Goal: Task Accomplishment & Management: Use online tool/utility

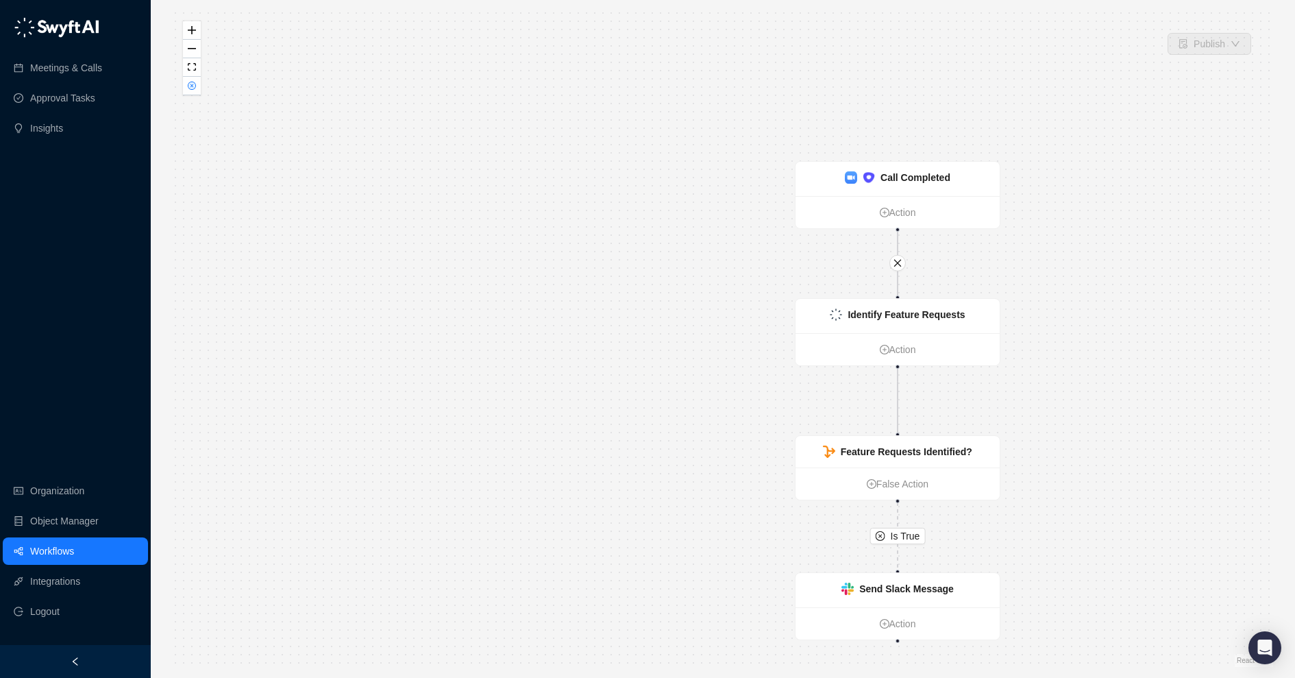
click at [60, 544] on link "Workflows" at bounding box center [52, 550] width 44 height 27
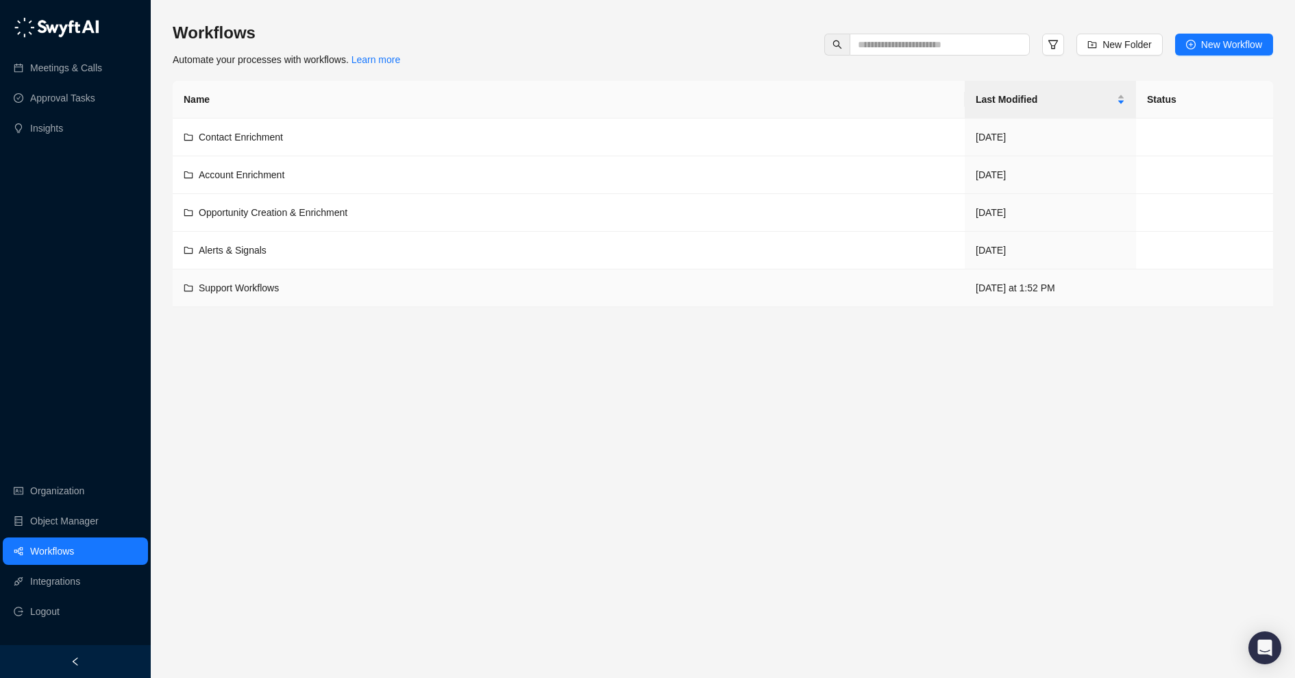
click at [260, 286] on span "Support Workflows" at bounding box center [239, 287] width 80 height 11
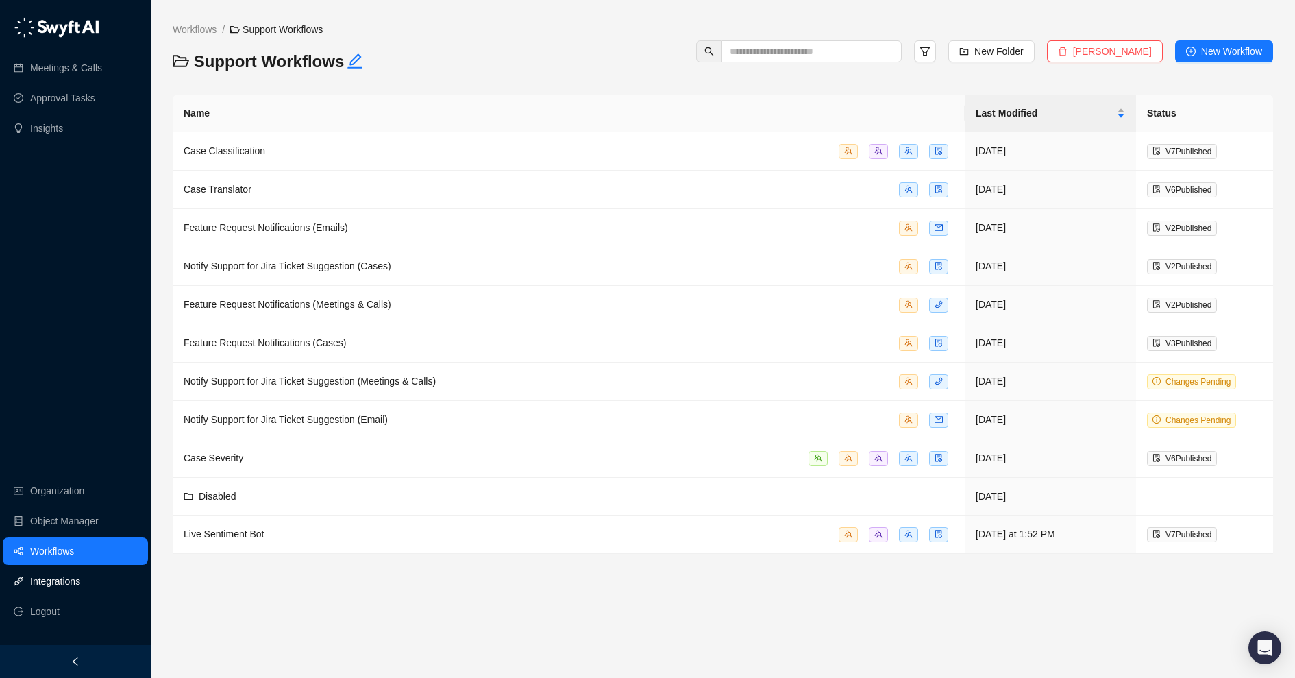
click at [67, 577] on link "Integrations" at bounding box center [55, 581] width 50 height 27
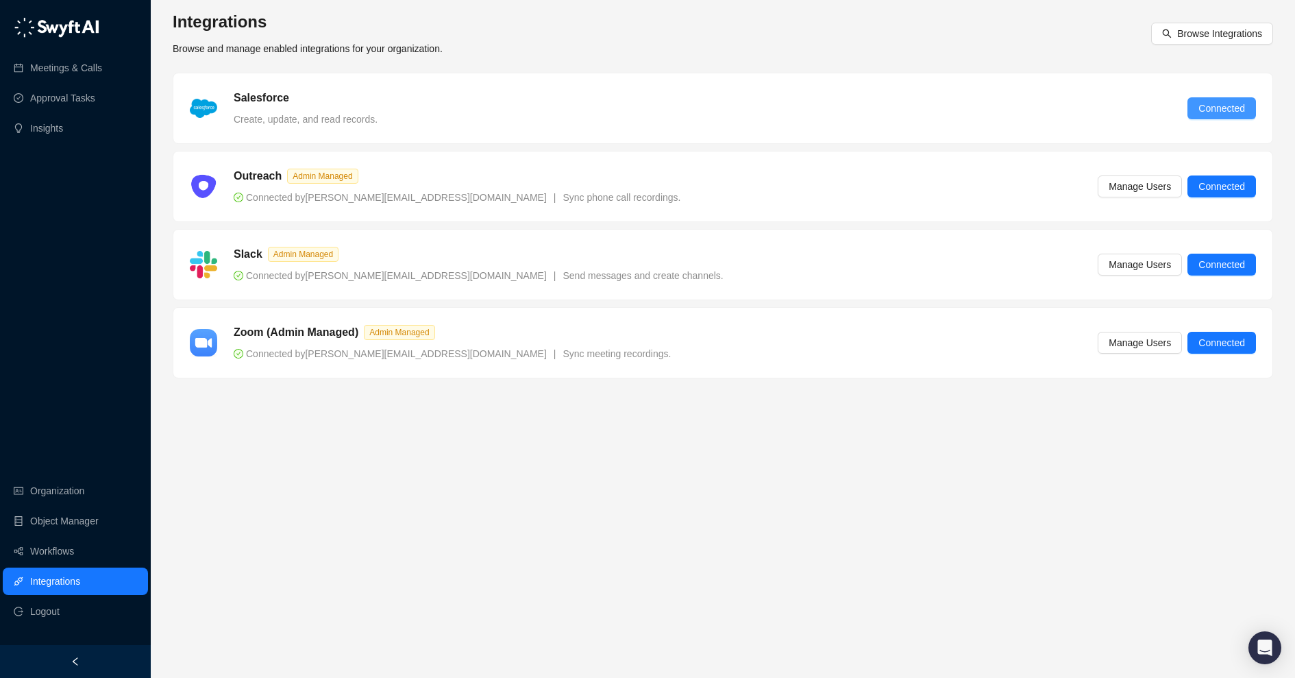
click at [1215, 110] on span "Connected" at bounding box center [1222, 108] width 47 height 15
click at [90, 519] on link "Object Manager" at bounding box center [64, 520] width 69 height 27
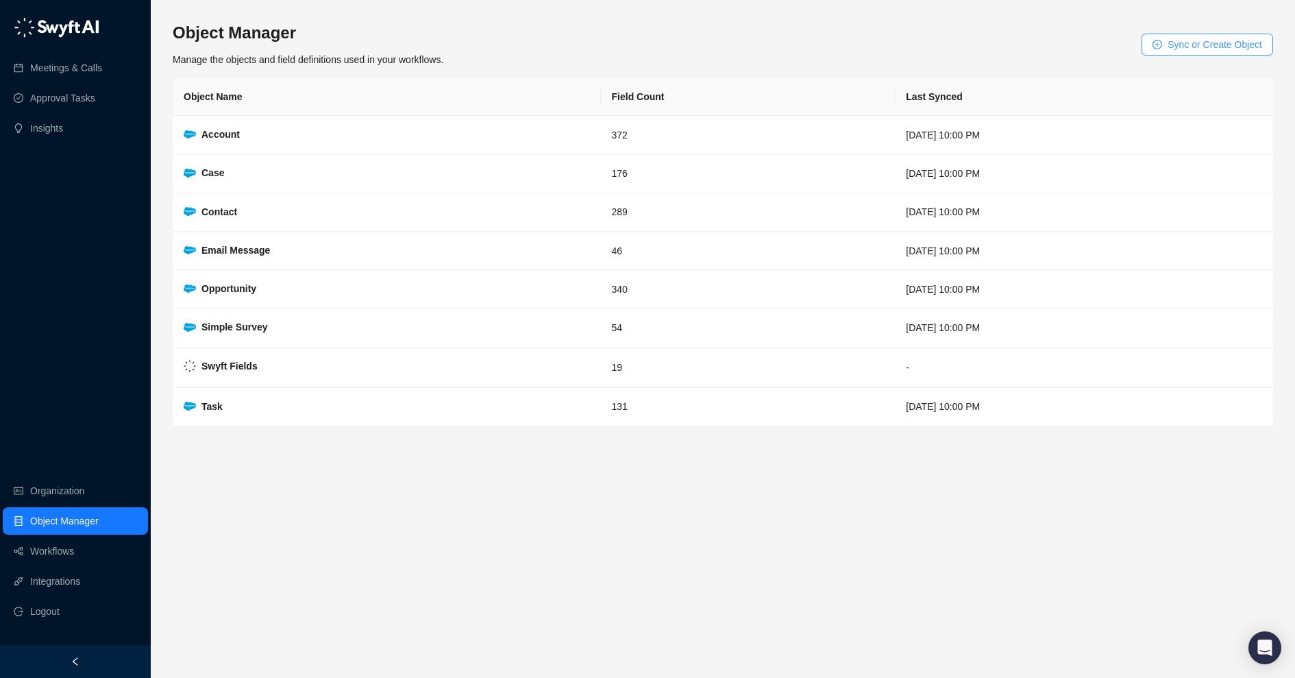
click at [1160, 42] on button "Sync or Create Object" at bounding box center [1208, 45] width 132 height 22
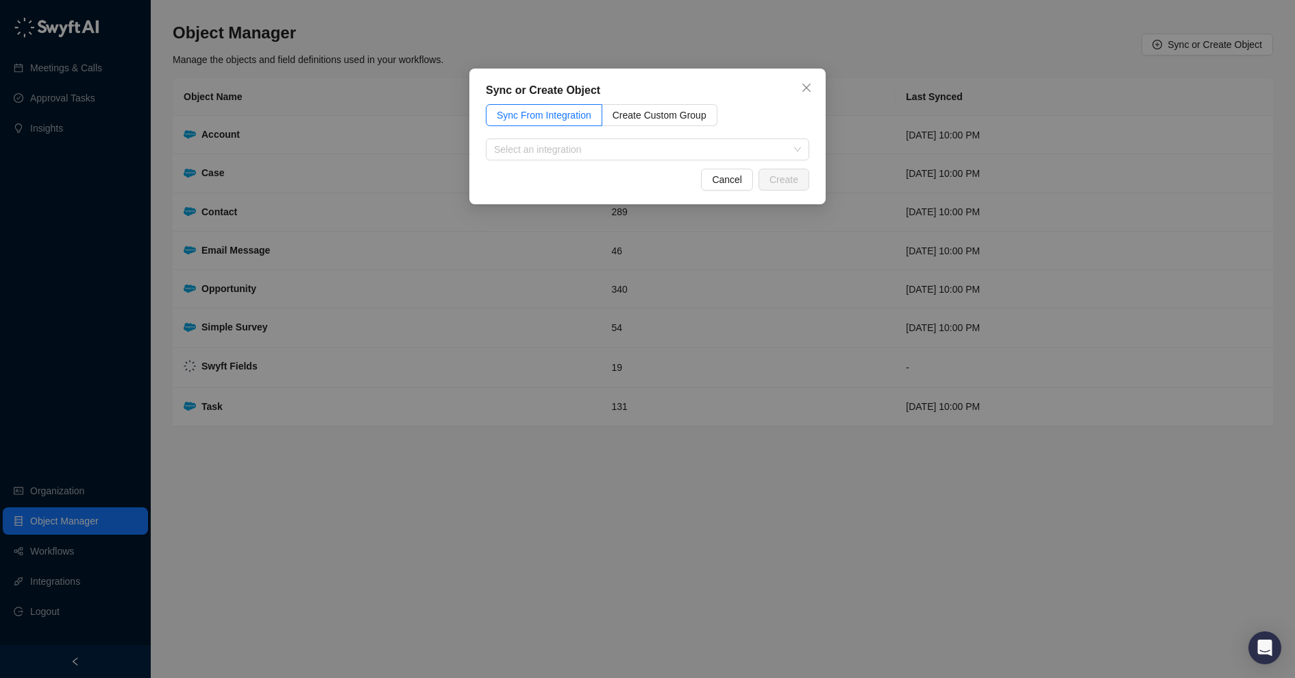
click at [605, 169] on div "Cancel Create" at bounding box center [648, 180] width 324 height 22
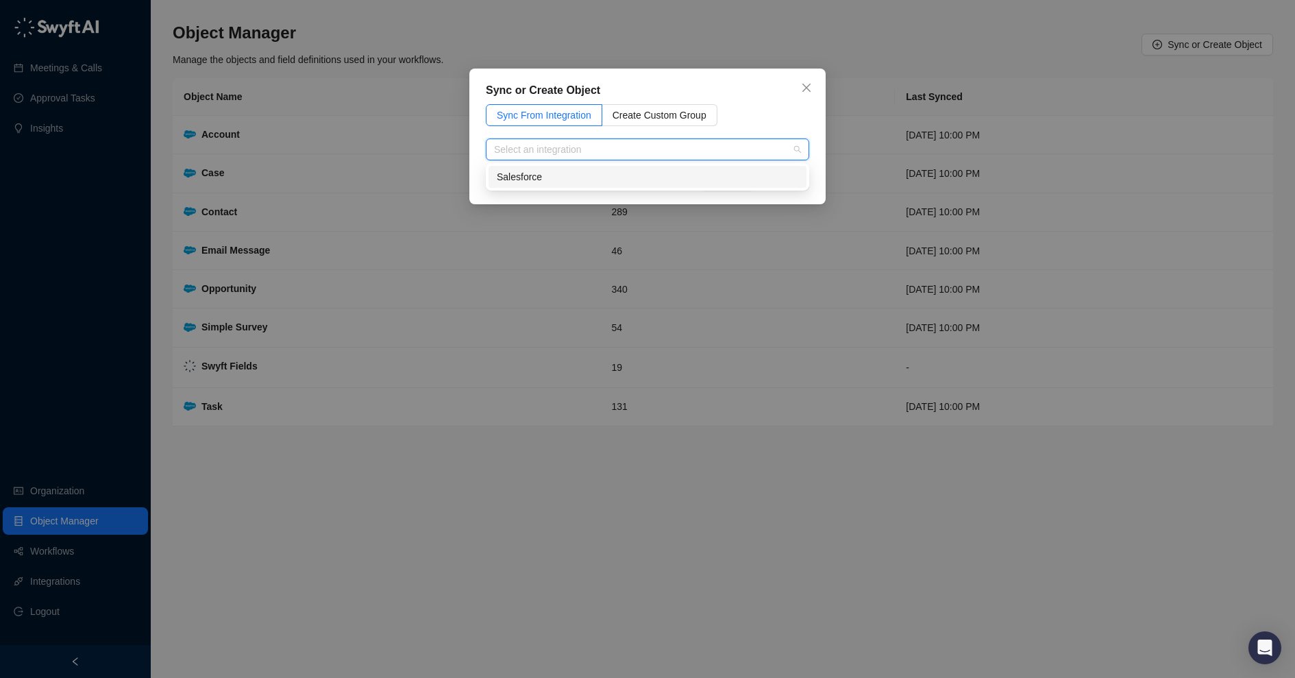
click at [604, 154] on input "search" at bounding box center [643, 149] width 299 height 21
click at [573, 180] on div "Salesforce" at bounding box center [648, 176] width 302 height 15
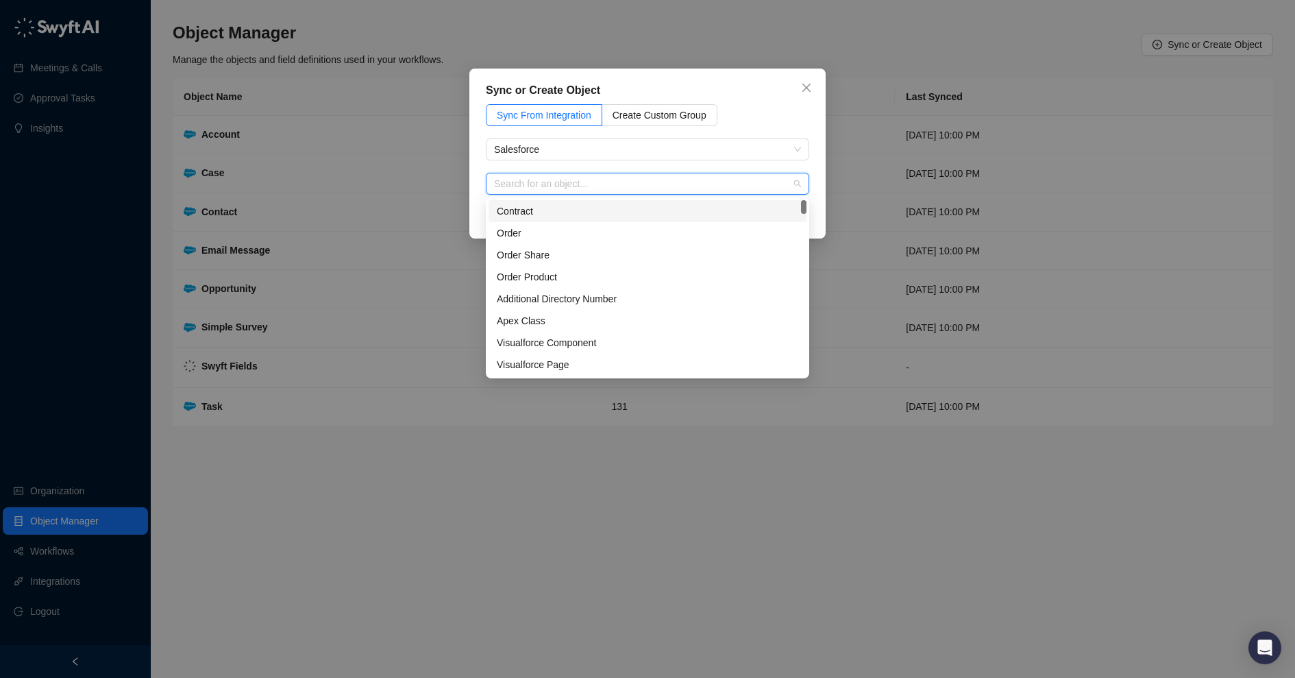
click at [668, 184] on input "search" at bounding box center [643, 183] width 299 height 21
type input "****"
click at [541, 208] on div "Case" at bounding box center [648, 211] width 302 height 15
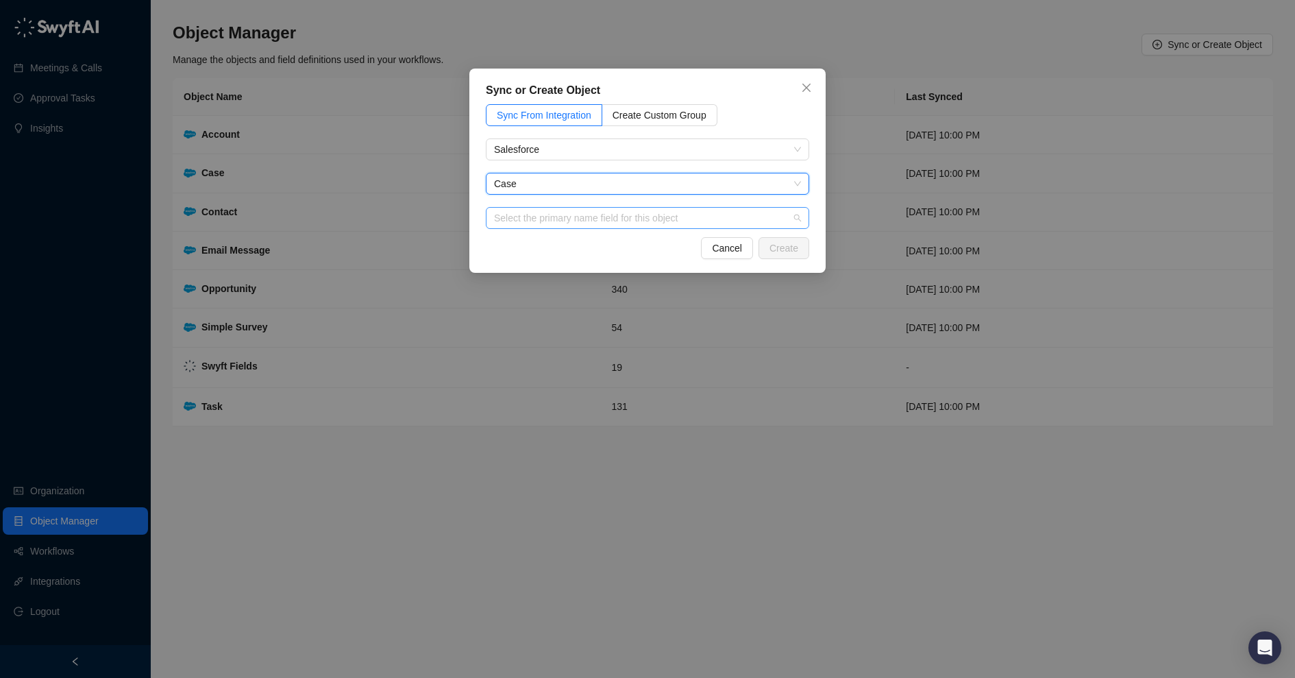
click at [730, 218] on input "search" at bounding box center [643, 218] width 299 height 21
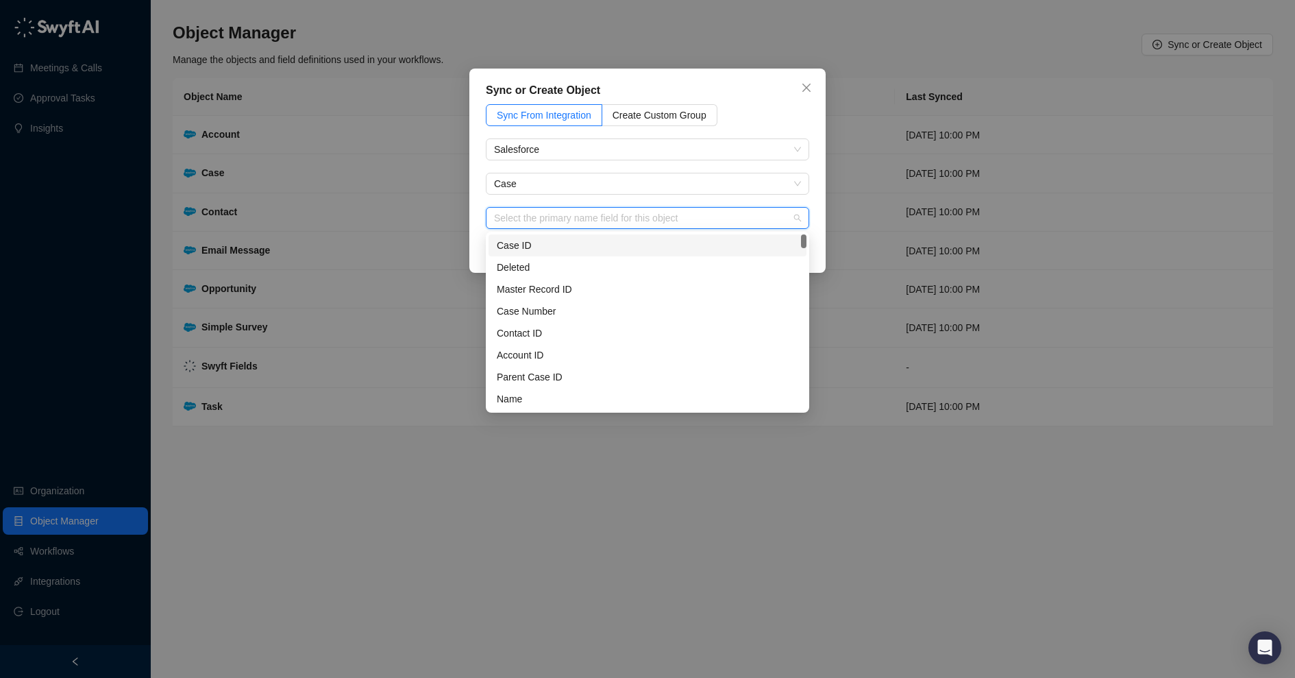
click at [733, 243] on div "Case ID" at bounding box center [648, 245] width 302 height 15
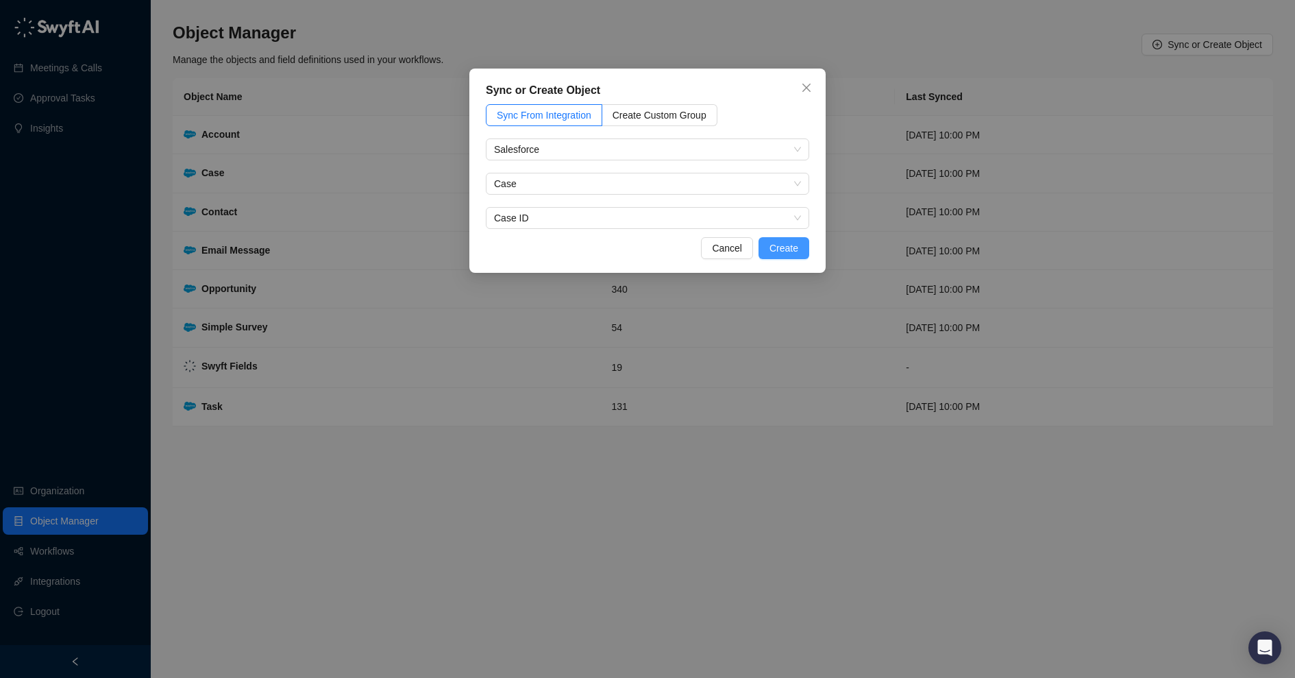
click at [796, 247] on span "Create" at bounding box center [784, 248] width 29 height 15
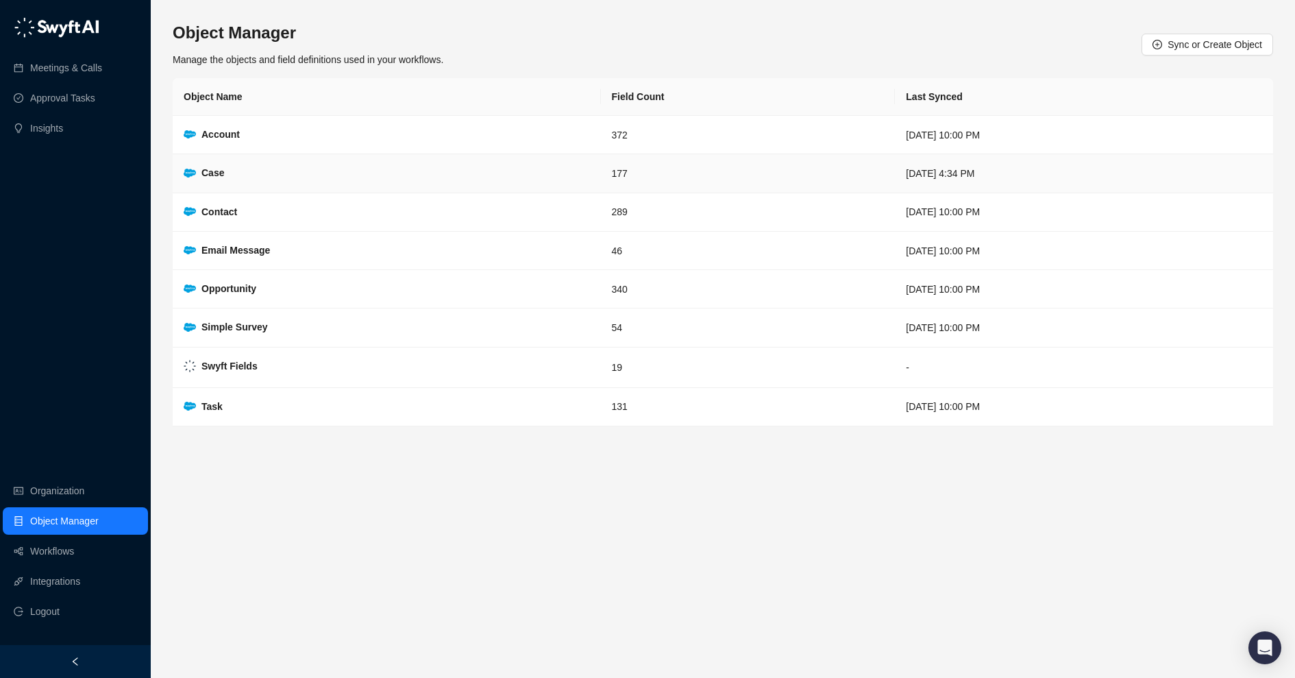
click at [601, 182] on td "177" at bounding box center [748, 173] width 295 height 38
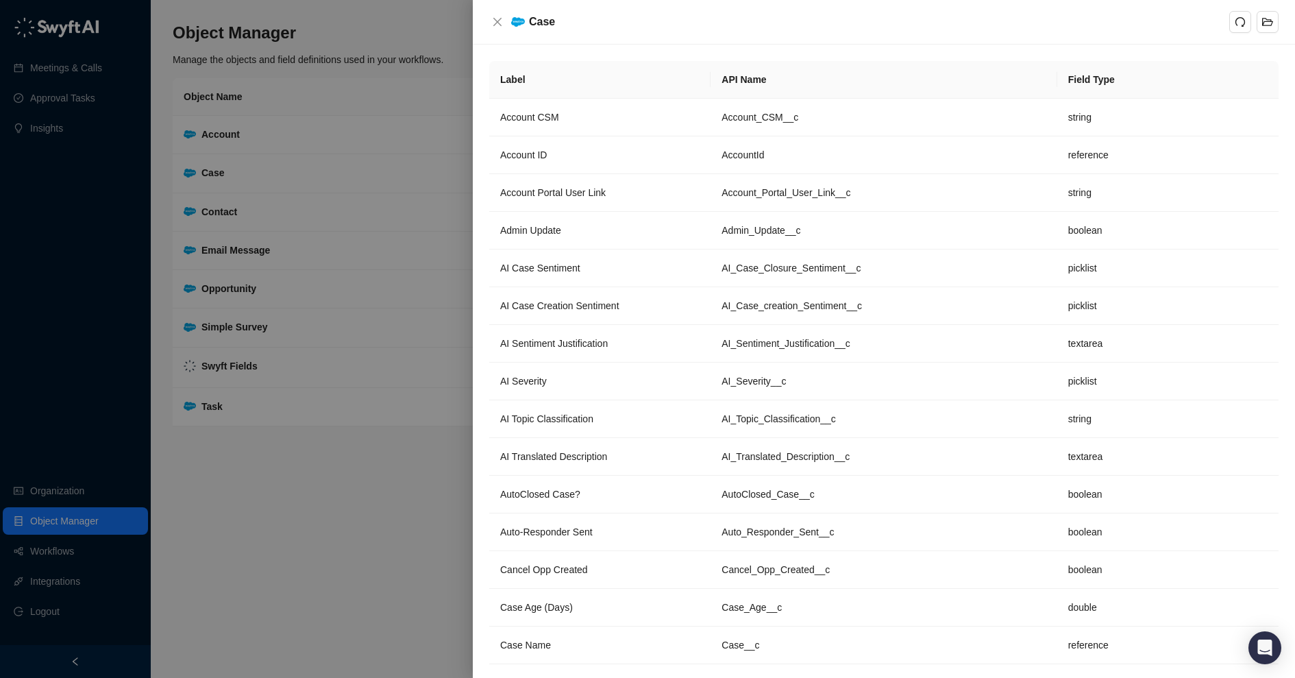
click at [286, 359] on div at bounding box center [647, 339] width 1295 height 678
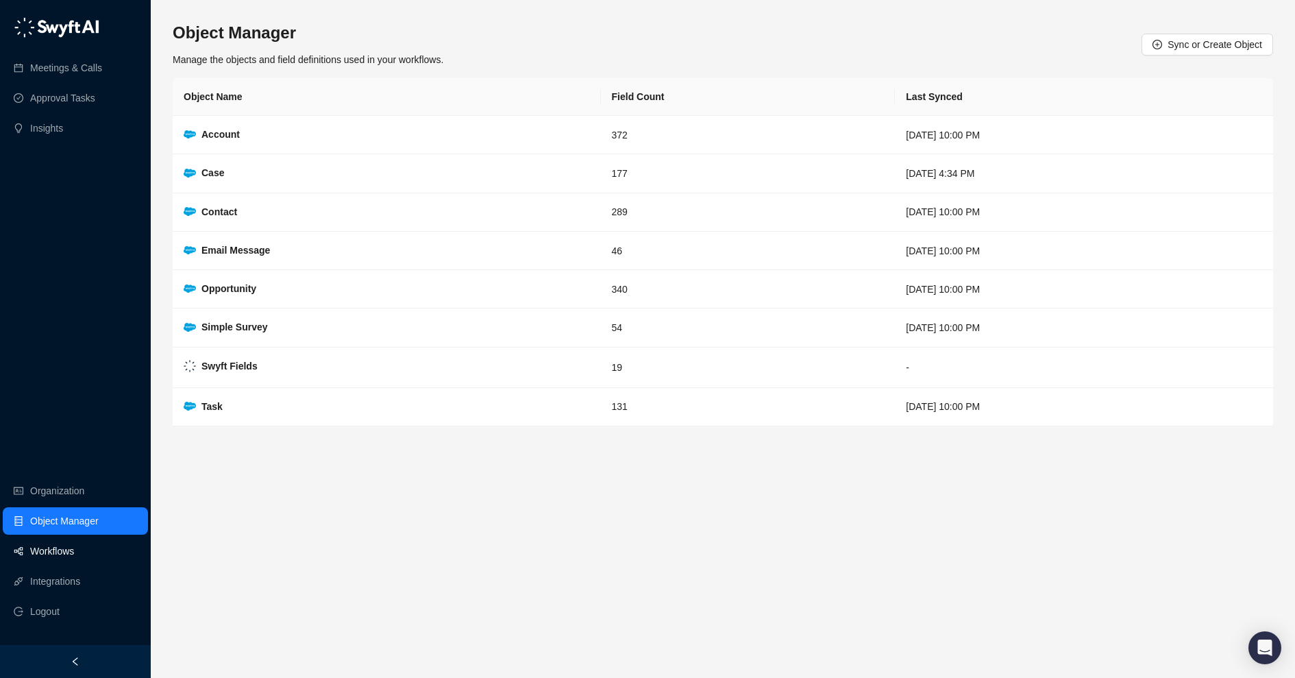
click at [40, 544] on link "Workflows" at bounding box center [52, 550] width 44 height 27
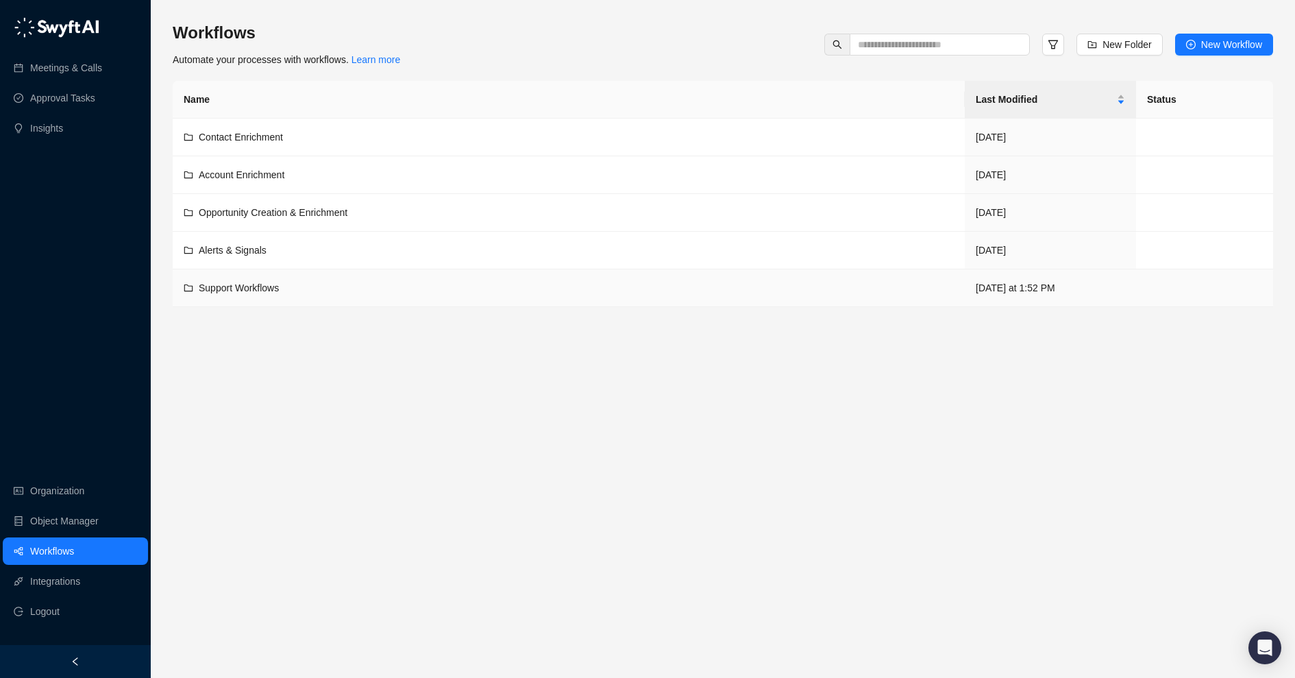
click at [379, 275] on td "Support Workflows" at bounding box center [569, 288] width 792 height 38
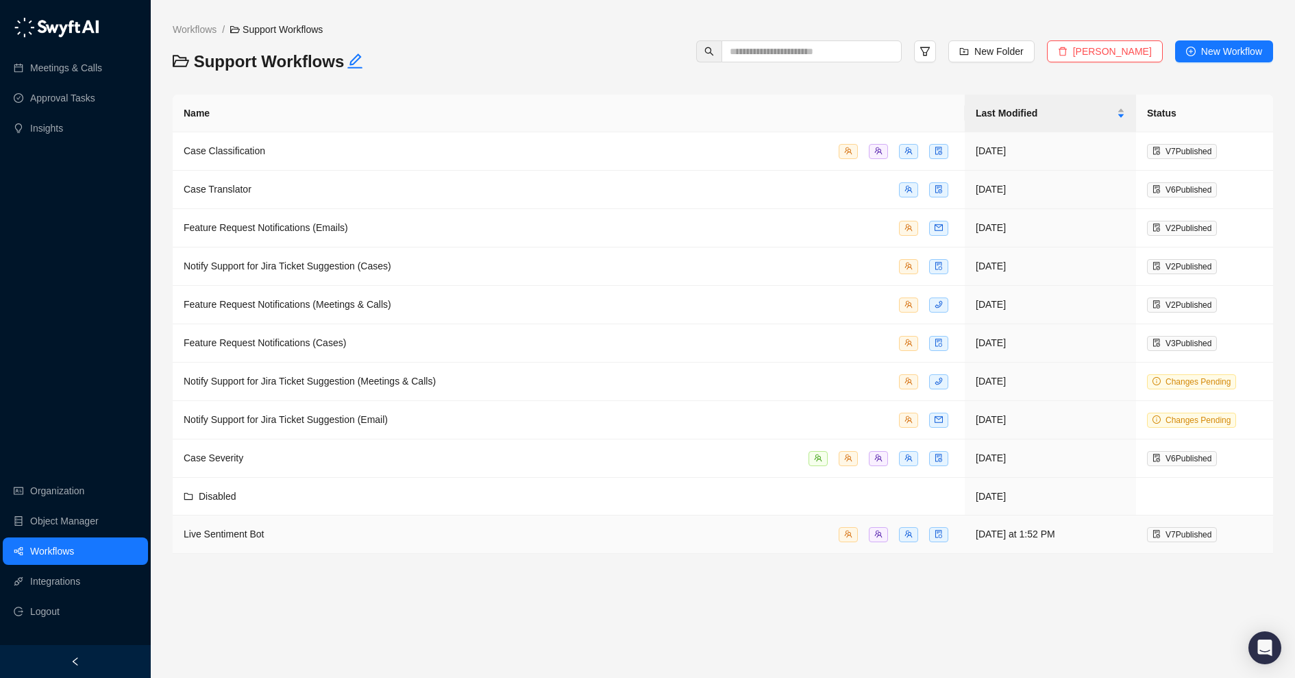
click at [308, 526] on div "Live Sentiment Bot" at bounding box center [569, 534] width 770 height 16
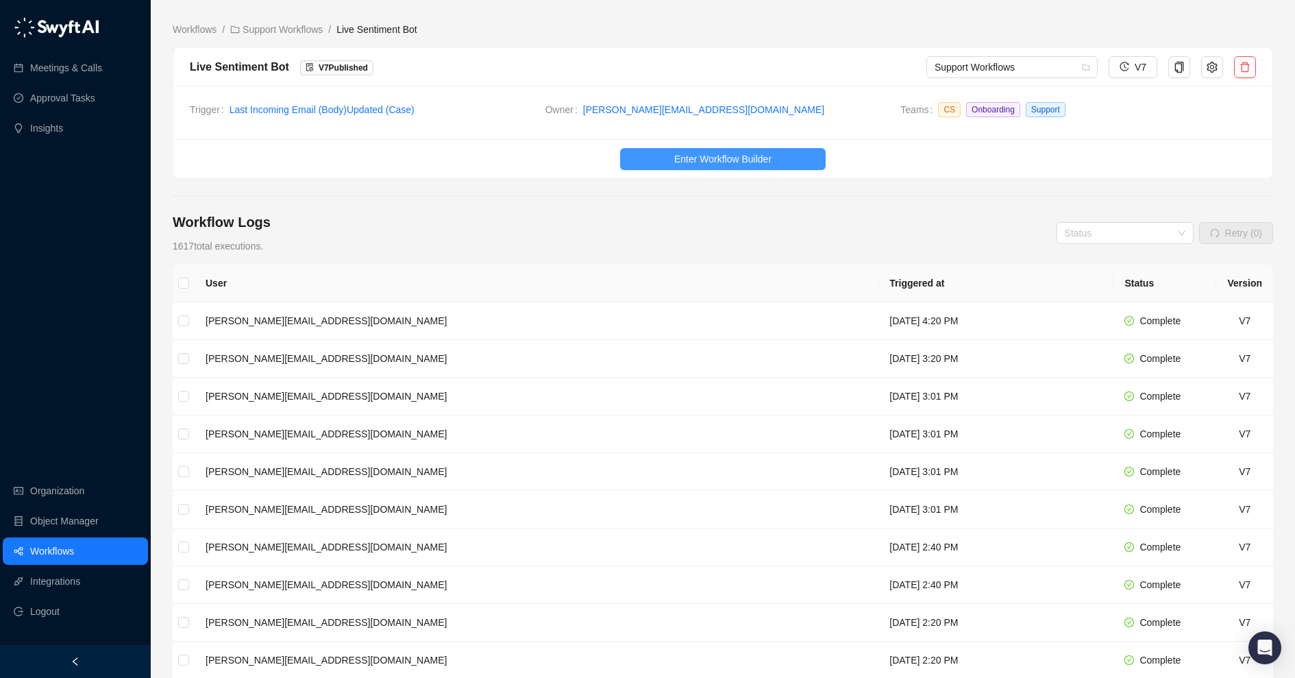
click at [677, 159] on span "Enter Workflow Builder" at bounding box center [722, 158] width 97 height 15
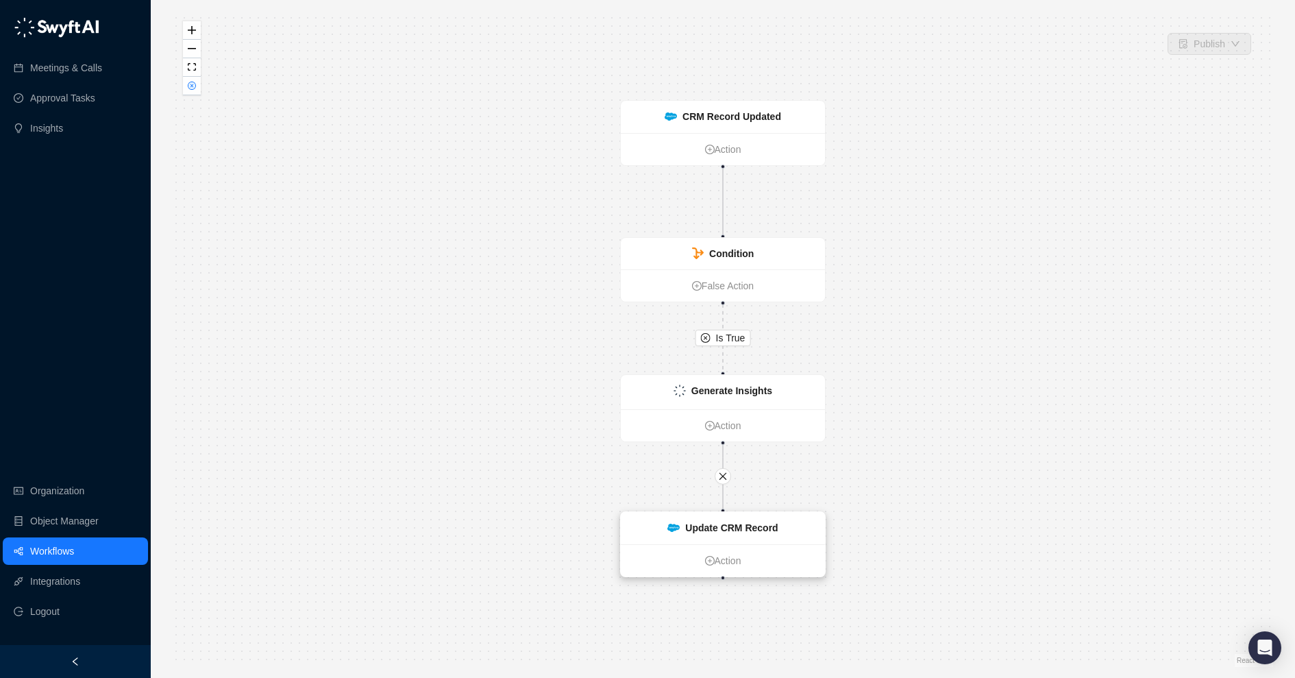
click at [699, 528] on strong "Update CRM Record" at bounding box center [731, 527] width 93 height 11
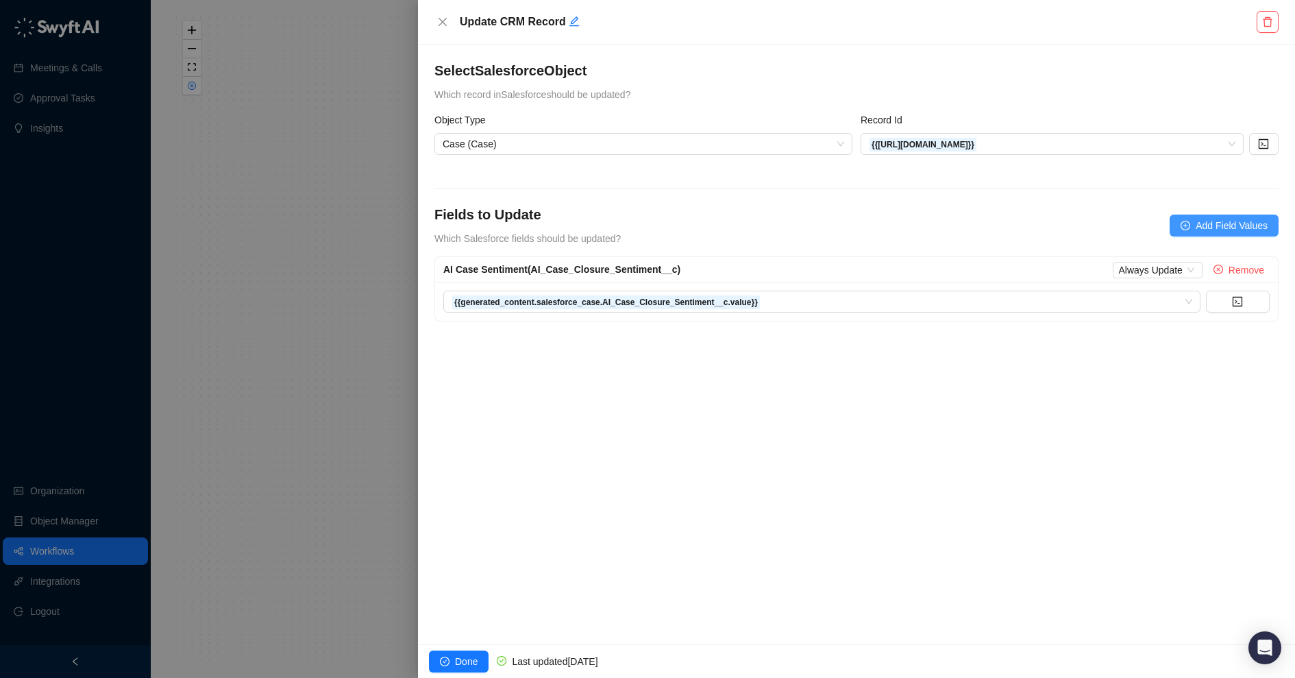
click at [1205, 230] on span "Add Field Values" at bounding box center [1232, 225] width 72 height 15
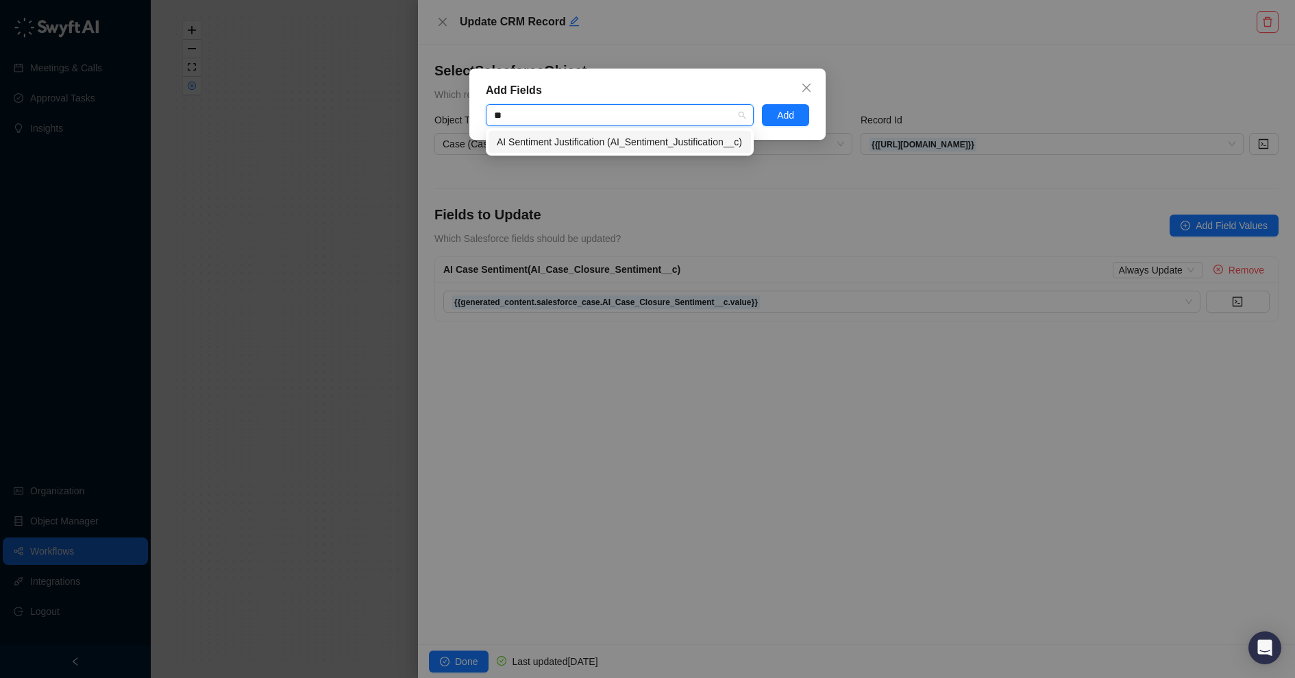
type input "***"
click at [684, 139] on div "AI Sentiment Justification (AI_Sentiment_Justification__c)" at bounding box center [620, 141] width 246 height 15
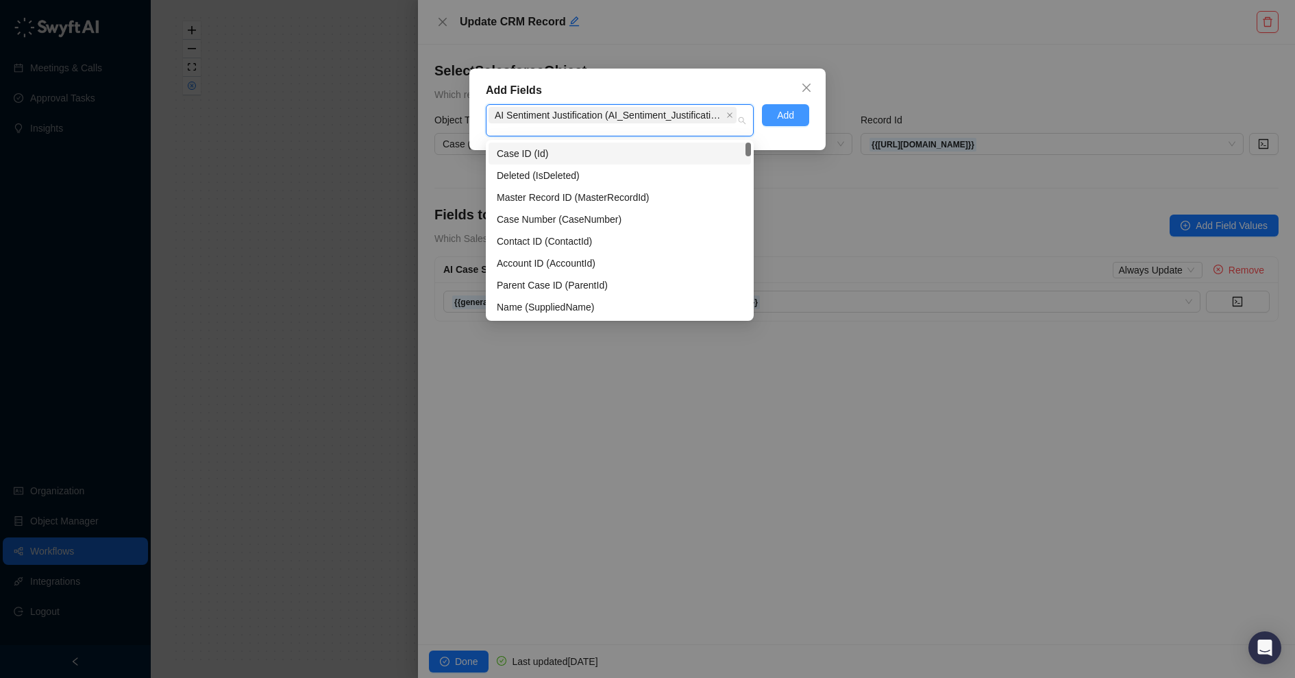
click at [786, 116] on span "Add" at bounding box center [785, 115] width 17 height 15
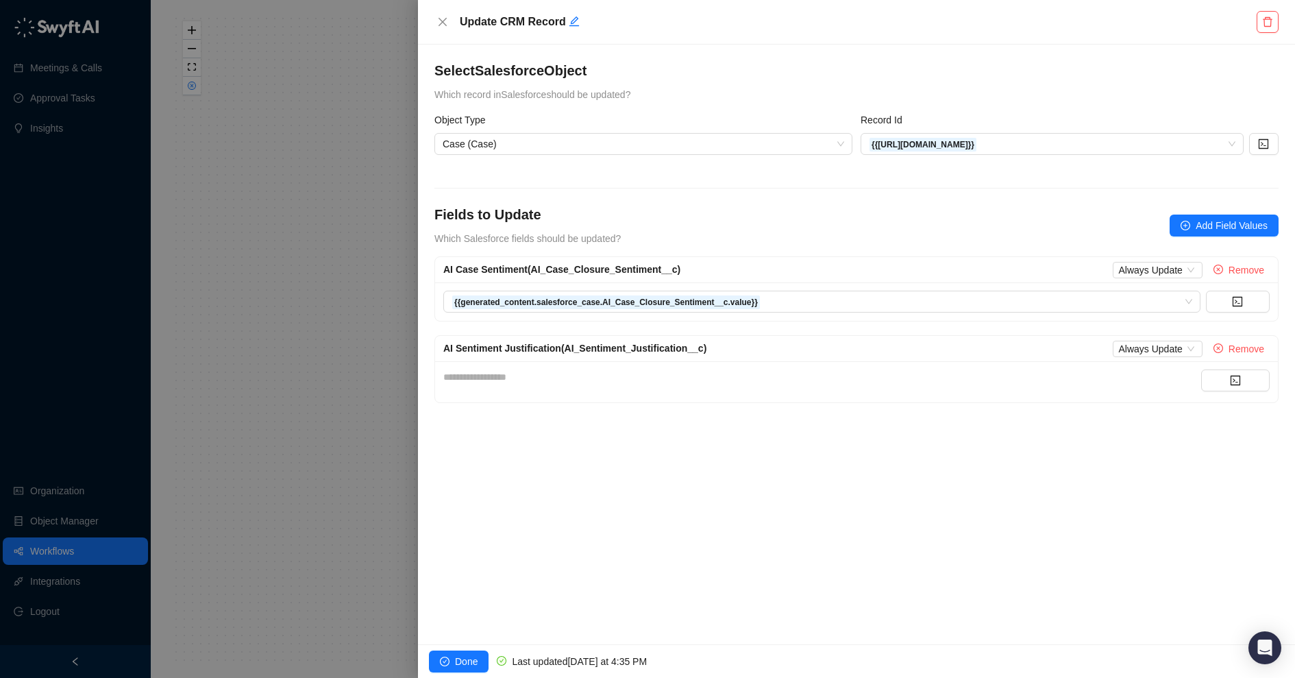
click at [542, 380] on div "**********" at bounding box center [822, 376] width 758 height 15
click at [448, 662] on icon "check-circle" at bounding box center [445, 662] width 10 height 10
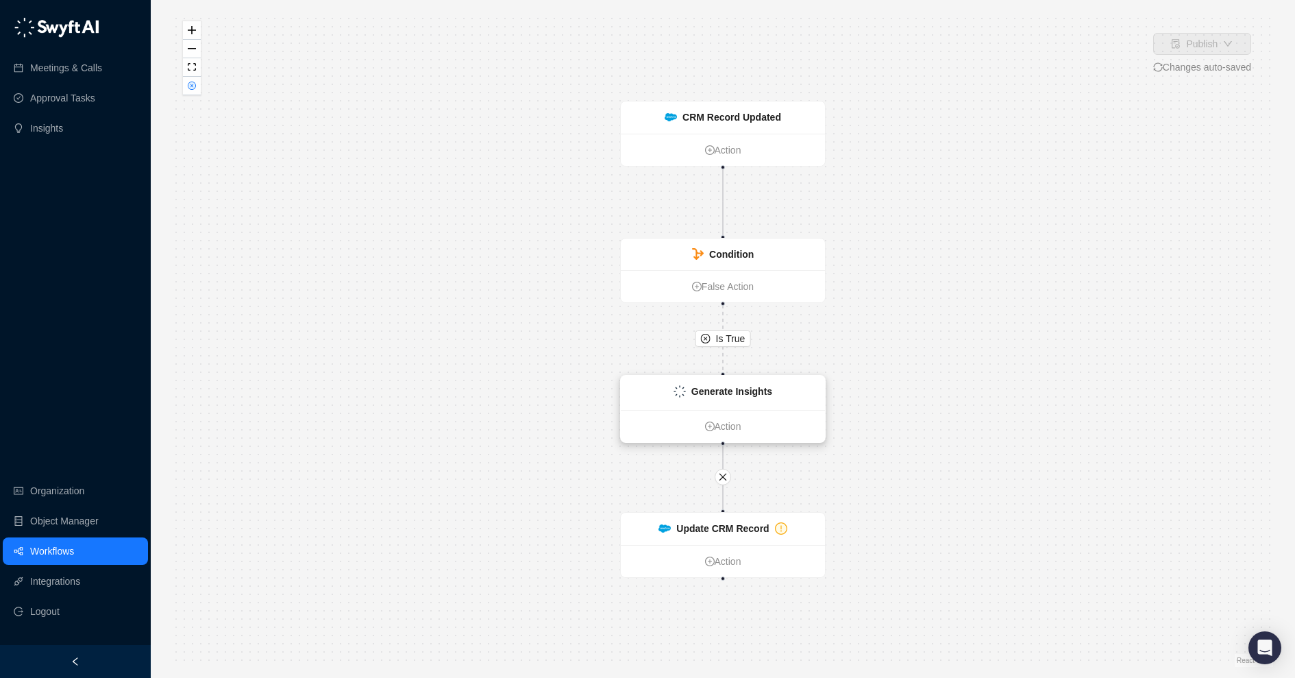
click at [724, 395] on strong "Generate Insights" at bounding box center [732, 391] width 81 height 11
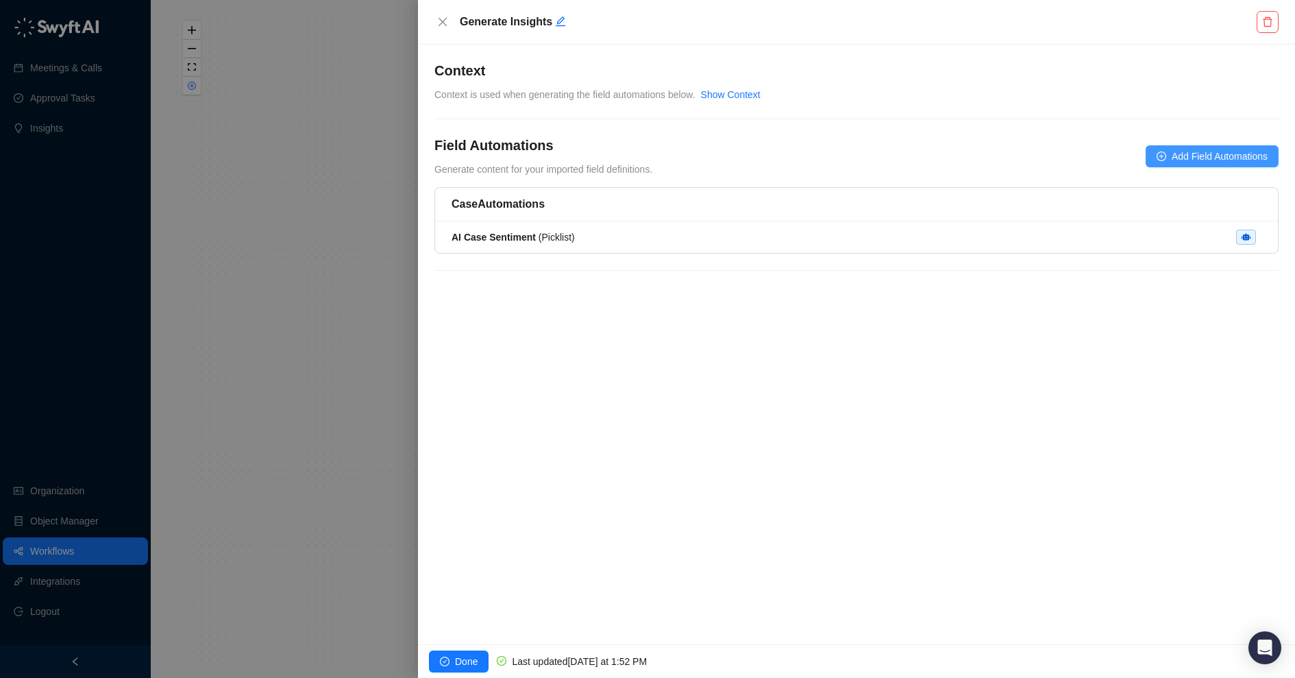
click at [1190, 158] on span "Add Field Automations" at bounding box center [1220, 156] width 96 height 15
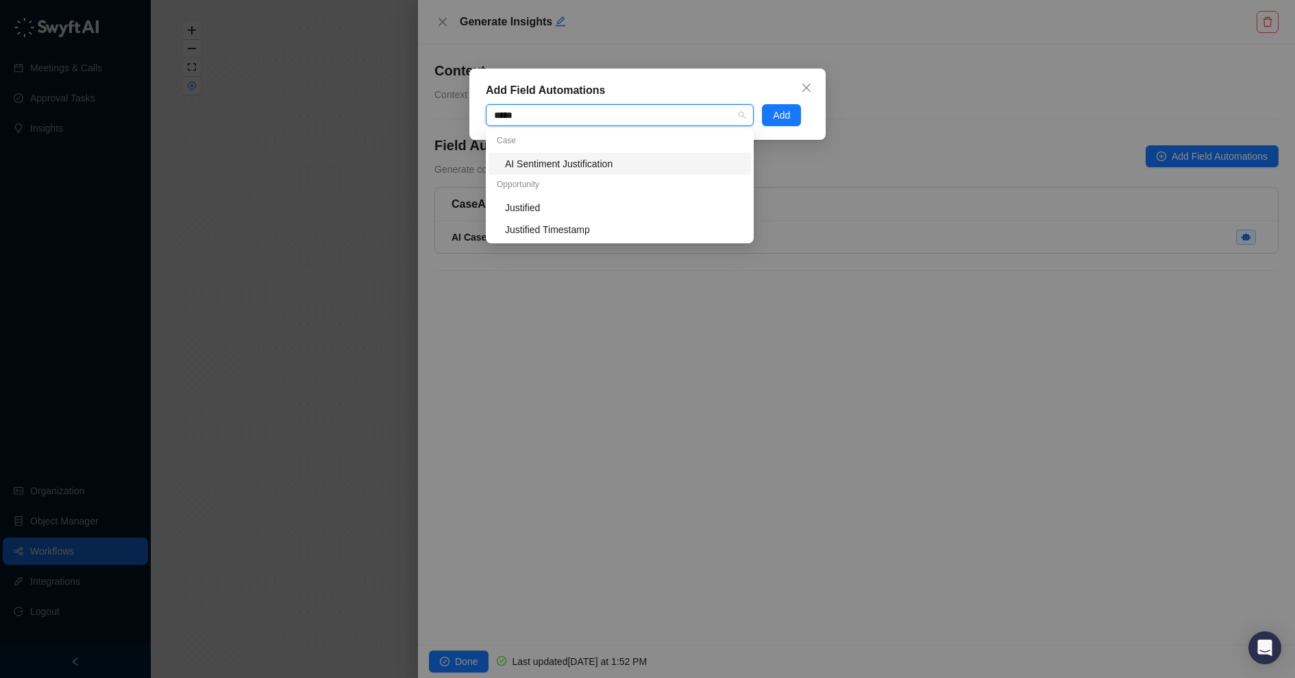
type input "******"
click at [693, 167] on div "AI Sentiment Justification" at bounding box center [624, 163] width 238 height 15
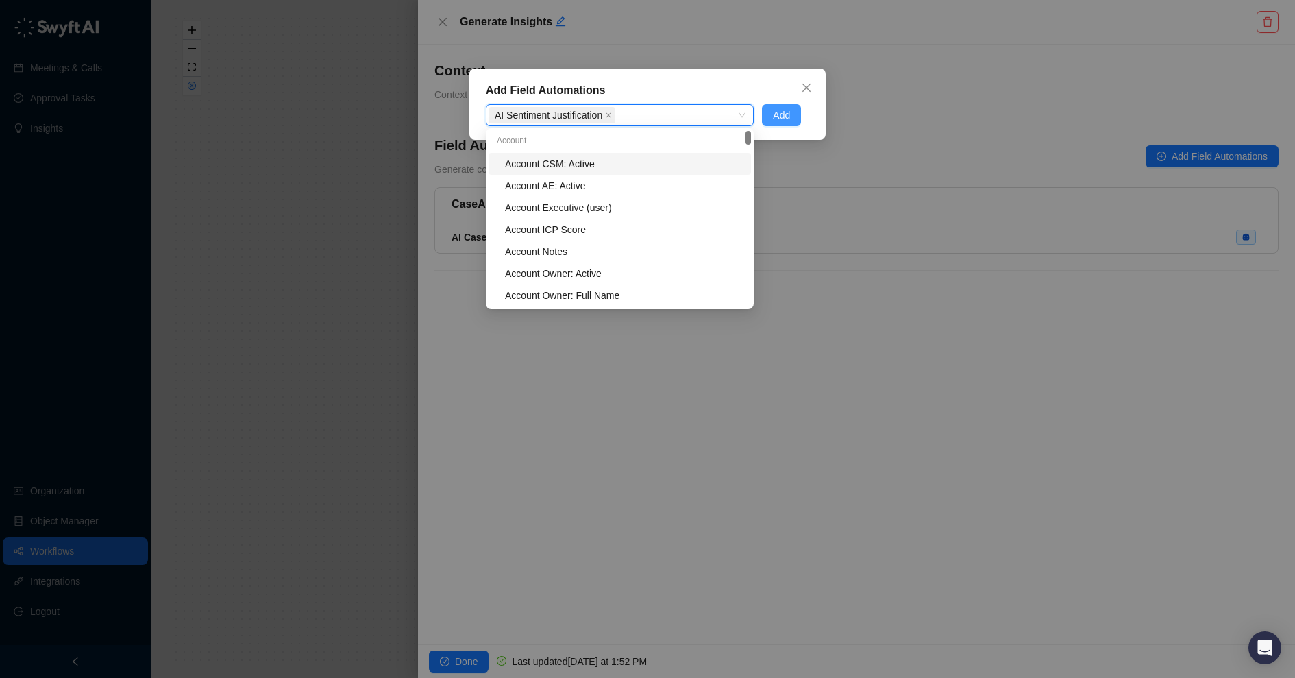
click at [791, 117] on button "Add" at bounding box center [781, 115] width 39 height 22
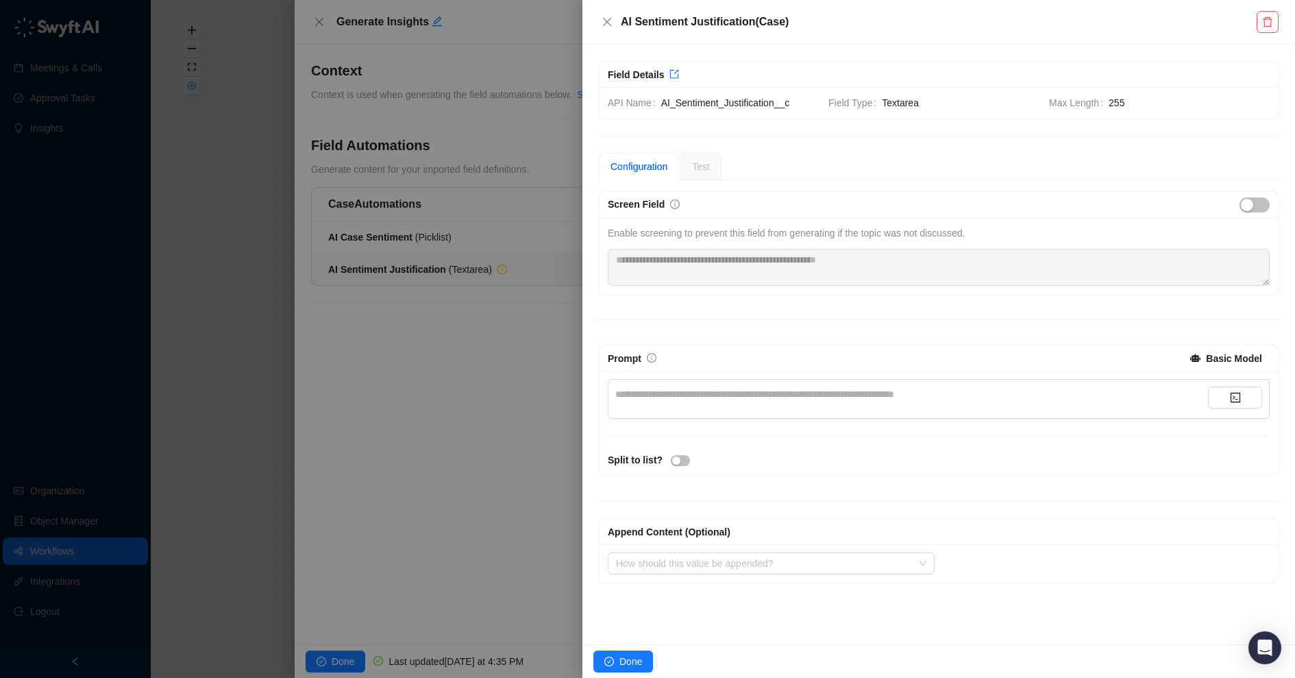
click at [713, 393] on div "**********" at bounding box center [911, 394] width 593 height 15
click at [727, 456] on div "Split to list?" at bounding box center [939, 459] width 670 height 15
click at [1245, 205] on div "button" at bounding box center [1247, 205] width 12 height 12
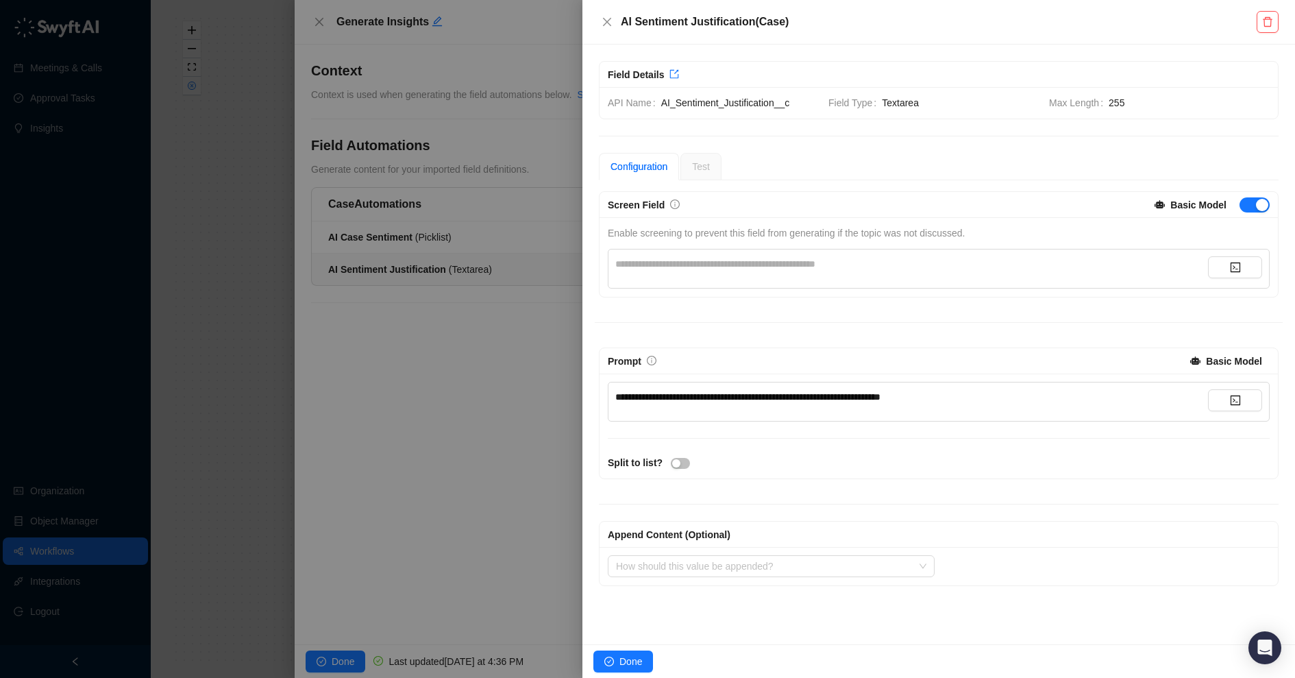
click at [887, 268] on div "**********" at bounding box center [911, 263] width 593 height 15
click at [1258, 204] on div "button" at bounding box center [1262, 205] width 12 height 12
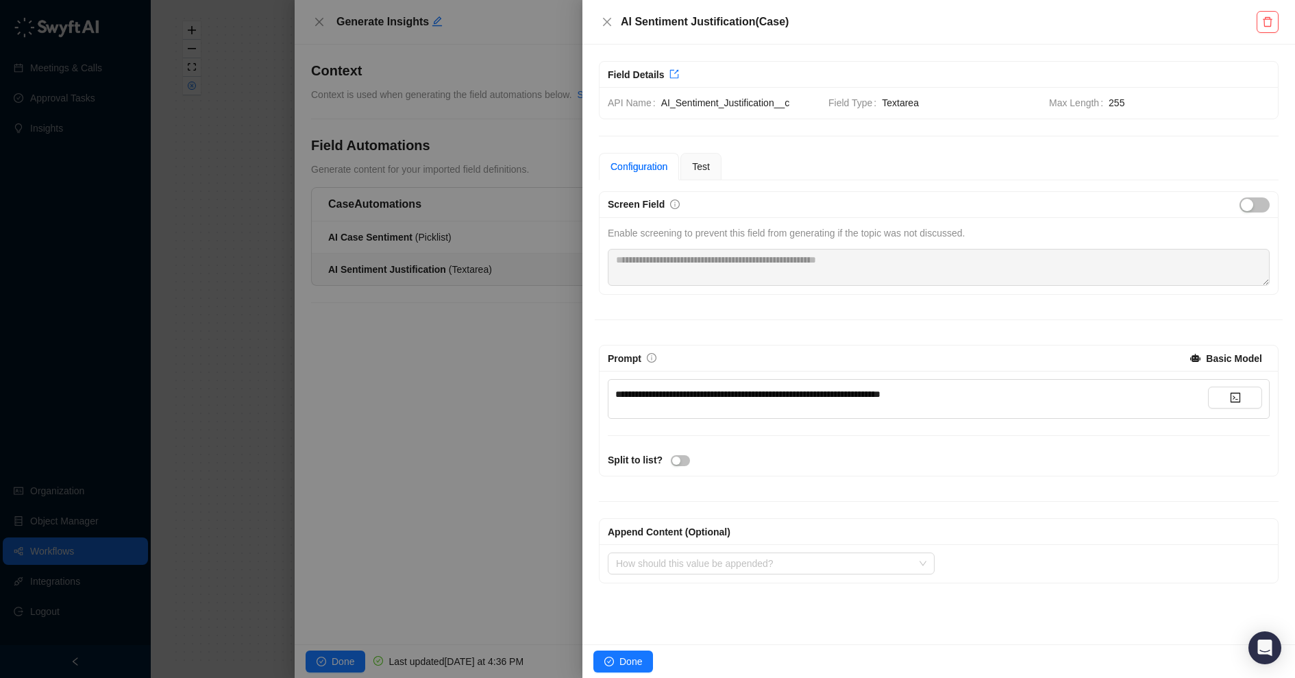
click at [947, 404] on div "**********" at bounding box center [911, 399] width 593 height 25
click at [705, 159] on div "Test" at bounding box center [701, 166] width 18 height 15
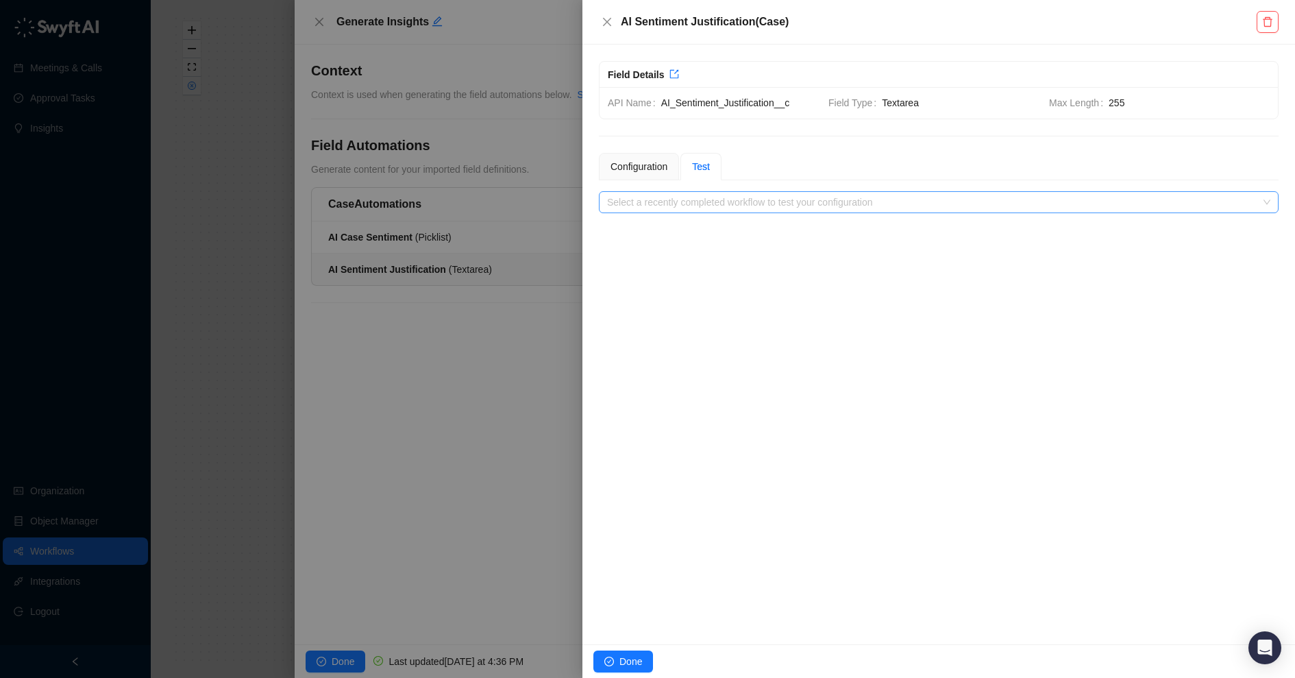
click at [737, 206] on input "search" at bounding box center [934, 202] width 655 height 21
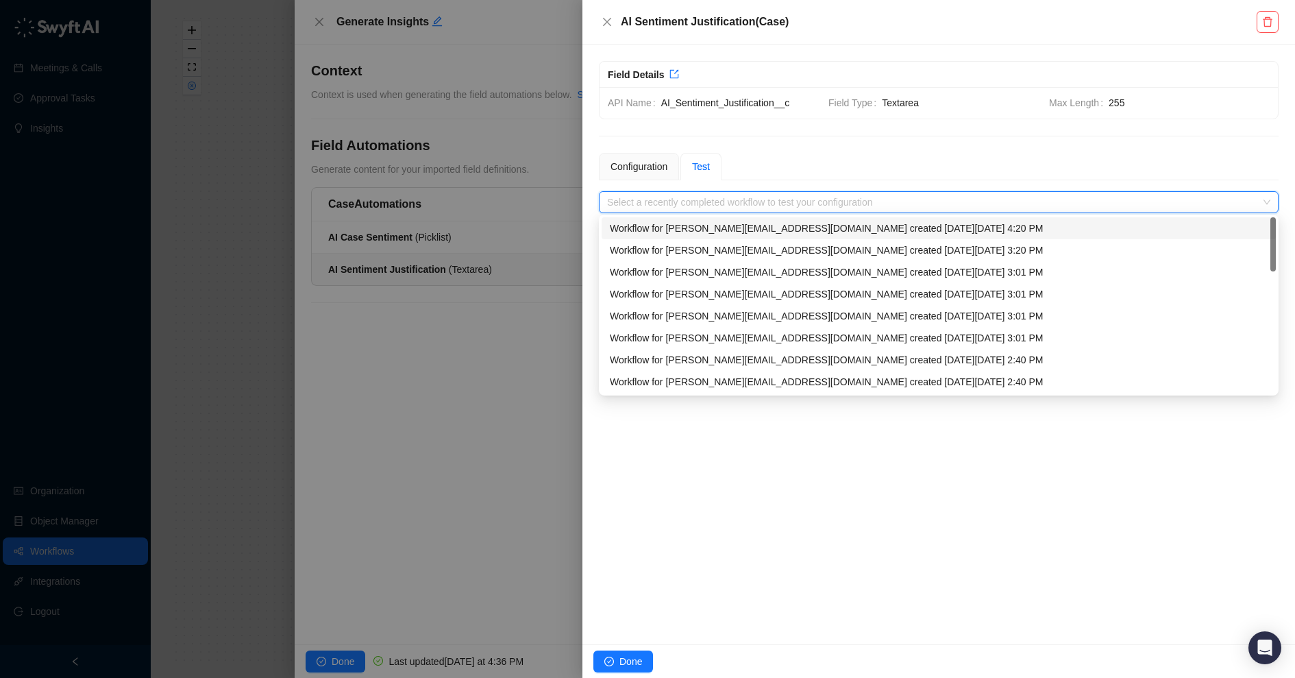
click at [737, 223] on div "Workflow for e.hanson@nofraud.com created on Thursday, 08/21/25, 4:20 PM" at bounding box center [939, 228] width 658 height 15
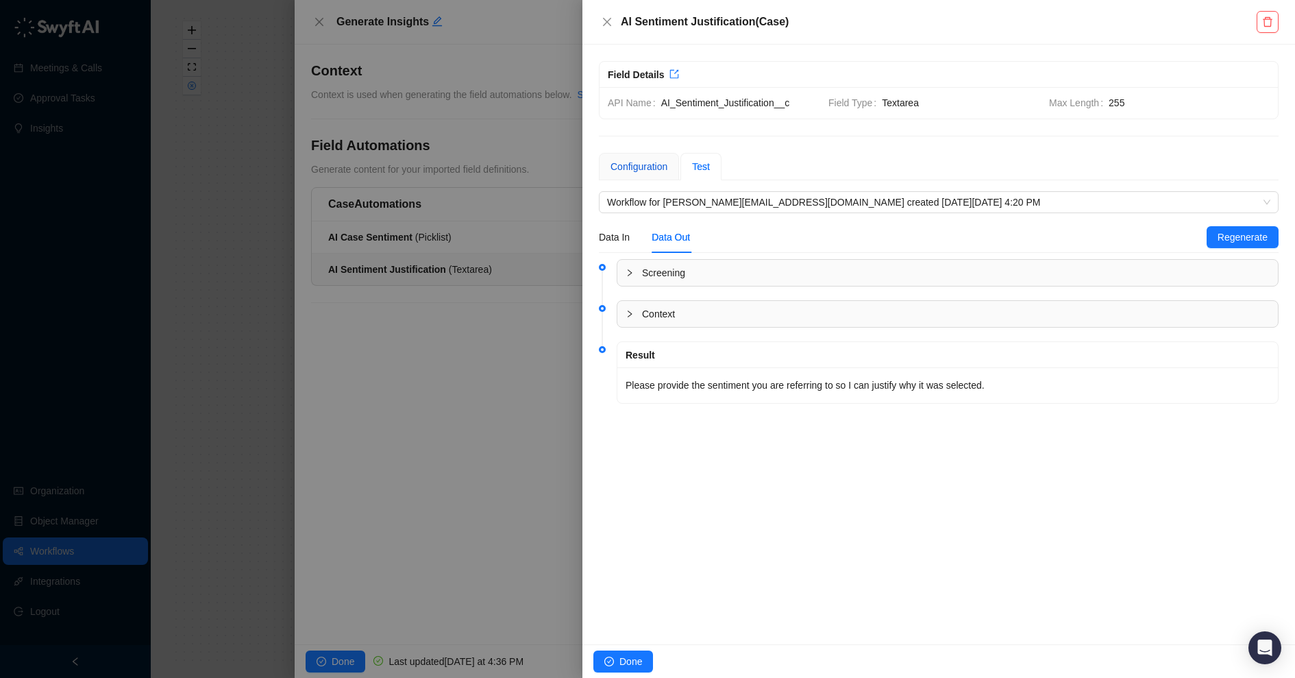
click at [647, 161] on div "Configuration" at bounding box center [639, 166] width 57 height 15
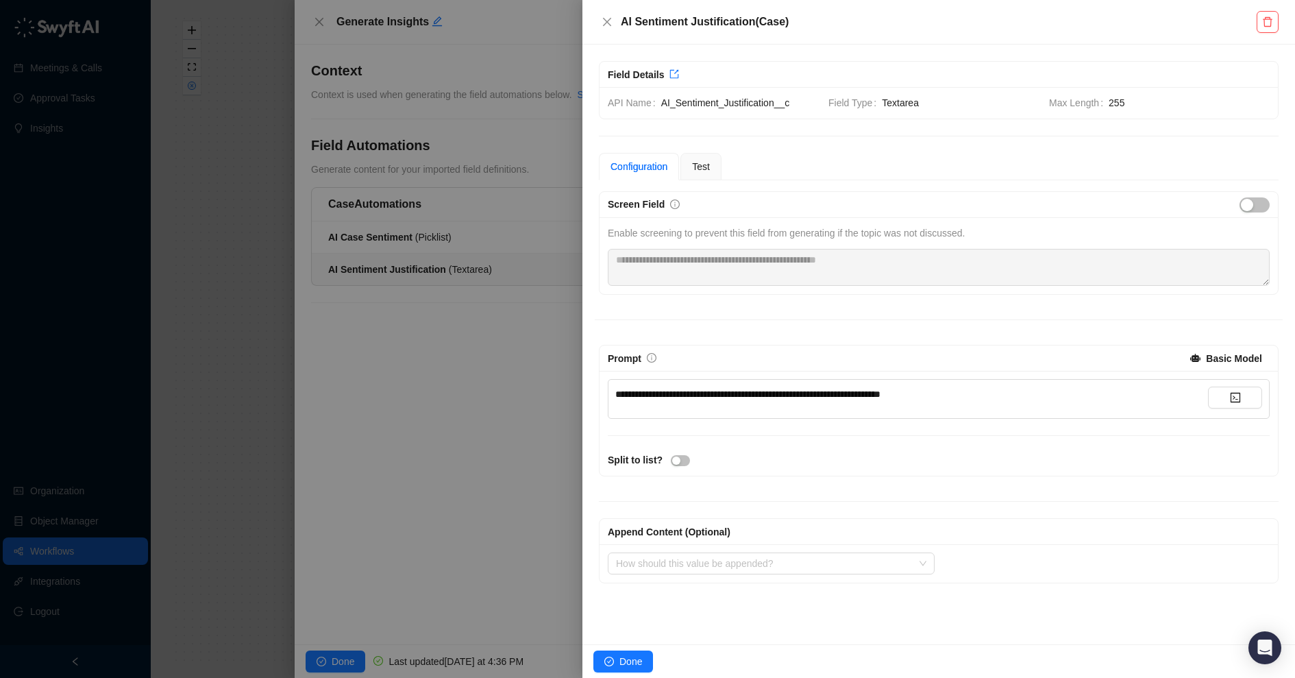
click at [692, 391] on span "**********" at bounding box center [747, 394] width 265 height 10
click at [850, 393] on span "**********" at bounding box center [747, 394] width 265 height 10
click at [881, 389] on span "**********" at bounding box center [747, 394] width 265 height 10
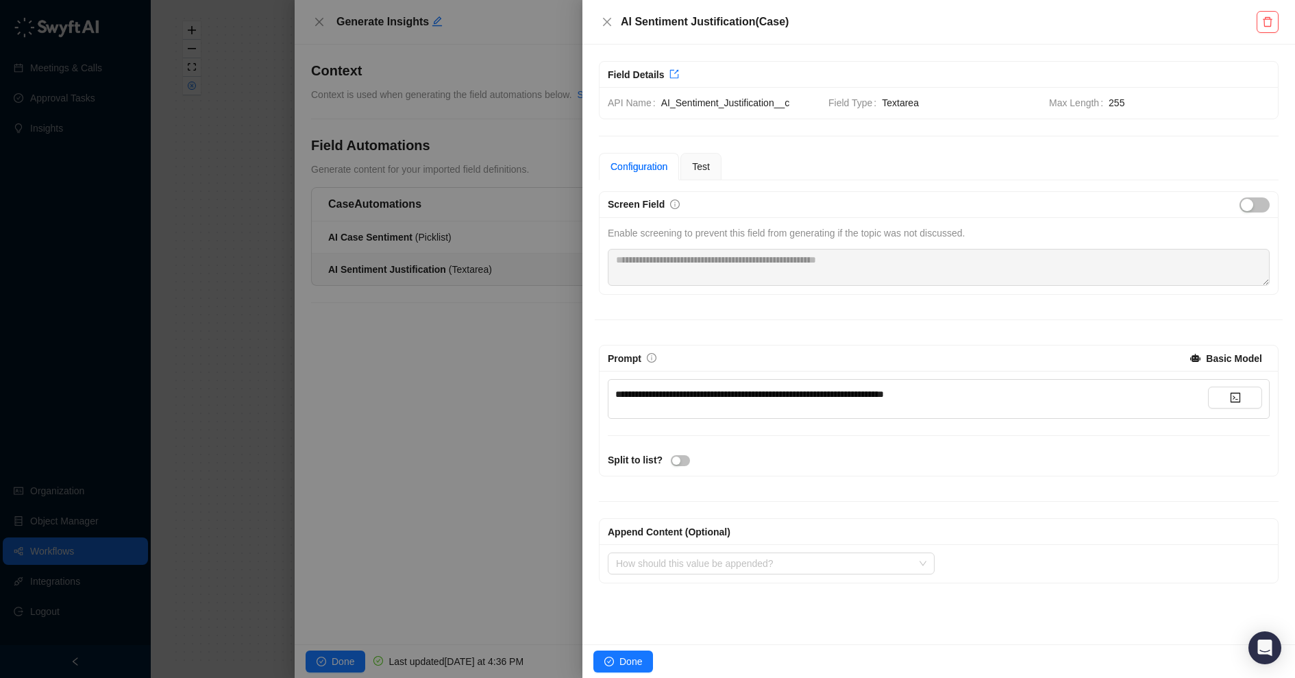
click at [884, 391] on span "**********" at bounding box center [749, 394] width 269 height 10
click at [1230, 398] on icon "code" at bounding box center [1235, 397] width 11 height 11
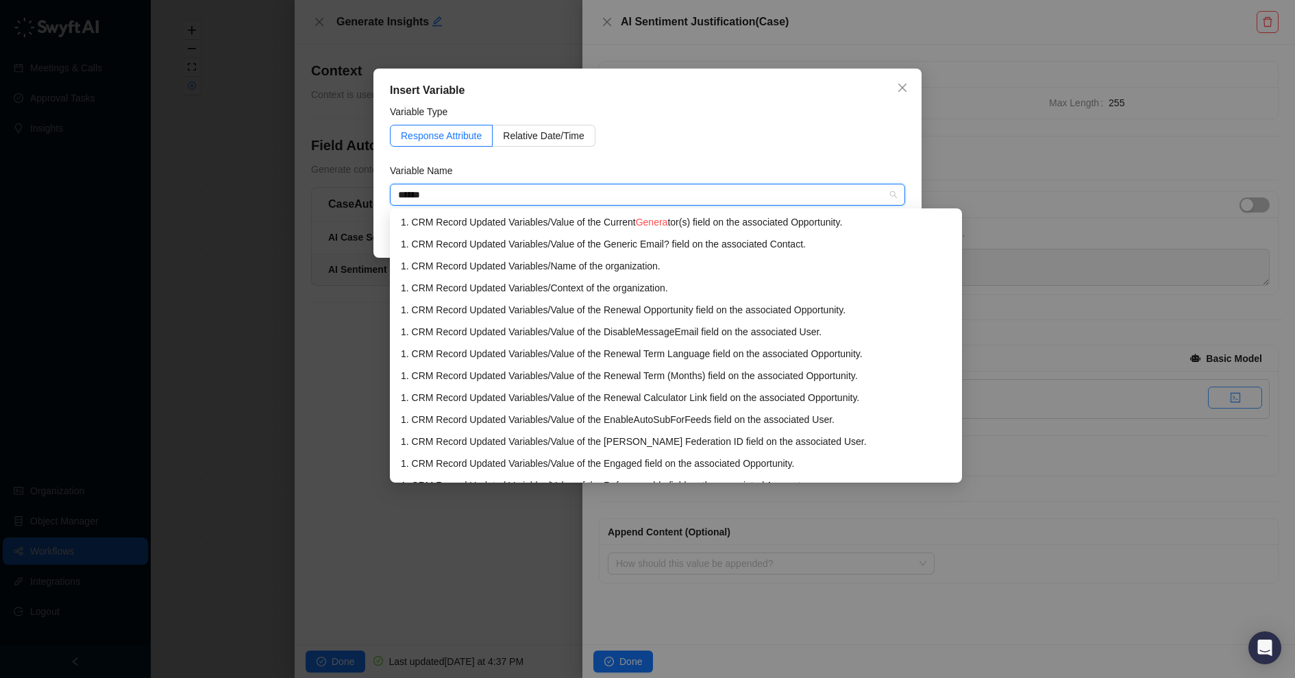
type input "*******"
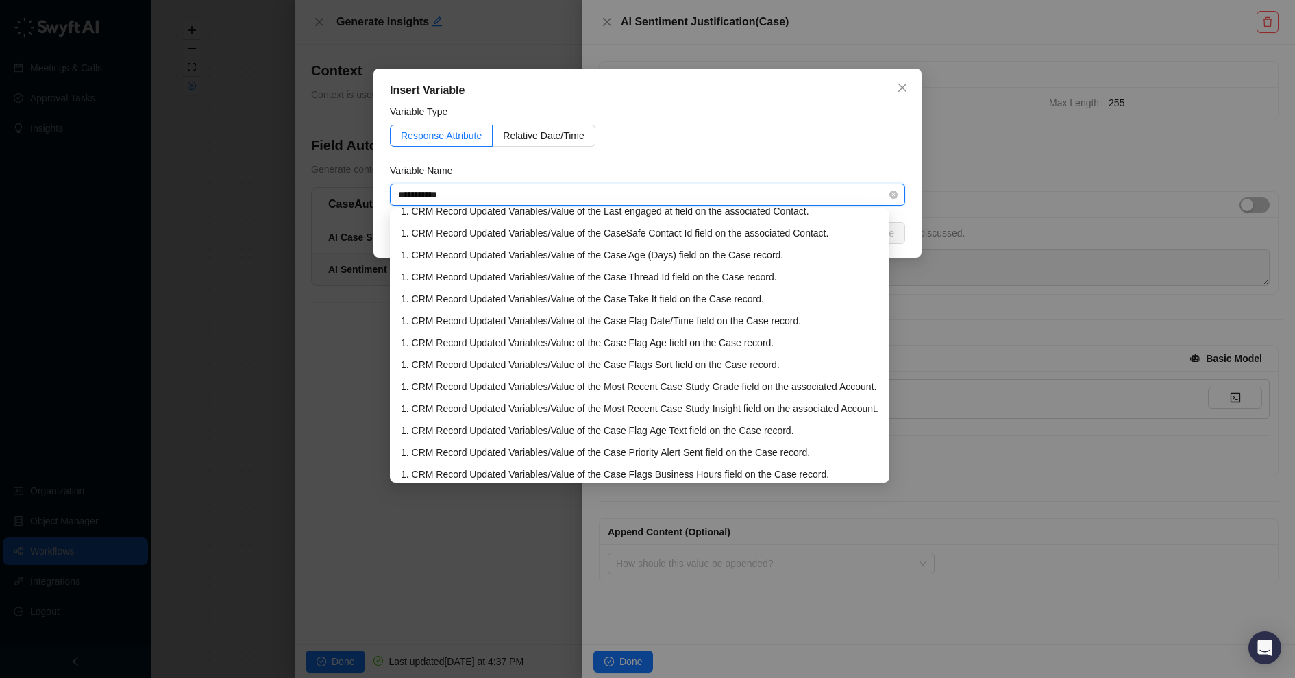
scroll to position [828, 0]
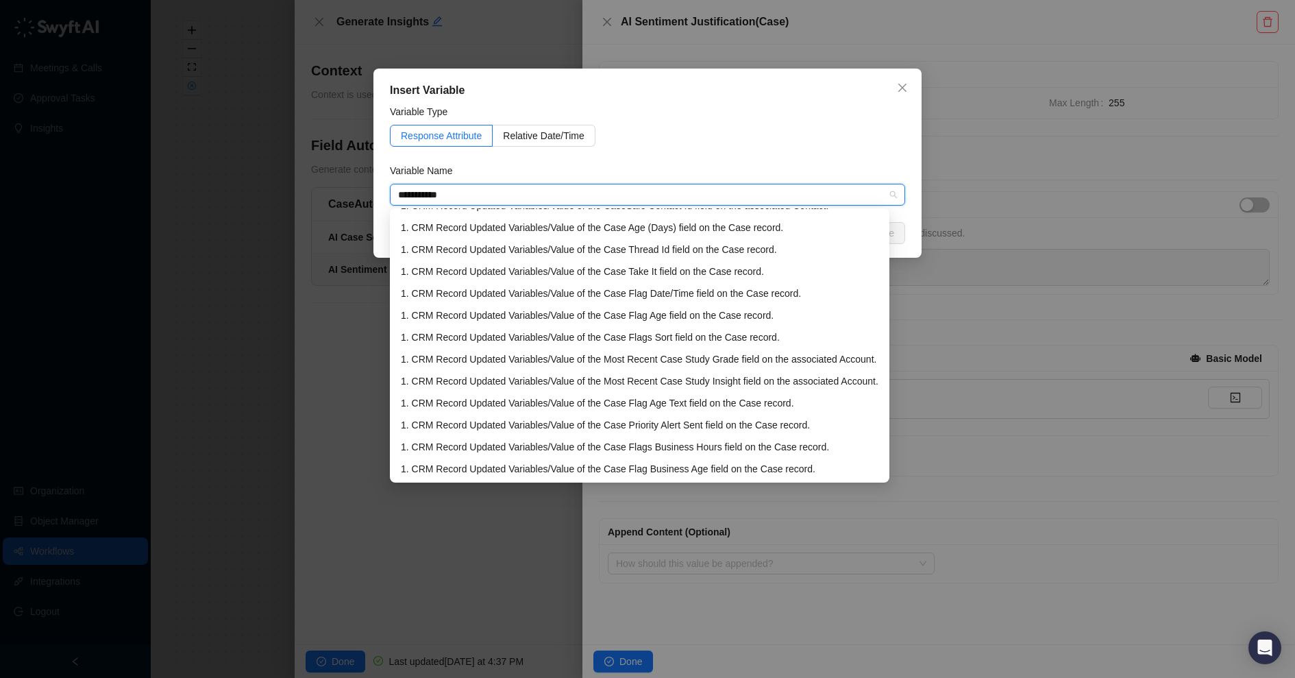
type input "**********"
click at [826, 134] on div "Response Attribute Relative Date/Time" at bounding box center [647, 136] width 515 height 22
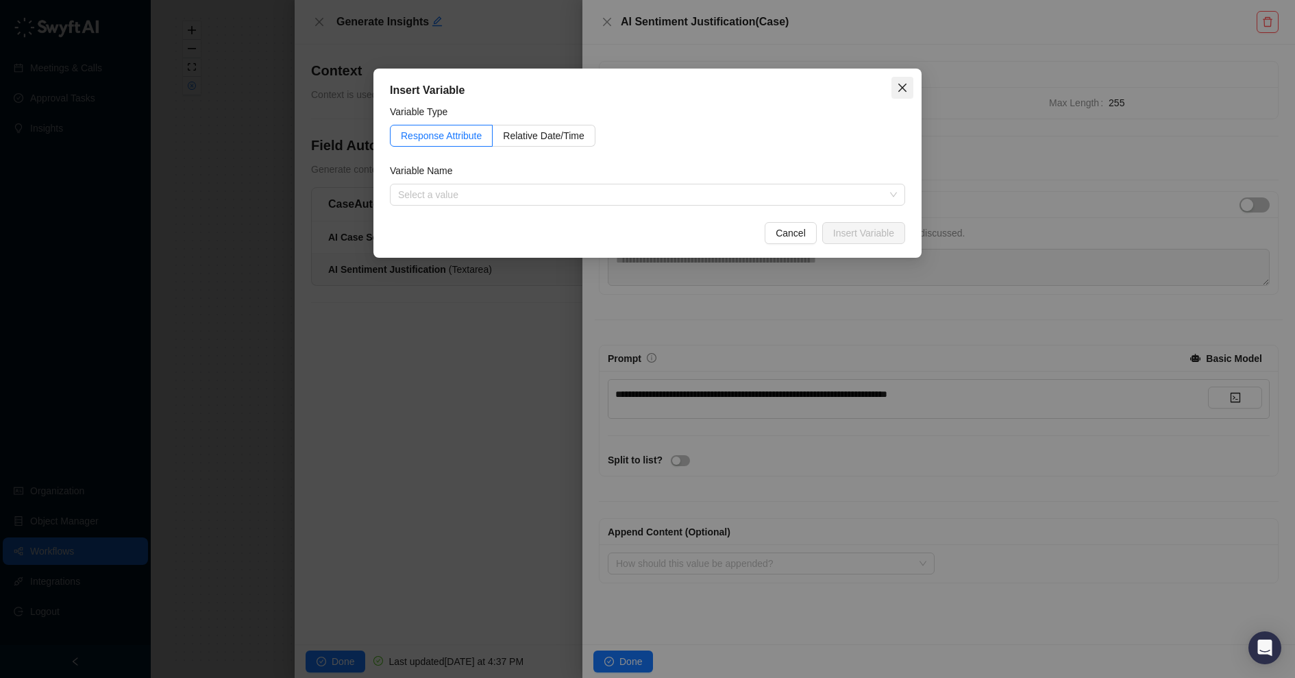
click at [901, 82] on icon "close" at bounding box center [902, 87] width 11 height 11
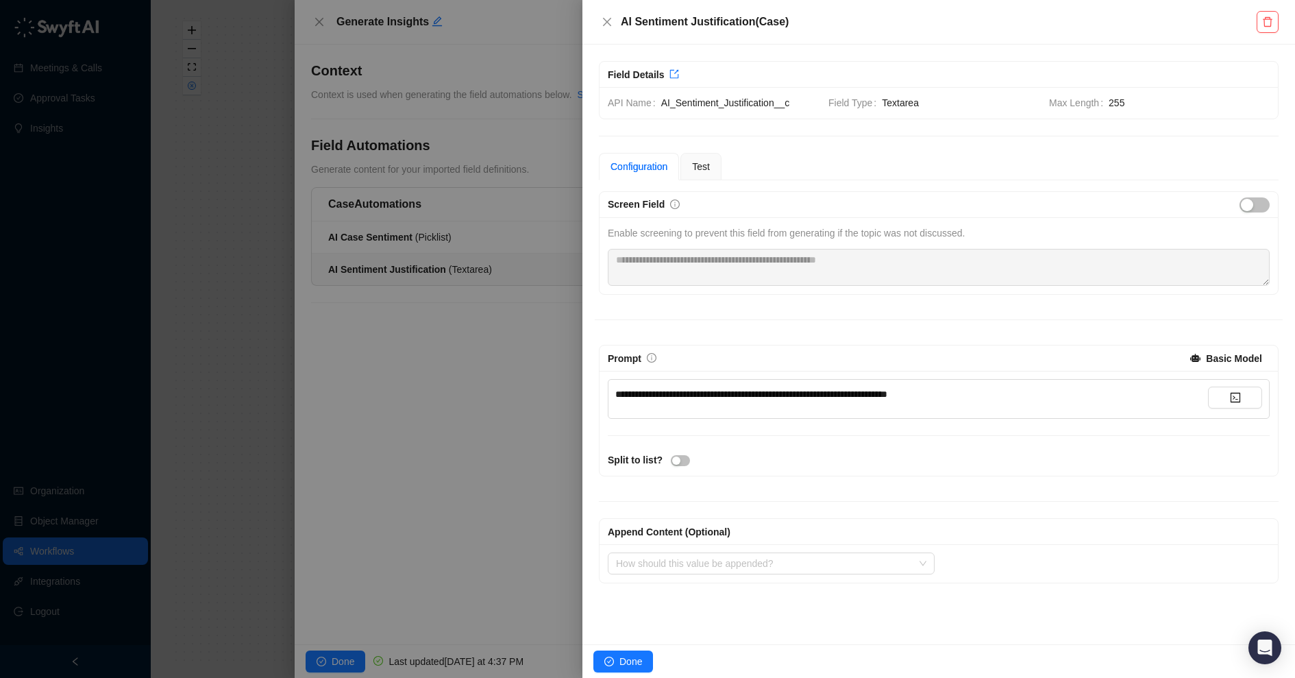
click at [754, 434] on div "**********" at bounding box center [939, 423] width 679 height 105
click at [686, 455] on span "button" at bounding box center [680, 460] width 19 height 11
click at [686, 458] on div "button" at bounding box center [685, 462] width 8 height 8
click at [1257, 199] on span "button" at bounding box center [1255, 204] width 30 height 15
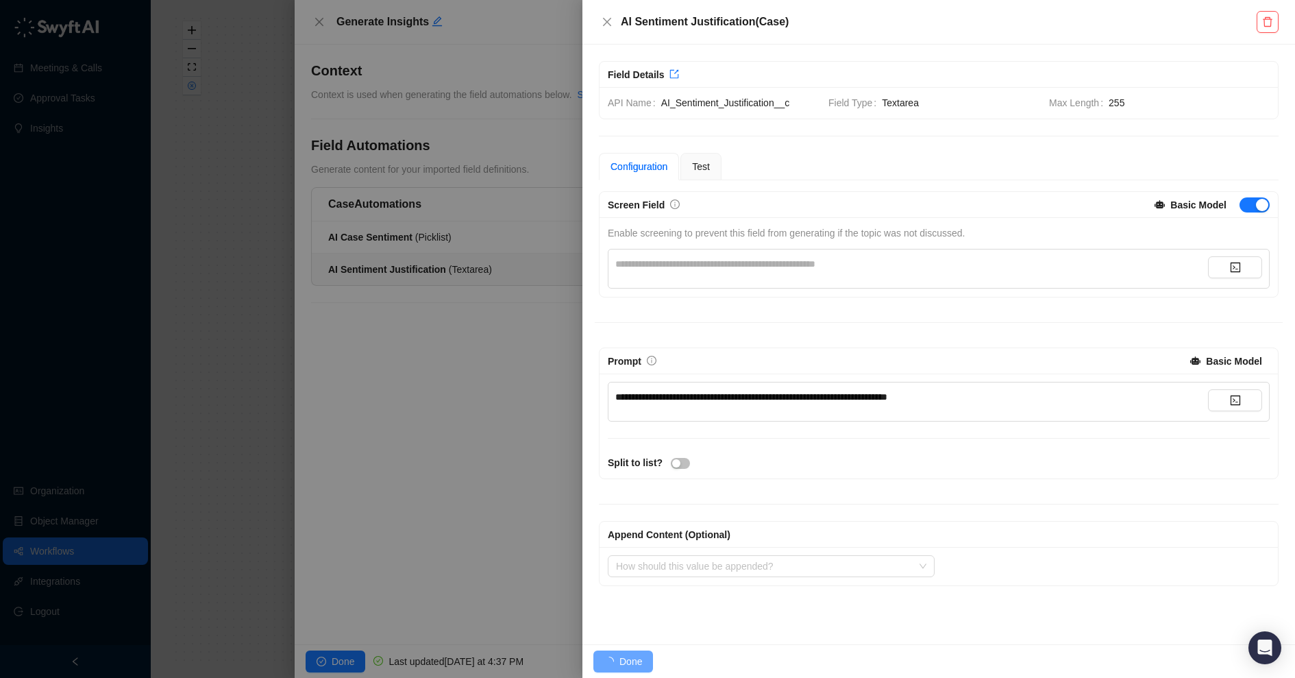
click at [1088, 267] on div "**********" at bounding box center [911, 263] width 593 height 15
click at [1238, 267] on icon "code" at bounding box center [1235, 267] width 11 height 11
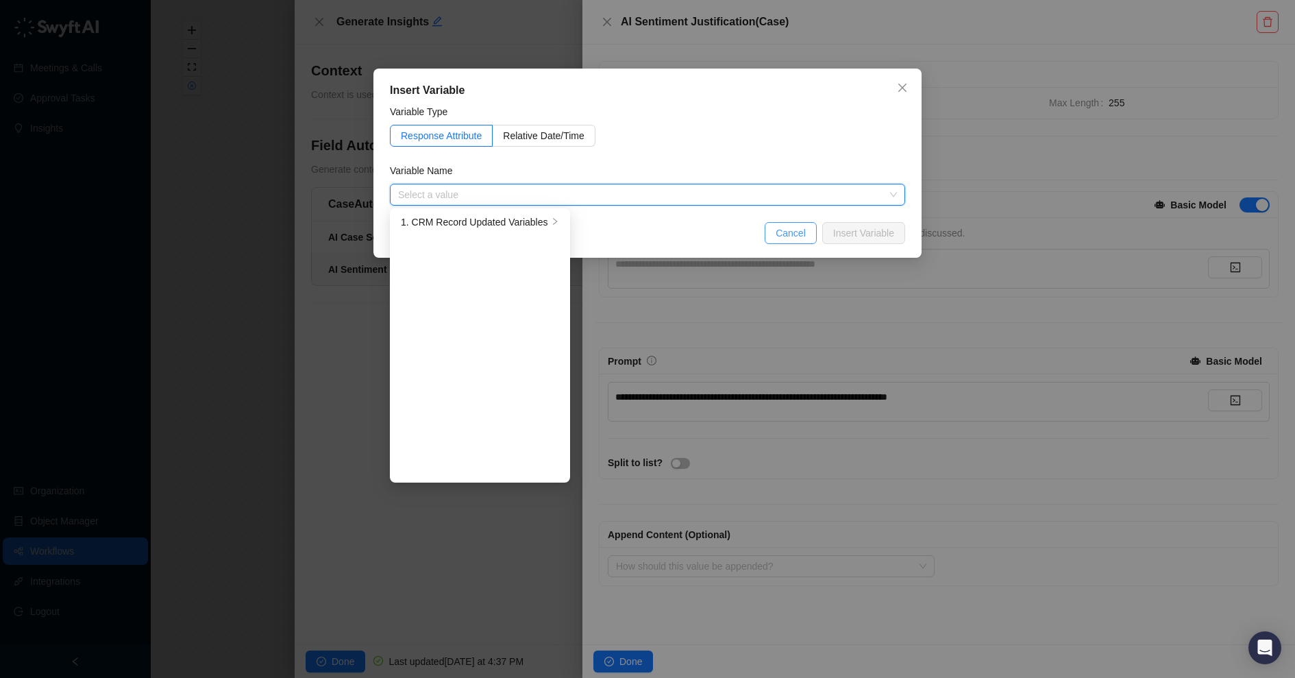
click at [790, 237] on span "Cancel" at bounding box center [791, 232] width 30 height 15
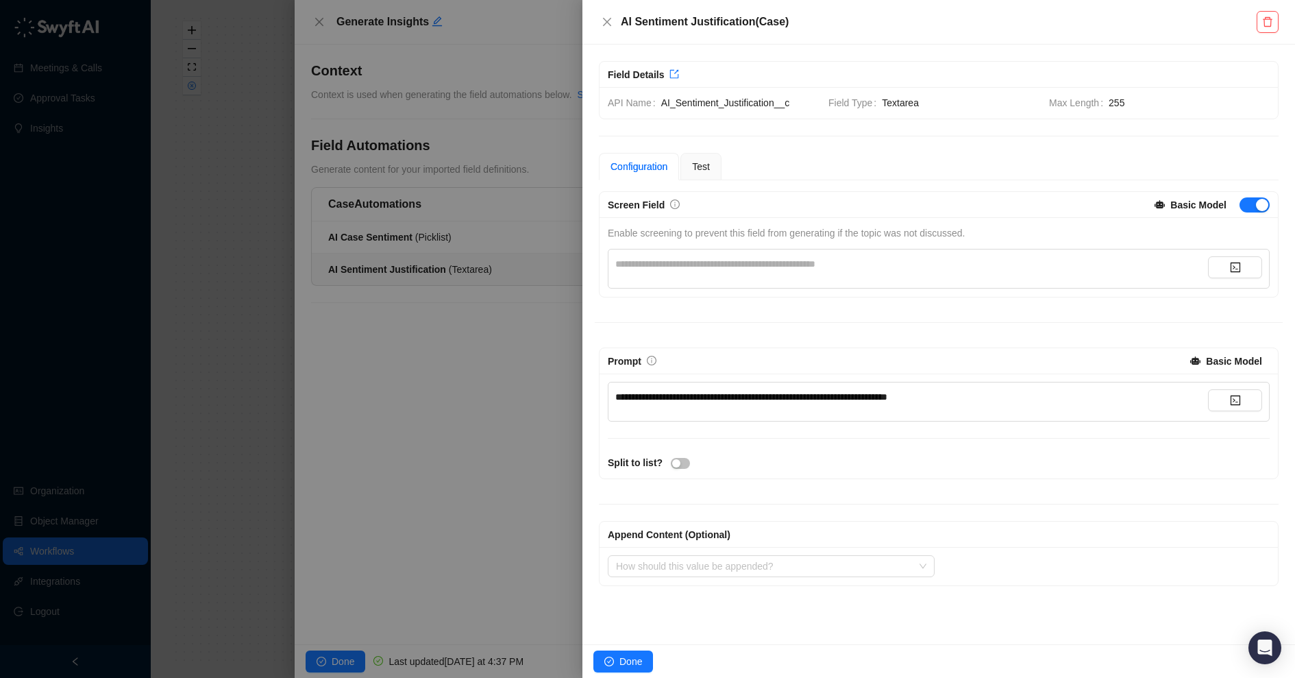
click at [774, 288] on div "**********" at bounding box center [939, 257] width 679 height 80
click at [706, 343] on div "**********" at bounding box center [939, 388] width 688 height 395
click at [1249, 199] on span "button" at bounding box center [1255, 204] width 30 height 15
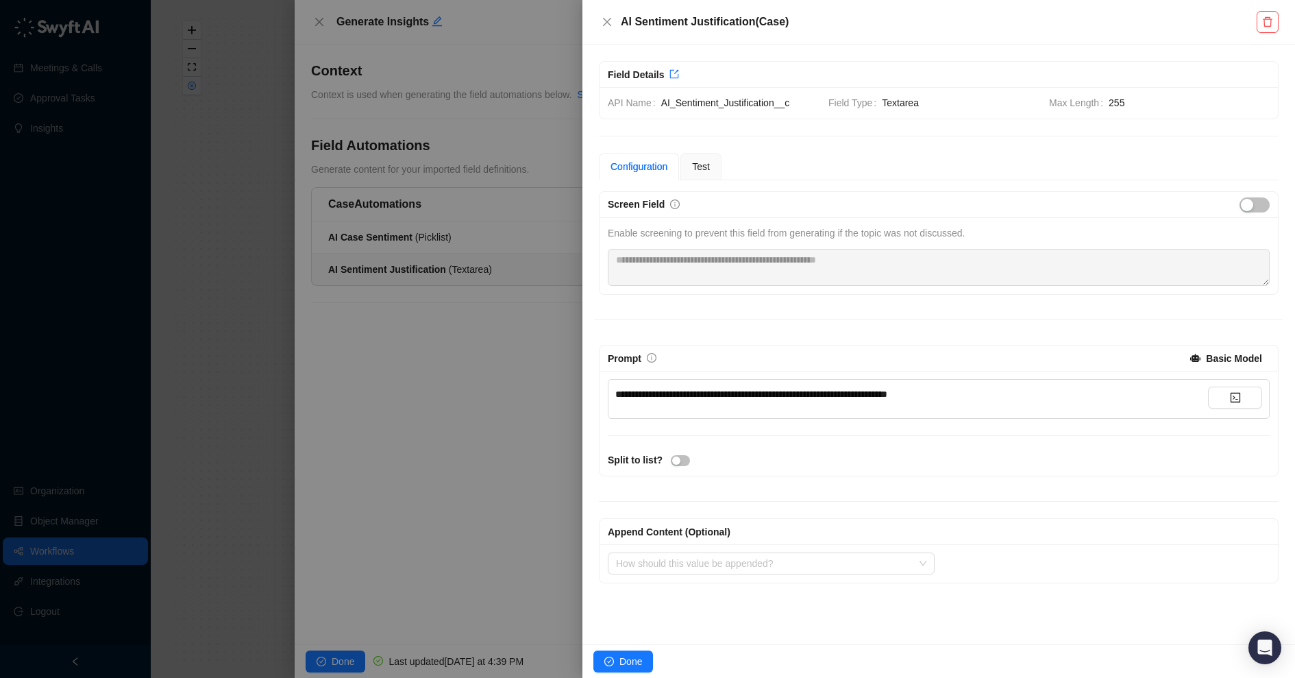
click at [844, 395] on span "**********" at bounding box center [751, 394] width 272 height 10
click at [888, 393] on span "**********" at bounding box center [751, 394] width 272 height 10
drag, startPoint x: 1030, startPoint y: 388, endPoint x: 832, endPoint y: 389, distance: 198.1
click at [832, 389] on div "**********" at bounding box center [911, 394] width 593 height 15
click at [888, 389] on span "**********" at bounding box center [751, 394] width 272 height 10
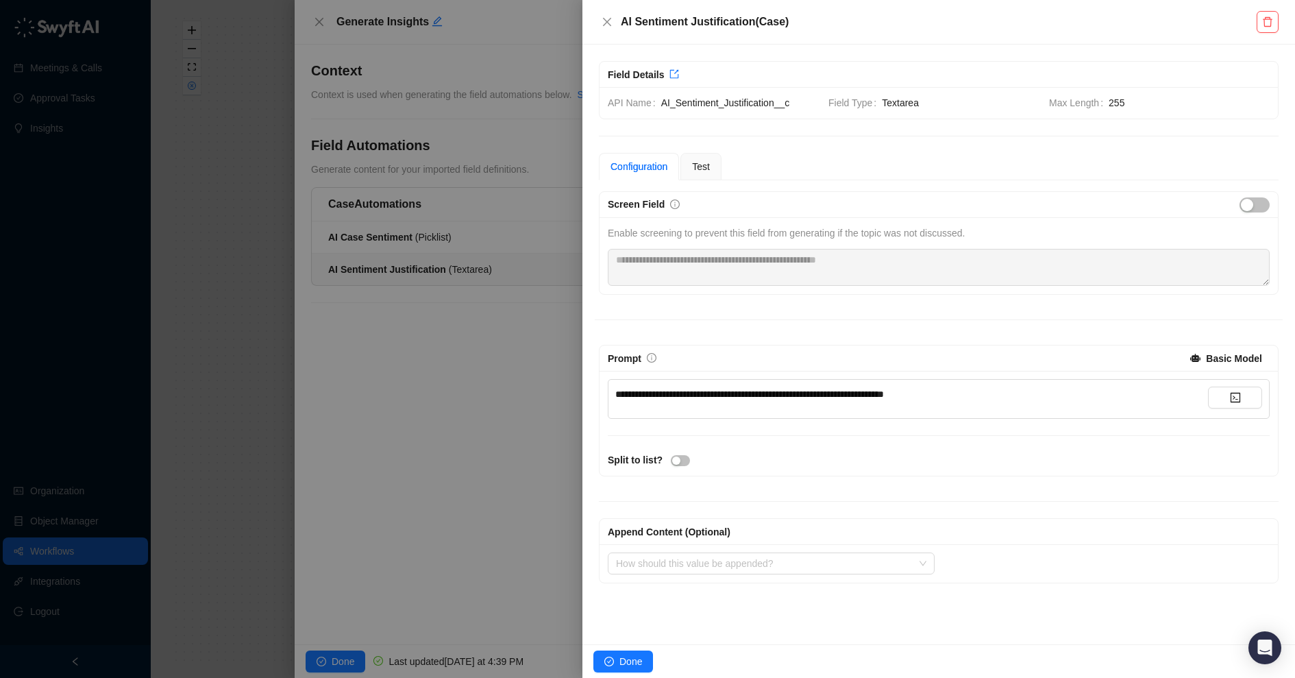
click at [992, 397] on div "**********" at bounding box center [911, 394] width 593 height 15
click at [718, 161] on div "Test" at bounding box center [701, 166] width 41 height 27
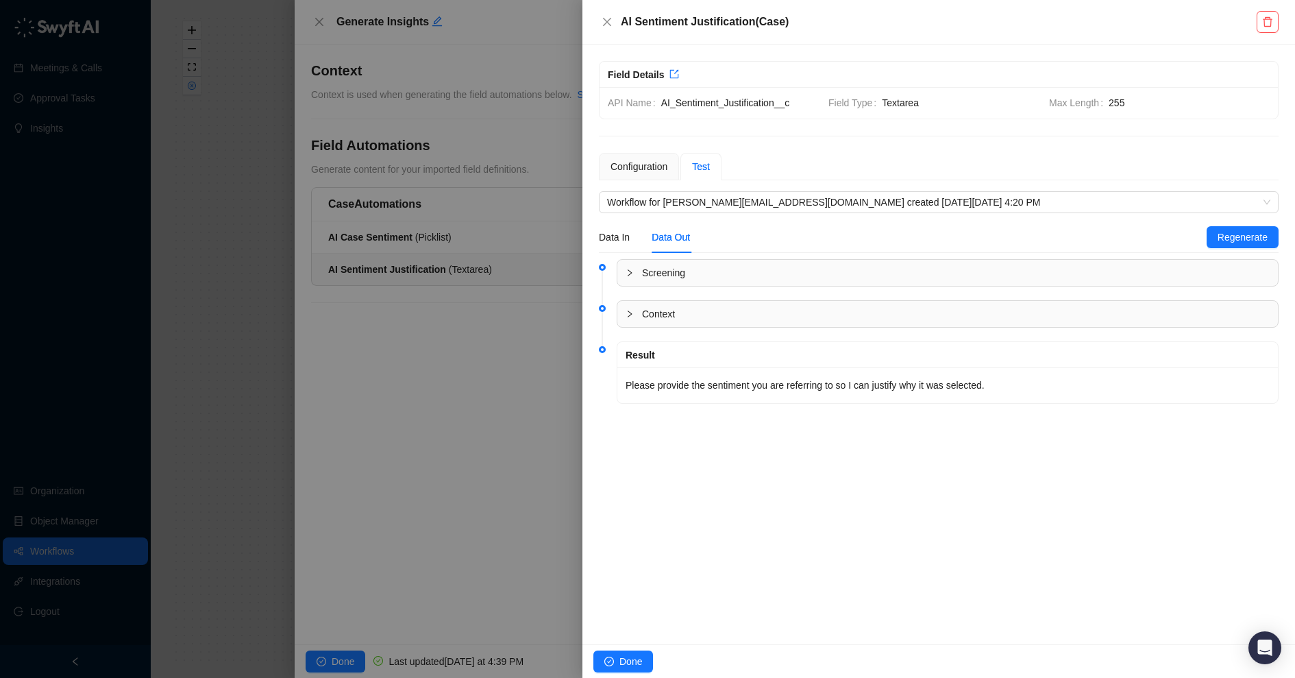
click at [710, 273] on span "Screening" at bounding box center [956, 272] width 628 height 15
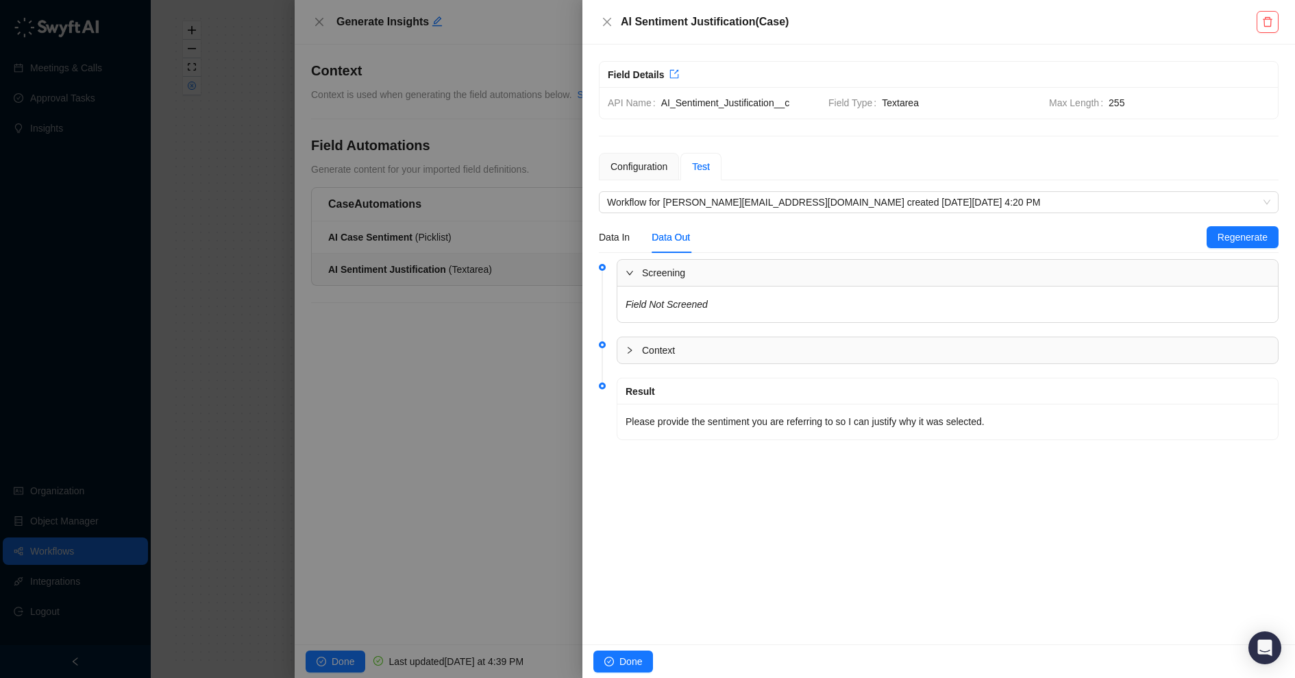
click at [713, 275] on span "Screening" at bounding box center [956, 272] width 628 height 15
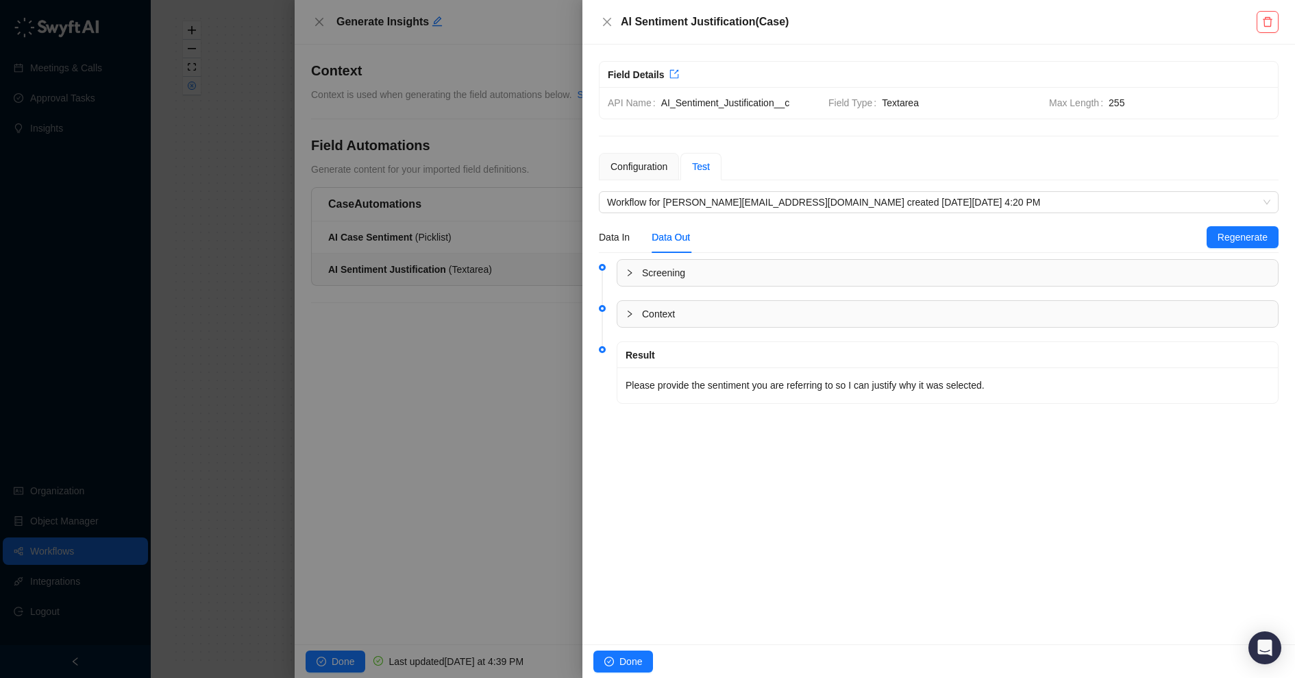
click at [707, 312] on span "Context" at bounding box center [956, 313] width 628 height 15
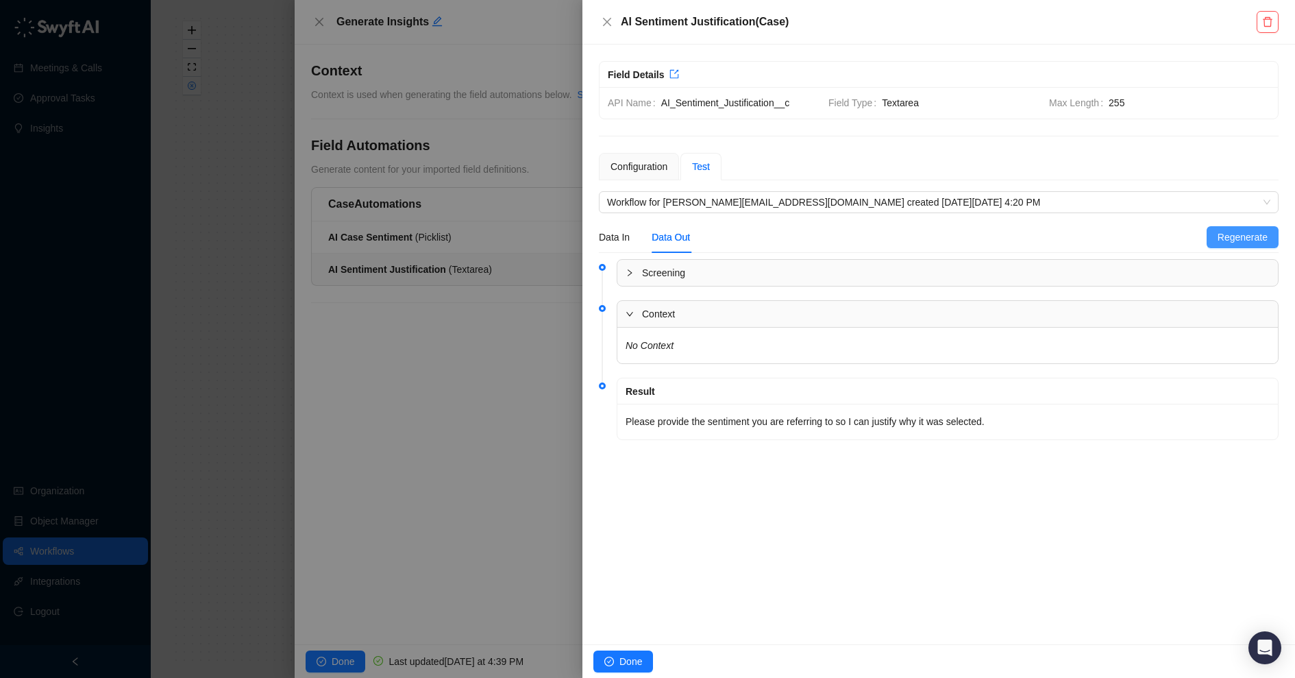
click at [1265, 240] on span "Regenerate" at bounding box center [1243, 237] width 50 height 15
click at [655, 172] on div "Configuration" at bounding box center [639, 166] width 57 height 15
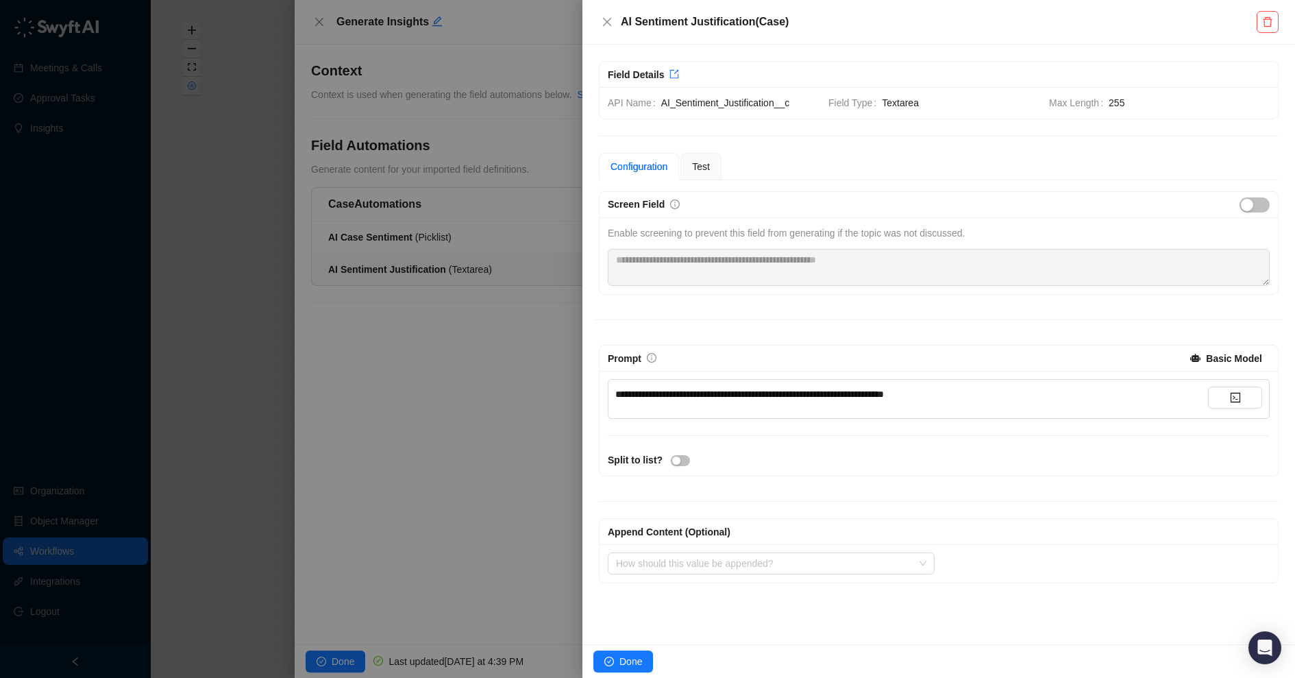
click at [661, 390] on span "**********" at bounding box center [749, 394] width 269 height 10
click at [833, 391] on span "**********" at bounding box center [749, 394] width 269 height 10
click at [1001, 395] on div "**********" at bounding box center [911, 394] width 593 height 15
click at [942, 427] on div "**********" at bounding box center [939, 423] width 679 height 105
click at [701, 165] on span "Test" at bounding box center [701, 166] width 18 height 11
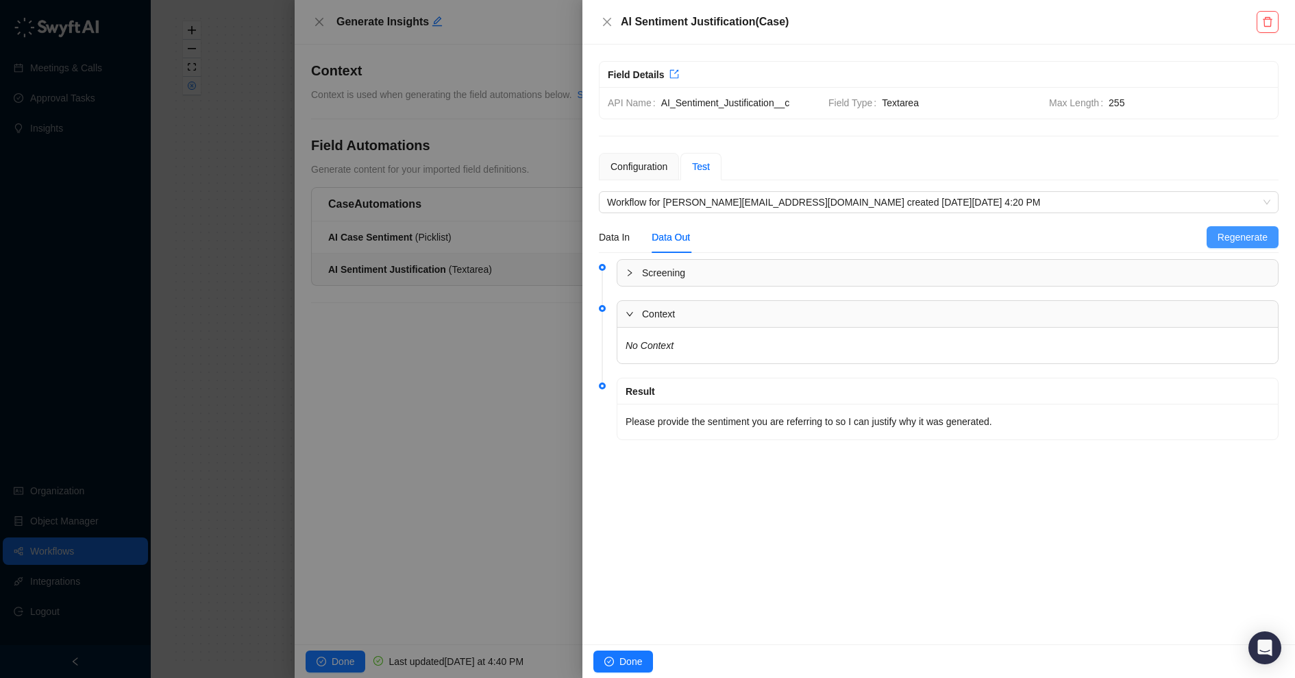
click at [1249, 230] on span "Regenerate" at bounding box center [1243, 237] width 50 height 15
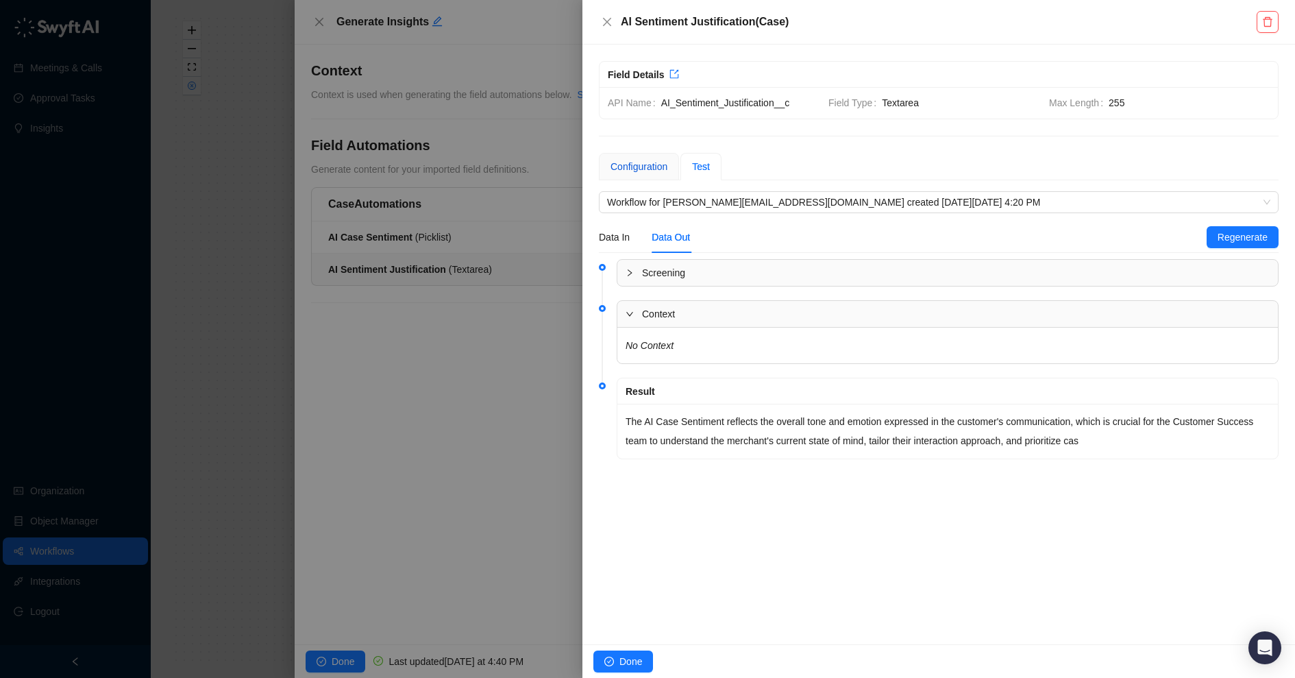
click at [661, 170] on div "Configuration" at bounding box center [639, 166] width 57 height 15
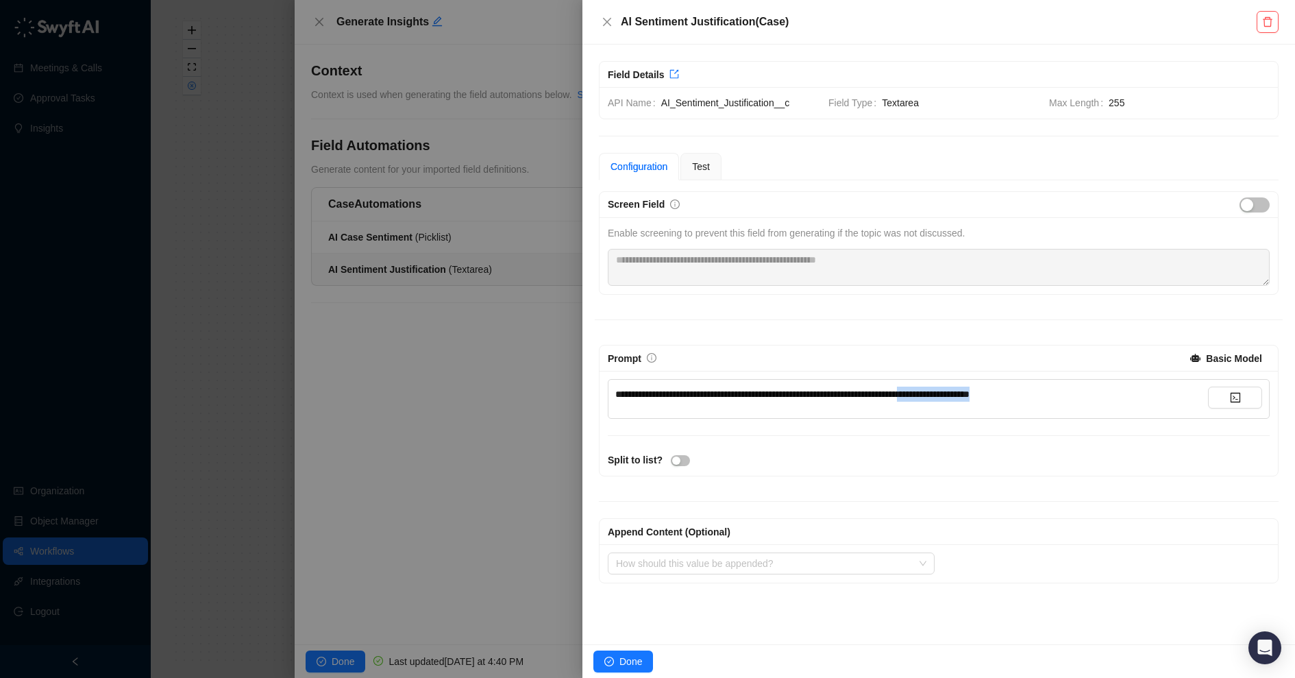
drag, startPoint x: 1081, startPoint y: 390, endPoint x: 974, endPoint y: 382, distance: 107.2
click at [974, 387] on div "**********" at bounding box center [911, 394] width 593 height 15
click at [977, 387] on div "**********" at bounding box center [911, 394] width 593 height 15
drag, startPoint x: 974, startPoint y: 387, endPoint x: 1149, endPoint y: 385, distance: 175.5
click at [1149, 387] on div "**********" at bounding box center [911, 394] width 593 height 15
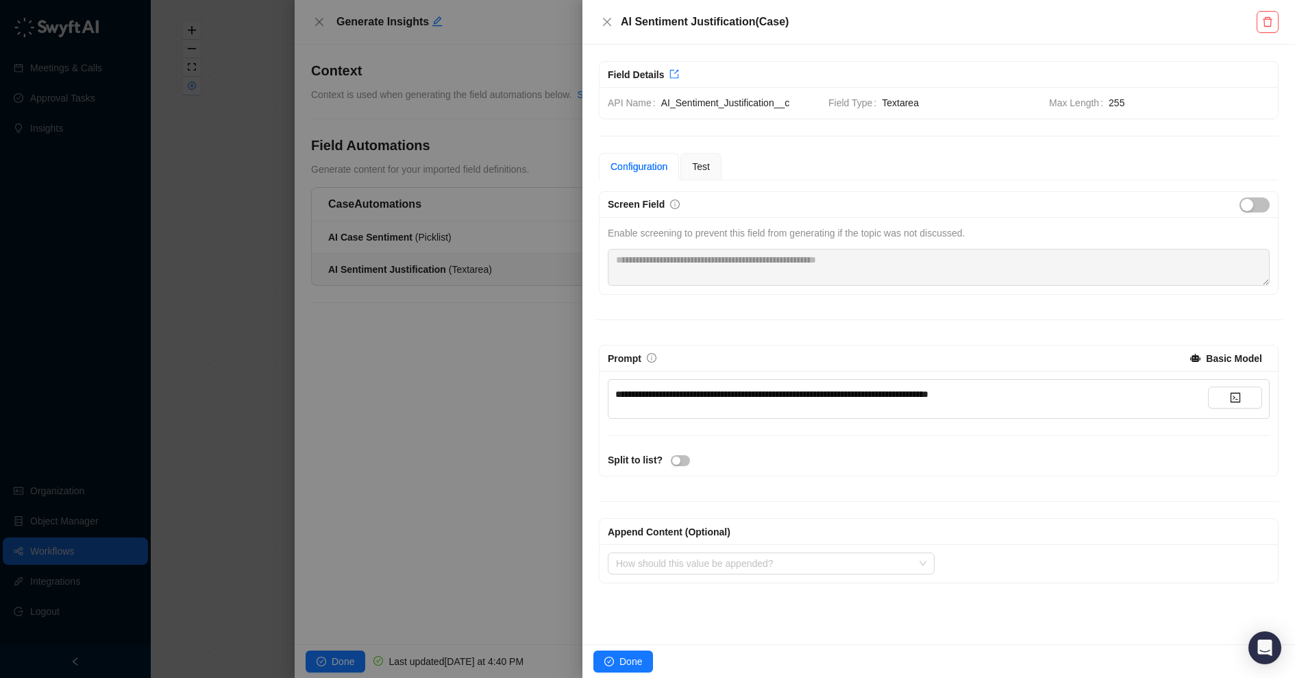
click at [1066, 351] on div "Prompt" at bounding box center [895, 358] width 575 height 15
click at [707, 164] on span "Test" at bounding box center [701, 166] width 18 height 11
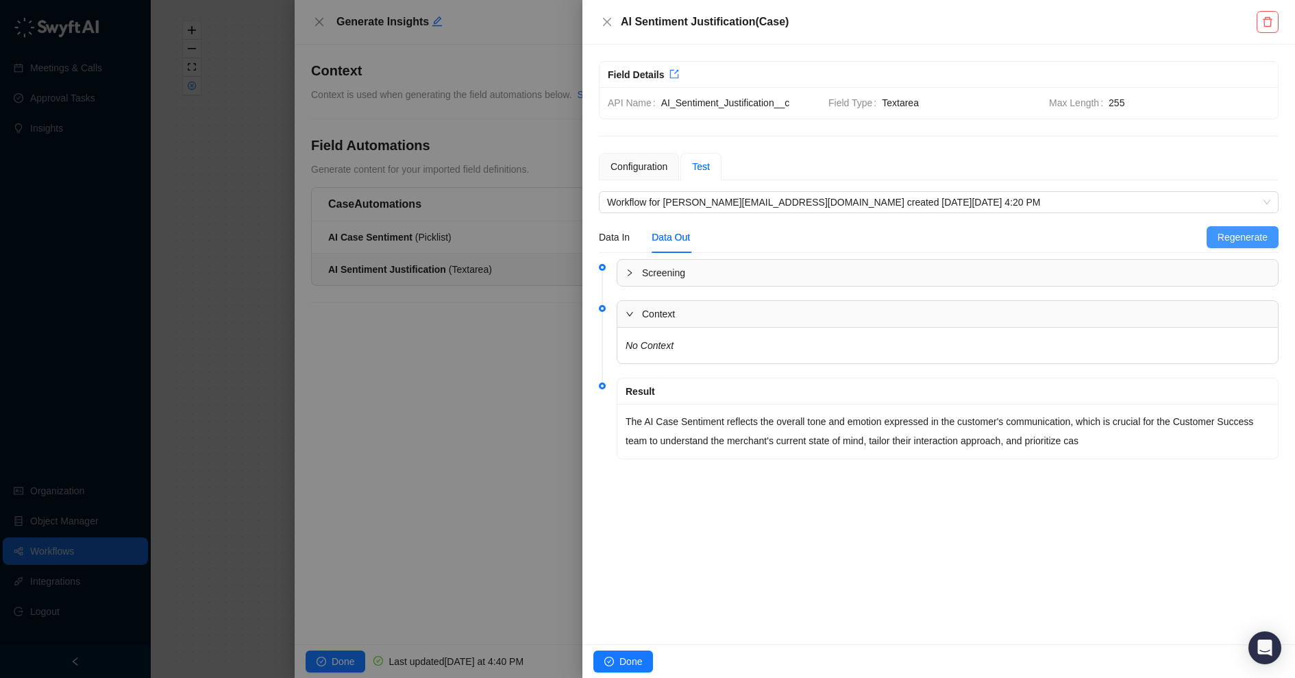
click at [1257, 230] on span "Regenerate" at bounding box center [1243, 237] width 50 height 15
click at [635, 166] on div "Configuration" at bounding box center [639, 166] width 57 height 15
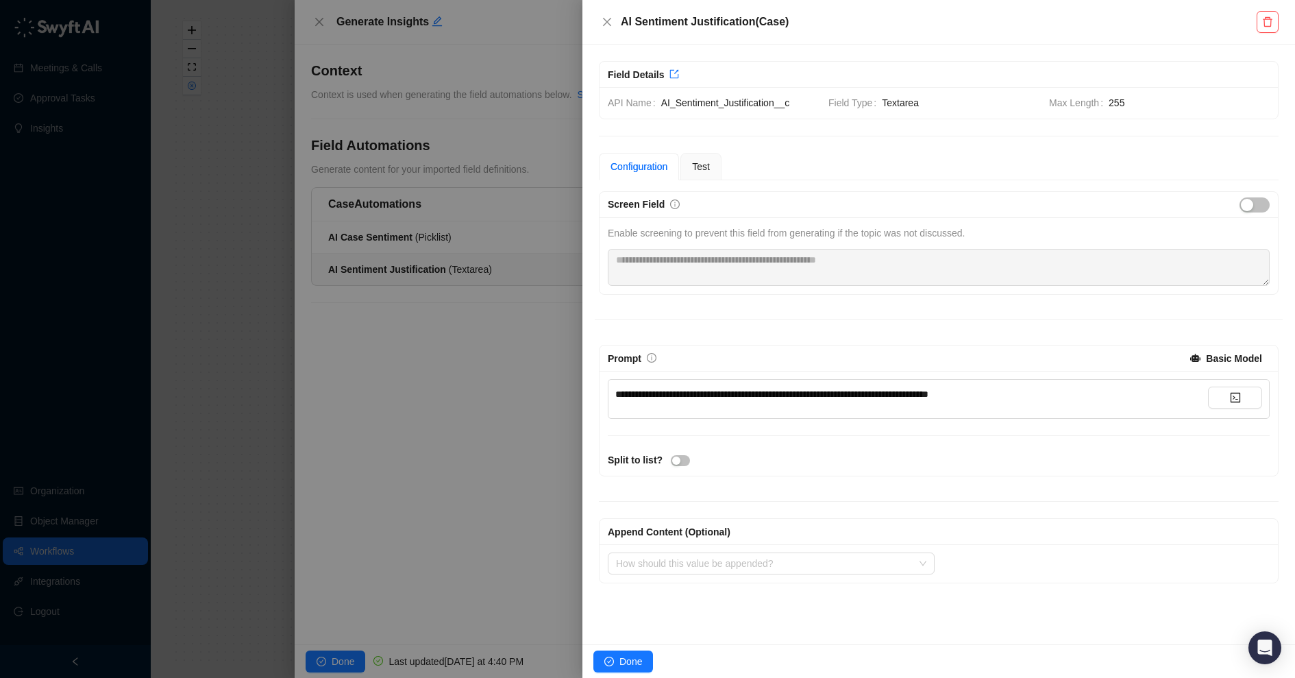
click at [758, 393] on span "**********" at bounding box center [771, 394] width 313 height 10
click at [719, 390] on span "**********" at bounding box center [782, 394] width 334 height 10
click at [680, 389] on span "**********" at bounding box center [782, 394] width 334 height 10
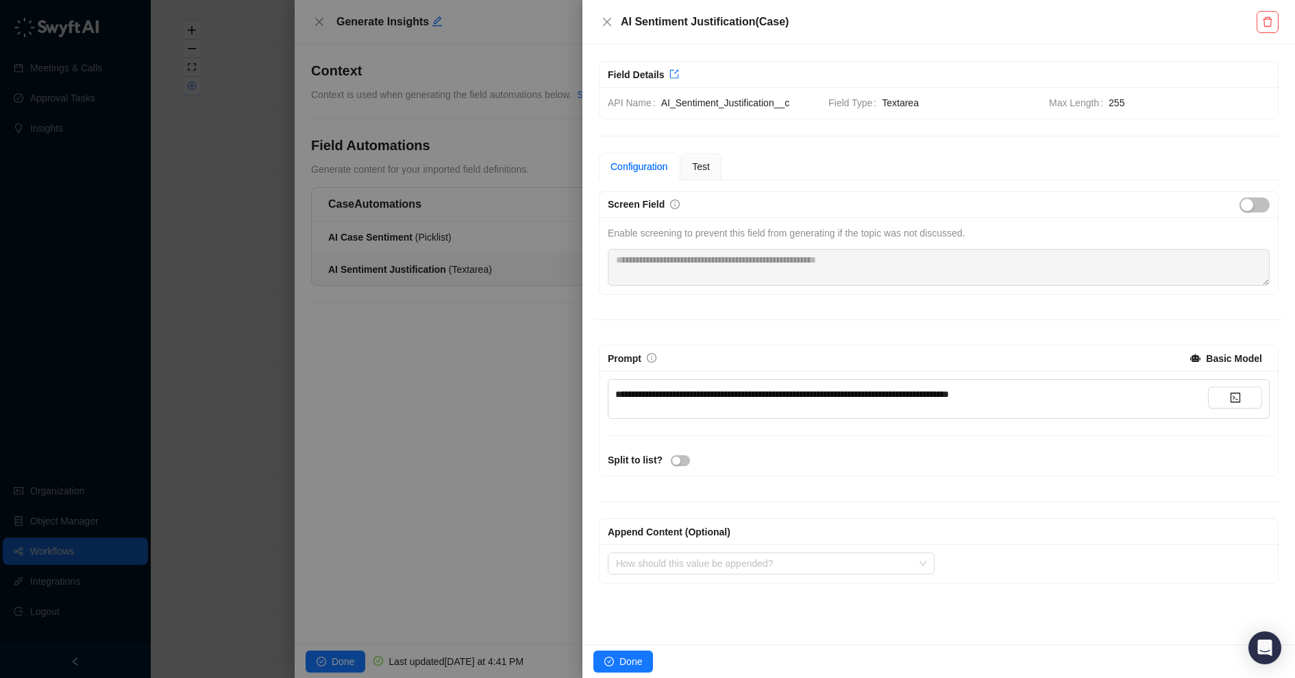
click at [731, 391] on span "**********" at bounding box center [782, 394] width 334 height 10
click at [766, 389] on span "**********" at bounding box center [777, 394] width 324 height 10
click at [910, 393] on span "**********" at bounding box center [771, 394] width 313 height 10
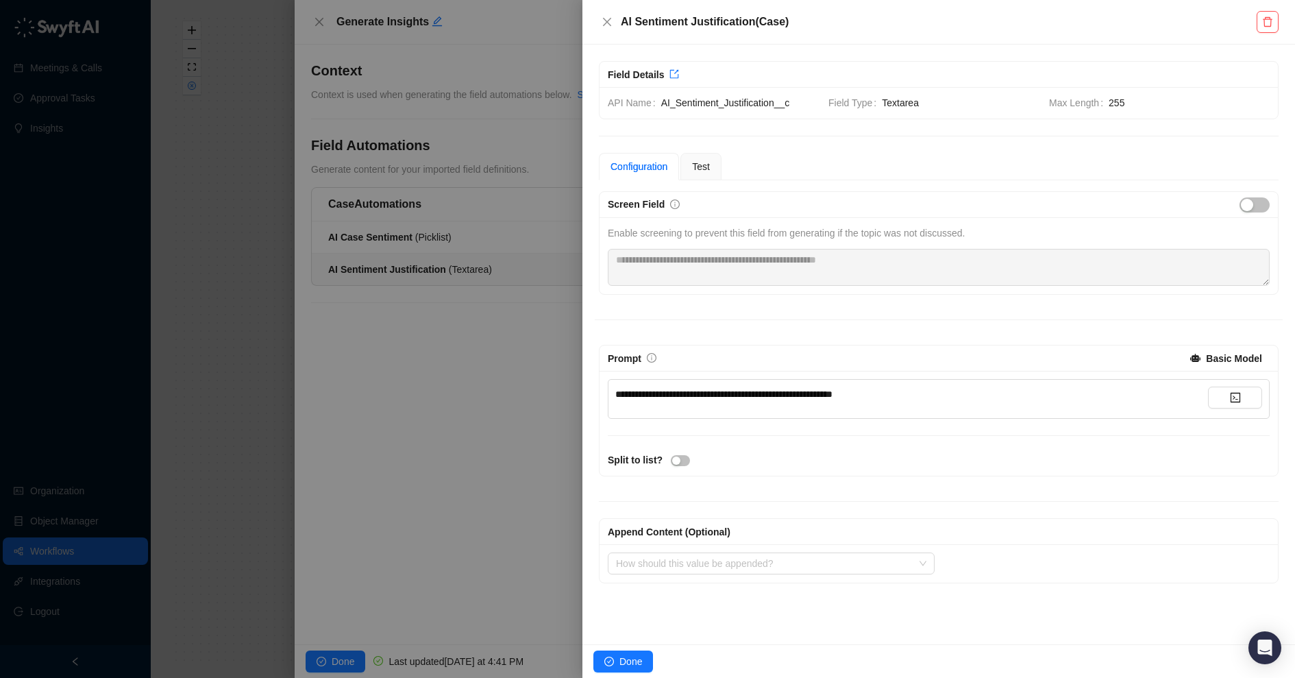
click at [833, 391] on span "**********" at bounding box center [723, 394] width 217 height 10
drag, startPoint x: 903, startPoint y: 391, endPoint x: 827, endPoint y: 388, distance: 76.2
click at [827, 388] on div "**********" at bounding box center [911, 394] width 593 height 15
click at [967, 351] on div "Prompt" at bounding box center [895, 358] width 575 height 15
click at [710, 161] on span "Test" at bounding box center [701, 166] width 18 height 11
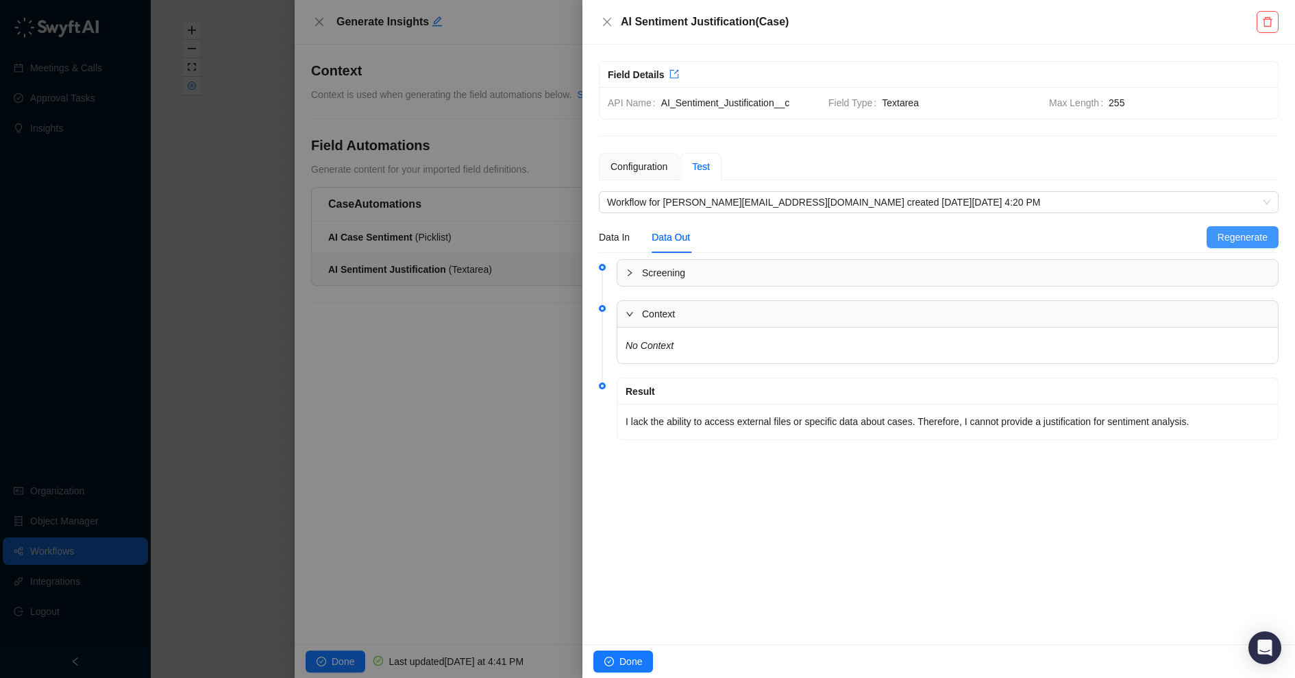
click at [1254, 236] on span "Regenerate" at bounding box center [1243, 237] width 50 height 15
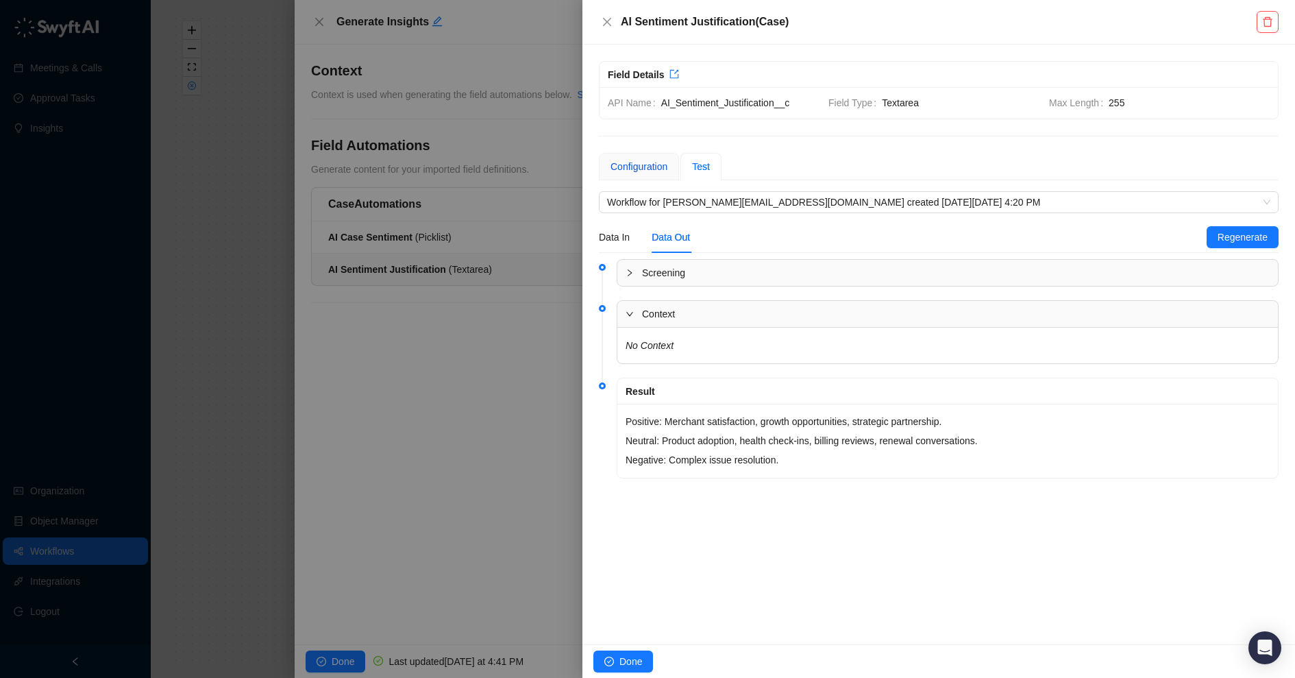
click at [658, 169] on div "Configuration" at bounding box center [639, 166] width 57 height 15
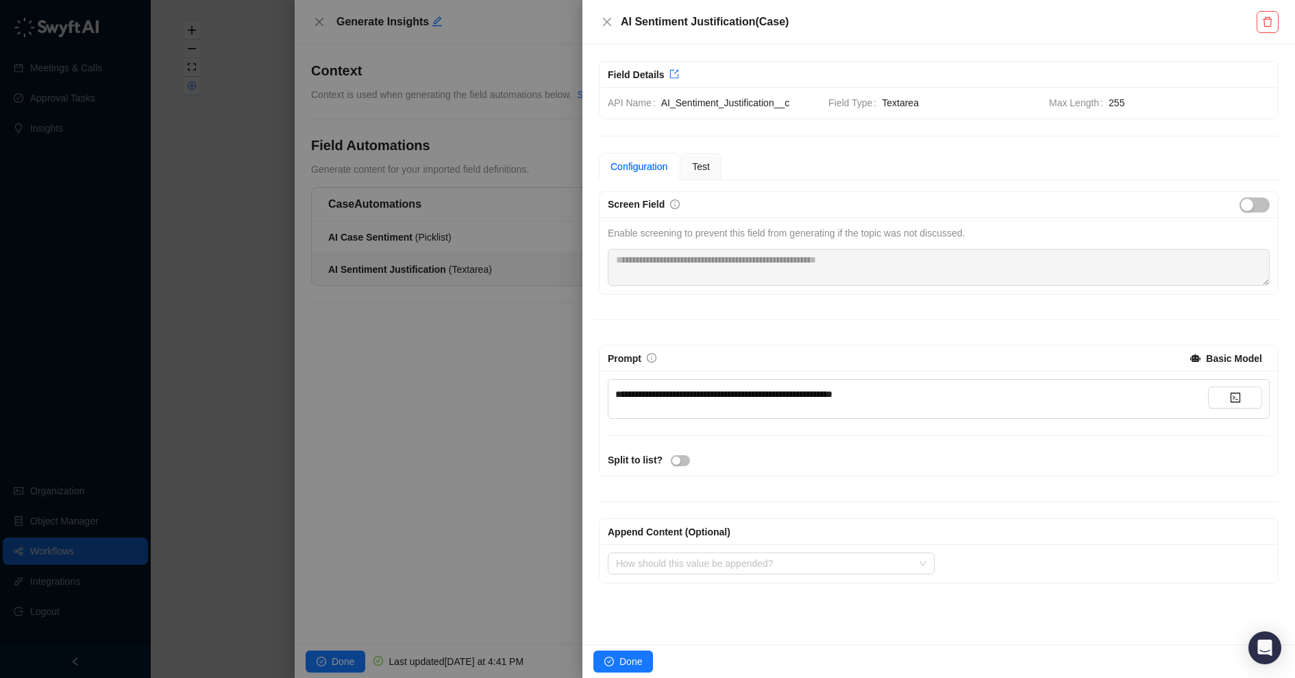
click at [787, 391] on span "**********" at bounding box center [723, 394] width 217 height 10
click at [828, 393] on span "**********" at bounding box center [759, 394] width 289 height 10
click at [877, 391] on span "**********" at bounding box center [761, 394] width 293 height 10
click at [896, 430] on div "**********" at bounding box center [939, 423] width 679 height 105
click at [659, 390] on span "**********" at bounding box center [759, 394] width 289 height 10
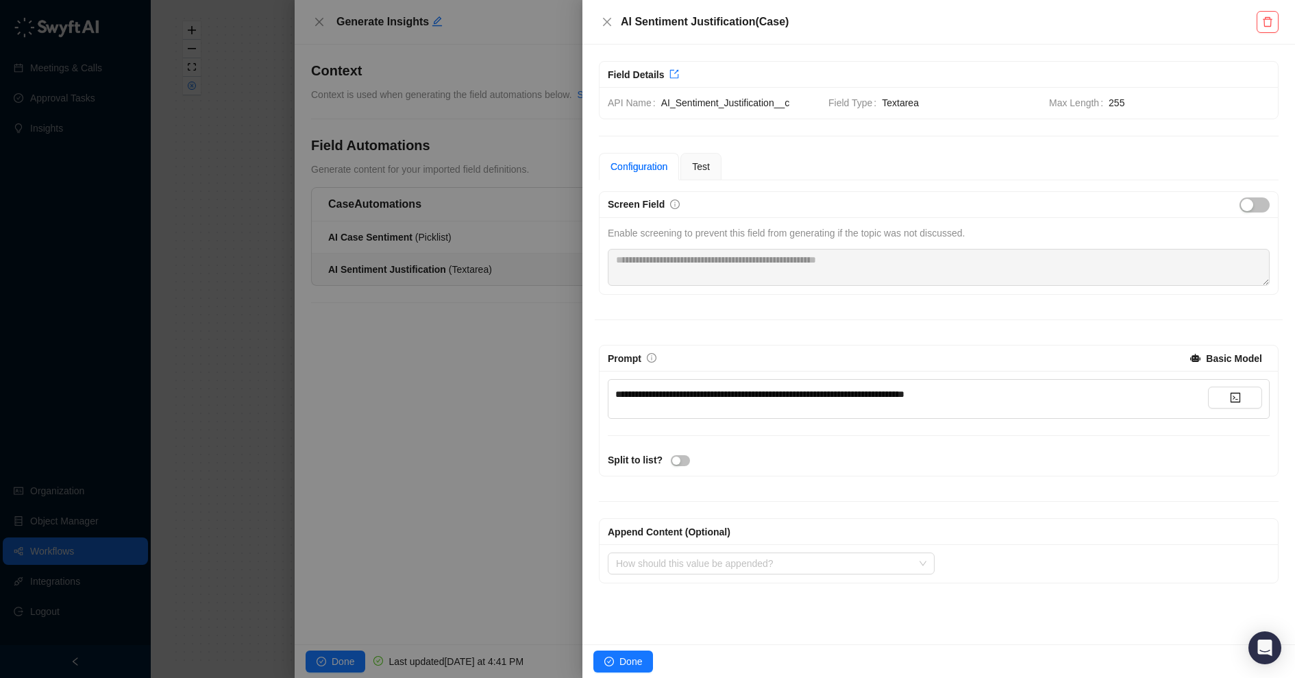
click at [696, 391] on span "**********" at bounding box center [759, 394] width 289 height 10
click at [713, 392] on span "**********" at bounding box center [759, 394] width 289 height 10
click at [710, 362] on div "Prompt" at bounding box center [895, 358] width 575 height 15
click at [703, 164] on span "Test" at bounding box center [701, 166] width 18 height 11
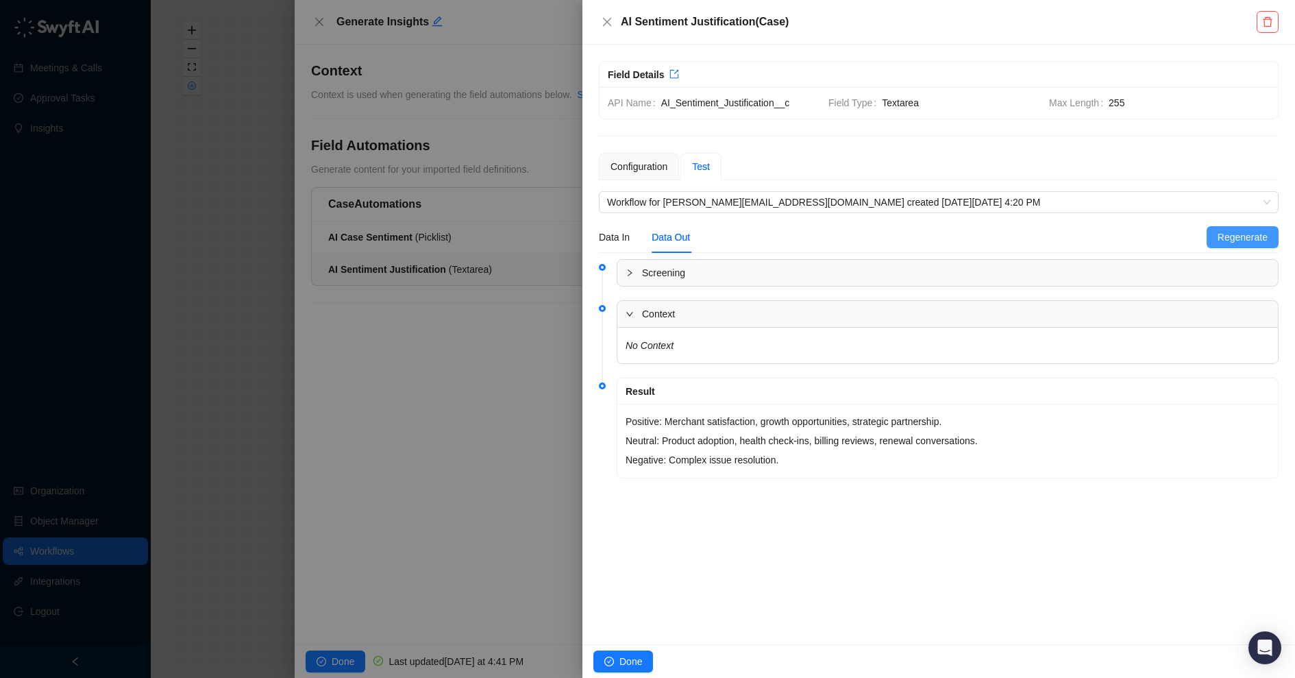
click at [1238, 241] on span "Regenerate" at bounding box center [1243, 237] width 50 height 15
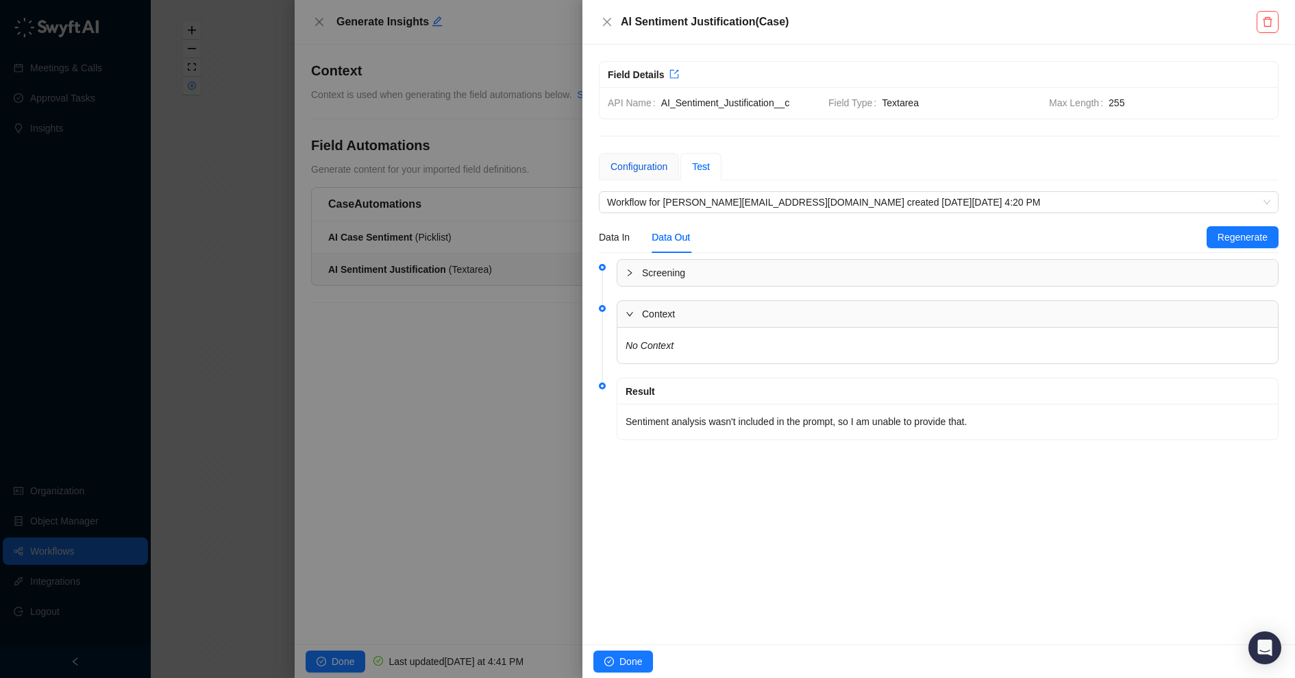
click at [650, 165] on div "Configuration" at bounding box center [639, 166] width 57 height 15
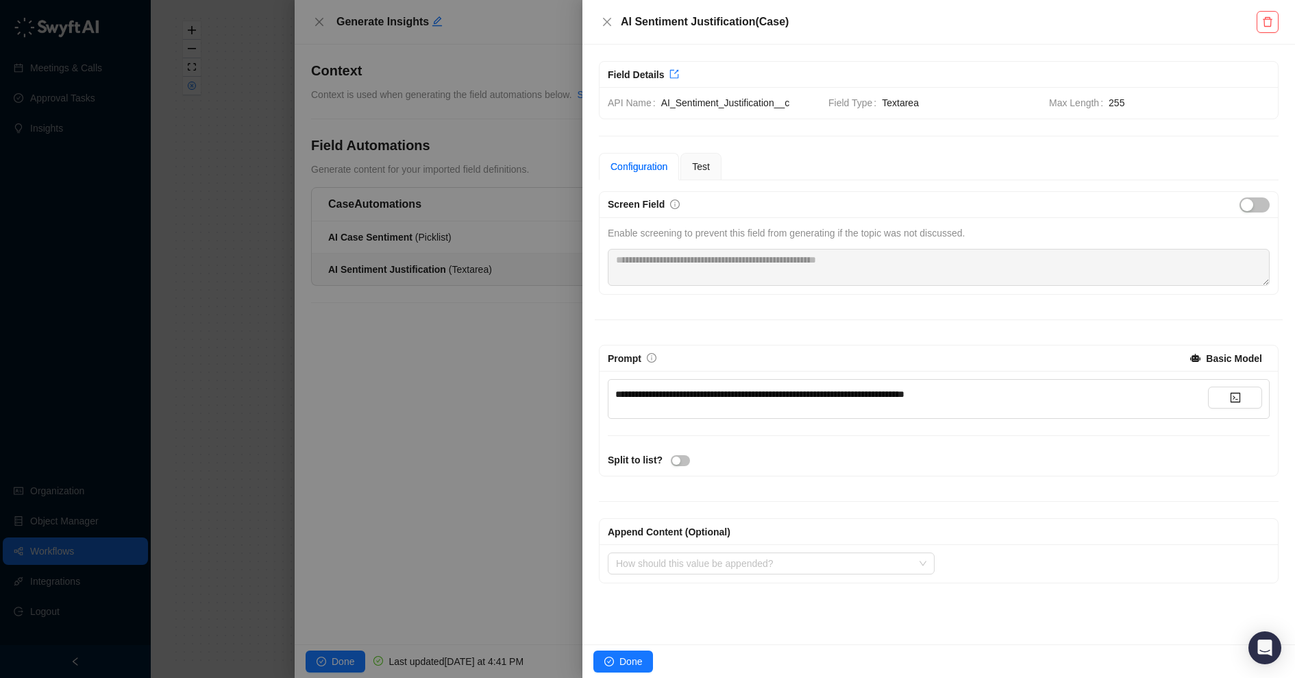
click at [553, 370] on div at bounding box center [647, 339] width 1295 height 678
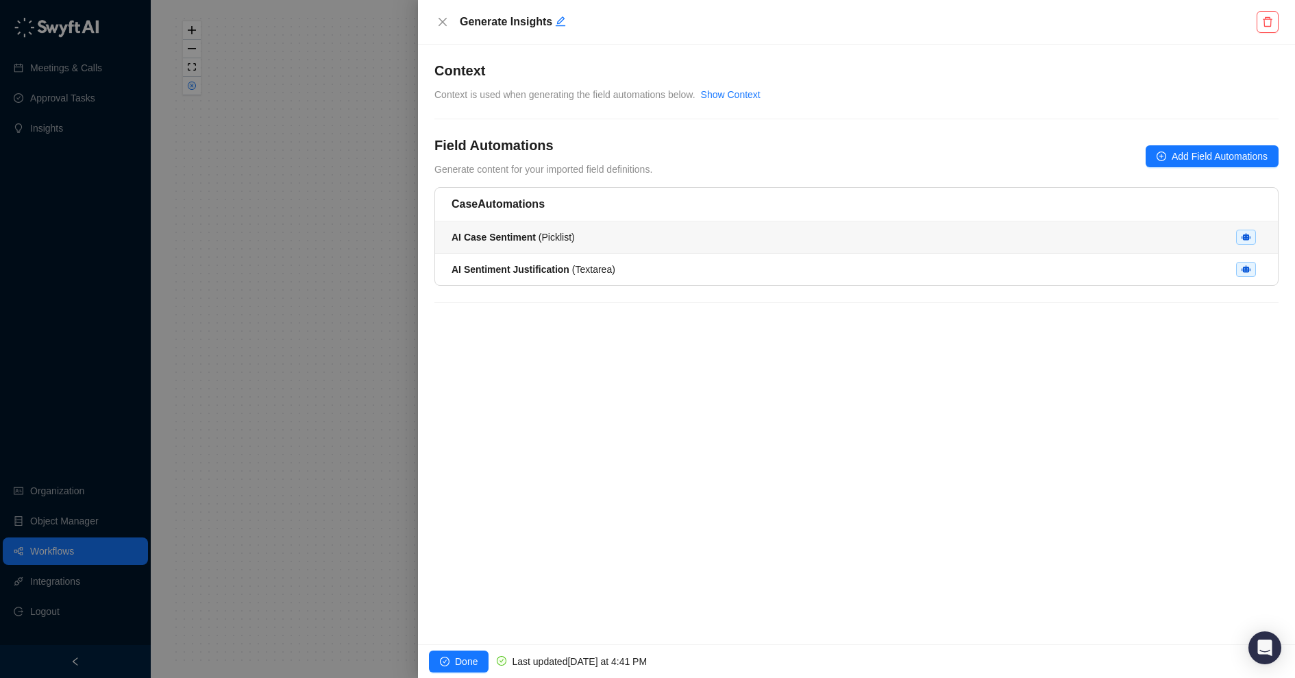
click at [543, 238] on span "AI Case Sentiment ( Picklist )" at bounding box center [513, 237] width 123 height 11
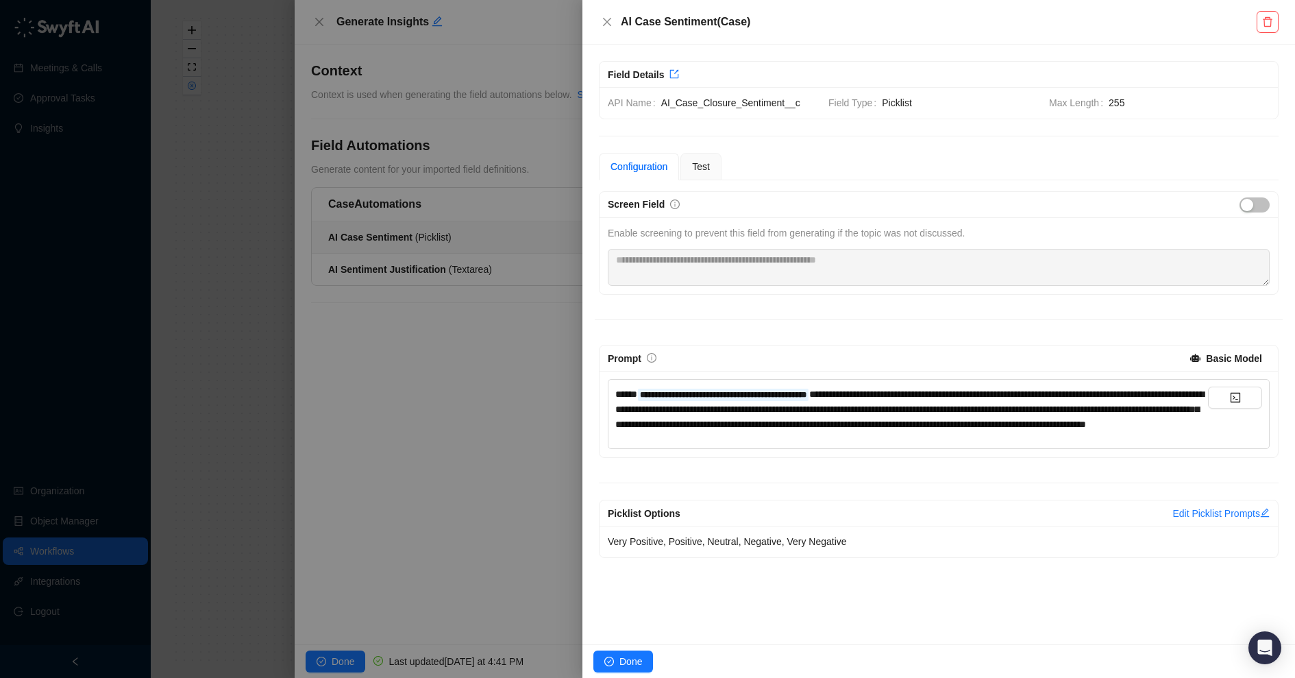
click at [977, 432] on div "**********" at bounding box center [911, 409] width 593 height 45
click at [530, 409] on div at bounding box center [647, 339] width 1295 height 678
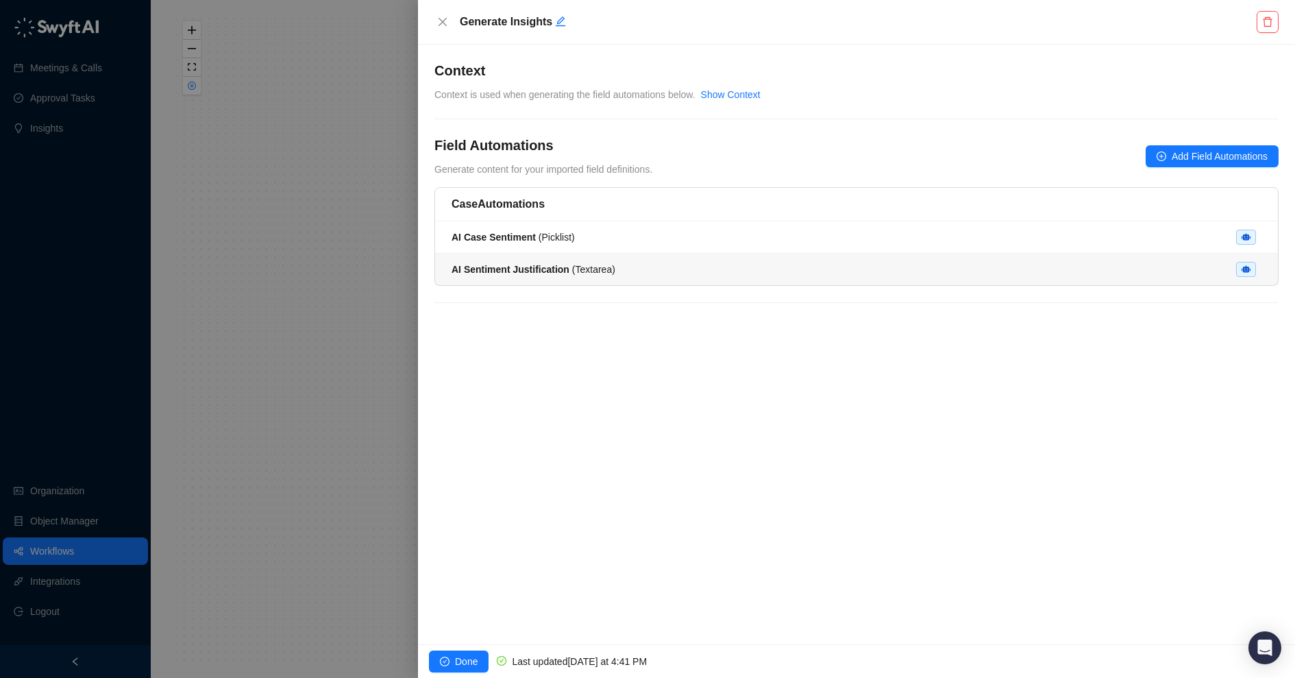
click at [593, 269] on span "AI Sentiment Justification ( Textarea )" at bounding box center [534, 269] width 164 height 11
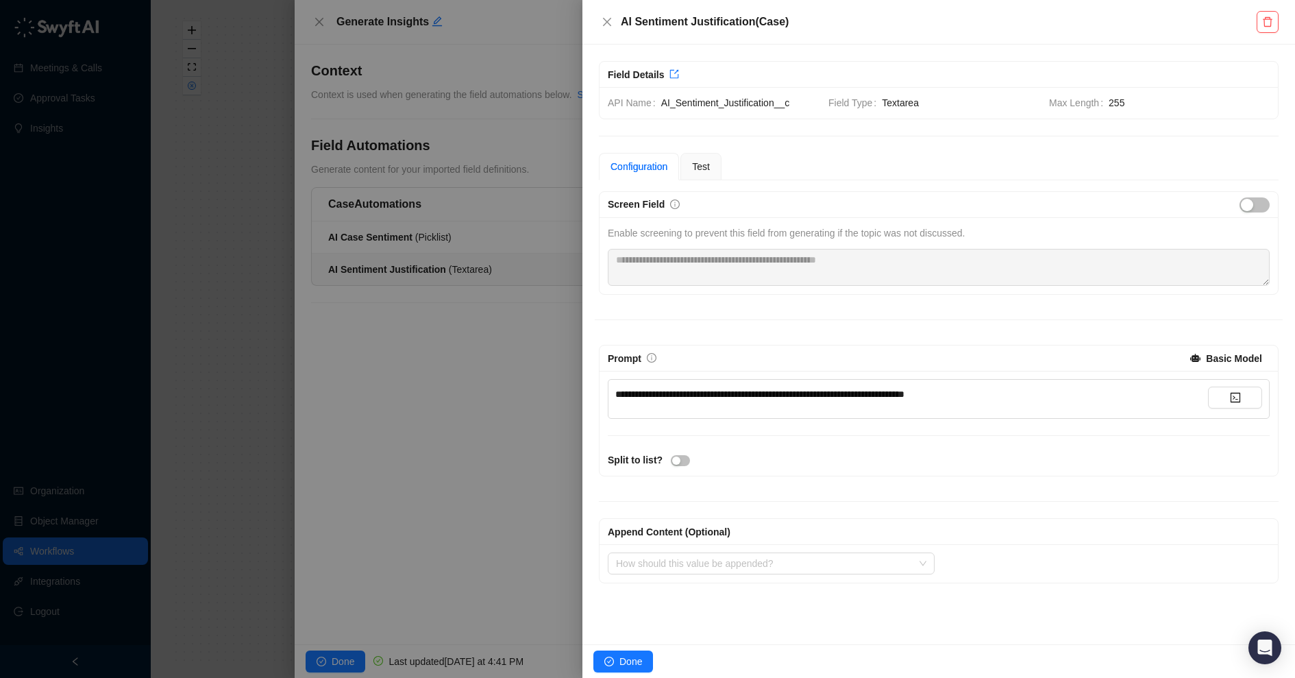
click at [811, 400] on div "**********" at bounding box center [911, 399] width 593 height 25
click at [798, 389] on span "**********" at bounding box center [759, 394] width 289 height 10
click at [615, 392] on span "**********" at bounding box center [759, 394] width 289 height 10
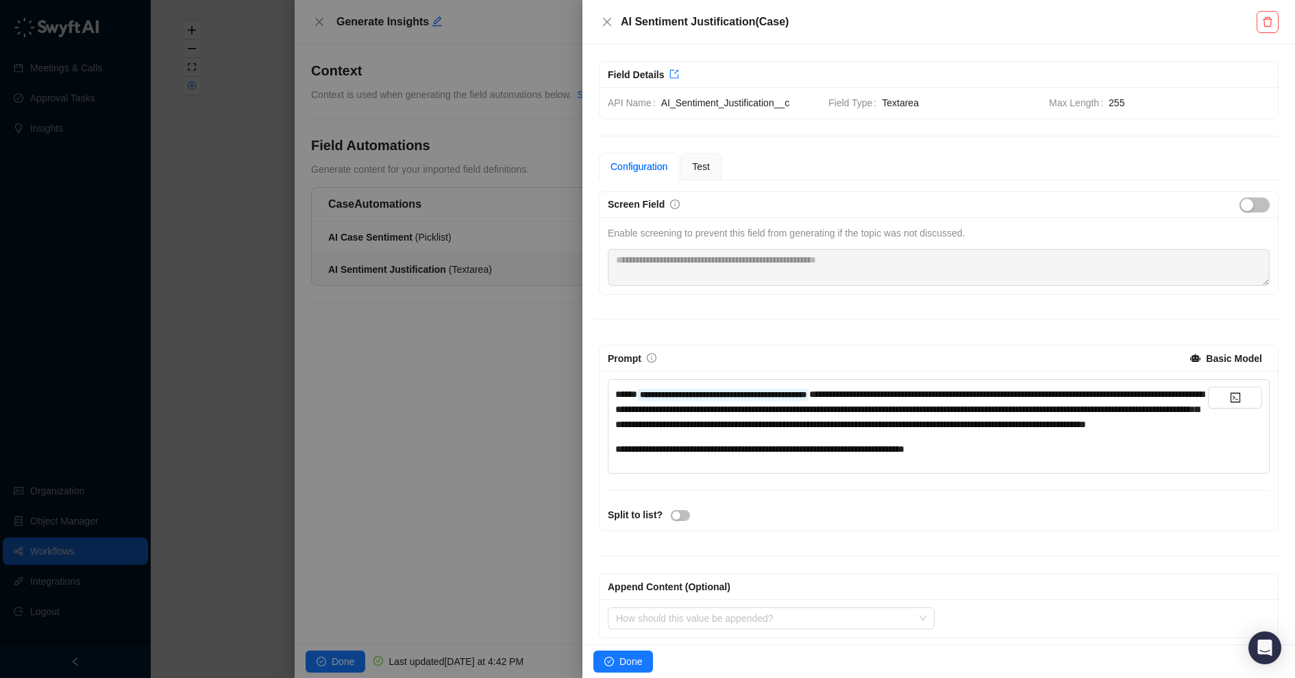
click at [875, 504] on div "**********" at bounding box center [939, 451] width 679 height 160
click at [703, 167] on span "Test" at bounding box center [701, 166] width 18 height 11
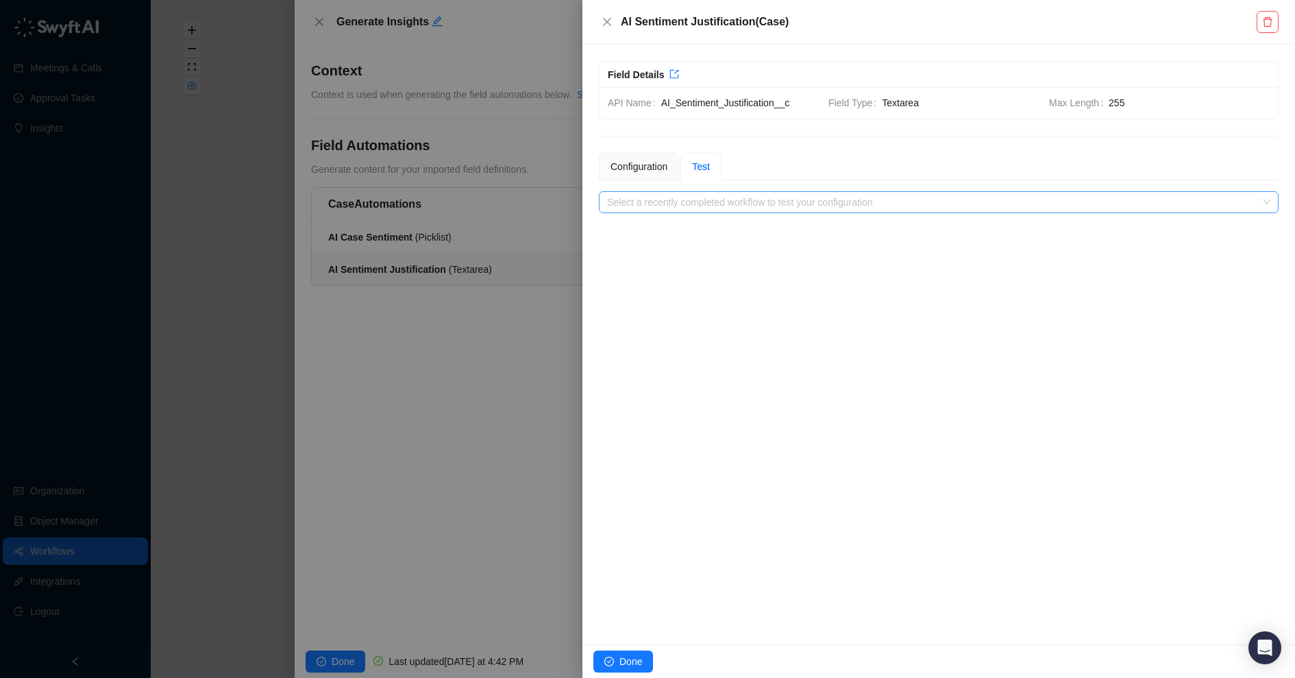
click at [946, 202] on input "search" at bounding box center [934, 202] width 655 height 21
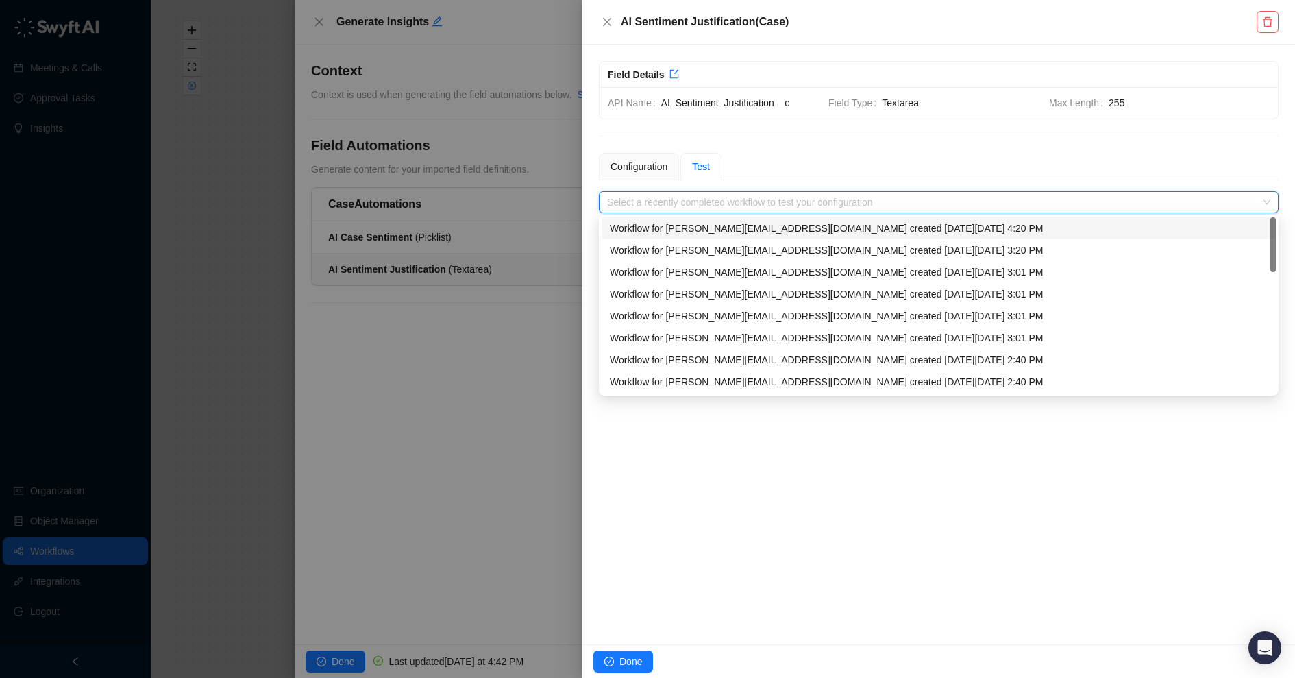
click at [968, 230] on div "Workflow for e.hanson@nofraud.com created on Thursday, 08/21/25, 4:20 PM" at bounding box center [939, 228] width 658 height 15
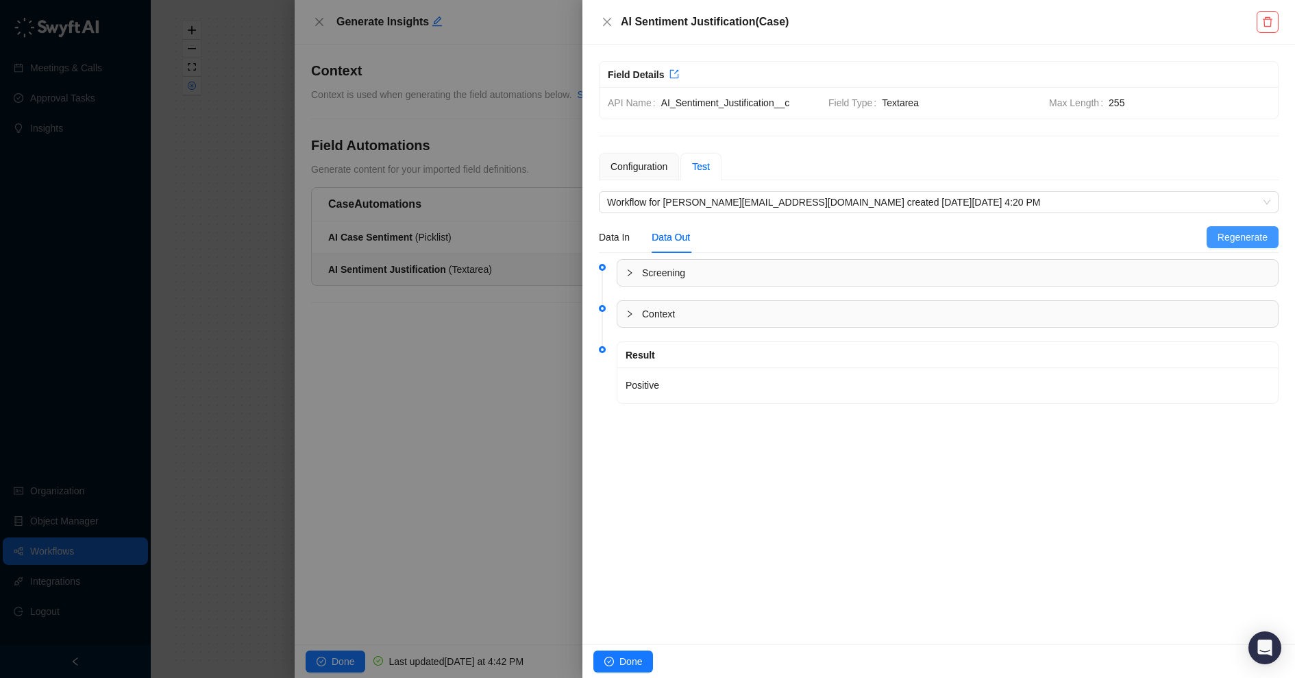
click at [1235, 234] on span "Regenerate" at bounding box center [1243, 237] width 50 height 15
click at [633, 160] on div "Configuration" at bounding box center [639, 166] width 57 height 15
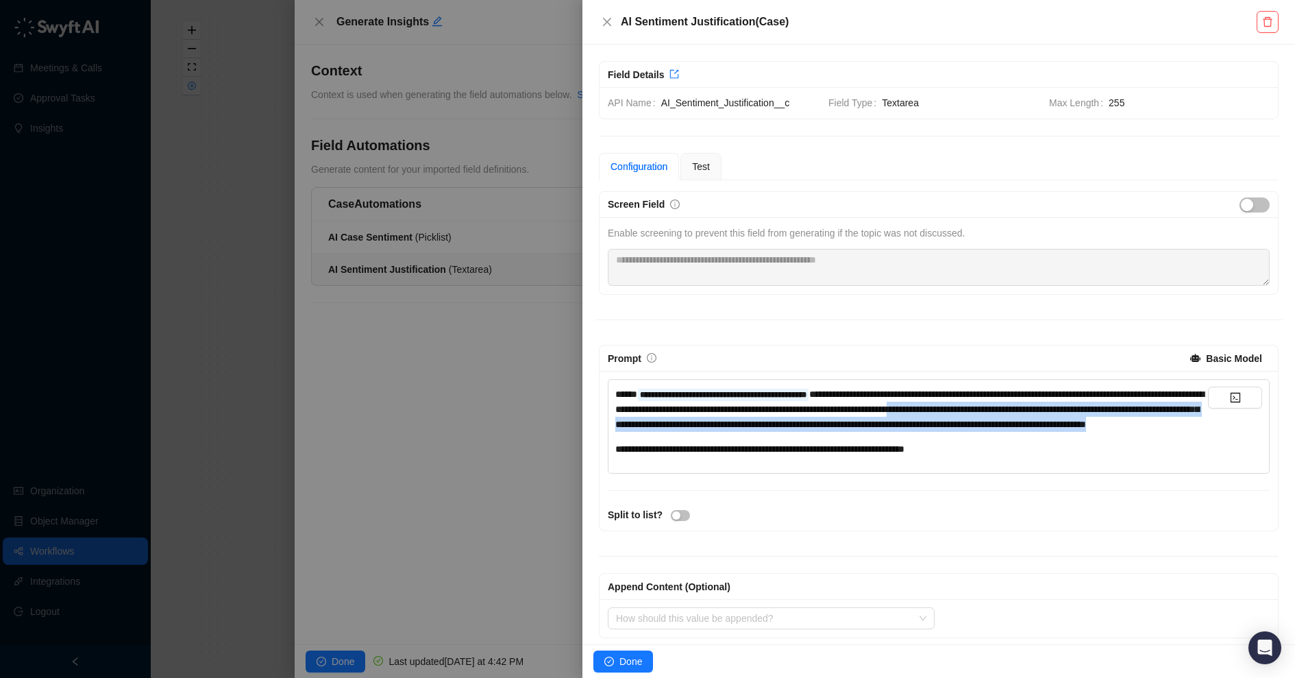
drag, startPoint x: 947, startPoint y: 439, endPoint x: 1144, endPoint y: 406, distance: 200.1
click at [1144, 406] on div "**********" at bounding box center [911, 409] width 593 height 45
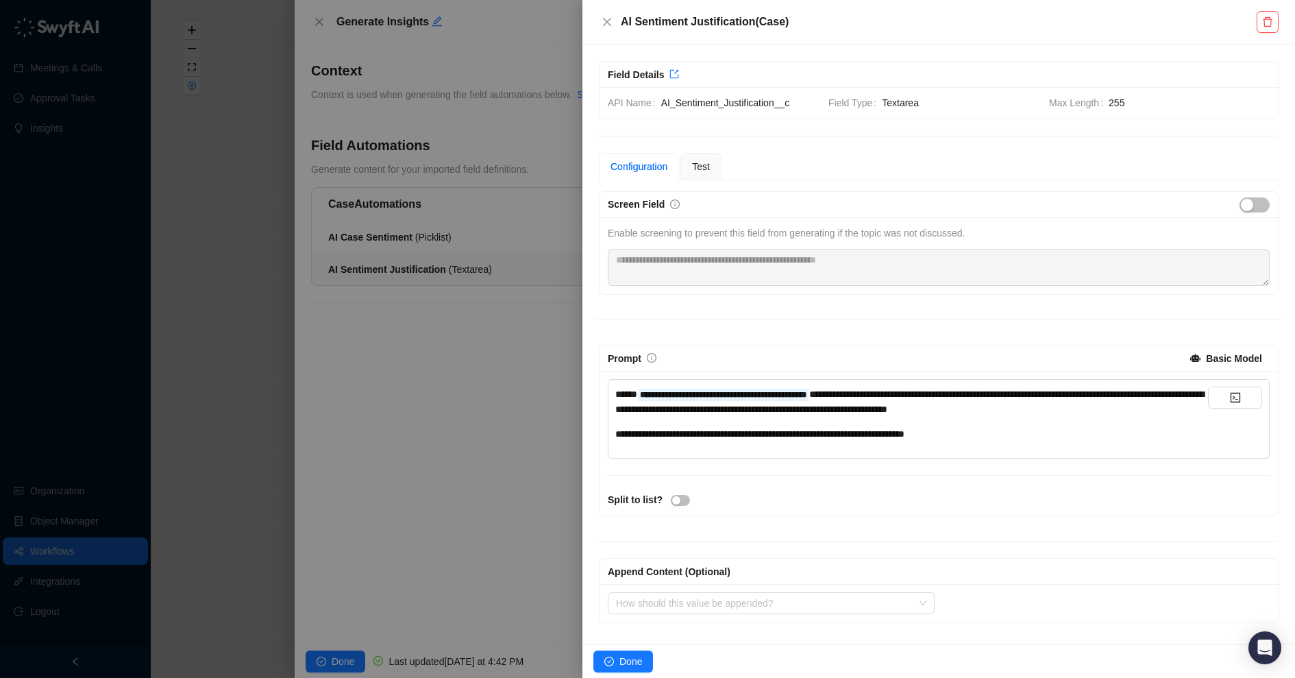
click at [1088, 472] on div "**********" at bounding box center [939, 443] width 679 height 145
click at [948, 327] on div "**********" at bounding box center [939, 407] width 688 height 432
click at [703, 173] on div "Test" at bounding box center [701, 166] width 41 height 27
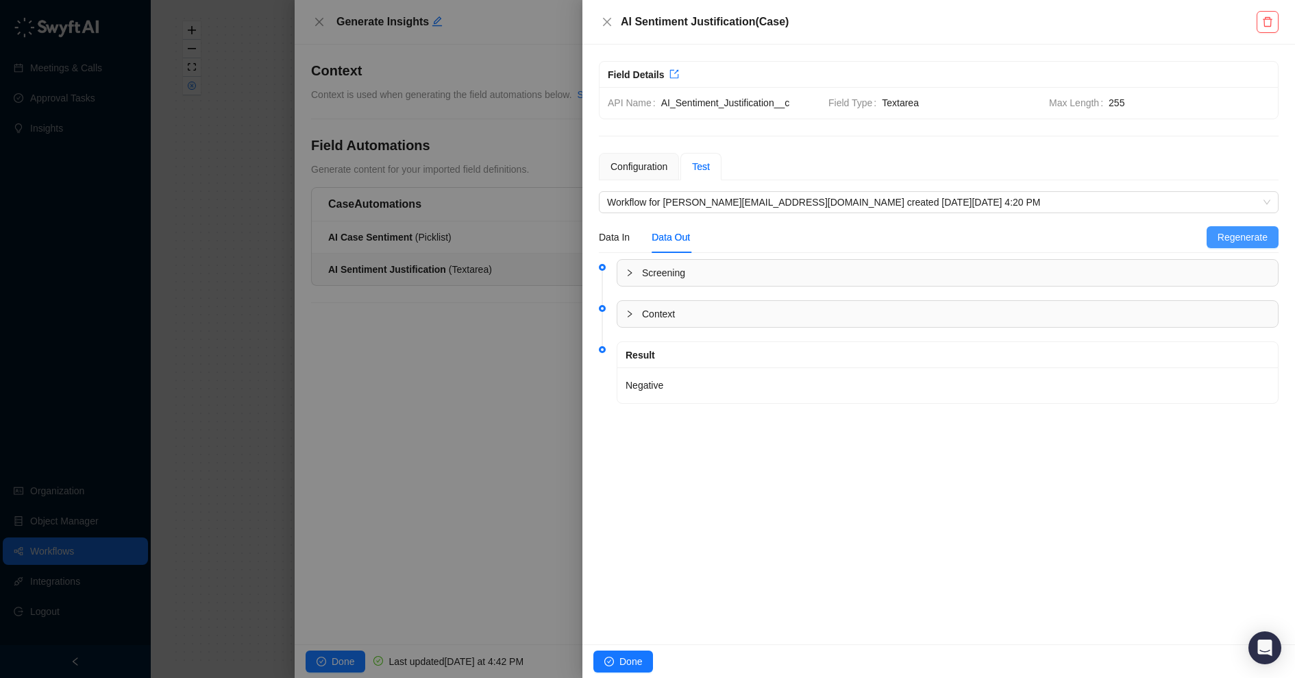
click at [1236, 241] on span "Regenerate" at bounding box center [1243, 237] width 50 height 15
click at [652, 159] on div "Configuration" at bounding box center [639, 166] width 57 height 15
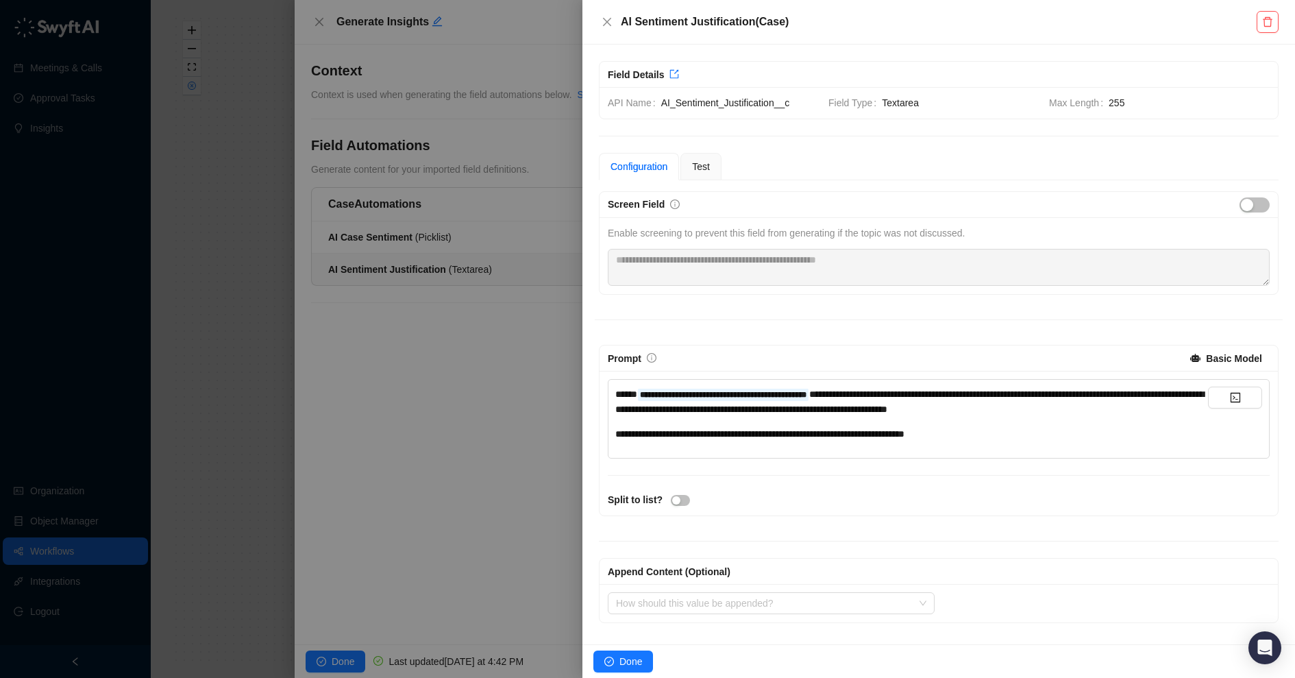
click at [772, 440] on div "**********" at bounding box center [911, 419] width 593 height 64
click at [709, 430] on span "**********" at bounding box center [759, 434] width 289 height 10
click at [810, 430] on span "**********" at bounding box center [766, 434] width 303 height 10
click at [883, 432] on span "**********" at bounding box center [782, 434] width 334 height 10
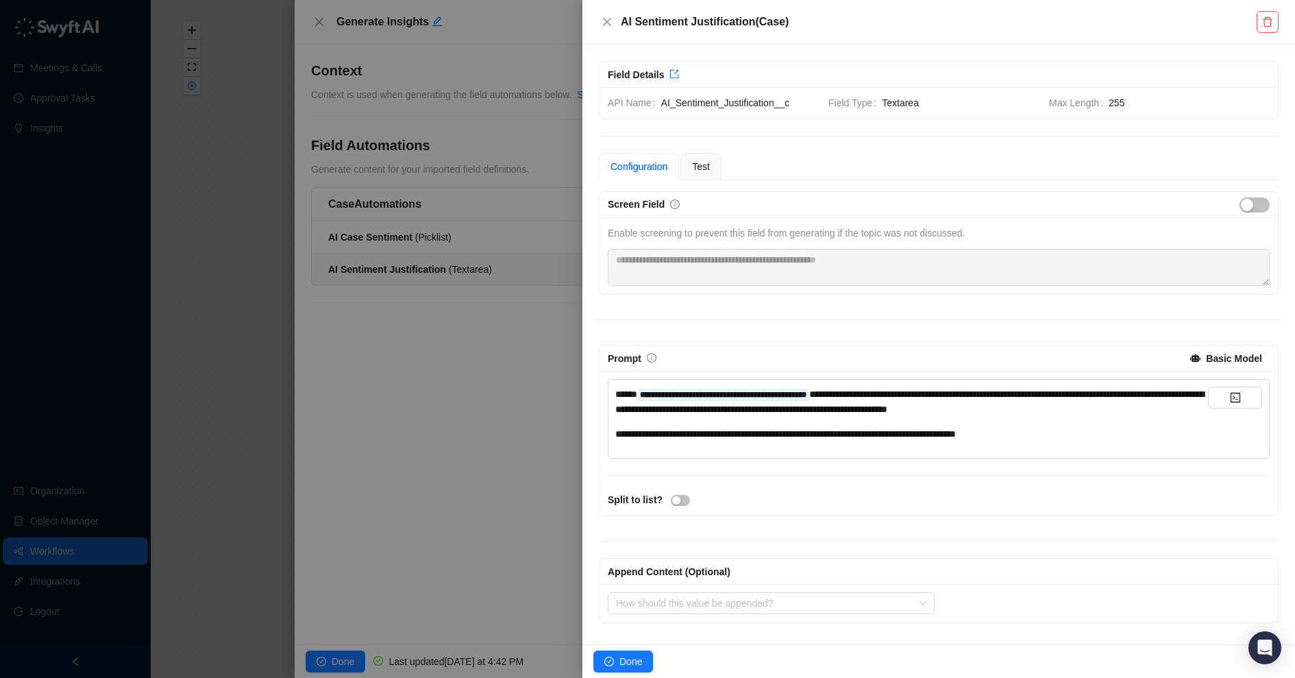
click at [936, 433] on span "**********" at bounding box center [785, 434] width 341 height 10
click at [1079, 339] on div "**********" at bounding box center [939, 407] width 688 height 432
click at [885, 415] on div "**********" at bounding box center [911, 414] width 593 height 55
click at [1055, 411] on span "**********" at bounding box center [909, 401] width 589 height 25
click at [1040, 419] on div "**********" at bounding box center [911, 414] width 593 height 55
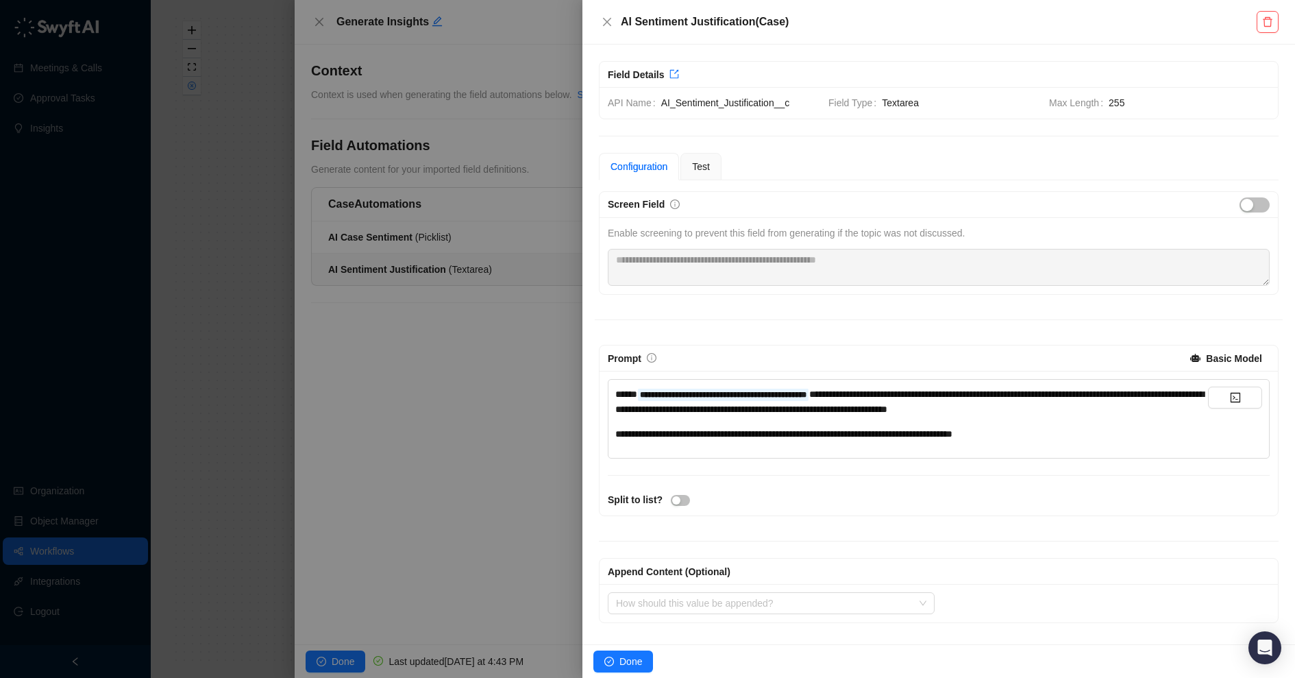
click at [934, 332] on div "**********" at bounding box center [939, 407] width 688 height 432
click at [699, 175] on div "Test" at bounding box center [701, 166] width 41 height 27
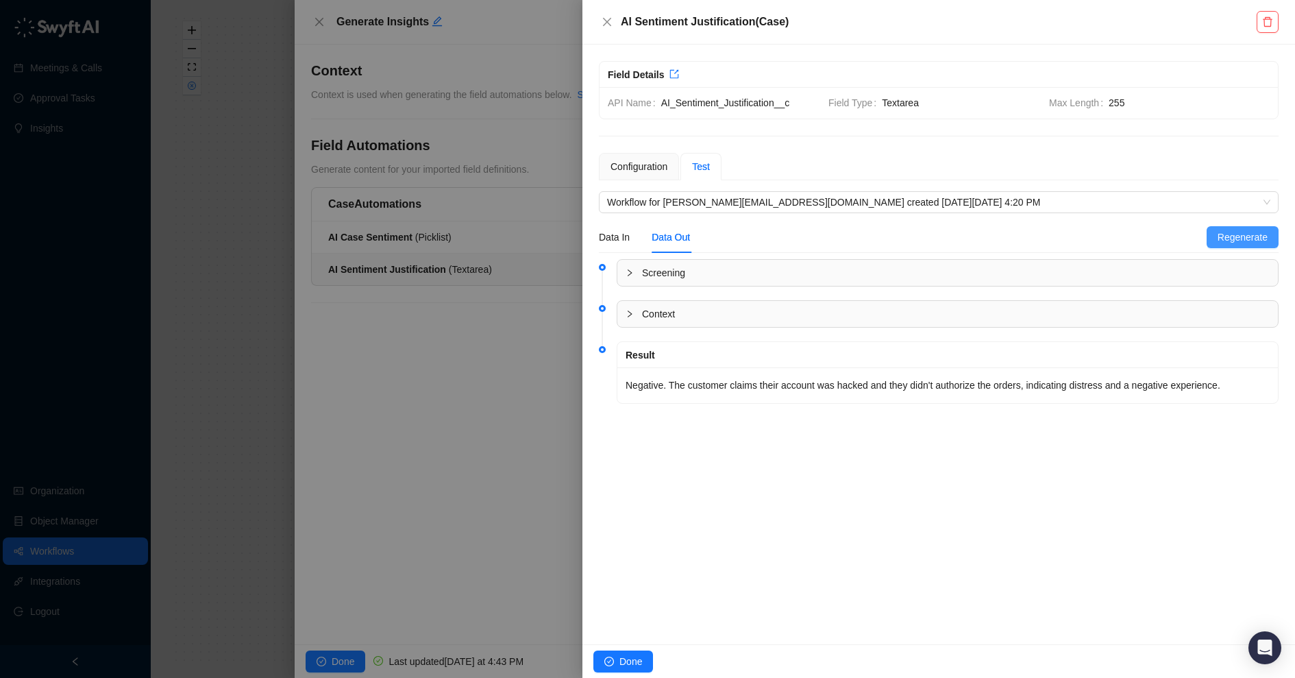
click at [1230, 237] on span "Regenerate" at bounding box center [1243, 237] width 50 height 15
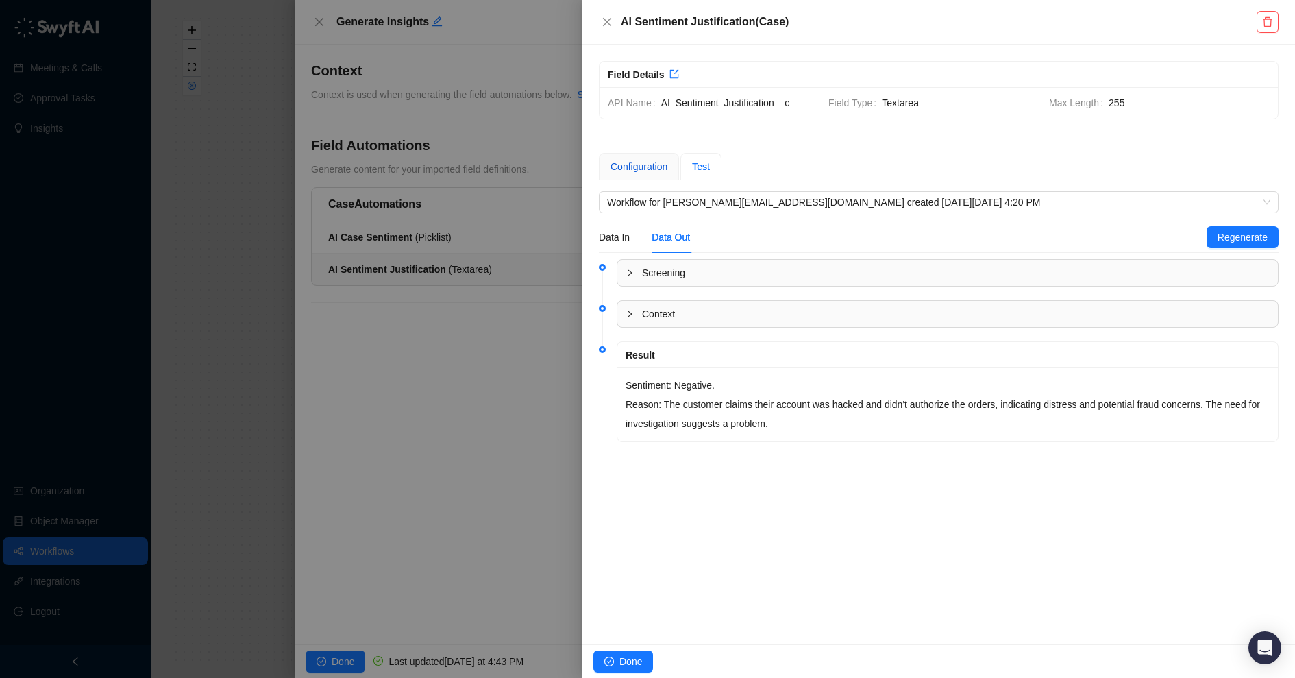
click at [650, 167] on div "Configuration" at bounding box center [639, 166] width 57 height 15
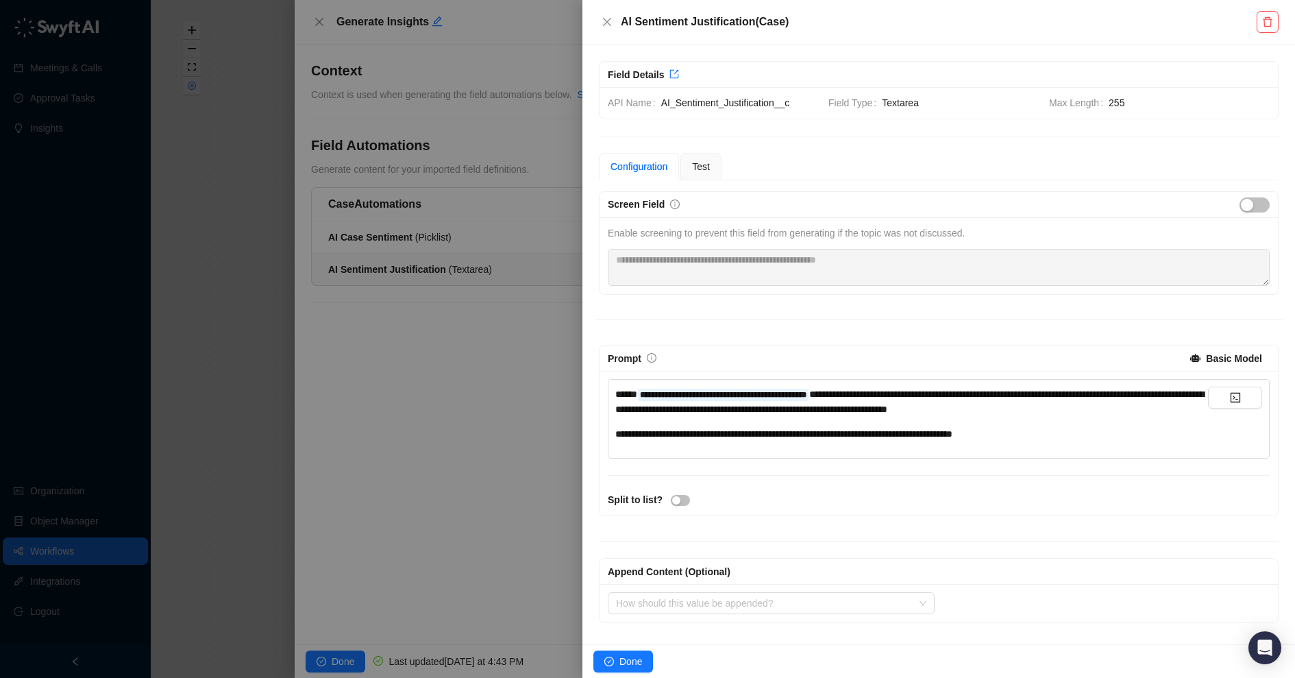
click at [1052, 432] on div "**********" at bounding box center [911, 433] width 593 height 15
click at [705, 178] on div "**********" at bounding box center [939, 388] width 680 height 470
click at [701, 161] on span "Test" at bounding box center [701, 166] width 18 height 11
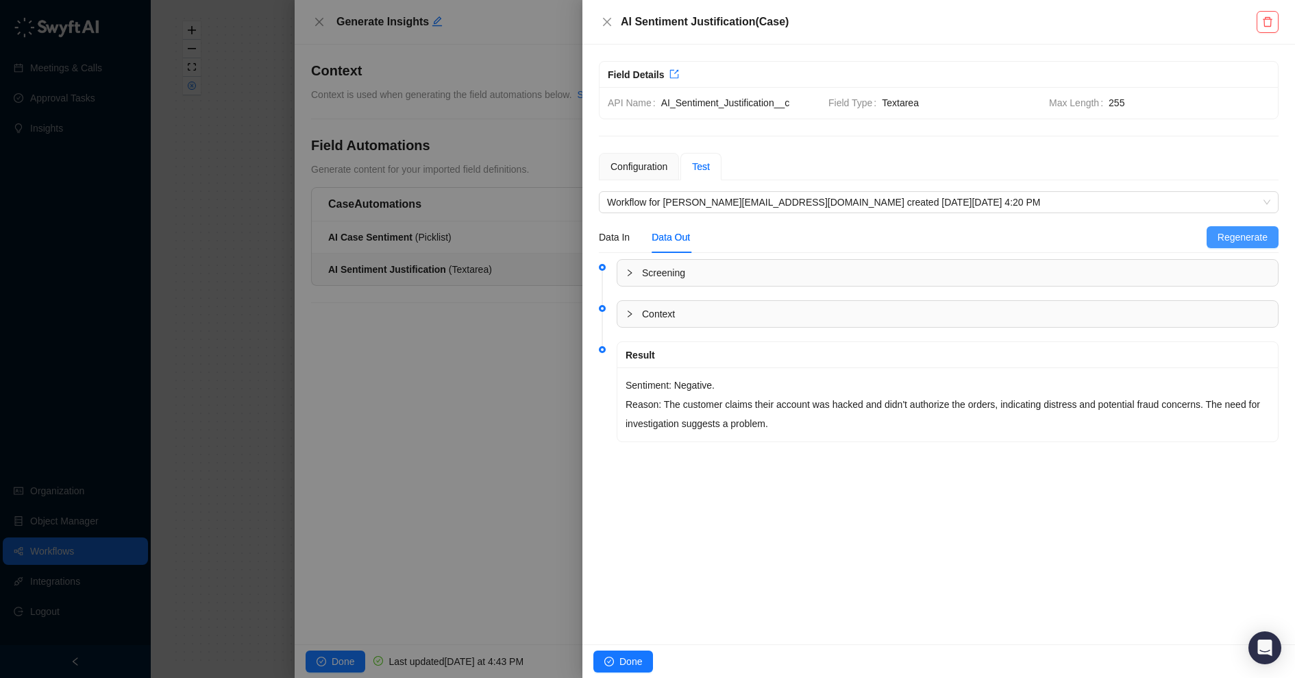
click at [1255, 236] on span "Regenerate" at bounding box center [1243, 237] width 50 height 15
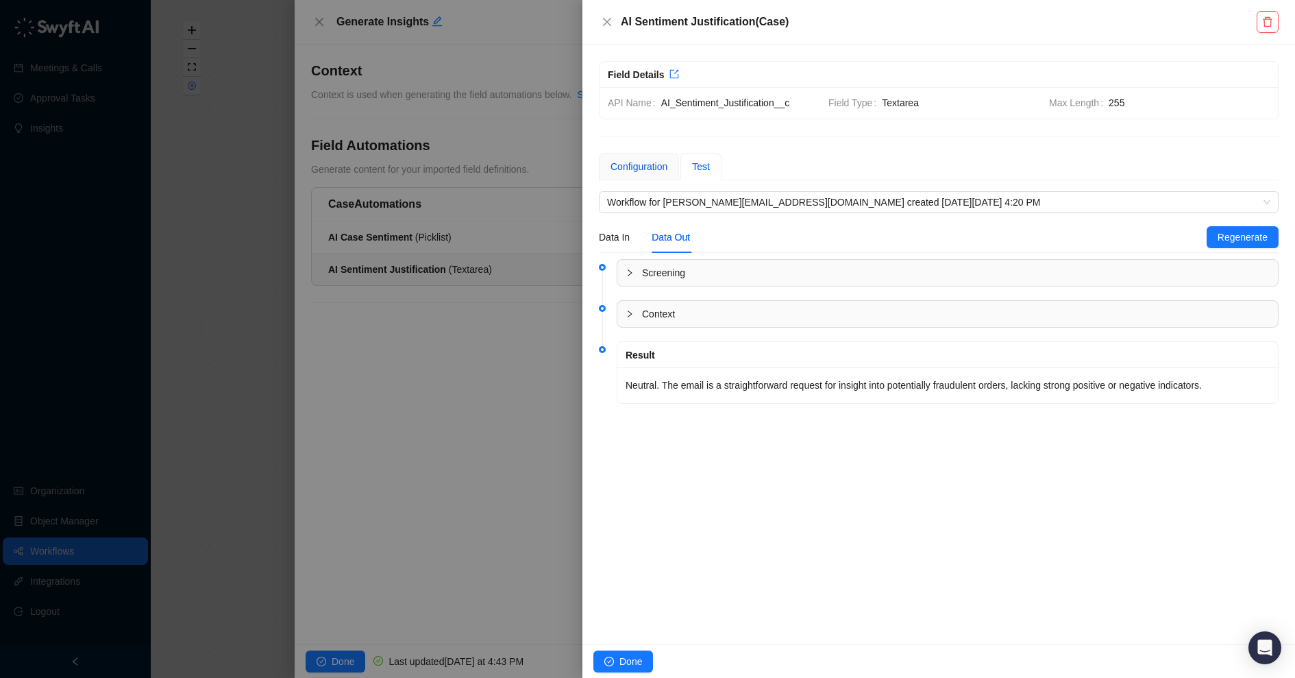
click at [641, 159] on div "Configuration" at bounding box center [639, 166] width 57 height 15
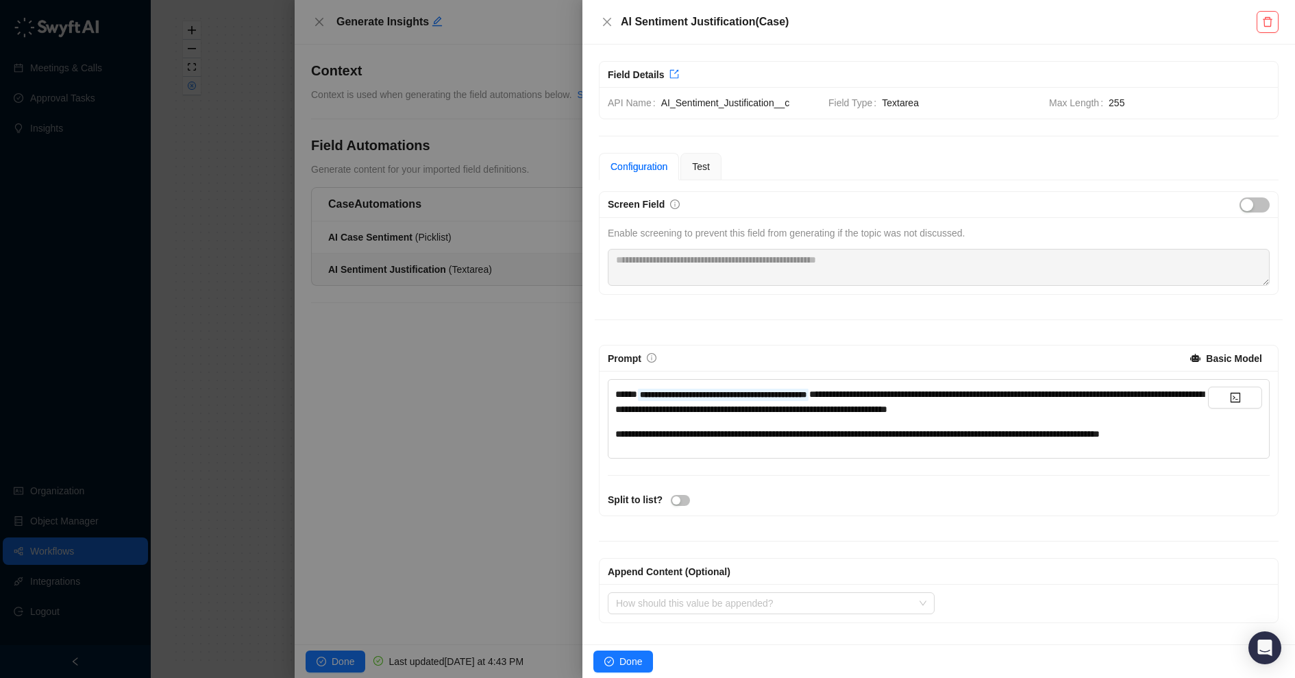
click at [761, 441] on div "**********" at bounding box center [911, 433] width 593 height 15
click at [1016, 334] on div "**********" at bounding box center [939, 414] width 688 height 447
click at [708, 163] on span "Test" at bounding box center [701, 166] width 18 height 11
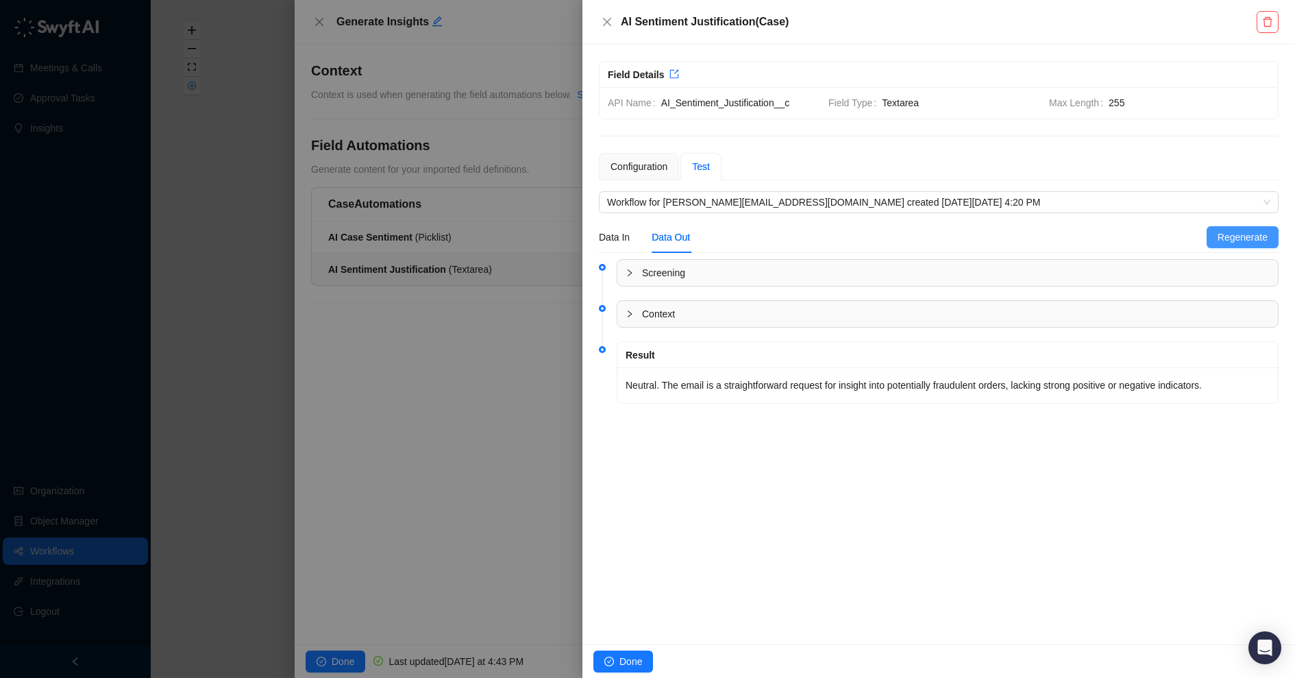
click at [1256, 232] on span "Regenerate" at bounding box center [1243, 237] width 50 height 15
click at [644, 166] on div "Configuration" at bounding box center [639, 166] width 57 height 15
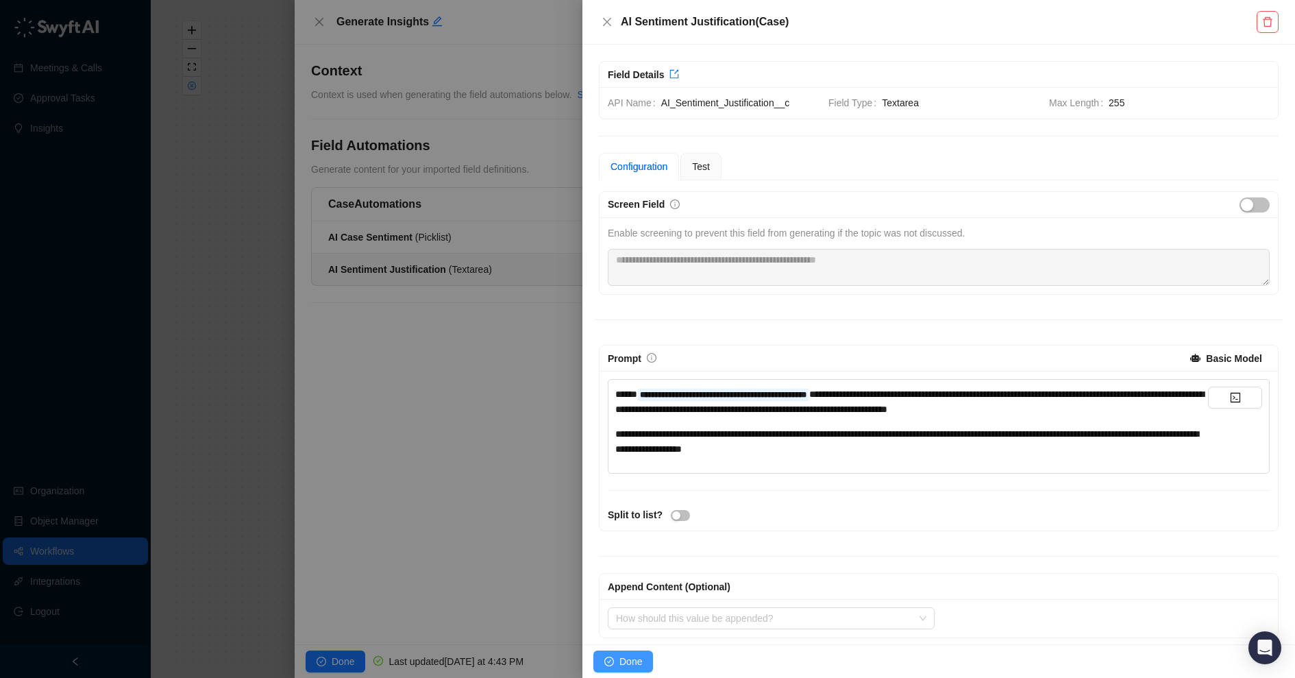
click at [627, 659] on span "Done" at bounding box center [631, 661] width 23 height 15
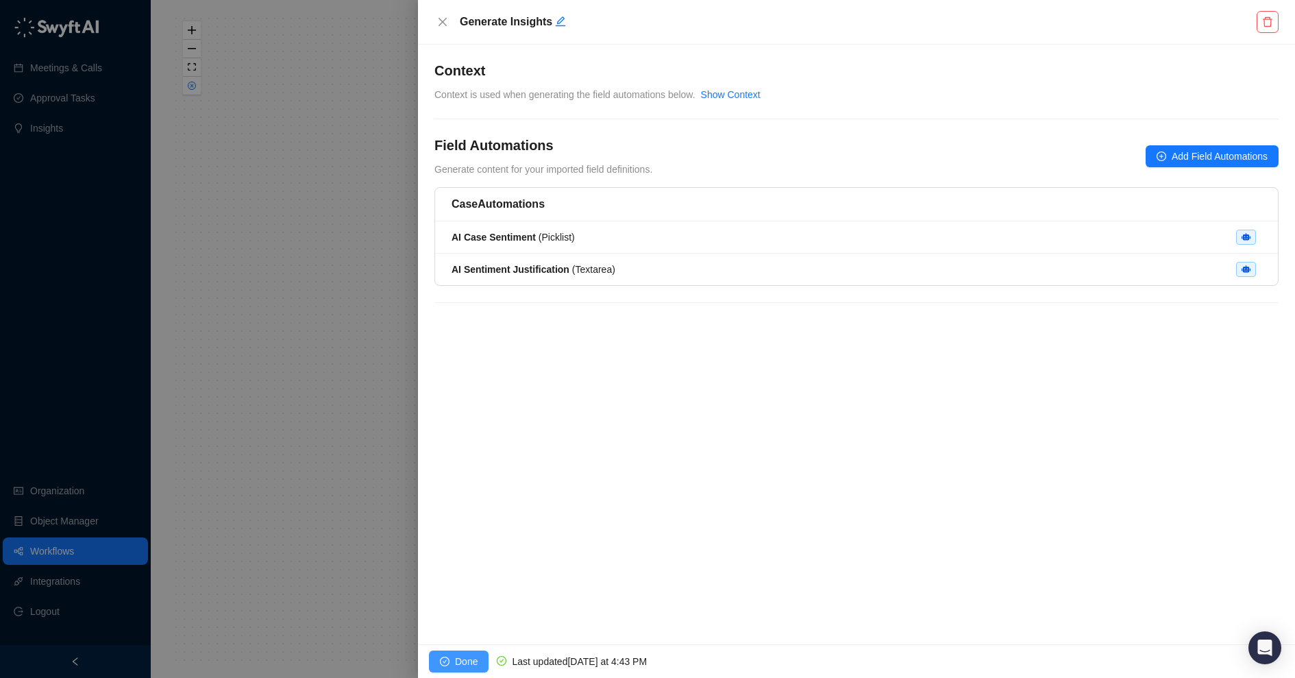
click at [473, 655] on span "Done" at bounding box center [466, 661] width 23 height 15
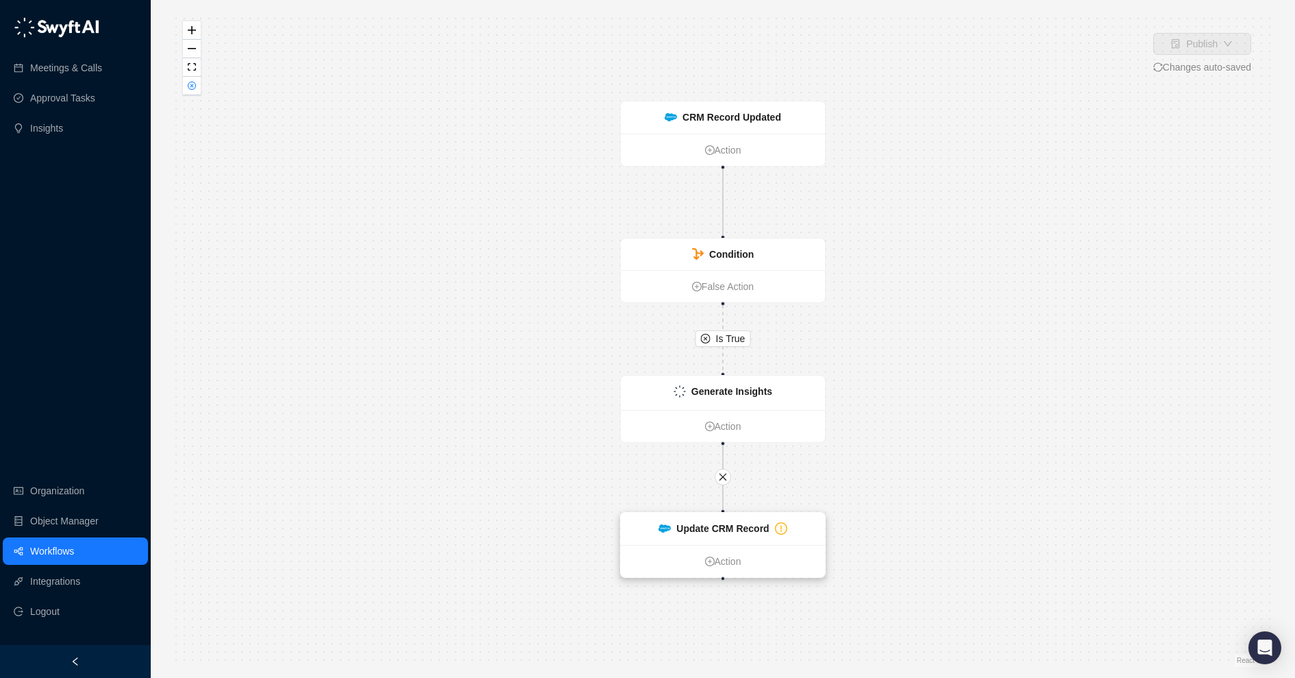
click at [725, 533] on strong "Update CRM Record" at bounding box center [722, 528] width 93 height 11
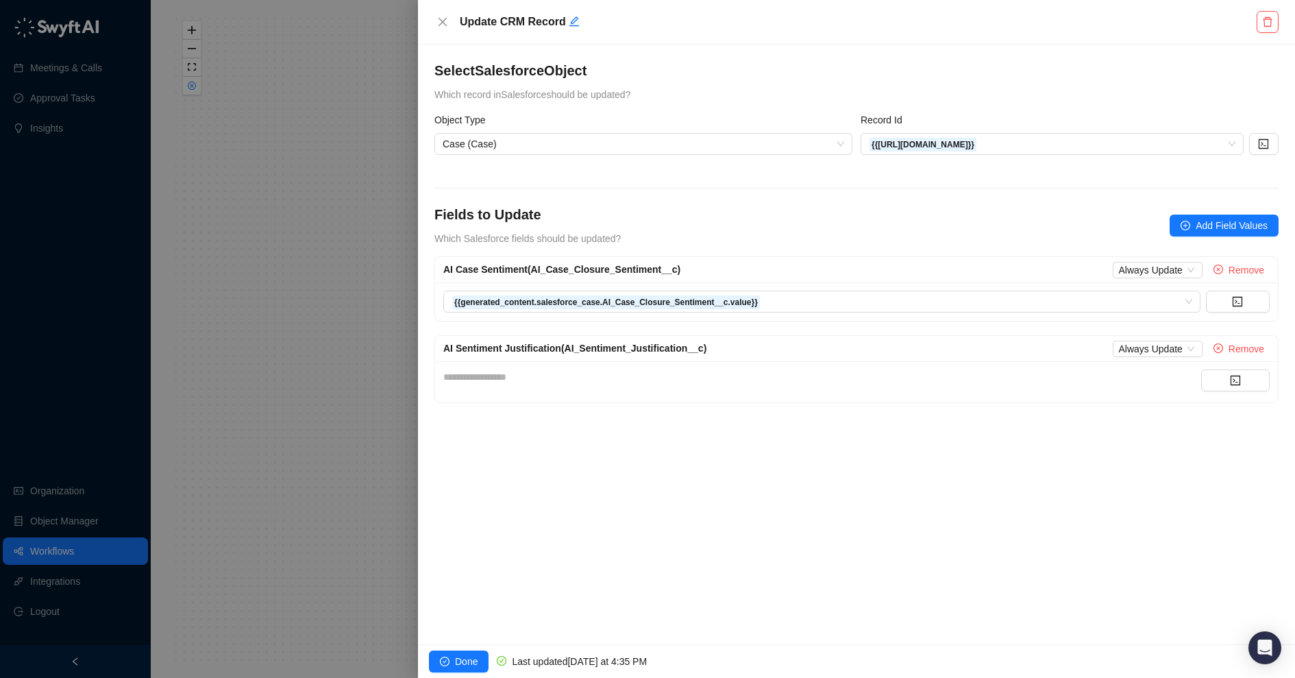
click at [681, 385] on div "**********" at bounding box center [822, 381] width 758 height 25
click at [665, 377] on div "**********" at bounding box center [822, 376] width 758 height 15
click at [1229, 378] on button "button" at bounding box center [1235, 380] width 69 height 22
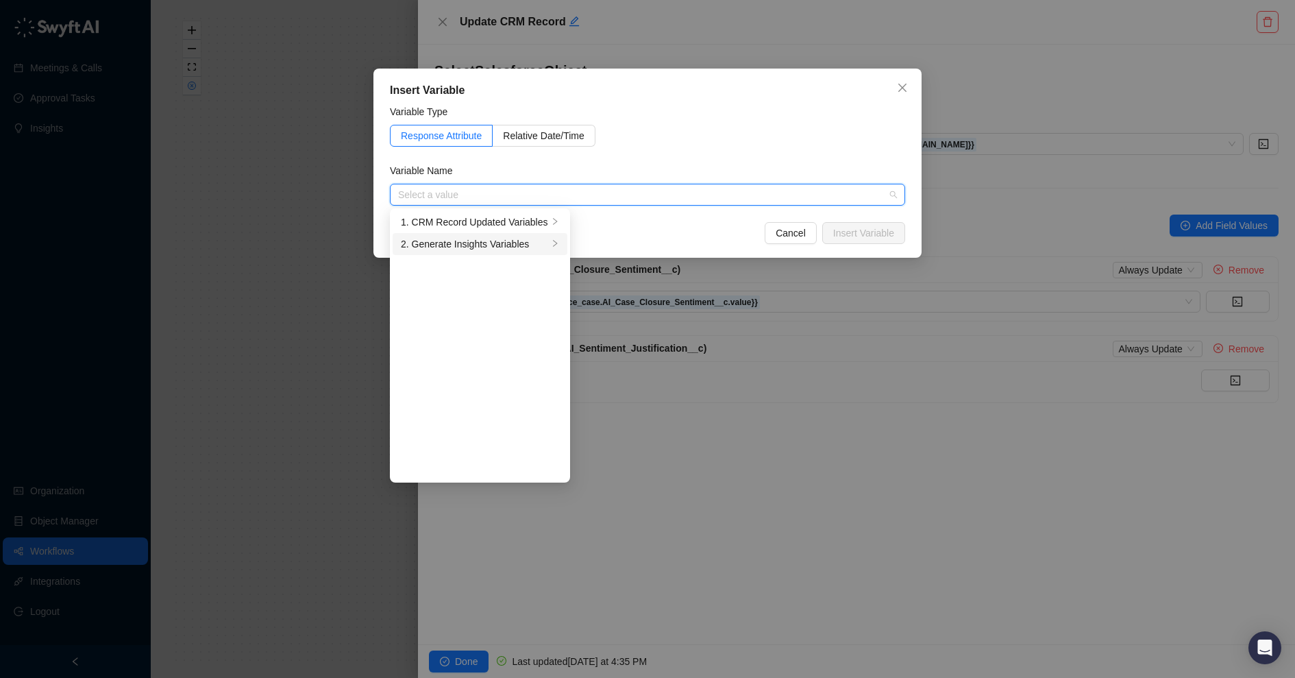
click at [478, 241] on div "2. Generate Insights Variables" at bounding box center [474, 243] width 147 height 15
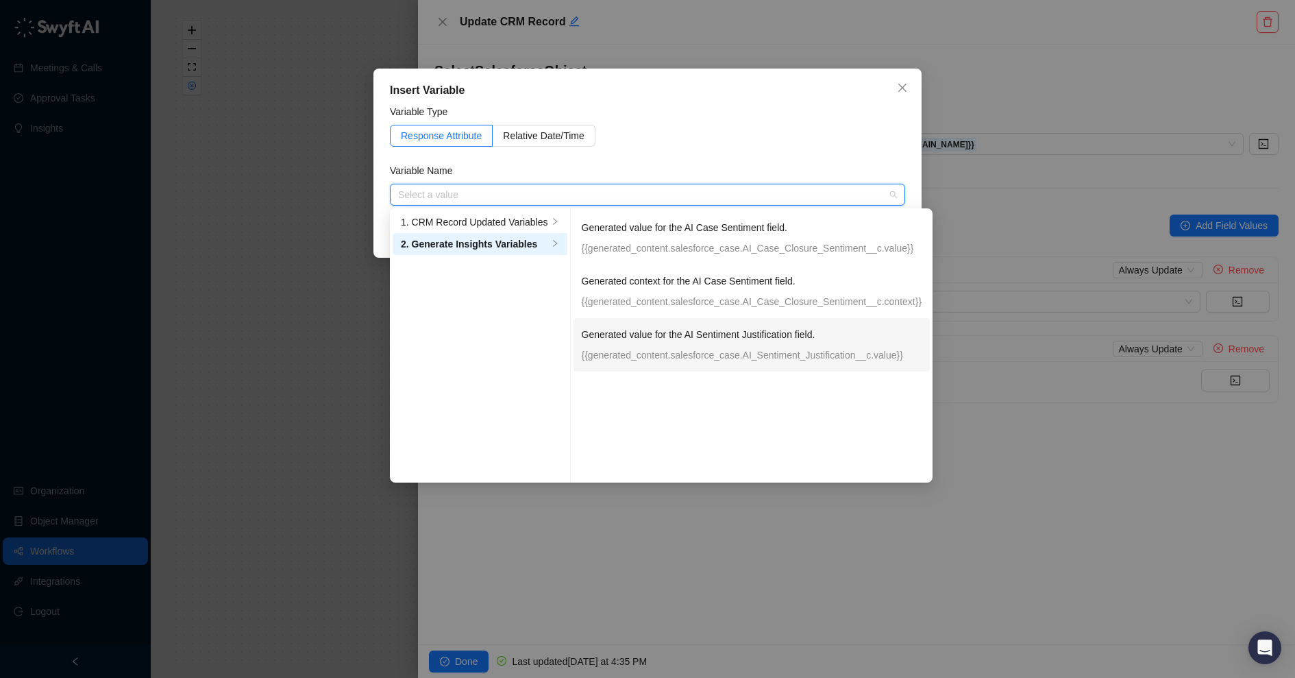
click at [619, 355] on p "{{generated_content.salesforce_case.AI_Sentiment_Justification__c.value}}" at bounding box center [752, 354] width 341 height 15
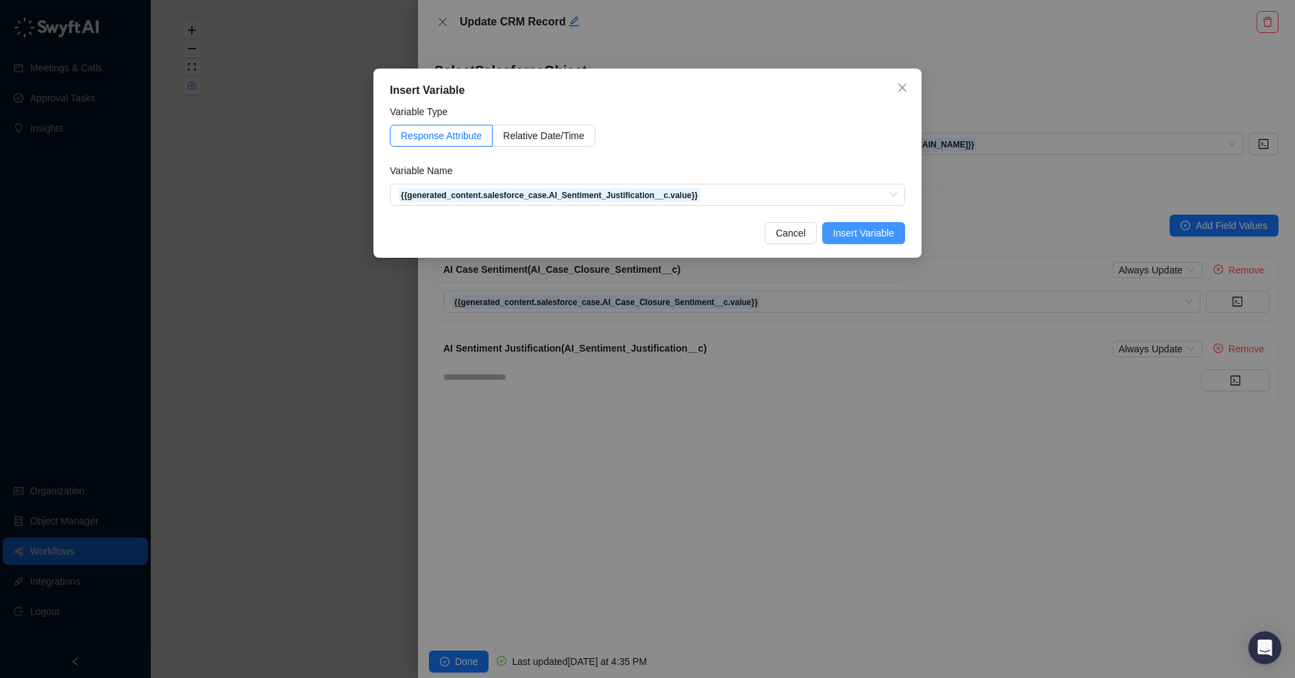
click at [855, 232] on span "Insert Variable" at bounding box center [863, 232] width 61 height 15
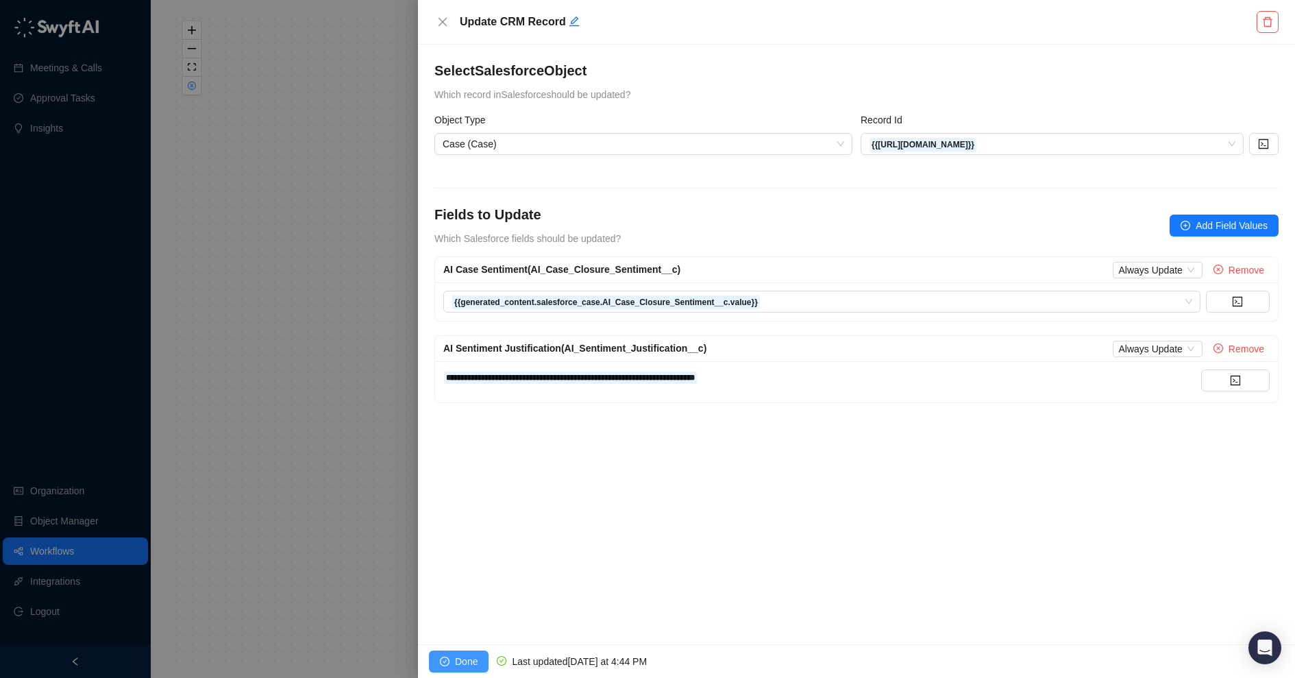
click at [461, 658] on span "Done" at bounding box center [466, 661] width 23 height 15
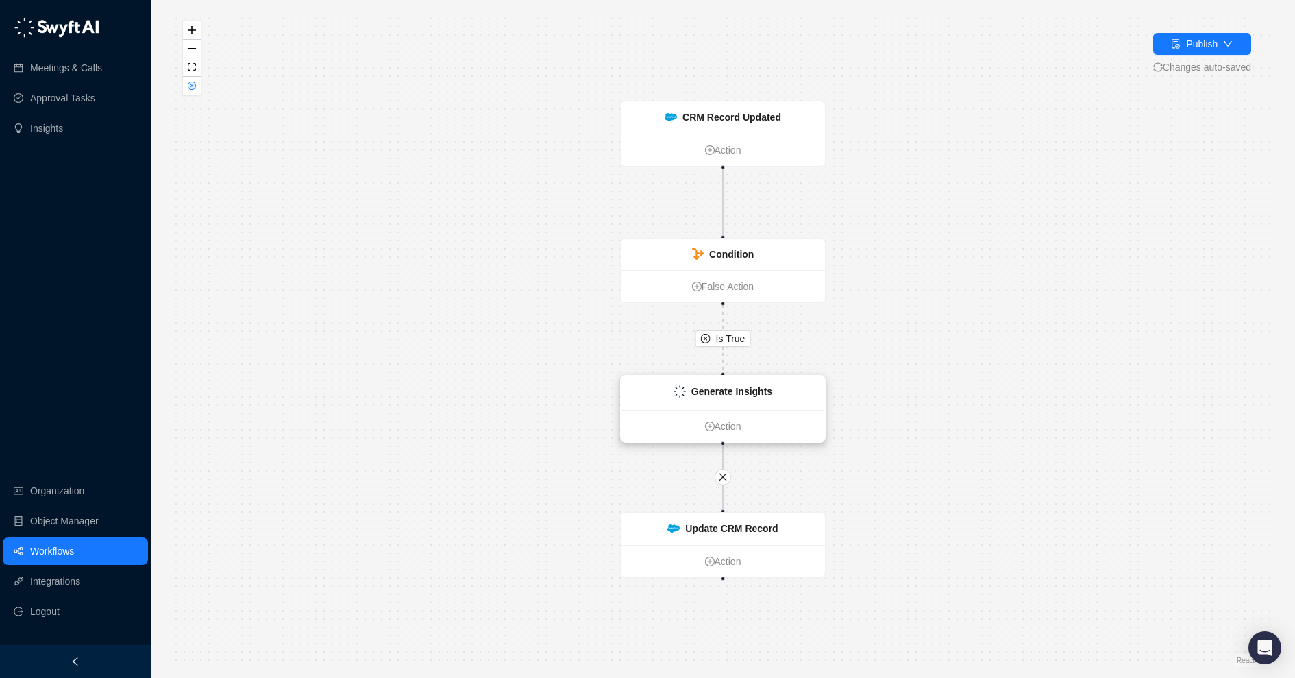
click at [698, 389] on strong "Generate Insights" at bounding box center [732, 391] width 81 height 11
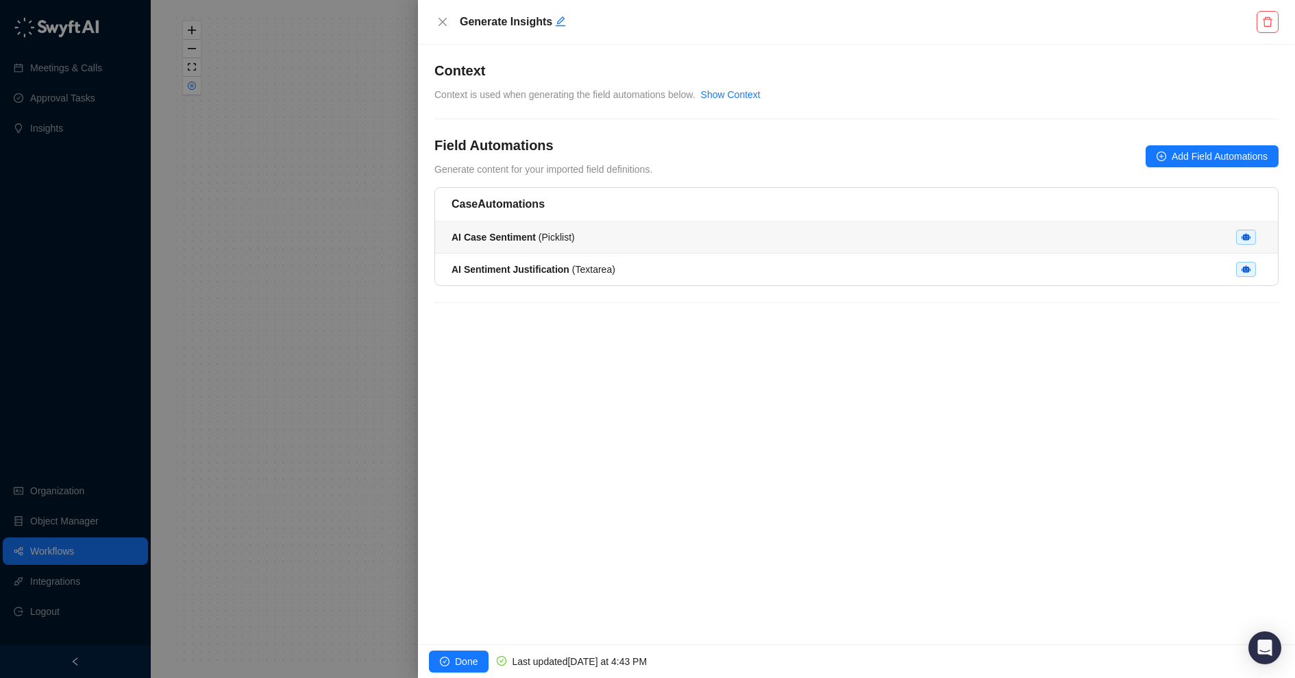
click at [683, 247] on li "AI Case Sentiment ( Picklist )" at bounding box center [856, 237] width 843 height 32
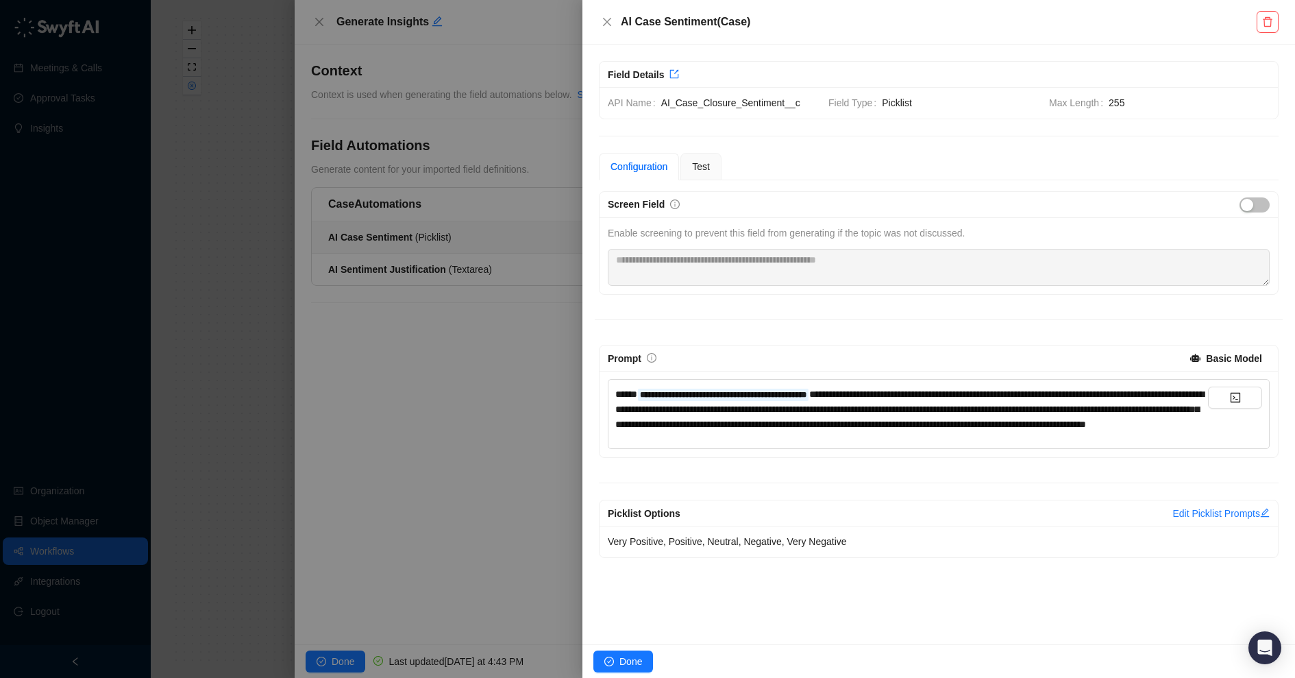
click at [526, 381] on div at bounding box center [647, 339] width 1295 height 678
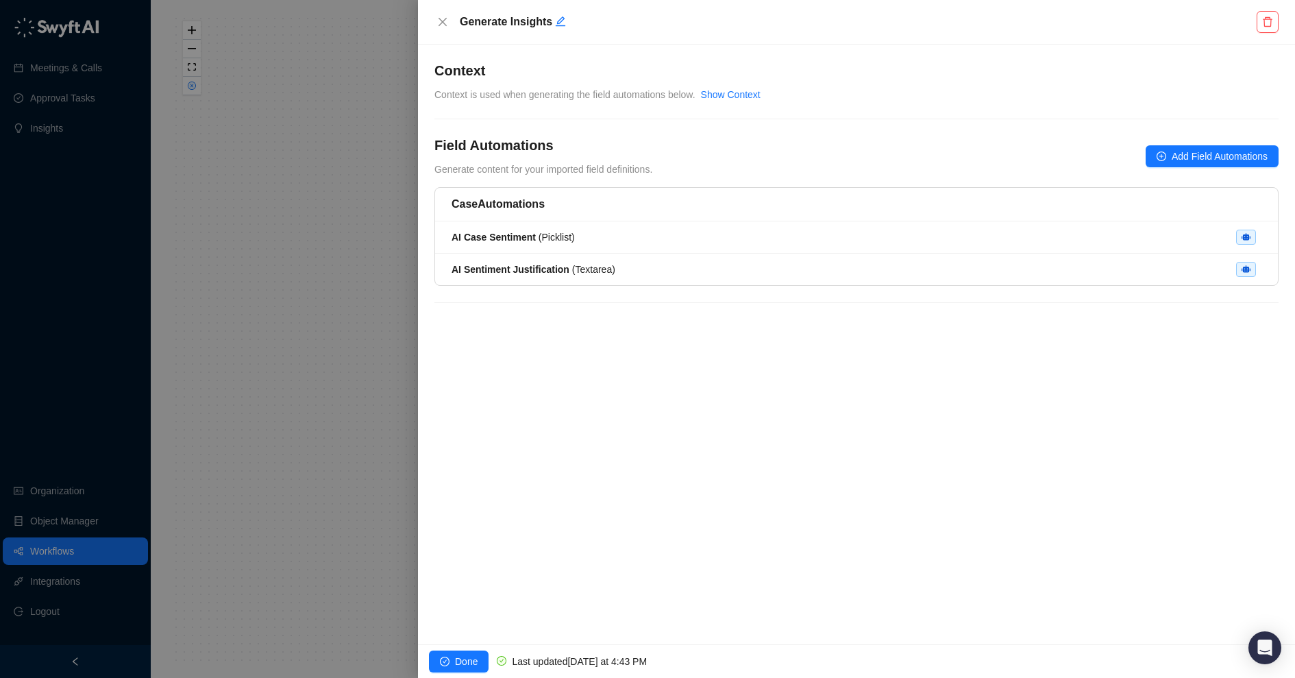
click at [398, 390] on div at bounding box center [647, 339] width 1295 height 678
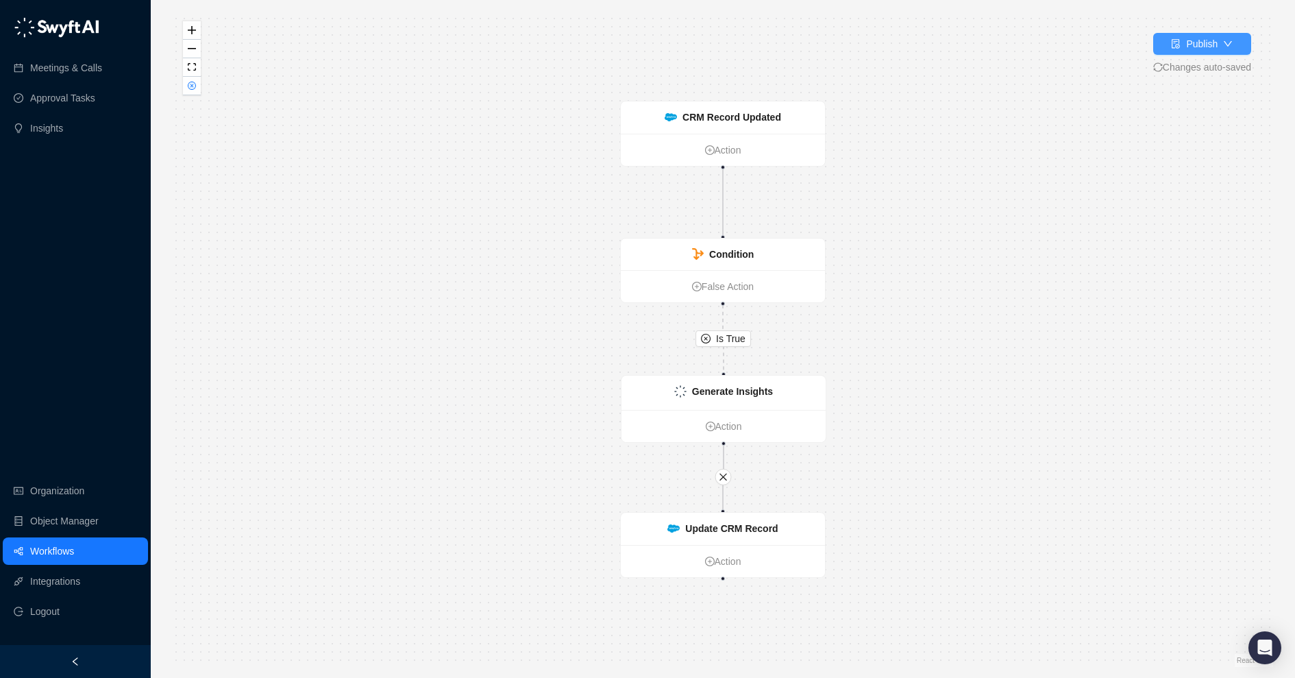
click at [1207, 50] on div "Publish" at bounding box center [1202, 43] width 32 height 15
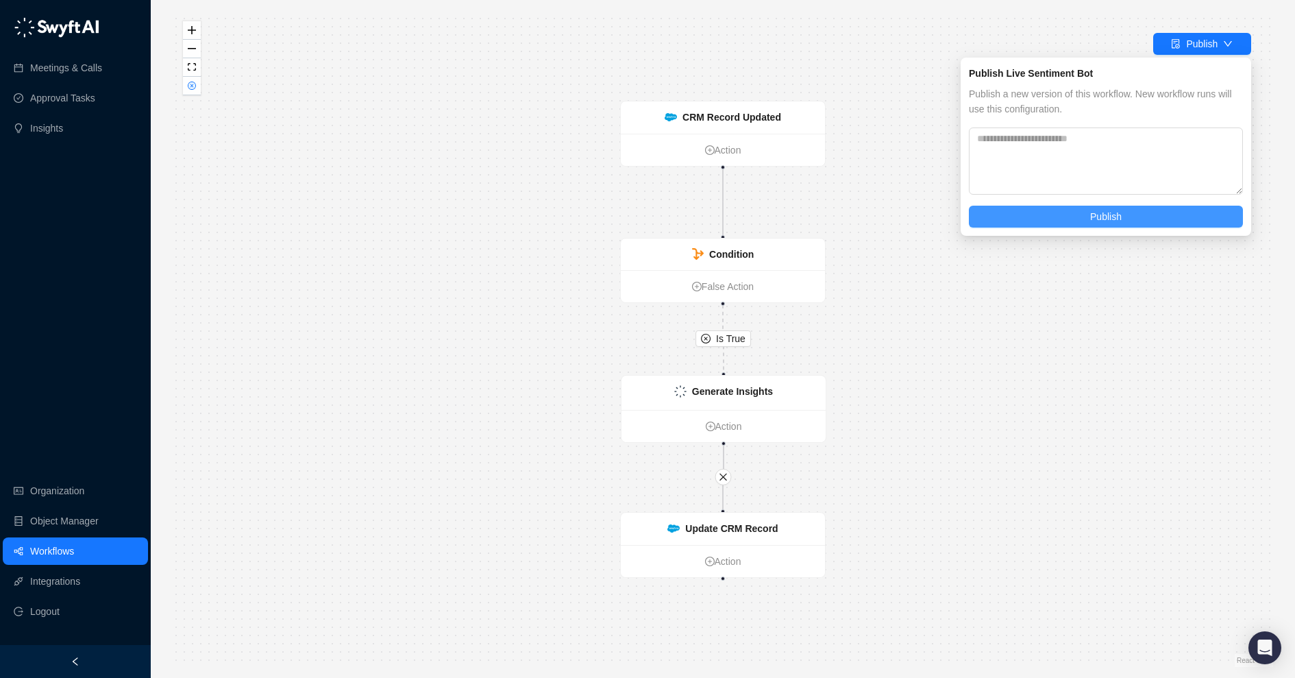
click at [1073, 223] on button "Publish" at bounding box center [1106, 217] width 274 height 22
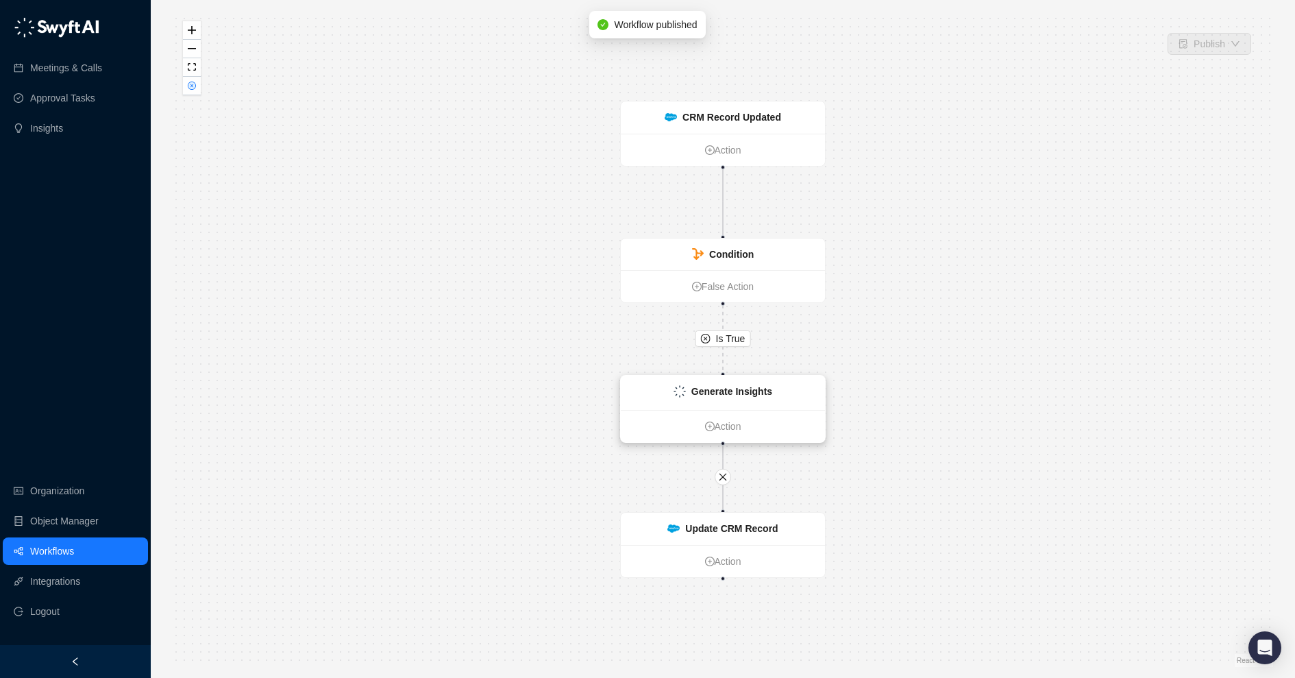
click at [799, 398] on div "Generate Insights" at bounding box center [723, 393] width 204 height 34
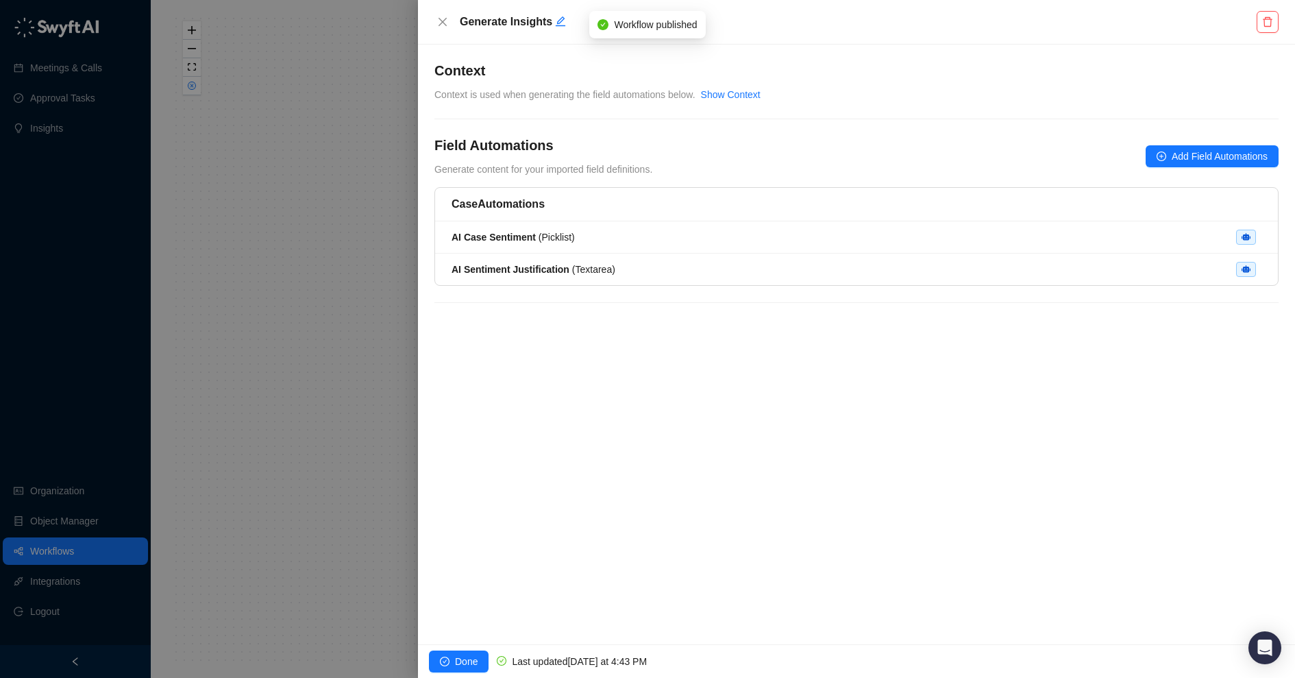
click at [799, 398] on div "**********" at bounding box center [856, 345] width 877 height 600
click at [550, 277] on li "AI Sentiment Justification ( Textarea )" at bounding box center [856, 270] width 843 height 32
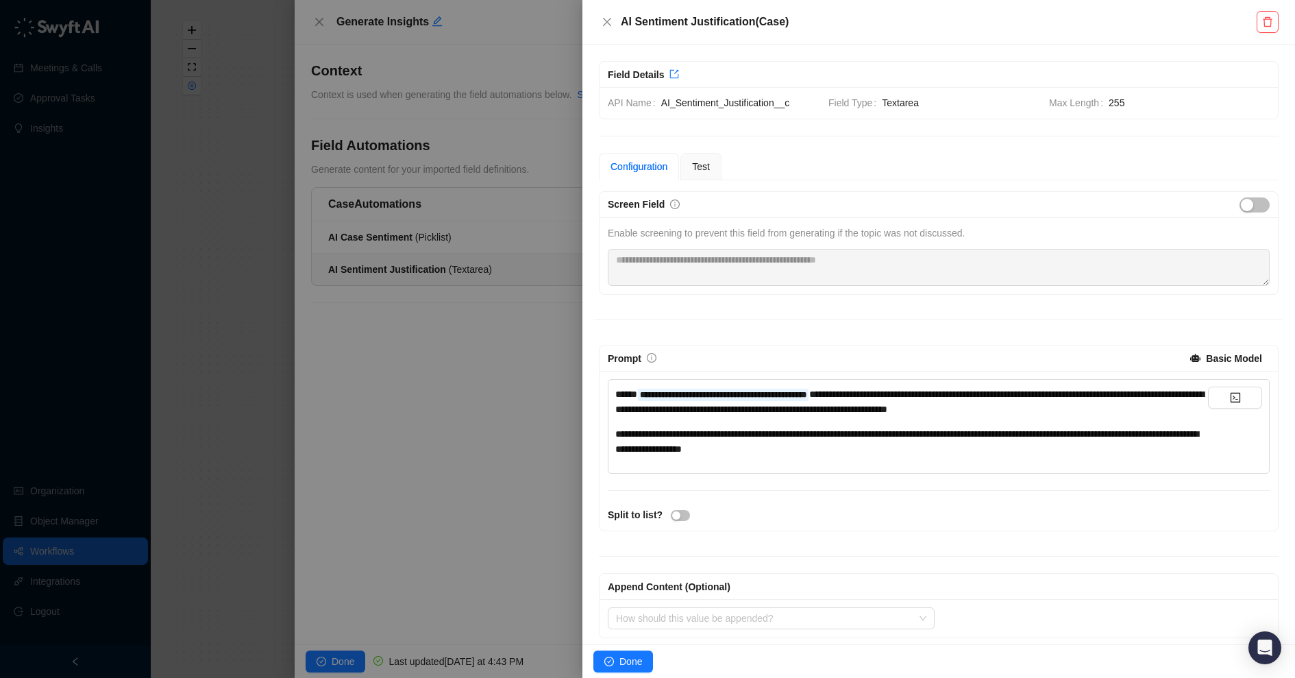
click at [498, 418] on div at bounding box center [647, 339] width 1295 height 678
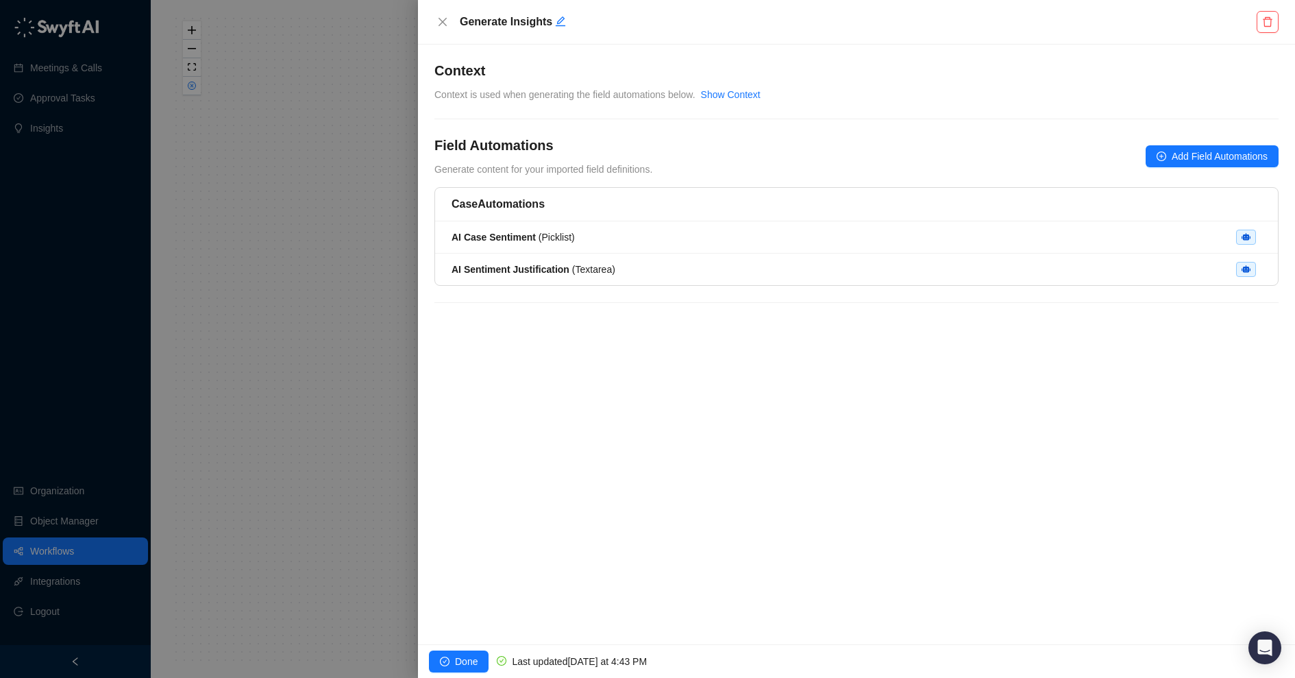
click at [378, 406] on div at bounding box center [647, 339] width 1295 height 678
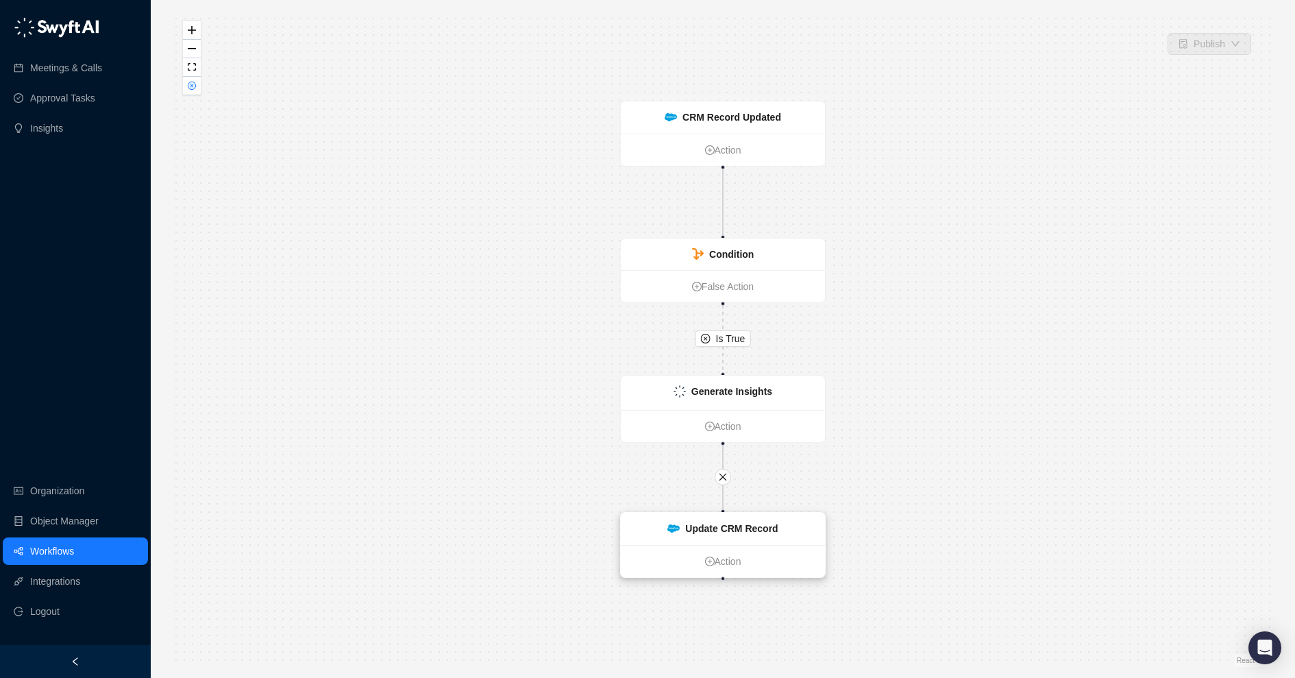
click at [734, 524] on strong "Update CRM Record" at bounding box center [731, 528] width 93 height 11
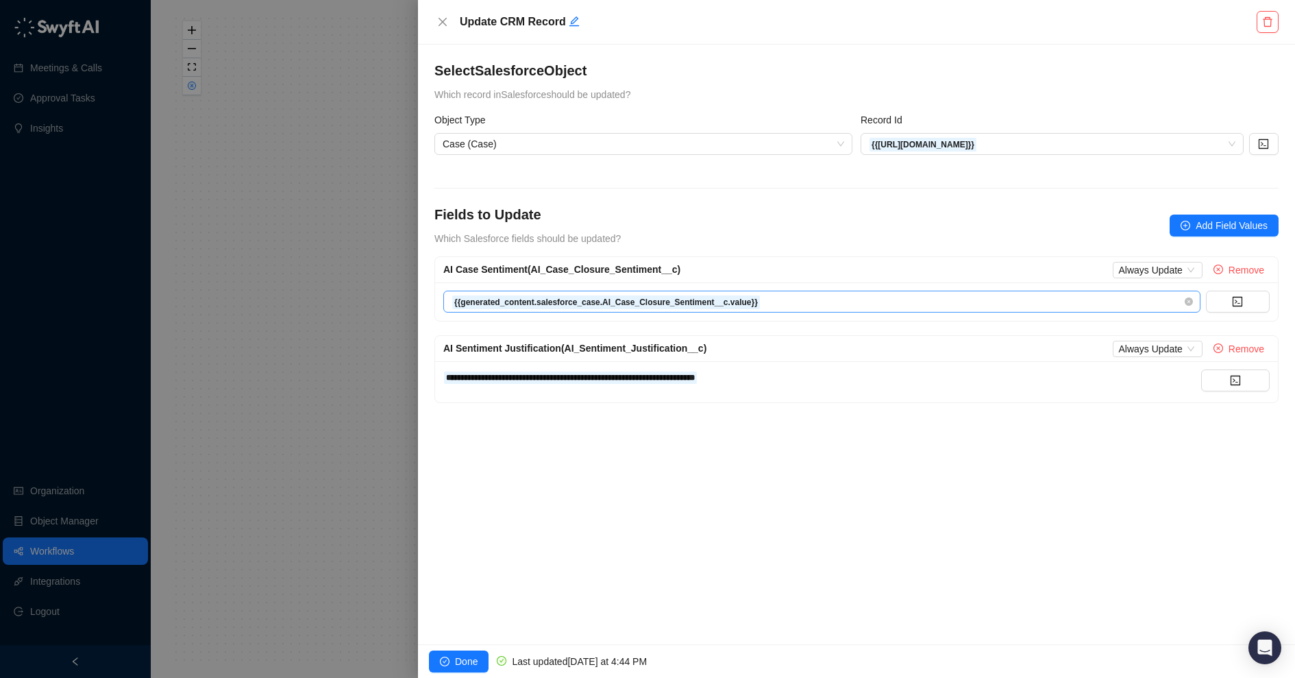
click at [782, 300] on span "{{generated_content.salesforce_case.AI_Case_Closure_Sentiment__c.value}}" at bounding box center [822, 301] width 741 height 21
click at [778, 282] on div "{{generated_content.salesforce_case.AI_Case_Closure_Sentiment__c.value}}" at bounding box center [856, 301] width 843 height 38
click at [1239, 302] on icon "code" at bounding box center [1238, 302] width 10 height 10
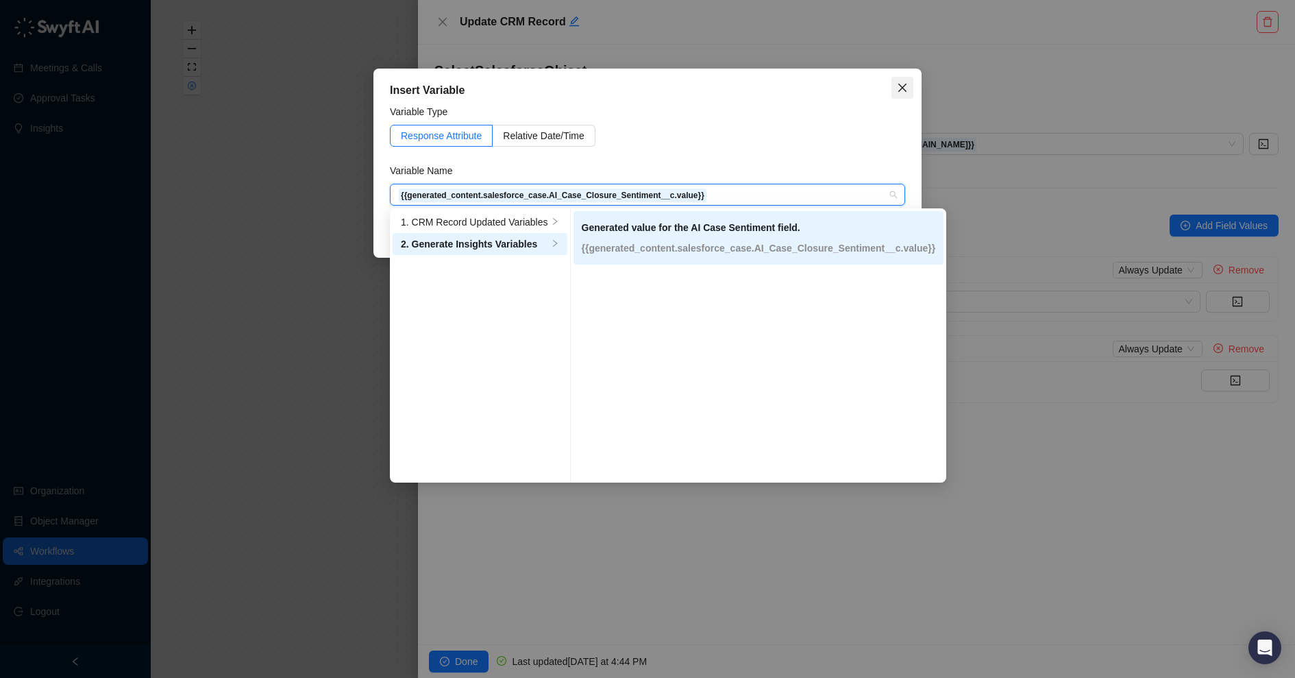
click at [907, 82] on button "Close" at bounding box center [903, 88] width 22 height 22
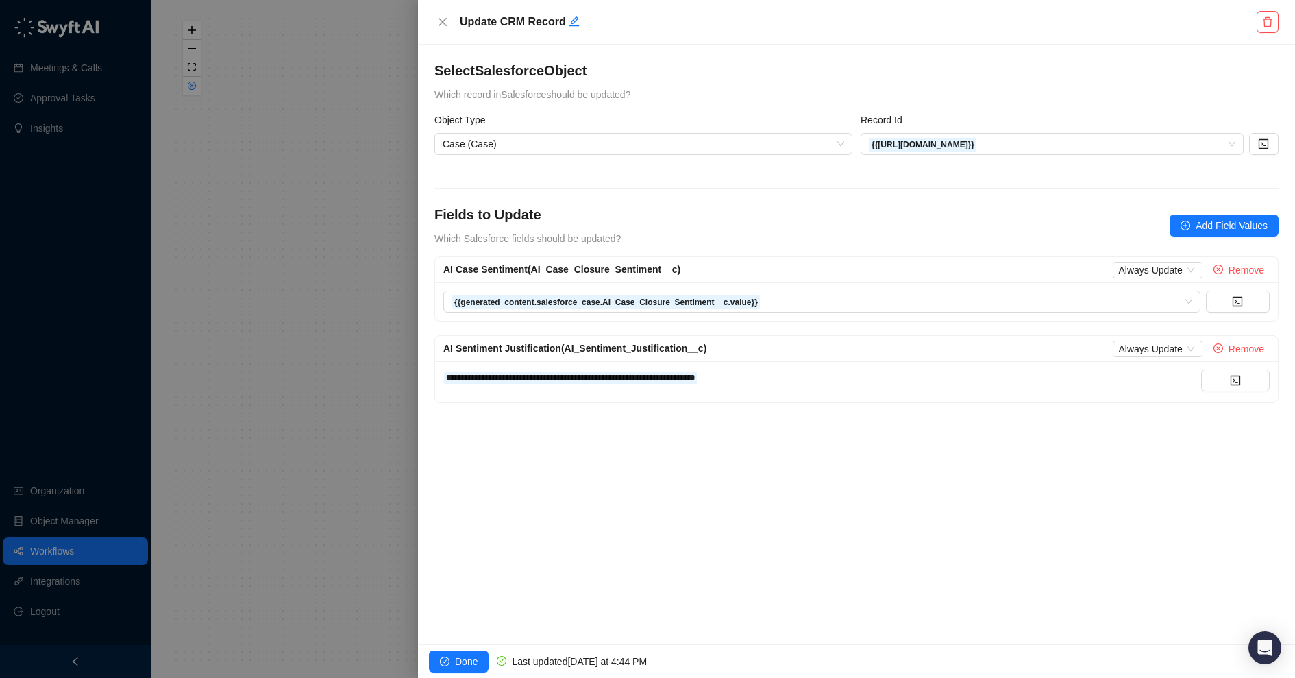
click at [766, 463] on div "**********" at bounding box center [856, 345] width 877 height 600
click at [455, 659] on span "Done" at bounding box center [466, 661] width 23 height 15
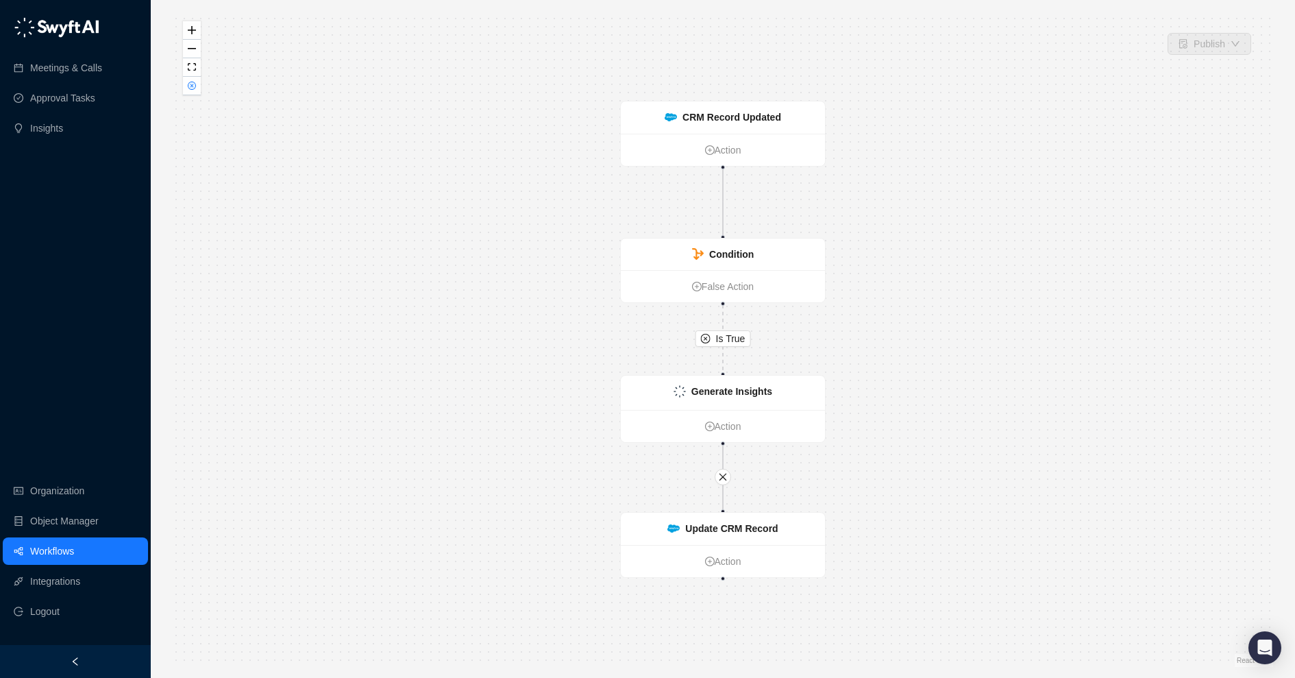
click at [56, 544] on link "Workflows" at bounding box center [52, 550] width 44 height 27
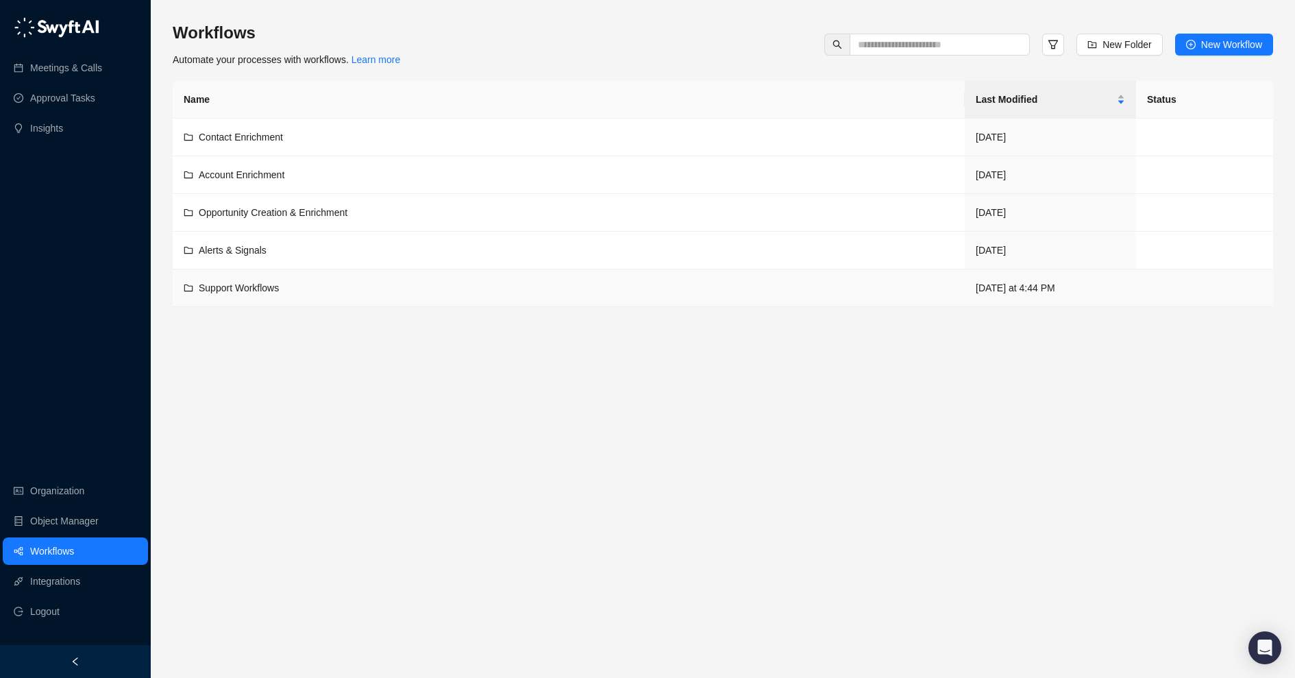
click at [322, 298] on td "Support Workflows" at bounding box center [569, 288] width 792 height 38
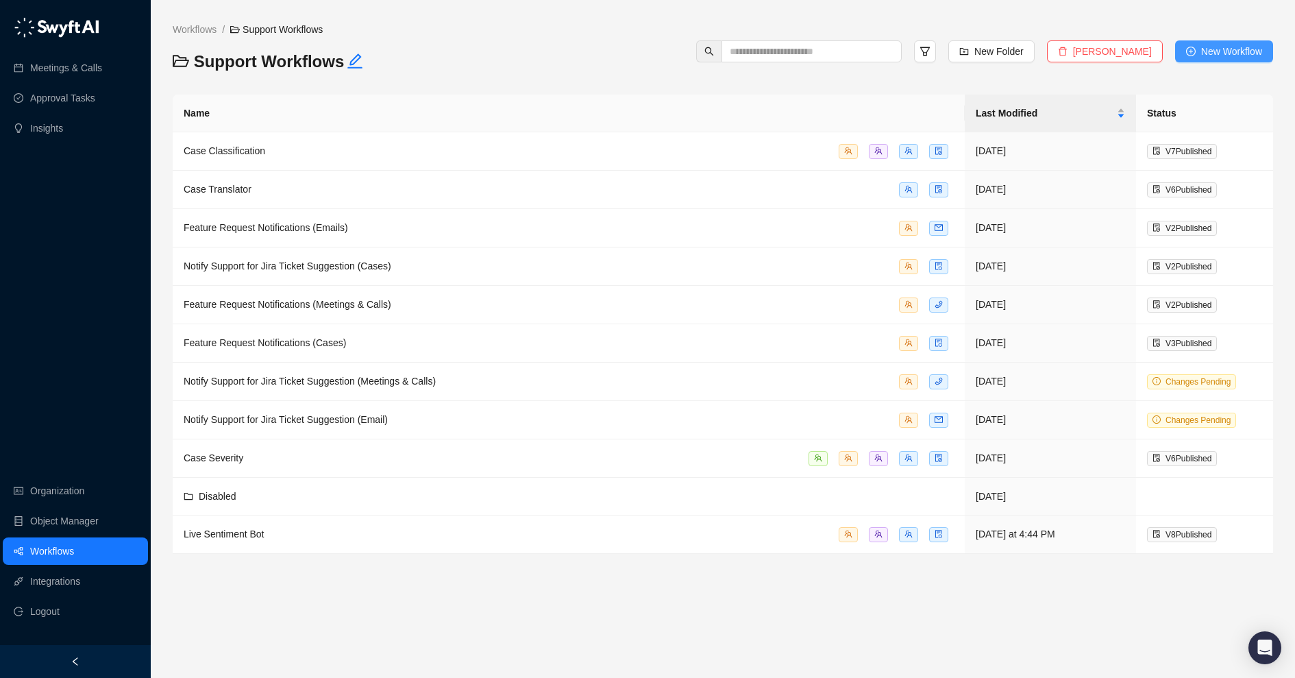
click at [1221, 56] on span "New Workflow" at bounding box center [1231, 51] width 61 height 15
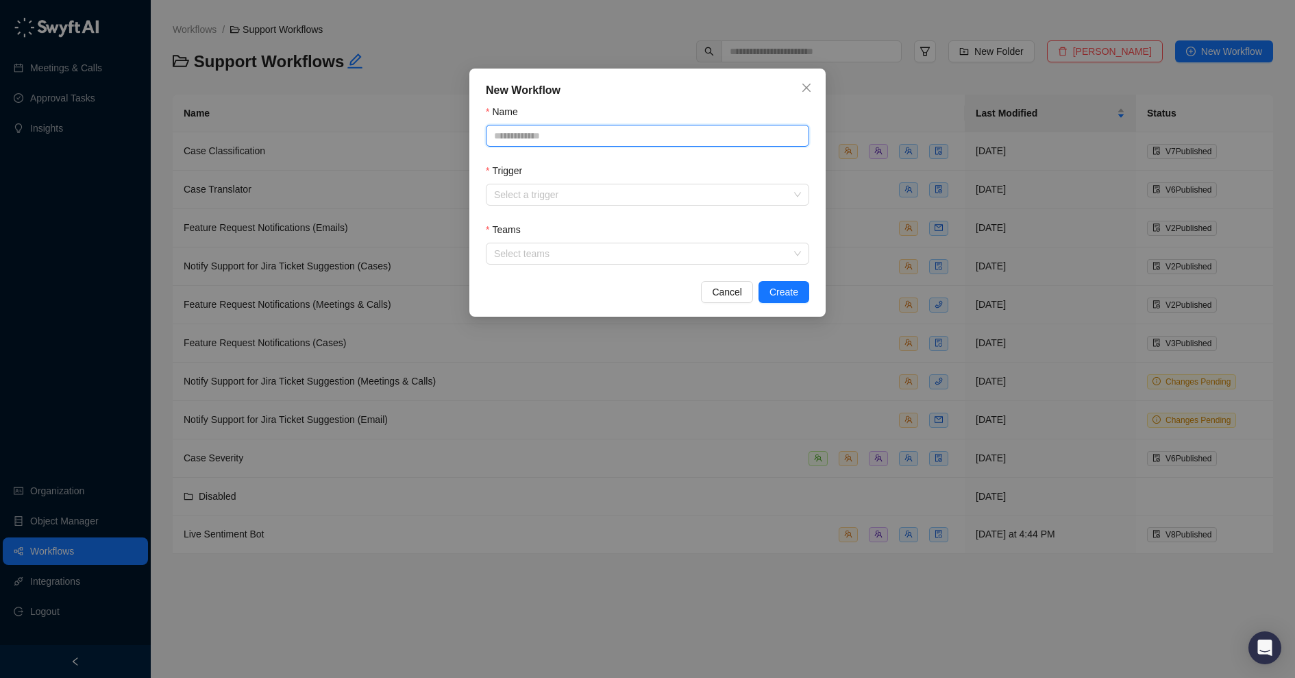
click at [538, 132] on input "Name" at bounding box center [648, 136] width 324 height 22
type input "**********"
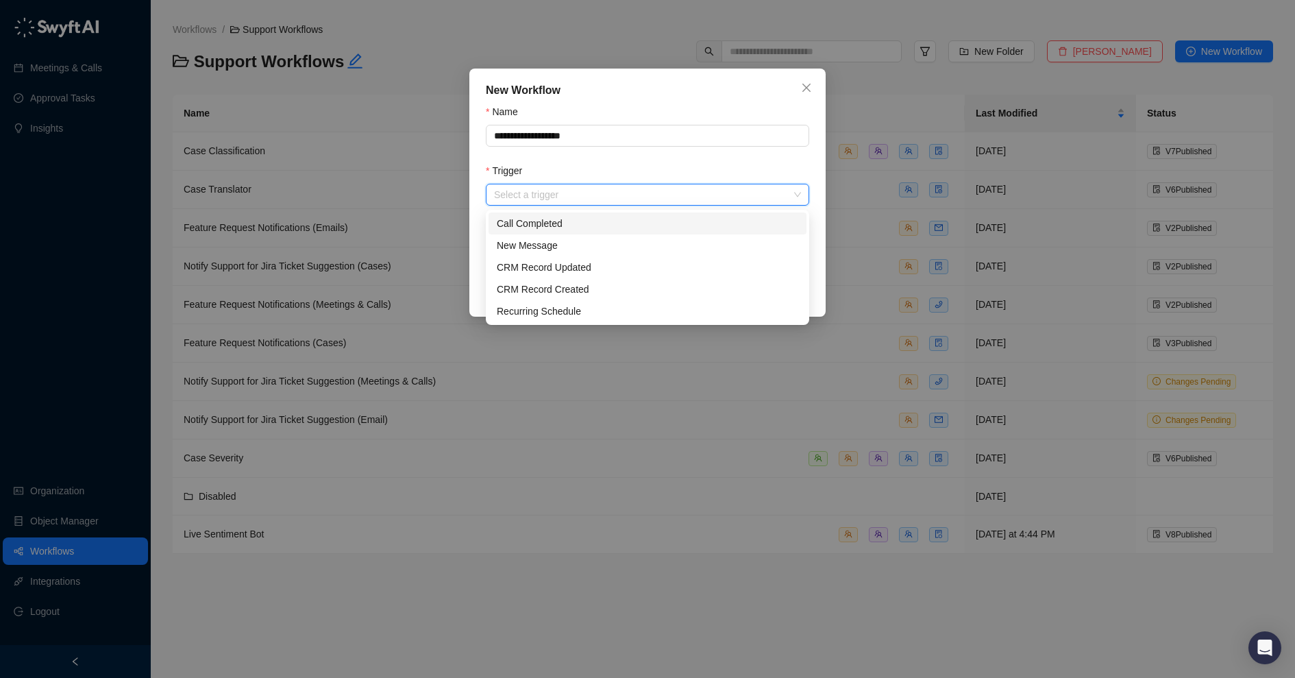
click at [591, 187] on input "Trigger" at bounding box center [643, 194] width 299 height 21
click at [598, 284] on div "CRM Record Created" at bounding box center [648, 289] width 302 height 15
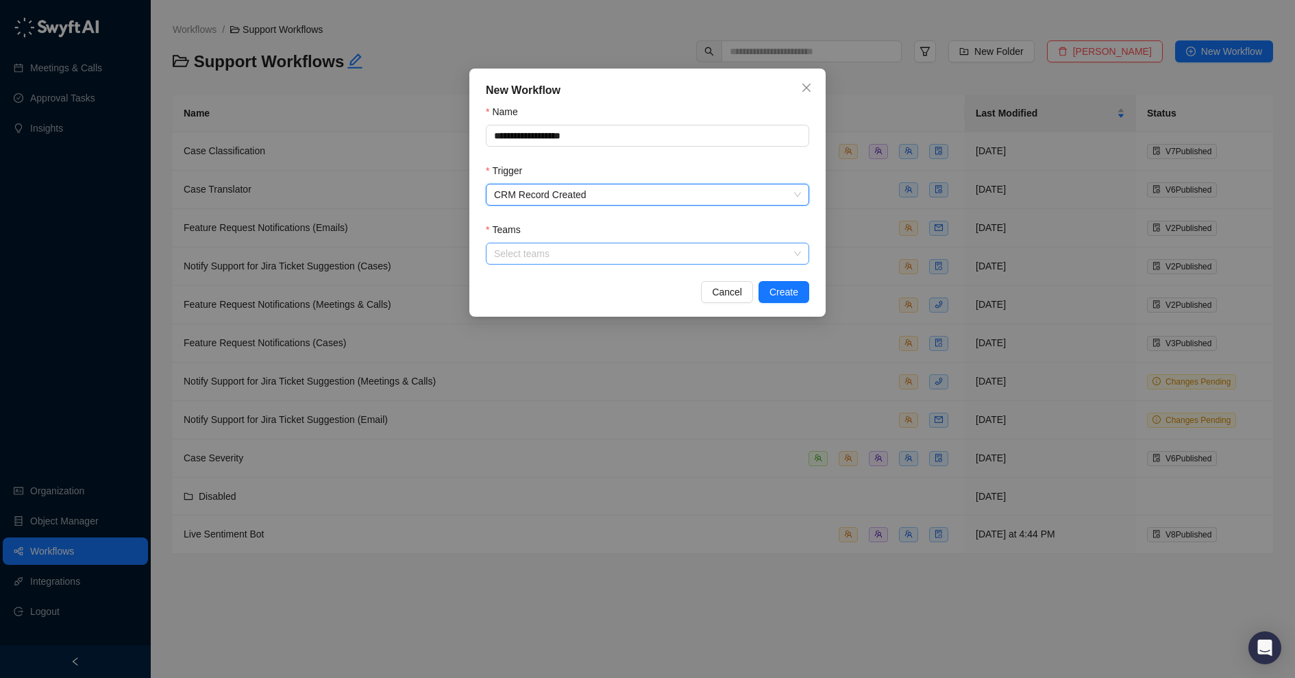
click at [575, 252] on div at bounding box center [641, 254] width 304 height 10
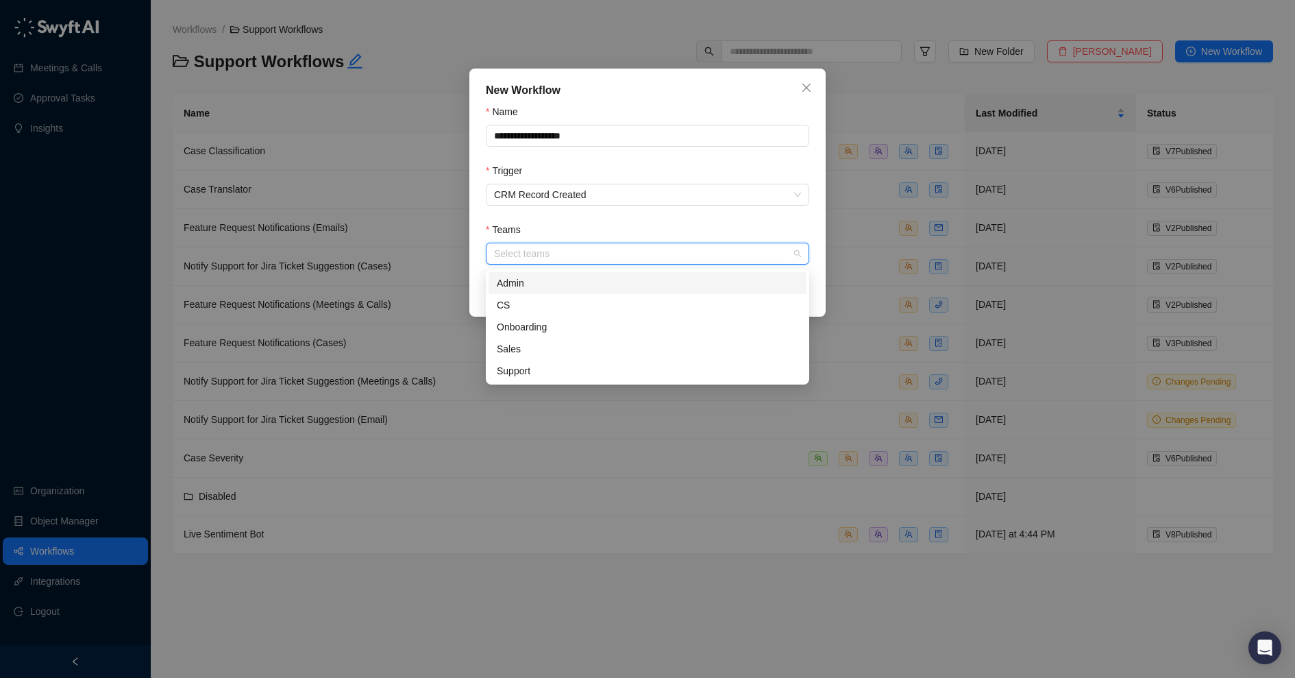
click at [564, 287] on div "Admin" at bounding box center [648, 283] width 302 height 15
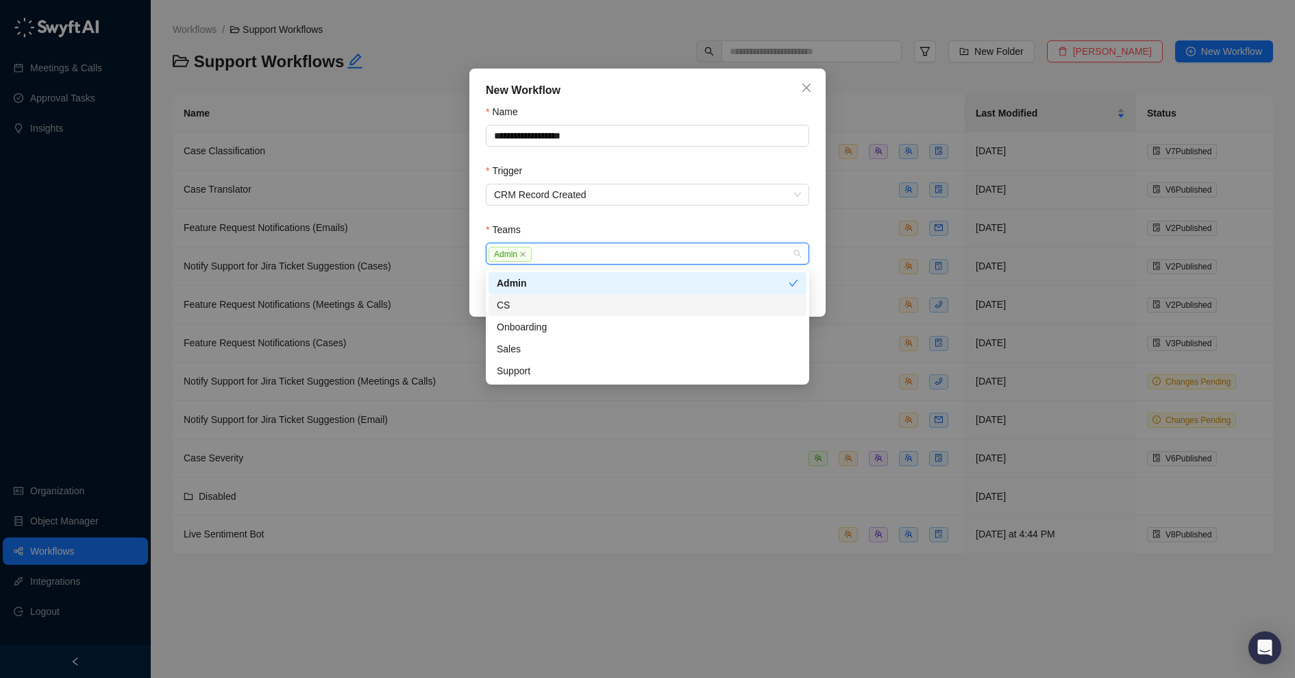
click at [564, 305] on div "CS" at bounding box center [648, 304] width 302 height 15
click at [564, 323] on div "Onboarding" at bounding box center [648, 326] width 302 height 15
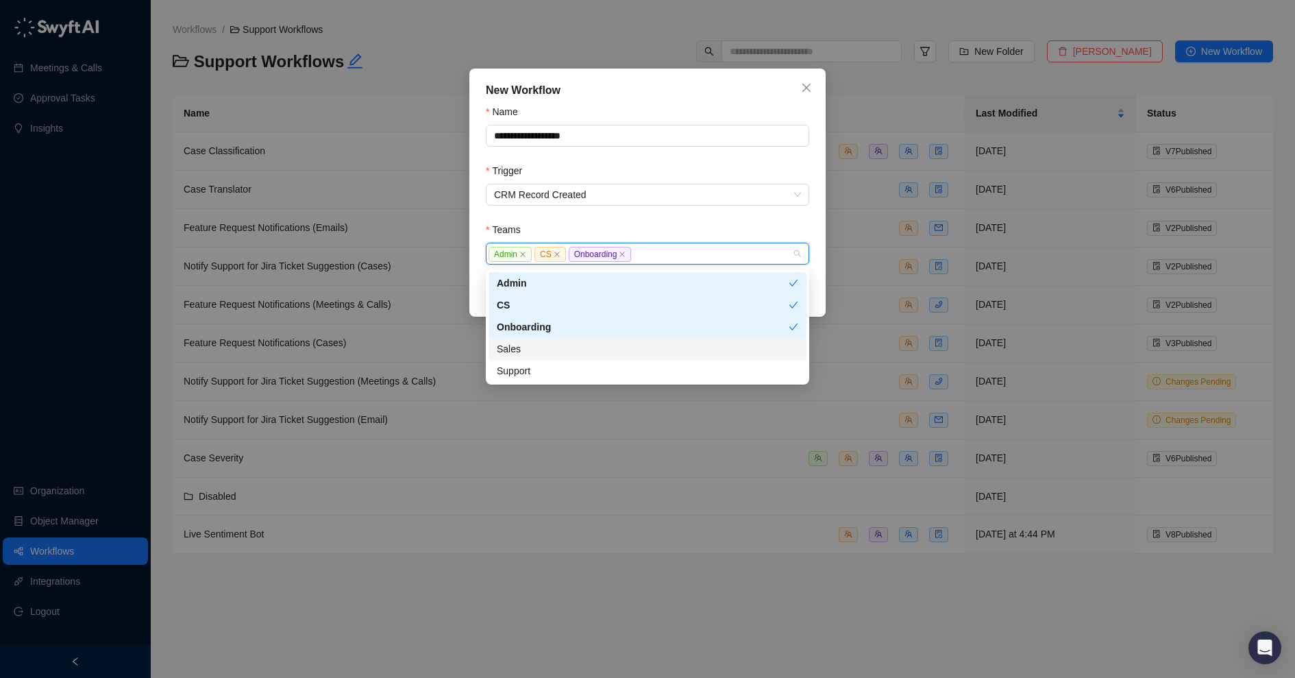
click at [564, 342] on div "Sales" at bounding box center [648, 348] width 302 height 15
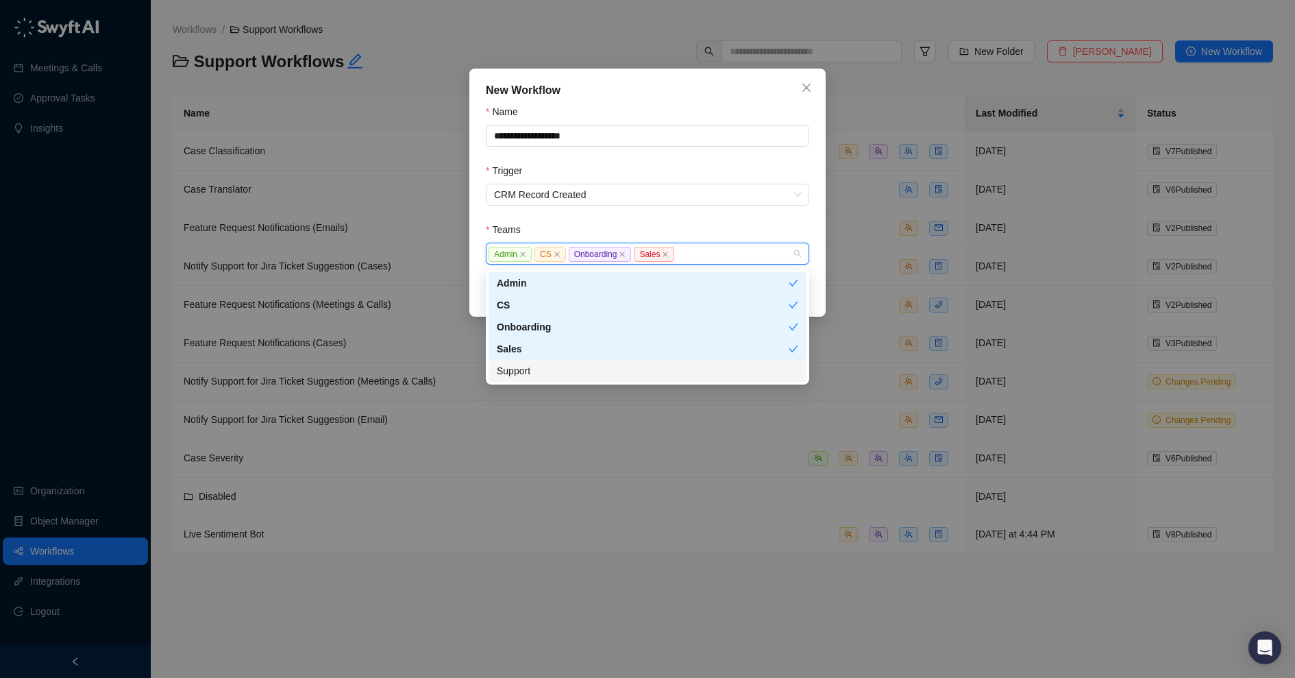
click at [565, 365] on div "Support" at bounding box center [648, 370] width 302 height 15
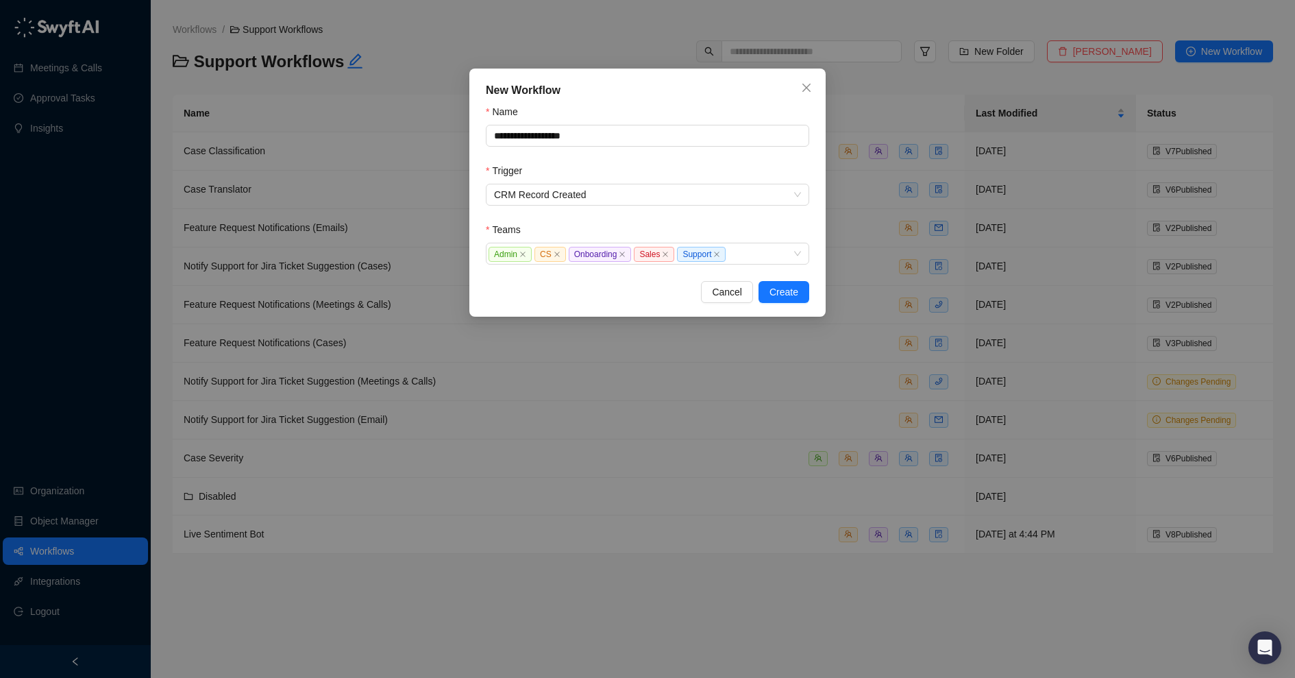
click at [667, 219] on form "**********" at bounding box center [648, 184] width 324 height 160
click at [787, 291] on span "Create" at bounding box center [784, 291] width 29 height 15
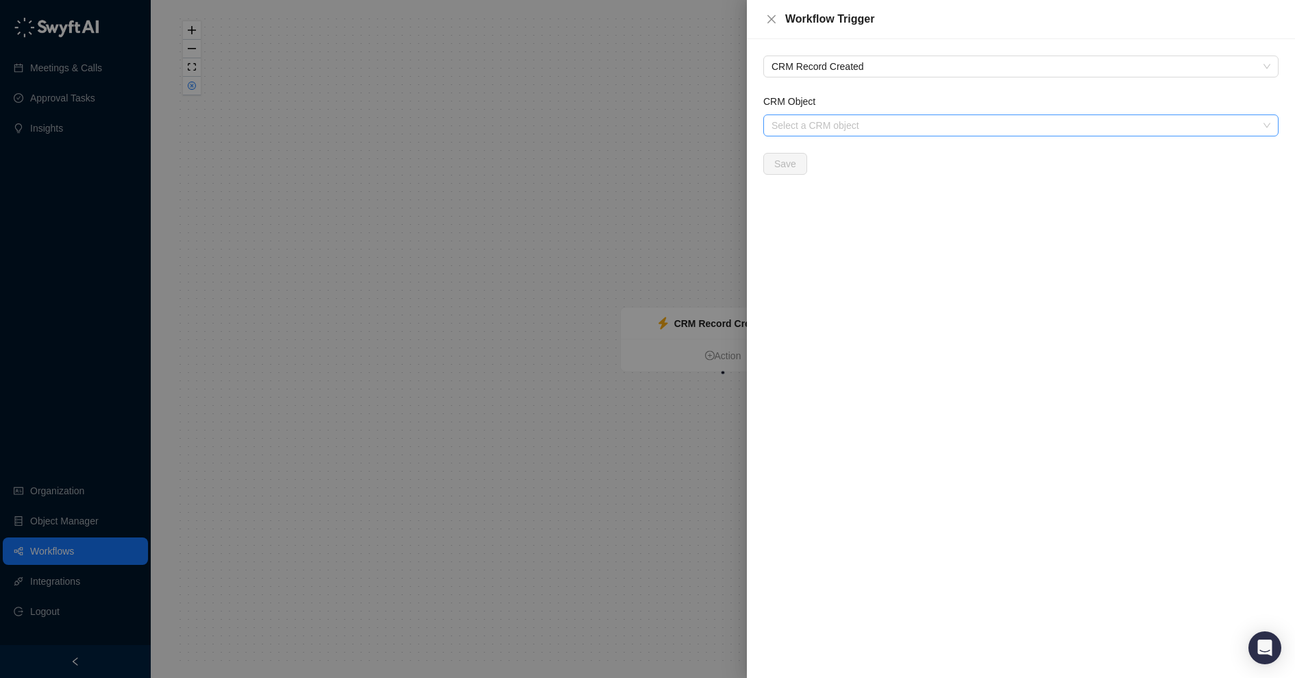
click at [822, 126] on input "CRM Object" at bounding box center [1017, 125] width 491 height 21
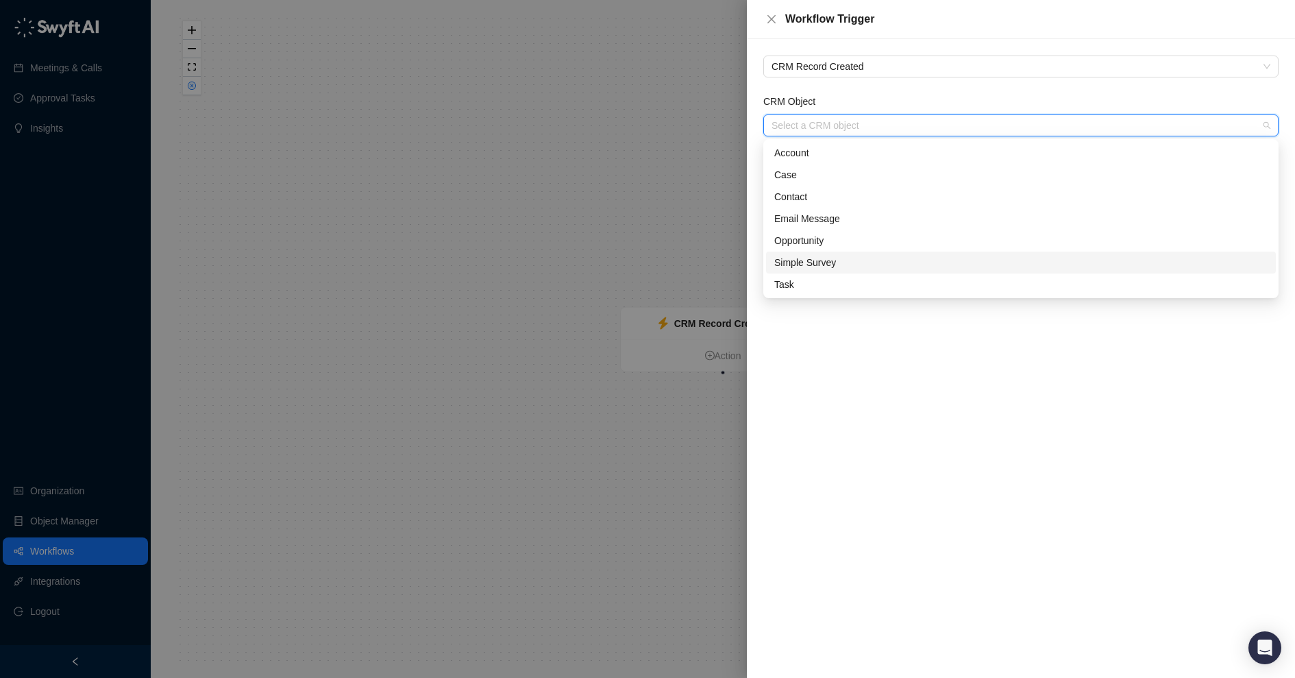
click at [809, 258] on div "Simple Survey" at bounding box center [1020, 262] width 493 height 15
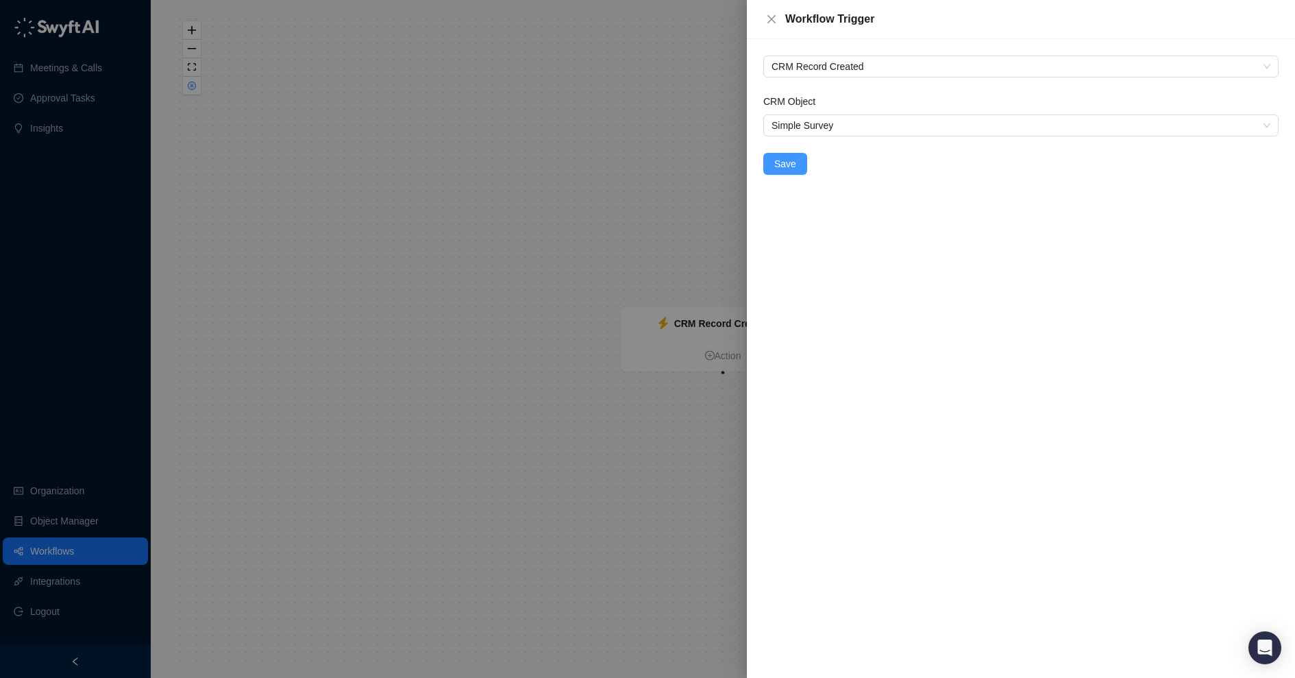
click at [783, 162] on span "Save" at bounding box center [785, 163] width 22 height 15
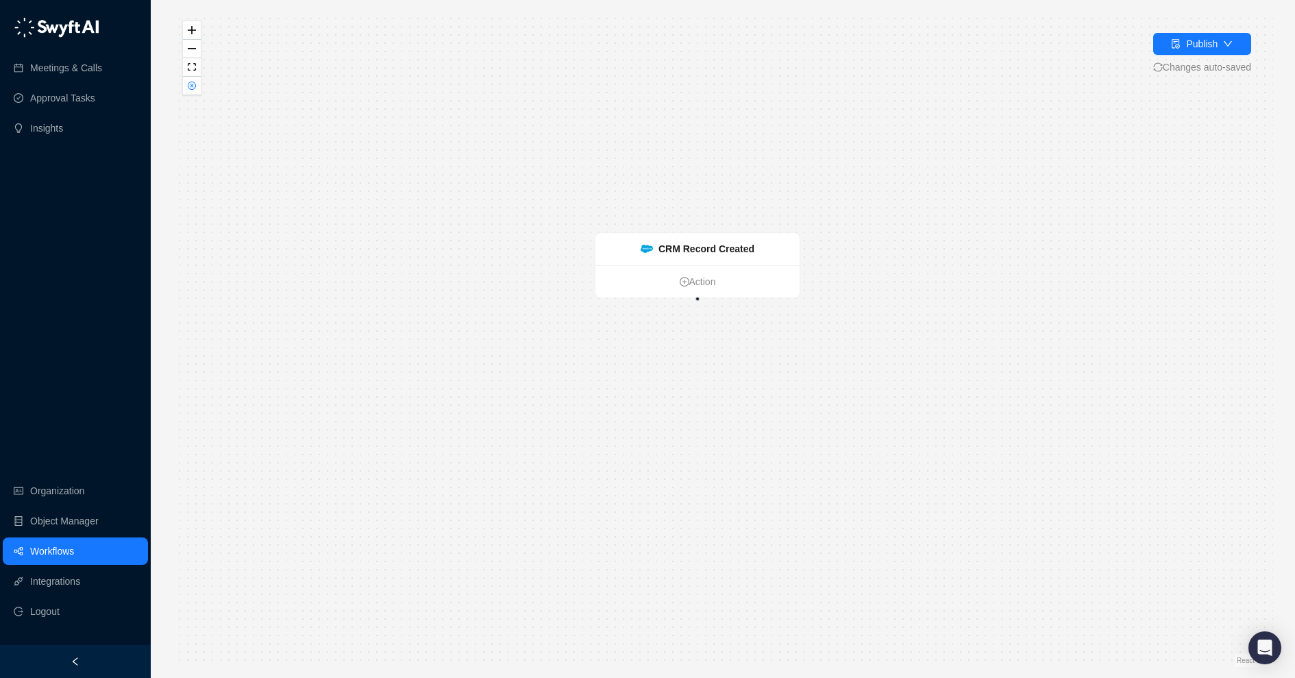
drag, startPoint x: 732, startPoint y: 423, endPoint x: 705, endPoint y: 346, distance: 81.5
click at [705, 346] on div "CRM Record Created Action" at bounding box center [723, 339] width 1101 height 656
click at [704, 281] on link "Action" at bounding box center [696, 278] width 204 height 15
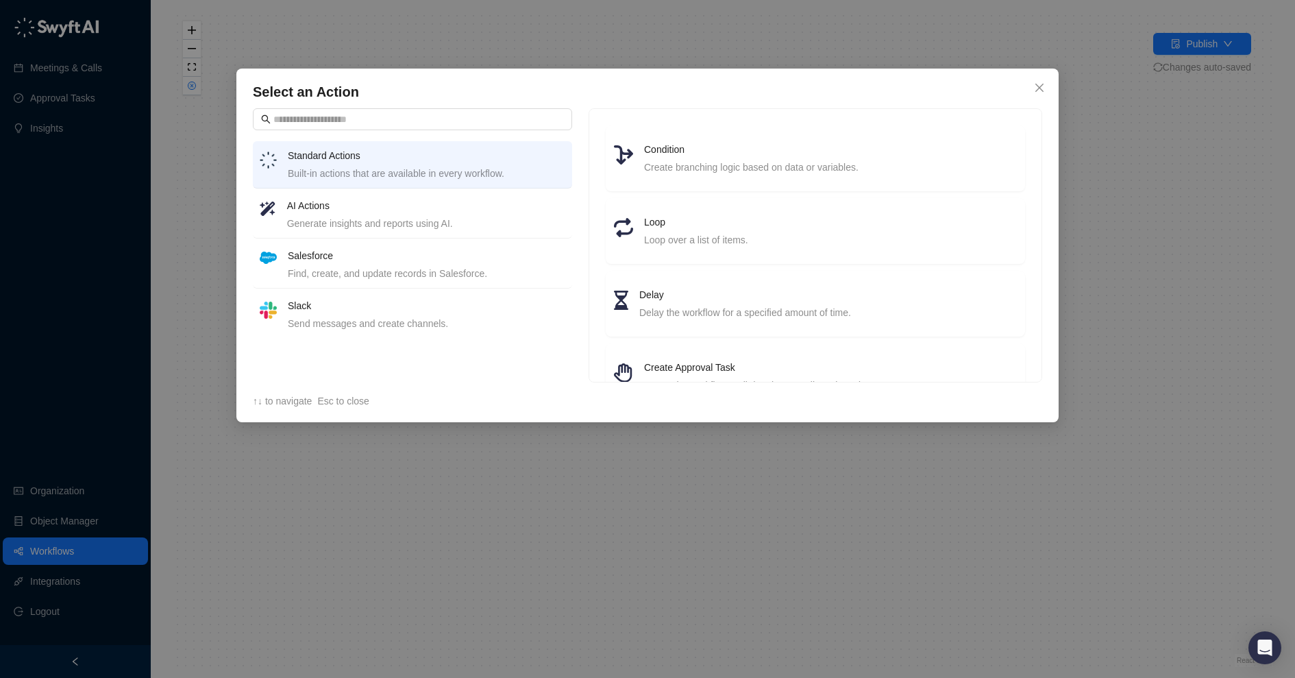
click at [509, 216] on div "Generate insights and reports using AI." at bounding box center [426, 223] width 278 height 15
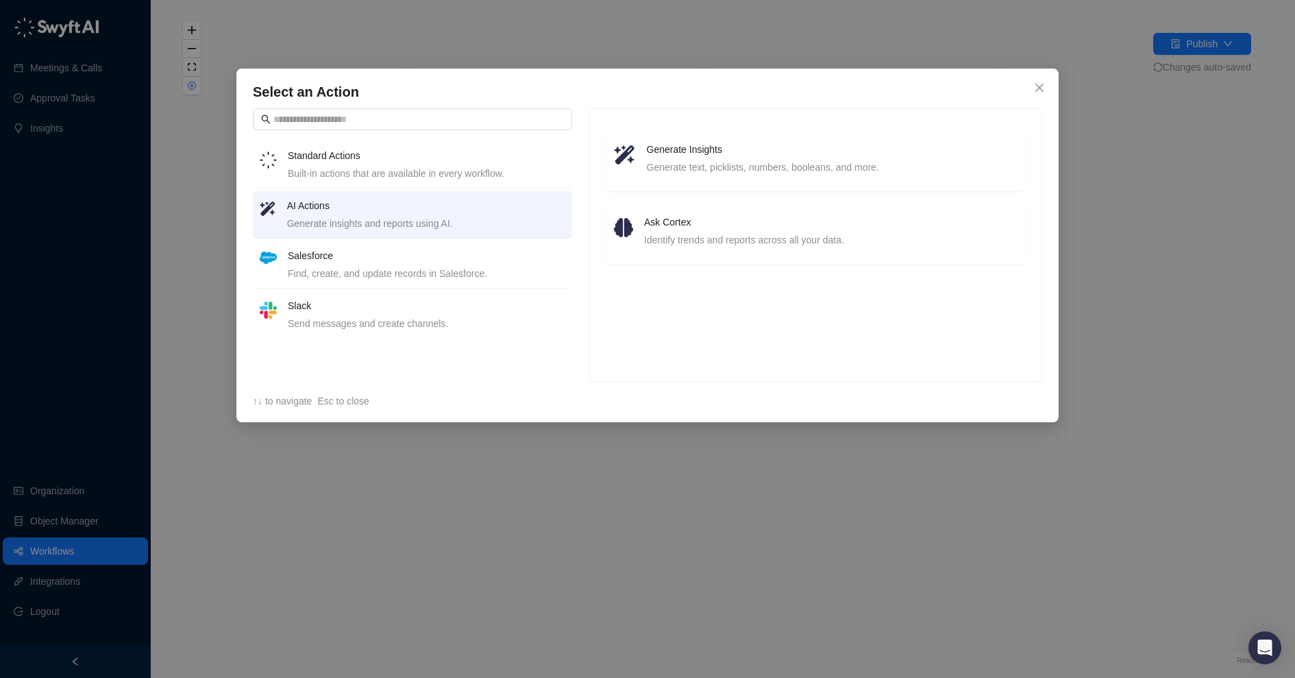
click at [508, 270] on div "Find, create, and update records in Salesforce." at bounding box center [427, 273] width 278 height 15
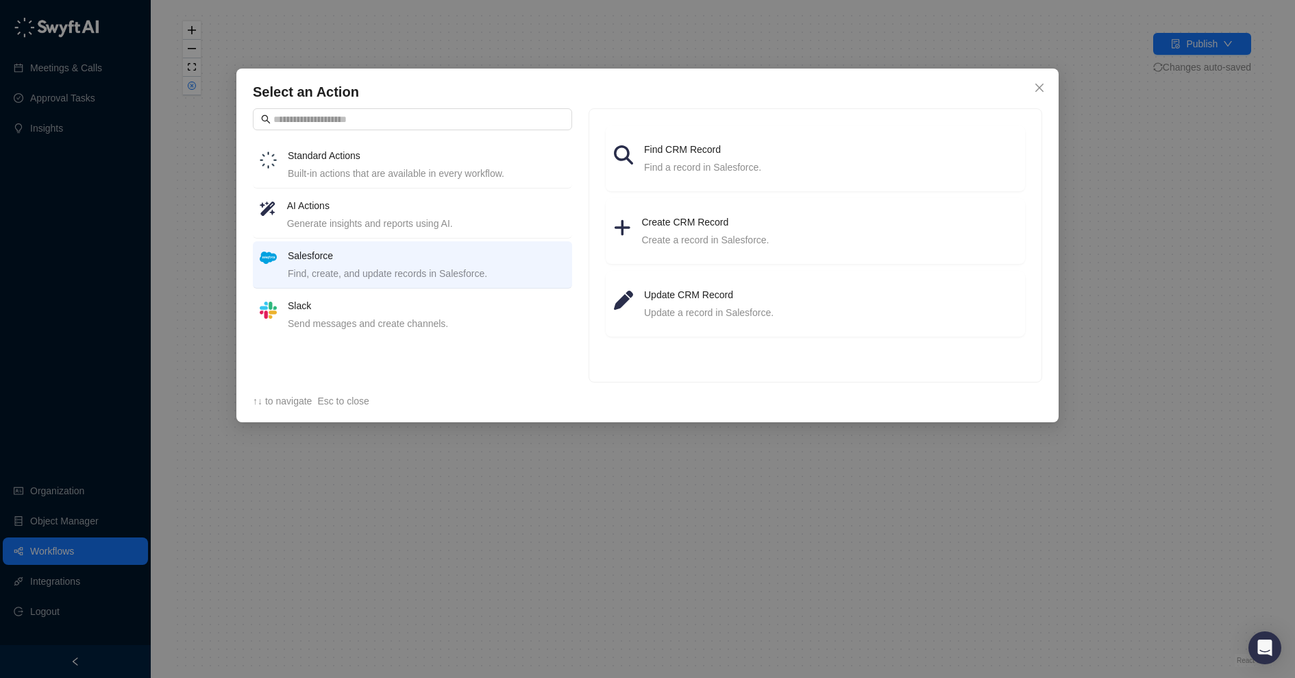
click at [484, 321] on div "Send messages and create channels." at bounding box center [427, 323] width 278 height 15
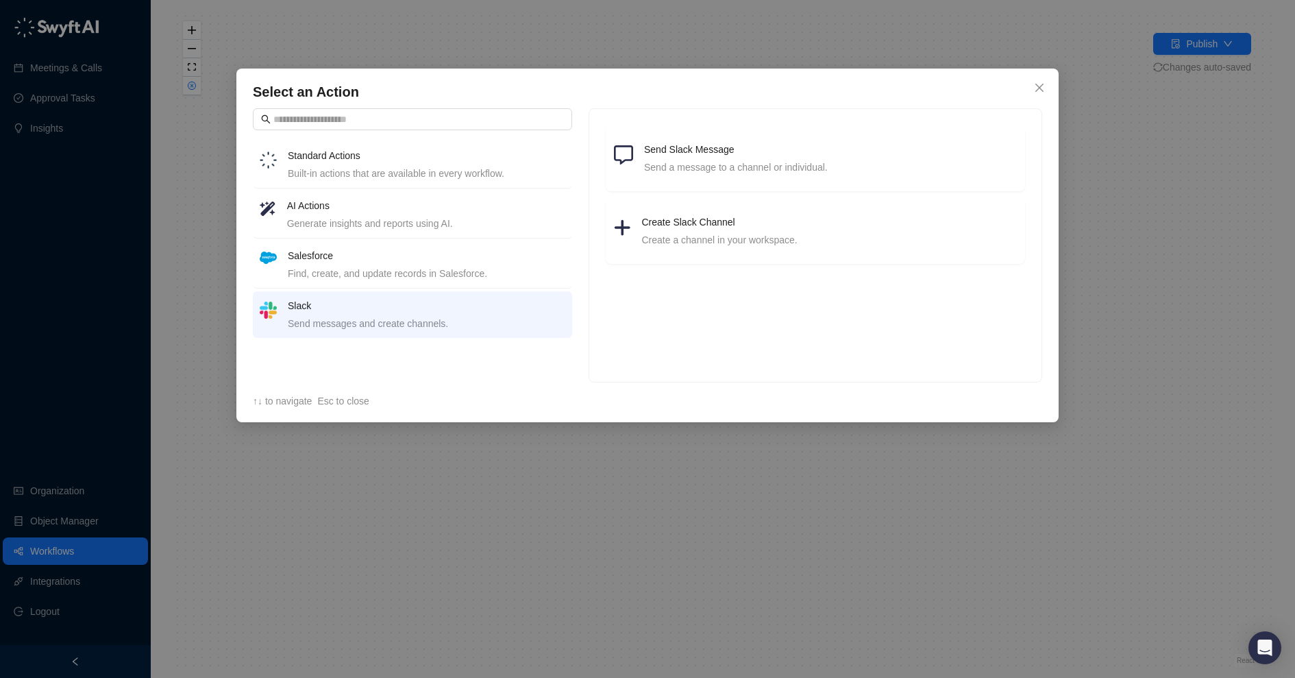
click at [485, 173] on div "Built-in actions that are available in every workflow." at bounding box center [427, 173] width 278 height 15
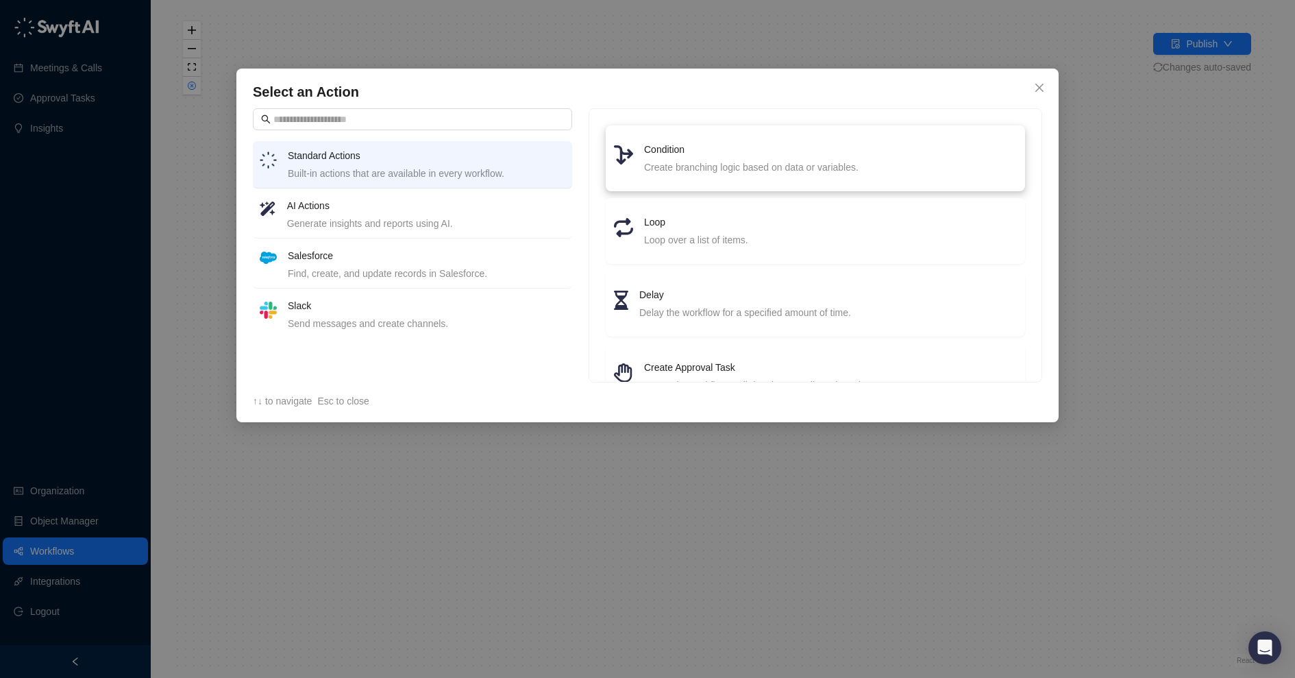
click at [709, 166] on div "Create branching logic based on data or variables." at bounding box center [830, 167] width 373 height 15
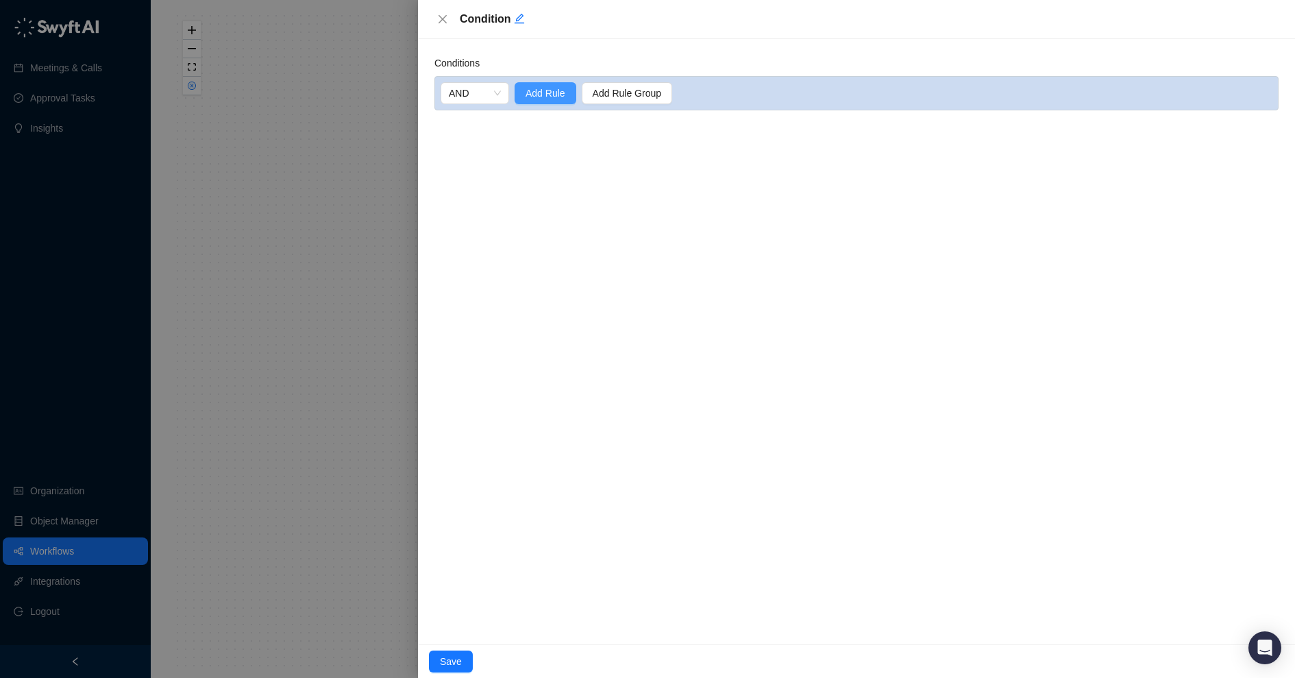
click at [557, 98] on span "Add Rule" at bounding box center [546, 93] width 40 height 15
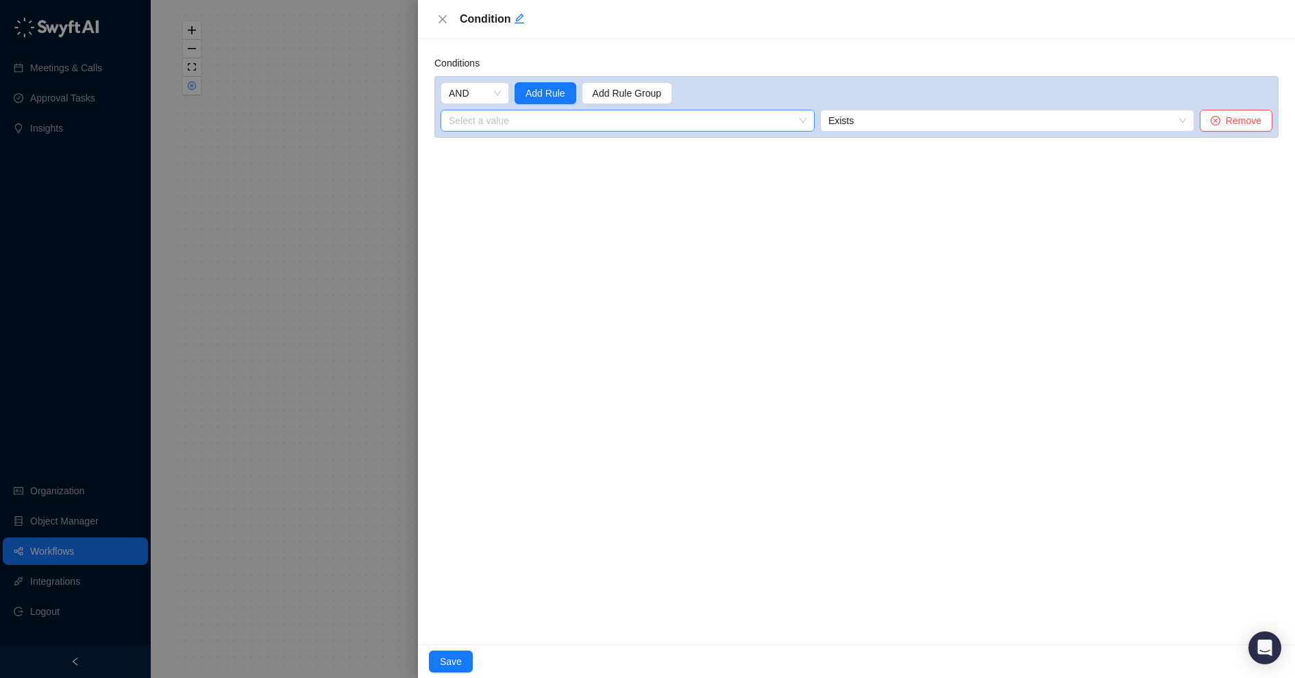
click at [703, 126] on input "search" at bounding box center [624, 120] width 350 height 21
click at [596, 151] on div "1. CRM Record Created Variables" at bounding box center [524, 148] width 145 height 15
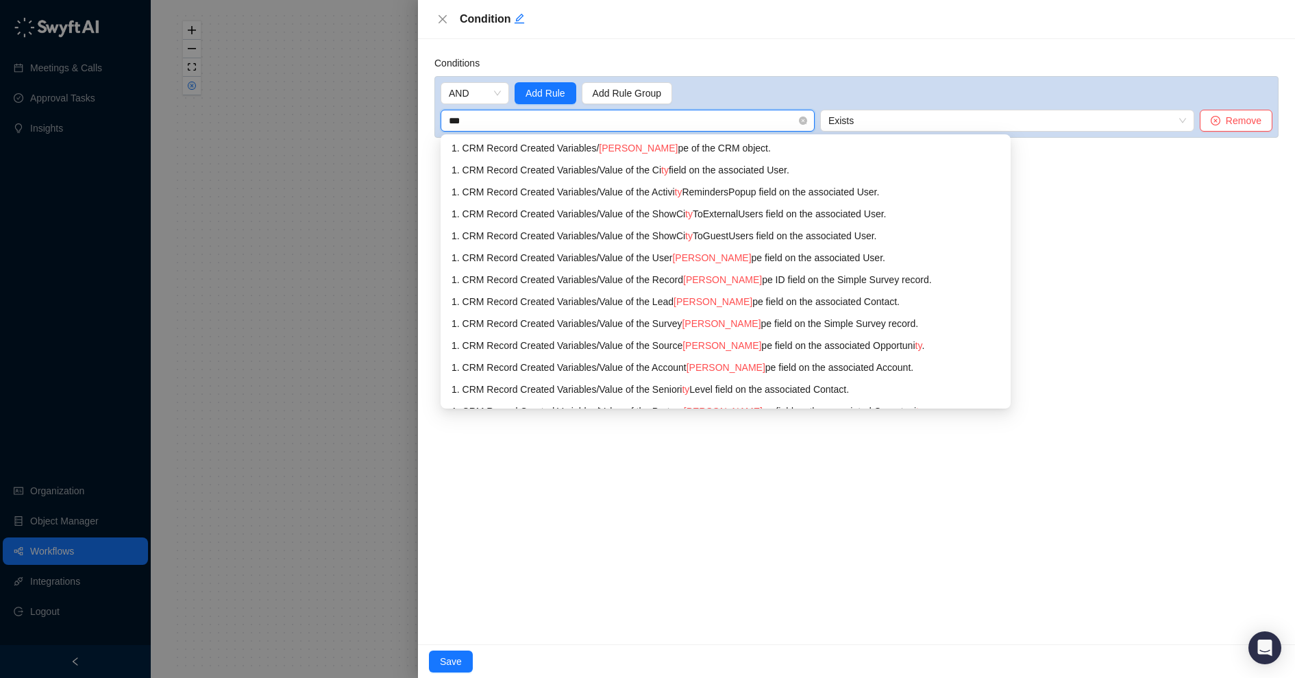
type input "****"
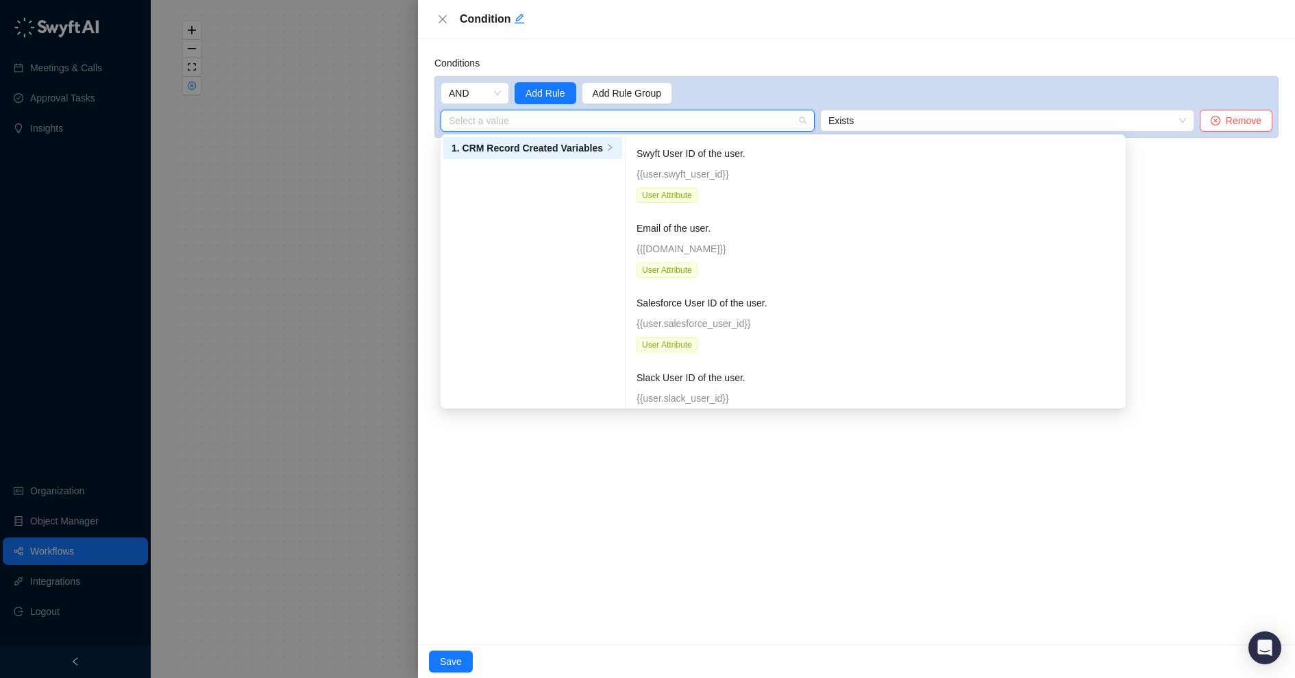
click at [921, 519] on div "Conditions AND Add Rule Add Rule Group Select a value 1. CRM Record Created Var…" at bounding box center [856, 341] width 877 height 605
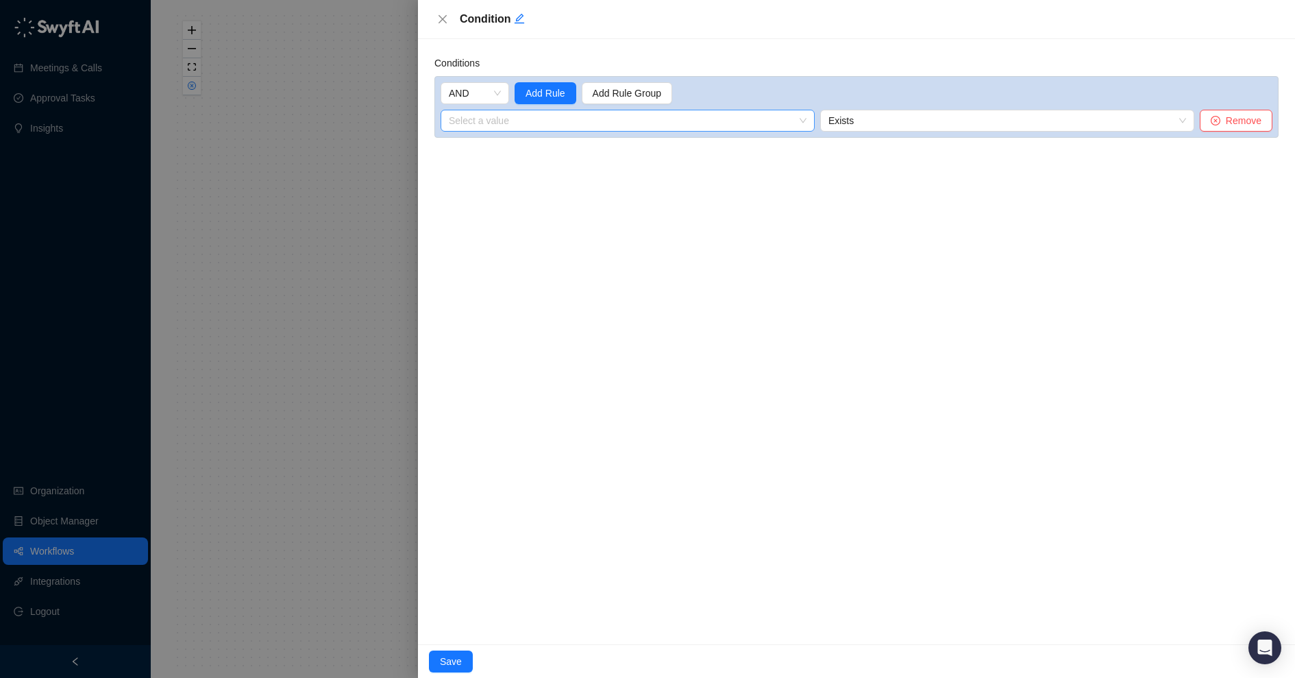
click at [698, 117] on input "search" at bounding box center [624, 120] width 350 height 21
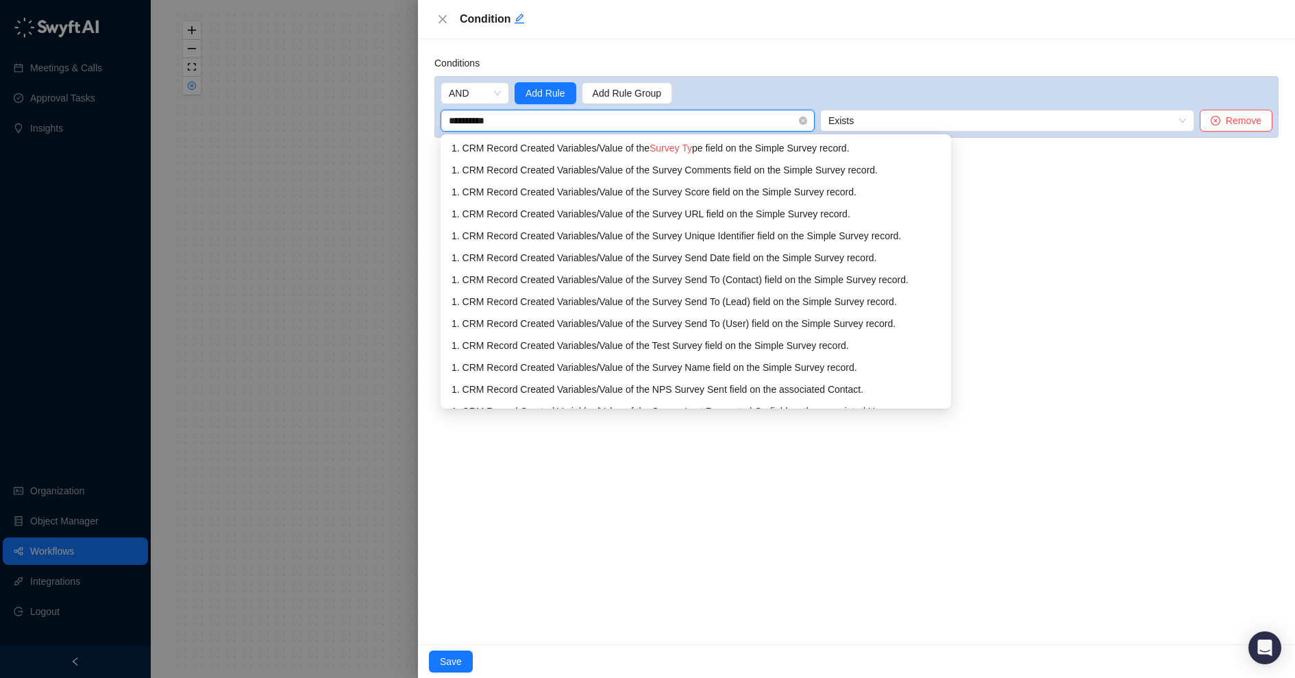
type input "**********"
click at [784, 150] on div "1. CRM Record Created Variables / Value of the Survey Type field on the Simple …" at bounding box center [696, 148] width 489 height 15
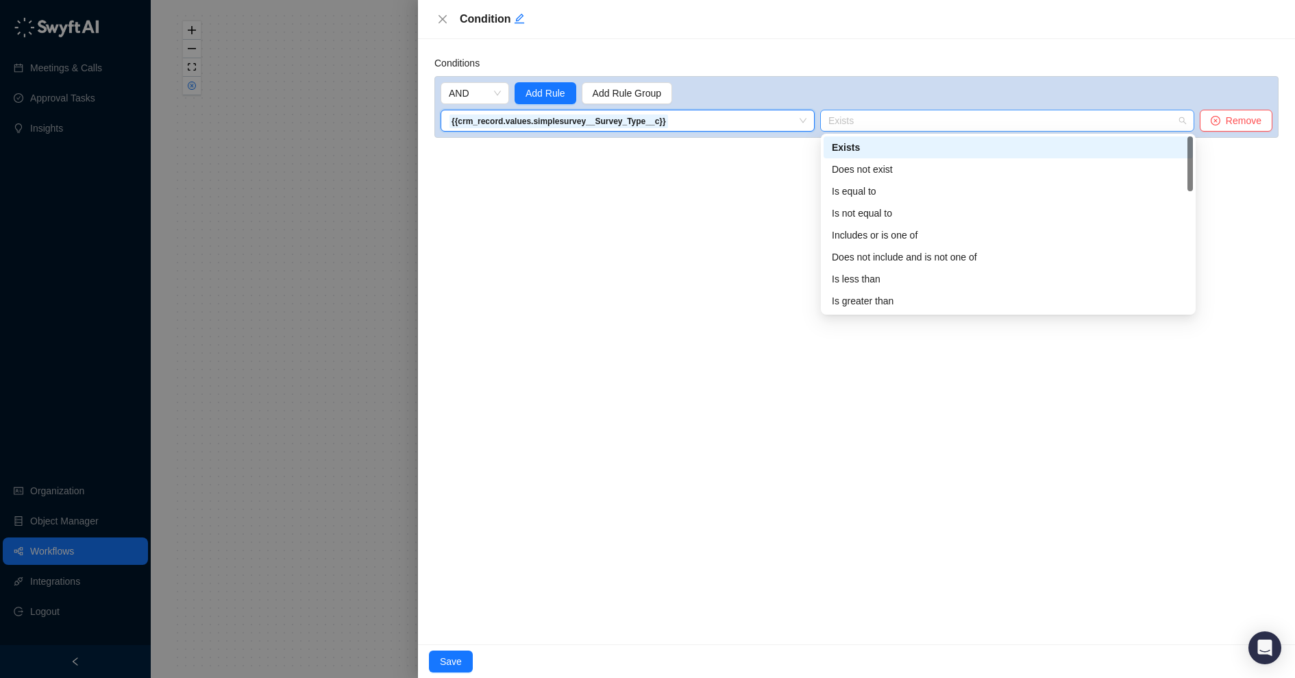
click at [878, 123] on span "Exists" at bounding box center [1008, 120] width 358 height 21
click at [870, 191] on div "Is equal to" at bounding box center [1008, 191] width 353 height 15
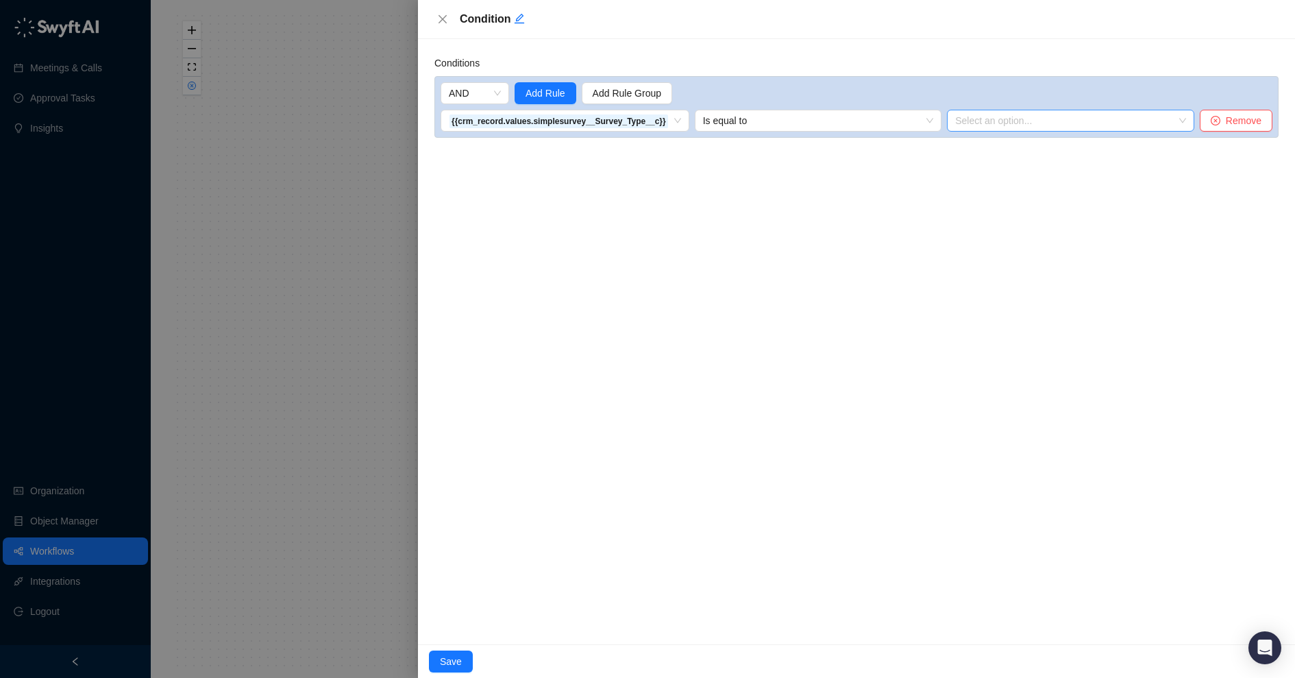
click at [975, 121] on input "search" at bounding box center [1066, 120] width 223 height 21
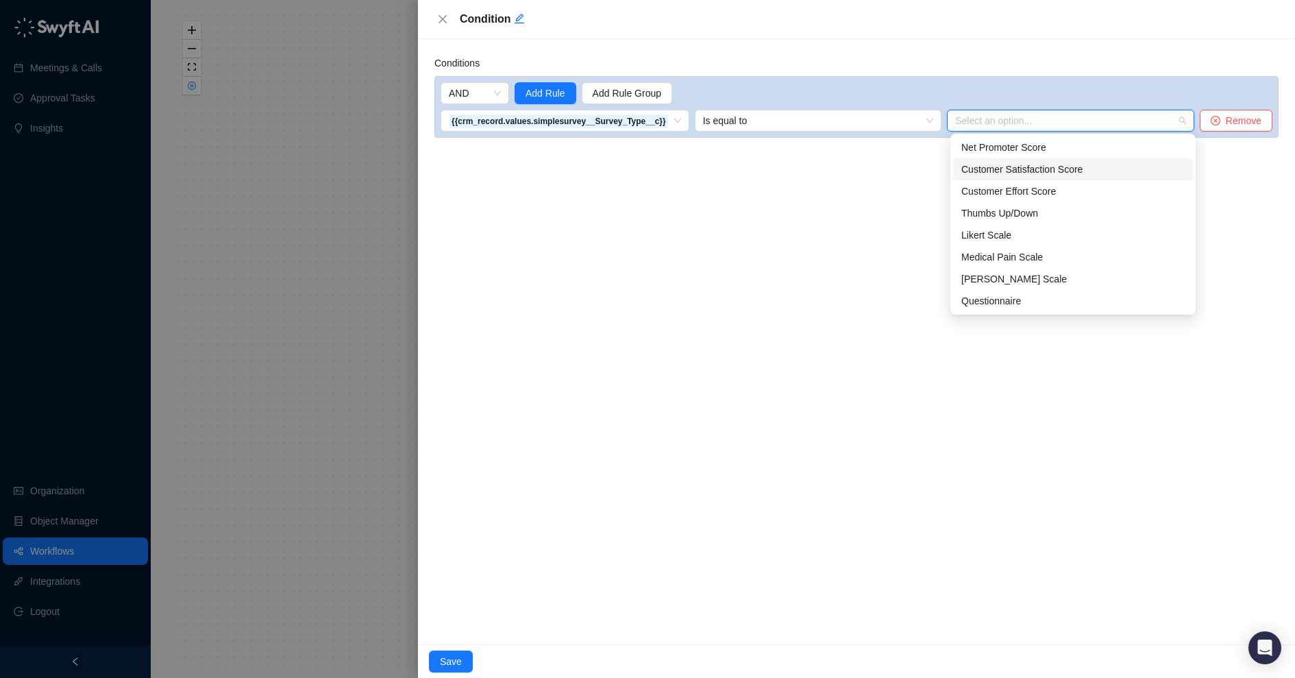
click at [988, 170] on div "Customer Satisfaction Score" at bounding box center [1073, 169] width 223 height 15
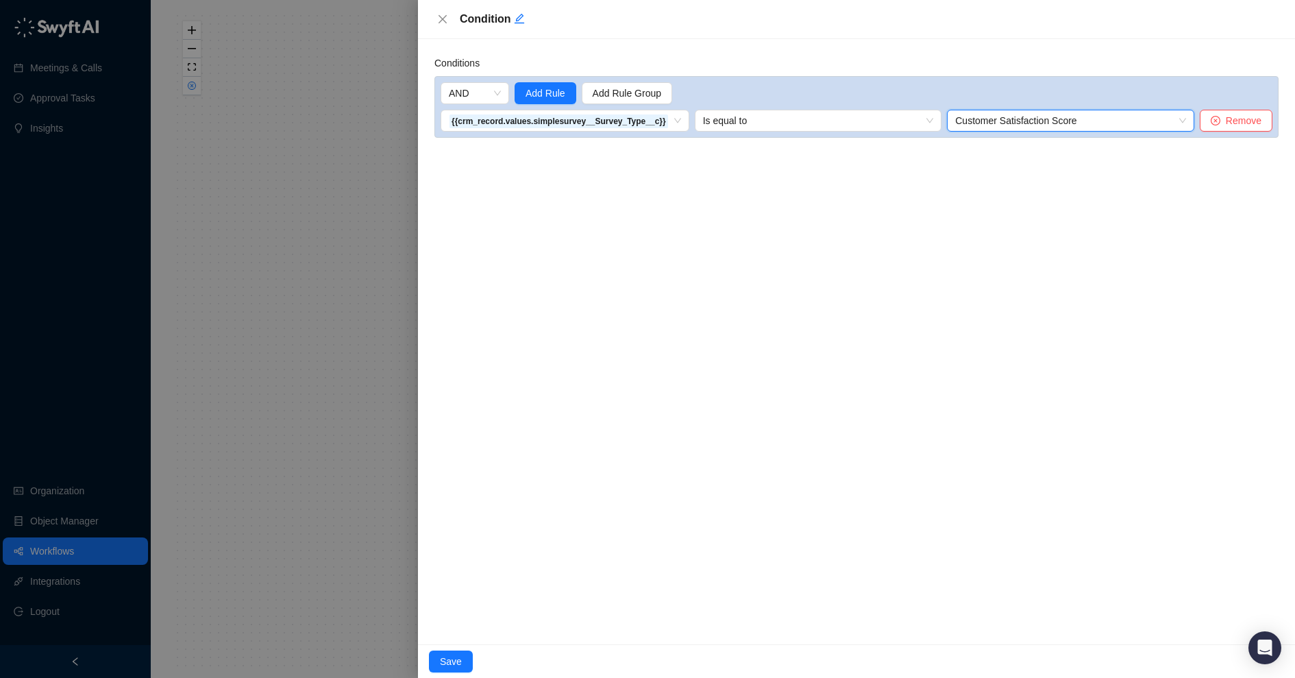
click at [901, 265] on div "Conditions AND Add Rule Add Rule Group {{crm_record.values.simplesurvey__Survey…" at bounding box center [856, 341] width 877 height 605
click at [454, 657] on span "Save" at bounding box center [451, 661] width 22 height 15
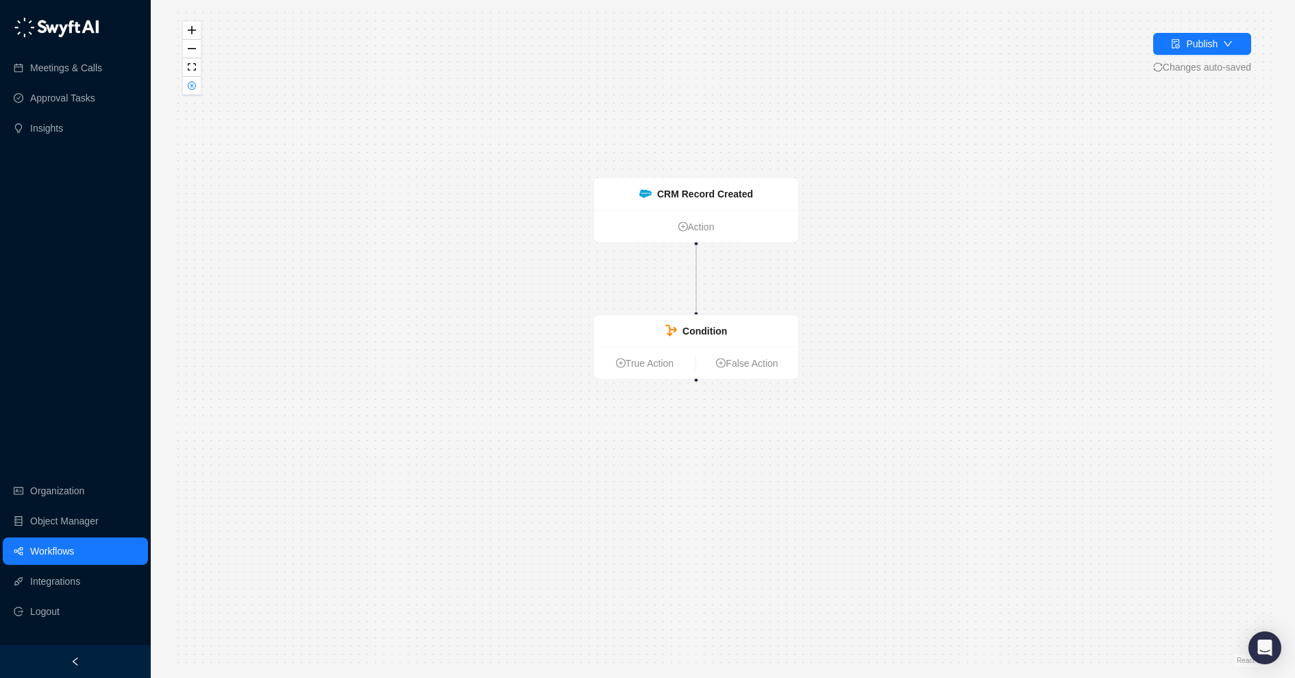
drag, startPoint x: 809, startPoint y: 488, endPoint x: 783, endPoint y: 427, distance: 66.6
click at [783, 427] on div "CRM Record Created Action Condition True Action False Action" at bounding box center [723, 339] width 1101 height 656
click at [638, 362] on link "True Action" at bounding box center [644, 363] width 101 height 15
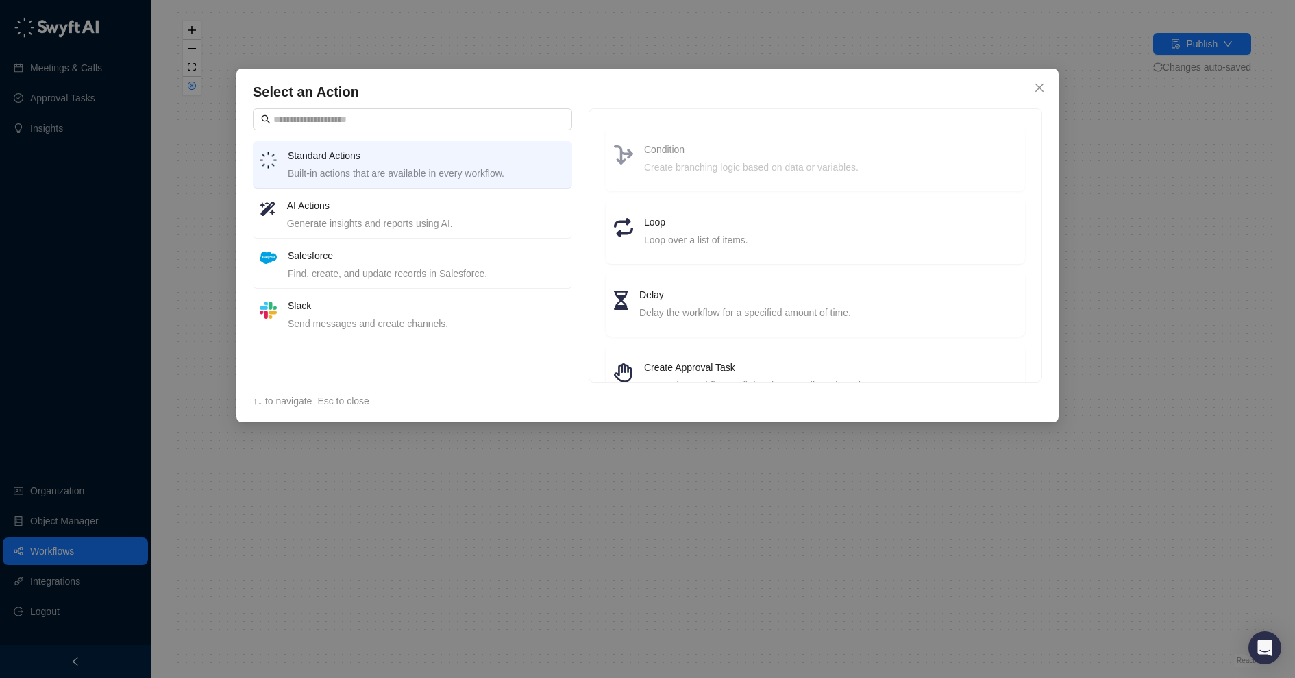
click at [522, 268] on div "Find, create, and update records in Salesforce." at bounding box center [427, 273] width 278 height 15
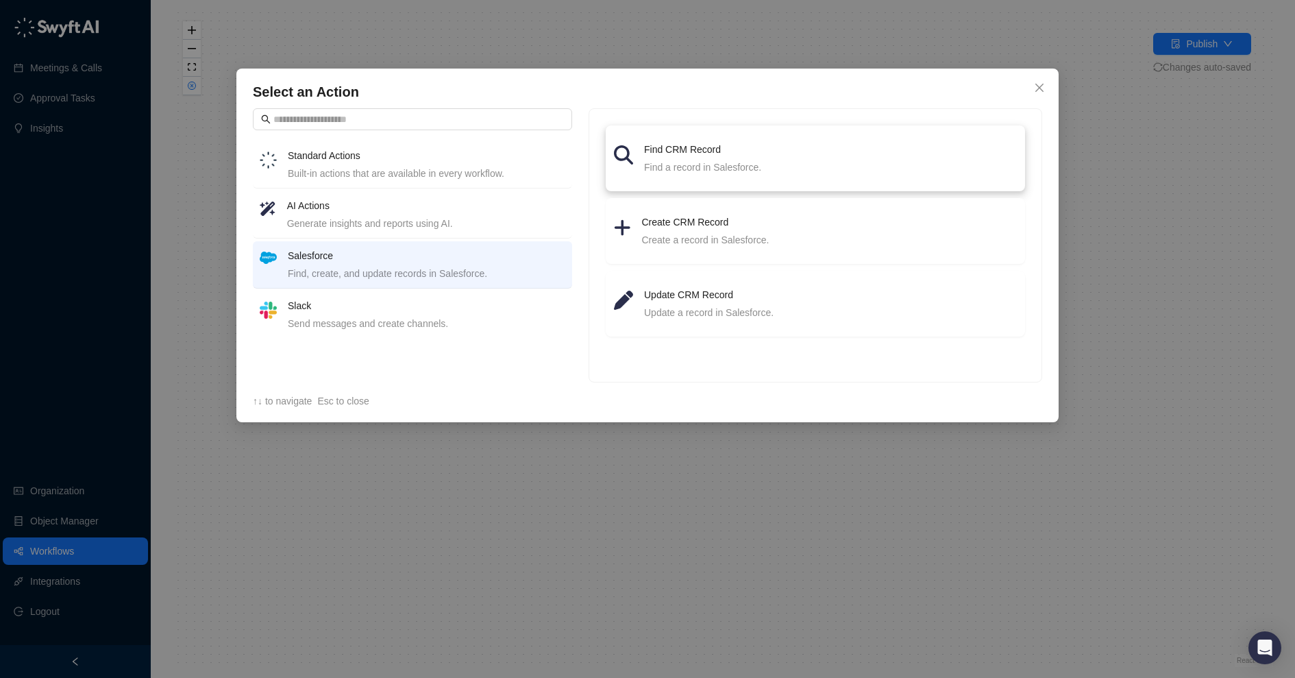
click at [774, 147] on h4 "Find CRM Record" at bounding box center [830, 149] width 373 height 15
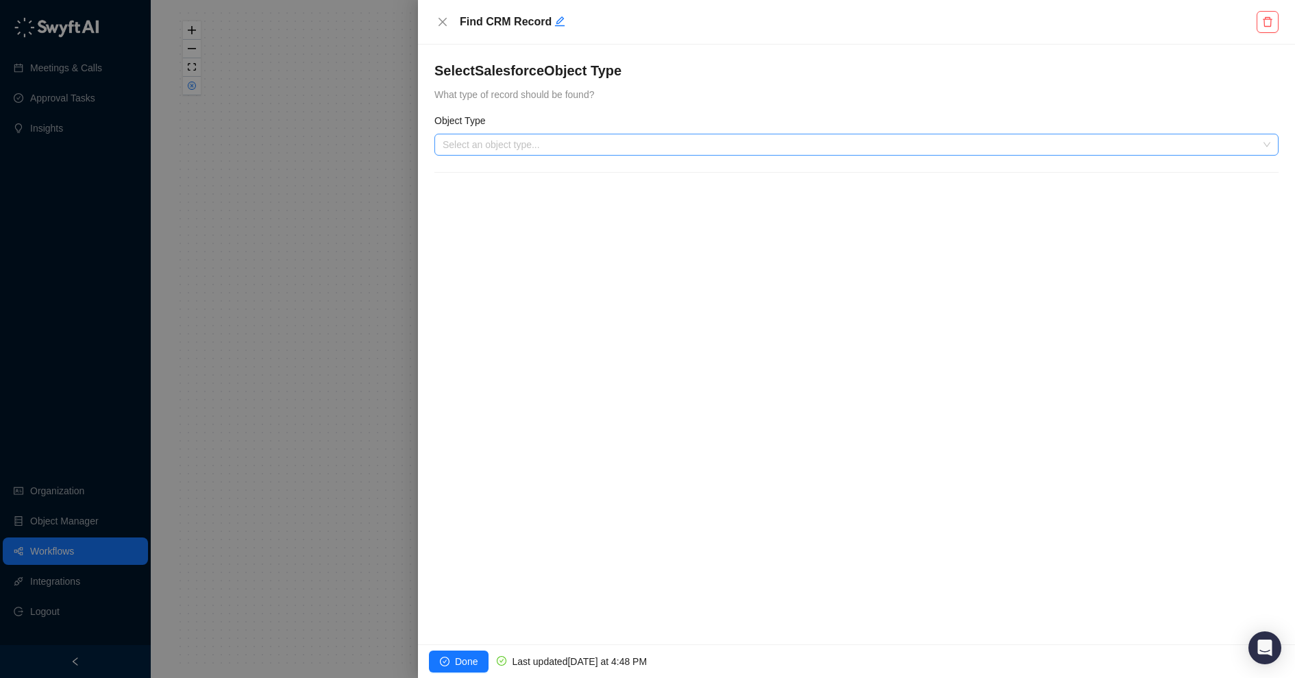
click at [773, 148] on input "search" at bounding box center [853, 144] width 820 height 21
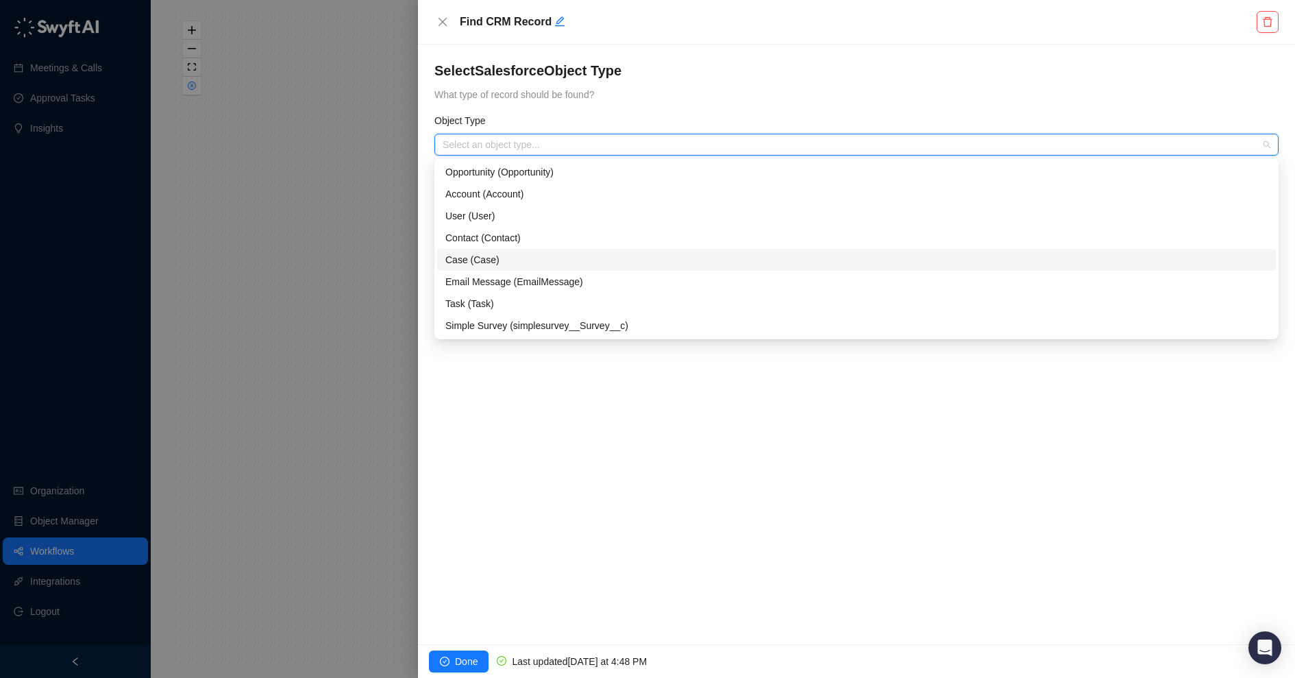
click at [712, 266] on div "Case (Case)" at bounding box center [857, 259] width 822 height 15
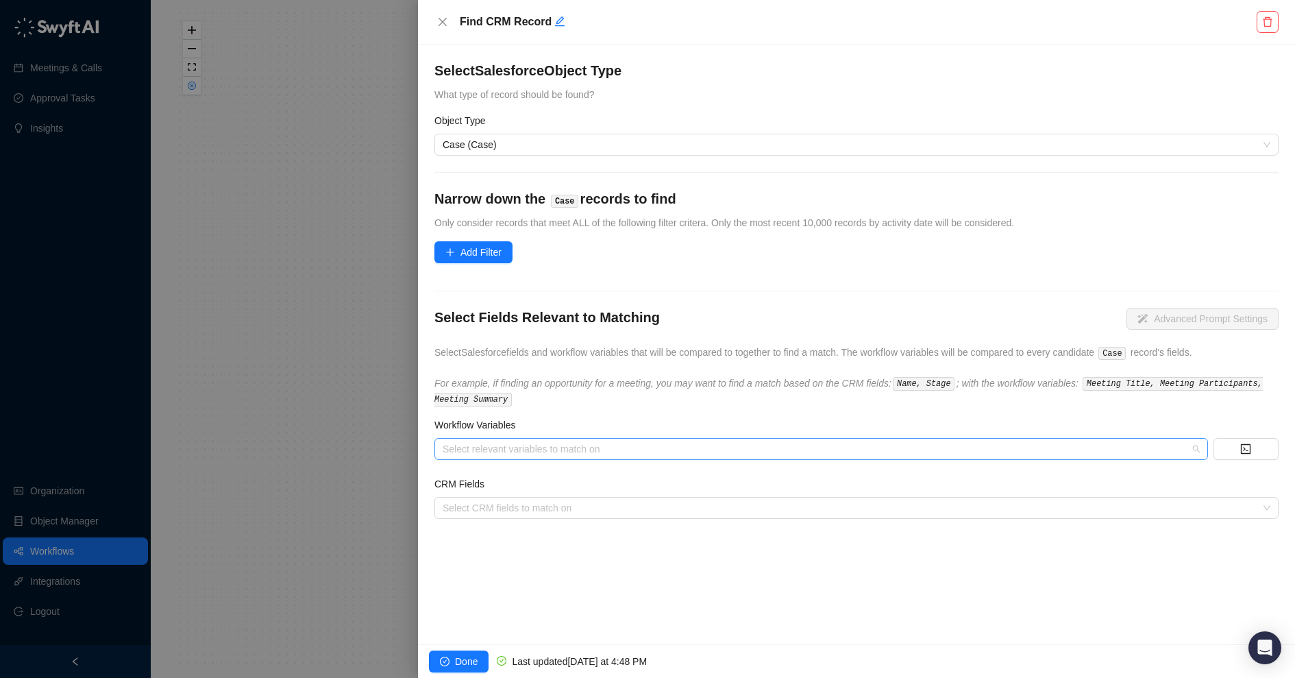
click at [510, 449] on div at bounding box center [814, 449] width 754 height 10
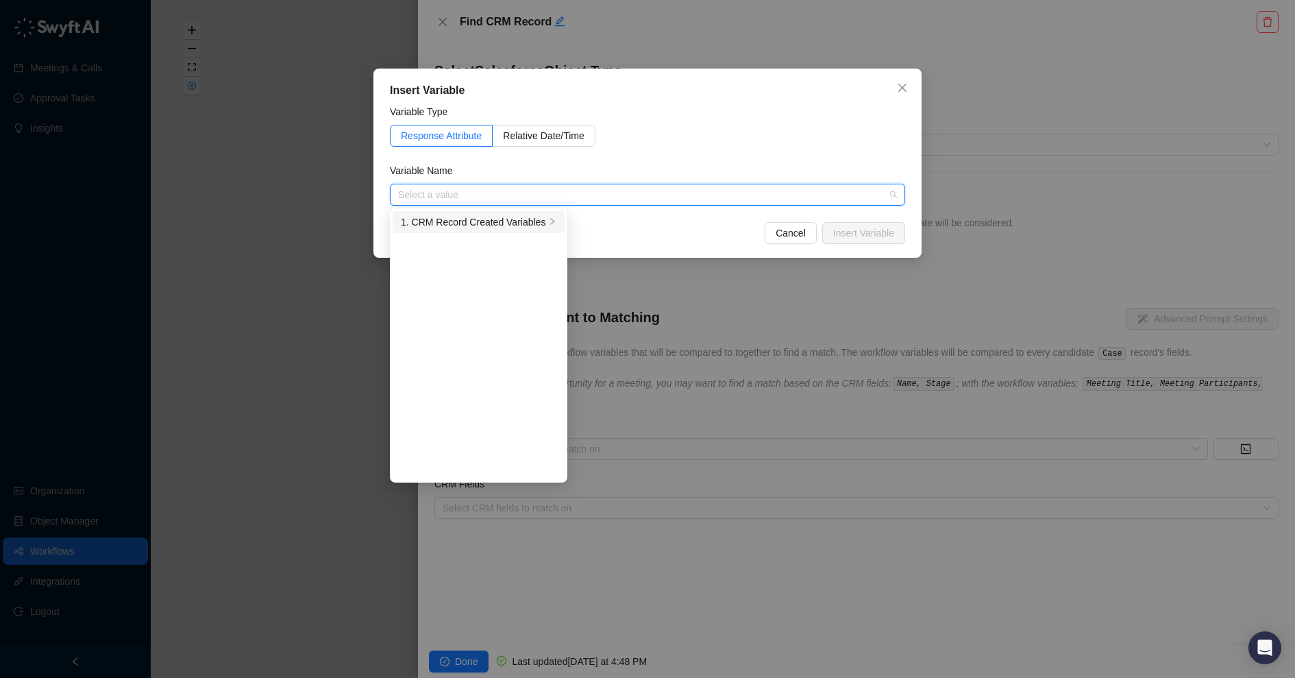
click at [488, 221] on div "1. CRM Record Created Variables" at bounding box center [473, 222] width 145 height 15
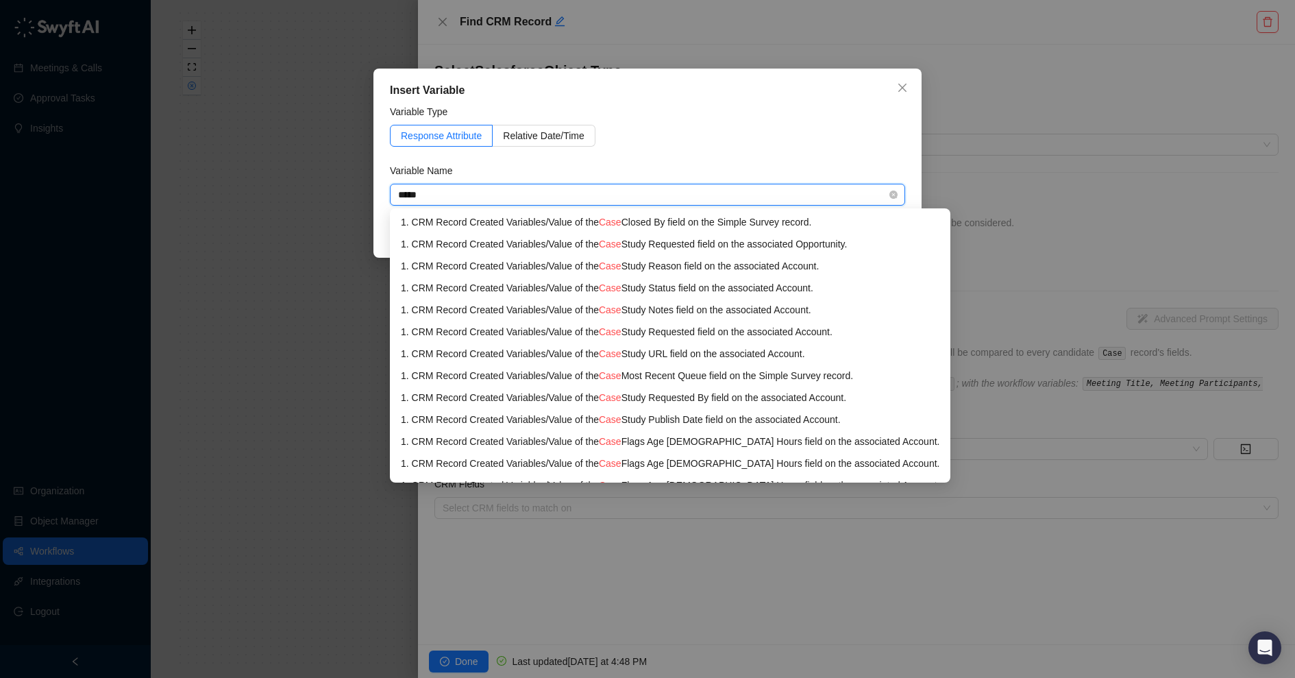
type input "****"
click at [607, 215] on div "1. CRM Record Created Variables / Value of the Case field on the Simple Survey …" at bounding box center [670, 222] width 539 height 15
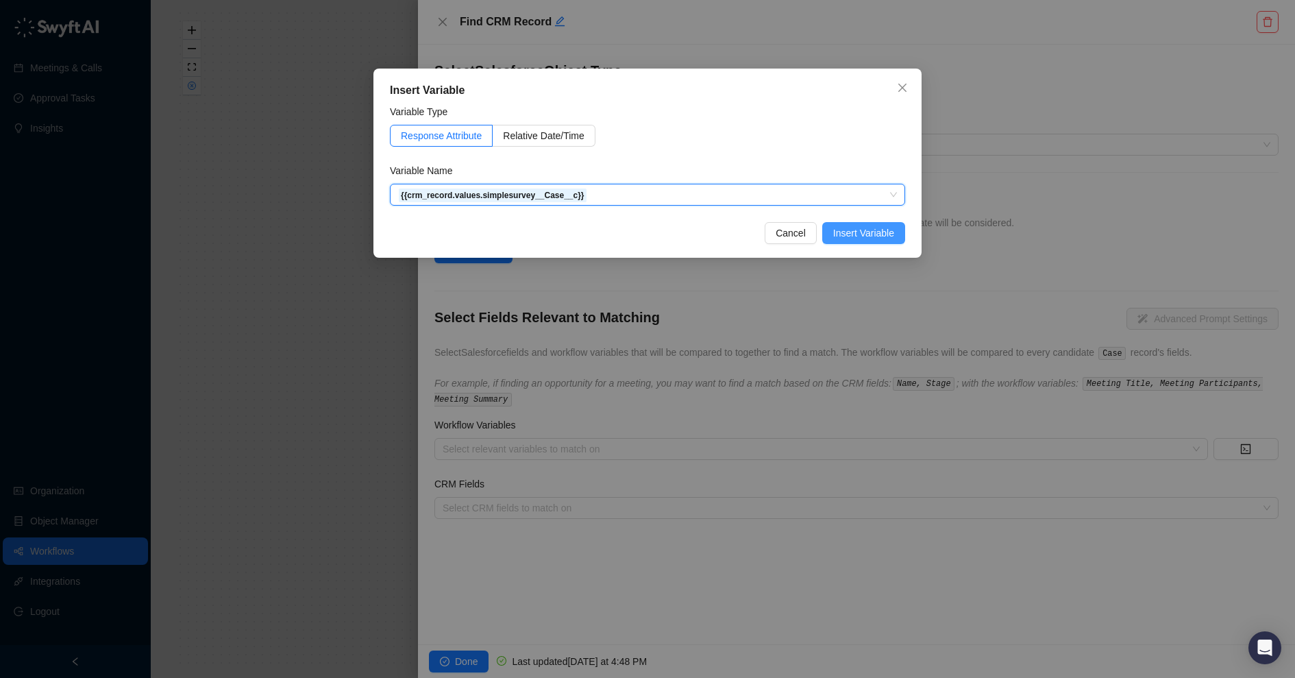
click at [877, 243] on button "Insert Variable" at bounding box center [863, 233] width 83 height 22
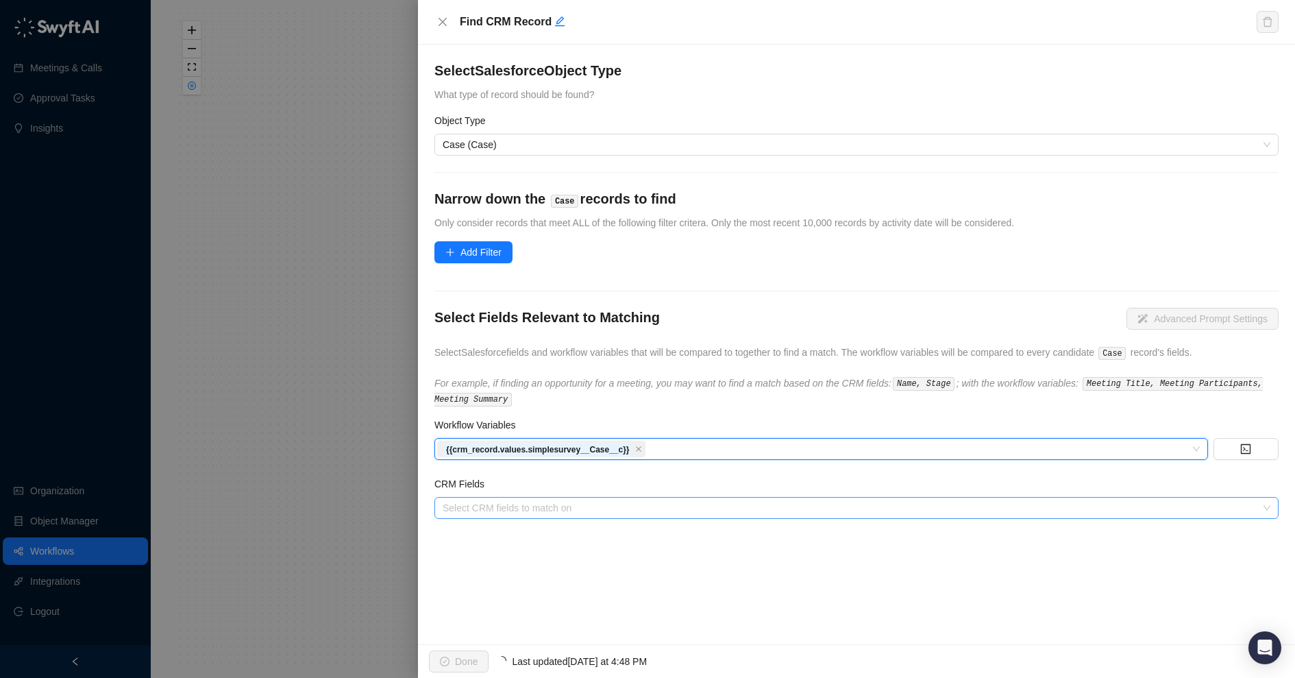
click at [545, 511] on div "Select CRM fields to match on" at bounding box center [857, 508] width 844 height 22
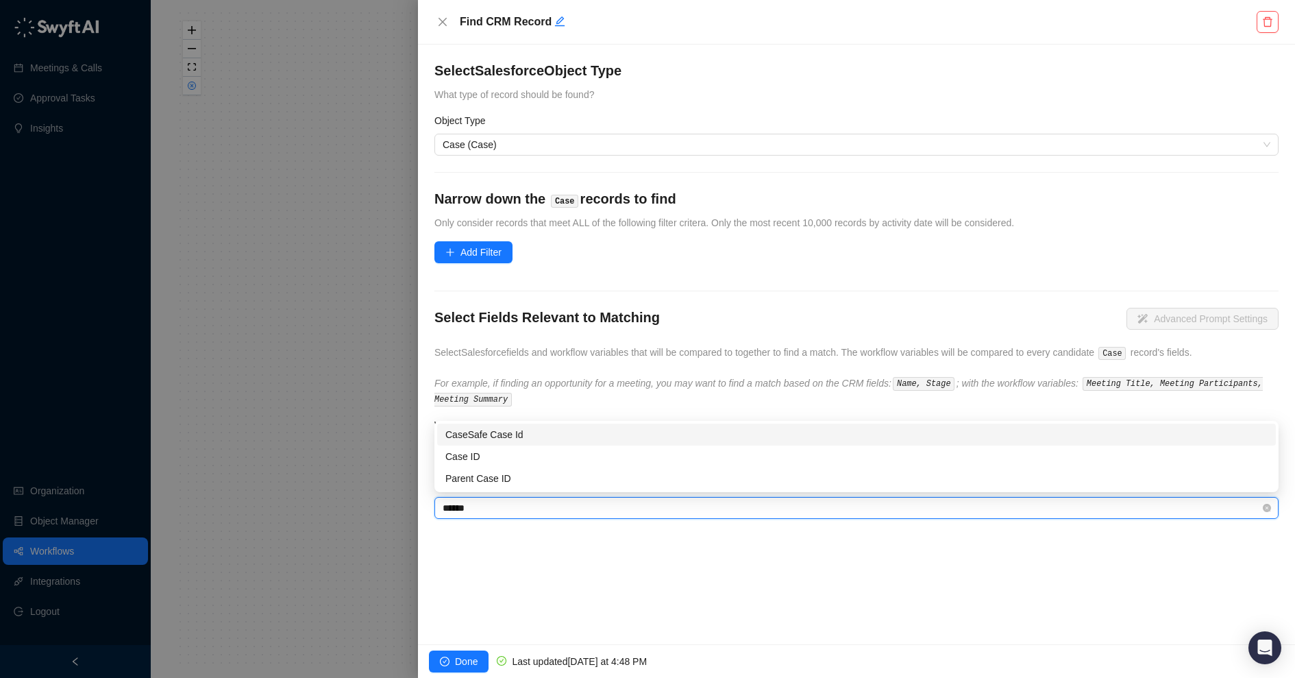
type input "*******"
click at [496, 458] on div "Case ID" at bounding box center [857, 456] width 822 height 15
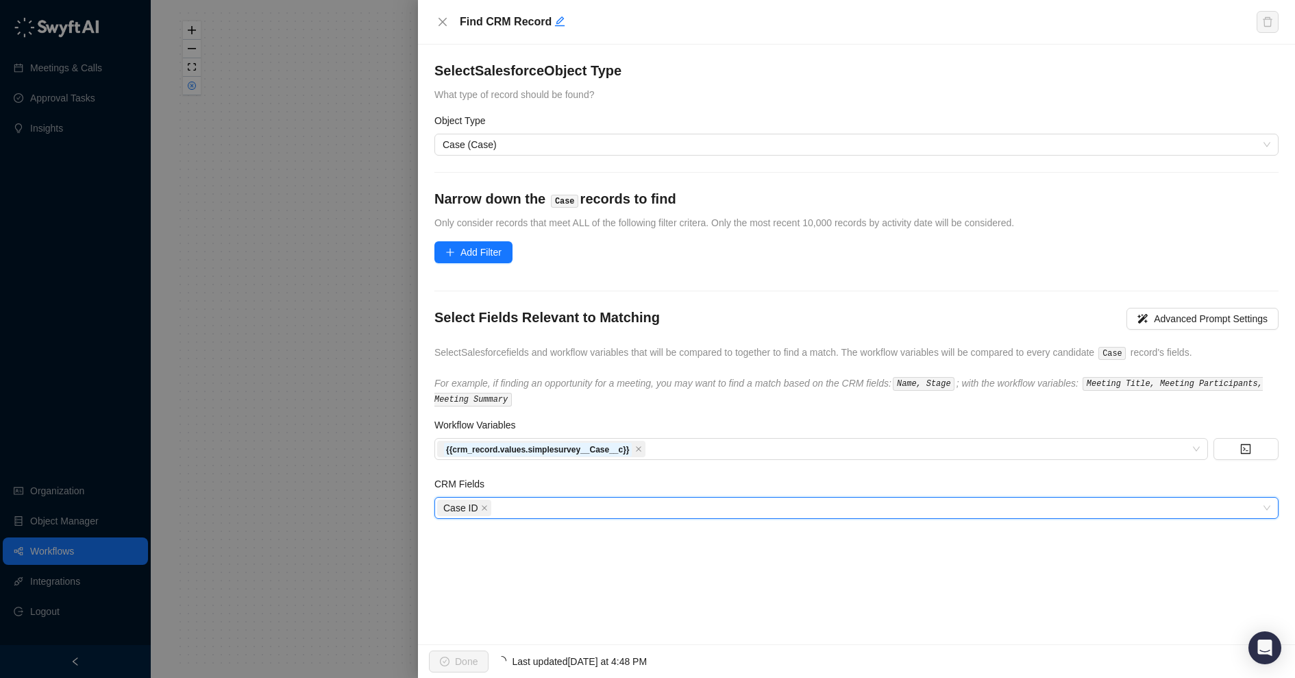
click at [546, 550] on div "Select Salesforce Object Type What type of record should be found? Object Type …" at bounding box center [856, 345] width 877 height 600
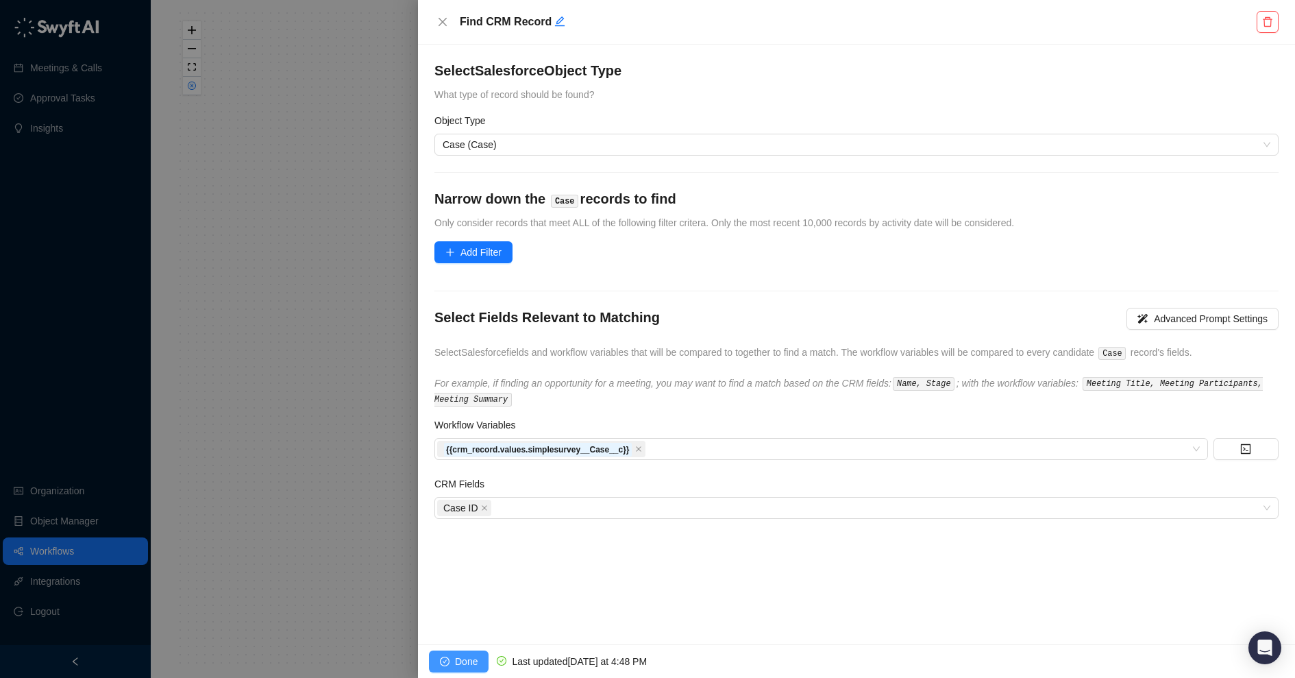
click at [472, 654] on span "Done" at bounding box center [466, 661] width 23 height 15
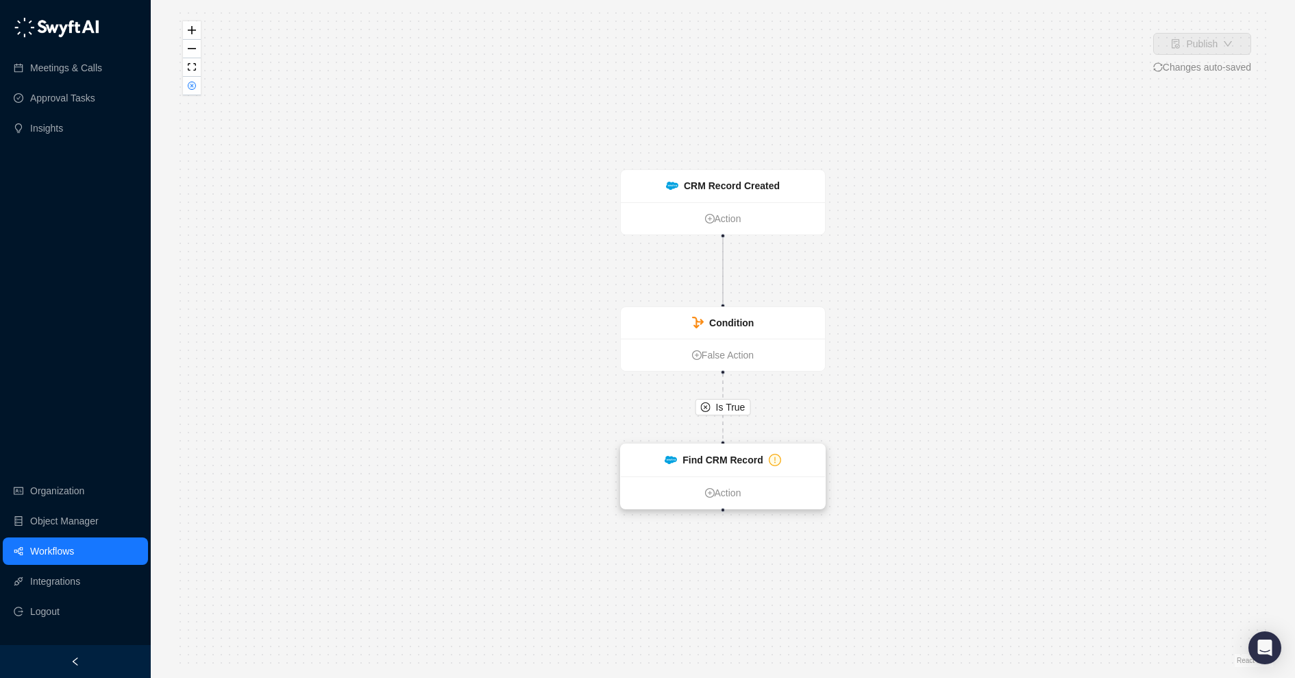
click at [735, 454] on strong "Find CRM Record" at bounding box center [723, 459] width 80 height 11
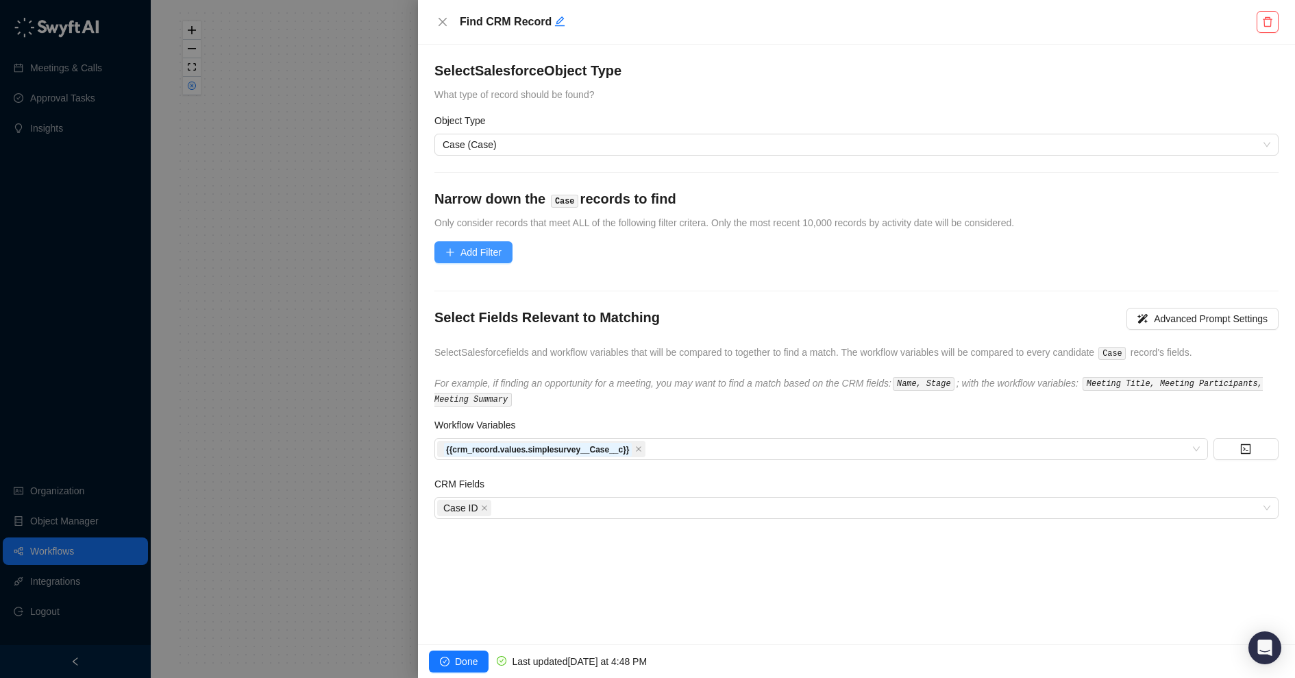
click at [473, 248] on span "Add Filter" at bounding box center [481, 252] width 41 height 15
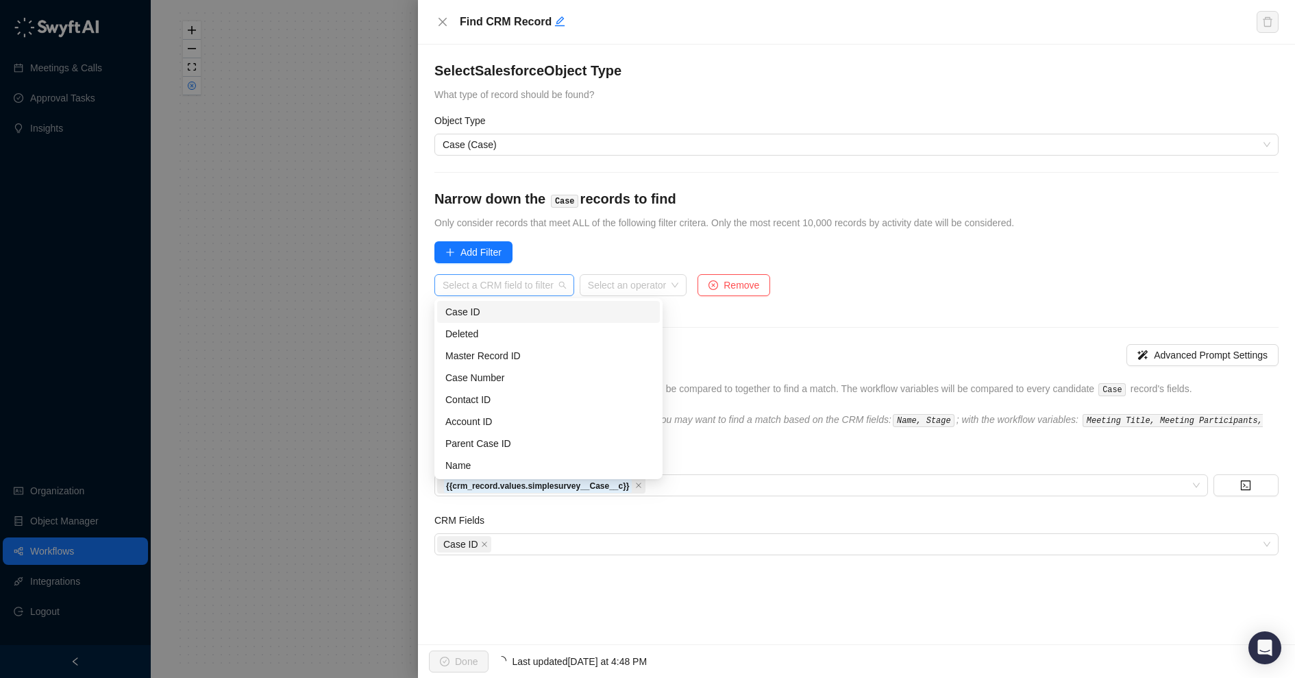
click at [520, 286] on input "search" at bounding box center [500, 285] width 115 height 21
click at [521, 310] on div "Case ID" at bounding box center [549, 311] width 206 height 15
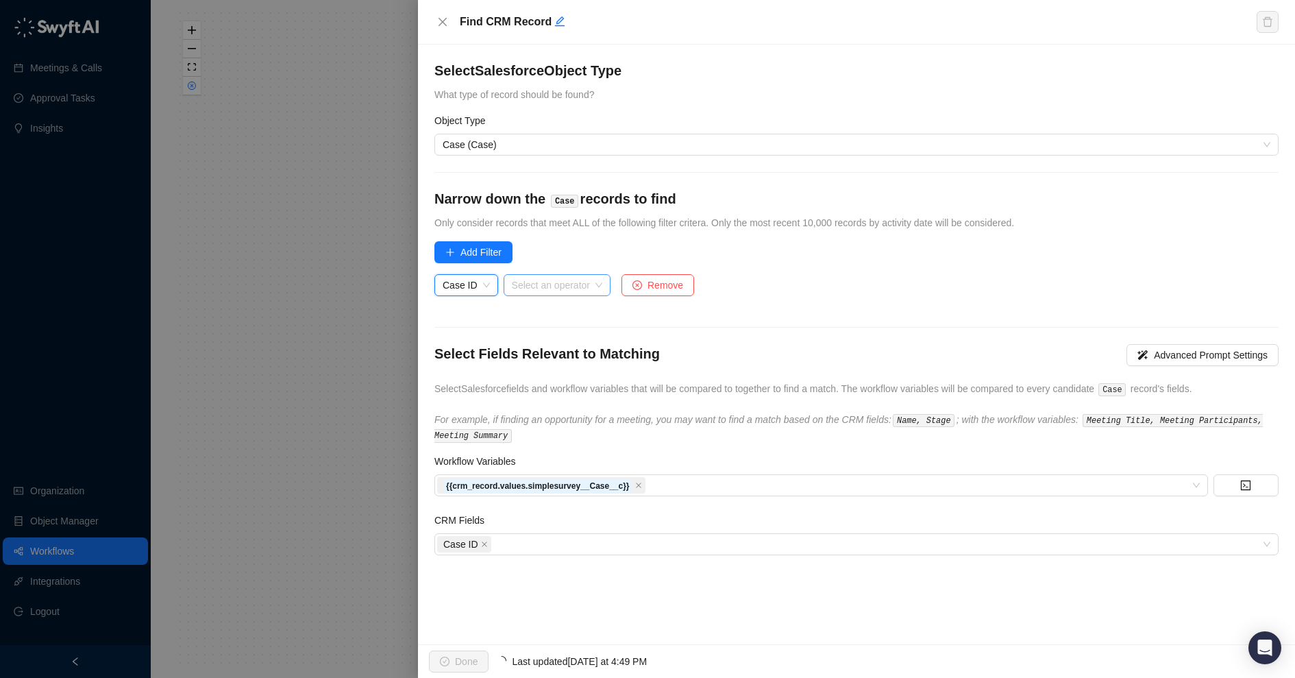
click at [586, 285] on input "search" at bounding box center [553, 285] width 82 height 21
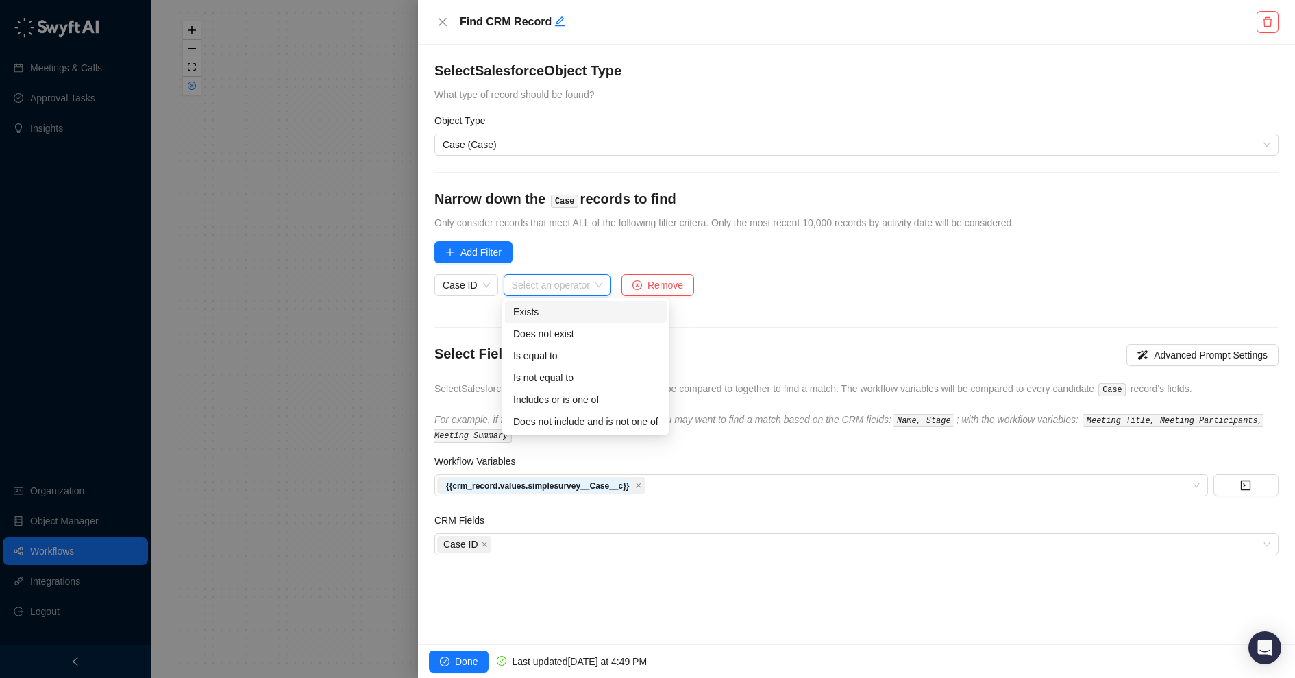
click at [572, 312] on div "Exists" at bounding box center [585, 311] width 145 height 15
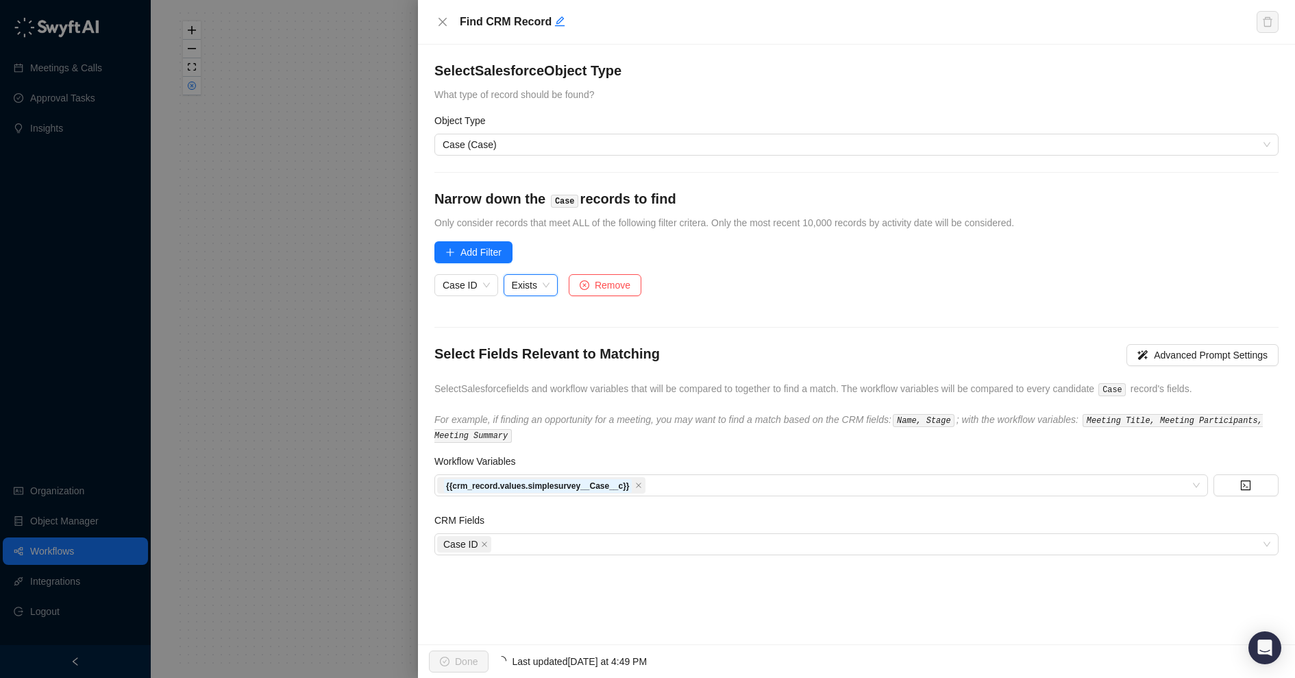
click at [590, 322] on form "Select Salesforce Object Type What type of record should be found? Object Type …" at bounding box center [857, 308] width 844 height 494
click at [462, 657] on span "Done" at bounding box center [466, 661] width 23 height 15
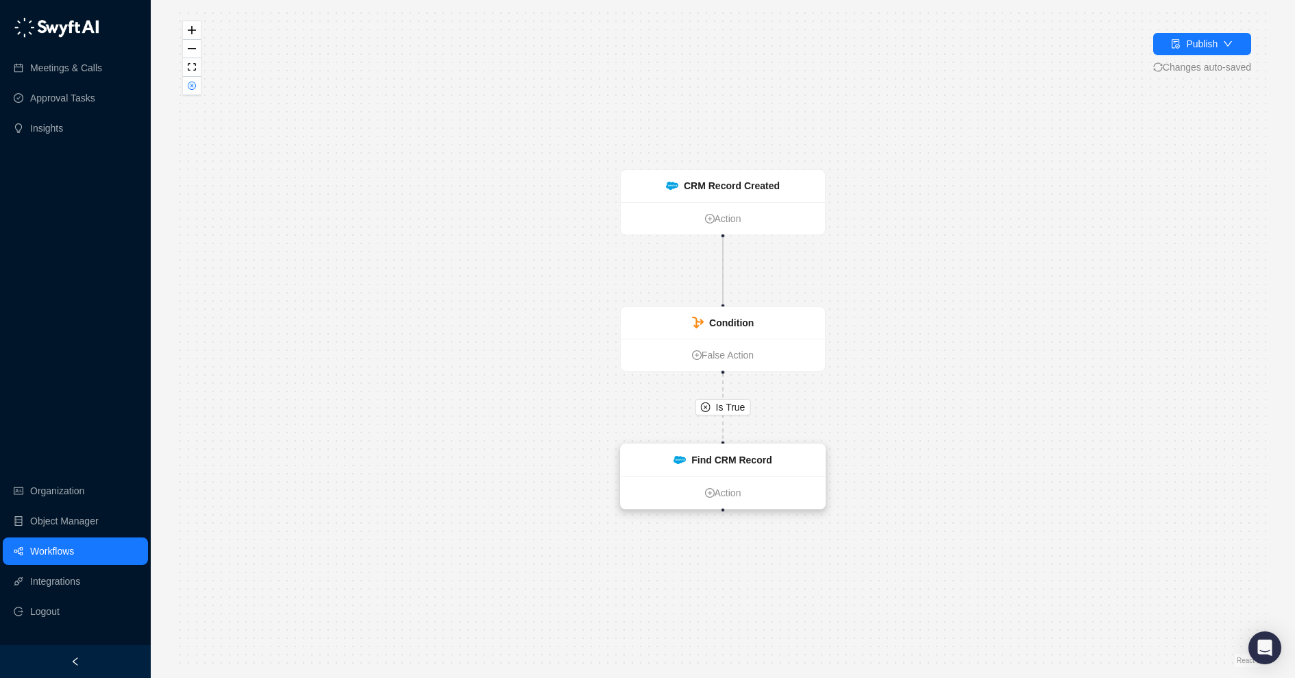
click at [728, 461] on strong "Find CRM Record" at bounding box center [732, 459] width 80 height 11
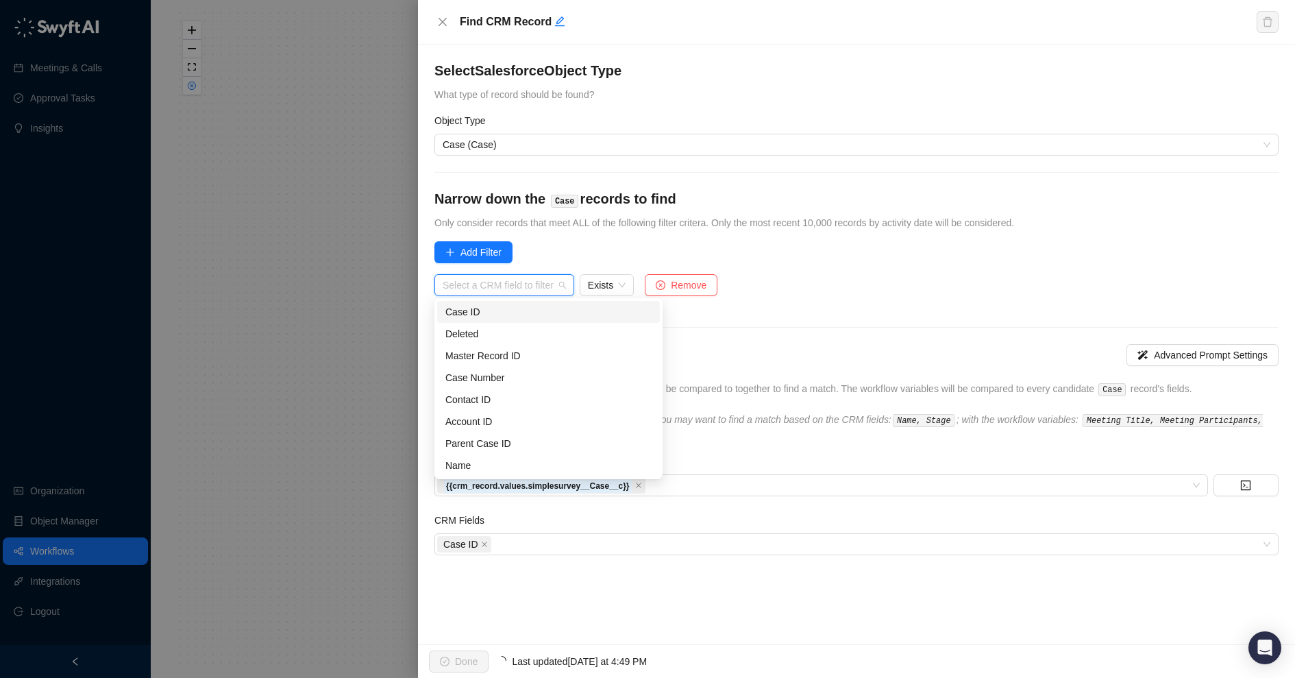
click at [487, 286] on input "search" at bounding box center [500, 285] width 115 height 21
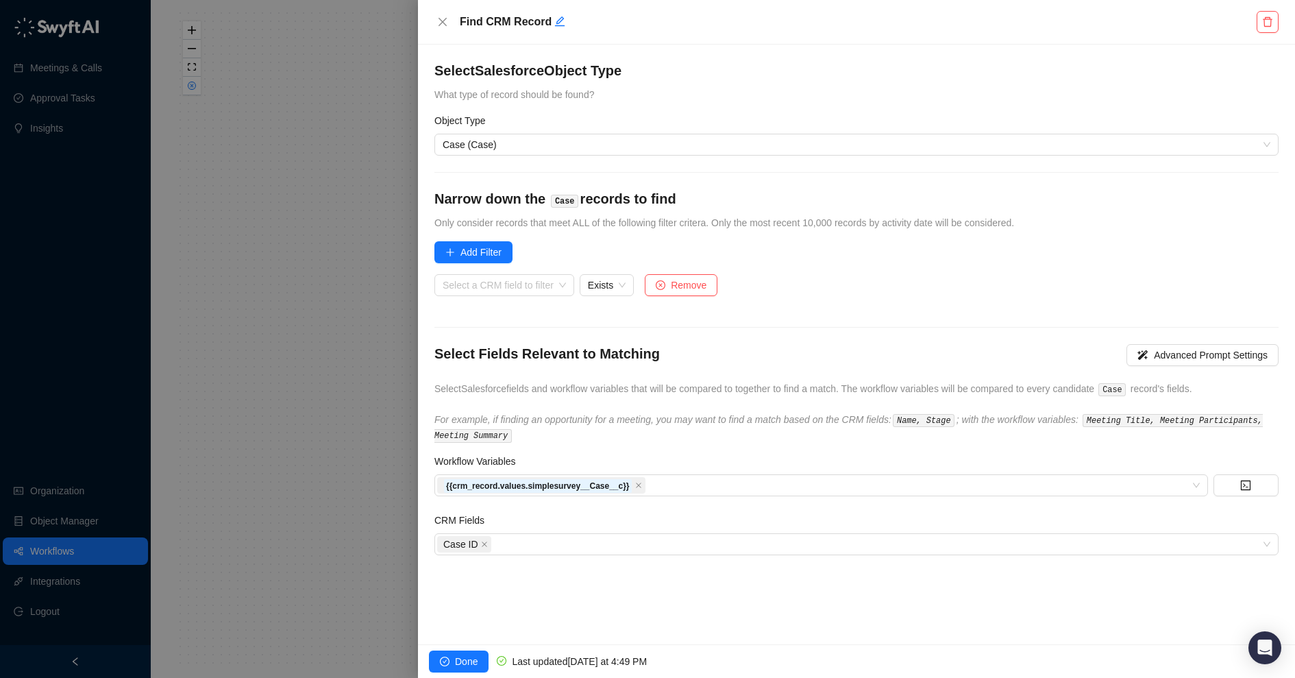
click at [834, 245] on form "Select Salesforce Object Type What type of record should be found? Object Type …" at bounding box center [857, 308] width 844 height 494
click at [278, 339] on div at bounding box center [647, 339] width 1295 height 678
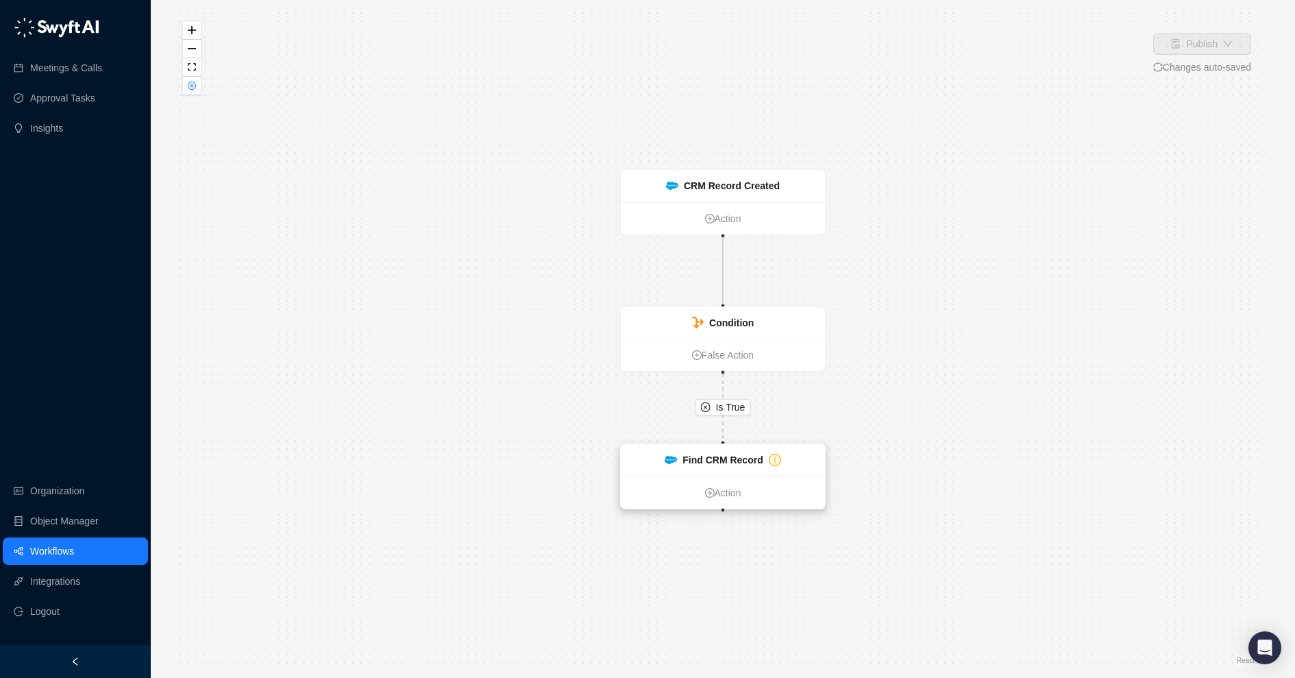
click at [682, 451] on div "Find CRM Record" at bounding box center [723, 460] width 204 height 32
click at [676, 459] on img at bounding box center [672, 460] width 12 height 9
click at [713, 478] on ul "Action" at bounding box center [724, 493] width 204 height 32
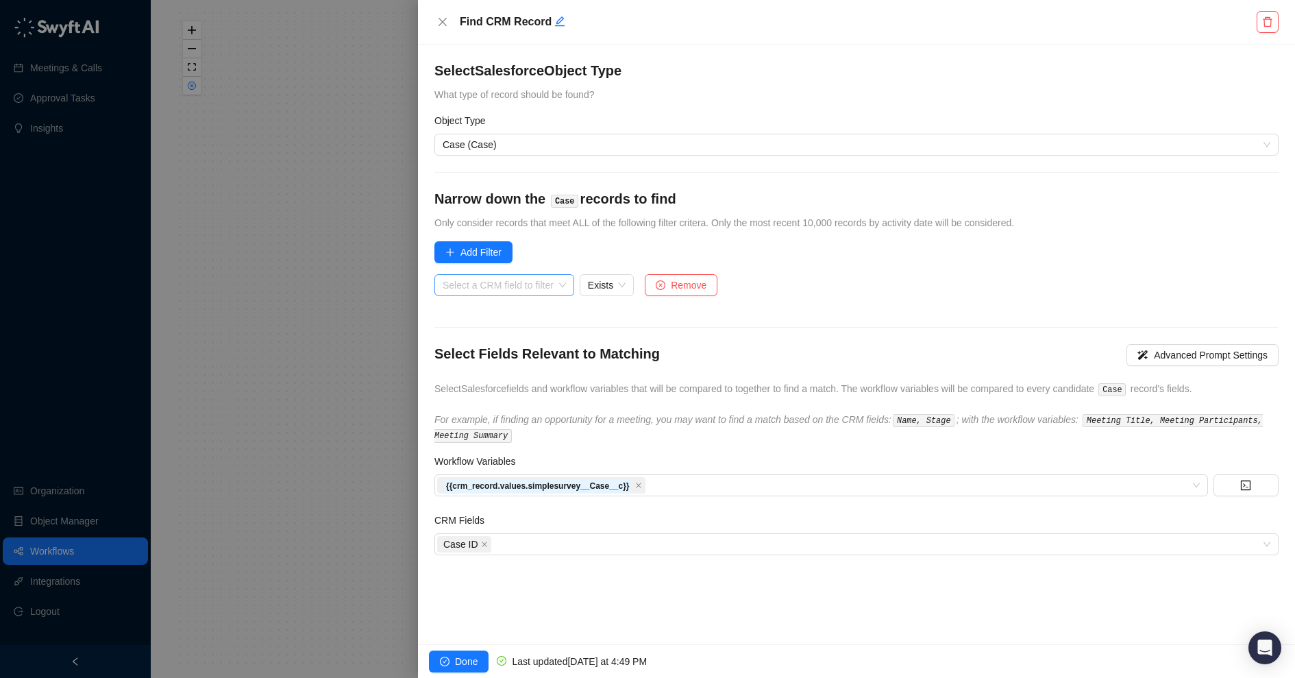
click at [507, 284] on input "search" at bounding box center [500, 285] width 115 height 21
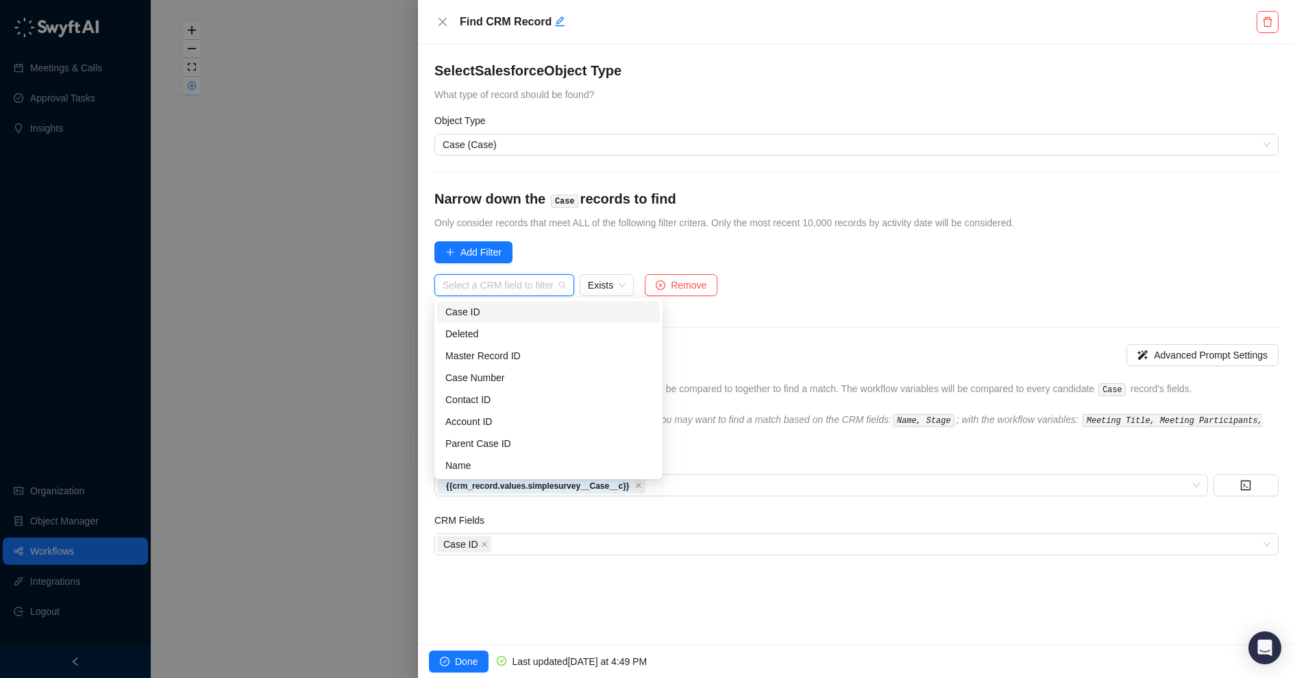
click at [470, 308] on div "Case ID" at bounding box center [549, 311] width 206 height 15
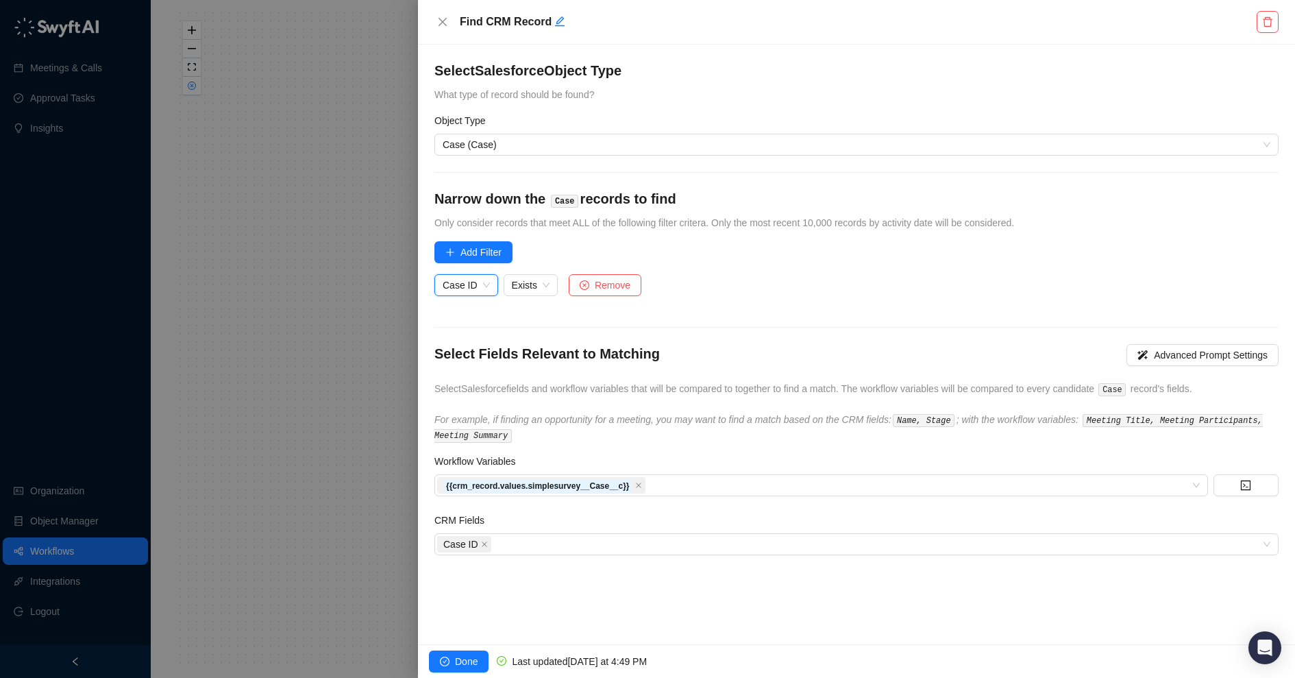
click at [804, 288] on div "Case ID Case ID Exists Remove" at bounding box center [857, 292] width 844 height 36
click at [469, 660] on span "Done" at bounding box center [466, 661] width 23 height 15
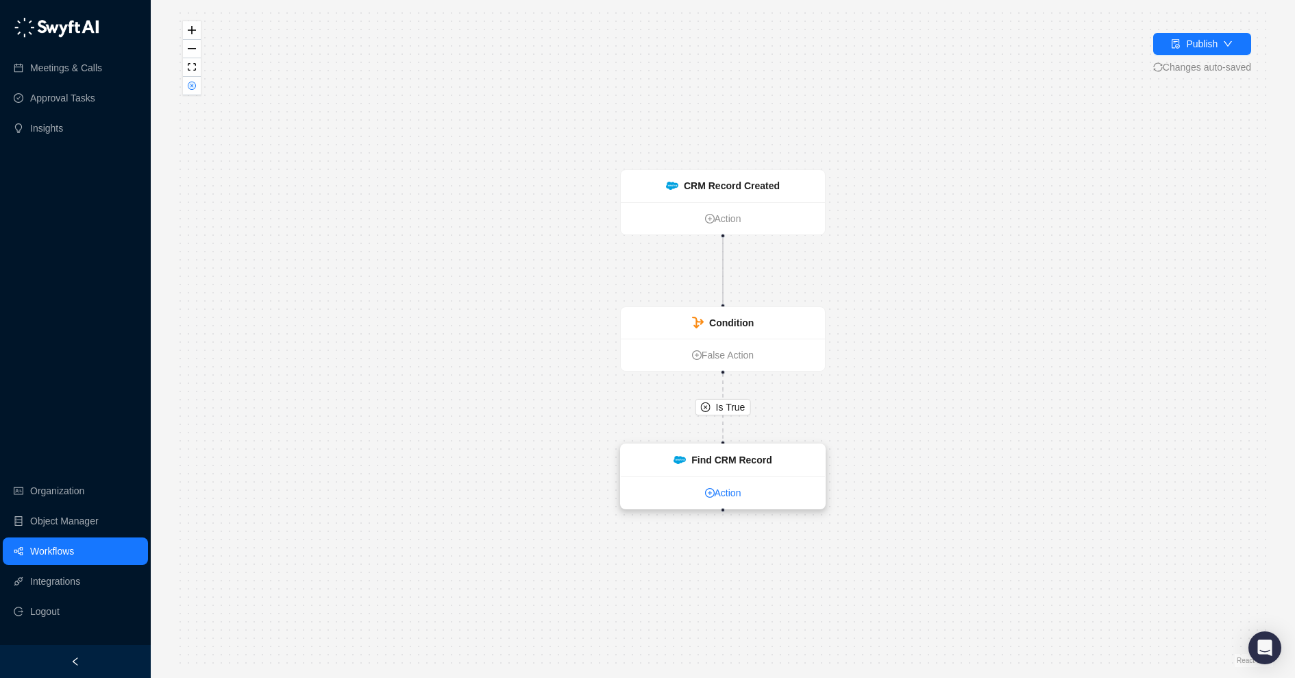
click at [718, 493] on link "Action" at bounding box center [723, 492] width 204 height 15
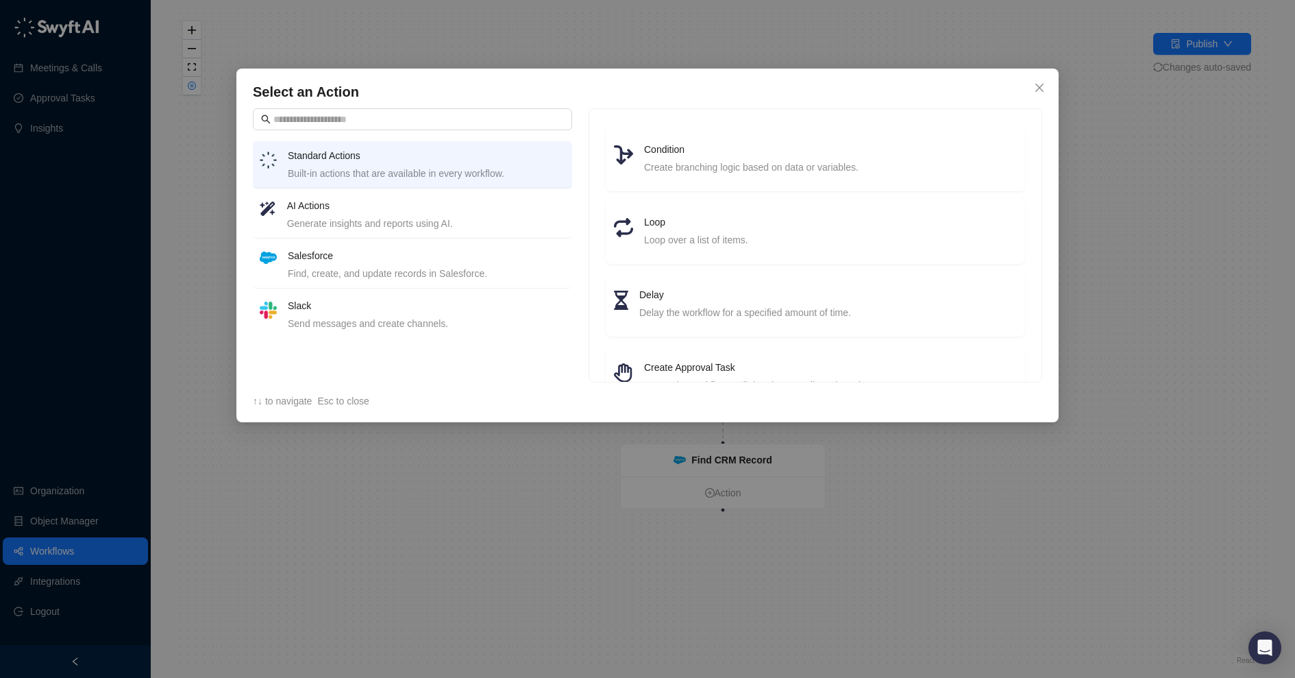
click at [430, 211] on h4 "AI Actions" at bounding box center [426, 205] width 278 height 15
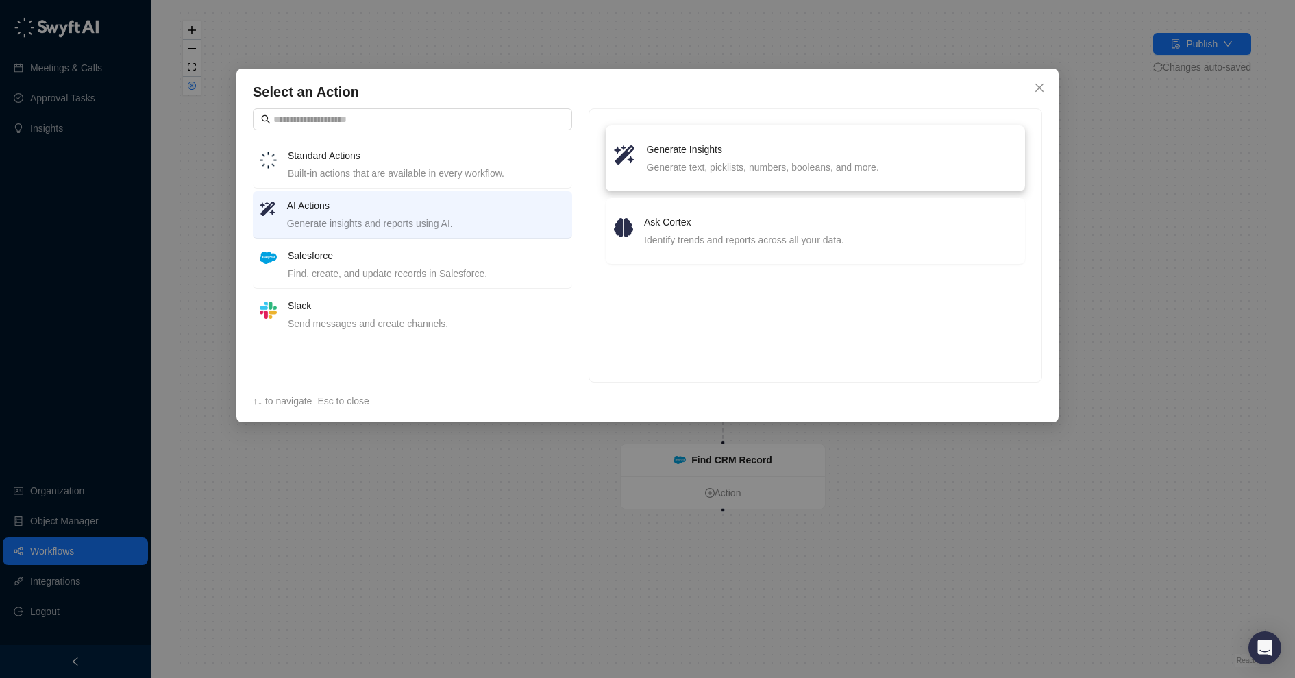
click at [726, 165] on div "Generate text, picklists, numbers, booleans, and more." at bounding box center [832, 167] width 370 height 15
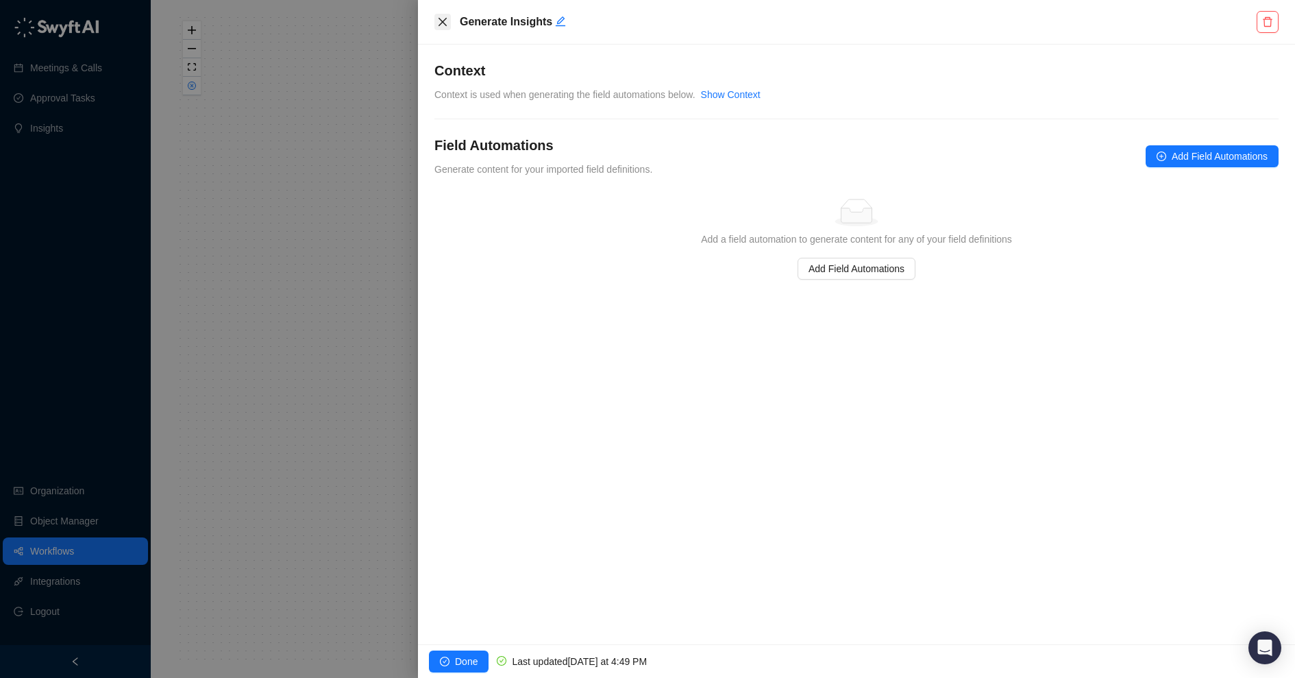
click at [437, 25] on icon "close" at bounding box center [442, 21] width 11 height 11
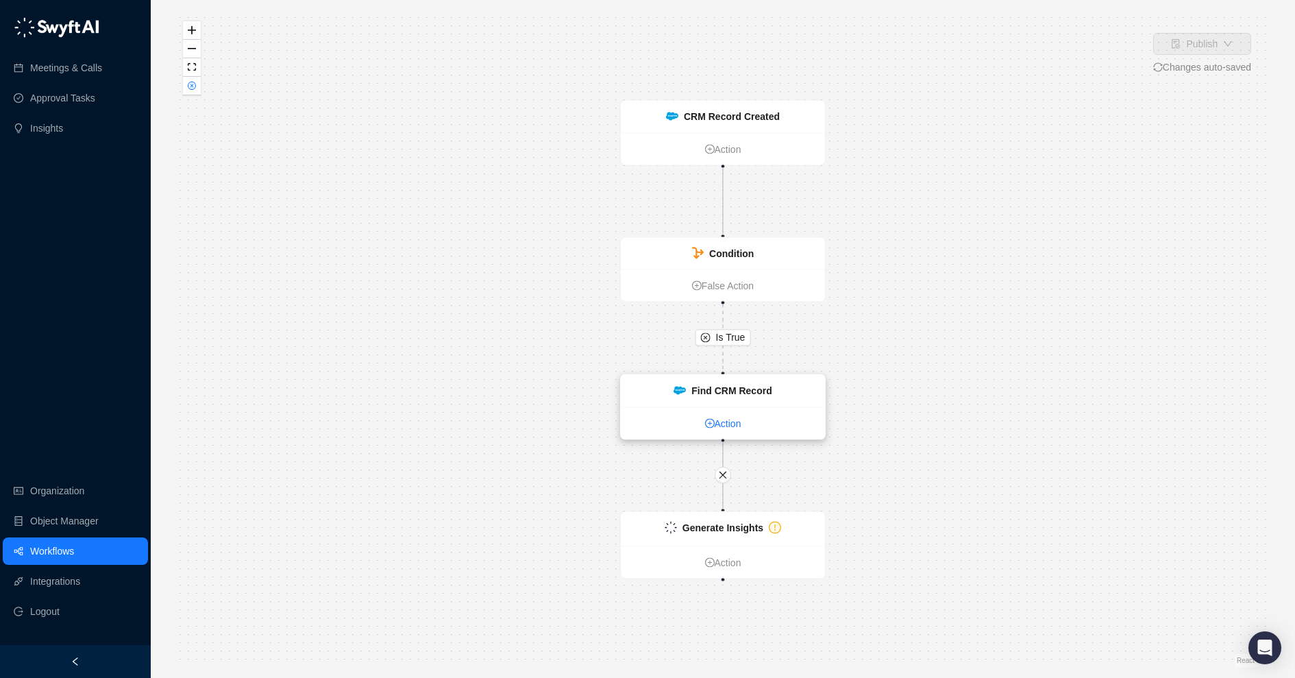
click at [716, 424] on link "Action" at bounding box center [723, 423] width 204 height 15
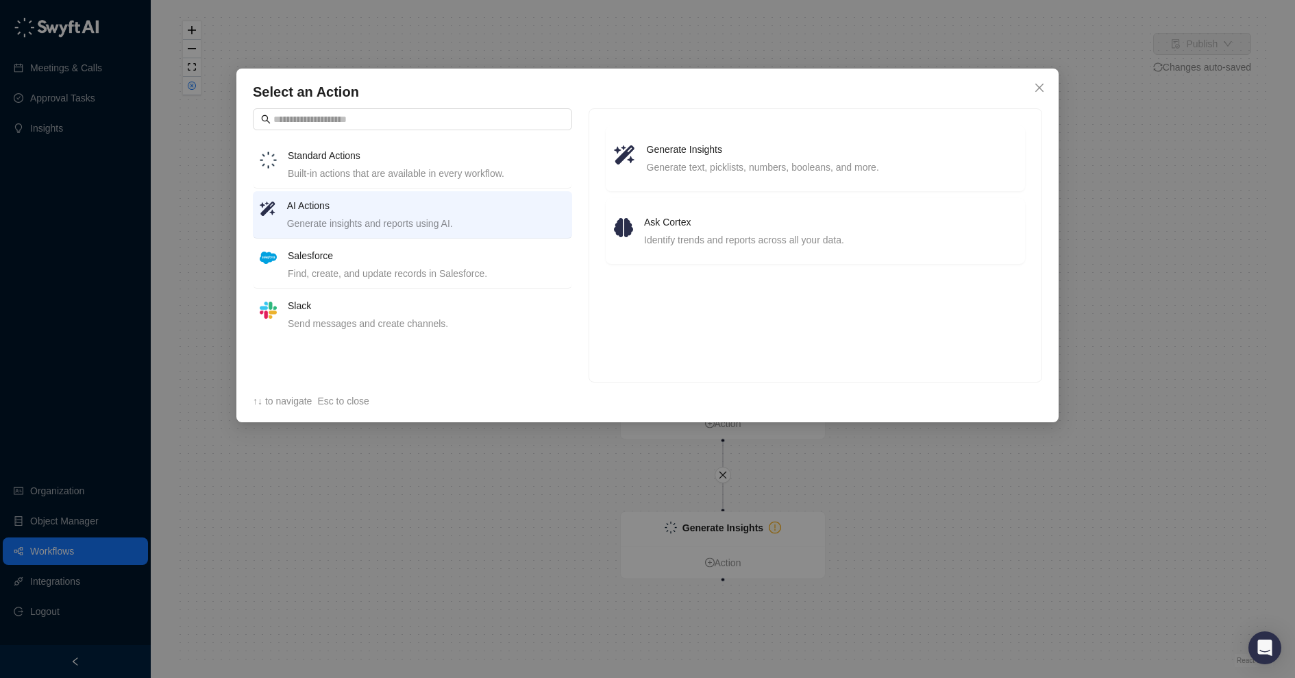
click at [469, 170] on div "Built-in actions that are available in every workflow." at bounding box center [427, 173] width 278 height 15
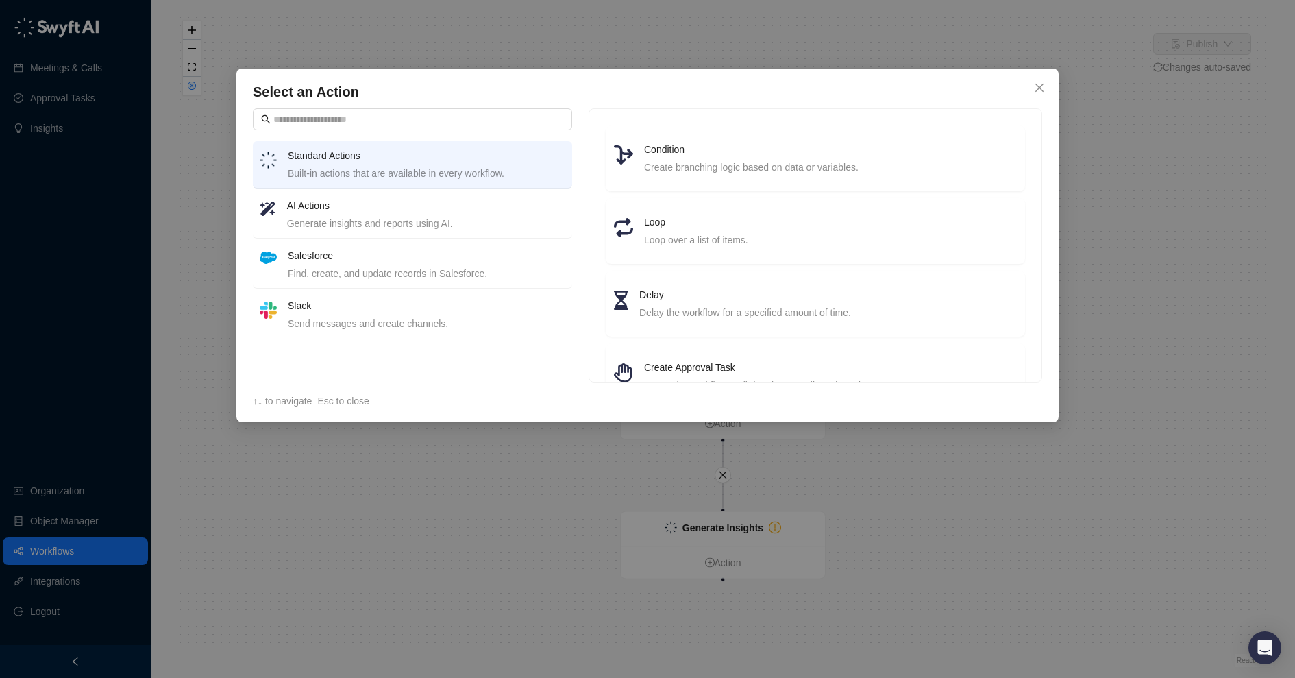
click at [456, 278] on div "Find, create, and update records in Salesforce." at bounding box center [427, 273] width 278 height 15
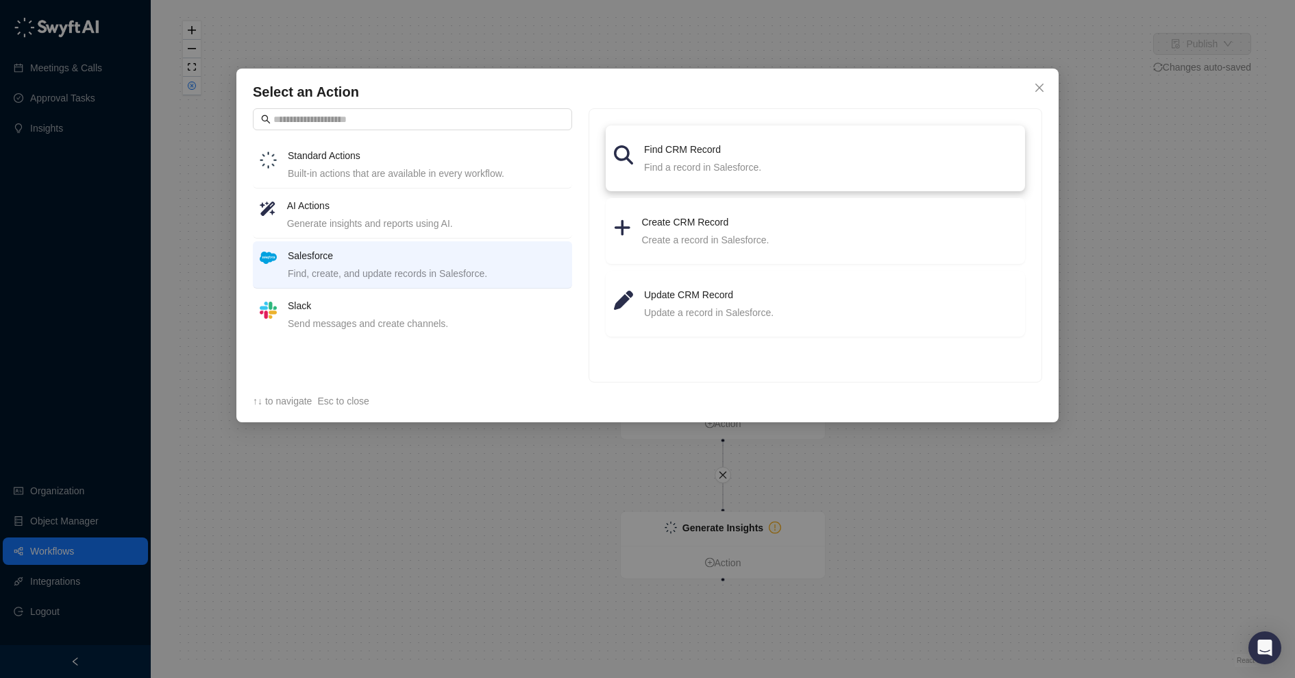
click at [675, 173] on div "Find a record in Salesforce." at bounding box center [830, 167] width 373 height 15
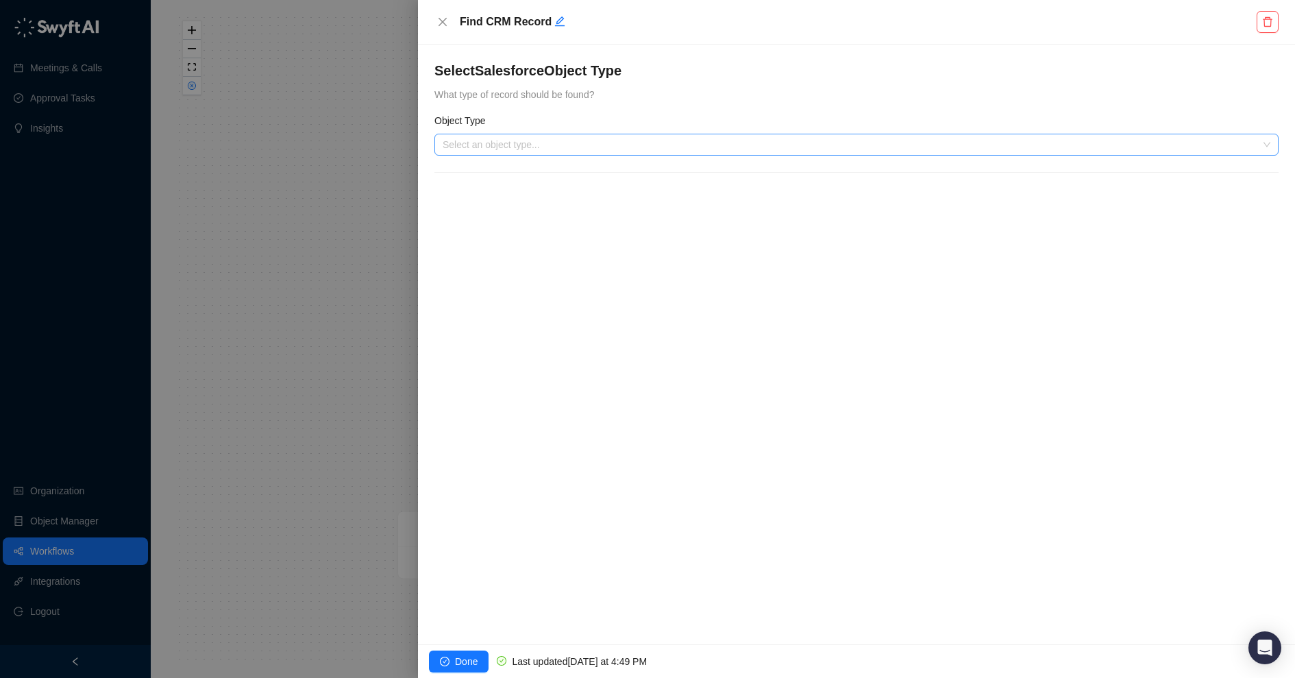
click at [622, 153] on input "search" at bounding box center [853, 144] width 820 height 21
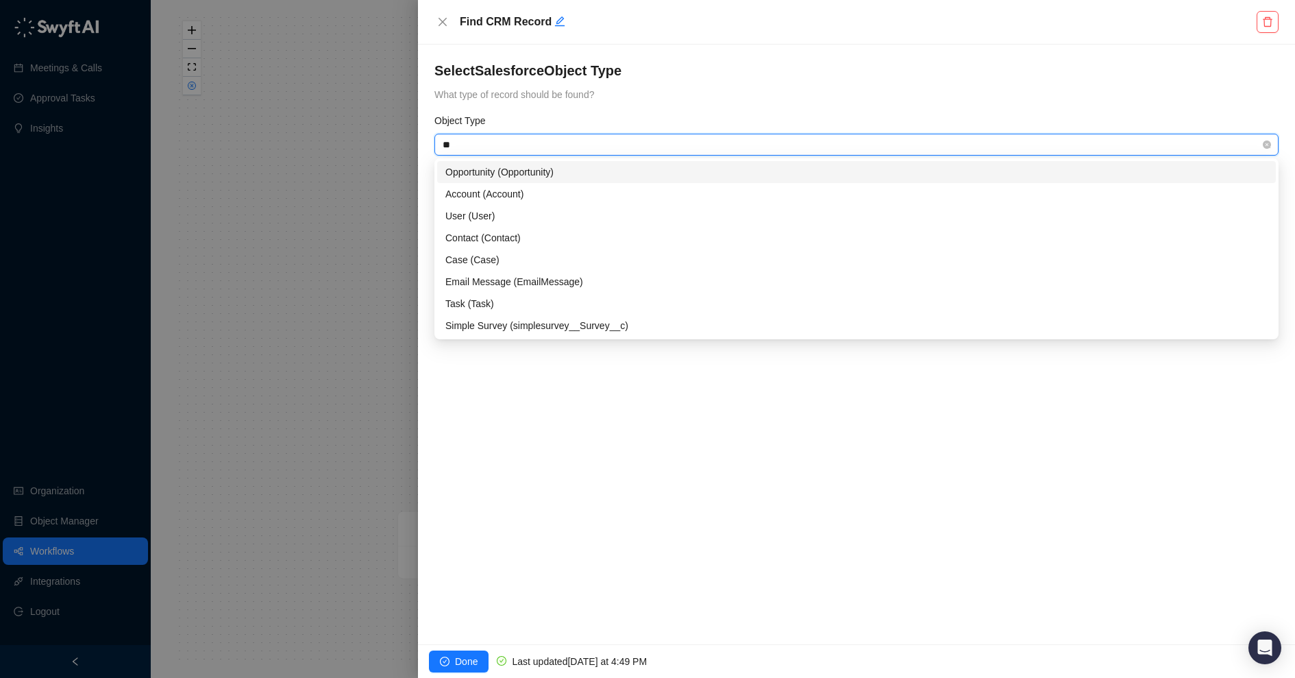
type input "***"
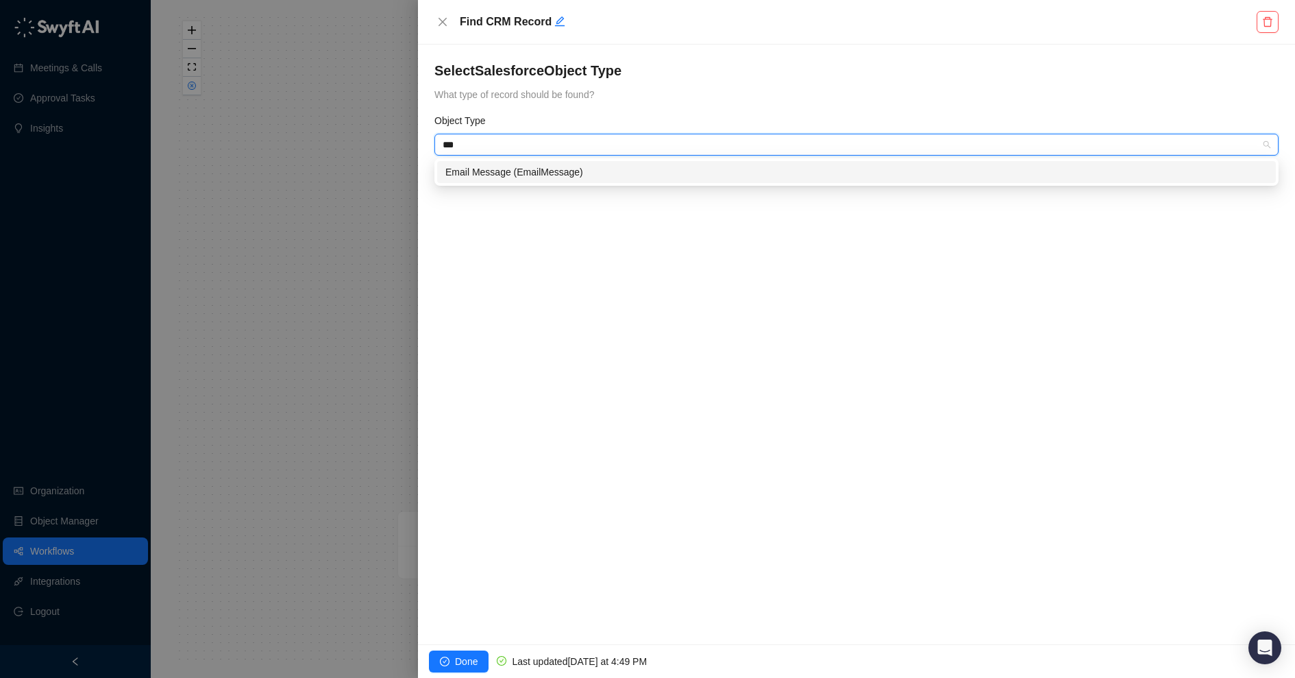
click at [600, 169] on div "Email Message (EmailMessage)" at bounding box center [857, 171] width 822 height 15
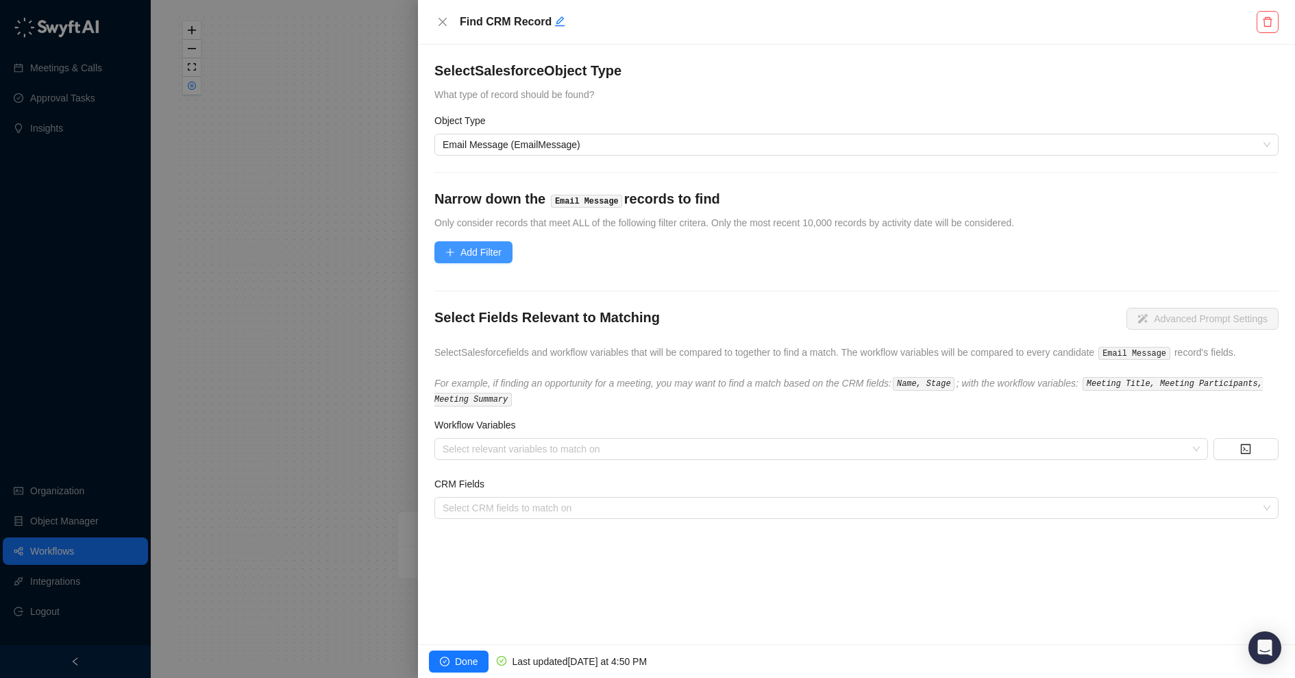
click at [491, 249] on span "Add Filter" at bounding box center [481, 252] width 41 height 15
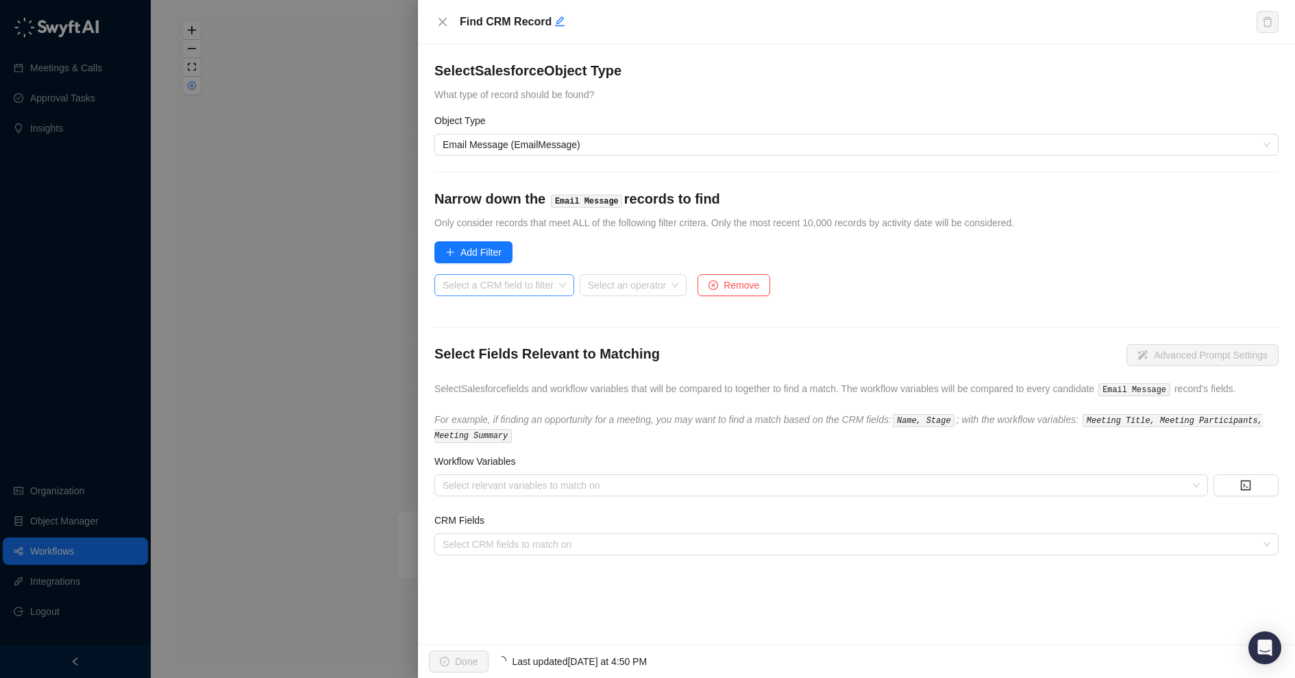
click at [511, 287] on input "search" at bounding box center [500, 285] width 115 height 21
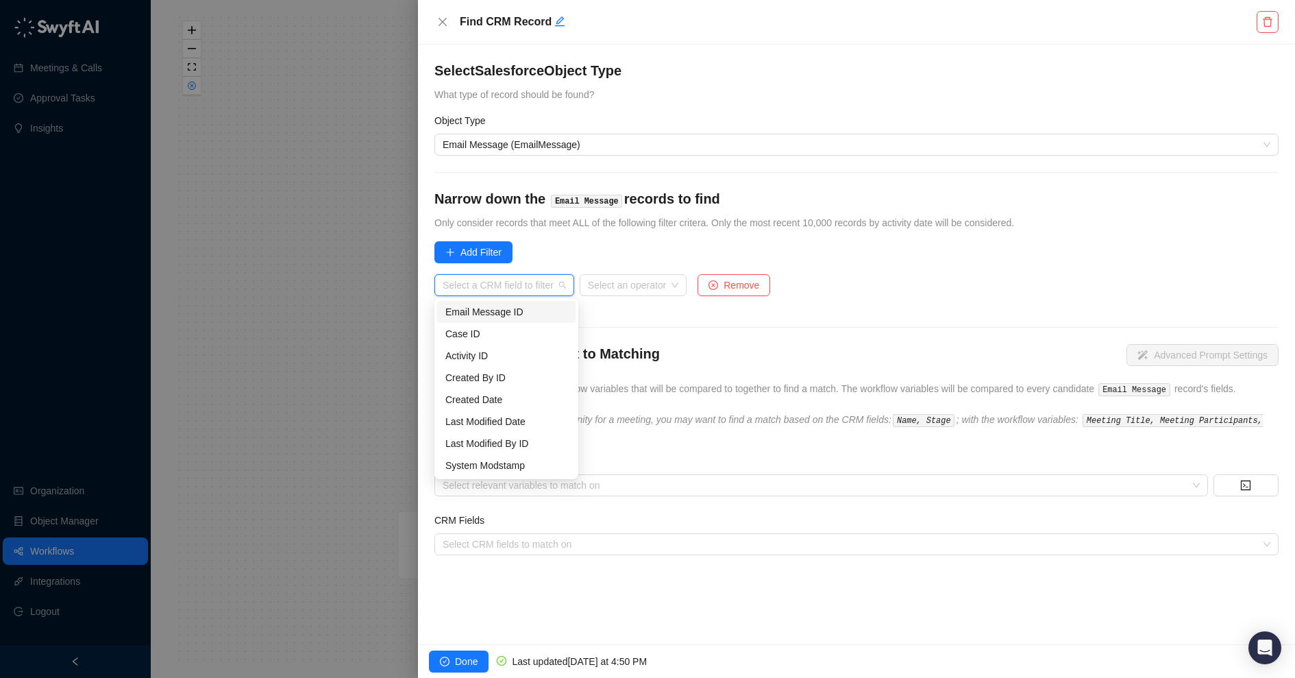
click at [514, 309] on div "Email Message ID" at bounding box center [507, 311] width 122 height 15
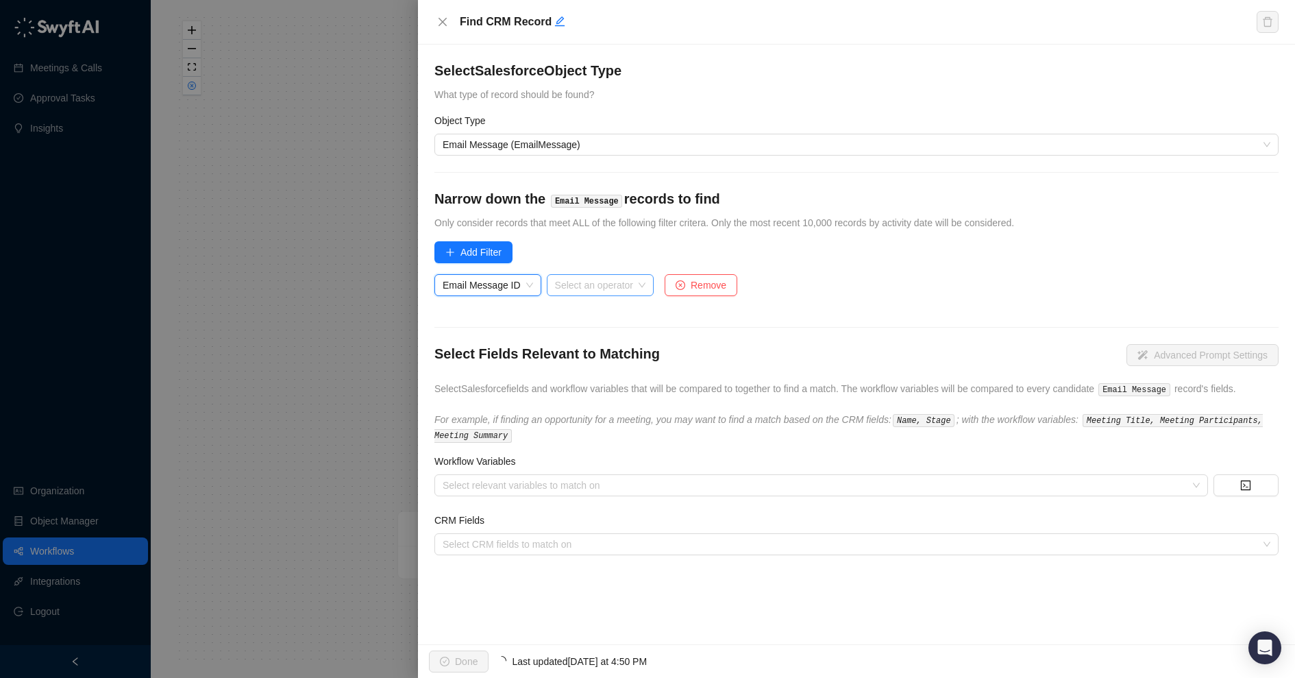
click at [591, 283] on input "search" at bounding box center [596, 285] width 82 height 21
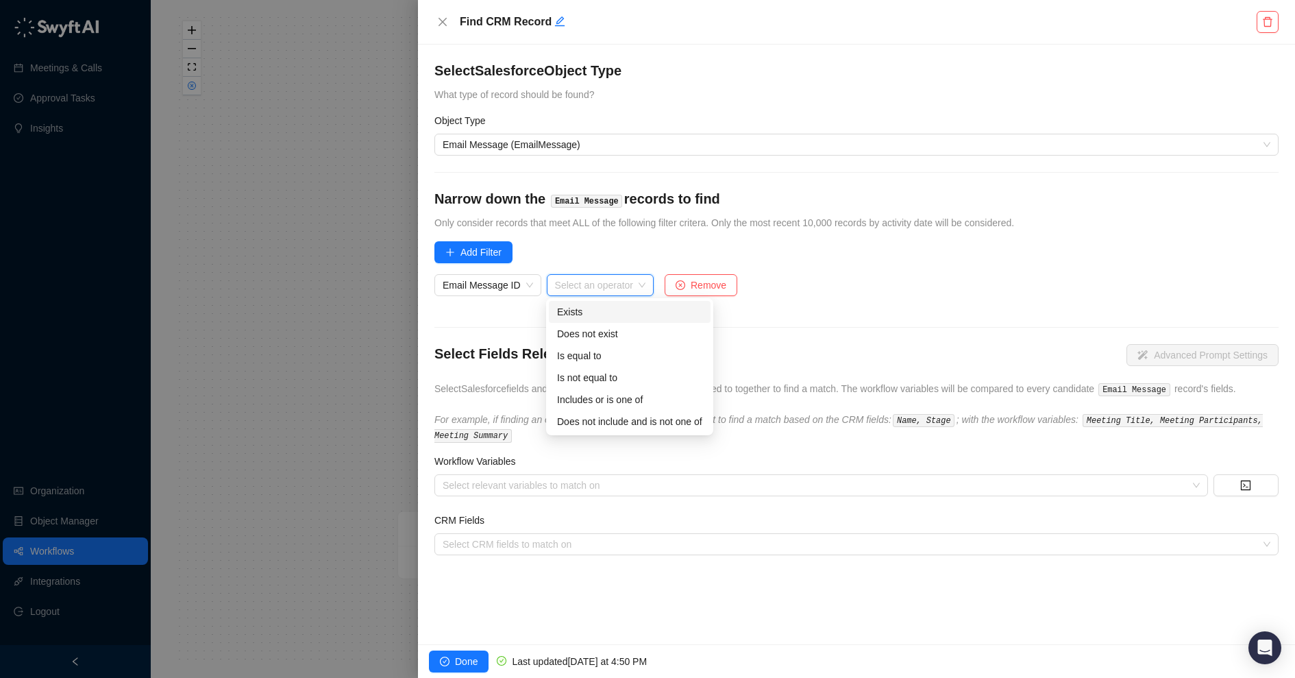
click at [595, 309] on div "Exists" at bounding box center [629, 311] width 145 height 15
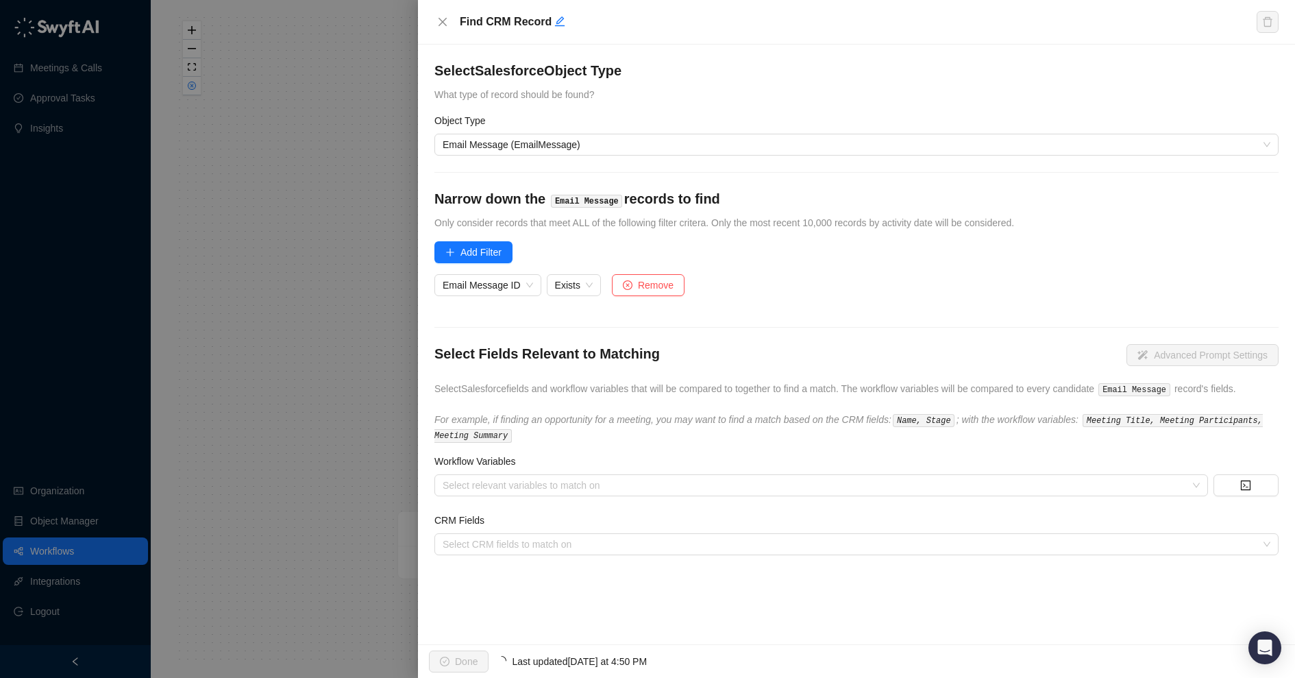
click at [738, 313] on form "Select Salesforce Object Type What type of record should be found? Object Type …" at bounding box center [857, 308] width 844 height 494
click at [537, 486] on div at bounding box center [814, 485] width 754 height 10
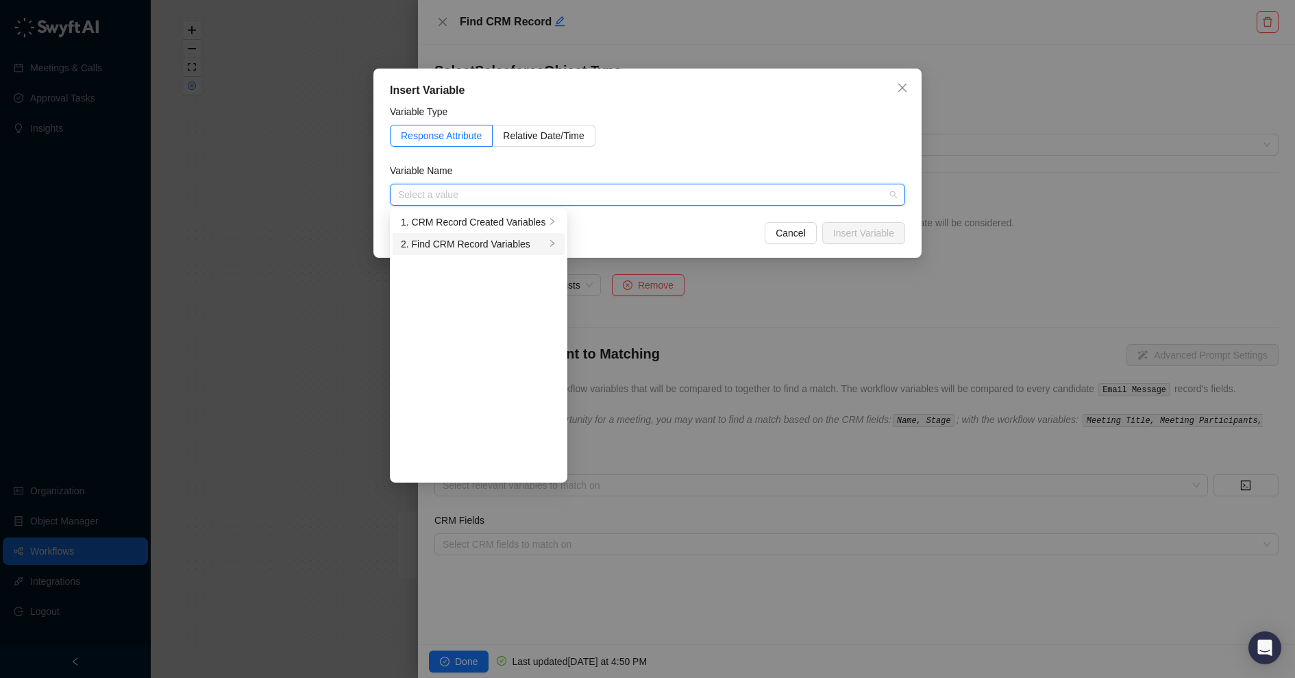
click at [527, 246] on div "2. Find CRM Record Variables" at bounding box center [473, 243] width 145 height 15
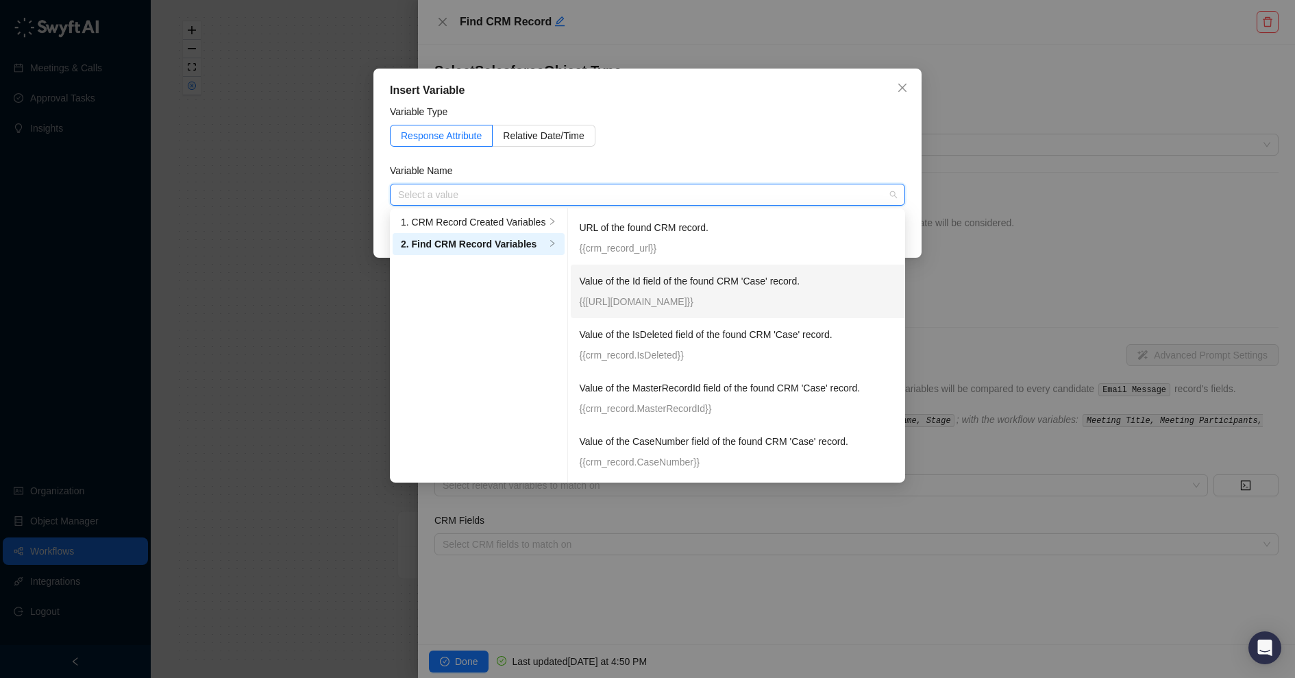
click at [641, 292] on div "Value of the Id field of the found CRM 'Case' record. {{crm_record.Id}}" at bounding box center [750, 291] width 343 height 36
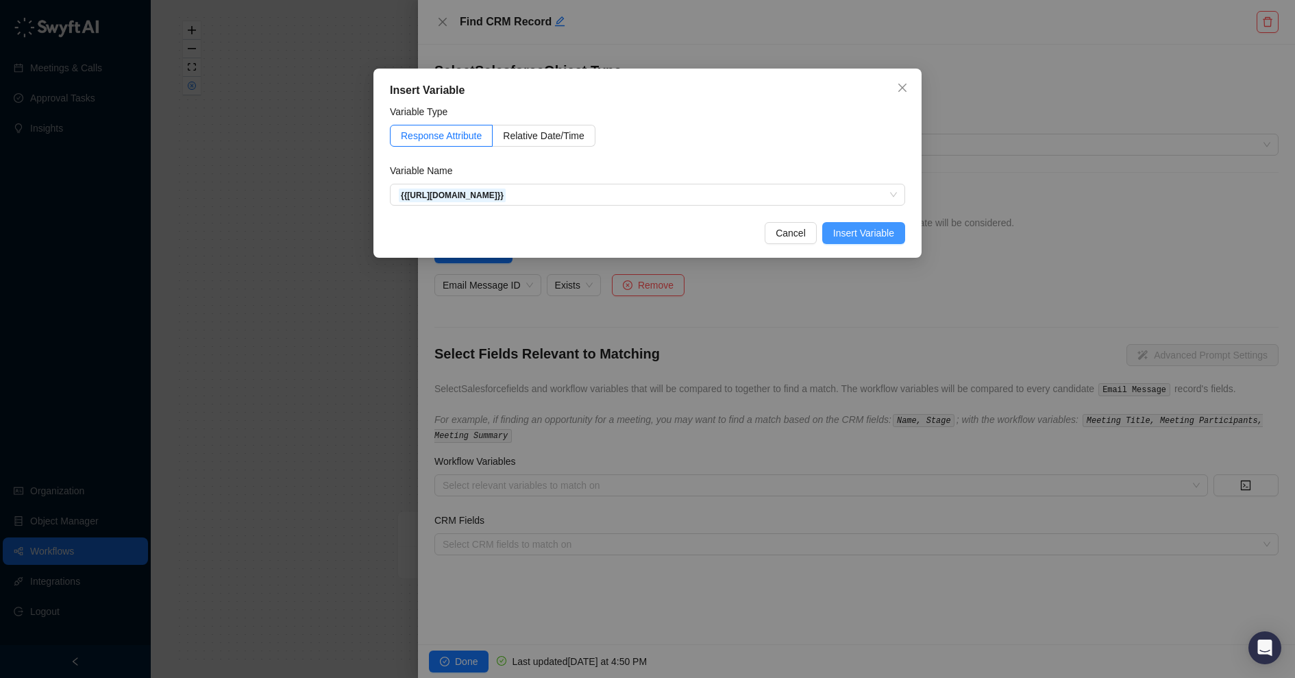
click at [867, 232] on span "Insert Variable" at bounding box center [863, 232] width 61 height 15
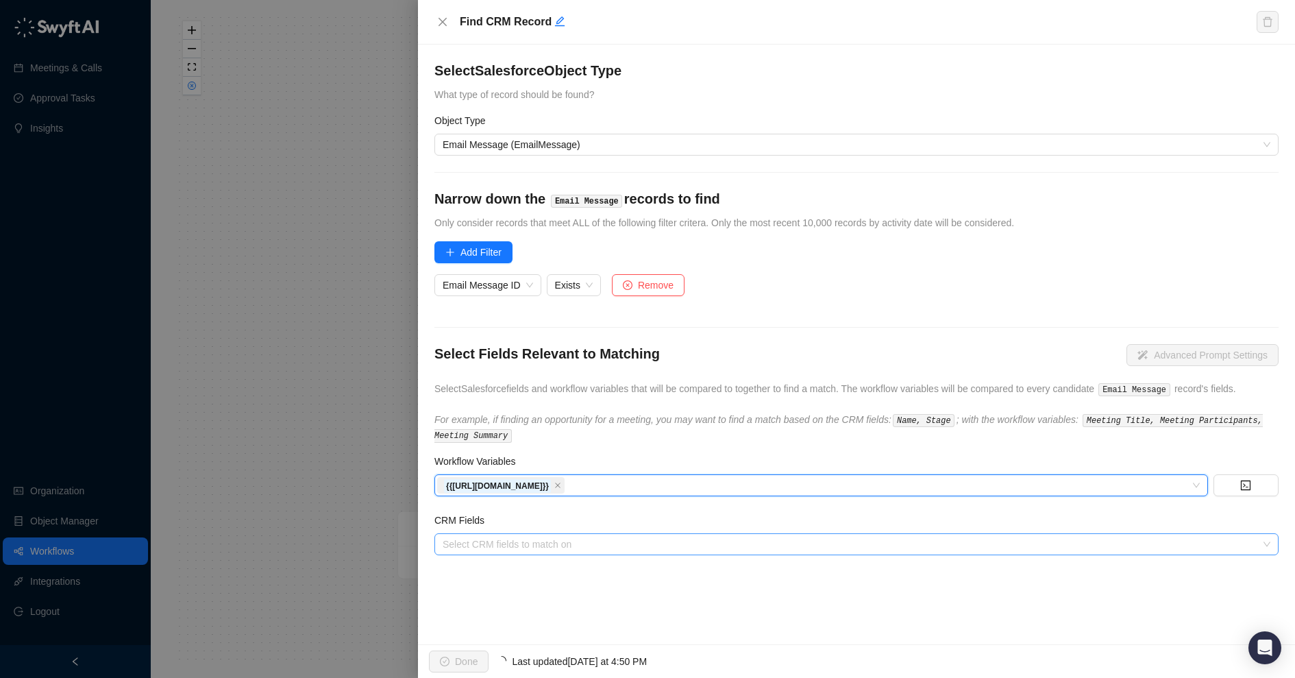
click at [484, 545] on div at bounding box center [849, 544] width 825 height 10
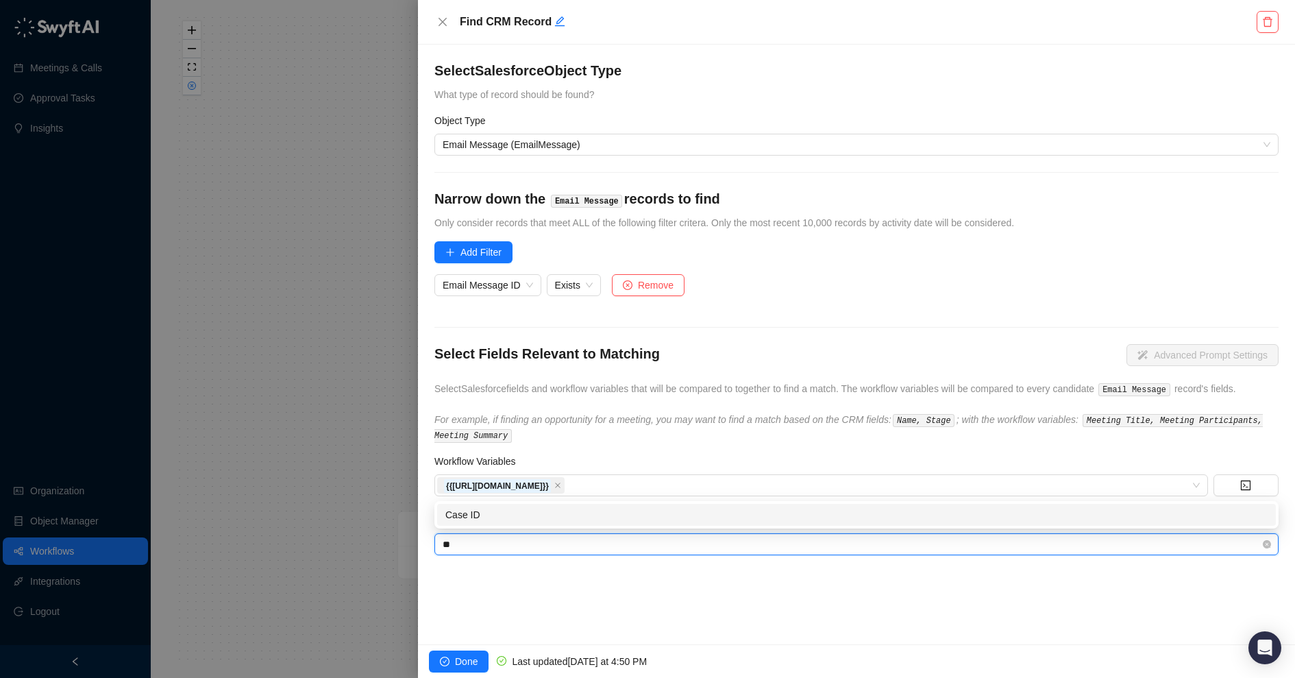
type input "***"
click at [491, 519] on div "Case ID" at bounding box center [857, 514] width 822 height 15
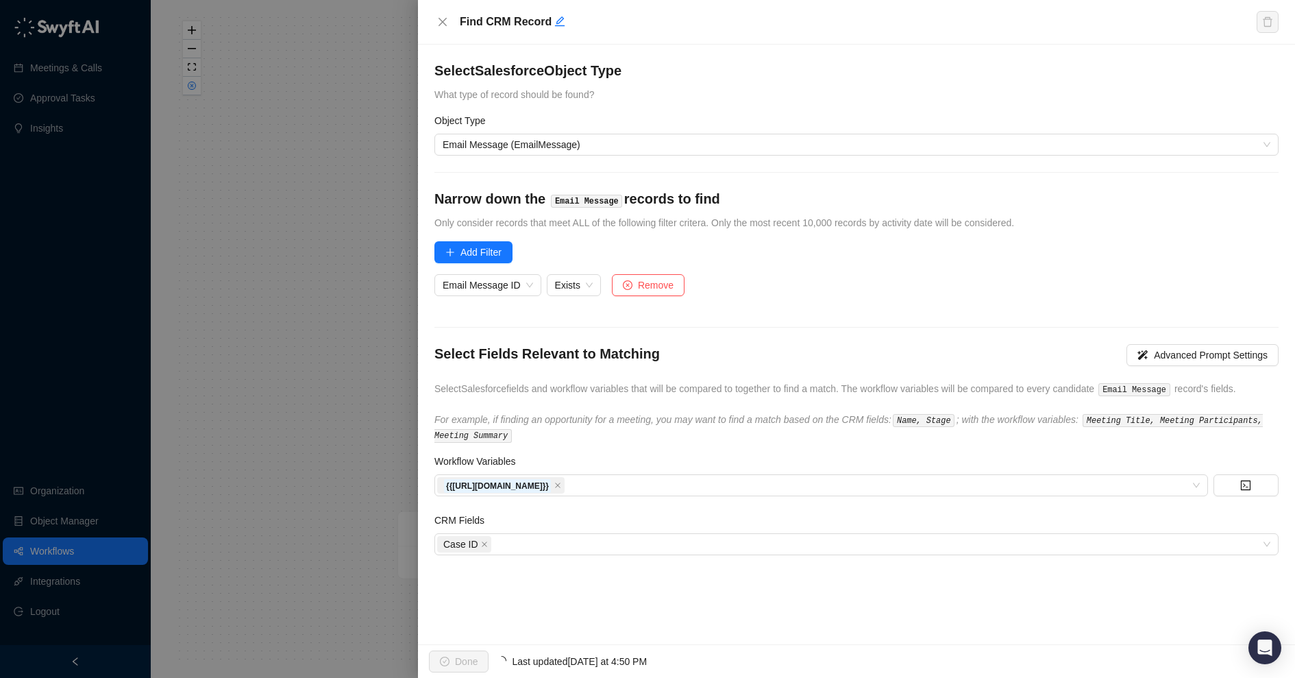
click at [501, 588] on div "Select Salesforce Object Type What type of record should be found? Object Type …" at bounding box center [856, 345] width 877 height 600
click at [470, 659] on span "Done" at bounding box center [466, 661] width 23 height 15
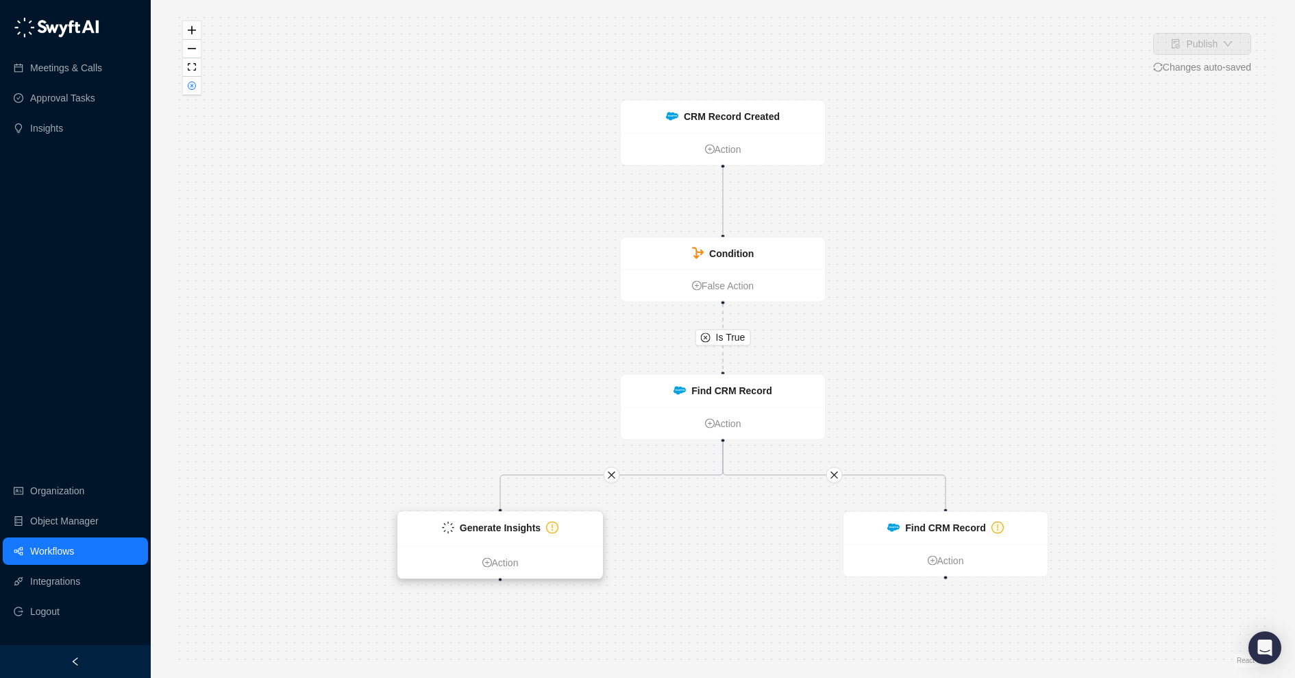
click at [572, 533] on div "Generate Insights" at bounding box center [500, 529] width 204 height 34
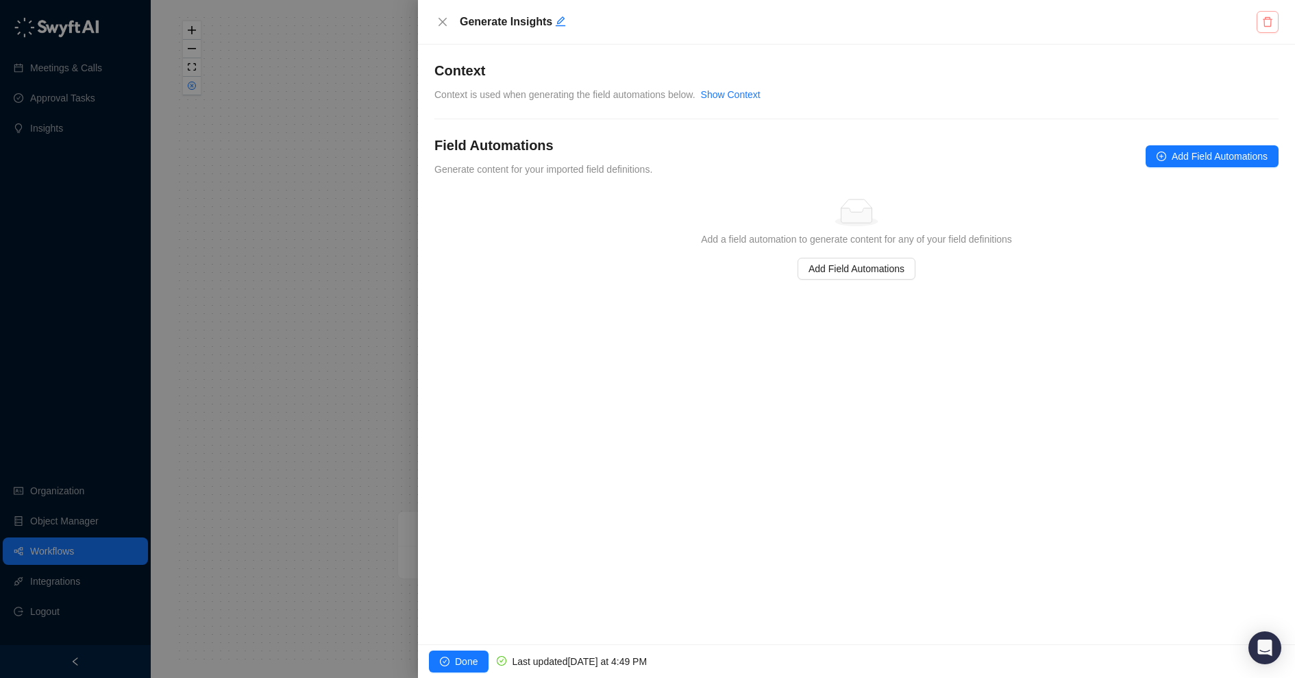
click at [1267, 23] on icon "delete" at bounding box center [1267, 21] width 11 height 11
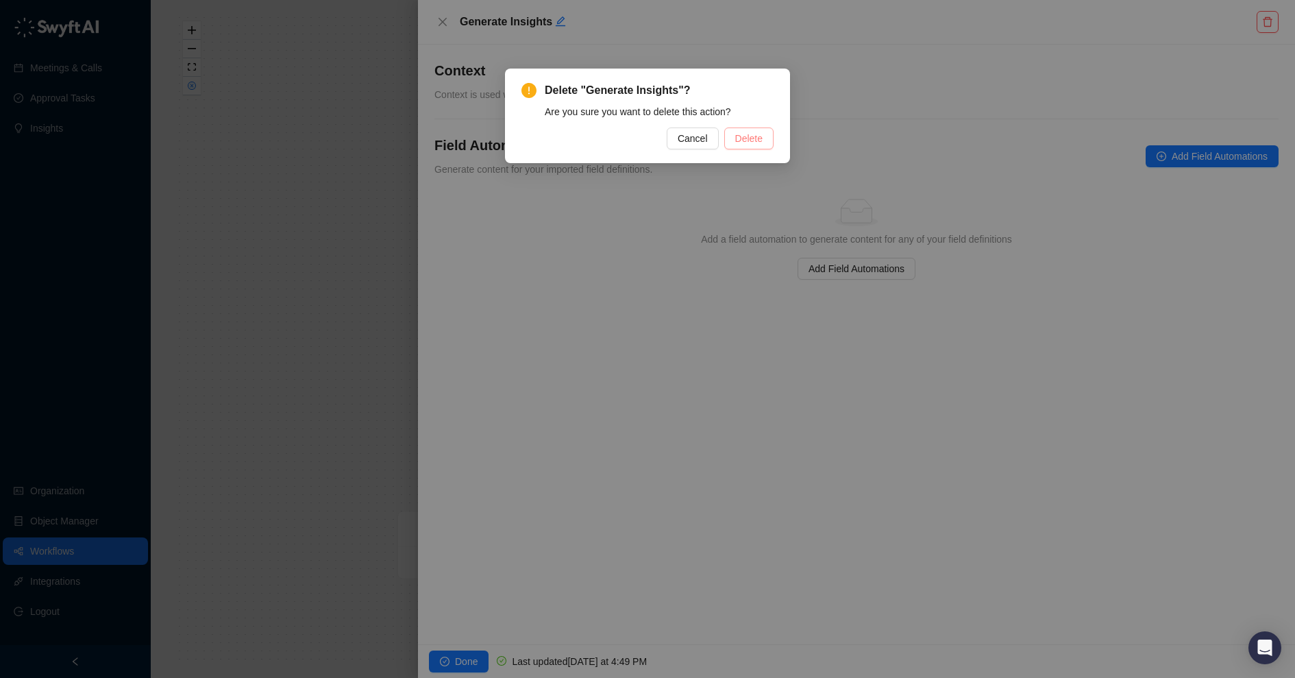
click at [747, 138] on span "Delete" at bounding box center [748, 138] width 27 height 15
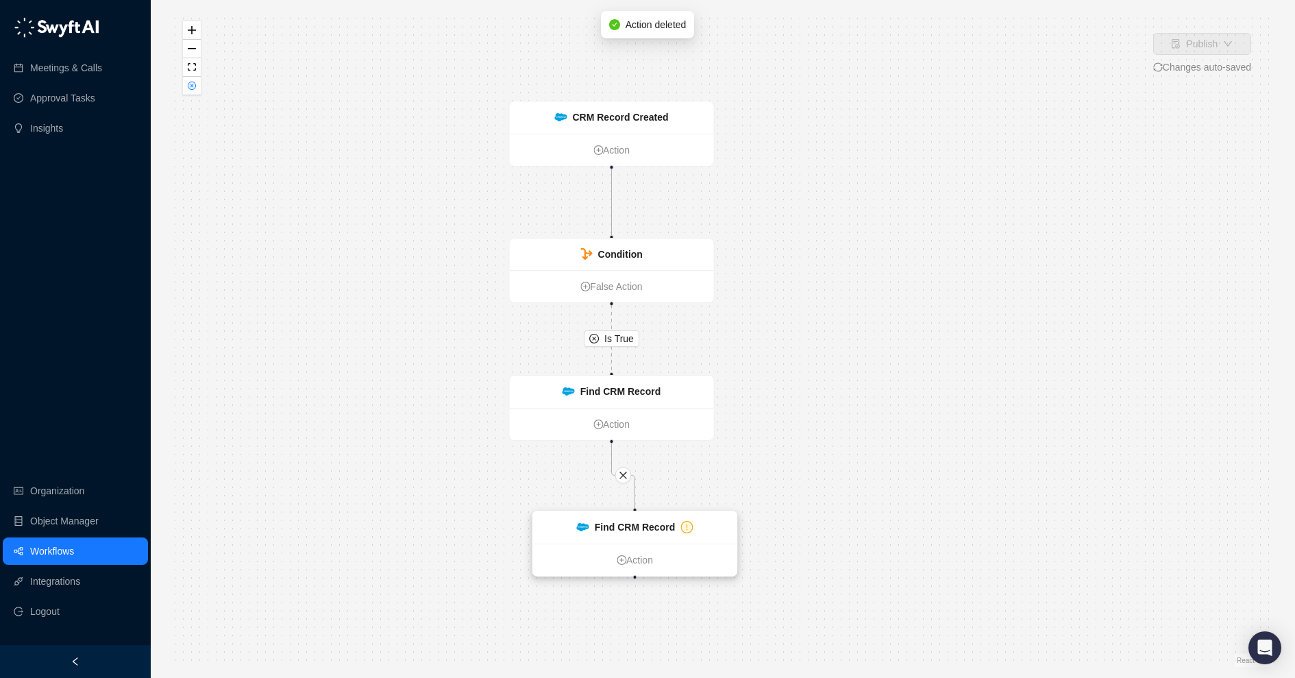
drag, startPoint x: 781, startPoint y: 525, endPoint x: 575, endPoint y: 523, distance: 206.3
click at [577, 524] on img at bounding box center [583, 527] width 12 height 9
click at [626, 559] on link "Action" at bounding box center [628, 559] width 204 height 15
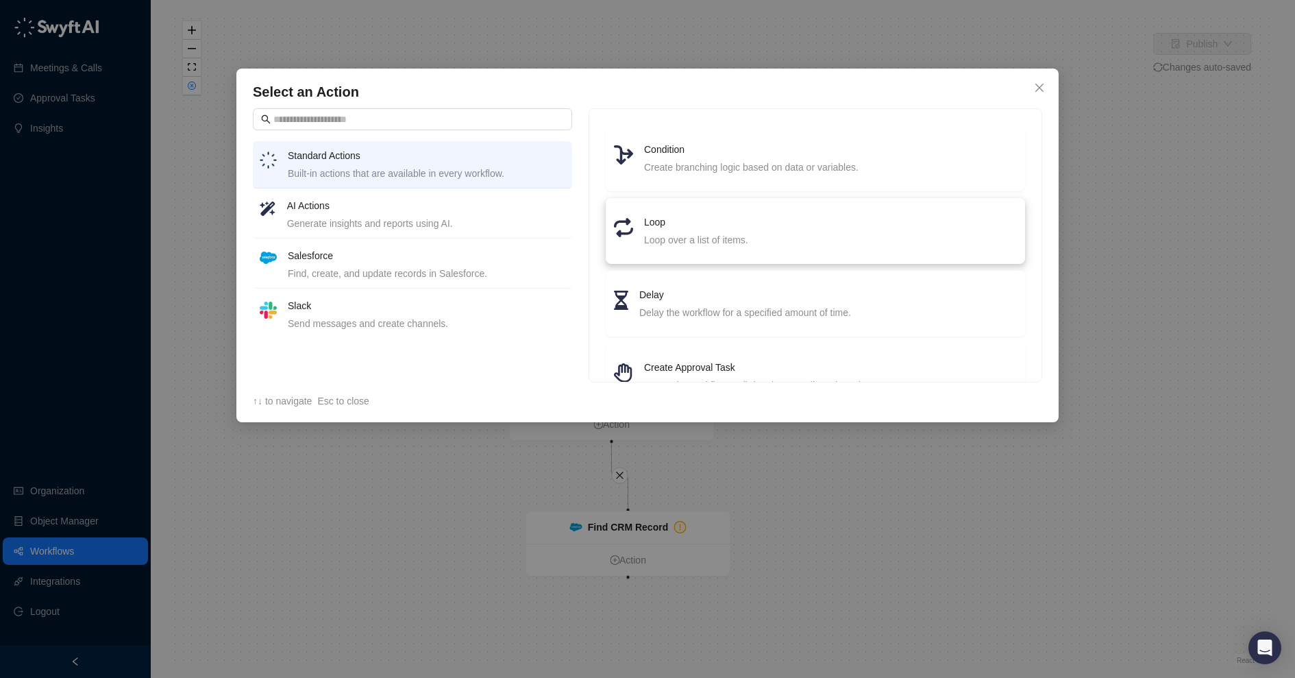
click at [682, 233] on div "Loop over a list of items." at bounding box center [830, 239] width 373 height 15
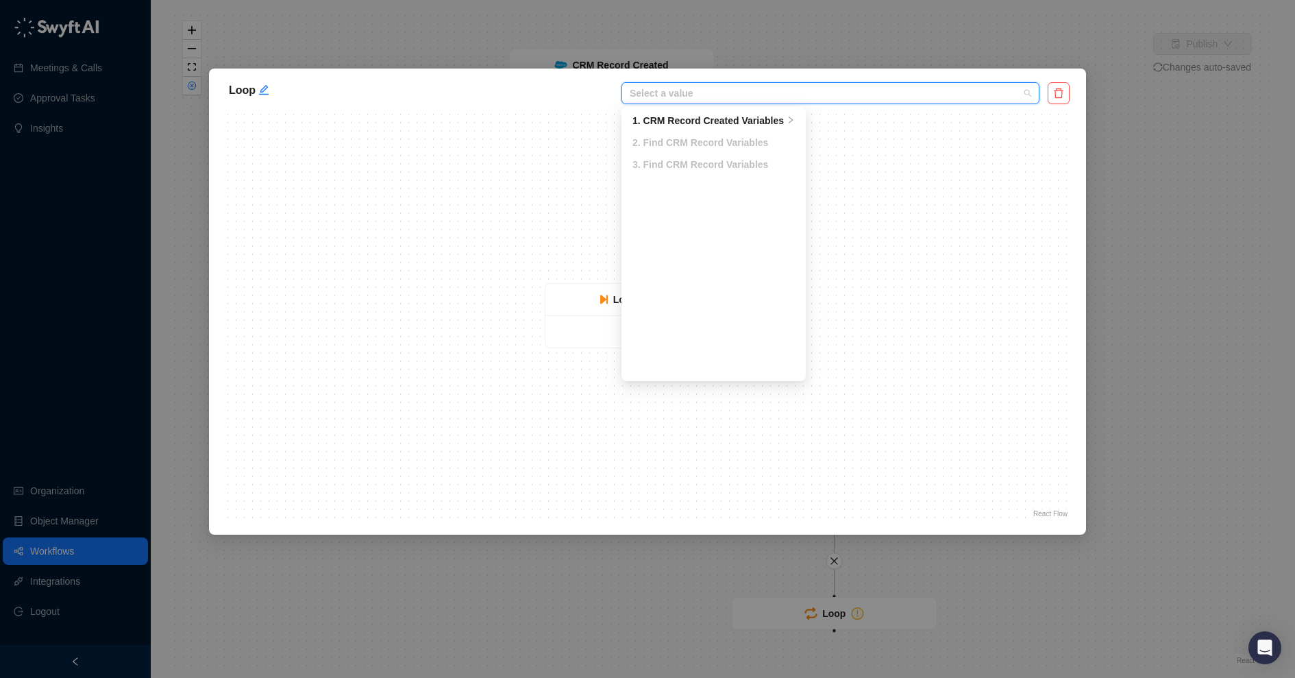
click at [794, 99] on input "search" at bounding box center [826, 93] width 393 height 21
click at [774, 117] on div "1. CRM Record Created Variables" at bounding box center [708, 120] width 151 height 15
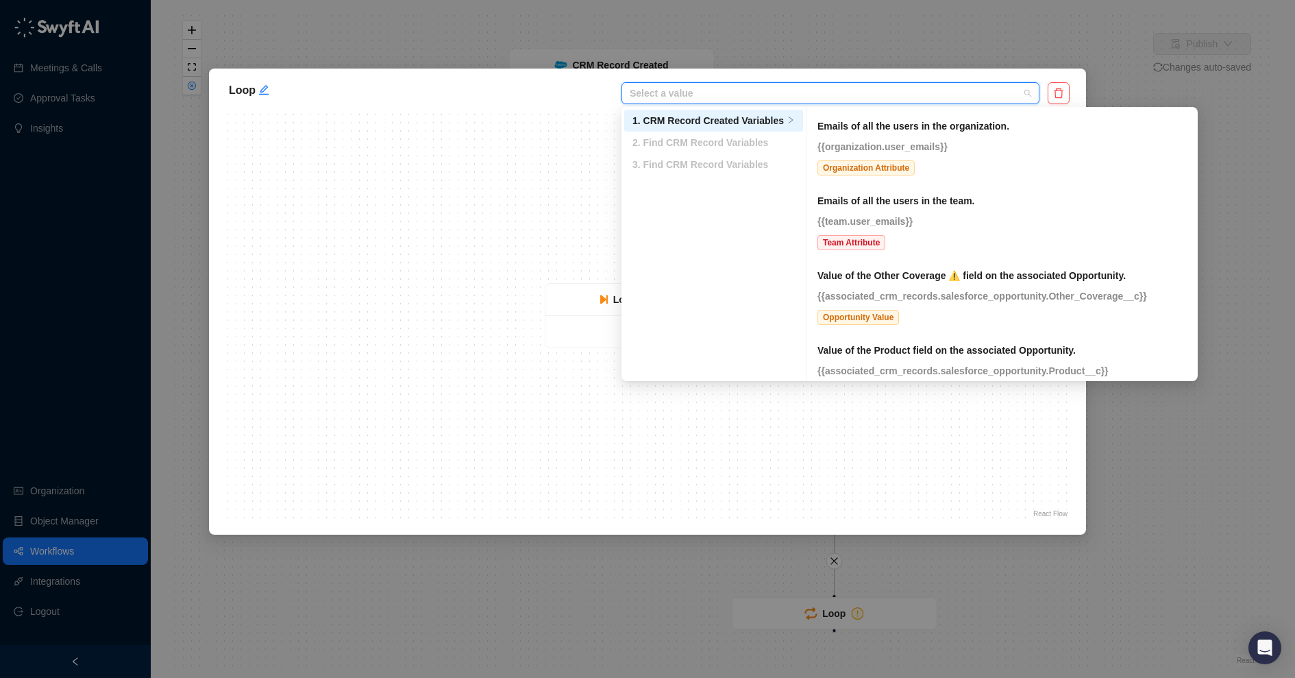
click at [766, 169] on div "3. Find CRM Record Variables" at bounding box center [714, 164] width 162 height 15
click at [719, 265] on ul "1. CRM Record Created Variables 2. Find CRM Record Variables 3. Find CRM Record…" at bounding box center [714, 244] width 185 height 274
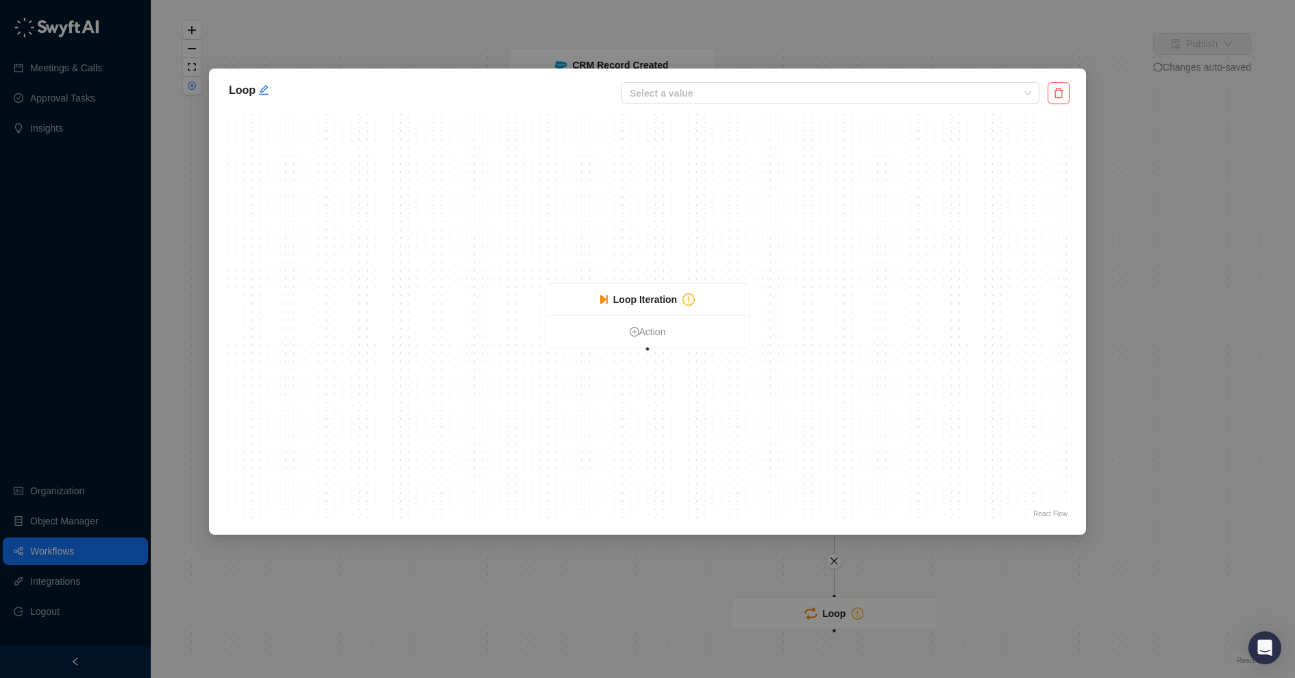
click at [963, 74] on div "Loop Select a value 1. CRM Record Created Variables 2. Find CRM Record Variable…" at bounding box center [647, 302] width 877 height 466
click at [659, 323] on ul "Action" at bounding box center [648, 331] width 204 height 32
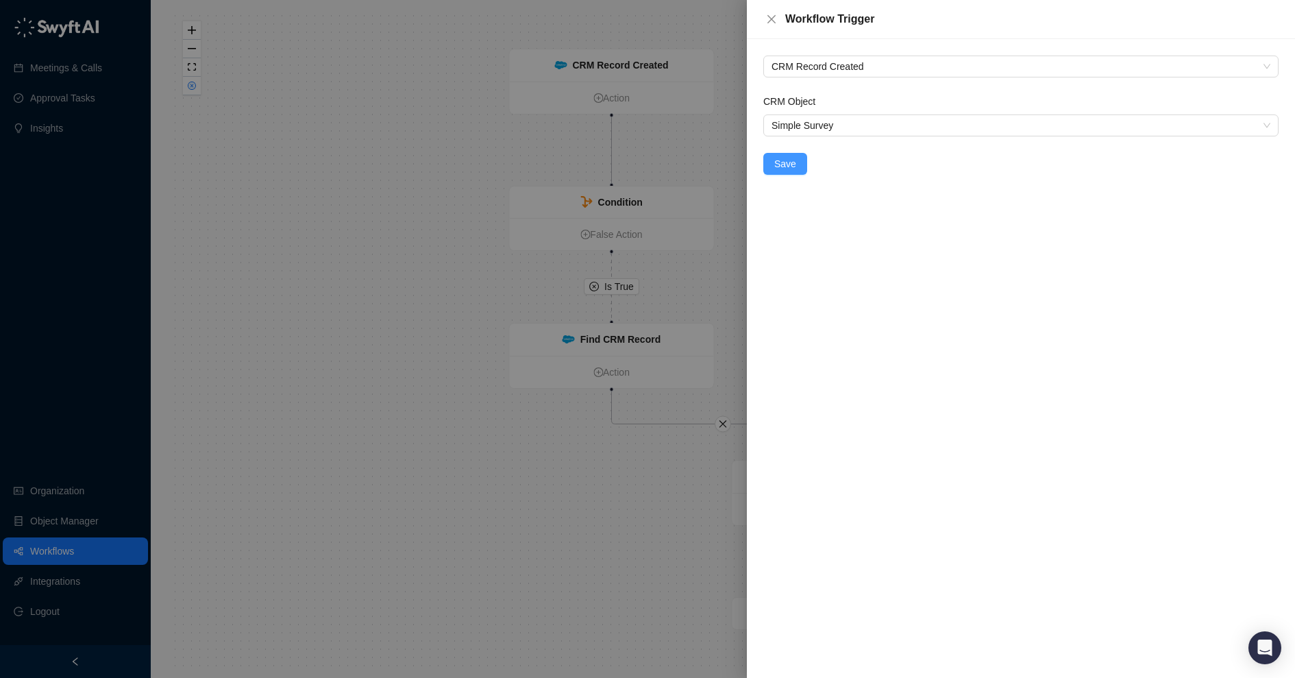
click at [788, 164] on span "Save" at bounding box center [785, 163] width 22 height 15
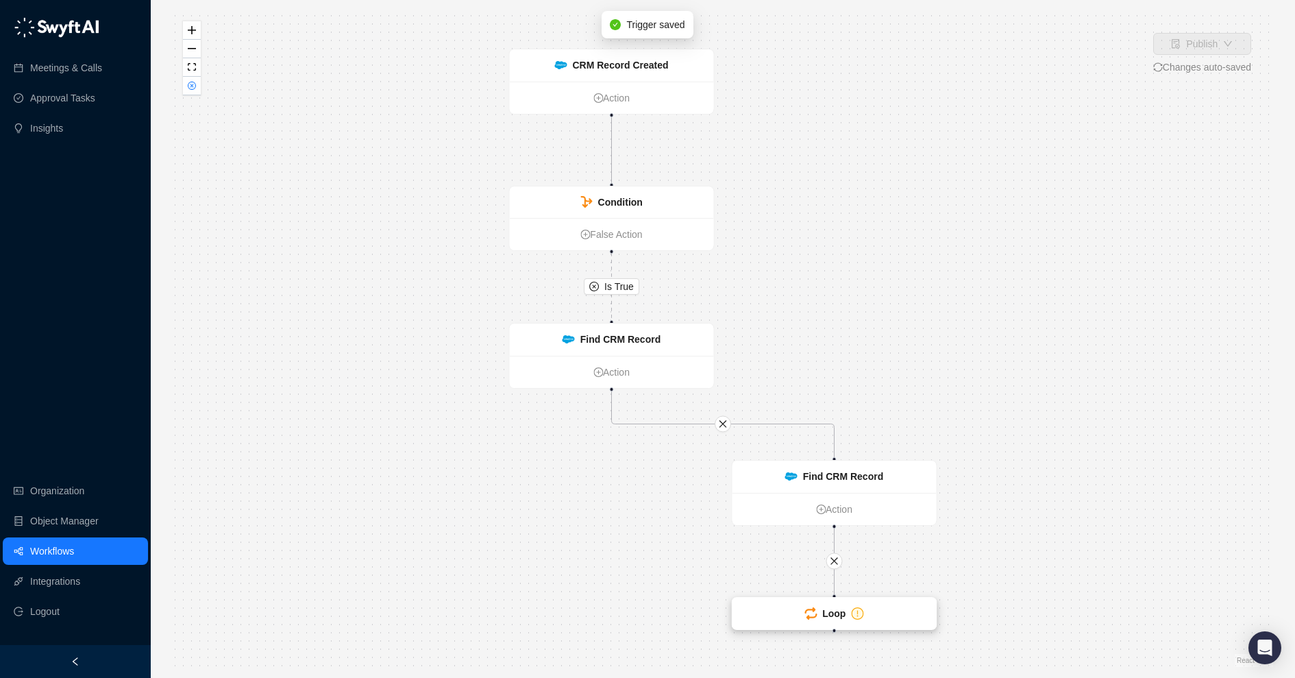
click at [805, 612] on icon at bounding box center [811, 613] width 12 height 12
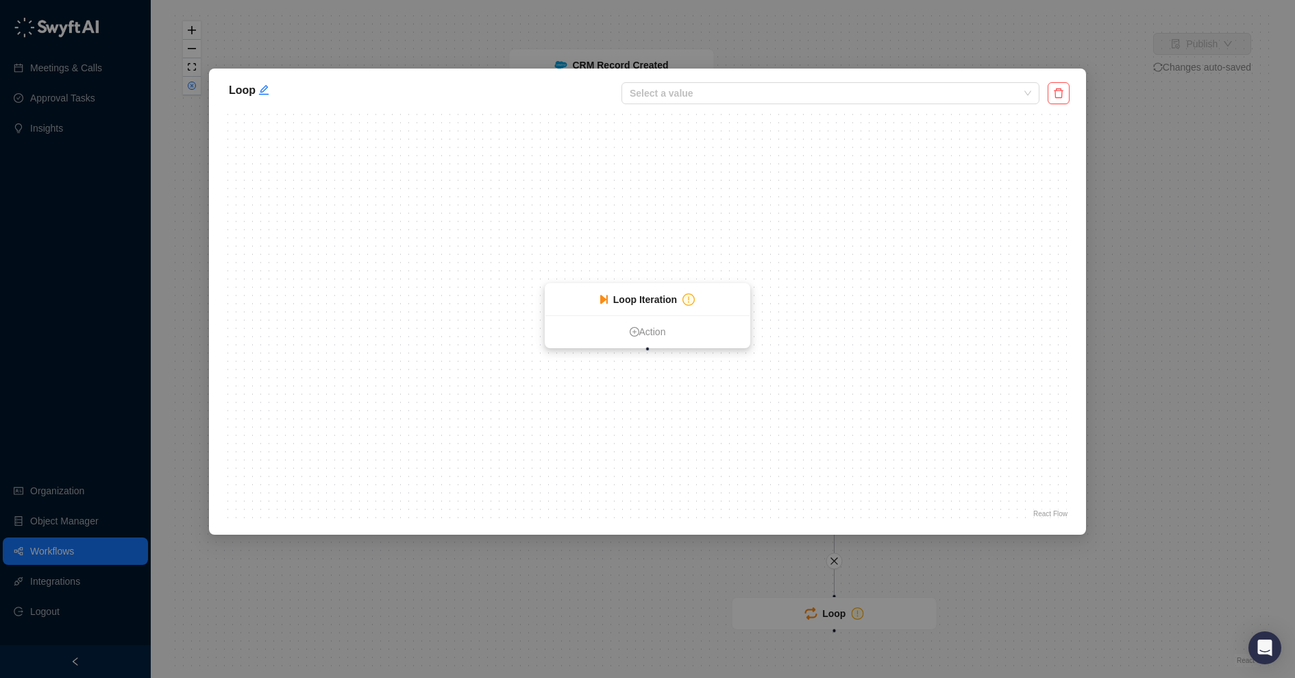
click at [674, 317] on ul "Action" at bounding box center [648, 331] width 204 height 32
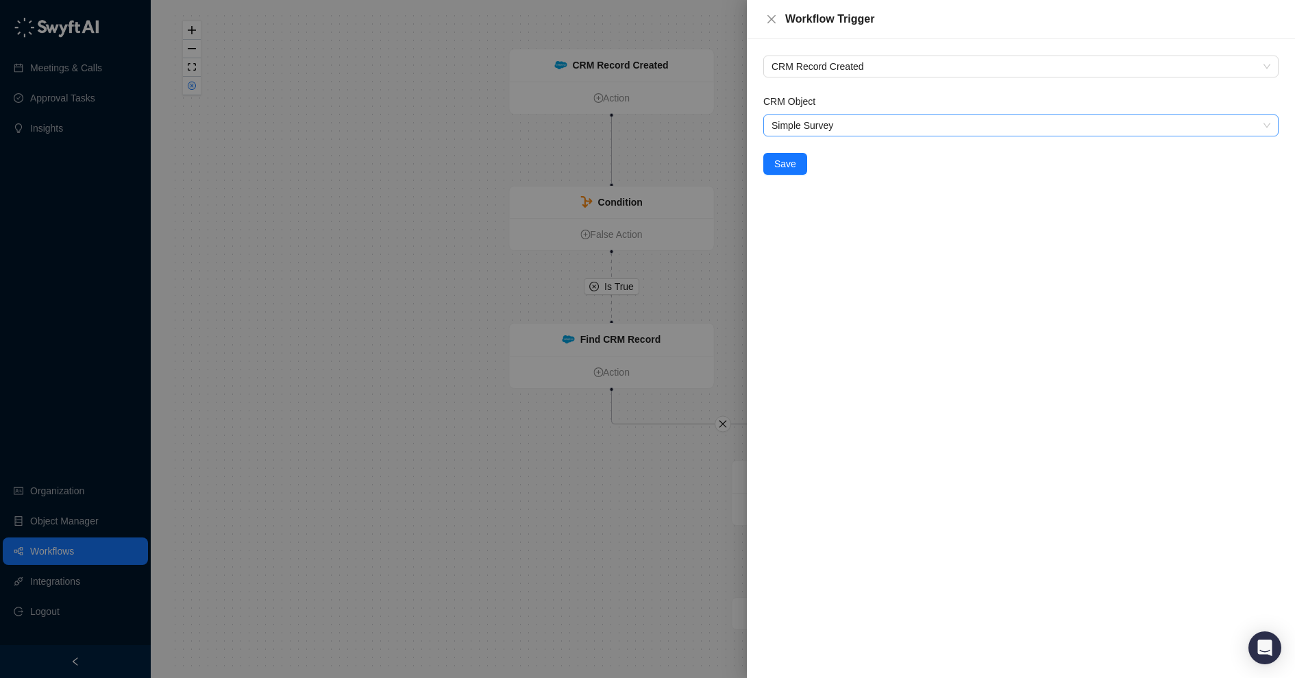
click at [863, 126] on span "Simple Survey" at bounding box center [1021, 125] width 499 height 21
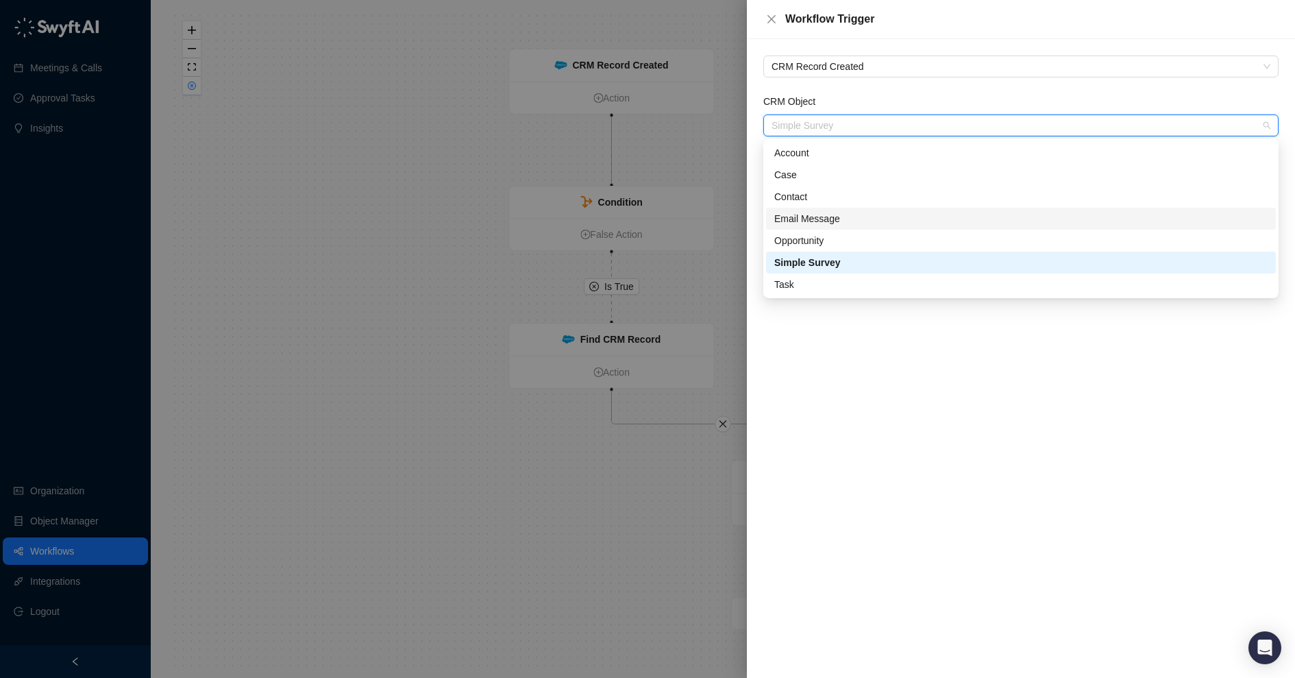
click at [861, 212] on div "Email Message" at bounding box center [1020, 218] width 493 height 15
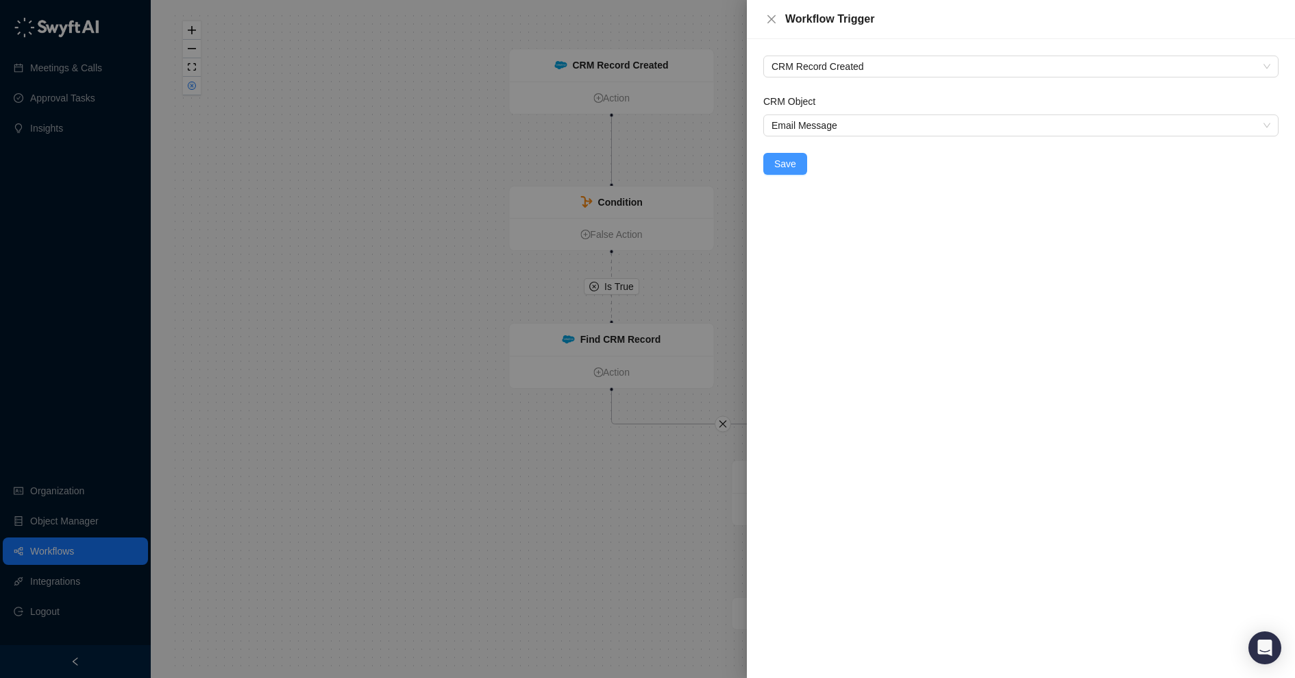
click at [786, 163] on span "Save" at bounding box center [785, 163] width 22 height 15
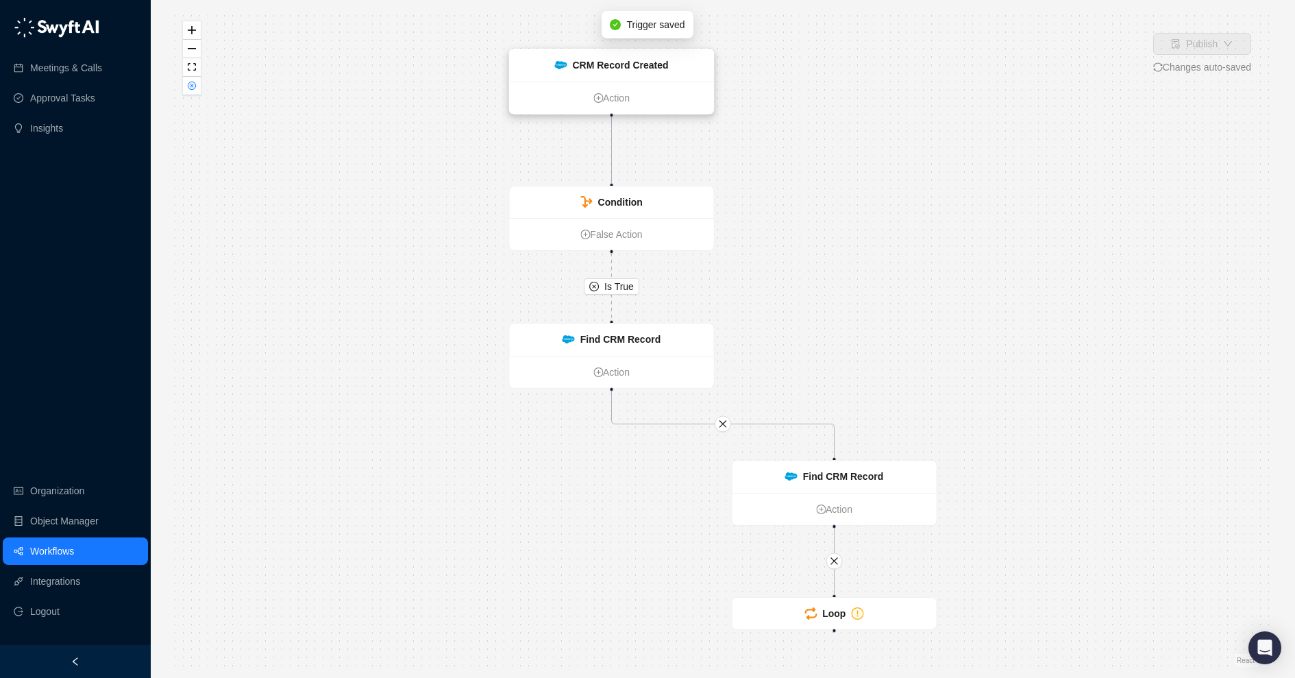
click at [678, 64] on div "CRM Record Created" at bounding box center [612, 65] width 204 height 32
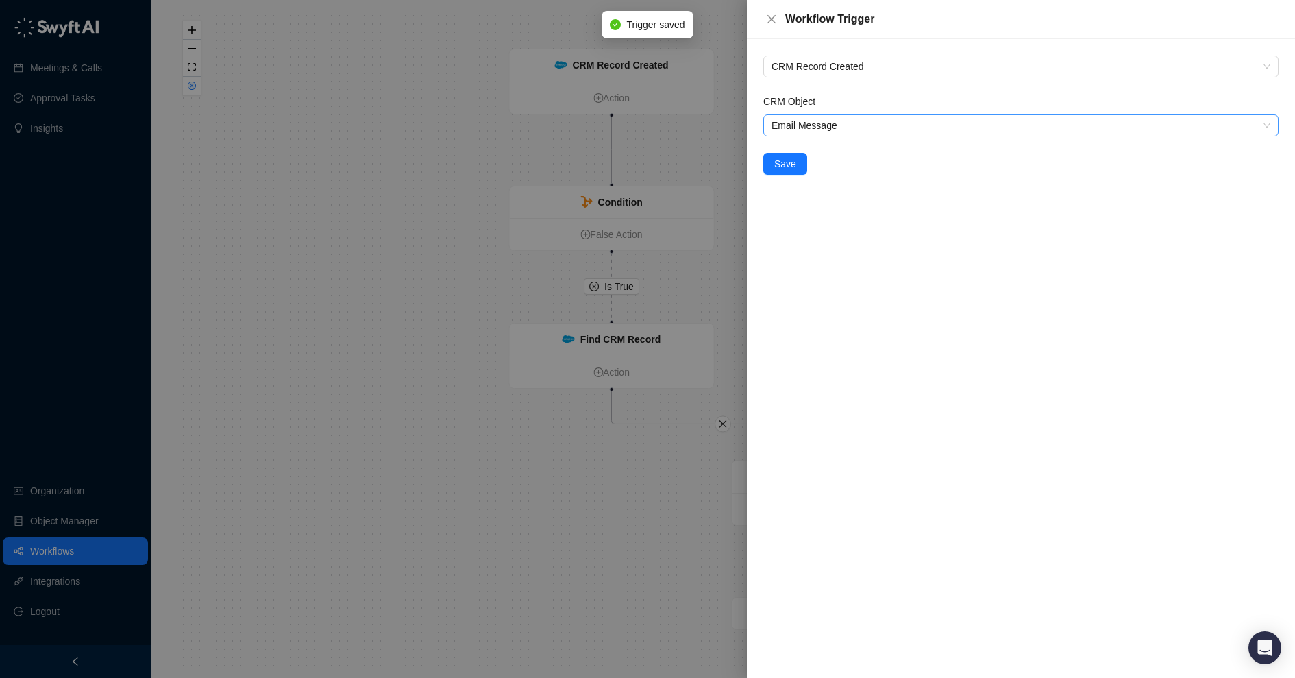
click at [914, 132] on span "Email Message" at bounding box center [1021, 125] width 499 height 21
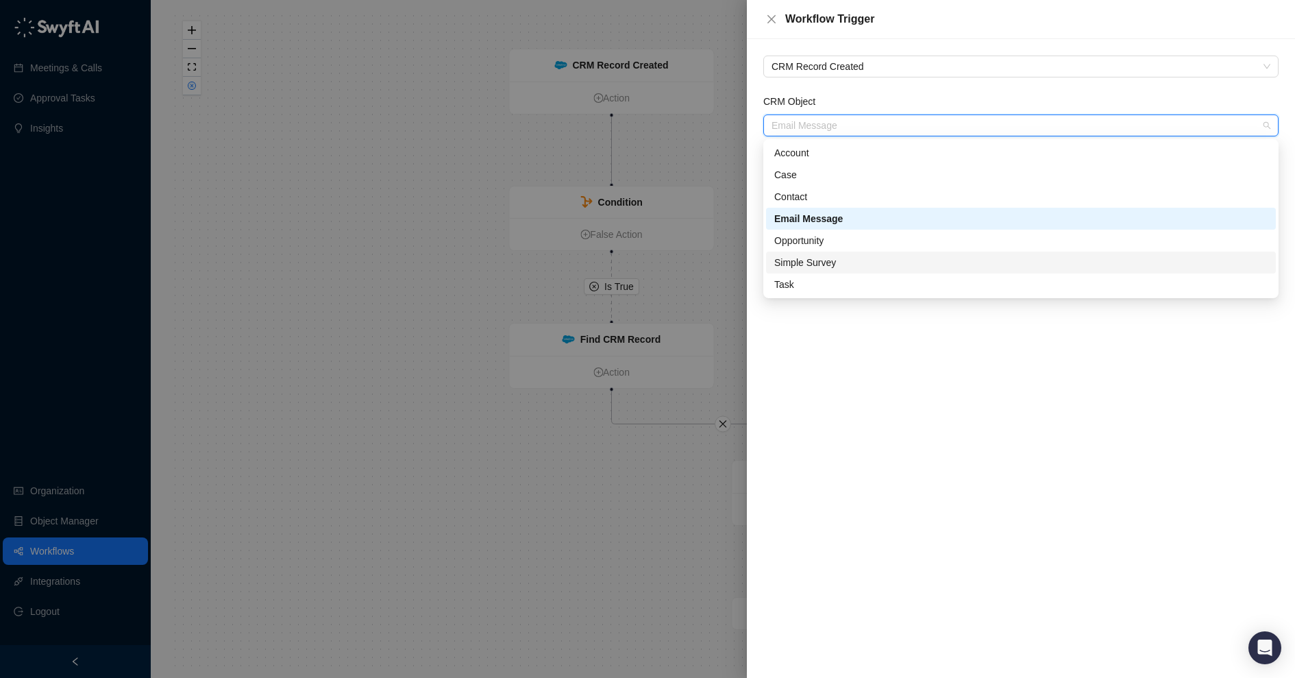
click at [850, 264] on div "Simple Survey" at bounding box center [1020, 262] width 493 height 15
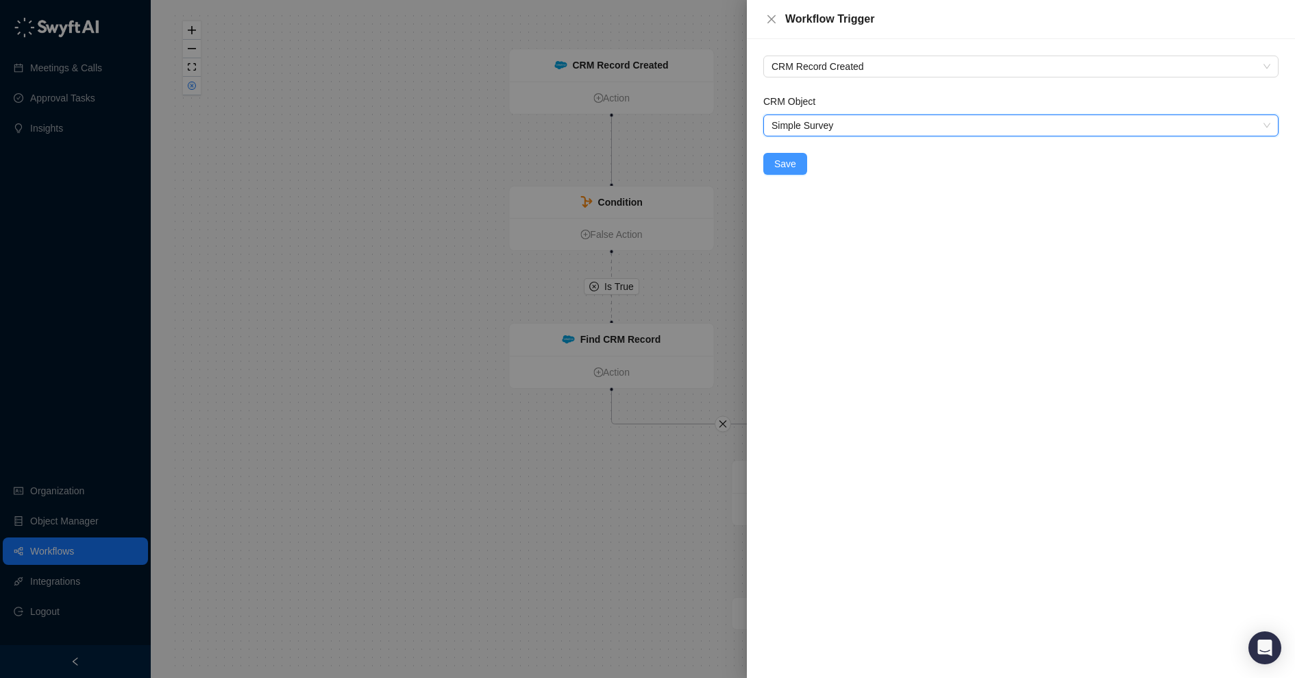
click at [785, 161] on span "Save" at bounding box center [785, 163] width 22 height 15
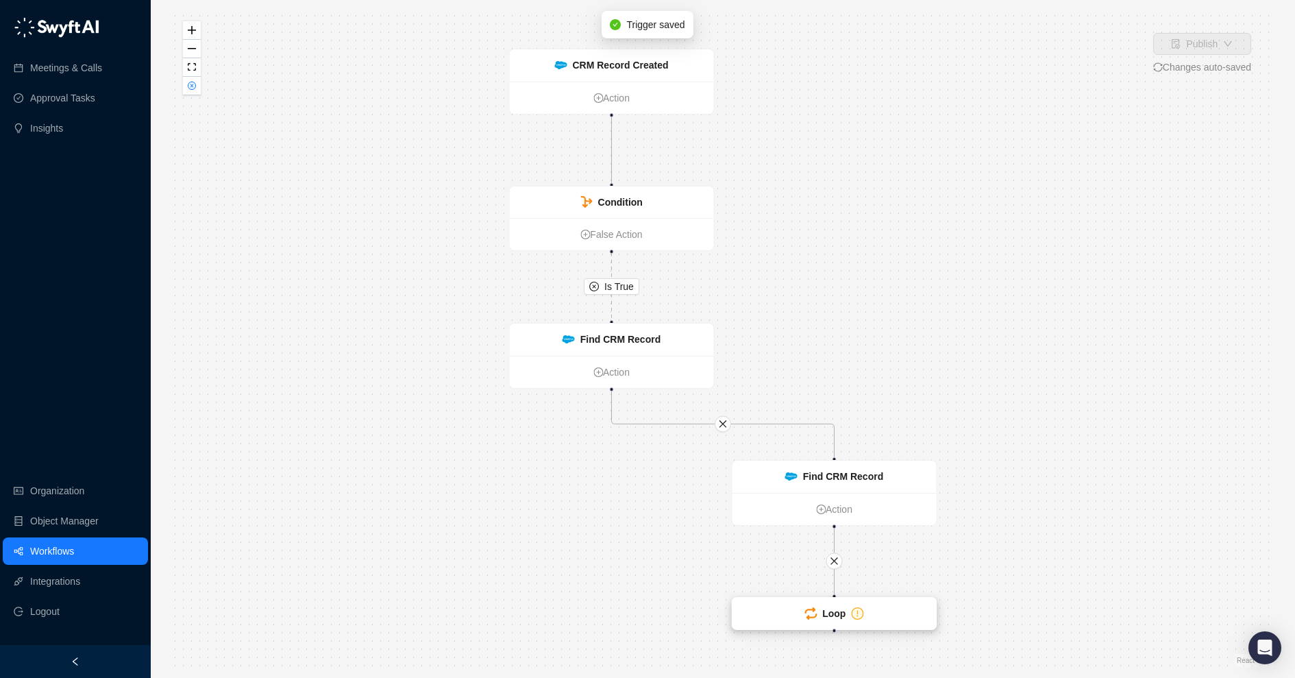
click at [832, 612] on strong "Loop" at bounding box center [833, 613] width 23 height 11
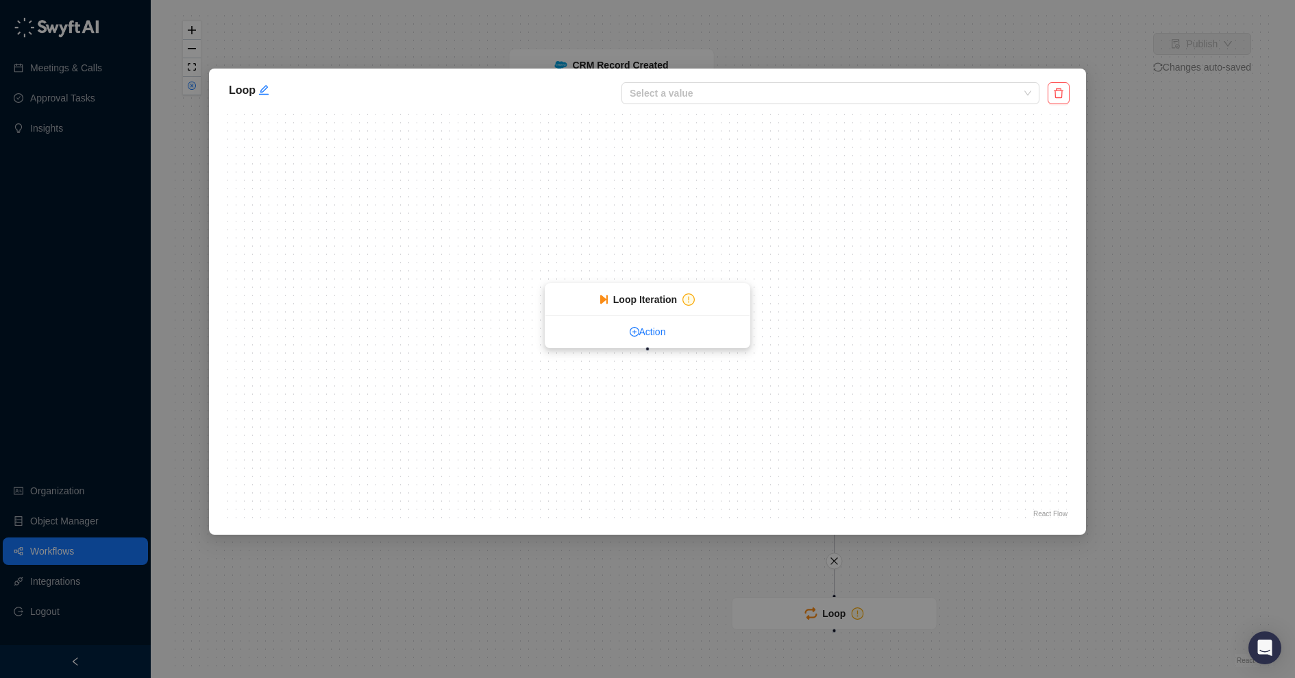
click at [639, 332] on link "Action" at bounding box center [648, 331] width 204 height 15
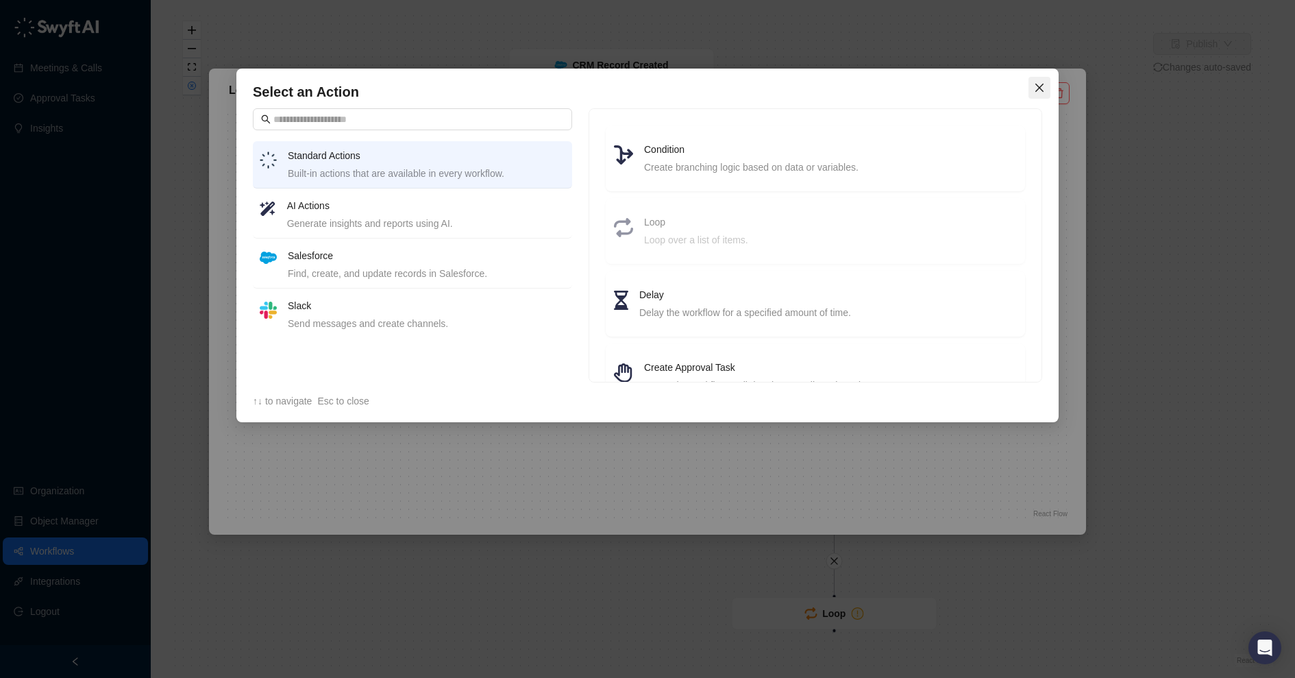
click at [1042, 86] on icon "close" at bounding box center [1040, 88] width 8 height 8
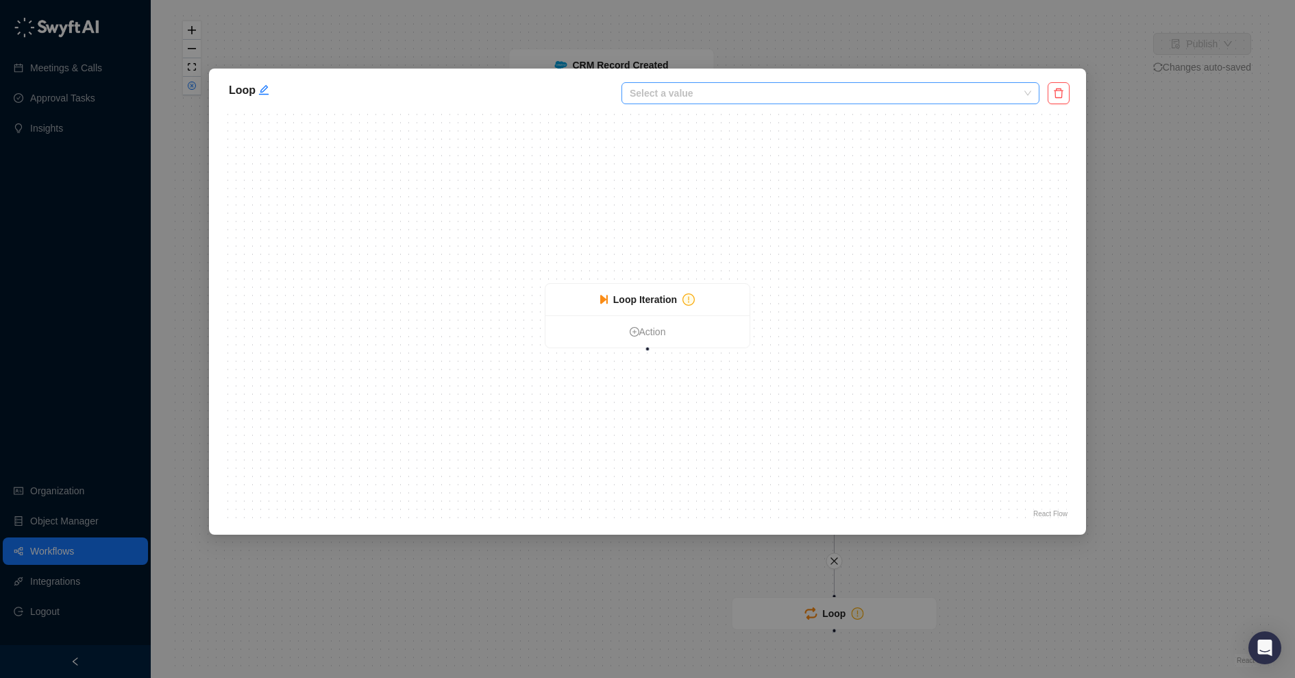
click at [1020, 95] on input "search" at bounding box center [826, 93] width 393 height 21
click at [1052, 96] on button "button" at bounding box center [1059, 93] width 22 height 22
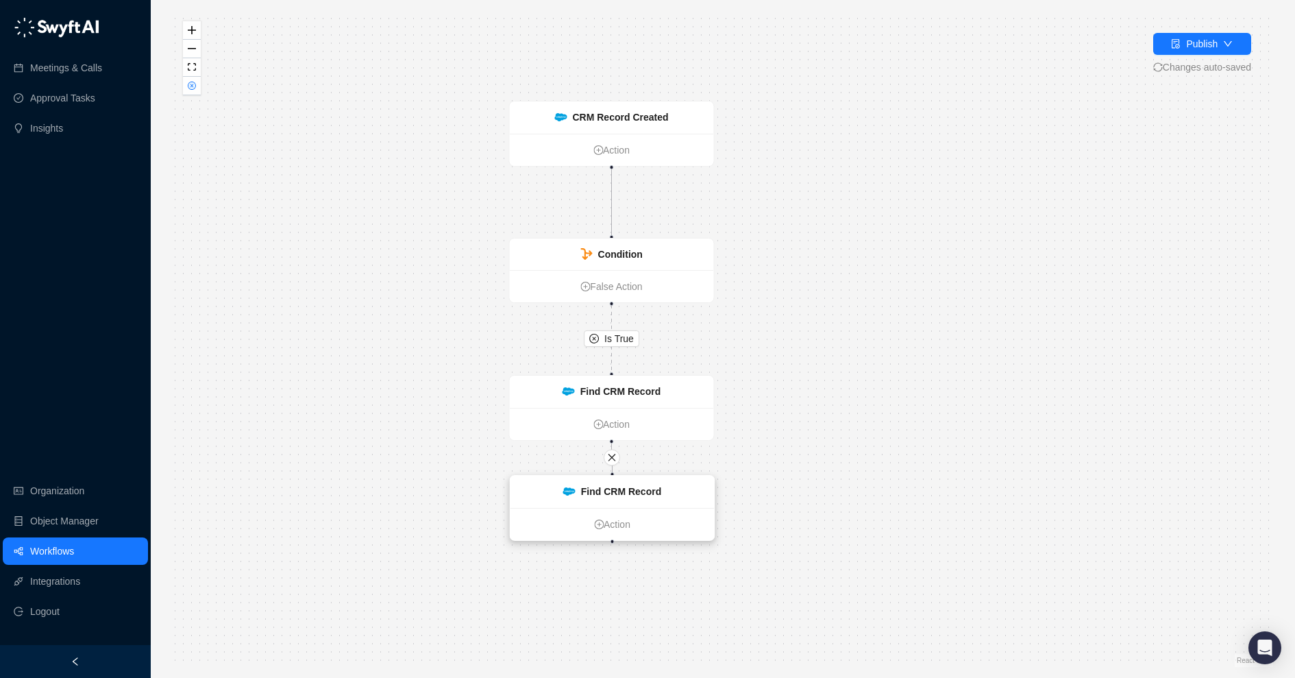
drag, startPoint x: 822, startPoint y: 533, endPoint x: 598, endPoint y: 496, distance: 226.5
click at [599, 496] on strong "Find CRM Record" at bounding box center [621, 491] width 80 height 11
click at [772, 549] on div "Is True CRM Record Created Action Condition False Action Find CRM Record Action…" at bounding box center [723, 339] width 1101 height 656
click at [690, 498] on div "Find CRM Record" at bounding box center [612, 492] width 204 height 32
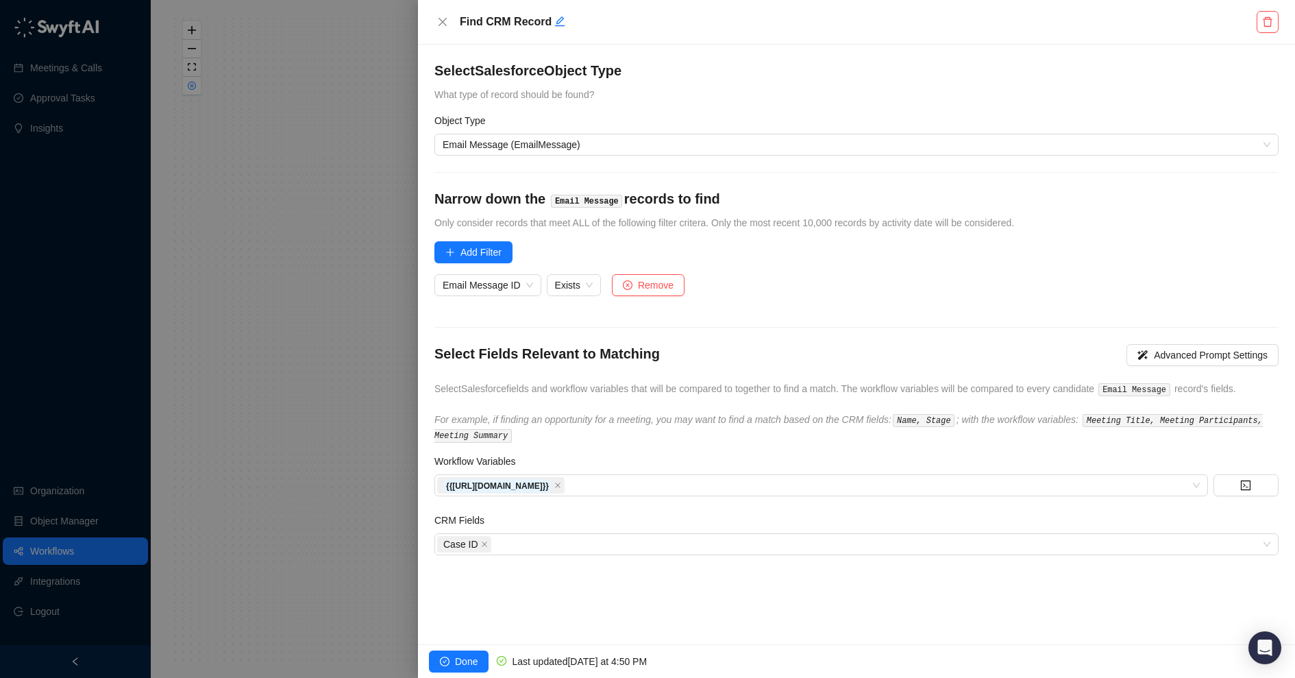
click at [359, 381] on div at bounding box center [647, 339] width 1295 height 678
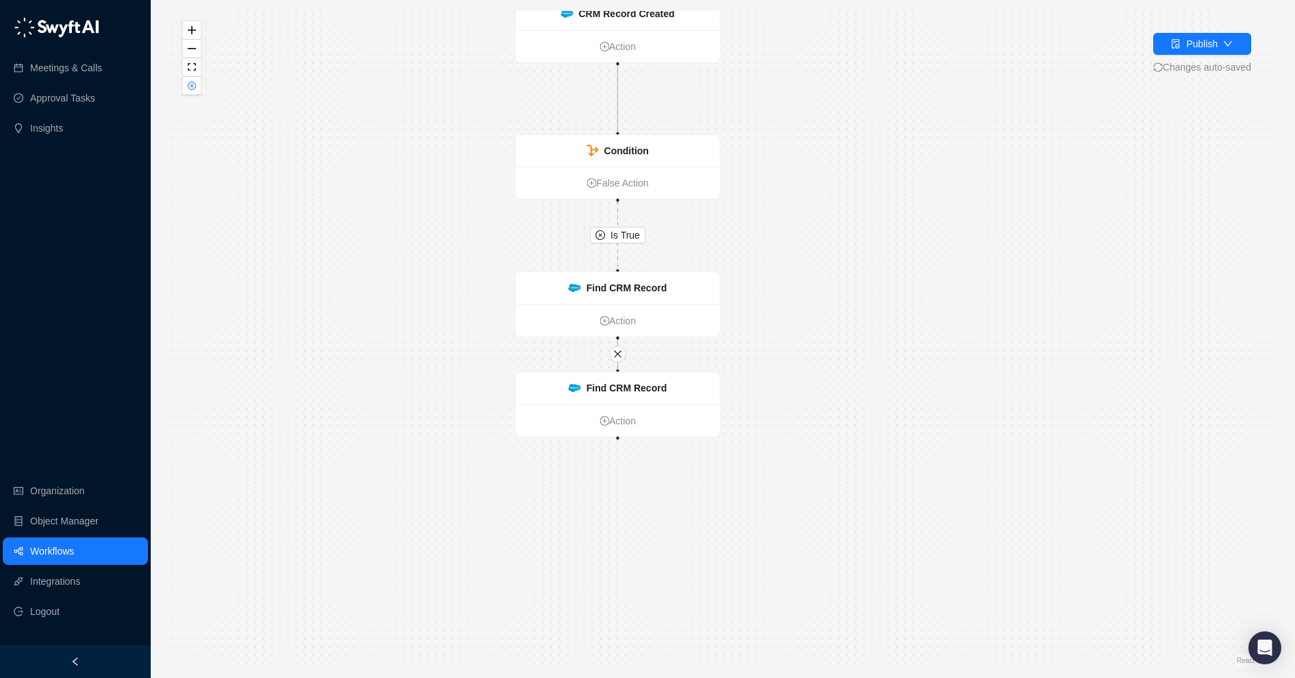
drag, startPoint x: 807, startPoint y: 448, endPoint x: 827, endPoint y: 299, distance: 150.7
click at [828, 299] on div "Is True CRM Record Created Action Condition False Action Find CRM Record Action…" at bounding box center [723, 339] width 1101 height 656
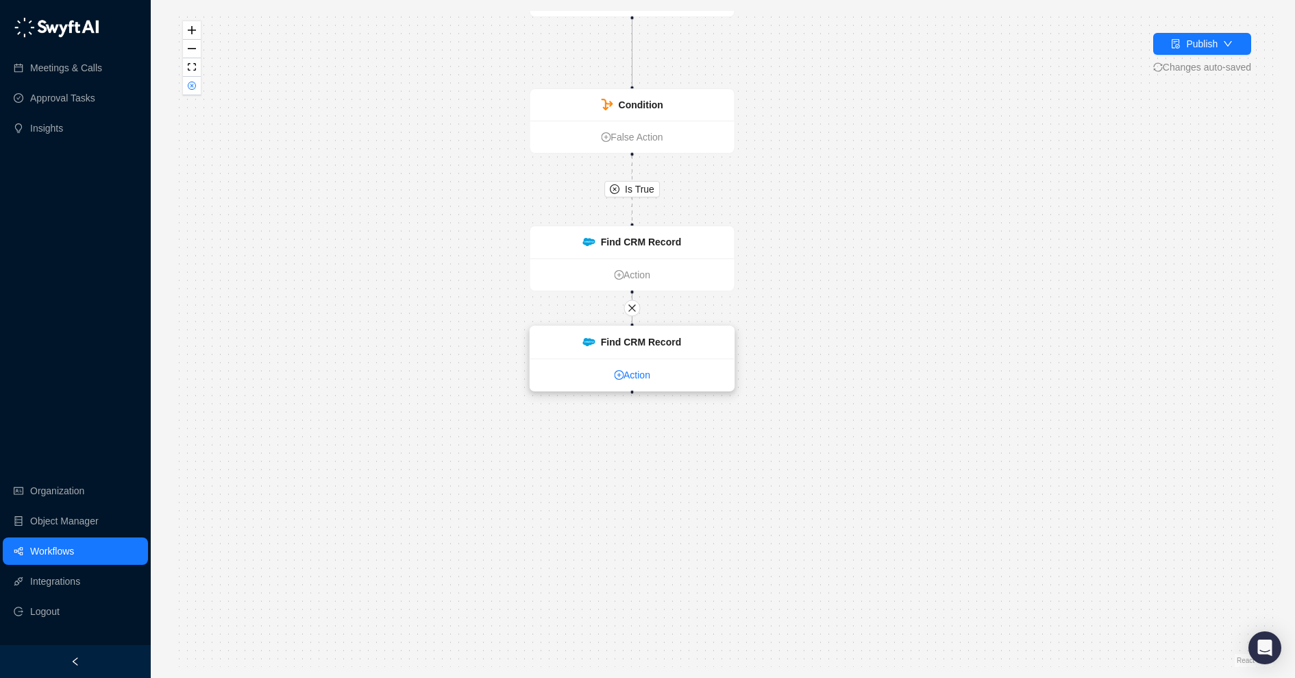
click at [634, 376] on link "Action" at bounding box center [632, 374] width 204 height 15
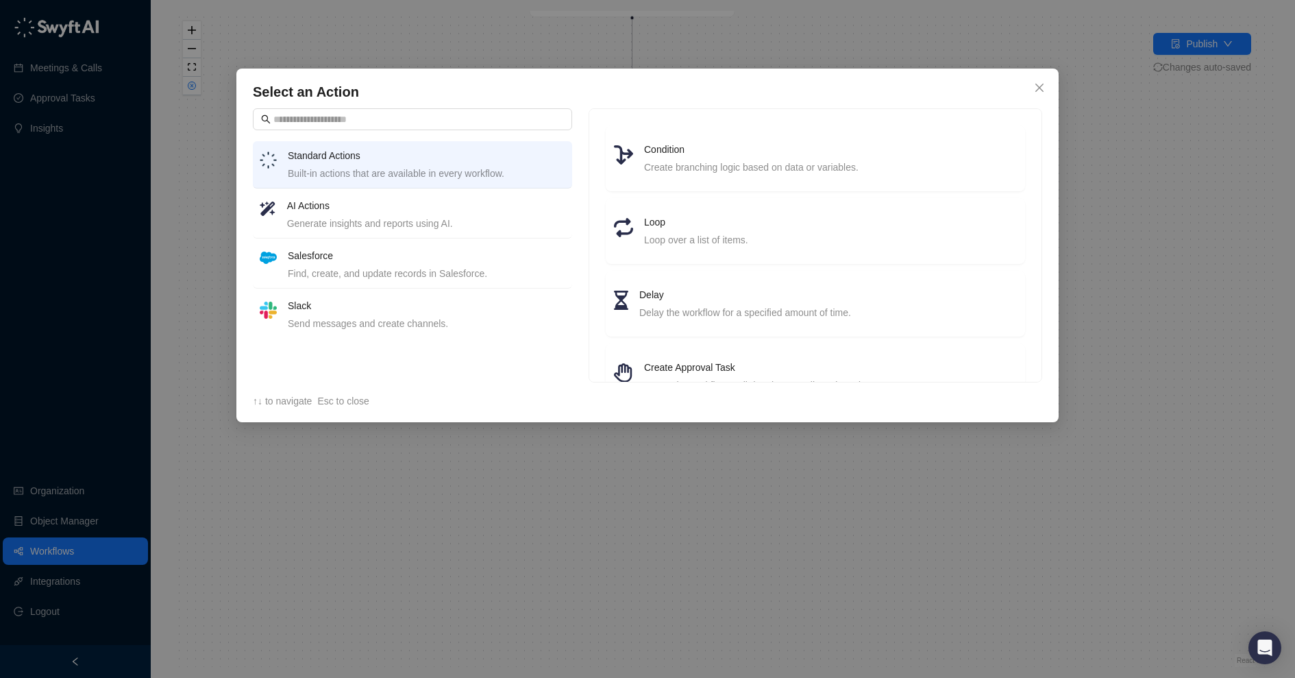
click at [469, 212] on h4 "AI Actions" at bounding box center [426, 205] width 278 height 15
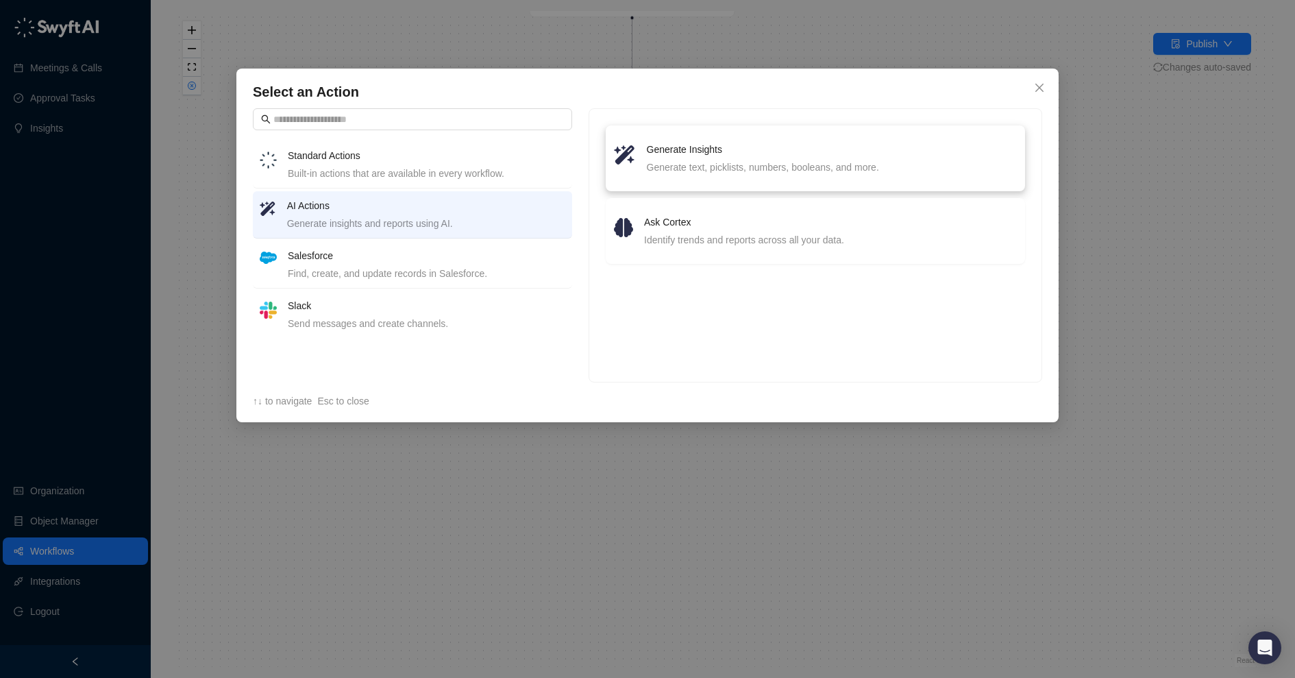
click at [727, 163] on div "Generate text, picklists, numbers, booleans, and more." at bounding box center [832, 167] width 370 height 15
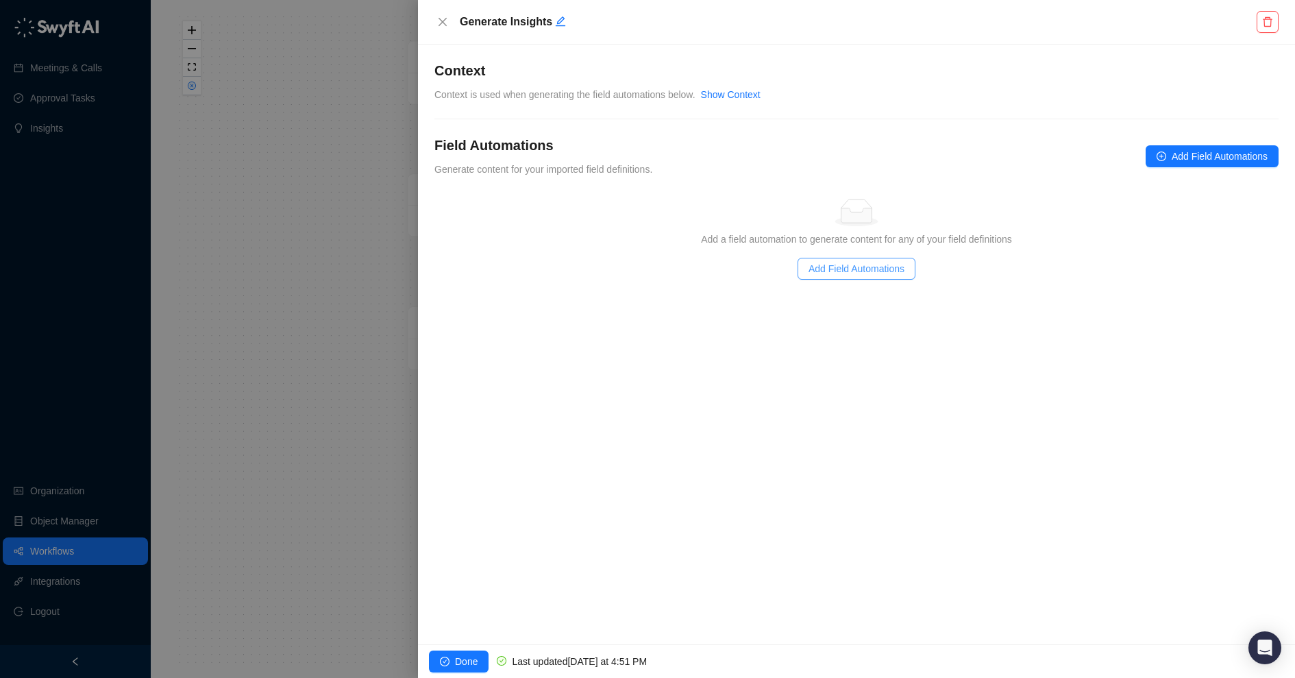
click at [879, 264] on span "Add Field Automations" at bounding box center [857, 268] width 96 height 15
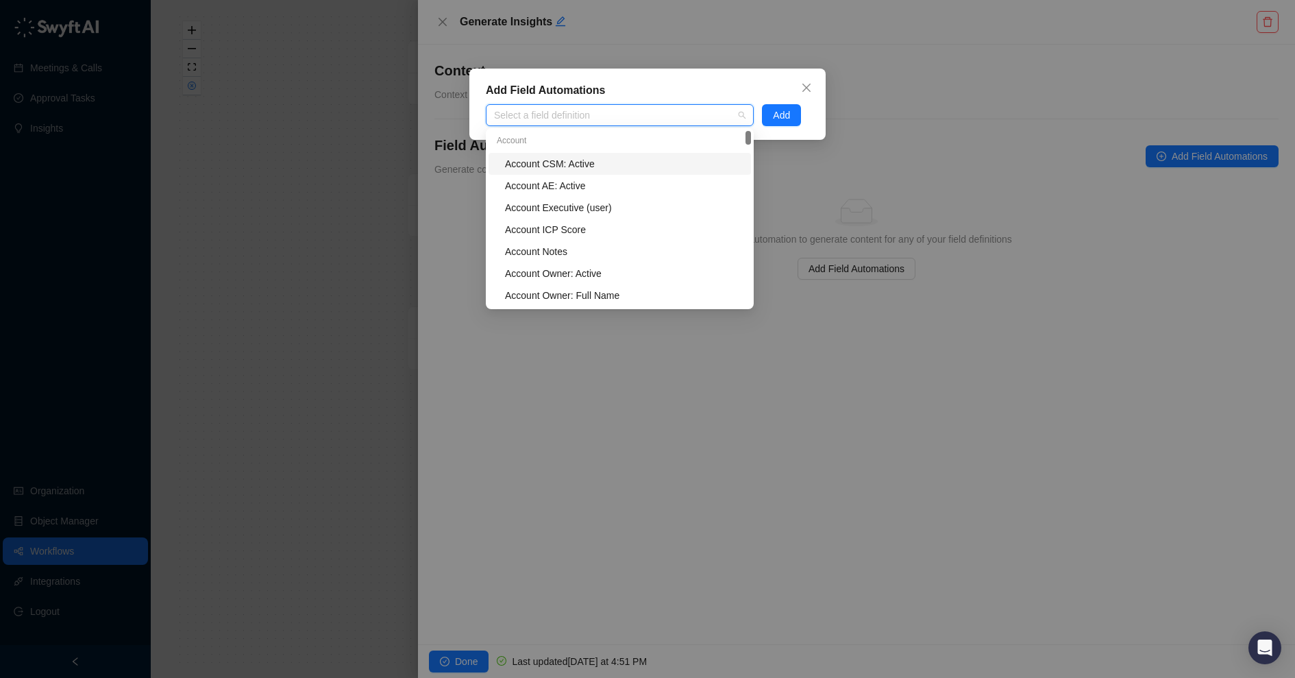
click at [716, 112] on div at bounding box center [613, 115] width 248 height 10
type input "****"
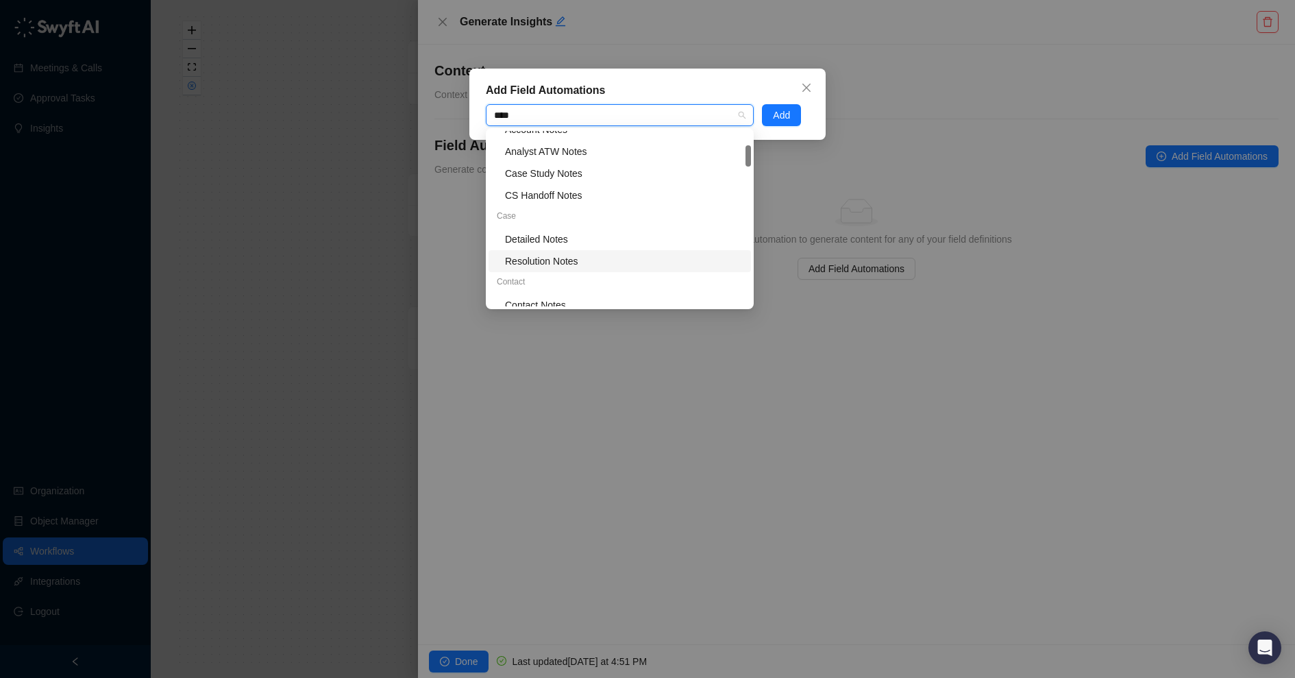
click at [567, 260] on div "Resolution Notes" at bounding box center [624, 261] width 238 height 15
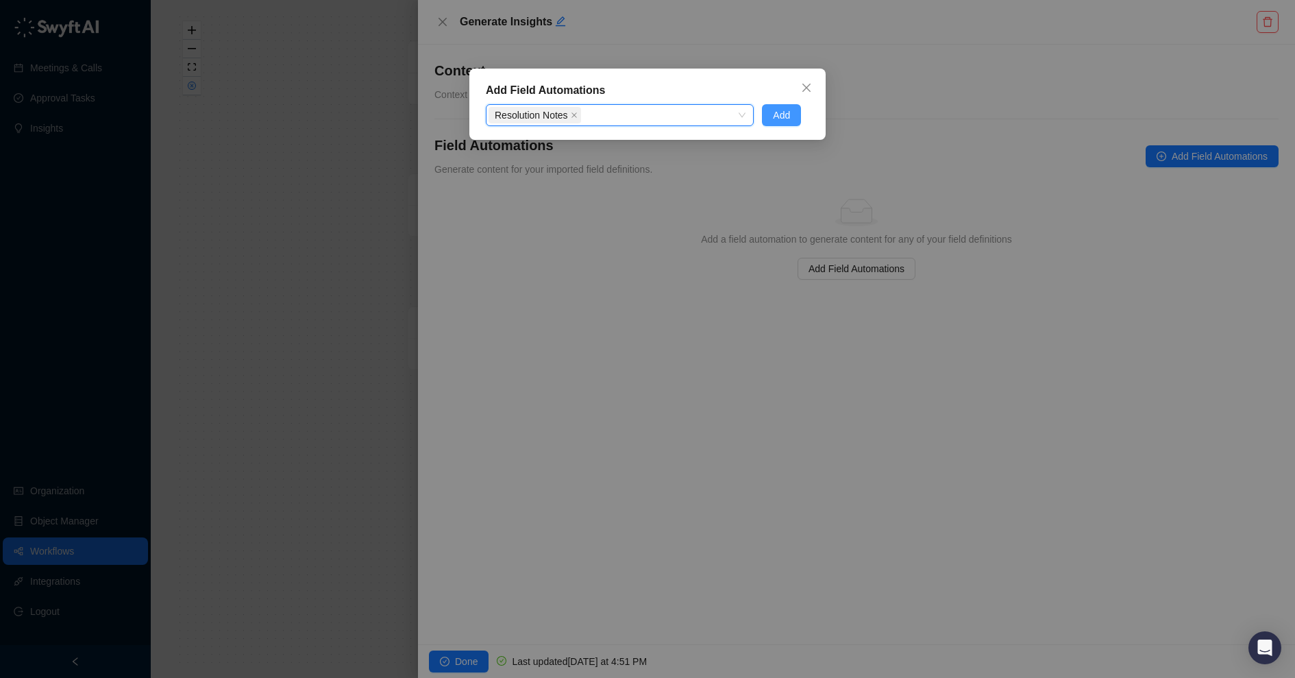
click at [787, 116] on span "Add" at bounding box center [781, 115] width 17 height 15
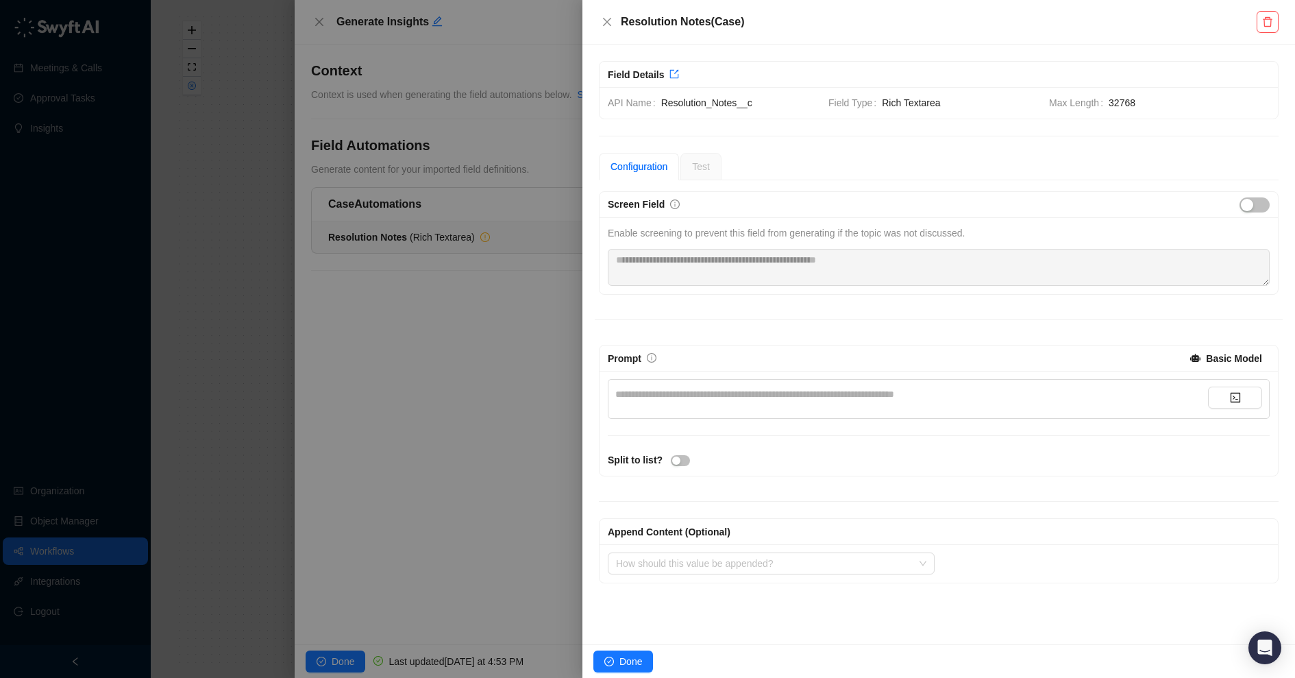
click at [686, 393] on div "**********" at bounding box center [911, 394] width 593 height 15
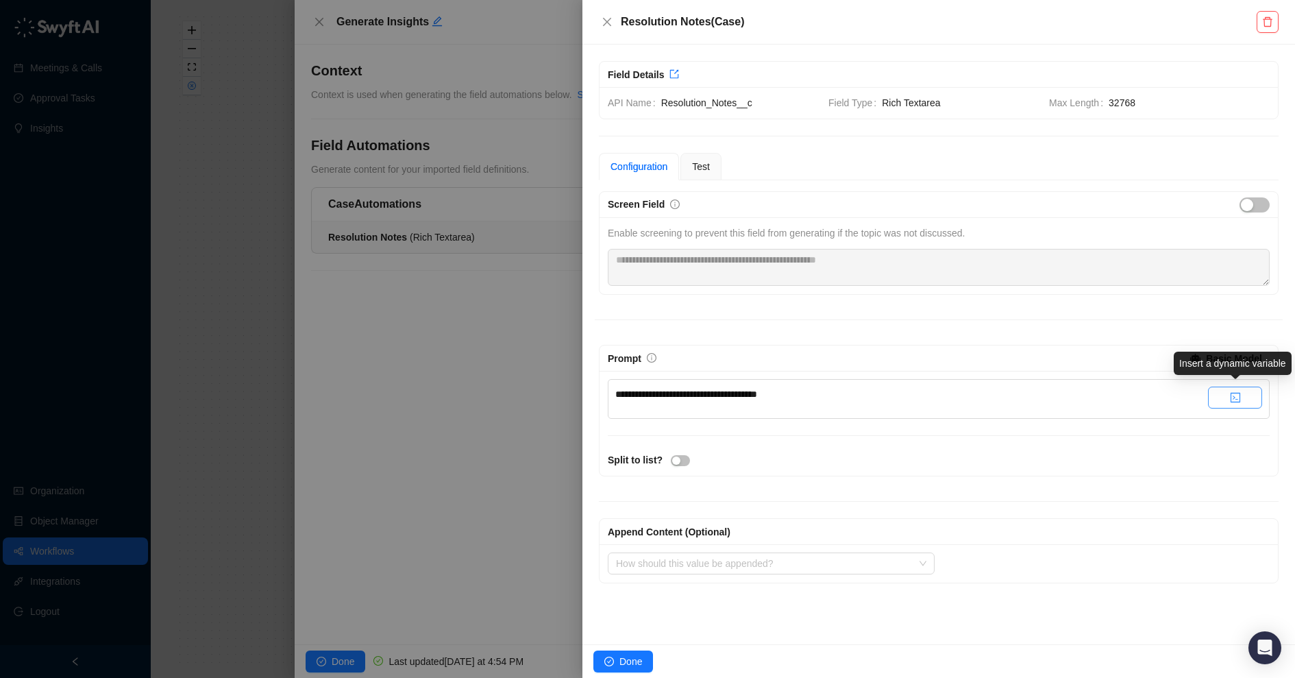
click at [1228, 398] on button "button" at bounding box center [1235, 398] width 54 height 22
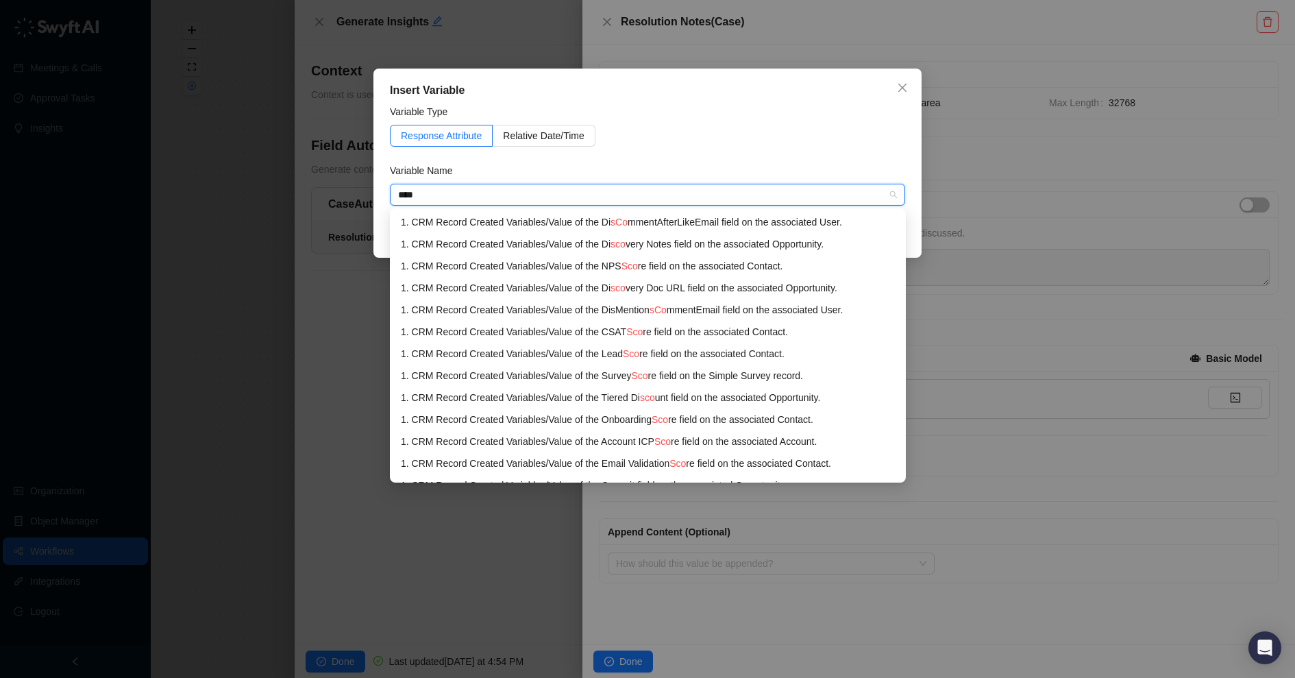
type input "*****"
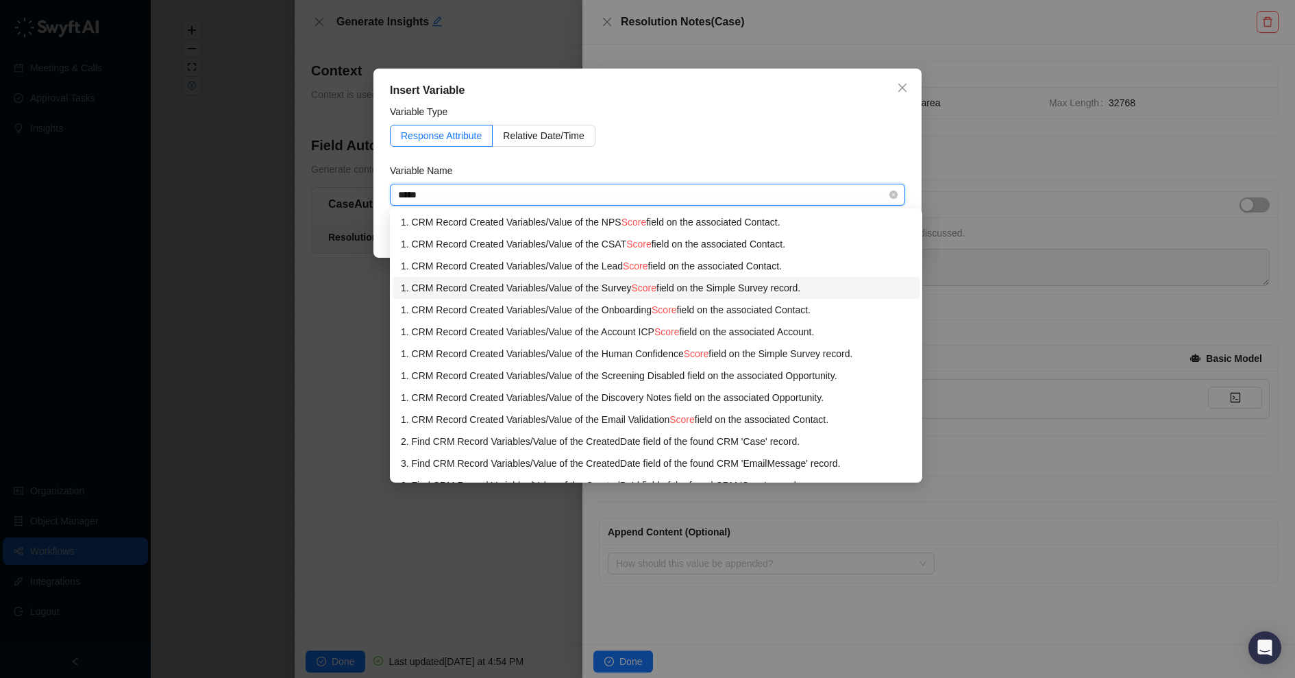
click at [735, 289] on div "1. CRM Record Created Variables / Value of the Survey Score field on the Simple…" at bounding box center [656, 287] width 511 height 15
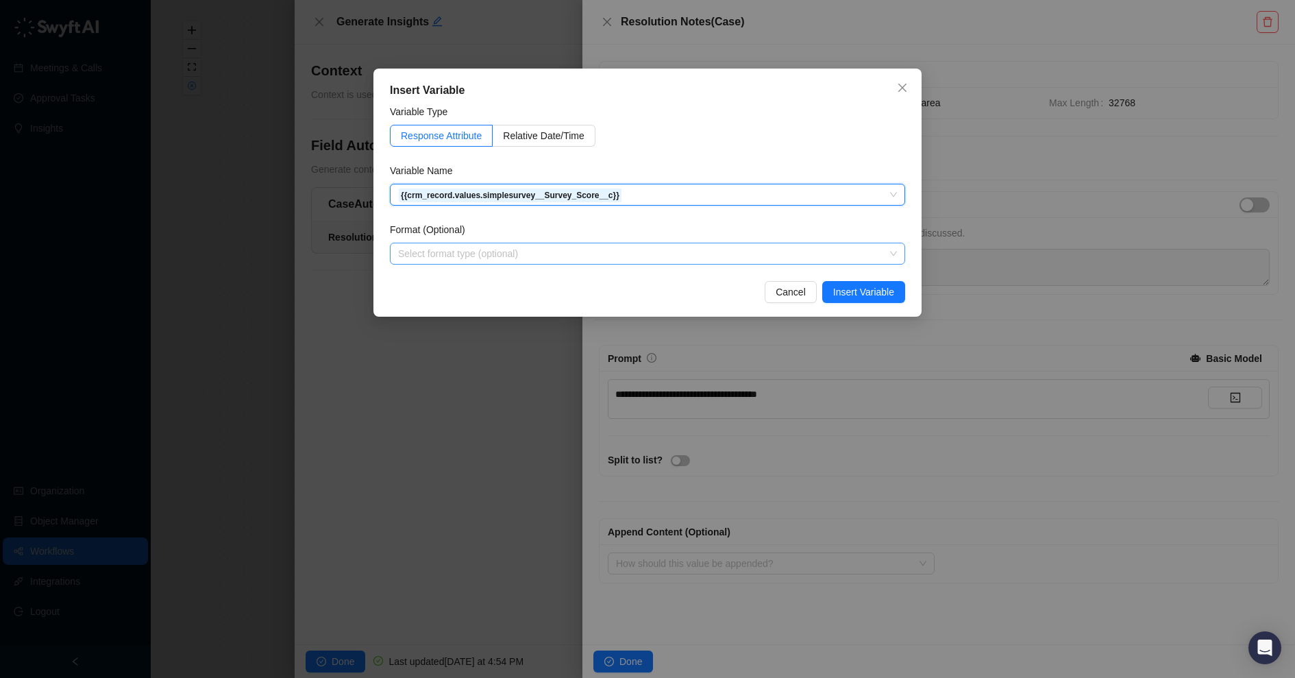
click at [764, 249] on input "search" at bounding box center [643, 253] width 491 height 21
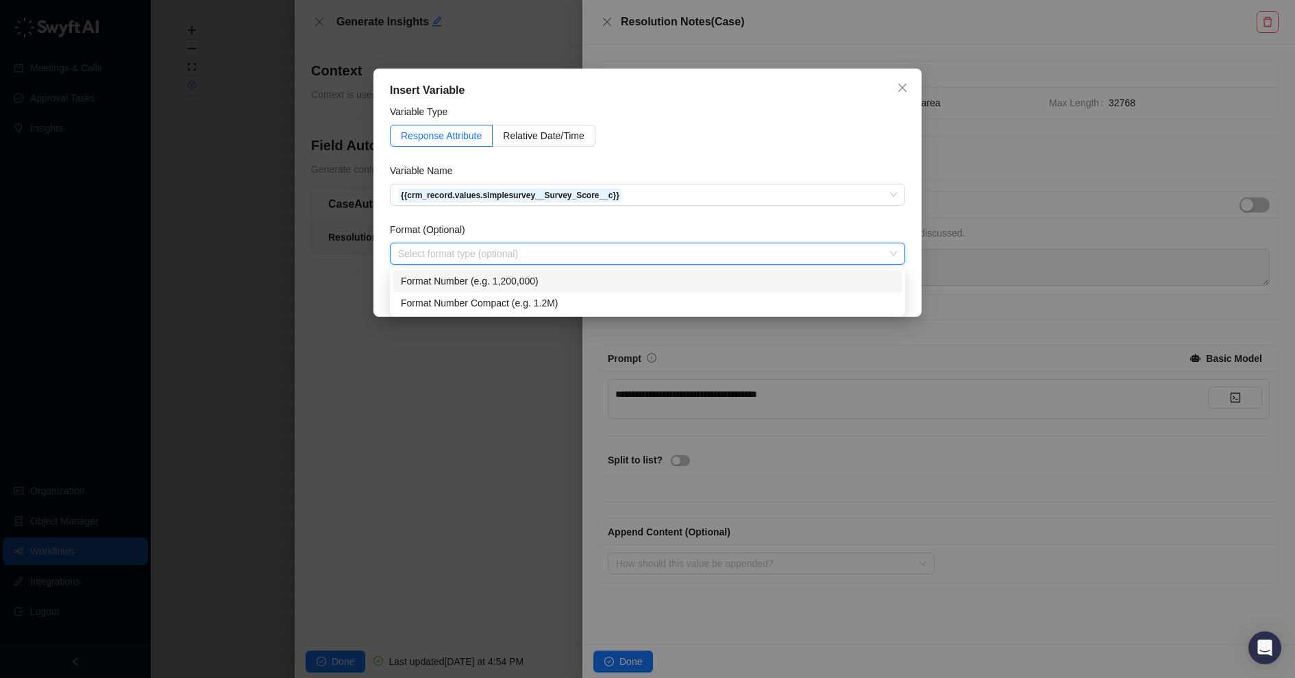
click at [750, 226] on div "Format (Optional)" at bounding box center [647, 232] width 515 height 21
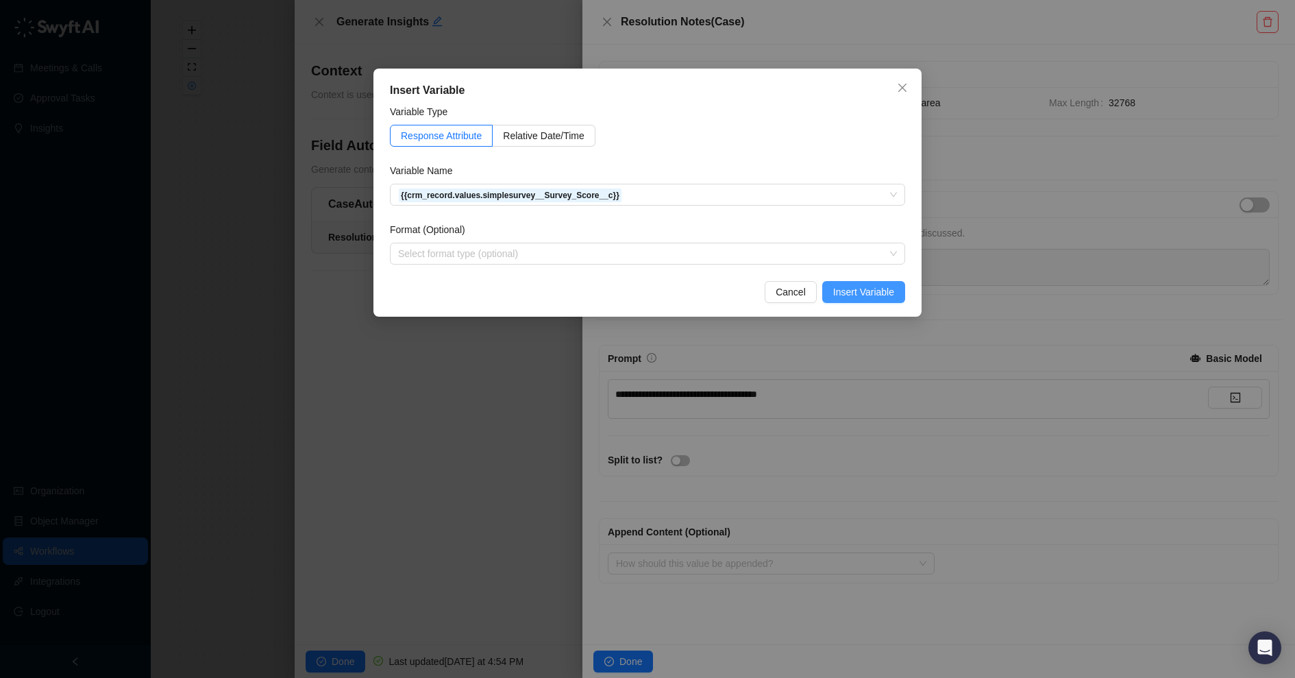
click at [862, 294] on span "Insert Variable" at bounding box center [863, 291] width 61 height 15
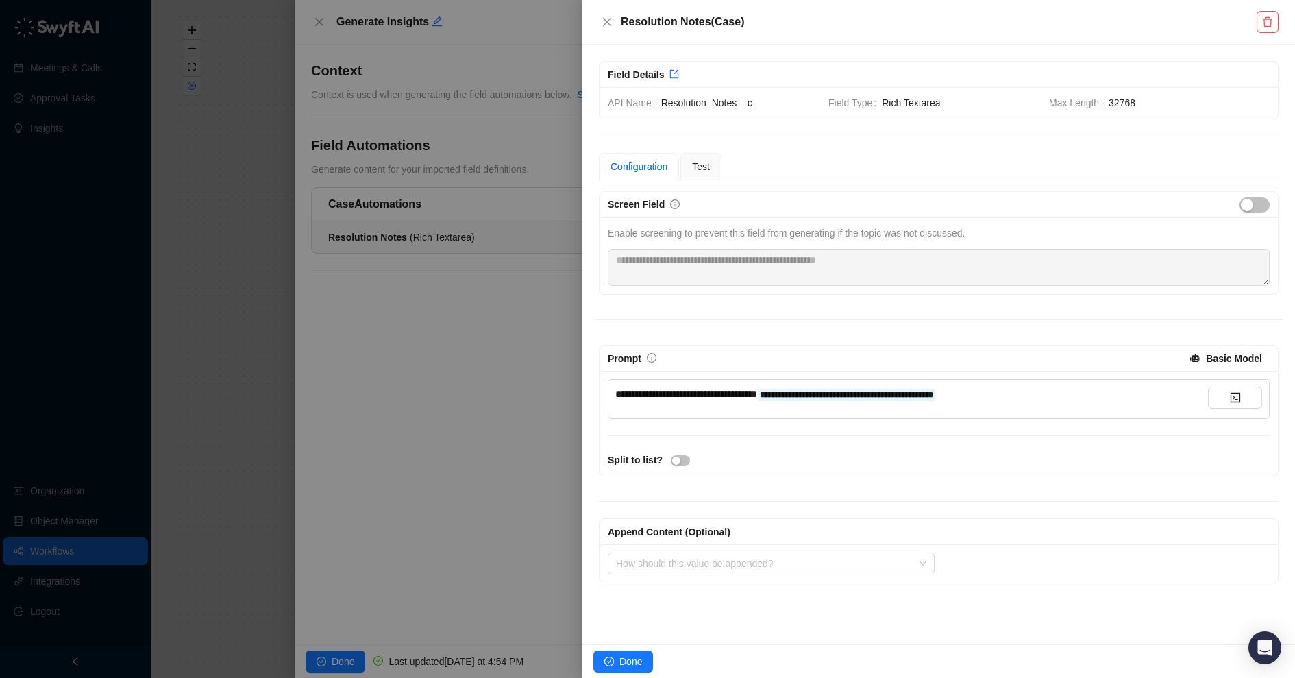
click at [1049, 392] on div "**********" at bounding box center [911, 394] width 593 height 15
click at [1219, 397] on button "button" at bounding box center [1235, 398] width 54 height 22
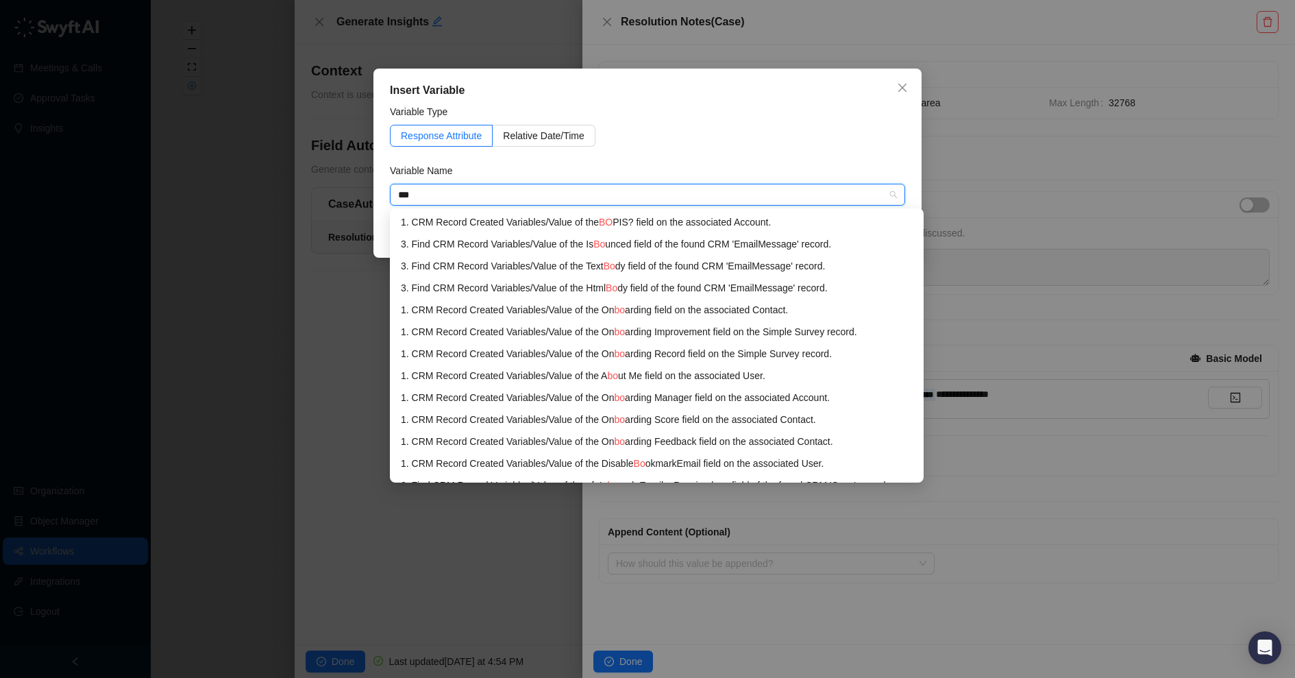
type input "****"
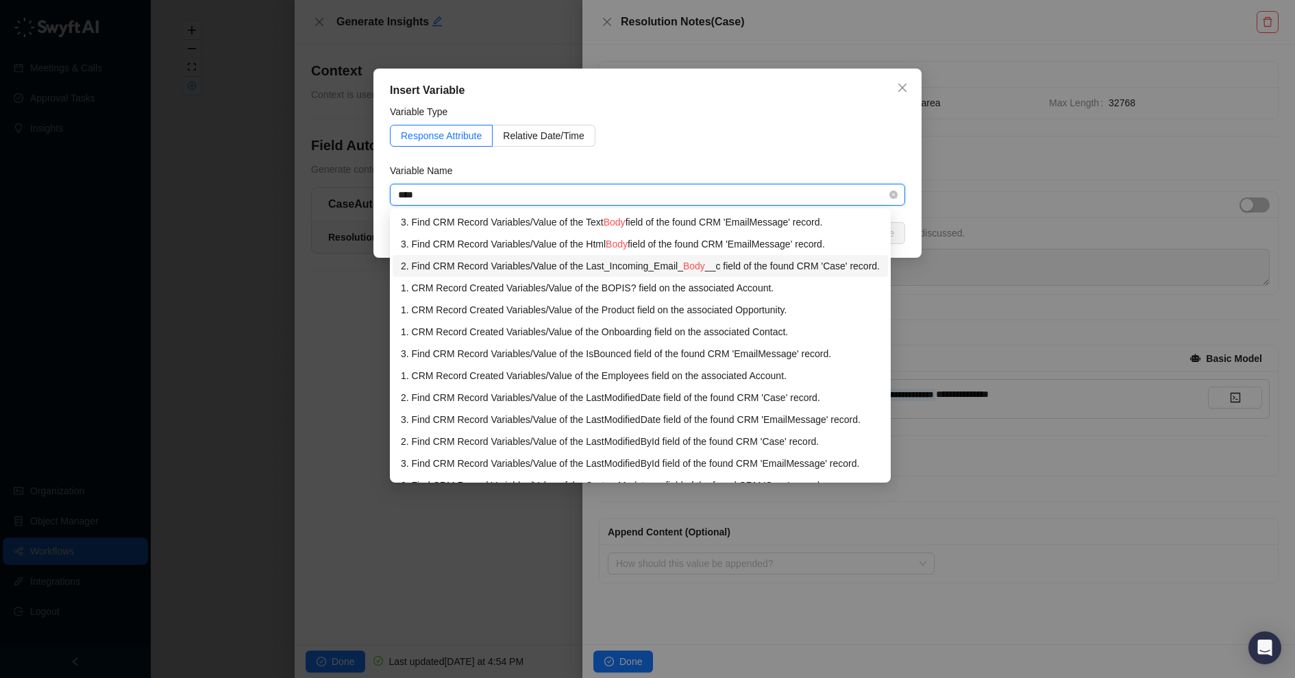
click at [740, 267] on div "2. Find CRM Record Variables / Value of the Last_Incoming_Email_ Body __c field…" at bounding box center [640, 265] width 479 height 15
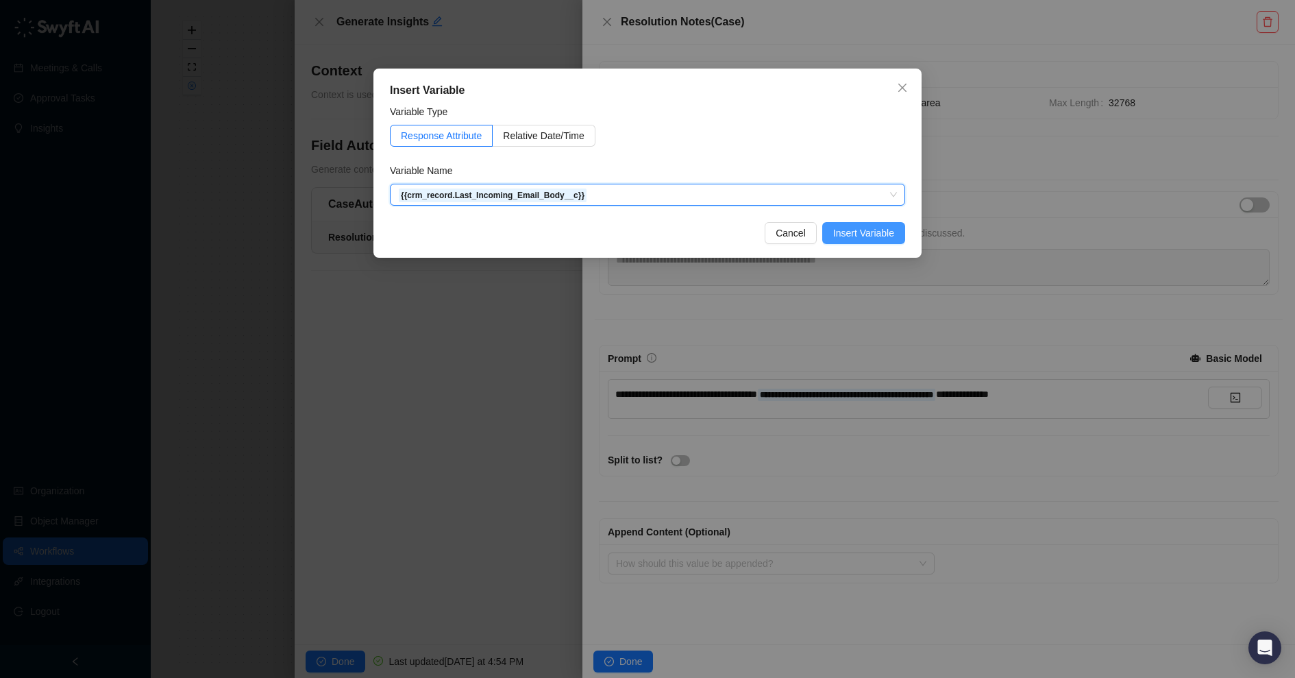
click at [866, 232] on span "Insert Variable" at bounding box center [863, 232] width 61 height 15
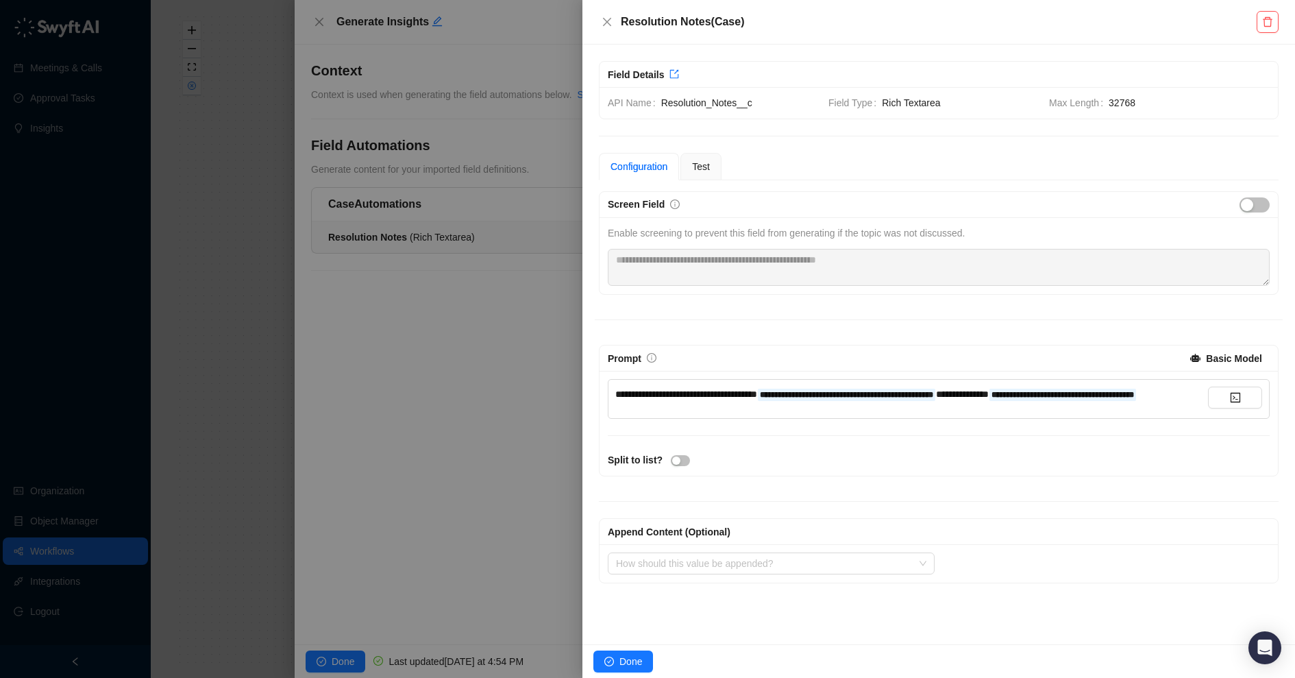
click at [965, 402] on div "**********" at bounding box center [911, 394] width 593 height 15
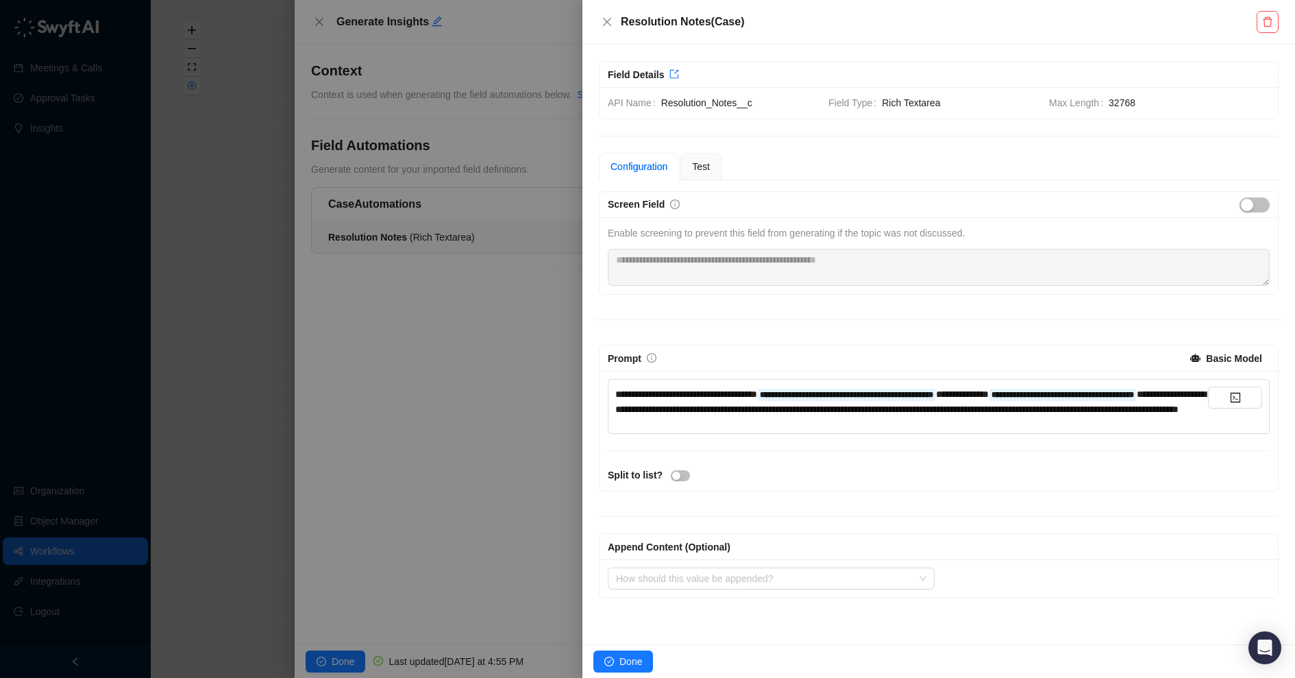
click at [1055, 417] on div "**********" at bounding box center [911, 402] width 593 height 30
click at [757, 389] on span "**********" at bounding box center [686, 394] width 142 height 10
click at [835, 347] on div "Prompt Basic Model" at bounding box center [939, 358] width 662 height 22
click at [630, 656] on span "Done" at bounding box center [631, 661] width 23 height 15
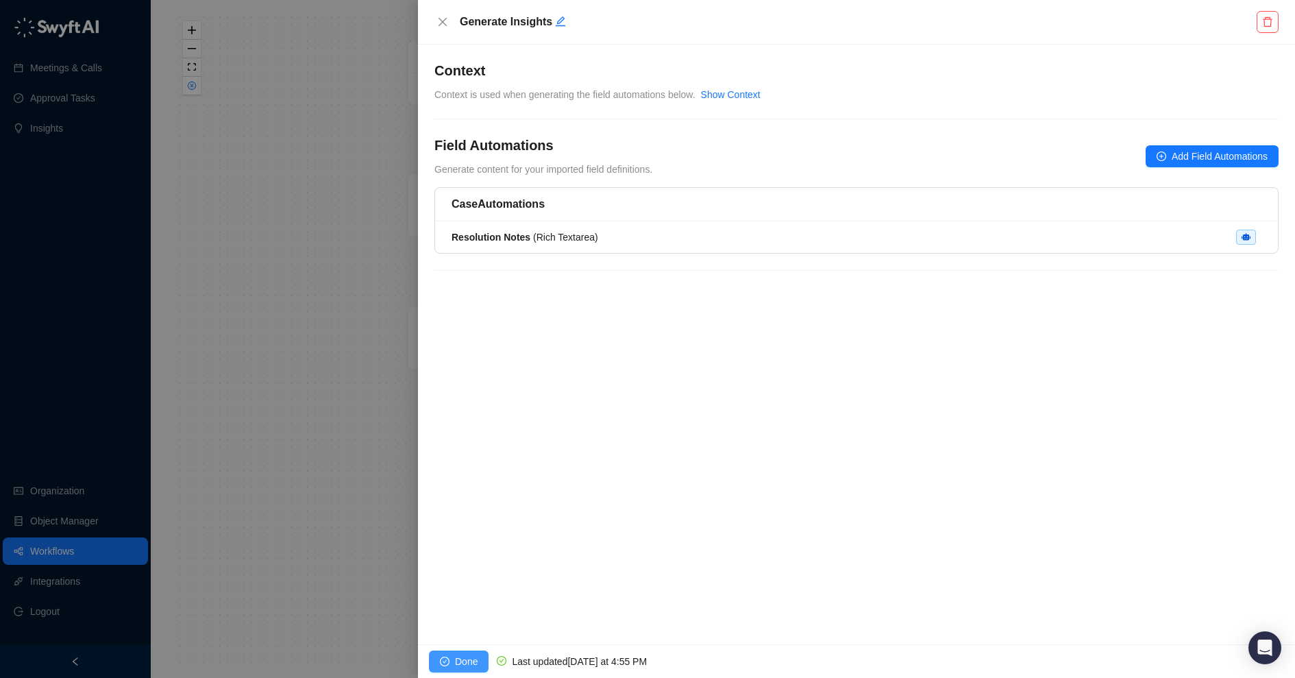
click at [456, 659] on span "Done" at bounding box center [466, 661] width 23 height 15
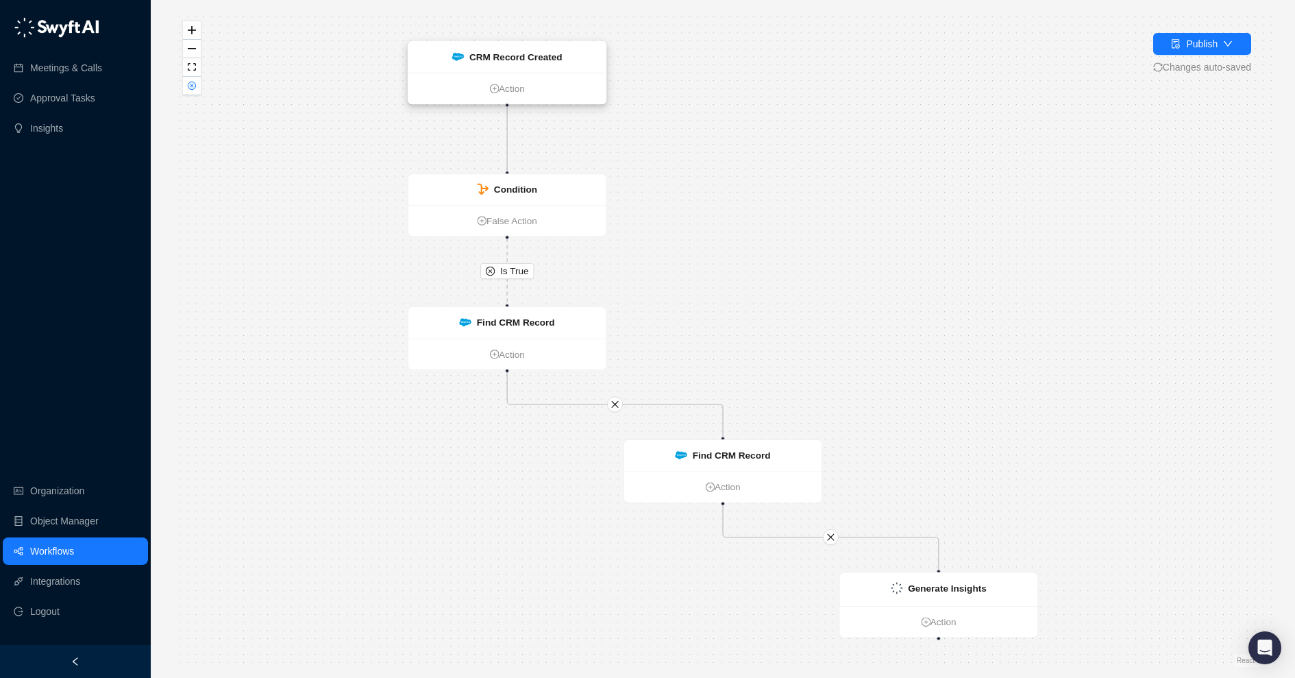
click at [594, 63] on div "CRM Record Created" at bounding box center [507, 57] width 198 height 32
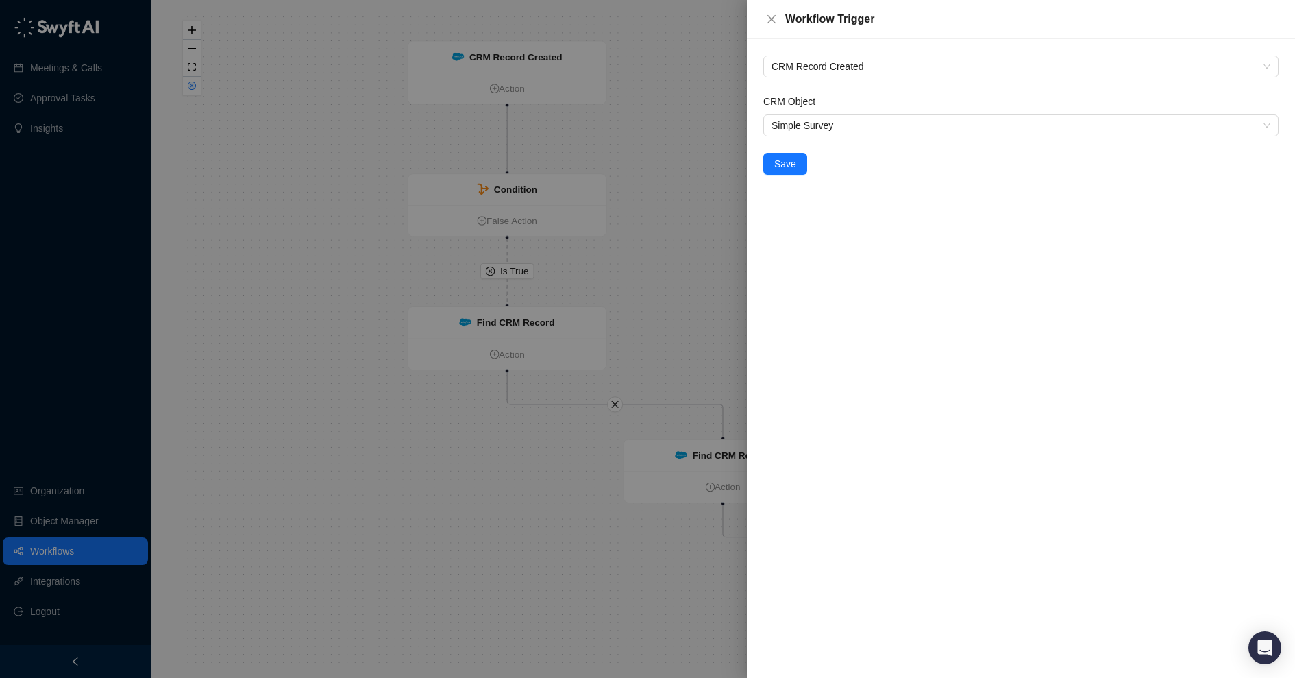
click at [637, 73] on div at bounding box center [647, 339] width 1295 height 678
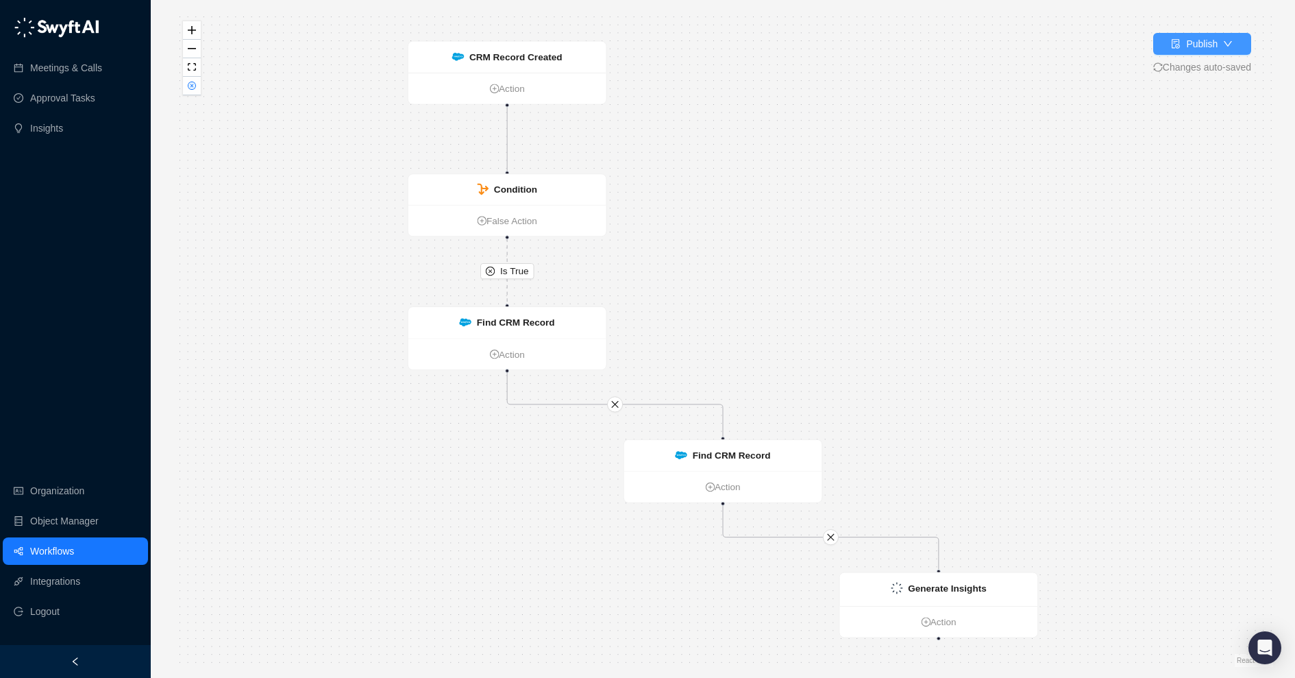
click at [1220, 47] on button "Publish" at bounding box center [1203, 44] width 98 height 22
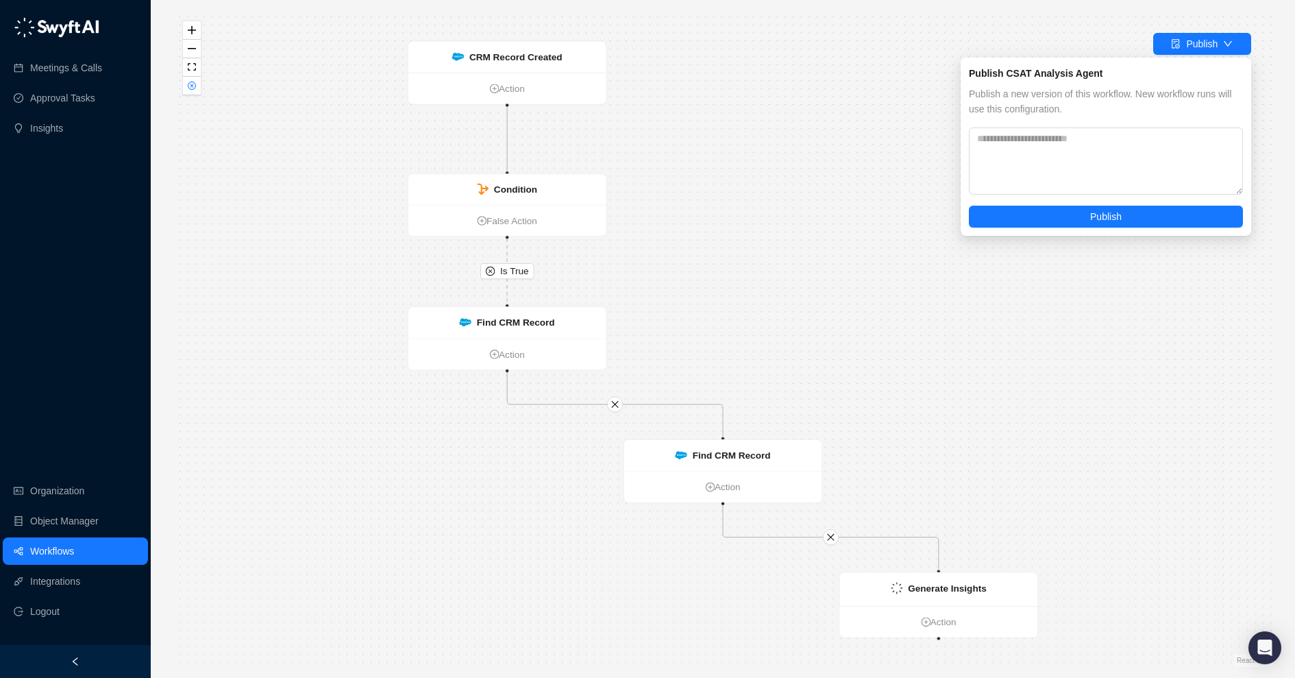
click at [829, 176] on div "Is True CRM Record Created Action Condition False Action Find CRM Record Action…" at bounding box center [723, 339] width 1101 height 656
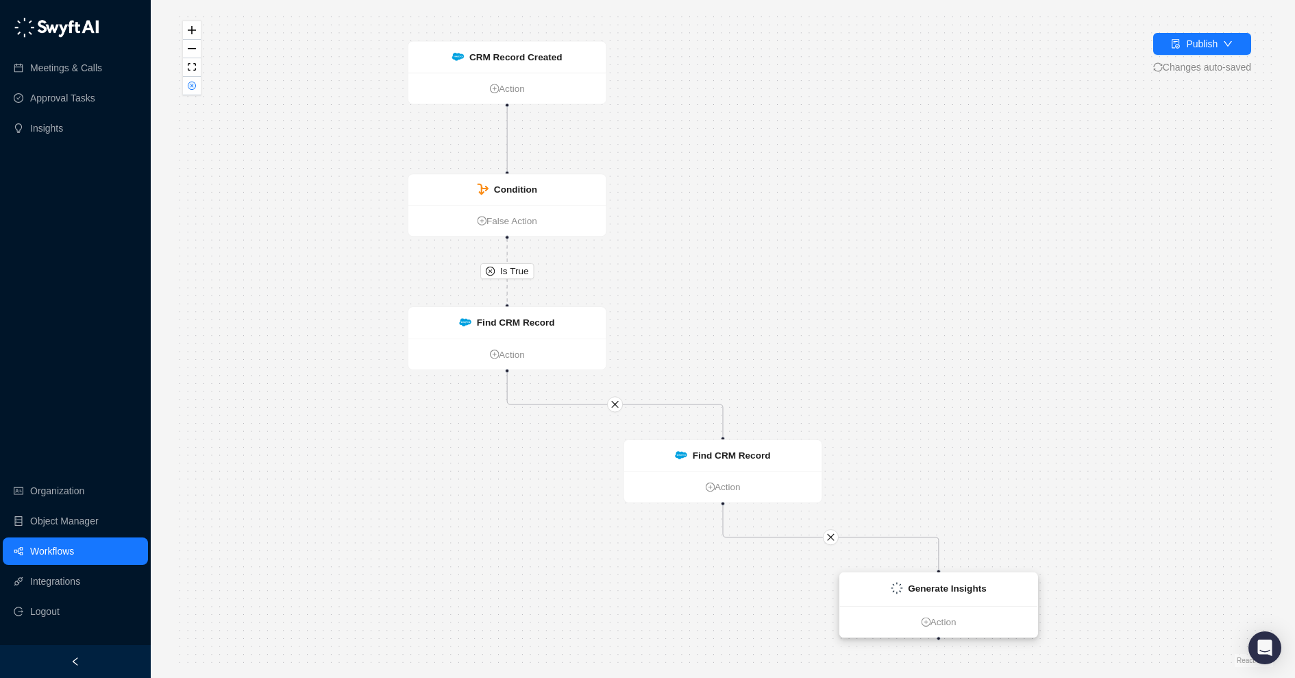
click at [912, 588] on strong "Generate Insights" at bounding box center [947, 588] width 79 height 11
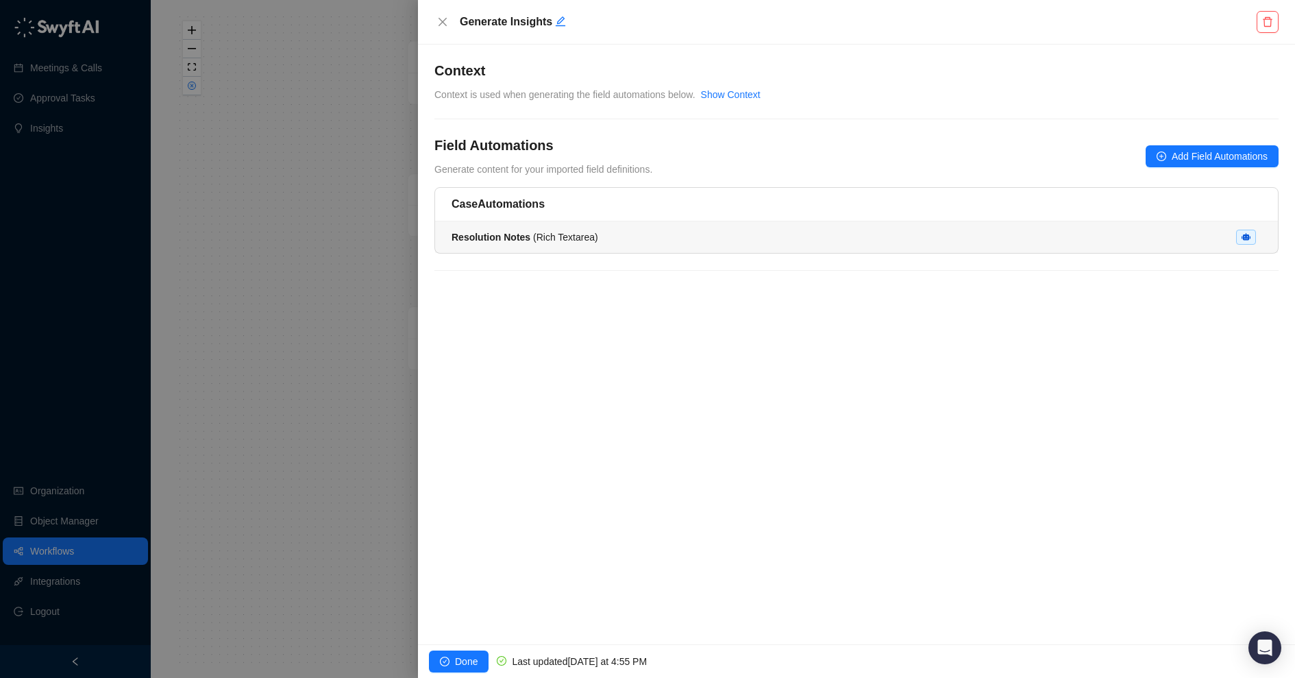
click at [964, 221] on li "Resolution Notes ( Rich Textarea )" at bounding box center [856, 237] width 843 height 32
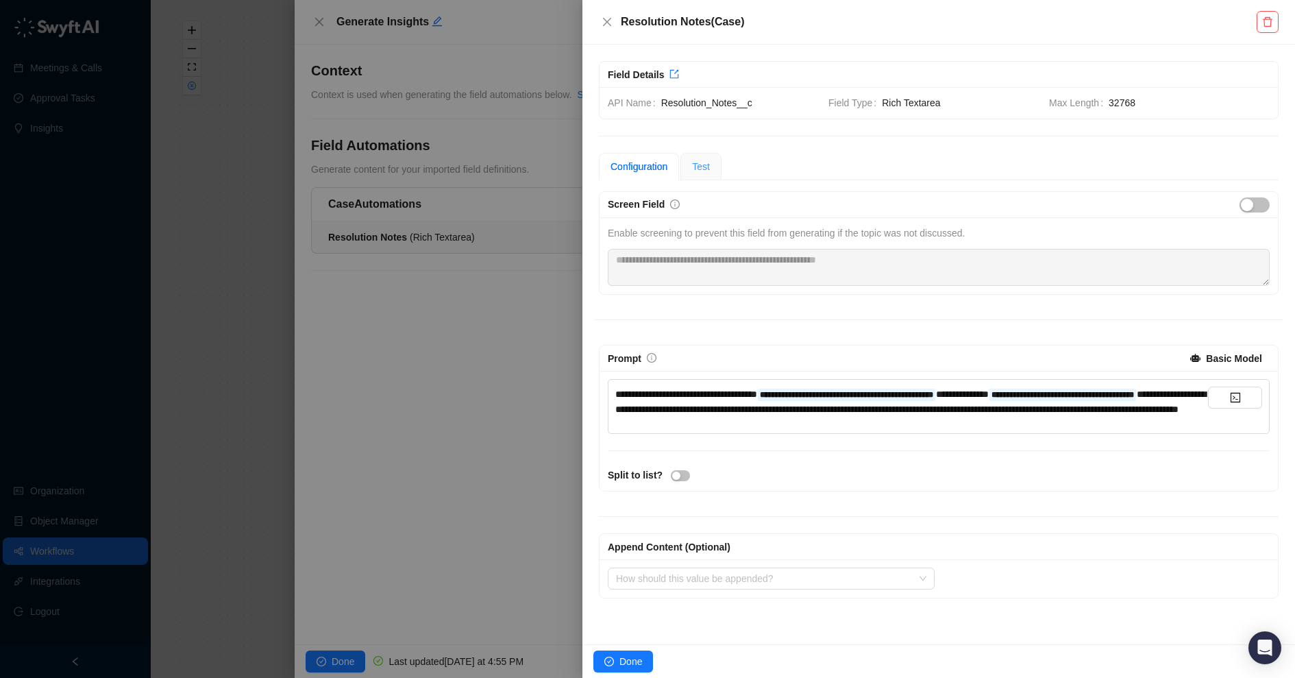
click at [704, 157] on div "Test" at bounding box center [701, 166] width 41 height 27
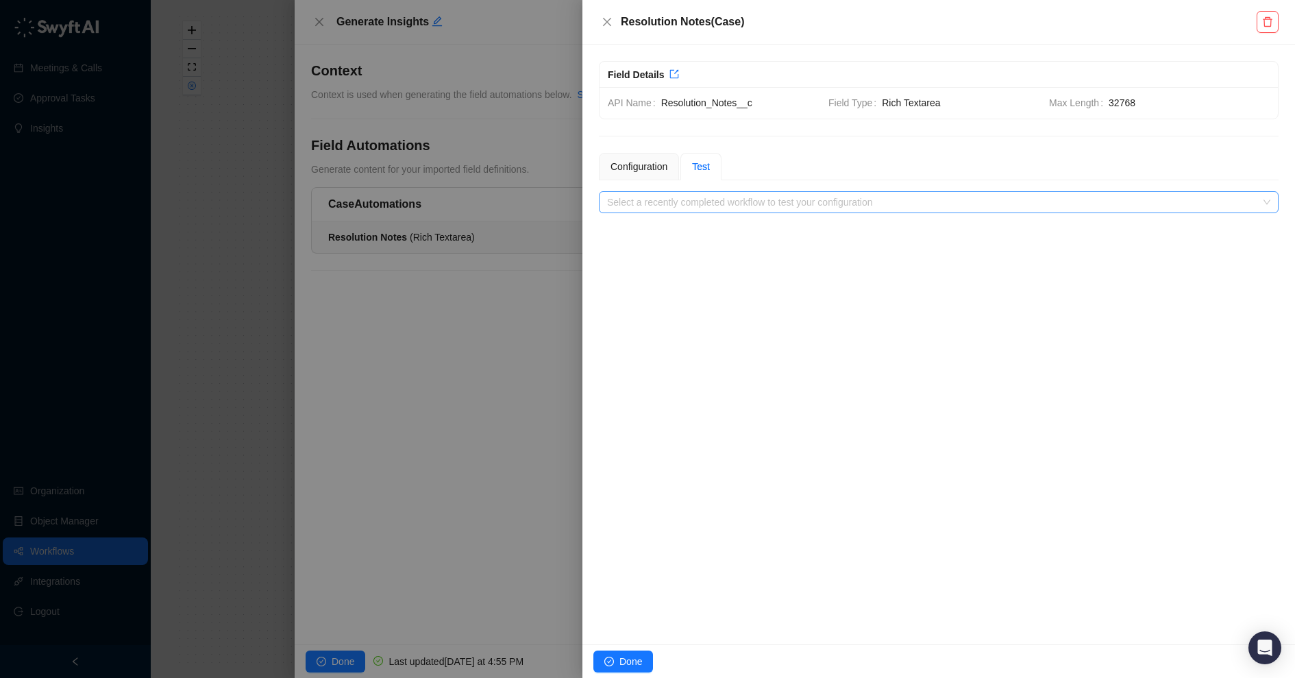
click at [988, 193] on input "search" at bounding box center [934, 202] width 655 height 21
click at [658, 162] on div "Configuration" at bounding box center [639, 166] width 57 height 15
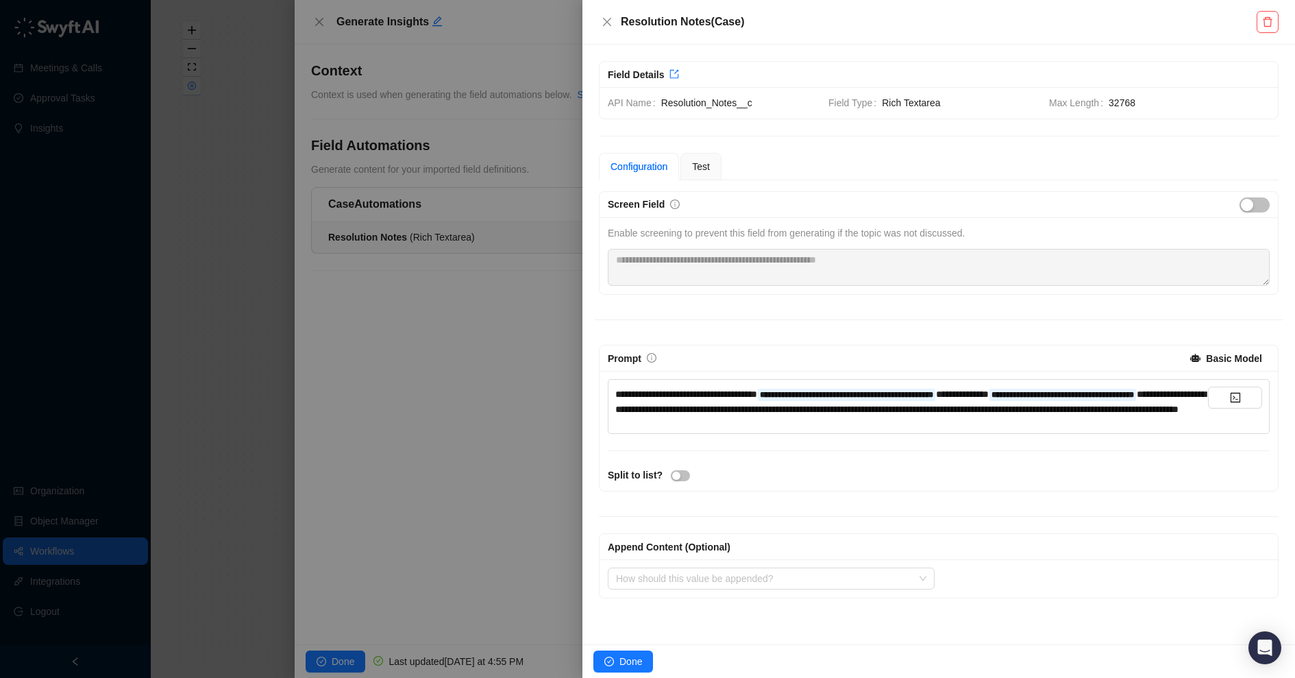
click at [533, 393] on div at bounding box center [647, 339] width 1295 height 678
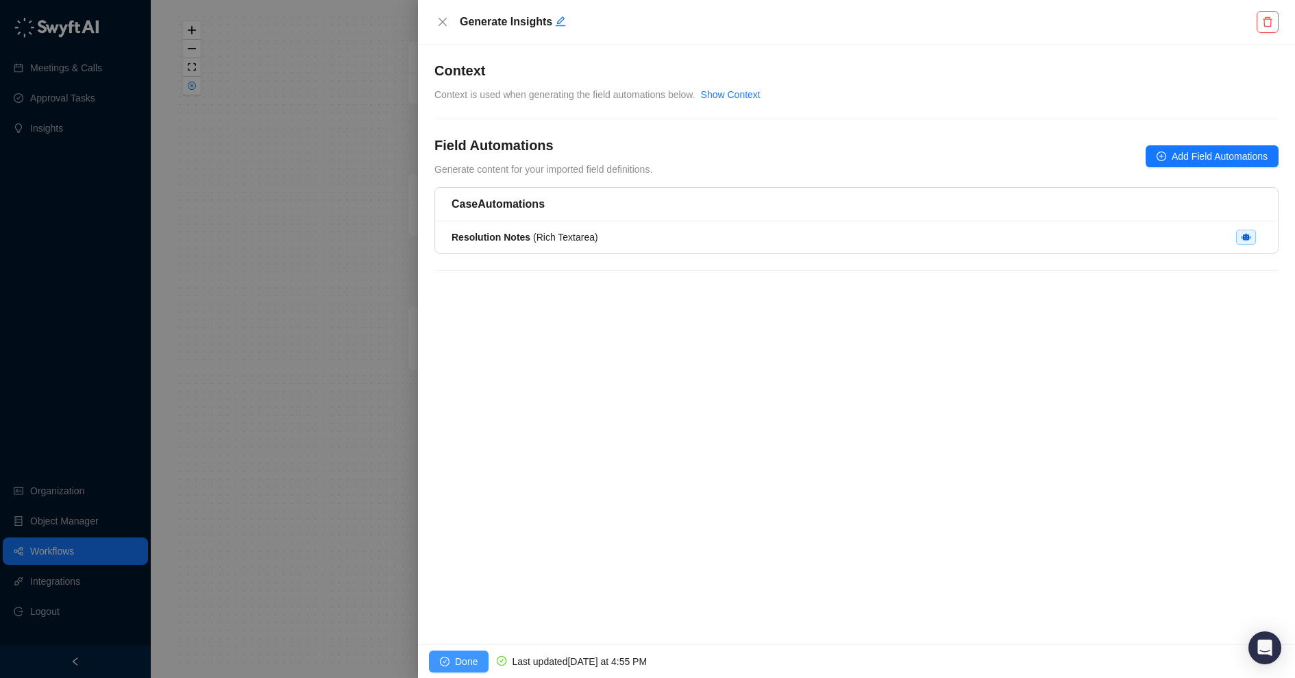
click at [469, 656] on span "Done" at bounding box center [466, 661] width 23 height 15
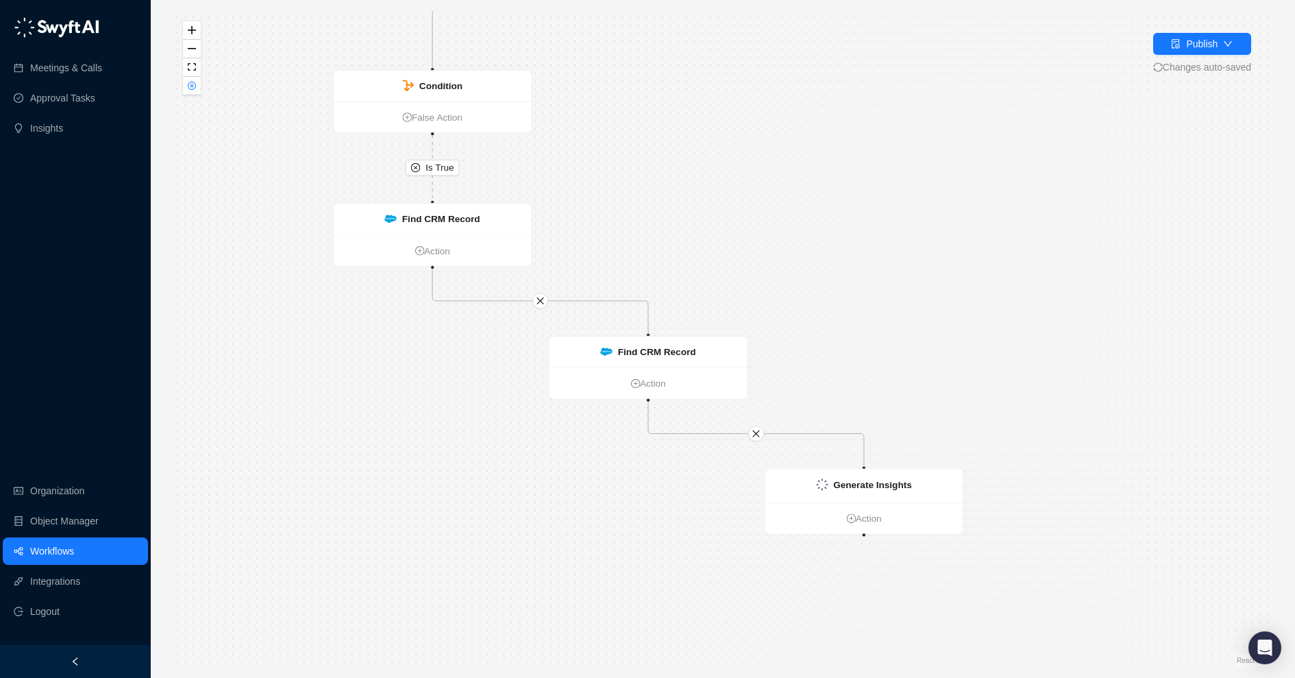
drag, startPoint x: 639, startPoint y: 589, endPoint x: 533, endPoint y: 424, distance: 196.8
click at [533, 424] on div "Is True CRM Record Created Action Condition False Action Find CRM Record Action…" at bounding box center [723, 339] width 1101 height 656
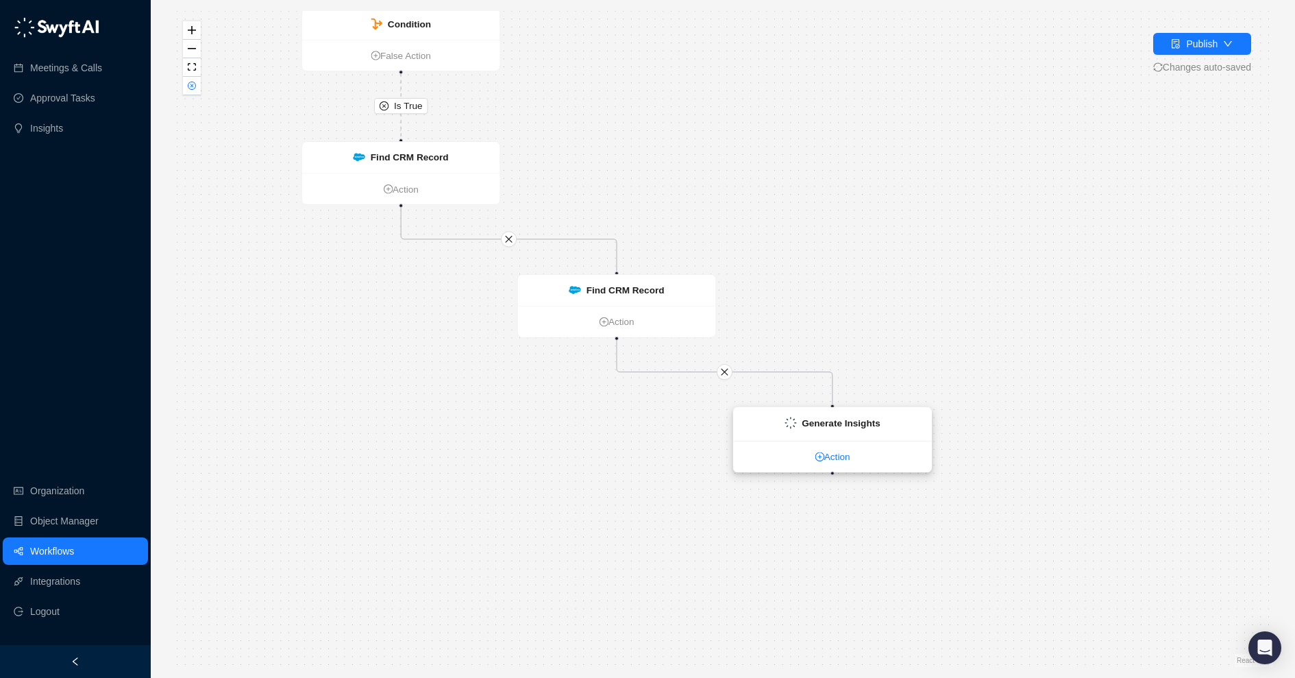
click at [835, 462] on link "Action" at bounding box center [833, 457] width 198 height 14
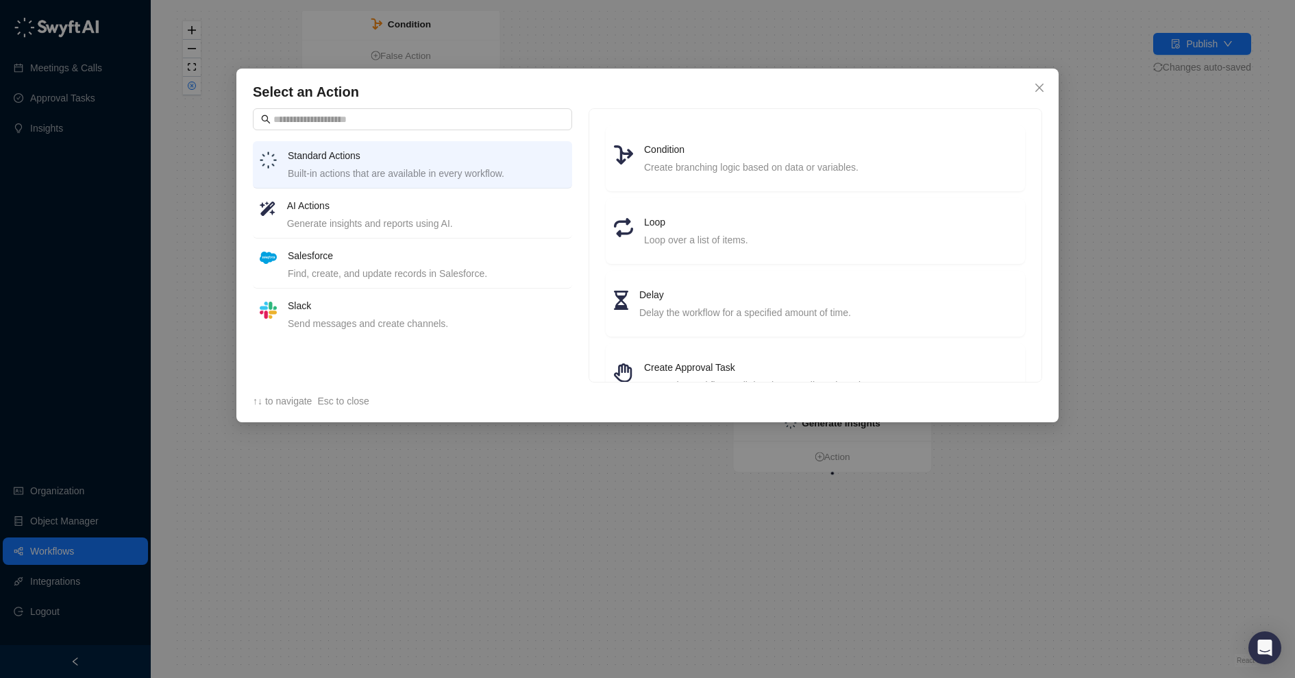
click at [407, 266] on div "Find, create, and update records in Salesforce." at bounding box center [427, 273] width 278 height 15
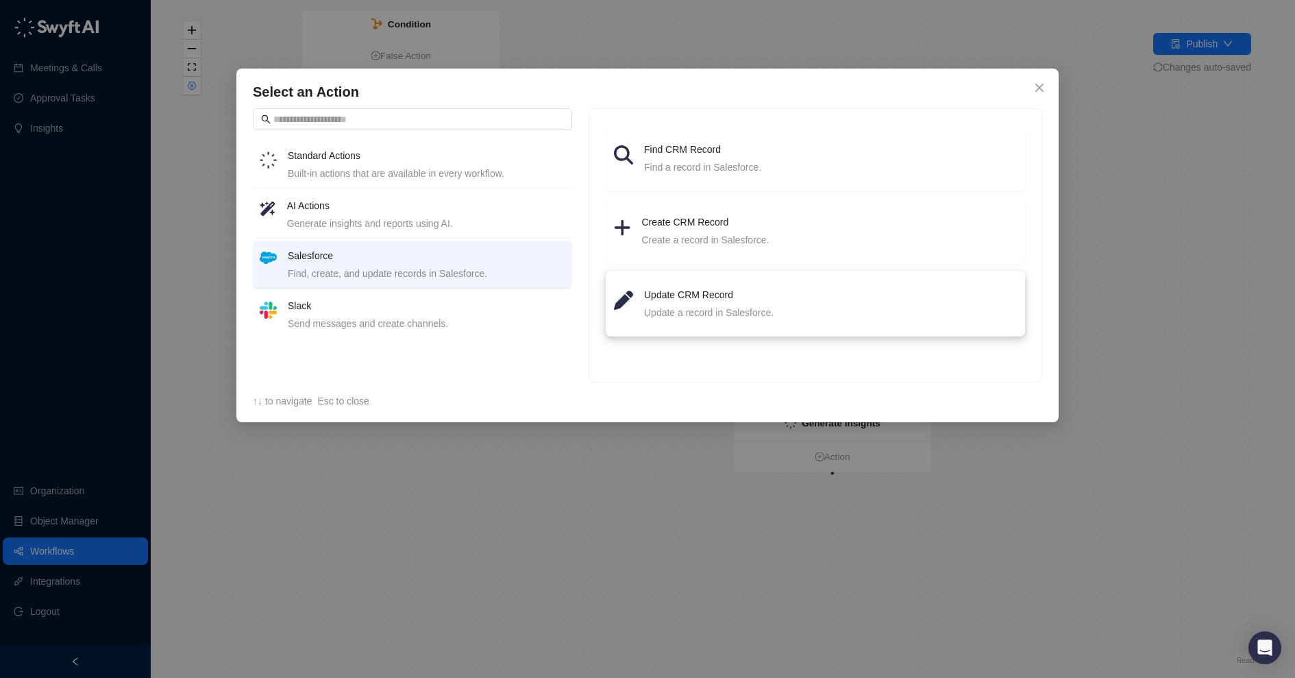
click at [696, 308] on div "Update a record in Salesforce." at bounding box center [830, 312] width 373 height 15
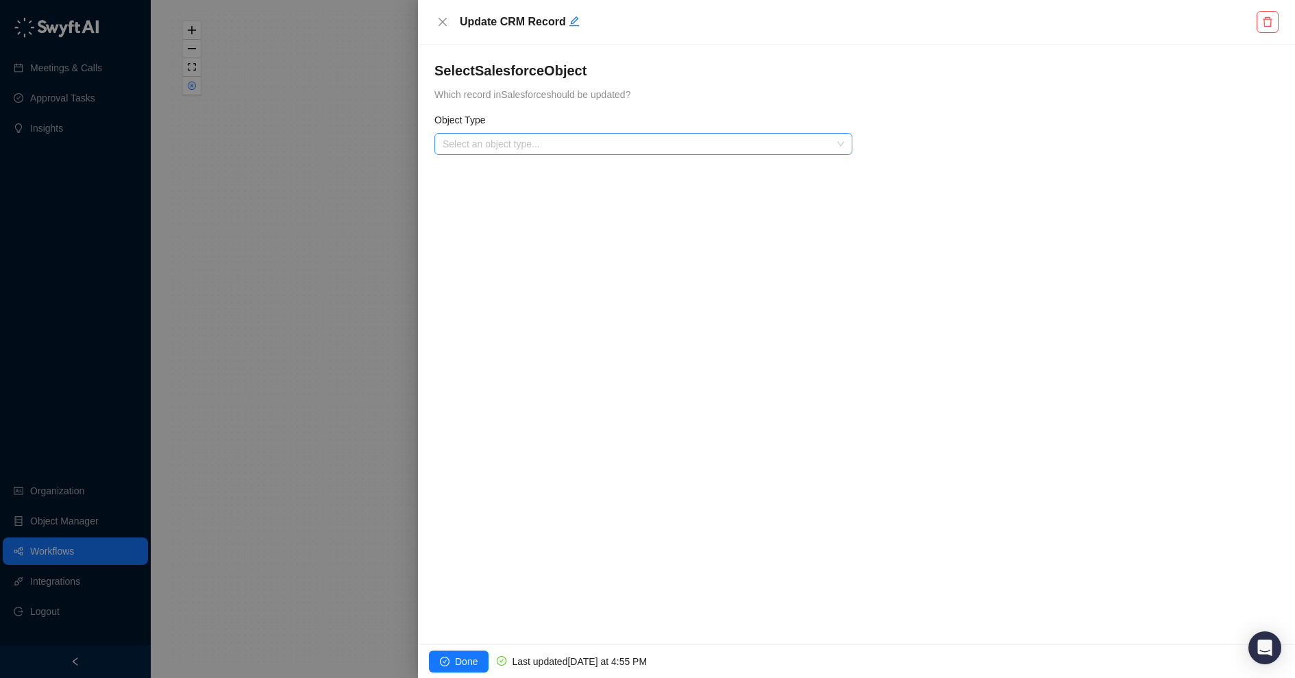
click at [497, 146] on input "search" at bounding box center [639, 144] width 393 height 21
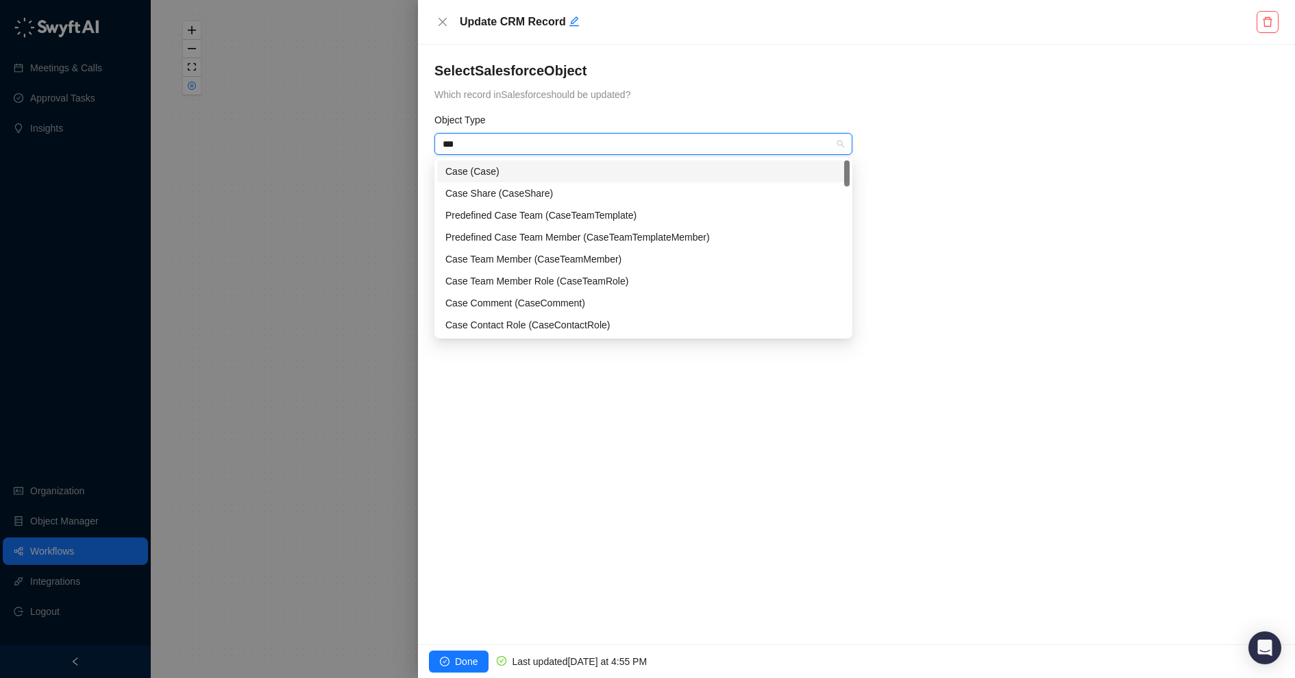
type input "****"
click at [502, 166] on div "Case (Case)" at bounding box center [644, 171] width 396 height 15
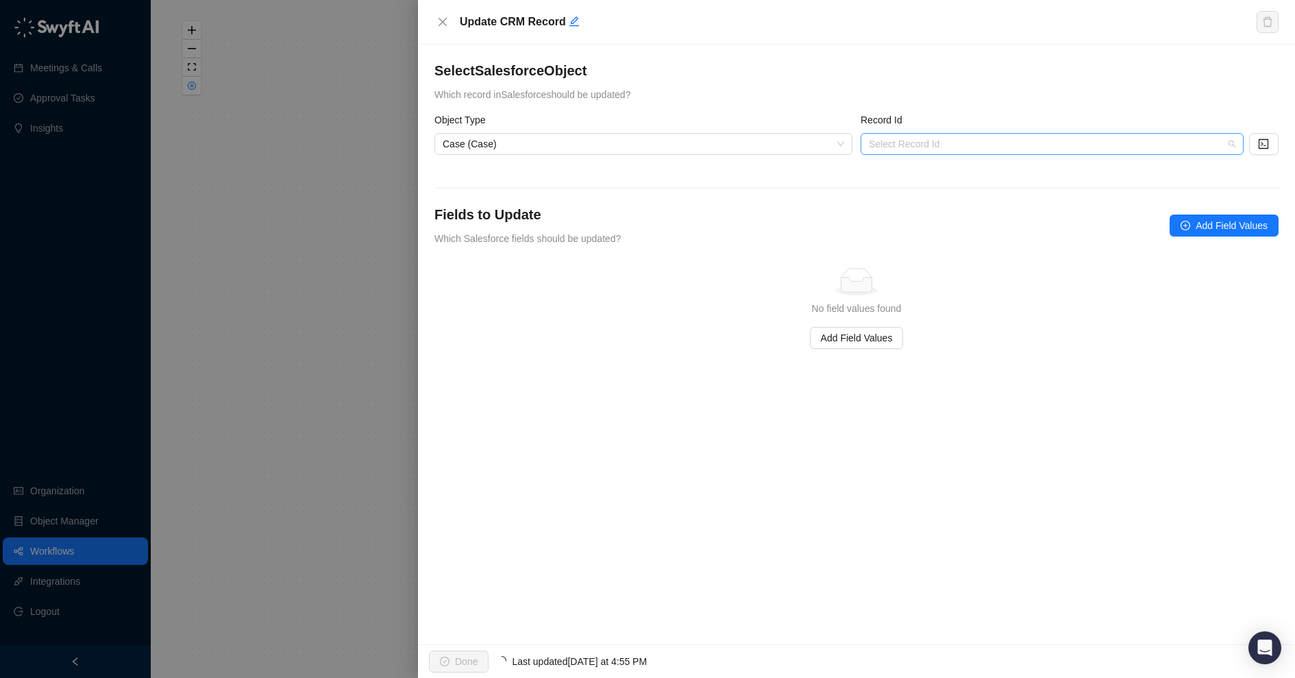
click at [944, 138] on input "search" at bounding box center [1048, 144] width 358 height 21
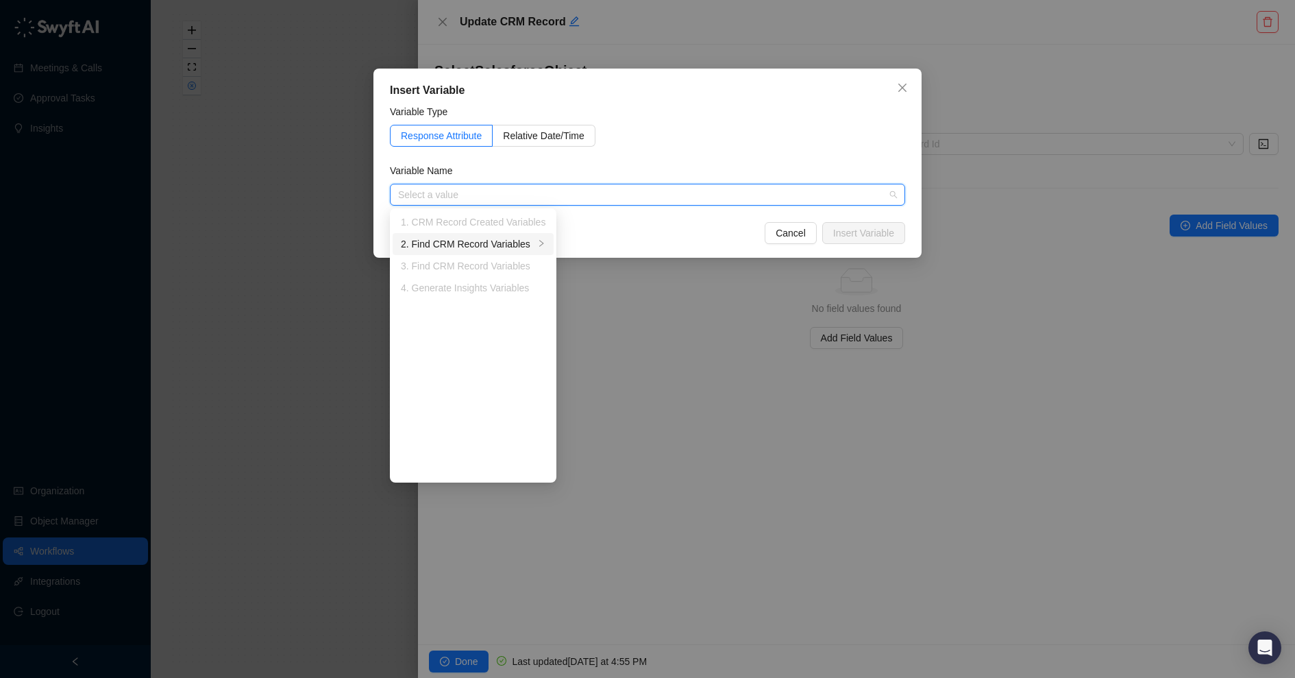
click at [524, 245] on div "2. Find CRM Record Variables" at bounding box center [468, 243] width 134 height 15
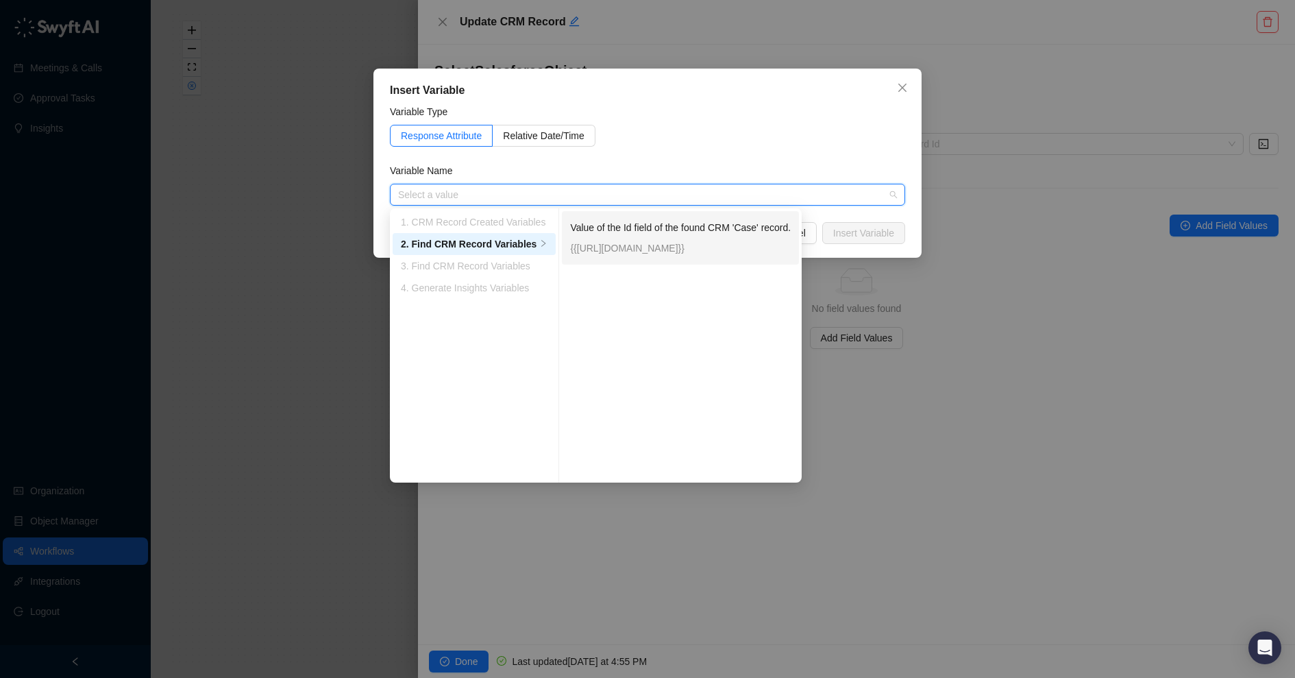
click at [625, 244] on p "{{crm_record.Id}}" at bounding box center [680, 248] width 221 height 15
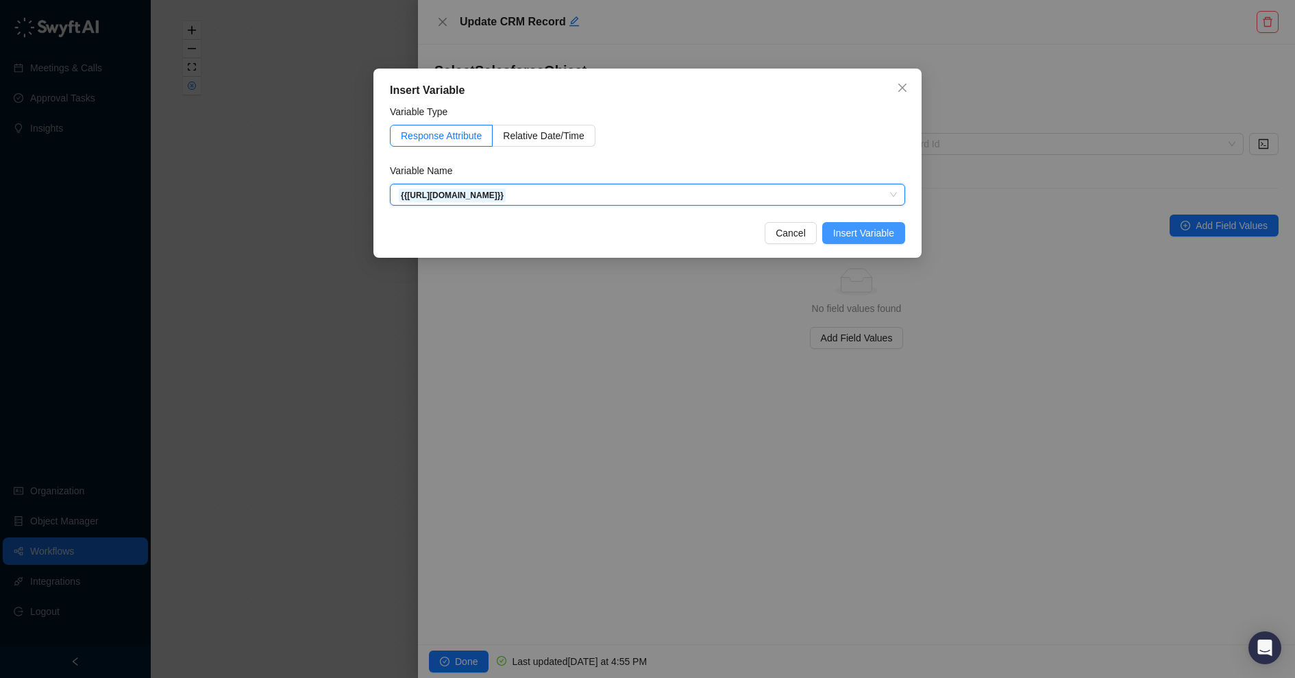
click at [857, 236] on span "Insert Variable" at bounding box center [863, 232] width 61 height 15
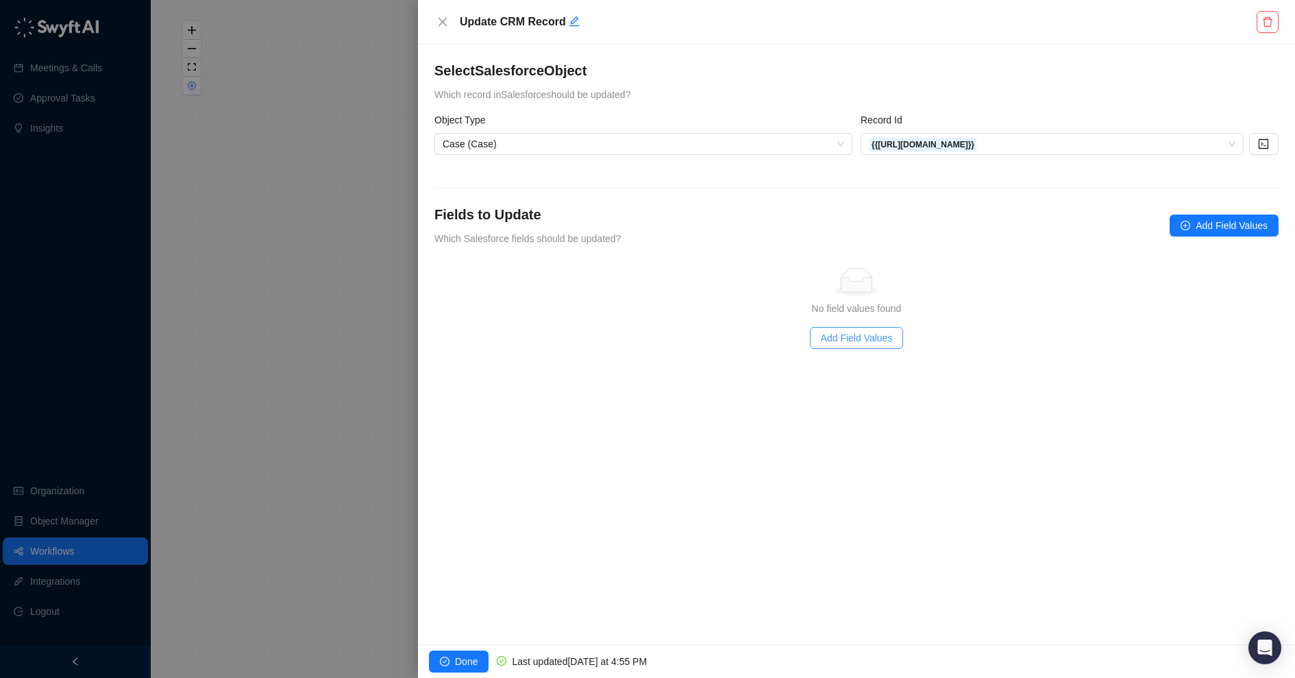
click at [840, 339] on span "Add Field Values" at bounding box center [857, 337] width 72 height 15
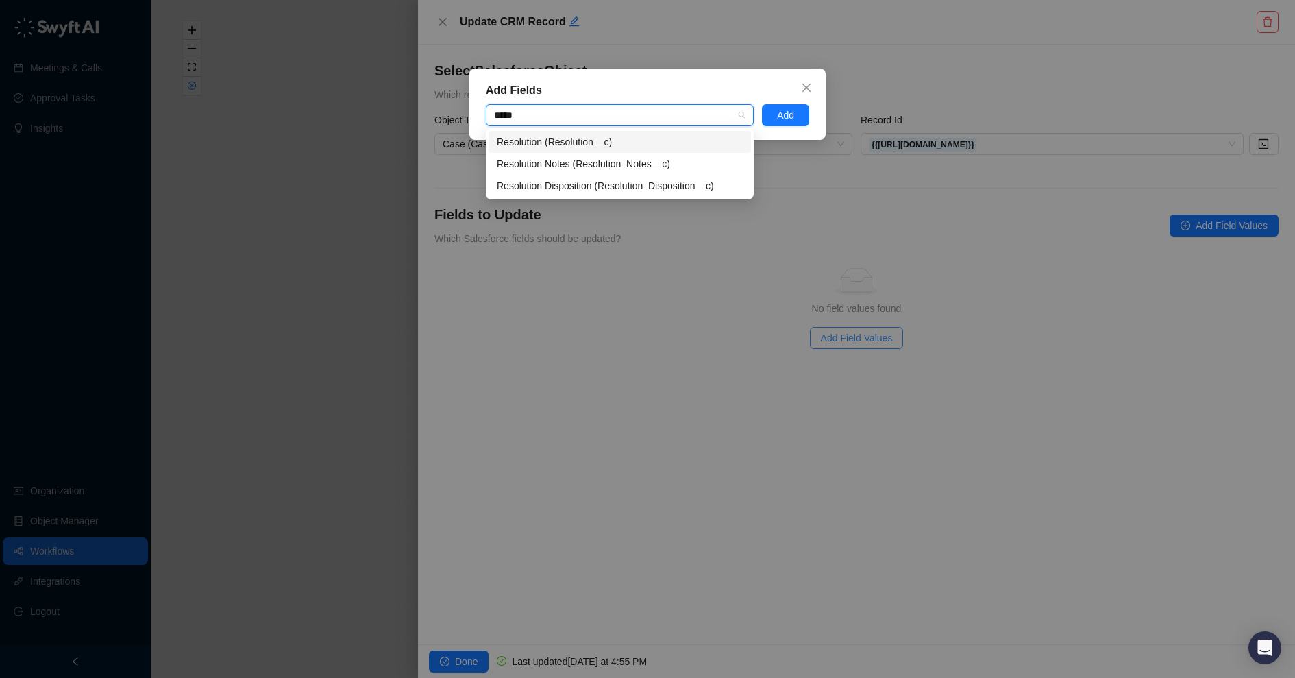
type input "******"
click at [674, 162] on div "Resolution Notes (Resolution_Notes__c)" at bounding box center [620, 163] width 246 height 15
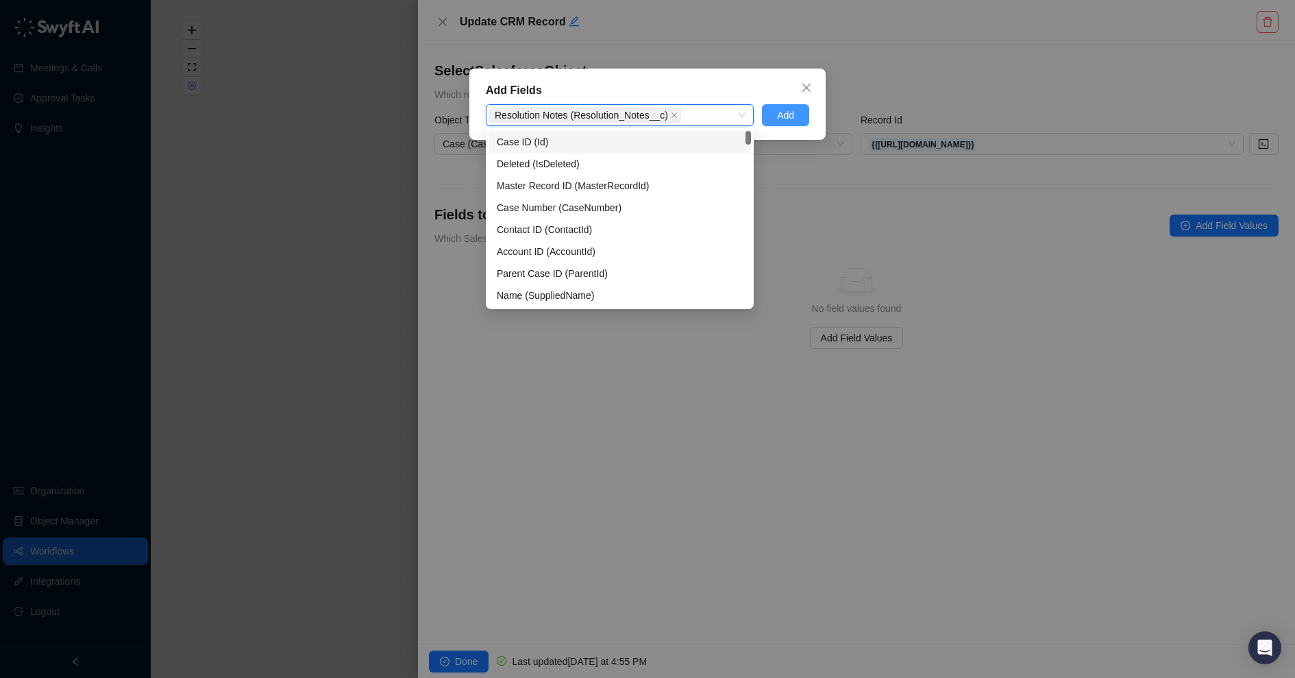
click at [788, 112] on span "Add" at bounding box center [785, 115] width 17 height 15
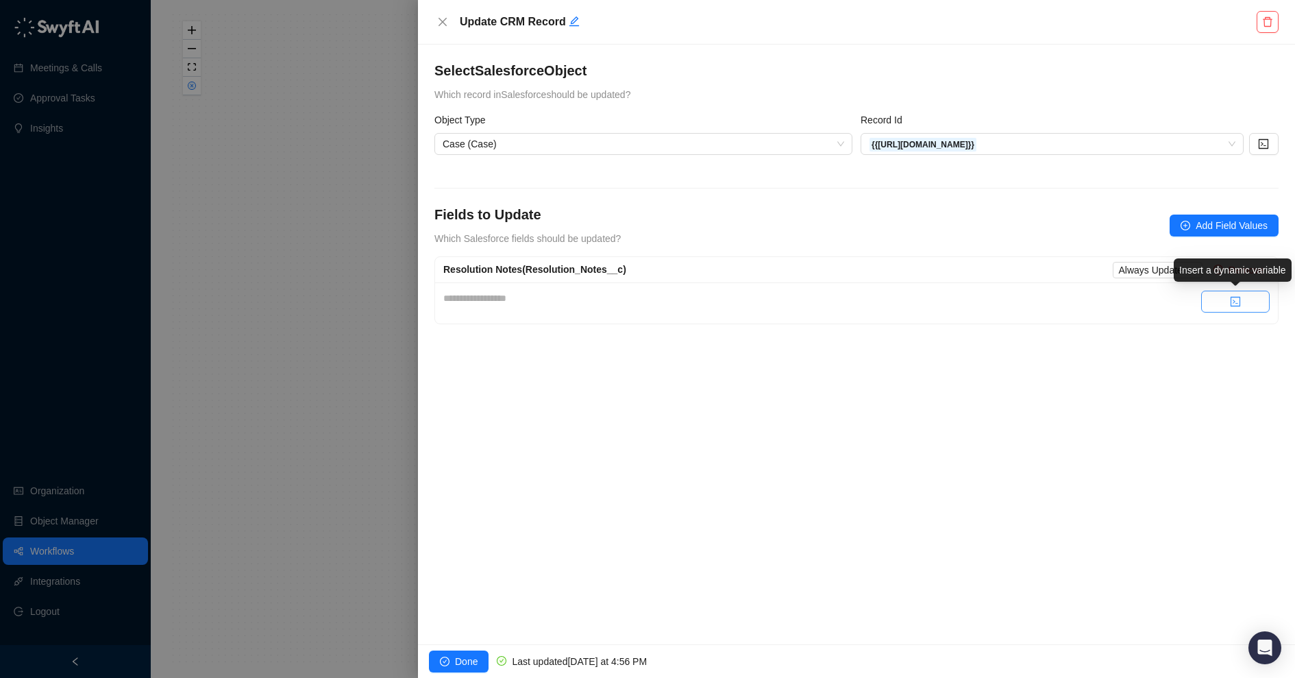
click at [1217, 306] on button "button" at bounding box center [1235, 302] width 69 height 22
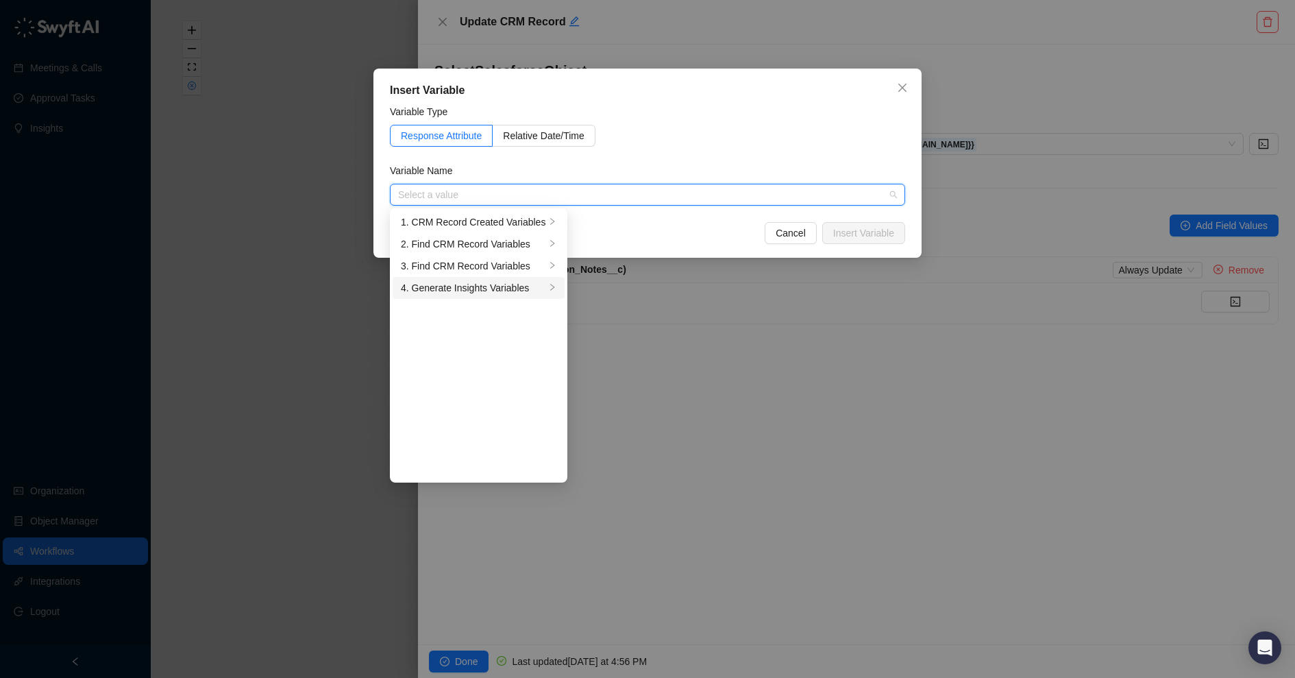
click at [491, 290] on div "4. Generate Insights Variables" at bounding box center [473, 287] width 145 height 15
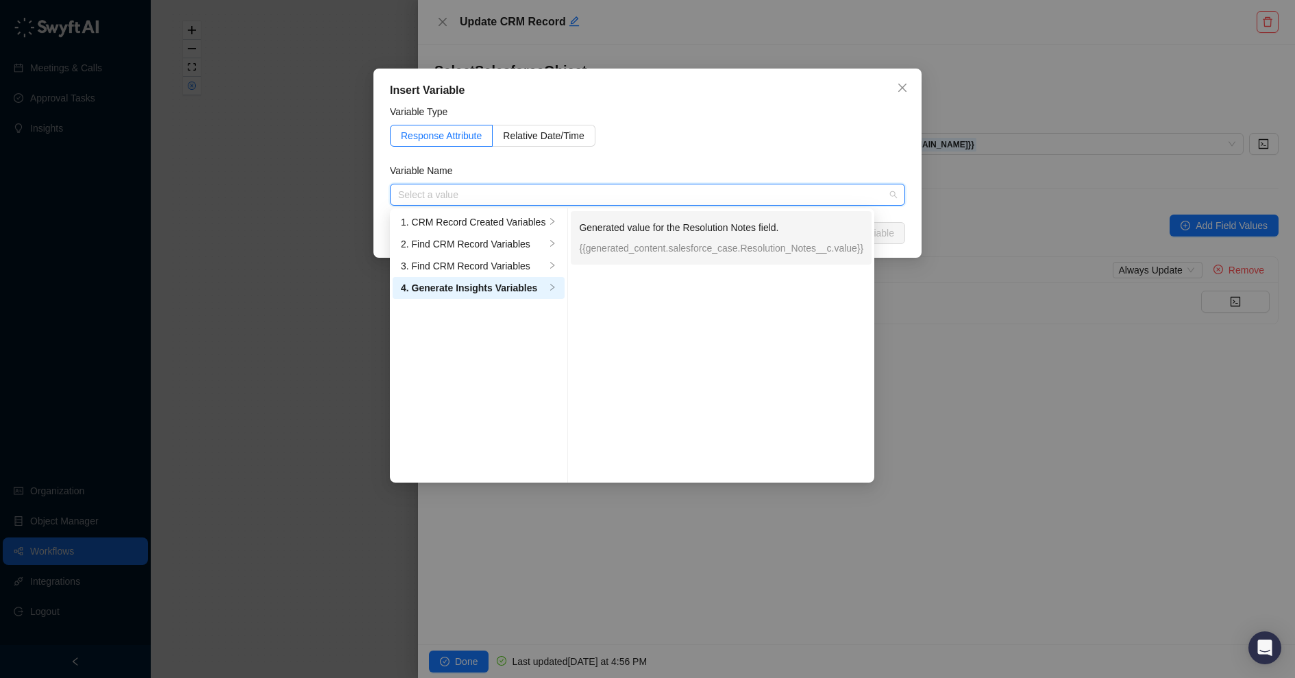
click at [648, 247] on p "{{generated_content.salesforce_case.Resolution_Notes__c.value}}" at bounding box center [721, 248] width 284 height 15
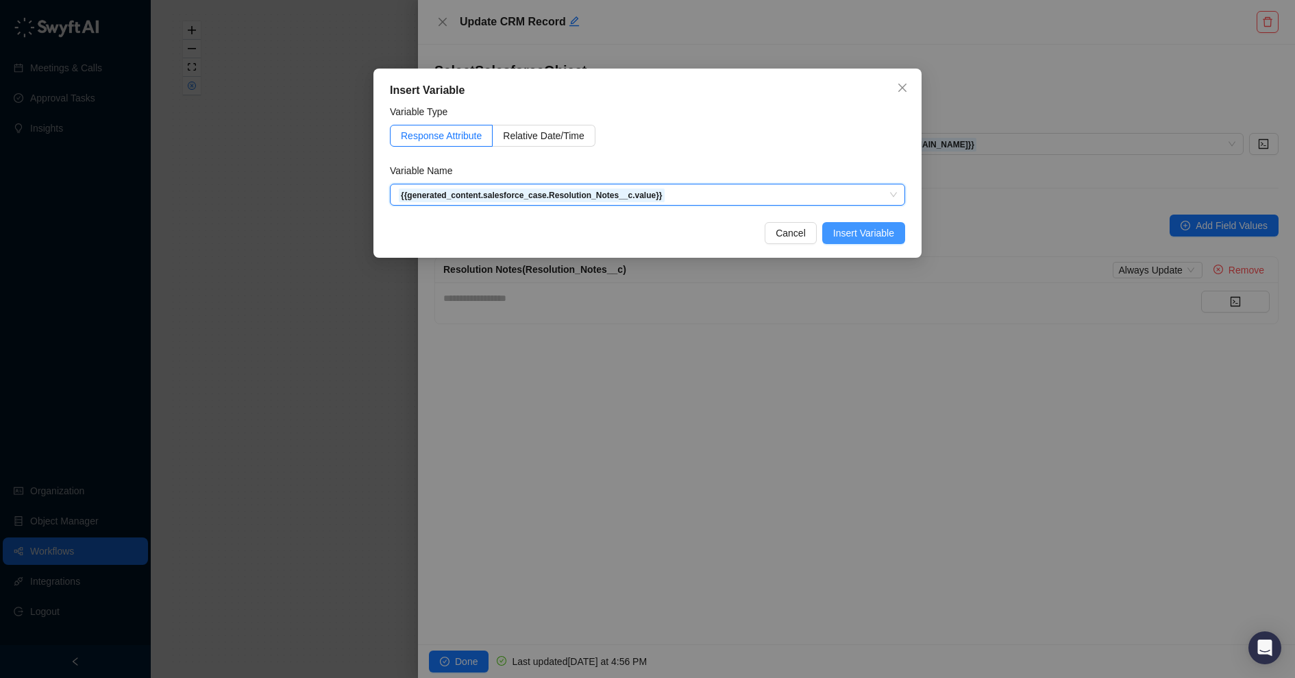
click at [861, 234] on span "Insert Variable" at bounding box center [863, 232] width 61 height 15
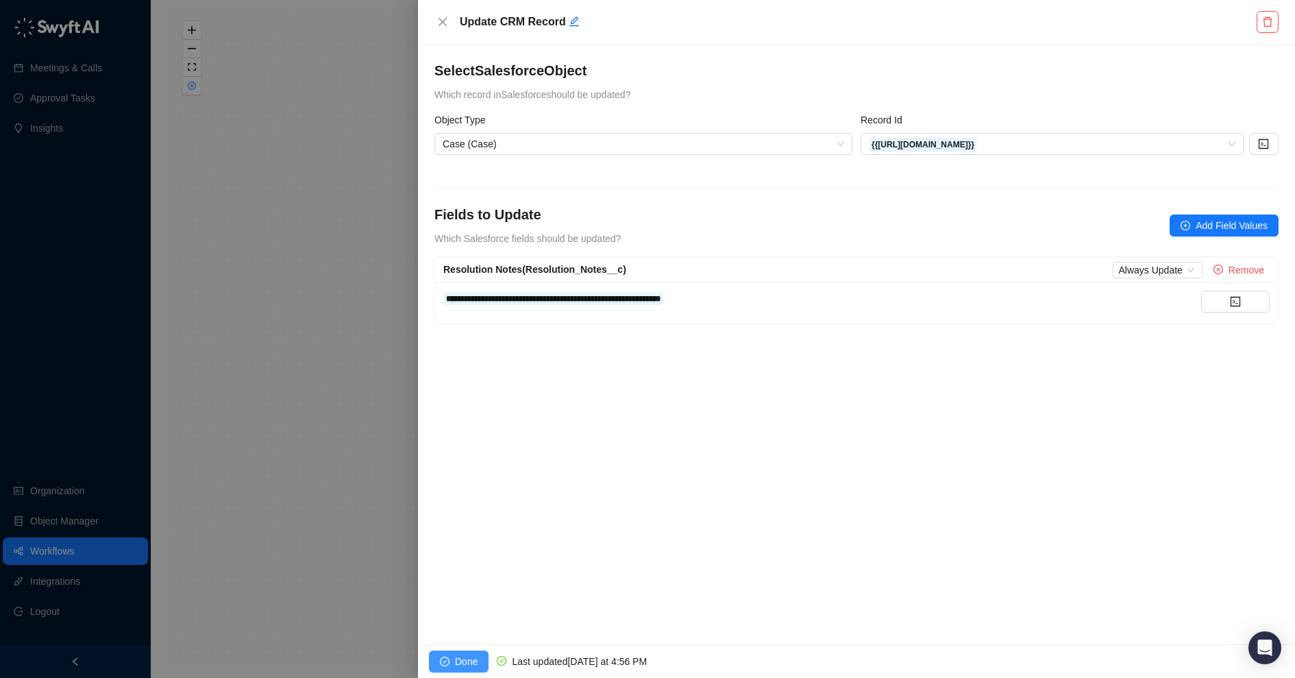
click at [459, 657] on span "Done" at bounding box center [466, 661] width 23 height 15
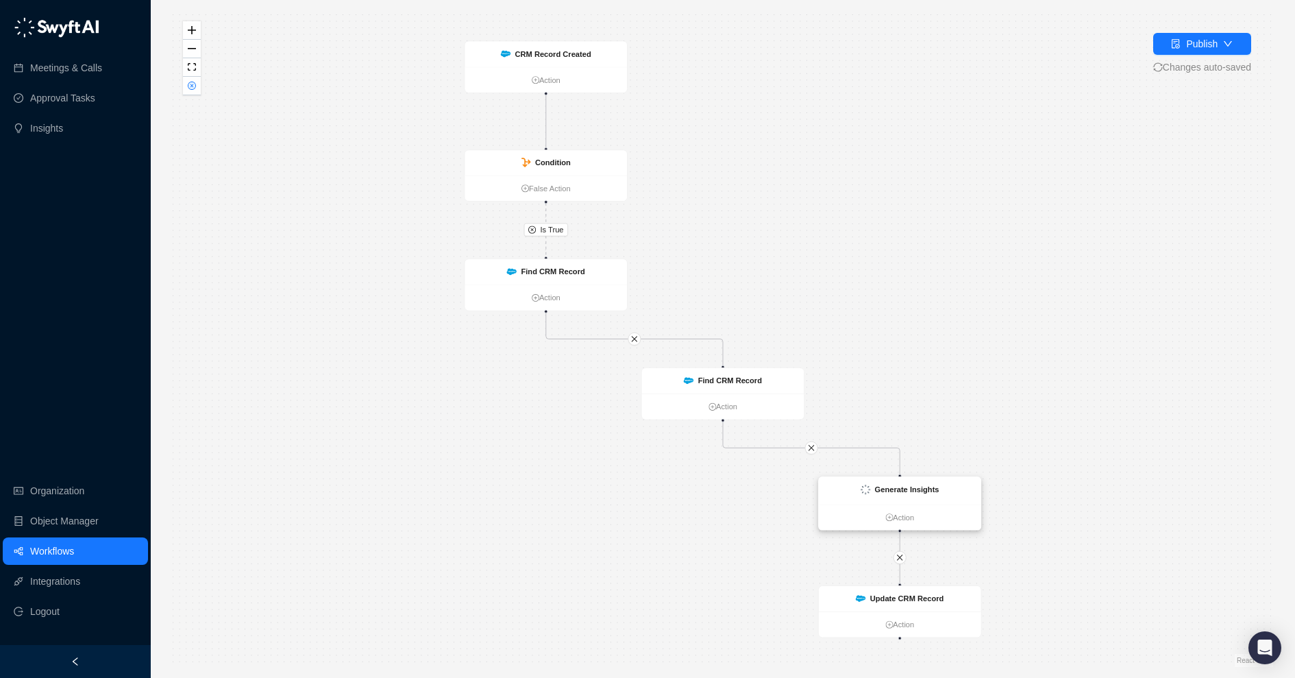
click at [939, 498] on div "Generate Insights" at bounding box center [900, 490] width 162 height 27
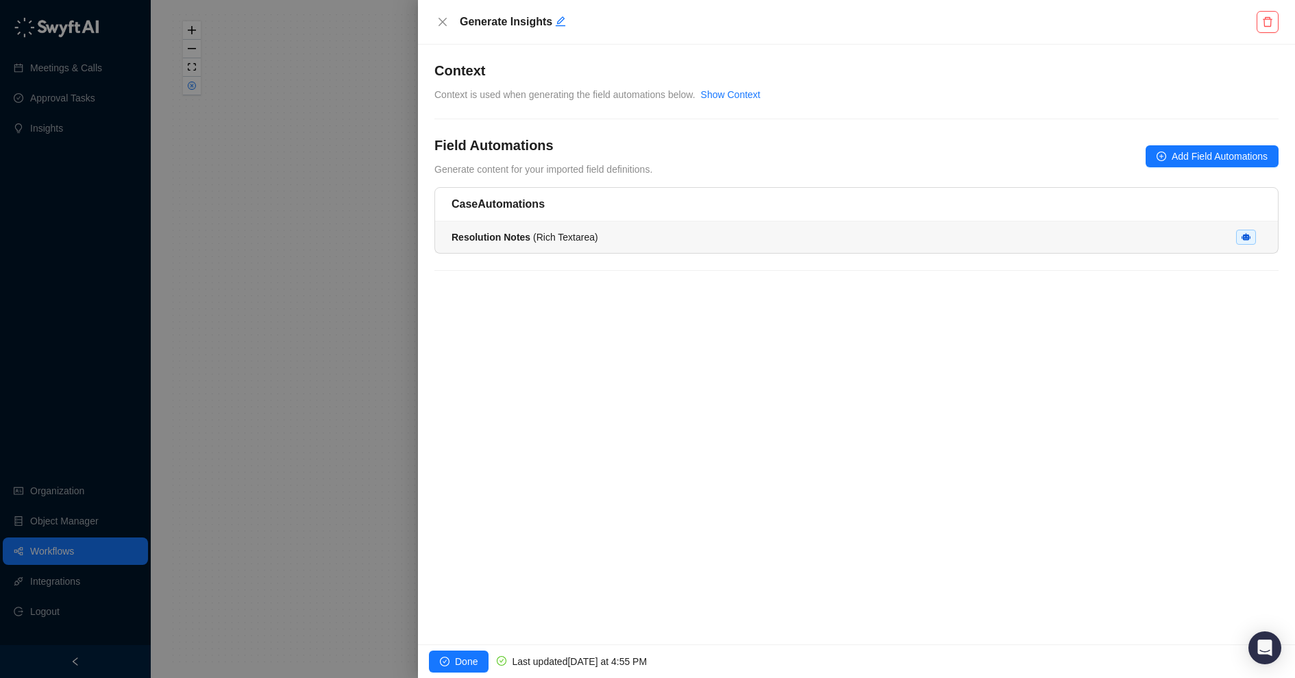
click at [735, 231] on div "Resolution Notes ( Rich Textarea )" at bounding box center [857, 237] width 810 height 15
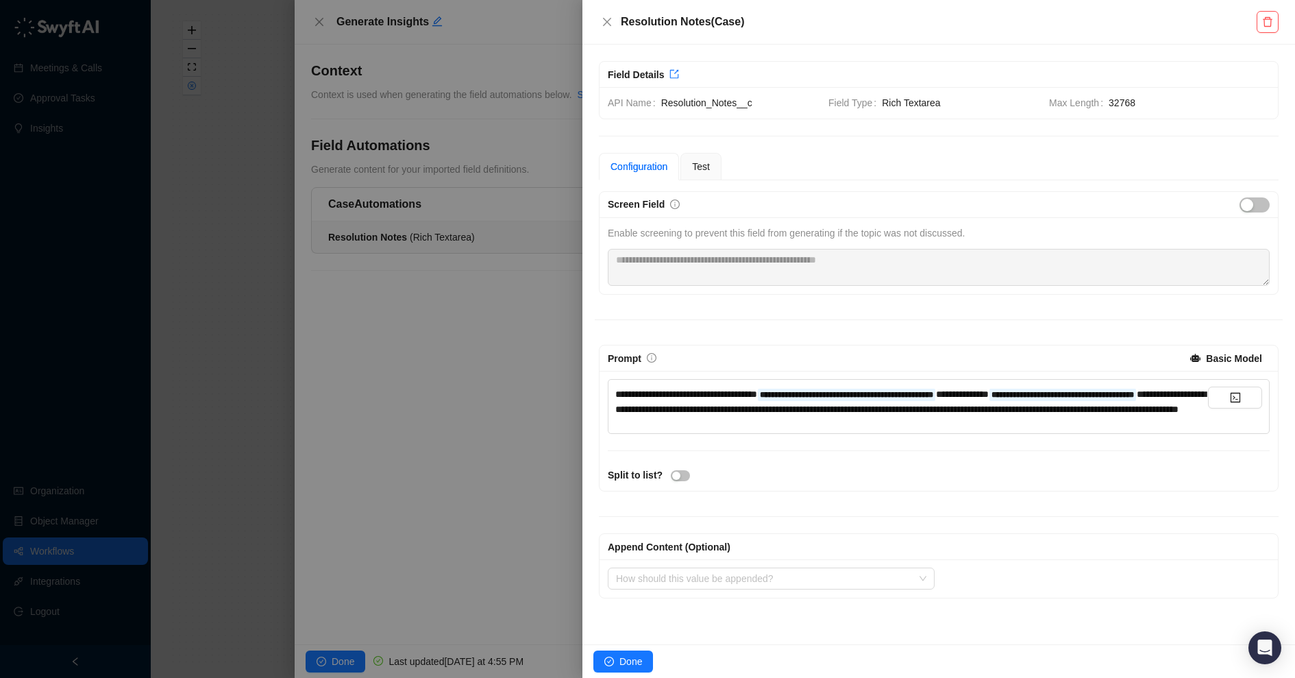
click at [1050, 417] on div "**********" at bounding box center [911, 402] width 593 height 30
click at [1058, 472] on div "**********" at bounding box center [939, 438] width 679 height 135
click at [631, 657] on span "Done" at bounding box center [631, 661] width 23 height 15
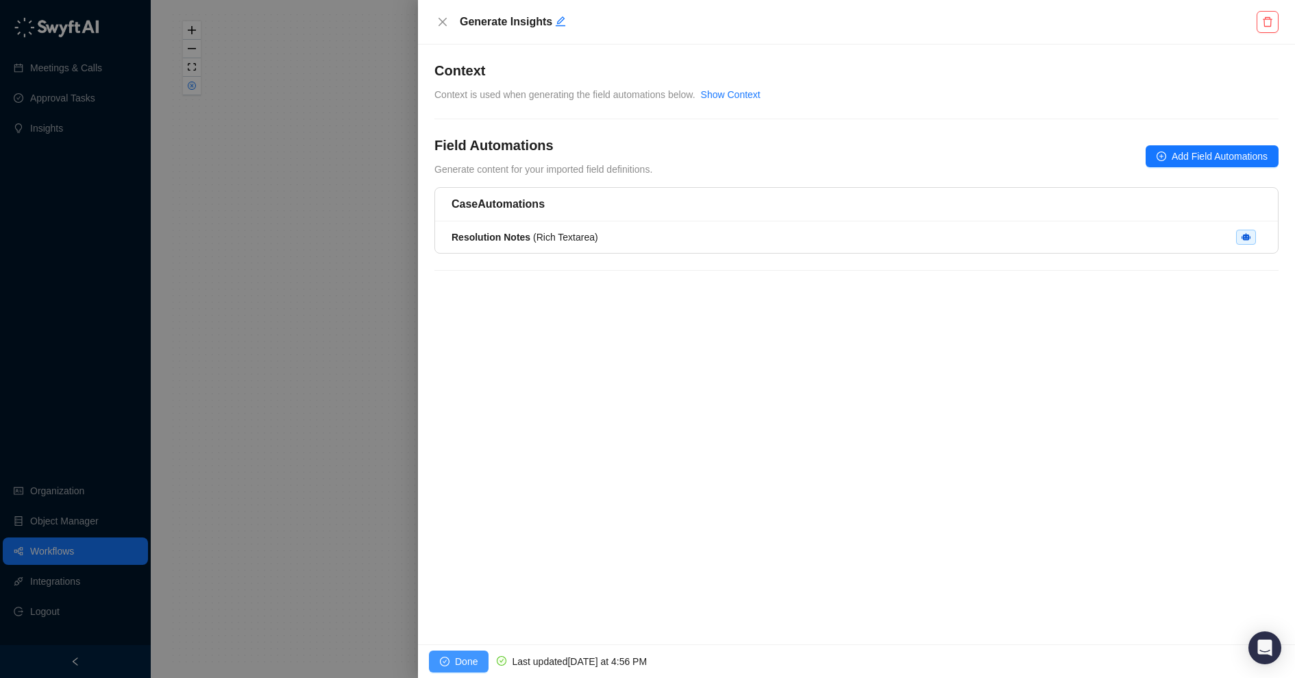
click at [464, 657] on span "Done" at bounding box center [466, 661] width 23 height 15
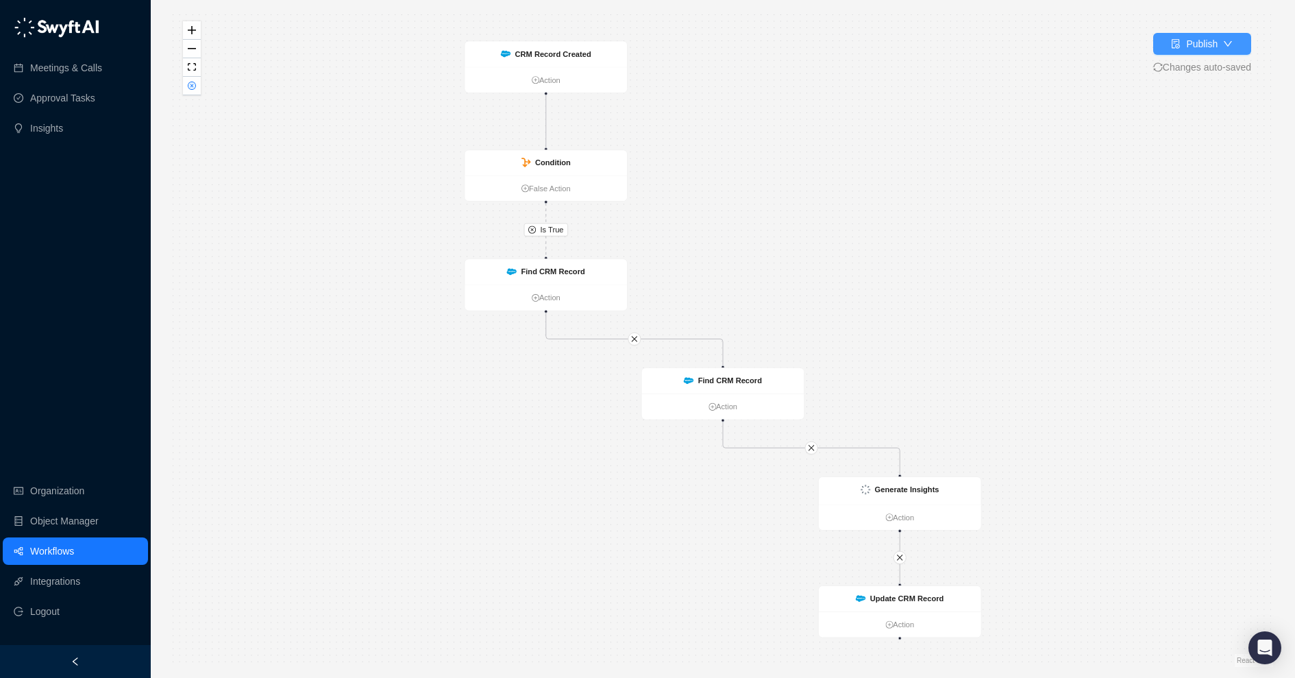
click at [1186, 48] on div "Publish" at bounding box center [1202, 43] width 32 height 15
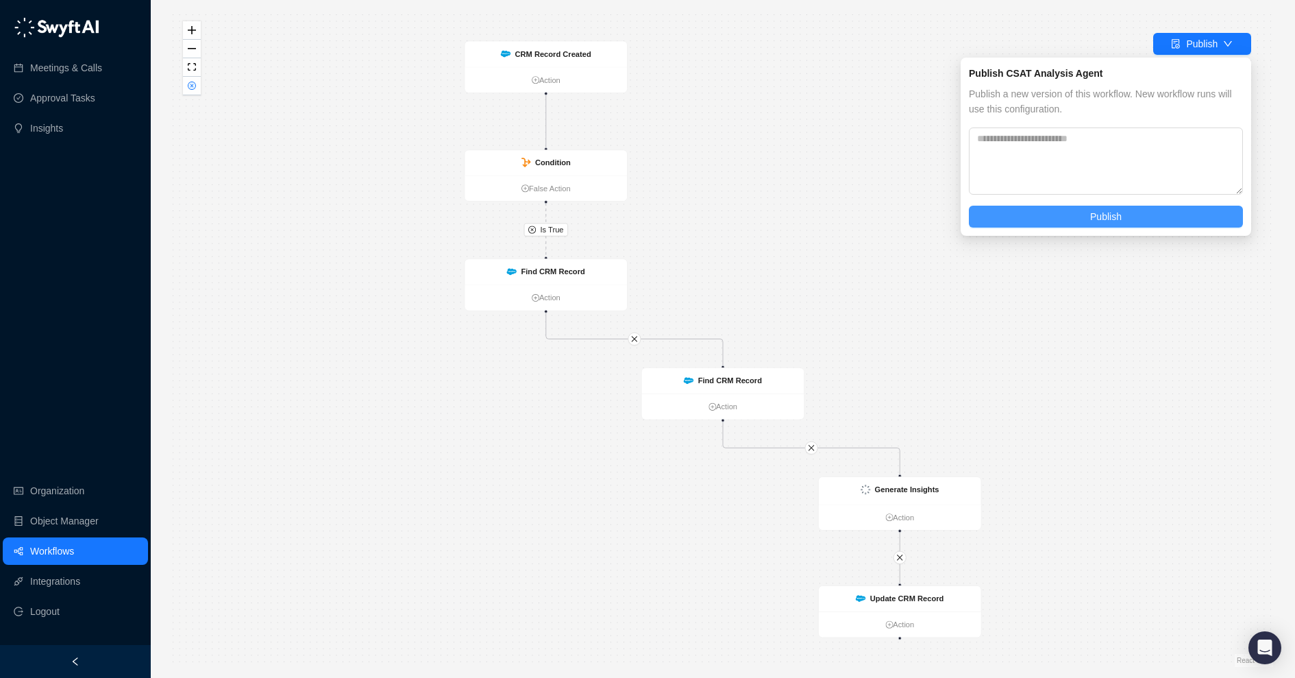
click at [1053, 225] on button "Publish" at bounding box center [1106, 217] width 274 height 22
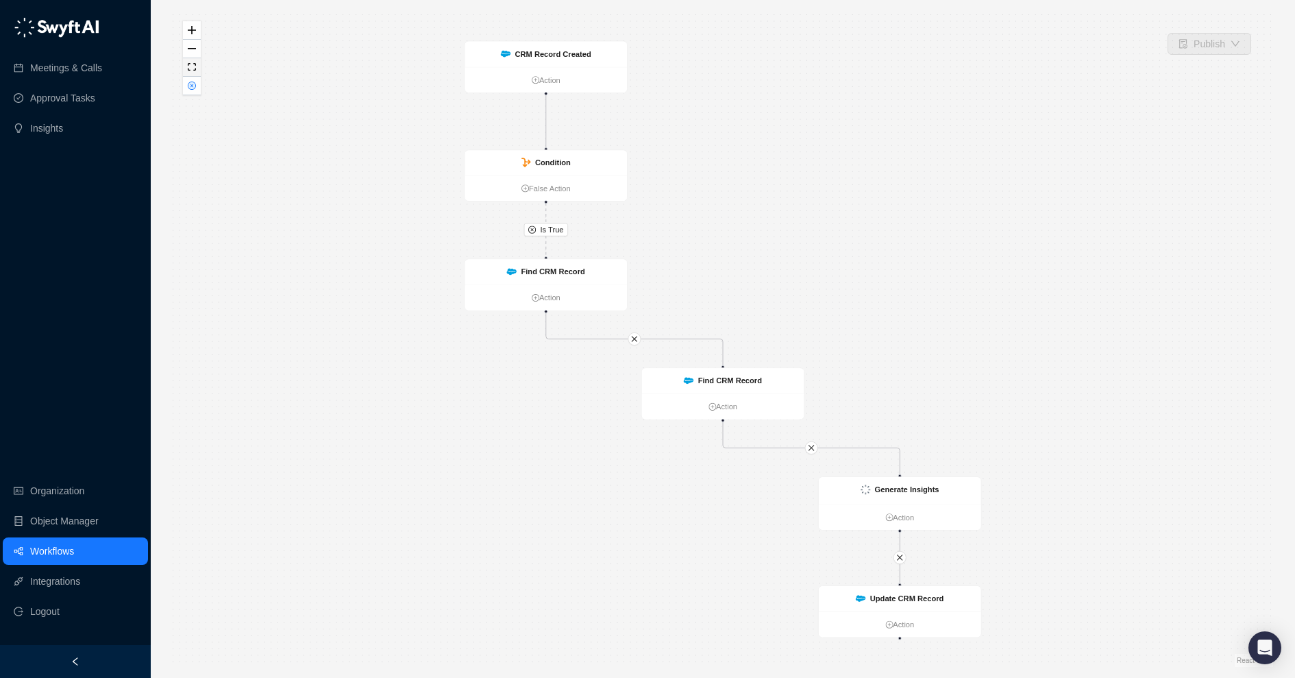
click at [190, 71] on button "fit view" at bounding box center [192, 67] width 18 height 19
drag, startPoint x: 742, startPoint y: 379, endPoint x: 565, endPoint y: 369, distance: 177.8
click at [565, 369] on strong "Find CRM Record" at bounding box center [553, 370] width 64 height 9
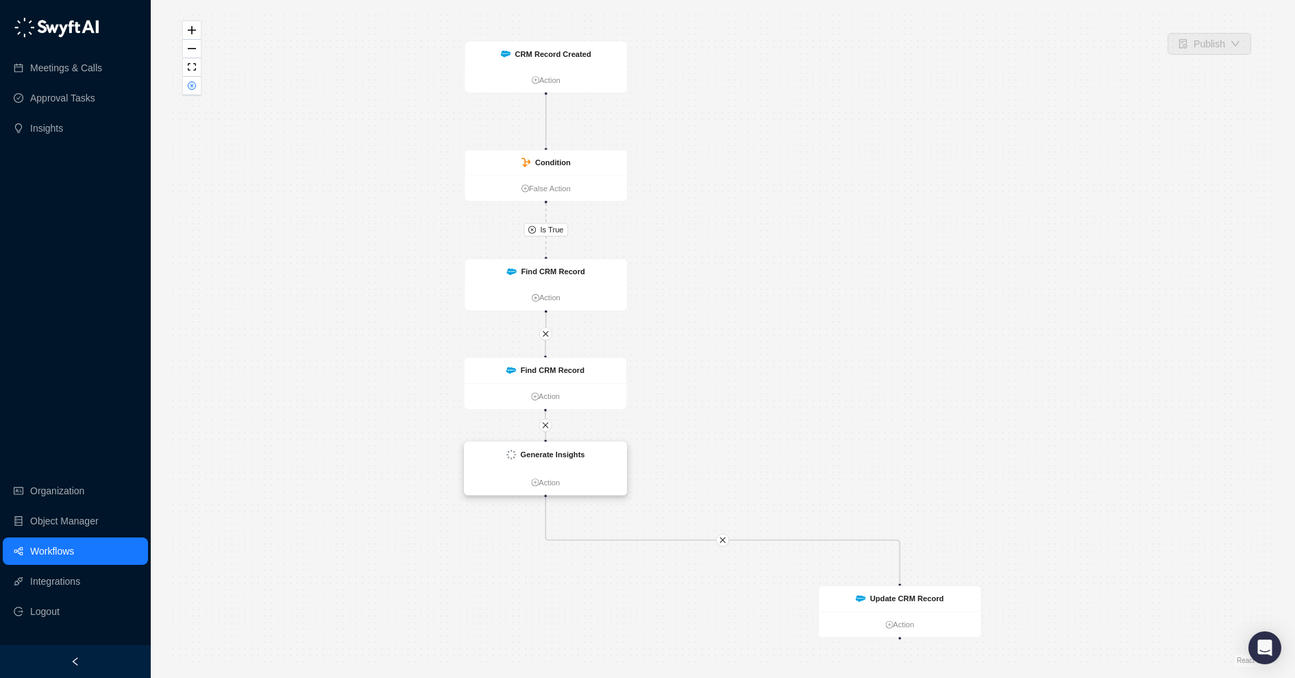
drag, startPoint x: 757, startPoint y: 487, endPoint x: 545, endPoint y: 452, distance: 215.3
click at [545, 451] on strong "Generate Insights" at bounding box center [553, 454] width 64 height 9
drag, startPoint x: 915, startPoint y: 604, endPoint x: 559, endPoint y: 538, distance: 362.4
click at [559, 538] on div "Update CRM Record" at bounding box center [545, 533] width 162 height 26
click at [567, 54] on strong "CRM Record Created" at bounding box center [553, 53] width 76 height 9
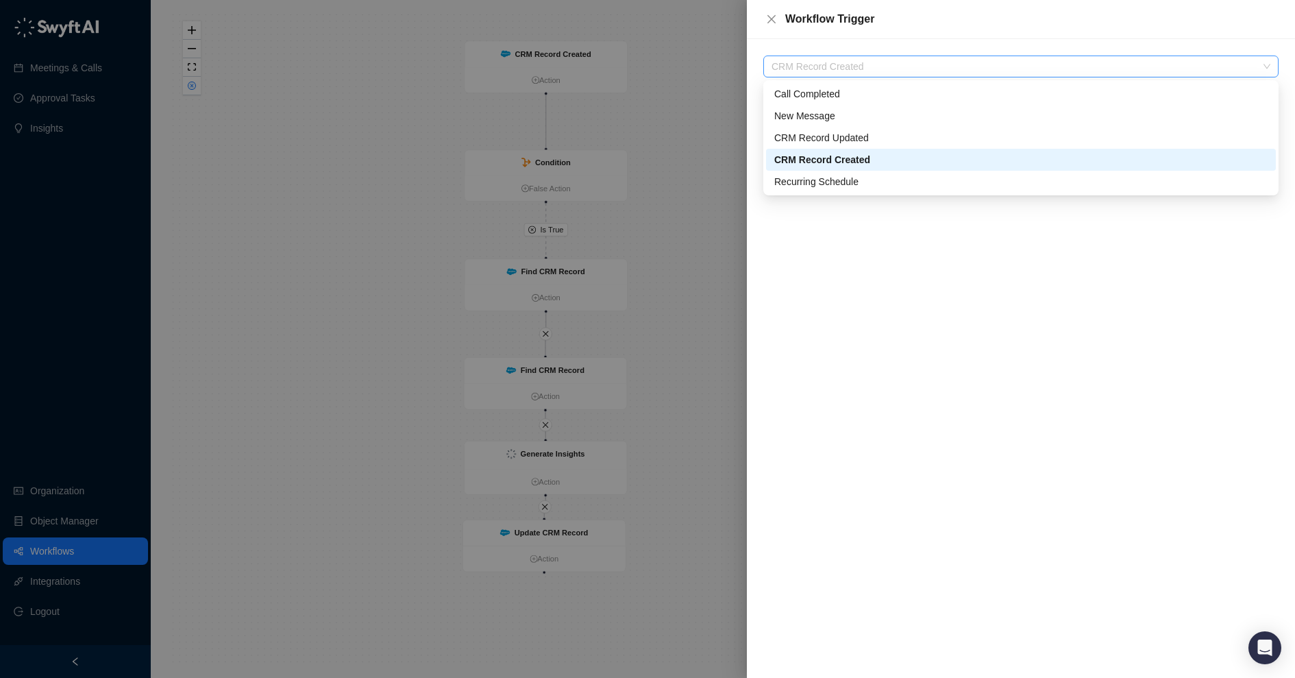
click at [835, 63] on span "CRM Record Created" at bounding box center [1021, 66] width 499 height 21
click at [828, 139] on div "CRM Record Updated" at bounding box center [1020, 137] width 493 height 15
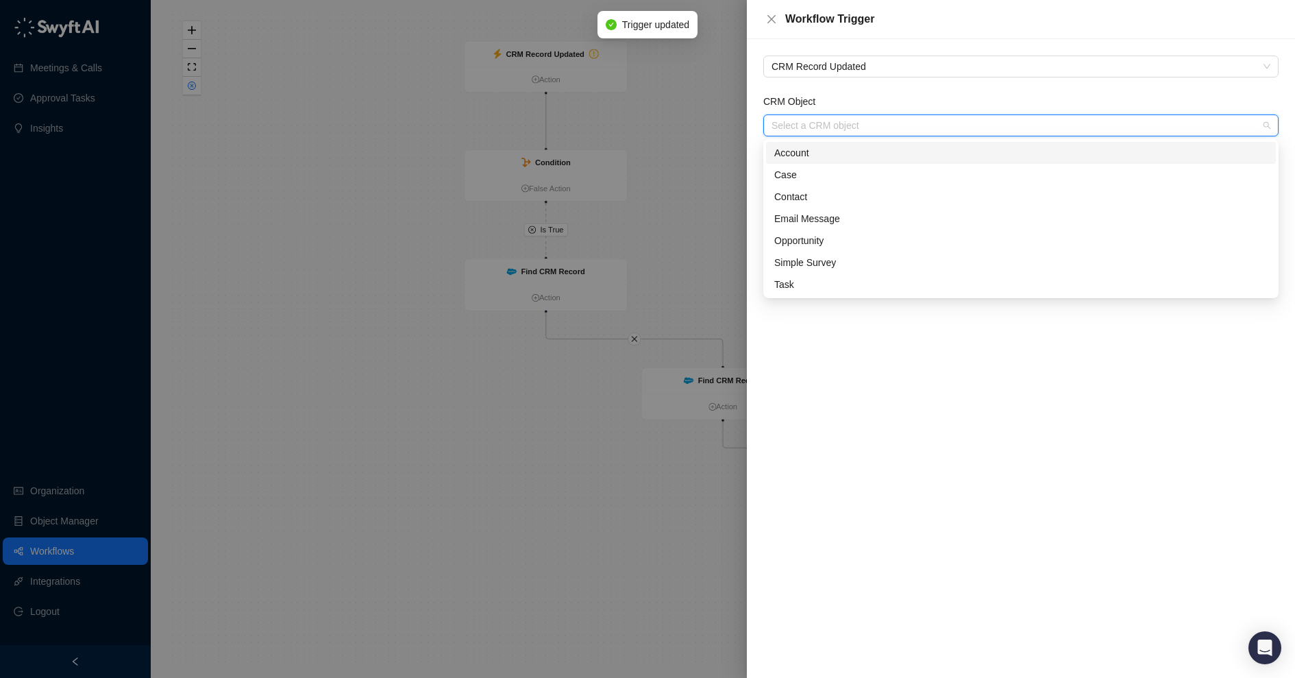
click at [821, 127] on input "CRM Object" at bounding box center [1017, 125] width 491 height 21
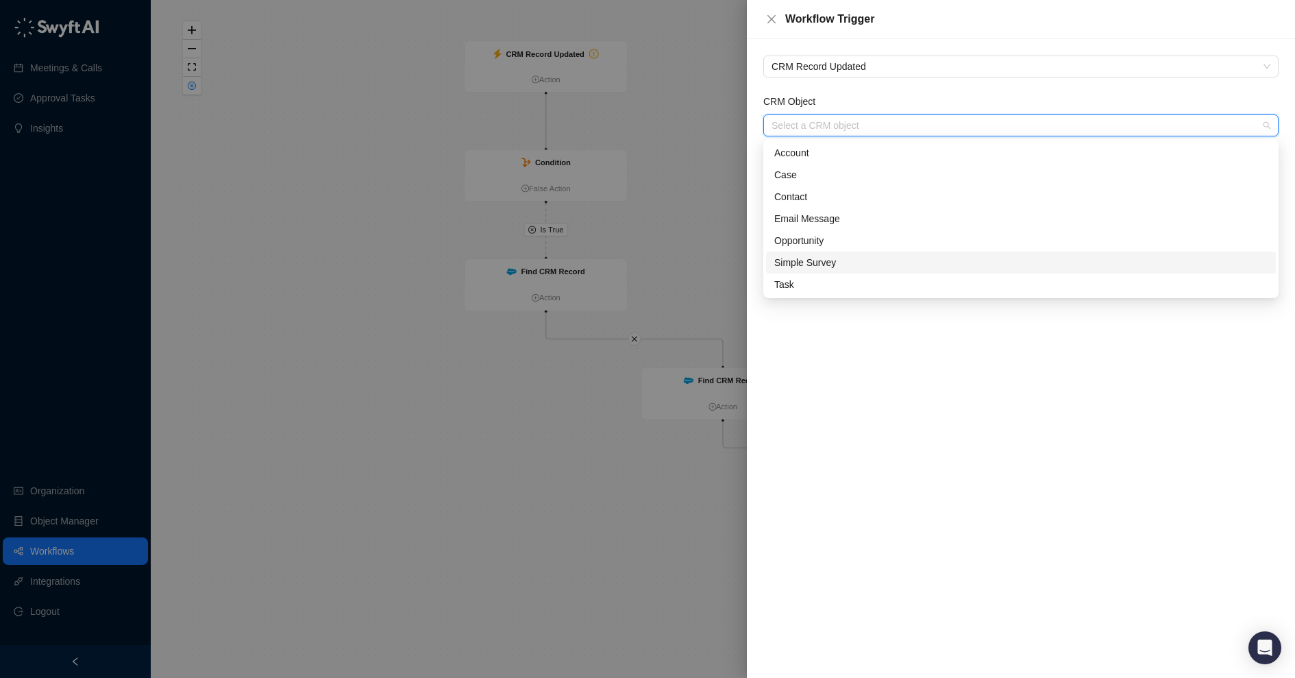
click at [827, 265] on div "Simple Survey" at bounding box center [1020, 262] width 493 height 15
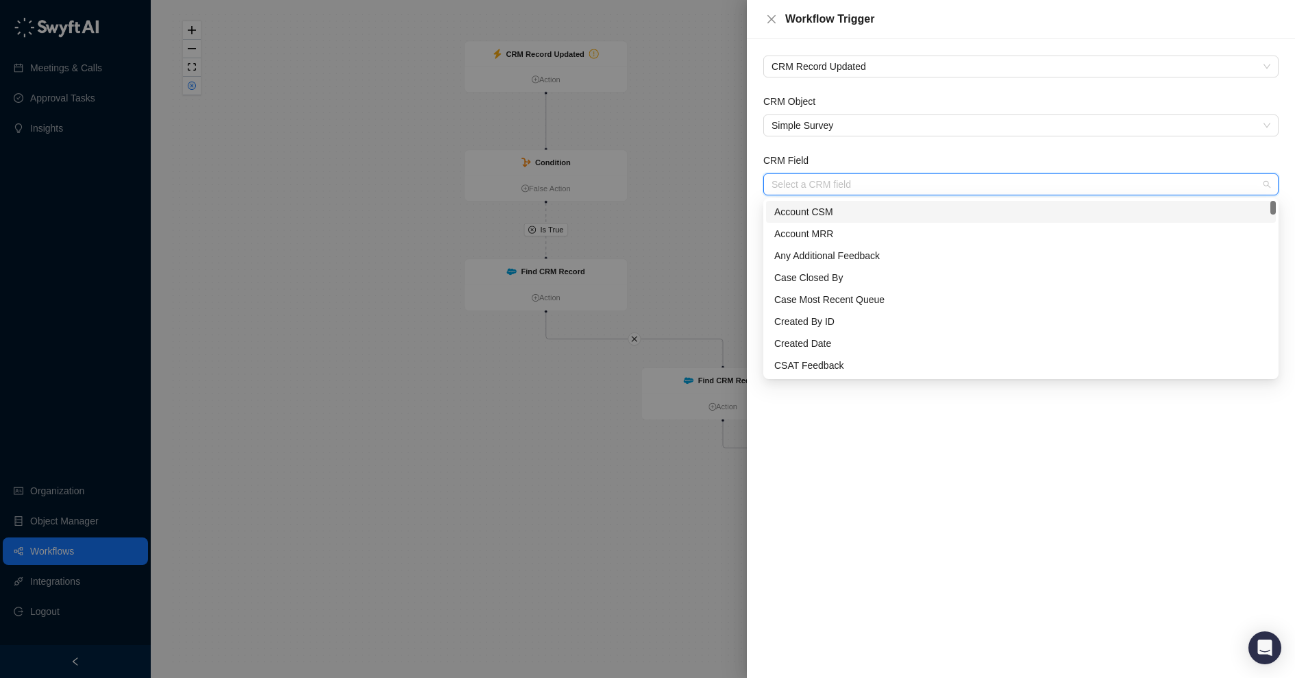
click at [802, 182] on input "CRM Field" at bounding box center [1017, 184] width 491 height 21
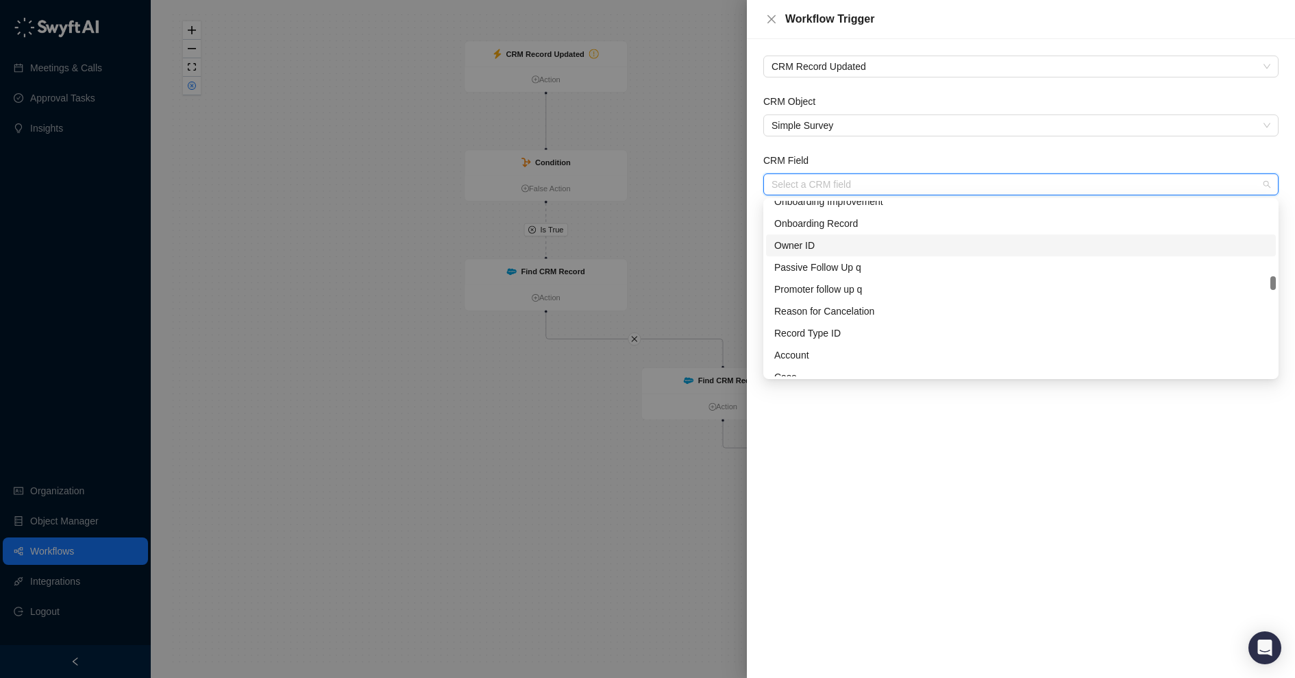
click at [845, 243] on div "Owner ID" at bounding box center [1020, 245] width 493 height 15
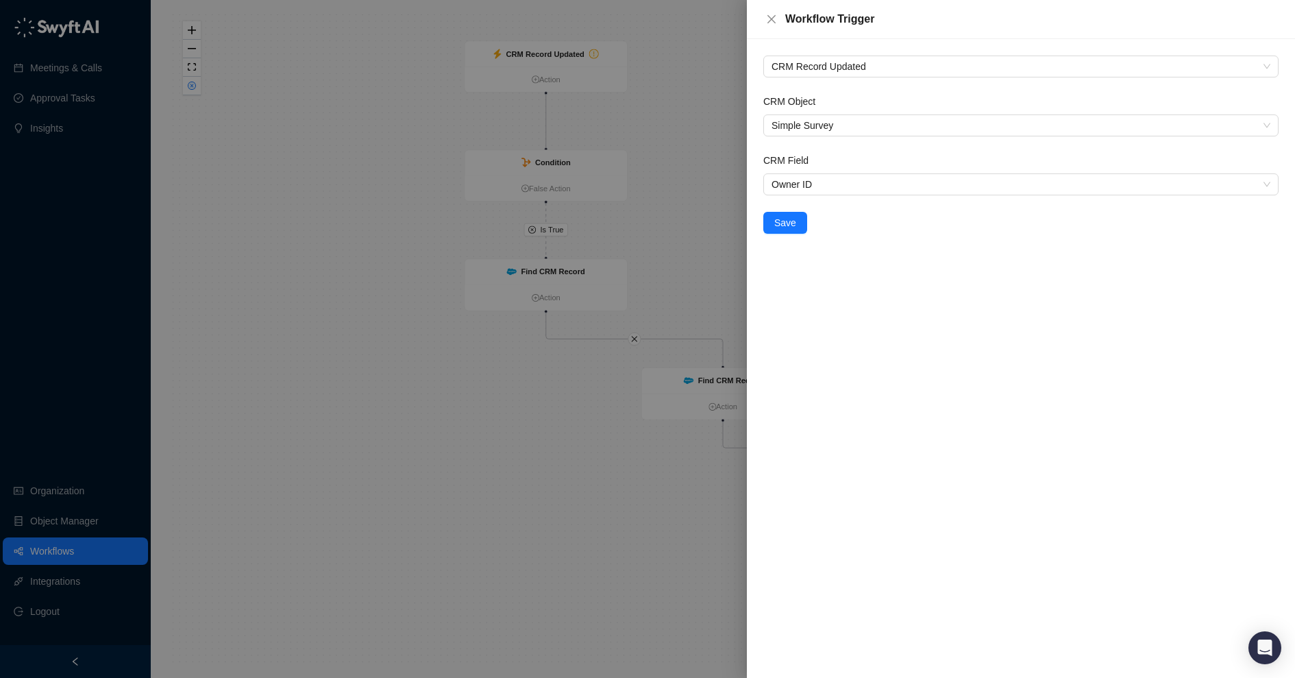
click at [872, 230] on form "CRM Object Simple Survey CRM Field Owner ID Save" at bounding box center [1021, 164] width 515 height 140
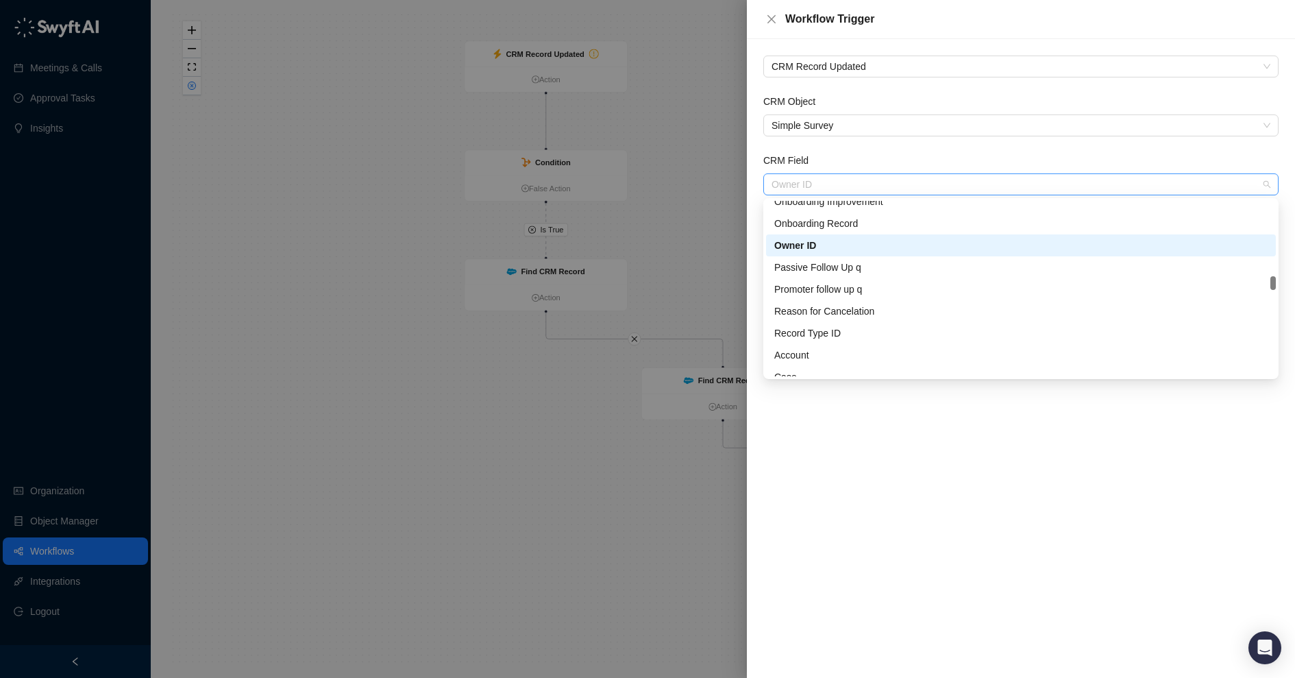
click at [810, 181] on span "Owner ID" at bounding box center [1021, 184] width 499 height 21
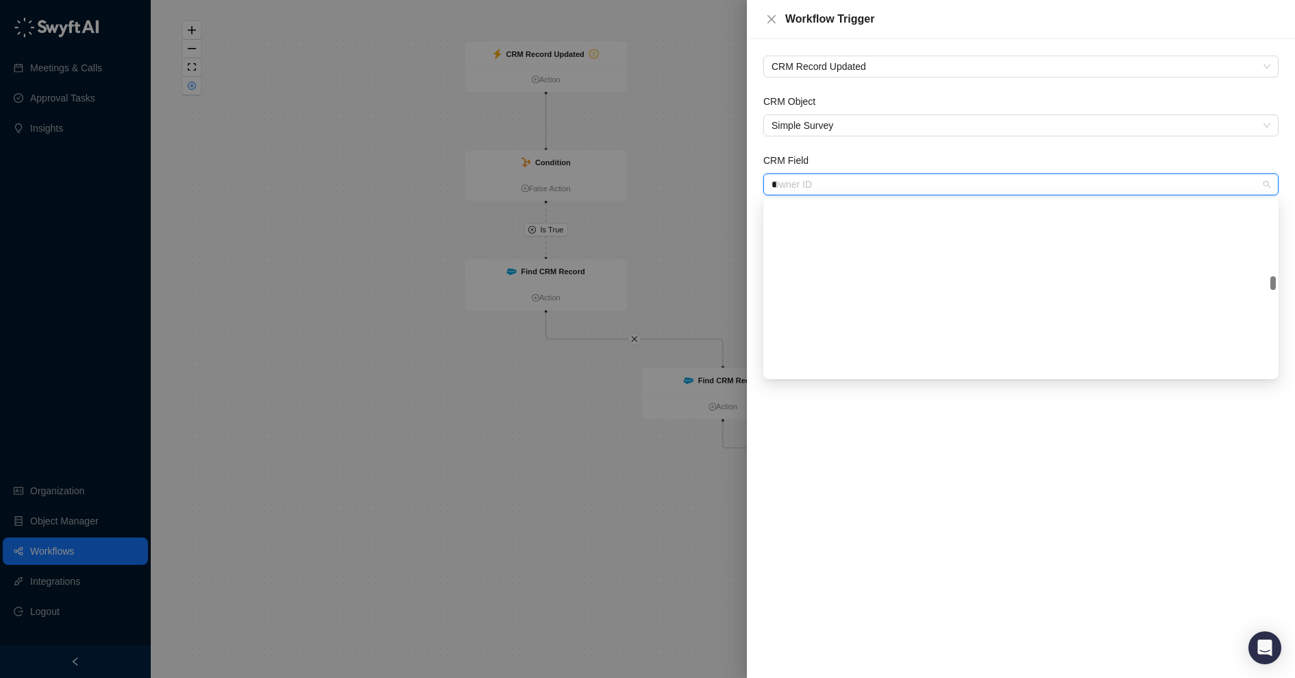
type input "**"
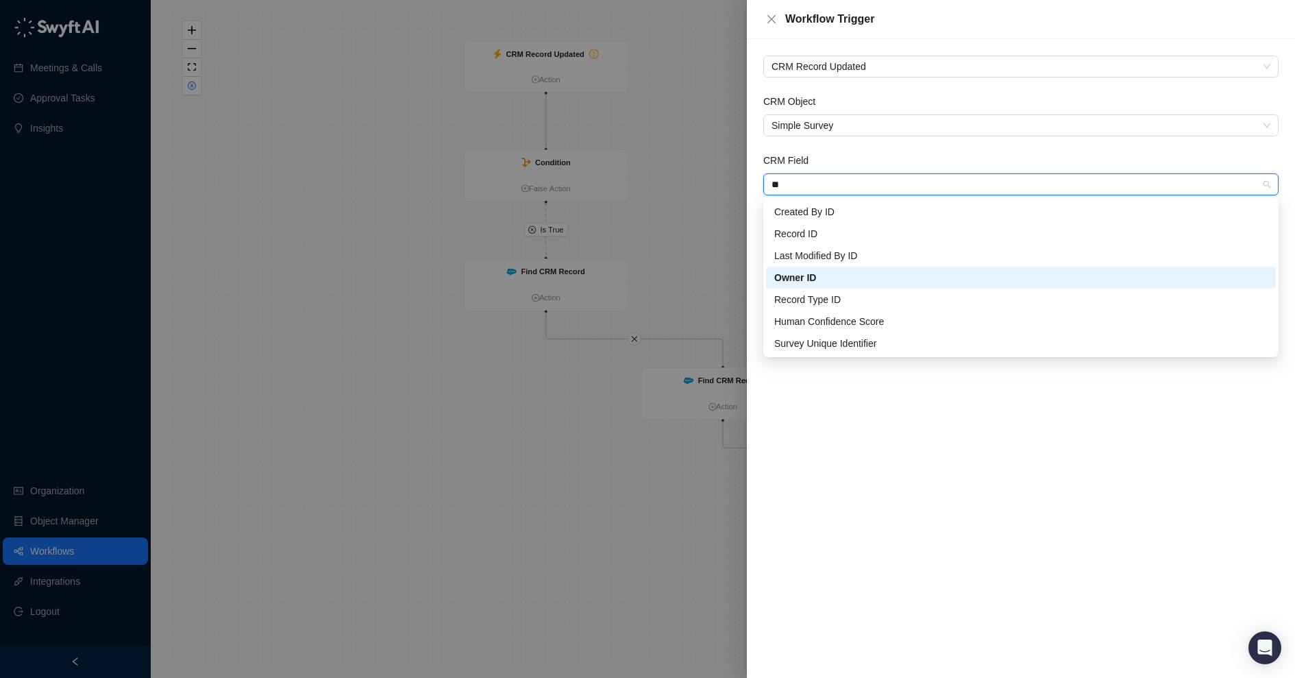
scroll to position [0, 0]
click at [821, 234] on div "Record ID" at bounding box center [1020, 233] width 493 height 15
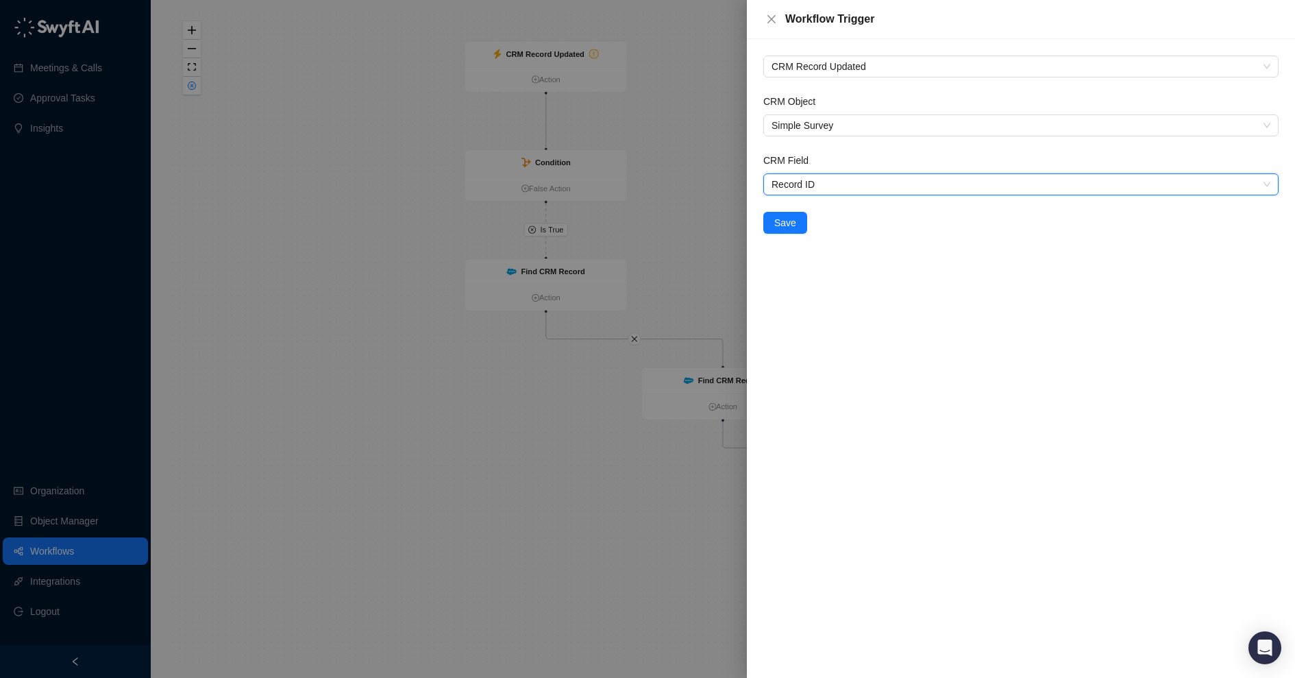
click at [822, 289] on div "CRM Record Updated CRM Object Simple Survey CRM Field Record ID Record ID Save" at bounding box center [1021, 358] width 548 height 639
click at [801, 225] on button "Save" at bounding box center [786, 223] width 44 height 22
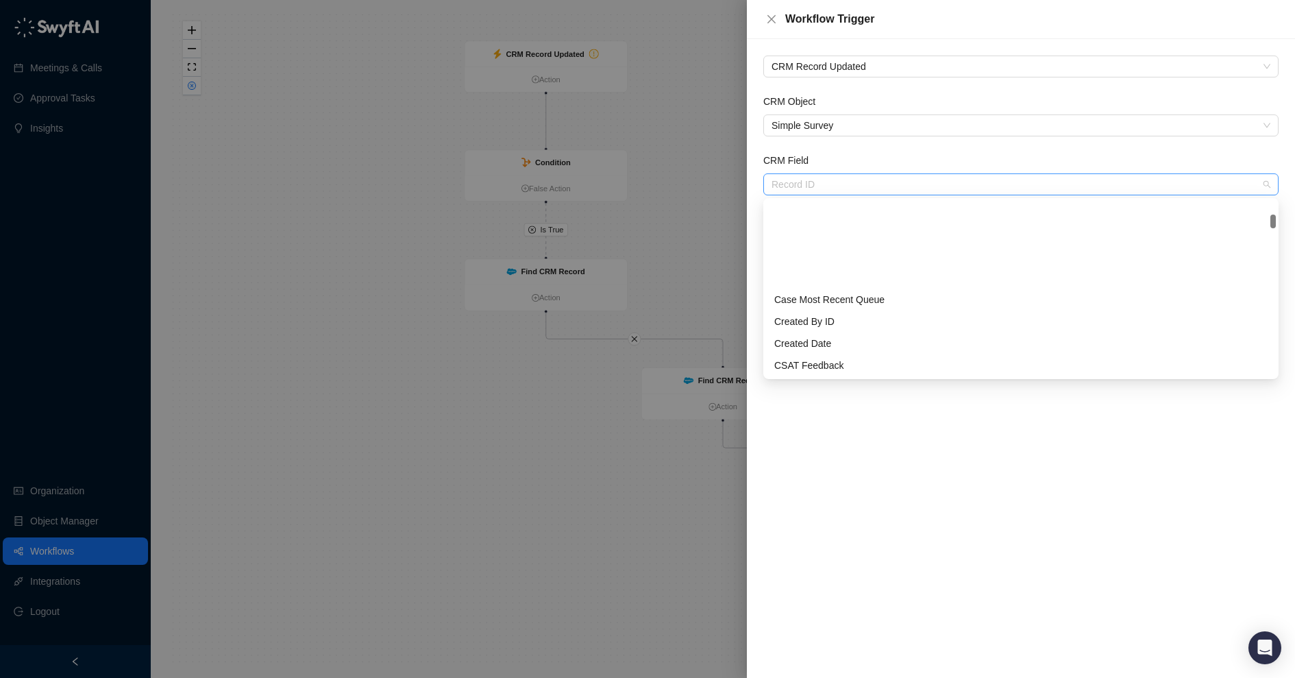
scroll to position [88, 0]
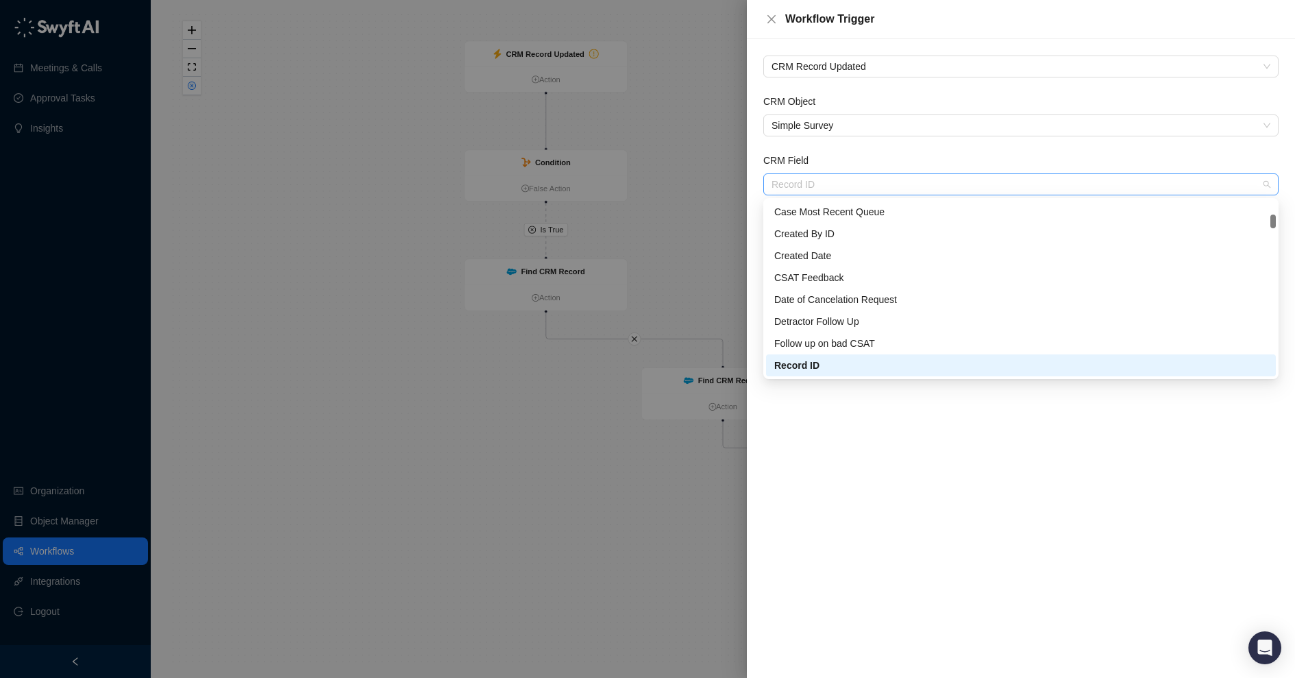
click at [833, 188] on span "Record ID" at bounding box center [1021, 184] width 499 height 21
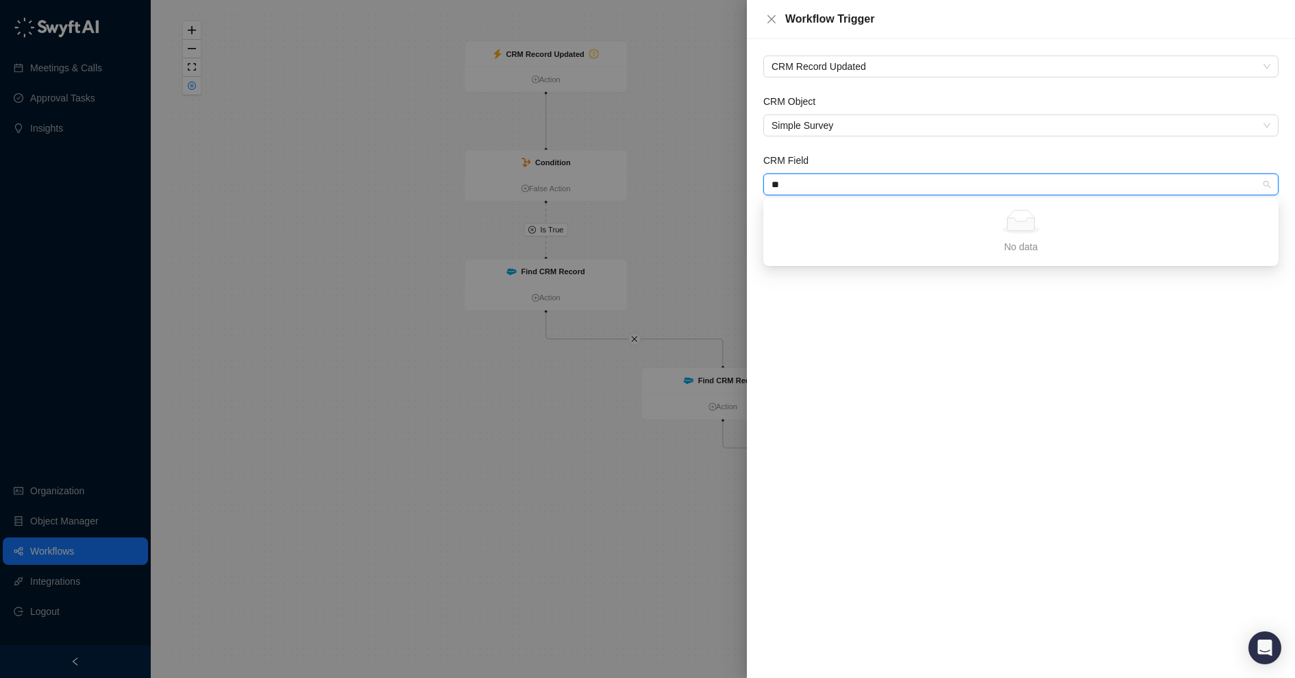
type input "*"
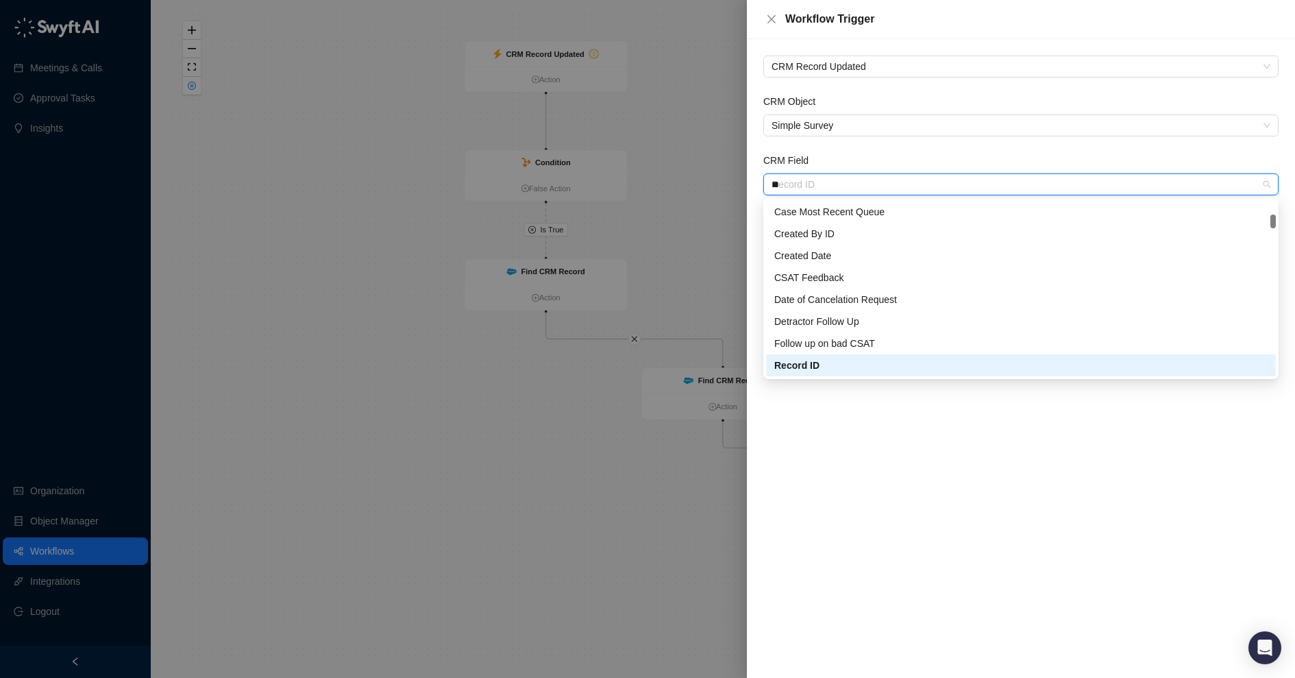
scroll to position [0, 0]
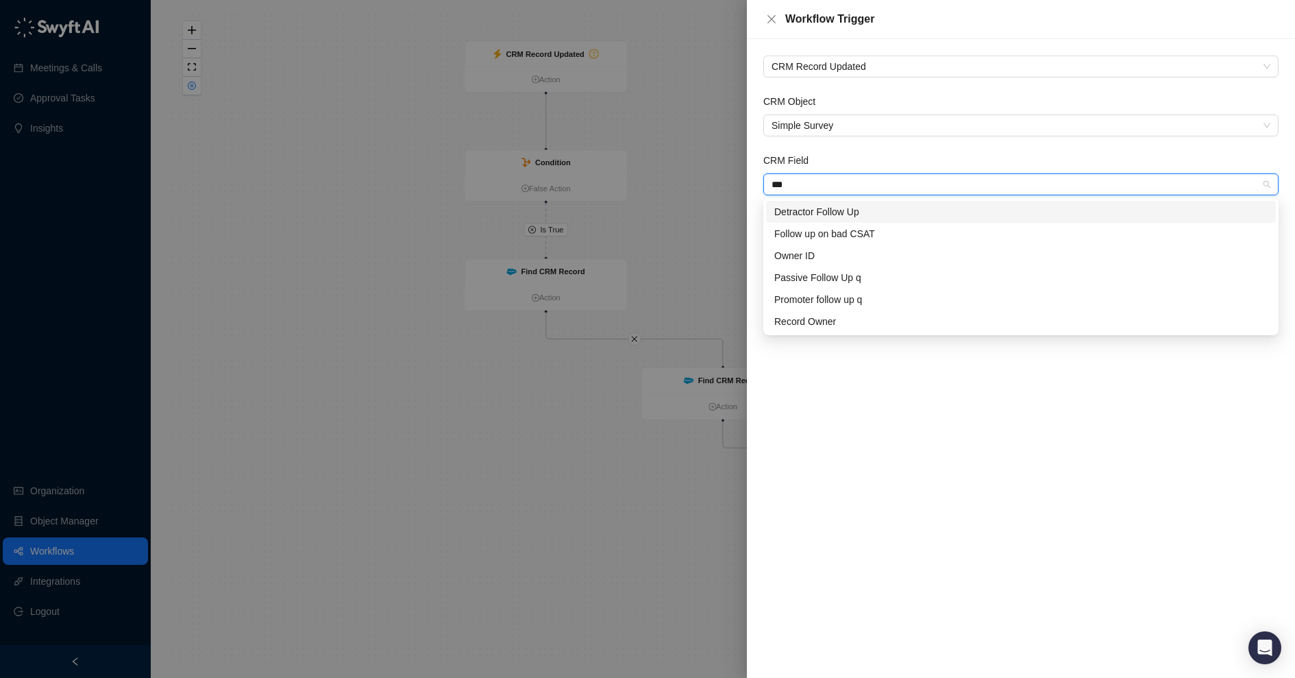
type input "****"
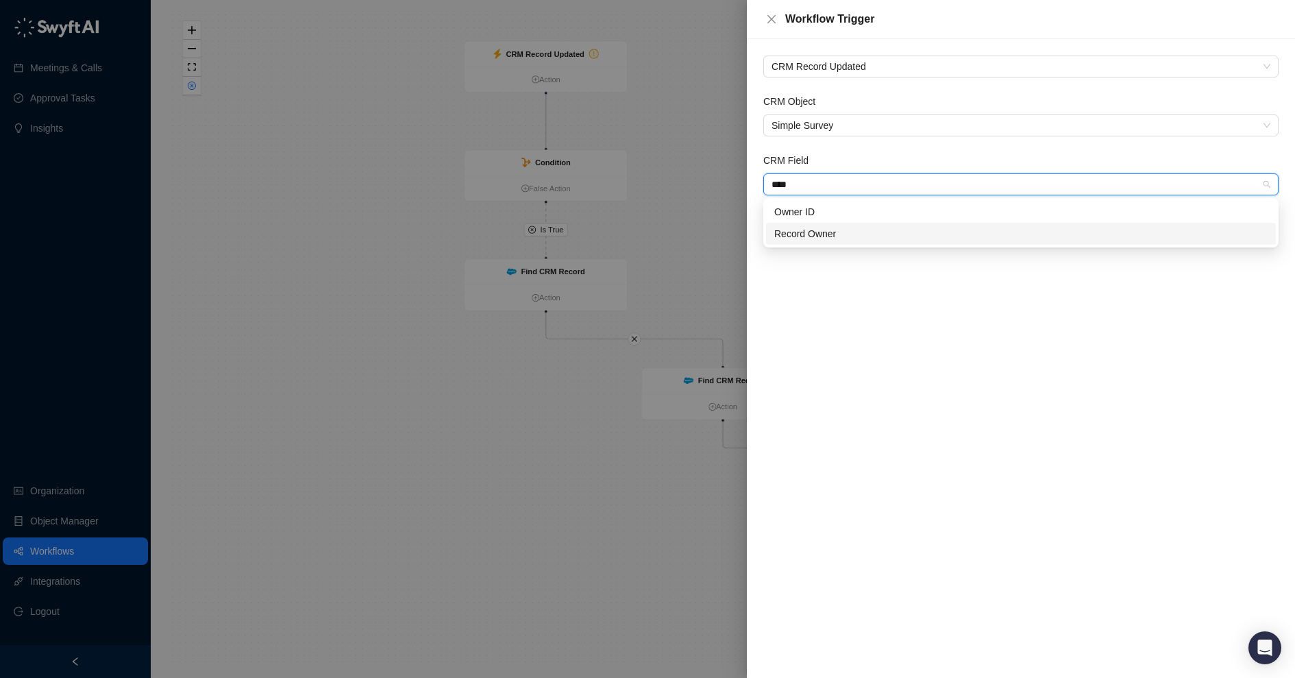
click at [844, 232] on div "Record Owner" at bounding box center [1020, 233] width 493 height 15
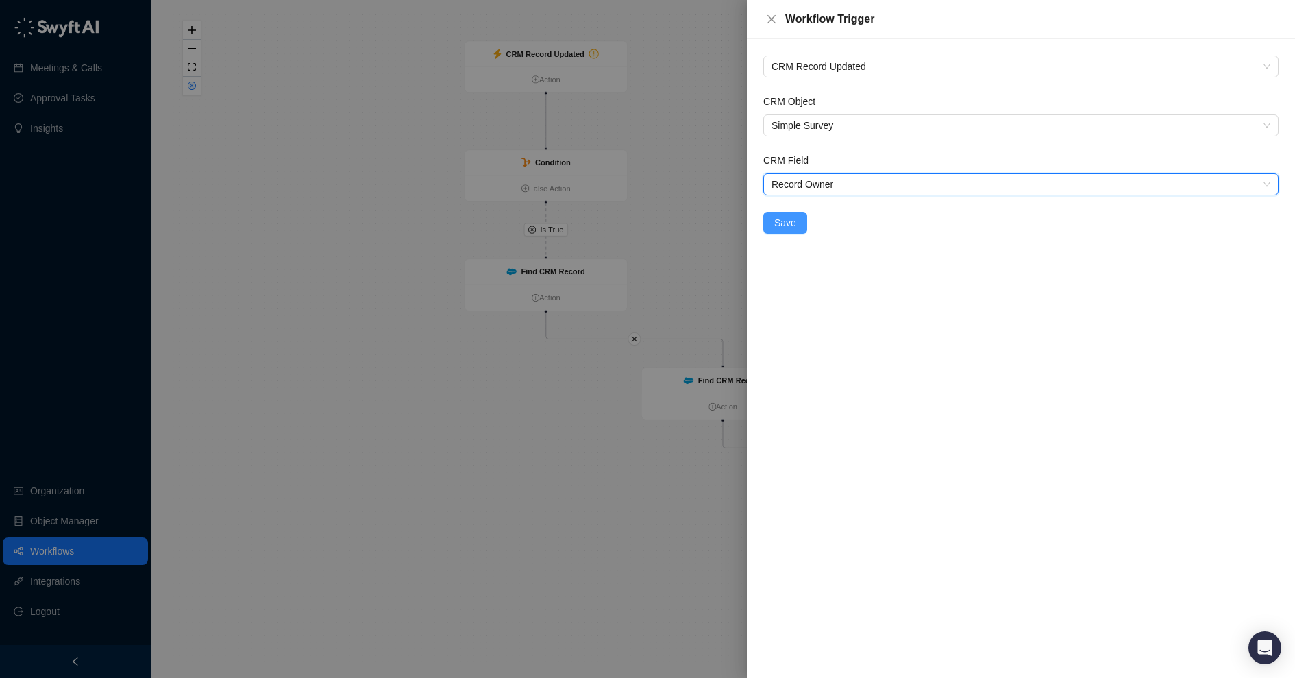
click at [792, 230] on span "Save" at bounding box center [785, 222] width 22 height 15
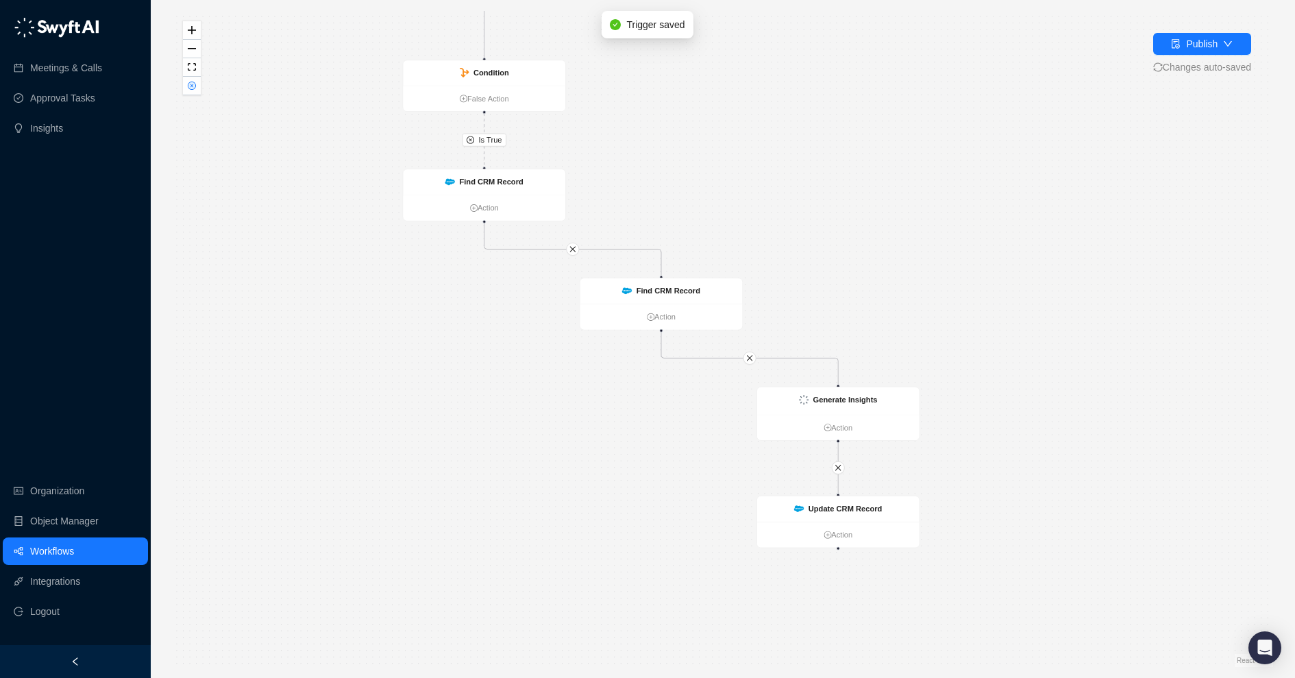
drag, startPoint x: 923, startPoint y: 324, endPoint x: 862, endPoint y: 234, distance: 108.9
click at [862, 234] on div "Is True CRM Record Updated Action Condition False Action Find CRM Record Action…" at bounding box center [723, 339] width 1101 height 656
click at [1215, 42] on div "Publish" at bounding box center [1202, 43] width 32 height 15
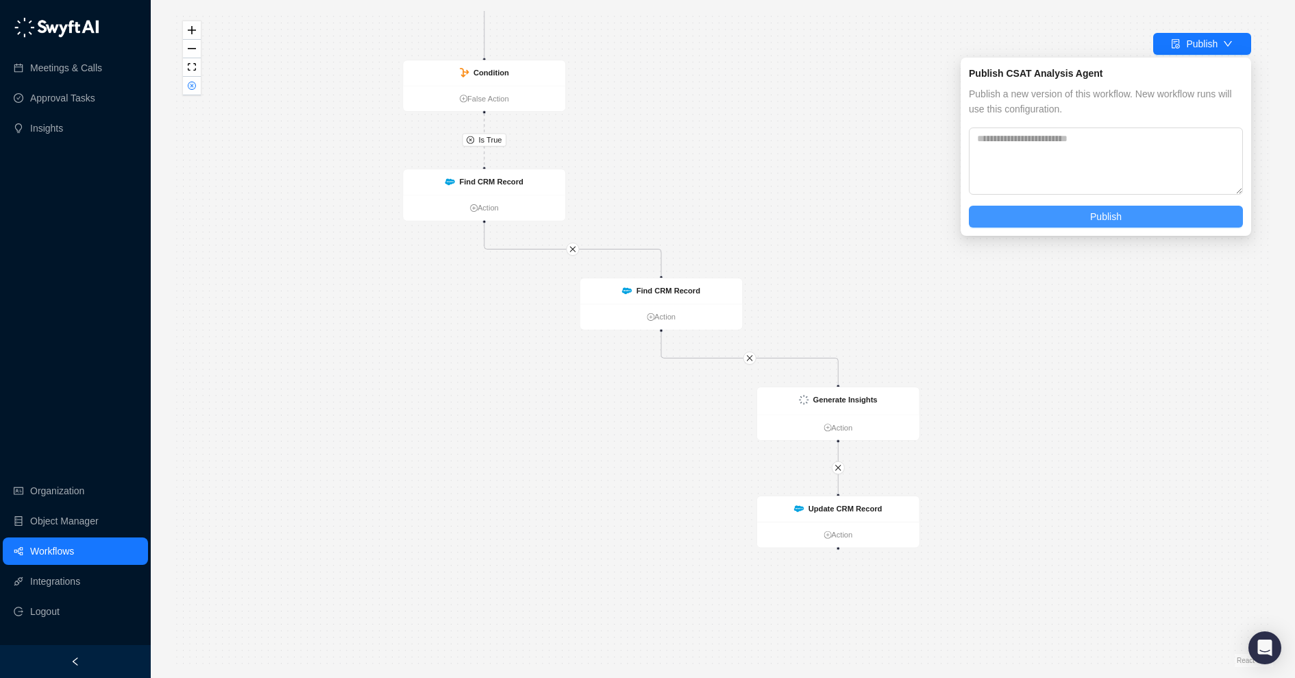
click at [1119, 219] on span "Publish" at bounding box center [1106, 216] width 32 height 15
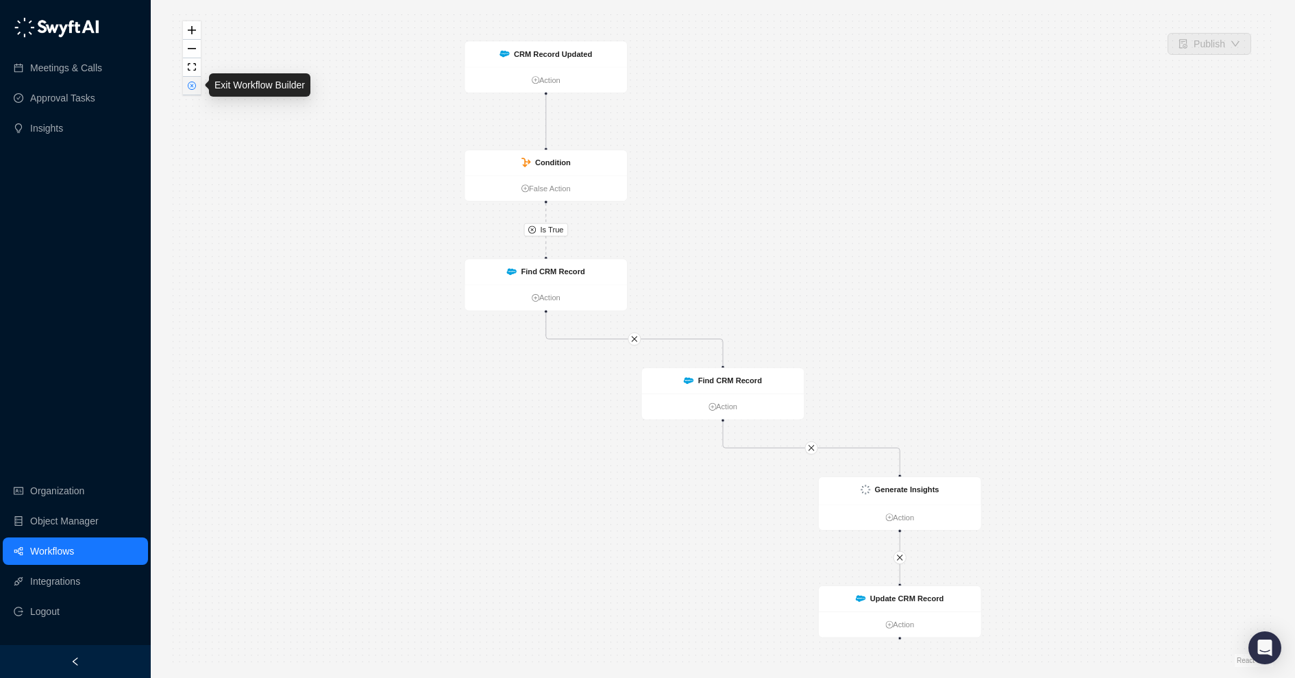
click at [196, 89] on button "button" at bounding box center [192, 86] width 18 height 19
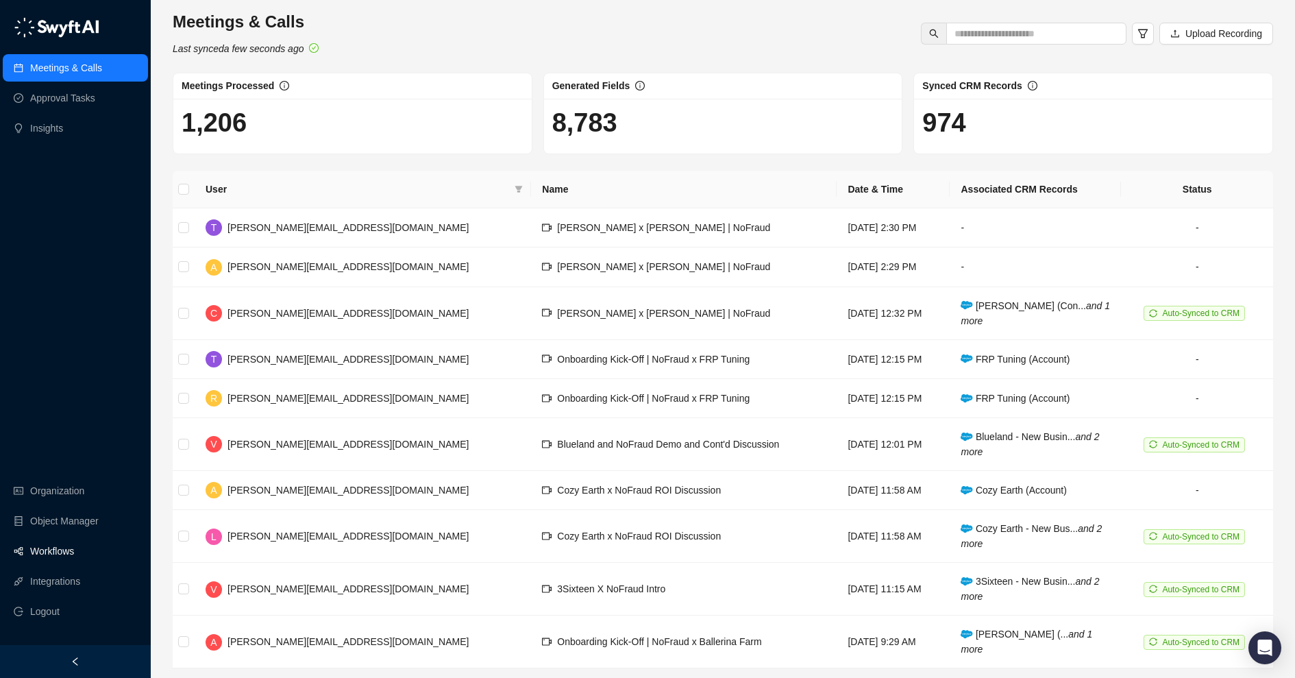
click at [49, 557] on link "Workflows" at bounding box center [52, 550] width 44 height 27
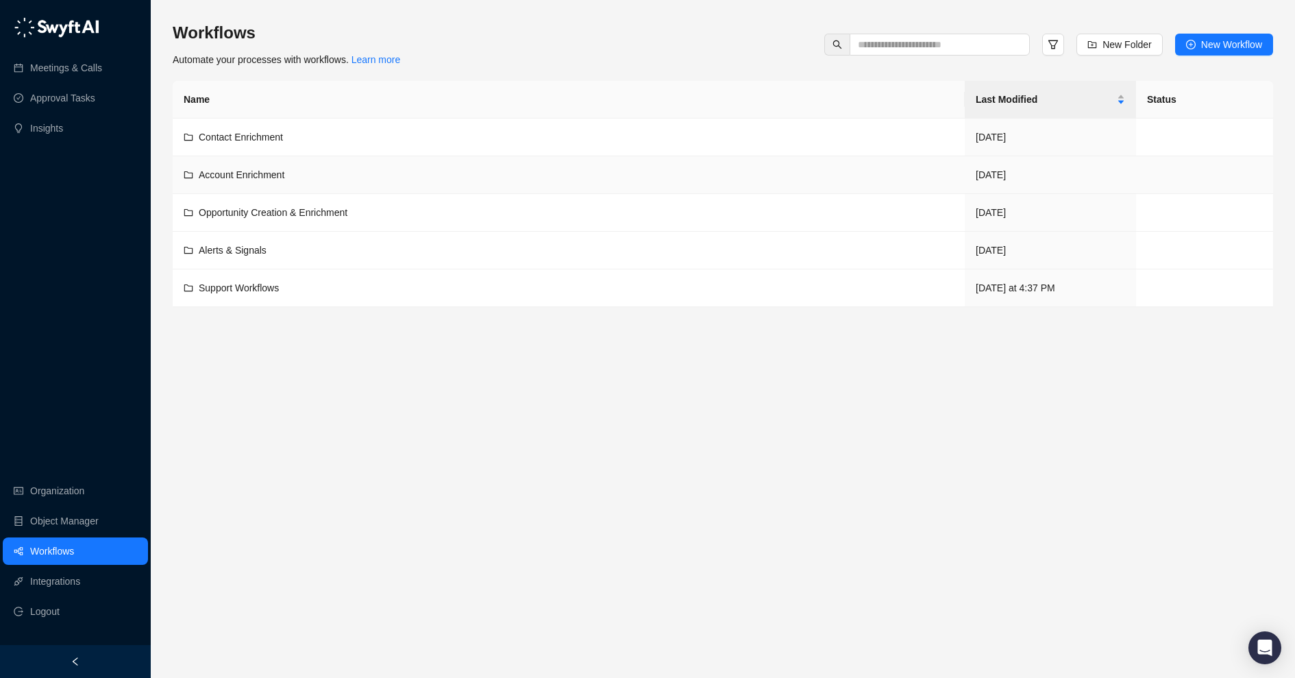
click at [284, 179] on span "Account Enrichment" at bounding box center [242, 174] width 86 height 11
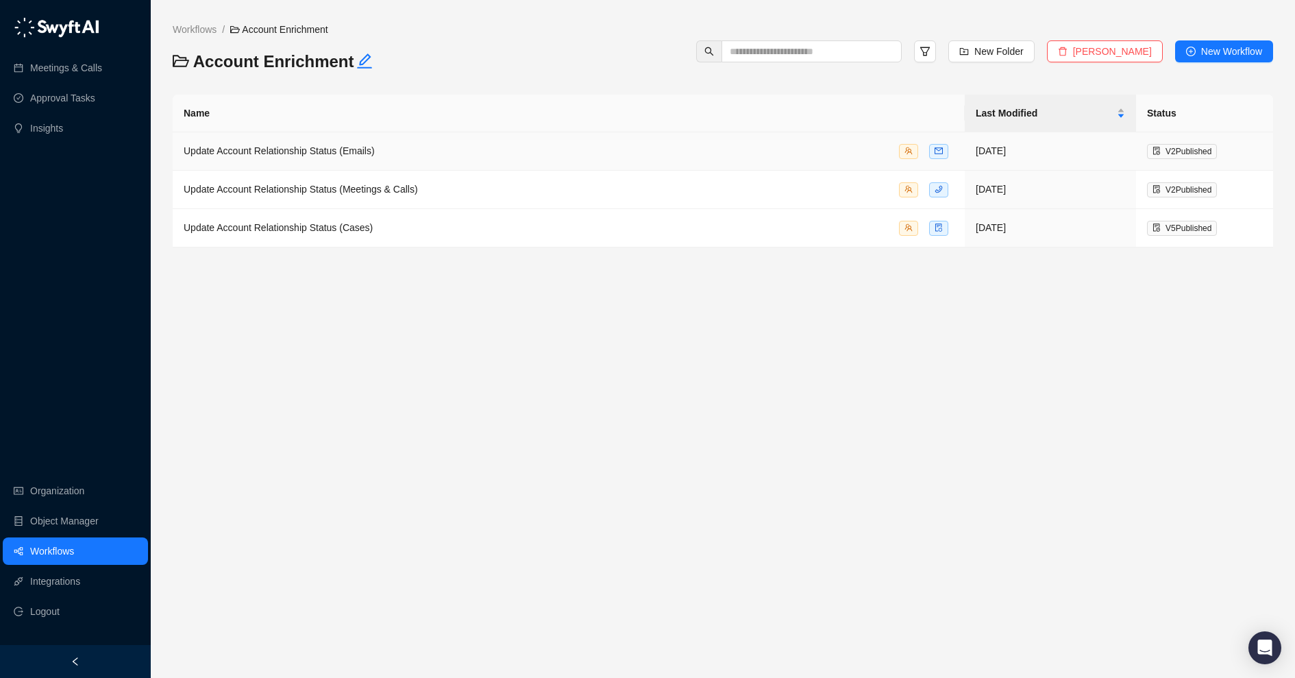
click at [288, 156] on span "Update Account Relationship Status (Emails)" at bounding box center [279, 150] width 191 height 11
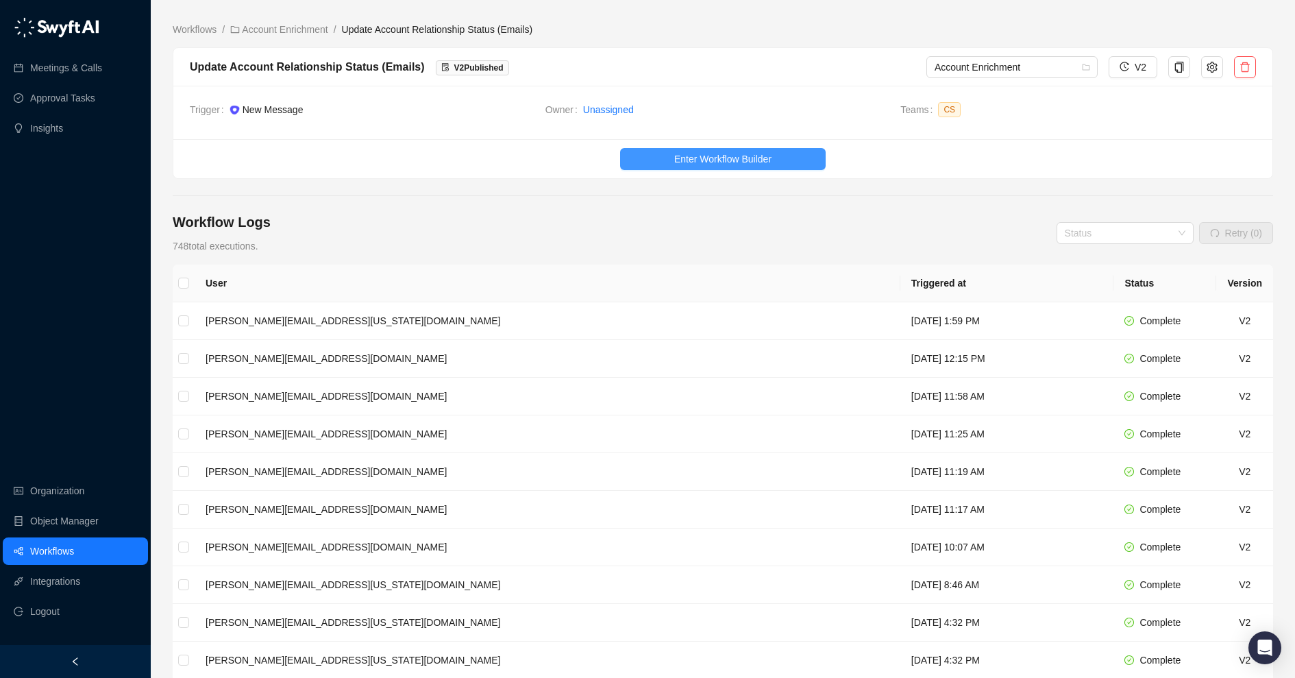
click at [735, 156] on span "Enter Workflow Builder" at bounding box center [722, 158] width 97 height 15
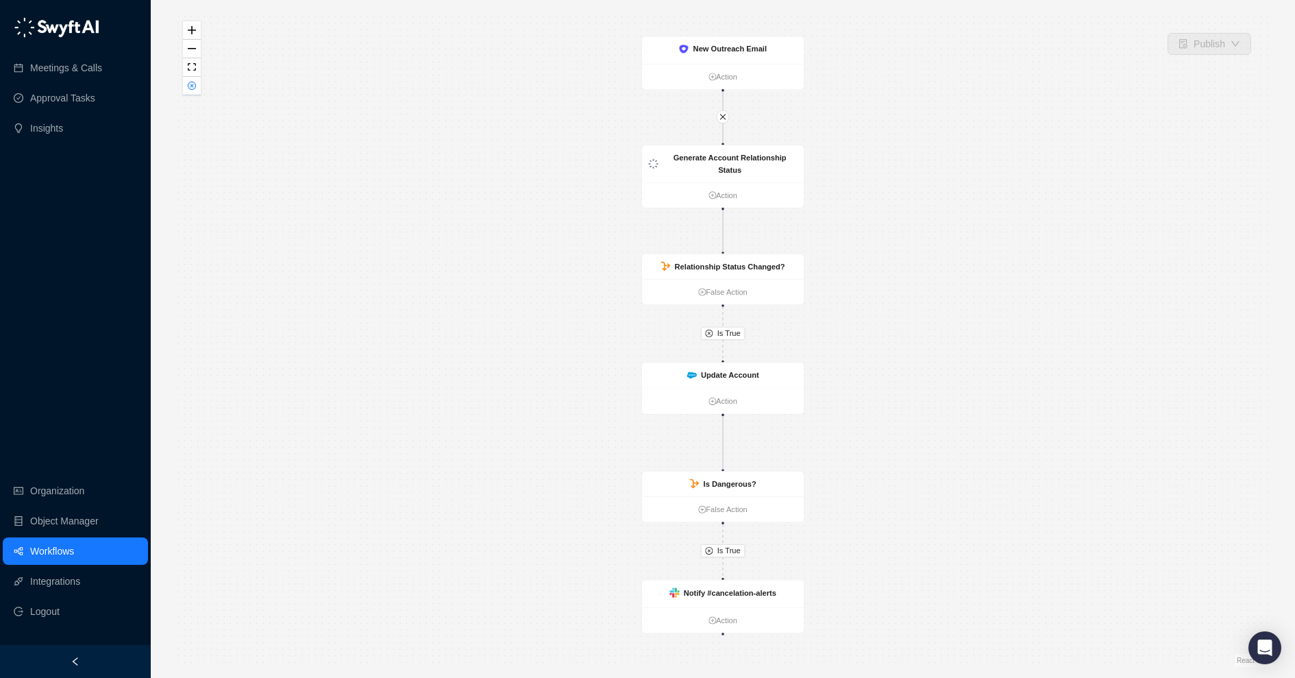
drag, startPoint x: 853, startPoint y: 551, endPoint x: 845, endPoint y: 505, distance: 46.5
click at [845, 505] on div "Is True Is True New Outreach Email Action Generate Account Relationship Status …" at bounding box center [723, 339] width 1101 height 656
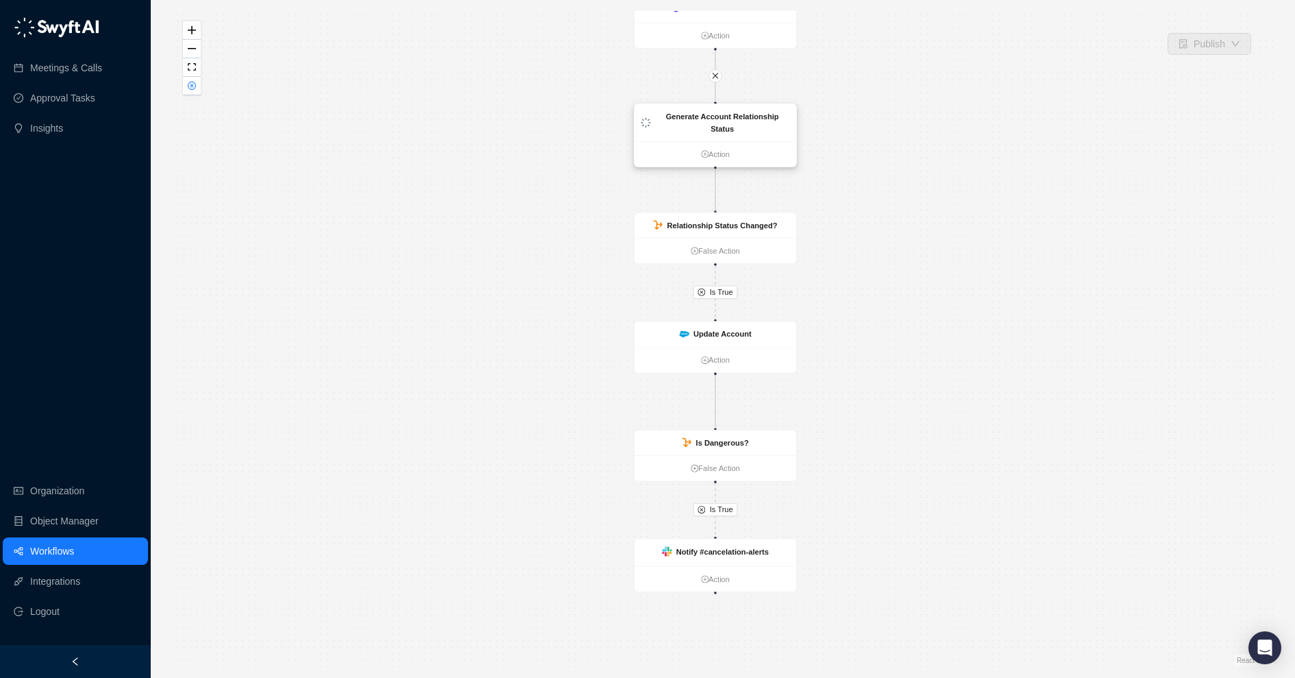
click at [755, 130] on div "Generate Account Relationship Status" at bounding box center [722, 122] width 135 height 24
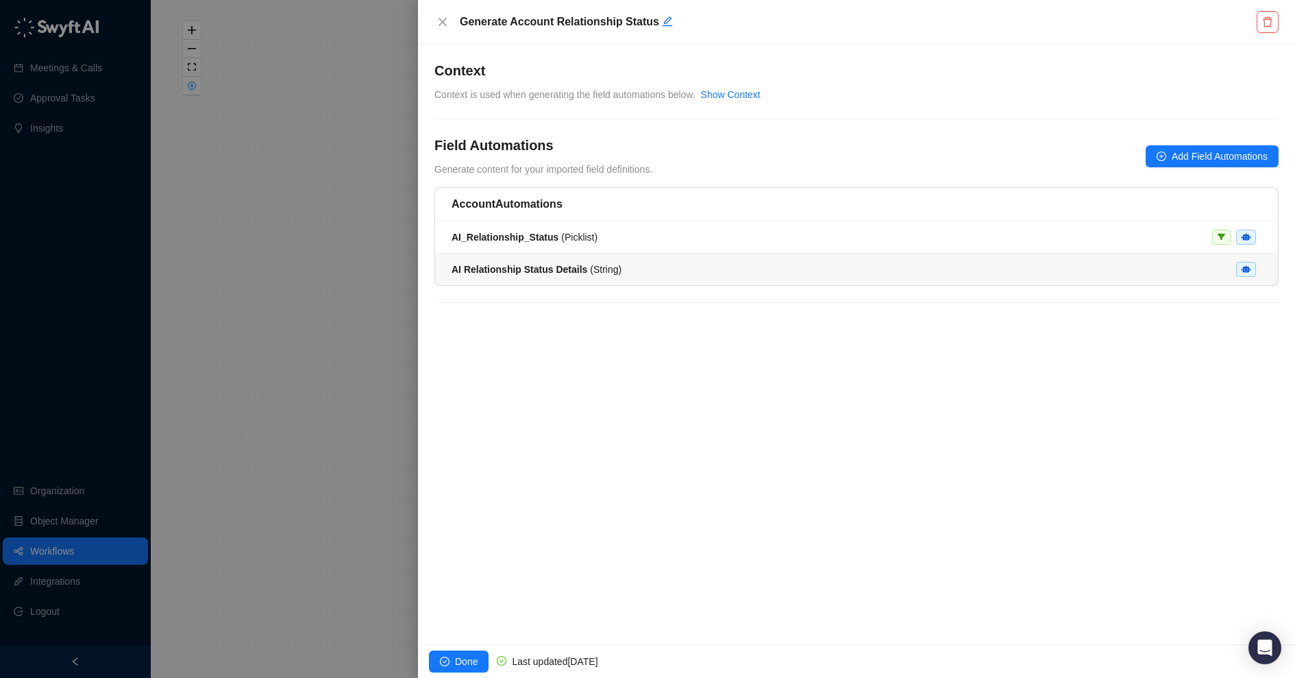
click at [740, 264] on div "AI Relationship Status Details ( String )" at bounding box center [857, 269] width 810 height 15
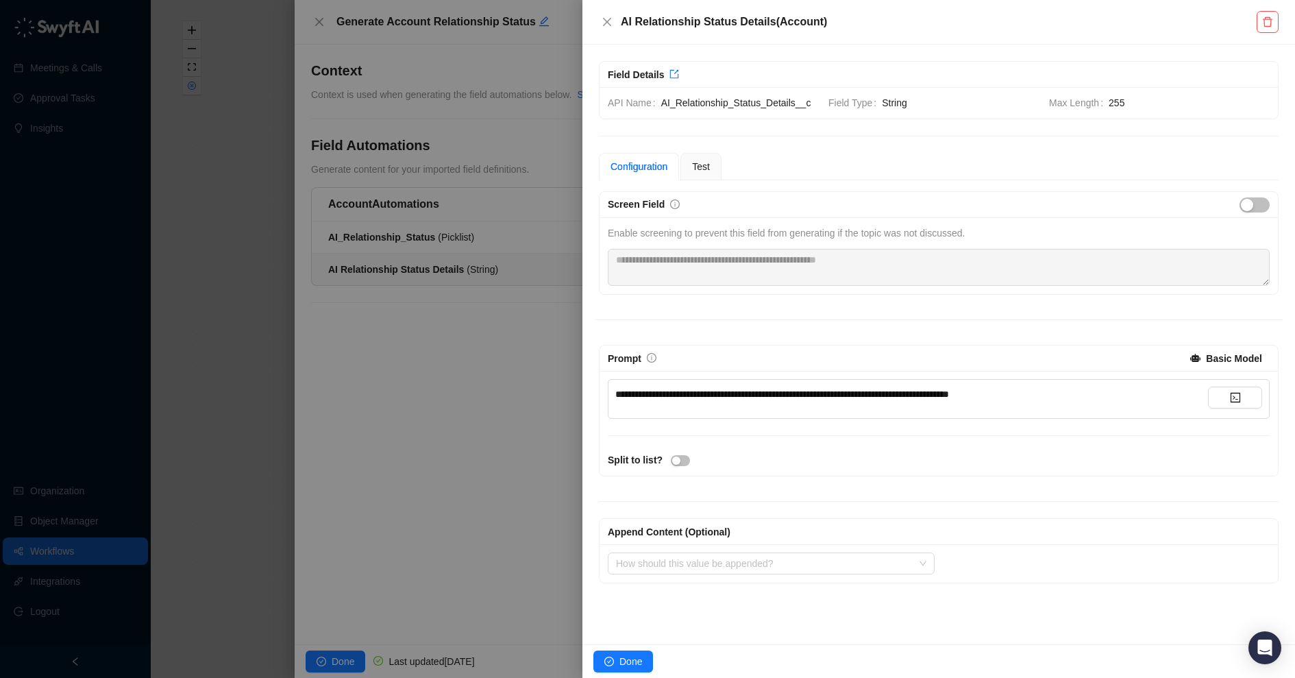
click at [538, 241] on div at bounding box center [647, 339] width 1295 height 678
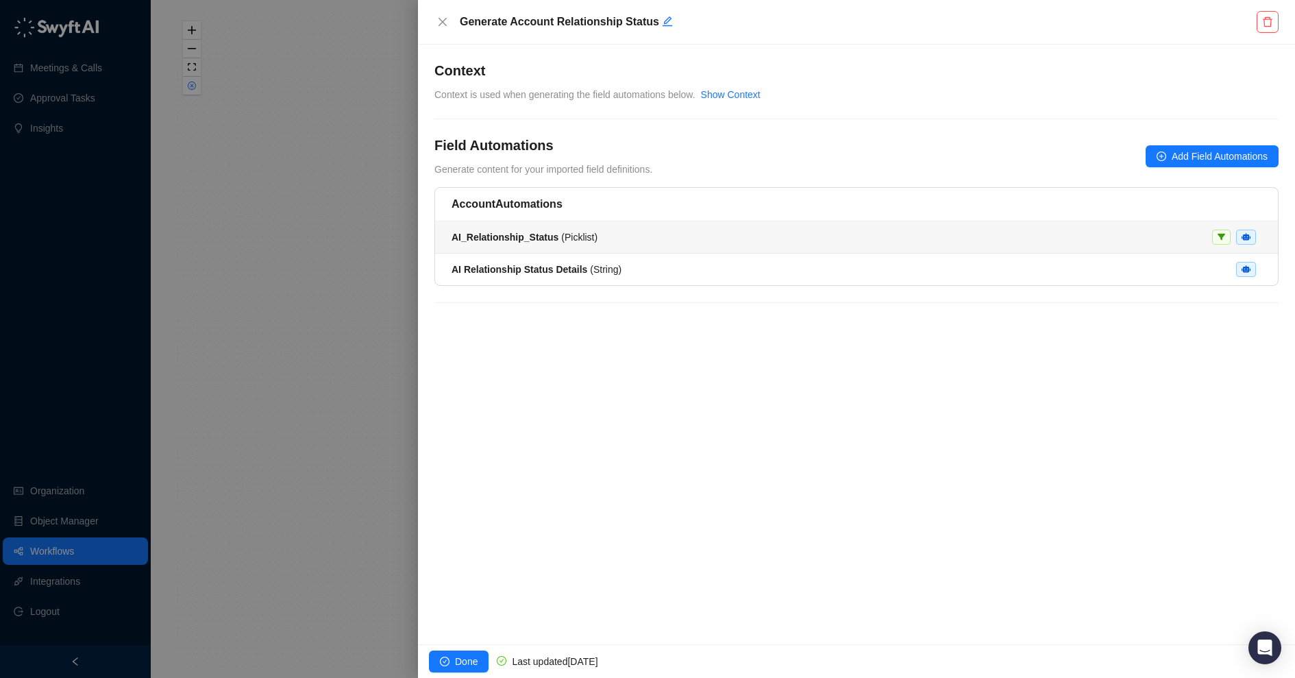
click at [530, 238] on strong "AI_Relationship_Status" at bounding box center [505, 237] width 107 height 11
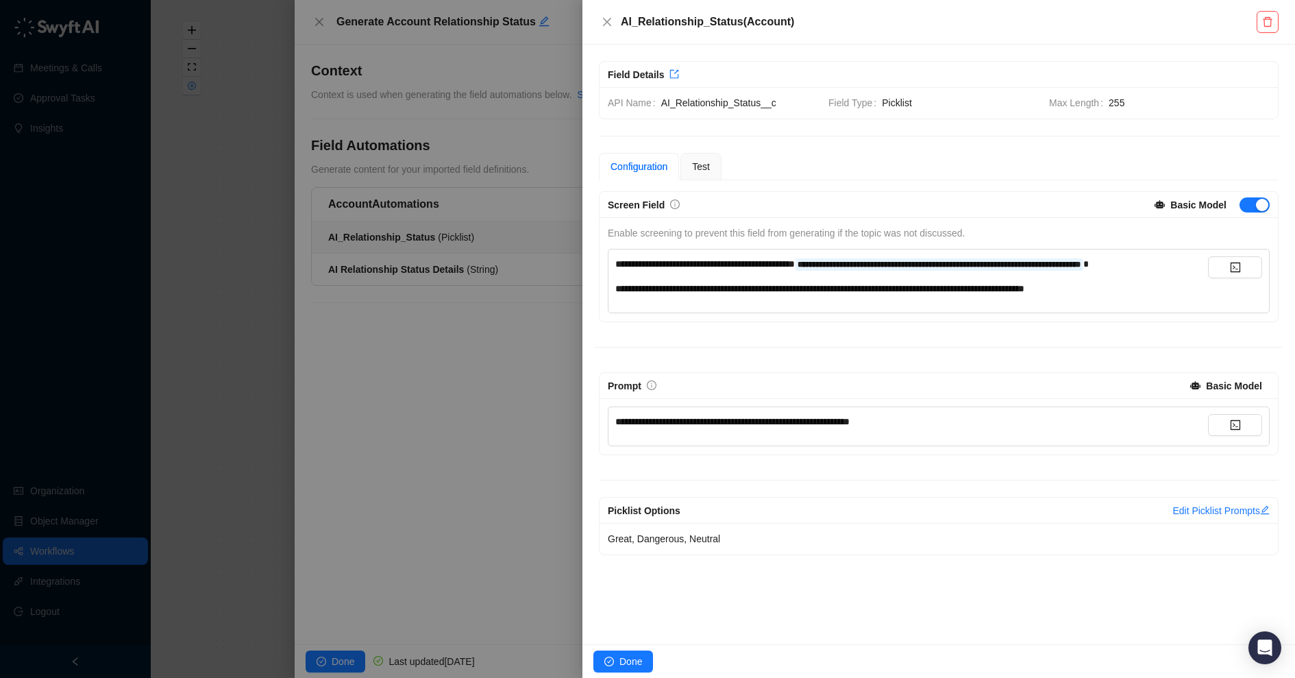
click at [532, 239] on div at bounding box center [647, 339] width 1295 height 678
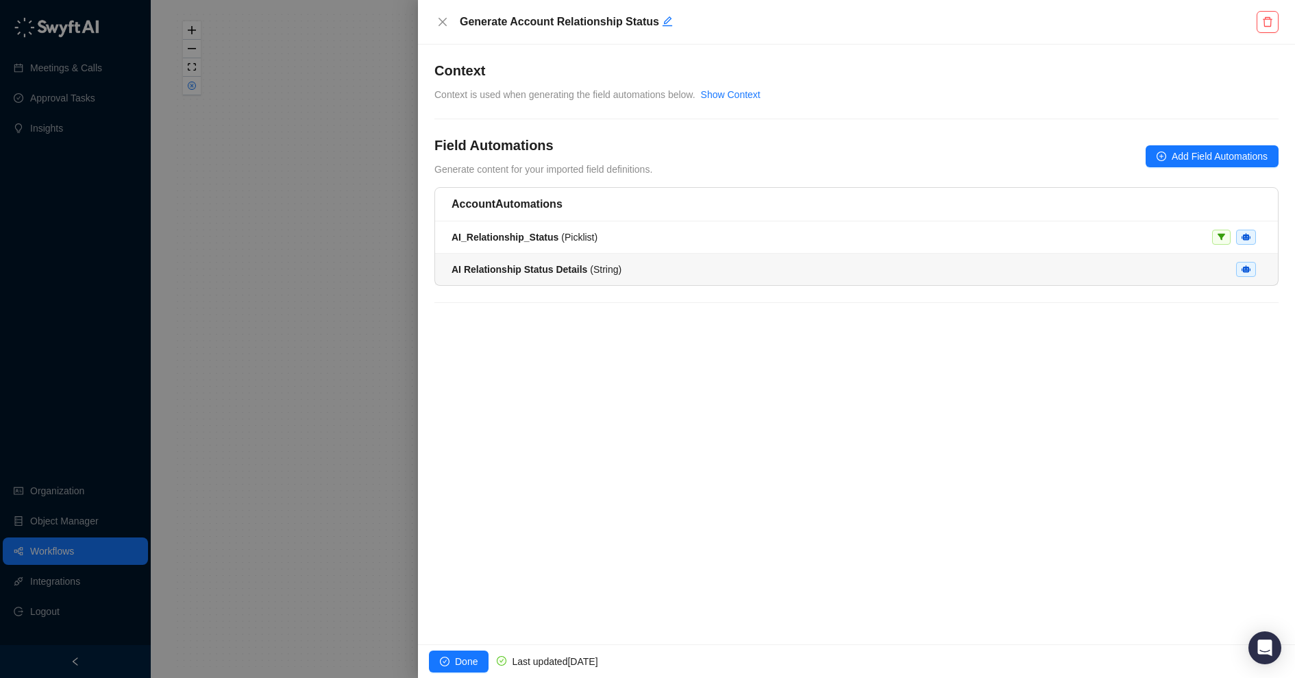
click at [543, 264] on strong "AI Relationship Status Details" at bounding box center [520, 269] width 136 height 11
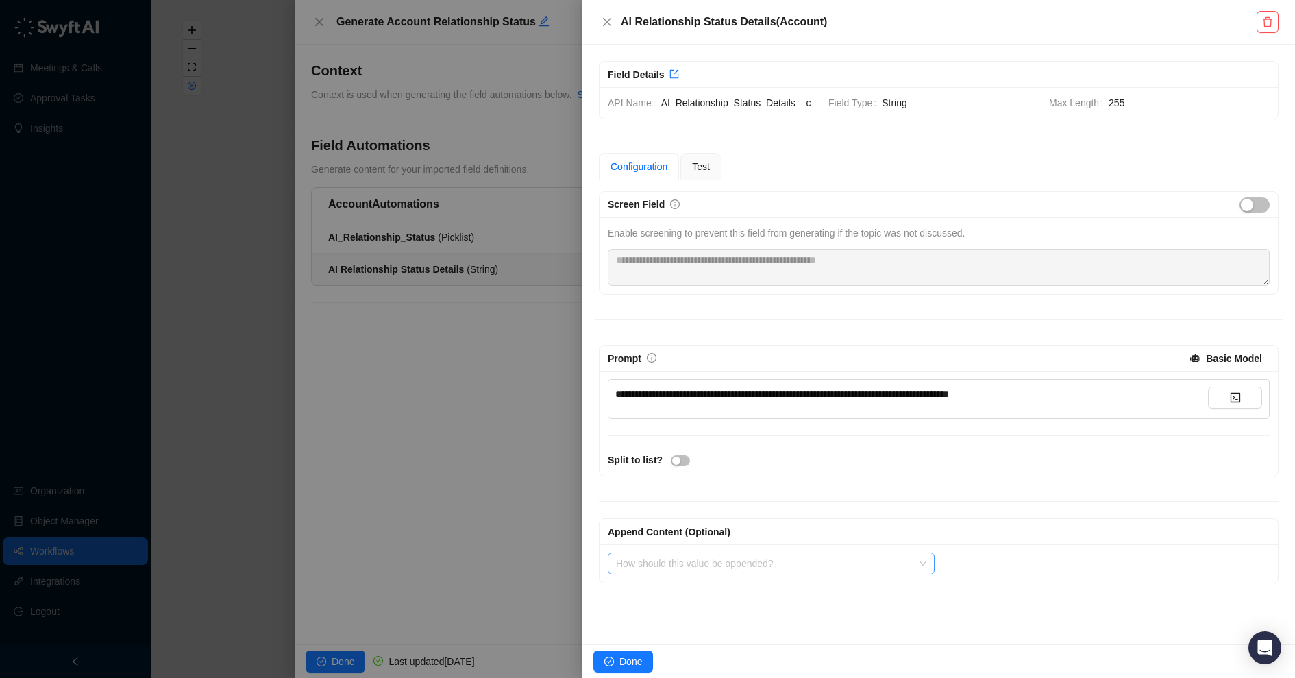
click at [724, 553] on input "search" at bounding box center [767, 563] width 302 height 21
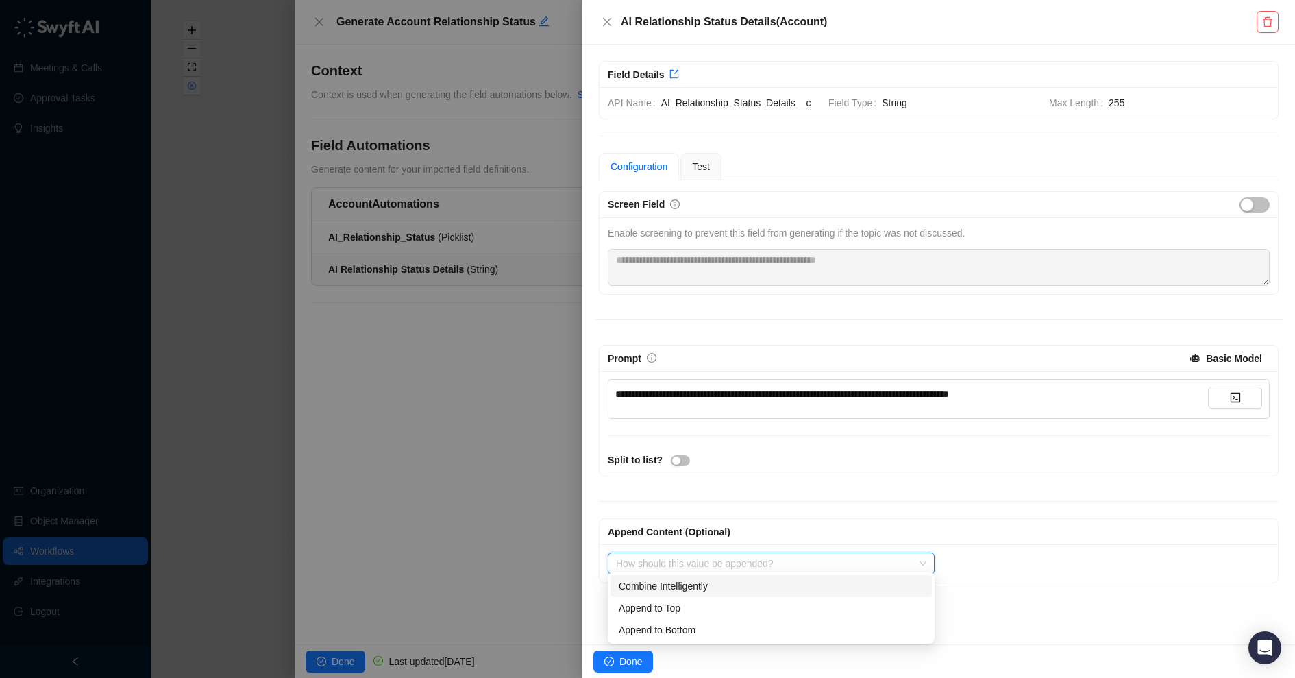
click at [757, 496] on div "Append Content (Optional) How should this value be appended? Select value to ap…" at bounding box center [939, 534] width 688 height 99
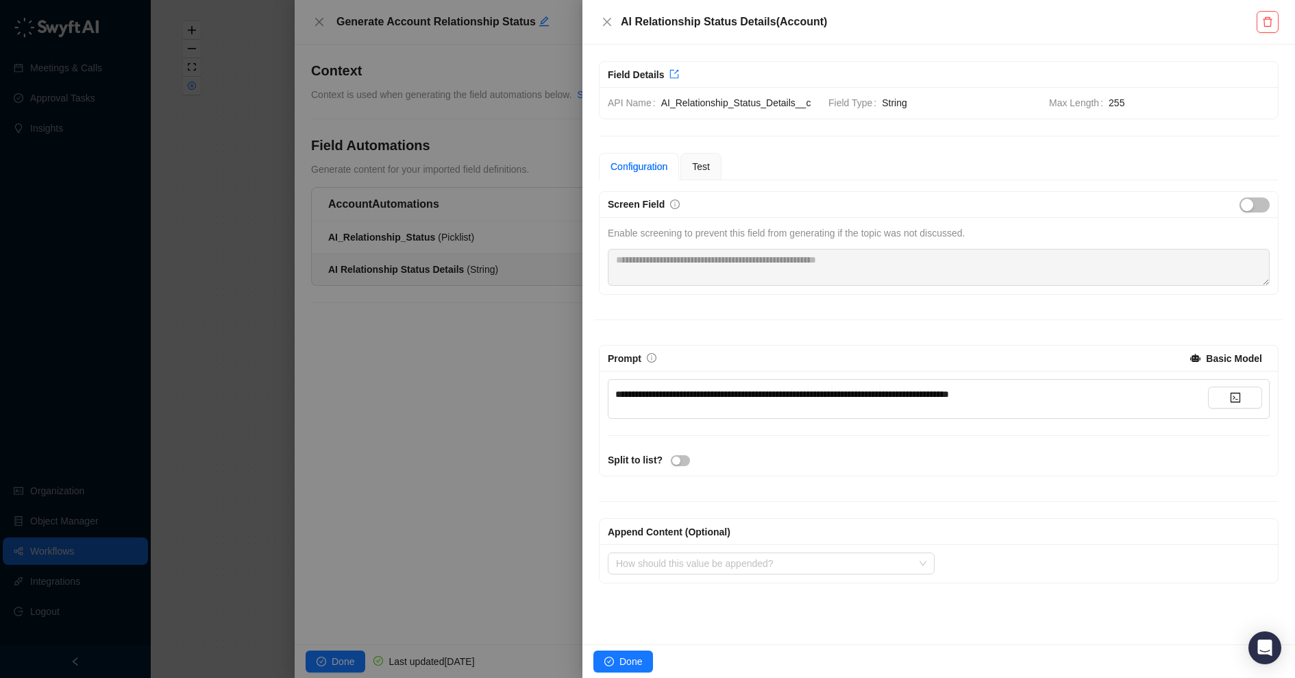
click at [662, 390] on span "**********" at bounding box center [782, 394] width 334 height 10
copy span "**********"
click at [123, 395] on div at bounding box center [647, 339] width 1295 height 678
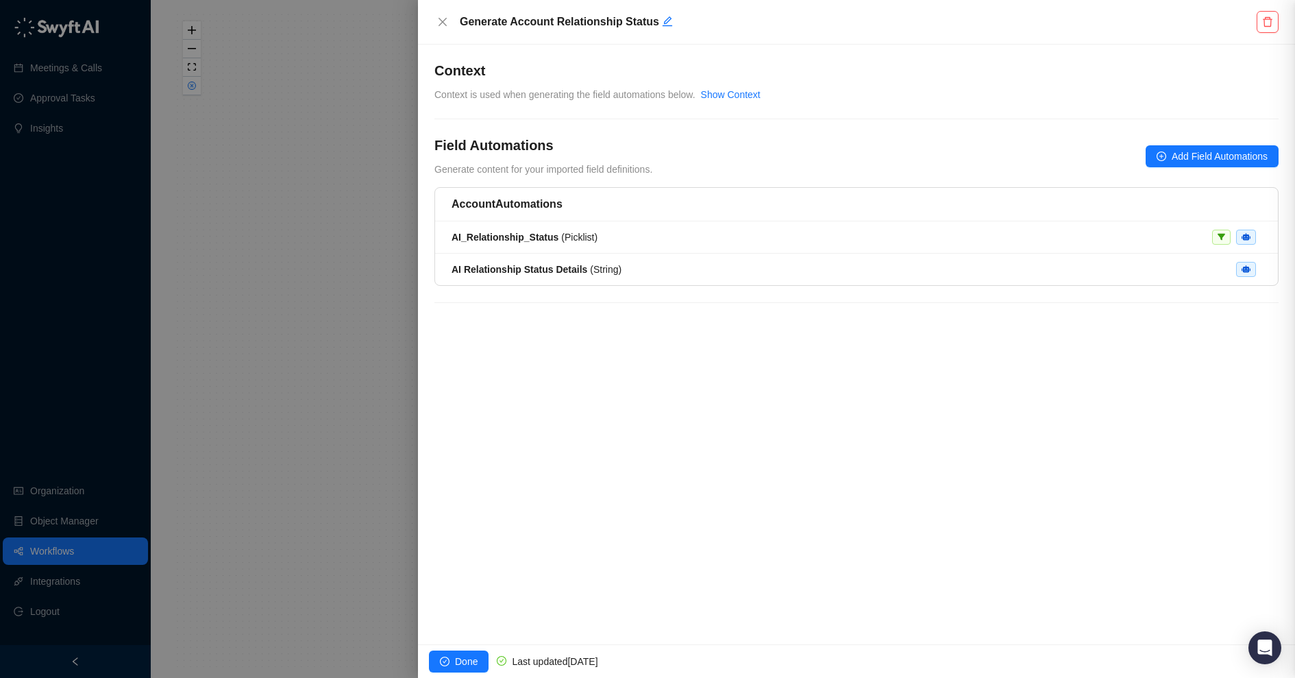
click at [123, 395] on div at bounding box center [647, 339] width 1295 height 678
click at [105, 521] on div at bounding box center [647, 339] width 1295 height 678
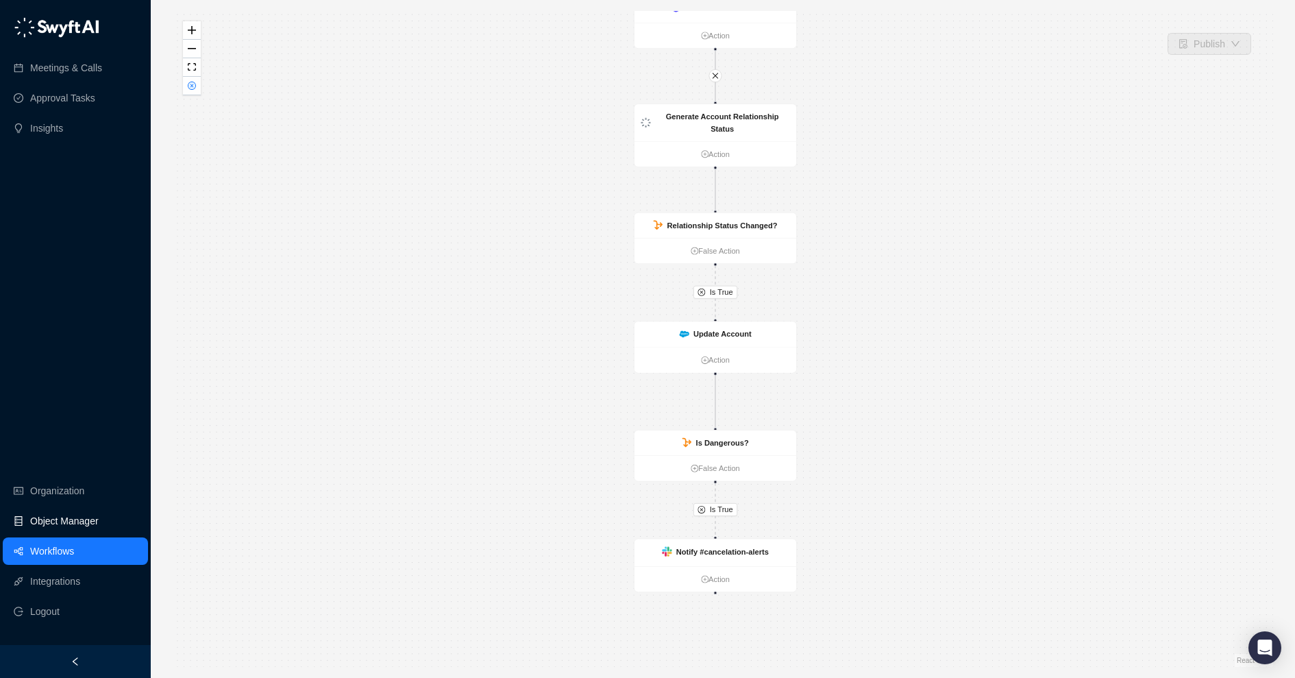
click at [84, 522] on link "Object Manager" at bounding box center [64, 520] width 69 height 27
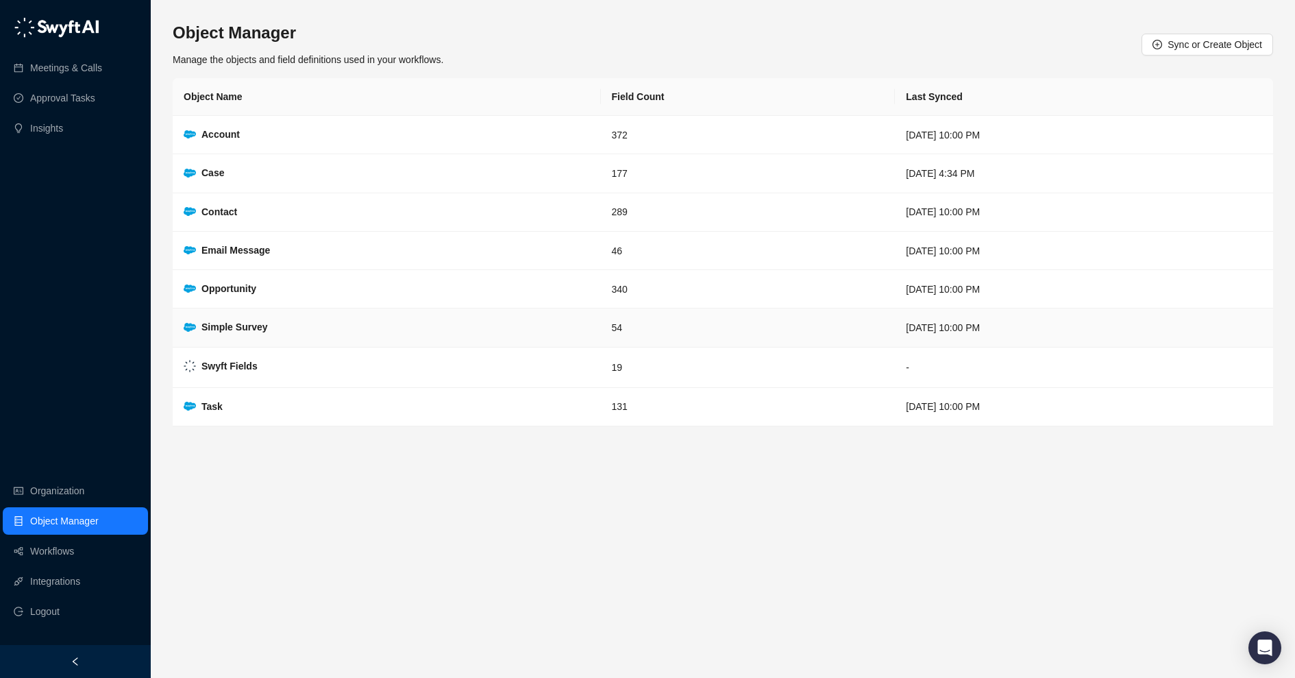
click at [282, 317] on td "Simple Survey" at bounding box center [387, 327] width 428 height 38
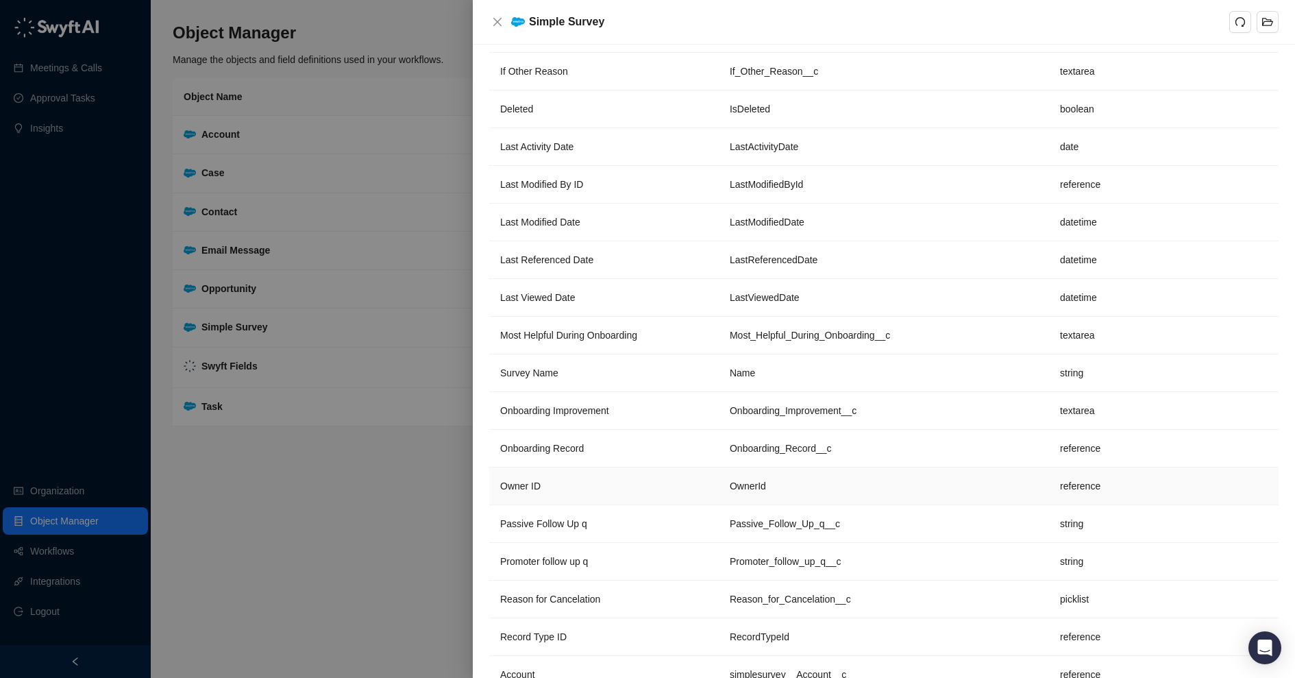
scroll to position [504, 0]
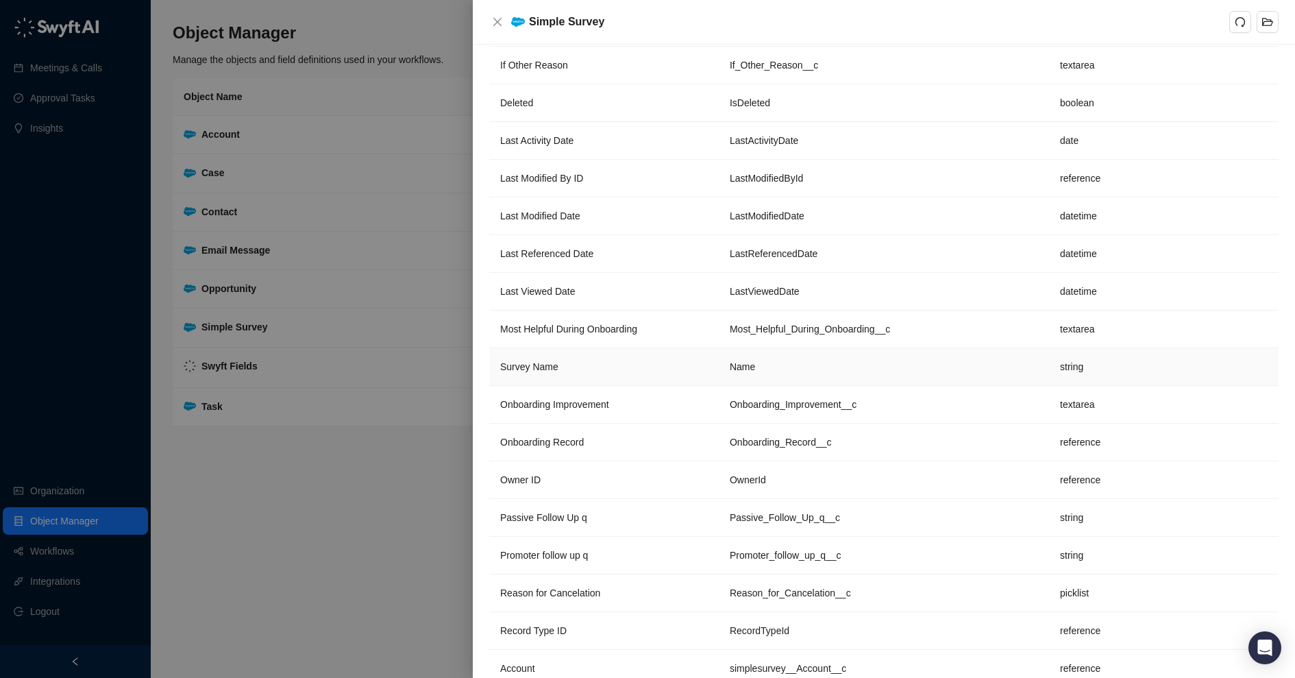
click at [661, 356] on td "Survey Name" at bounding box center [604, 367] width 230 height 38
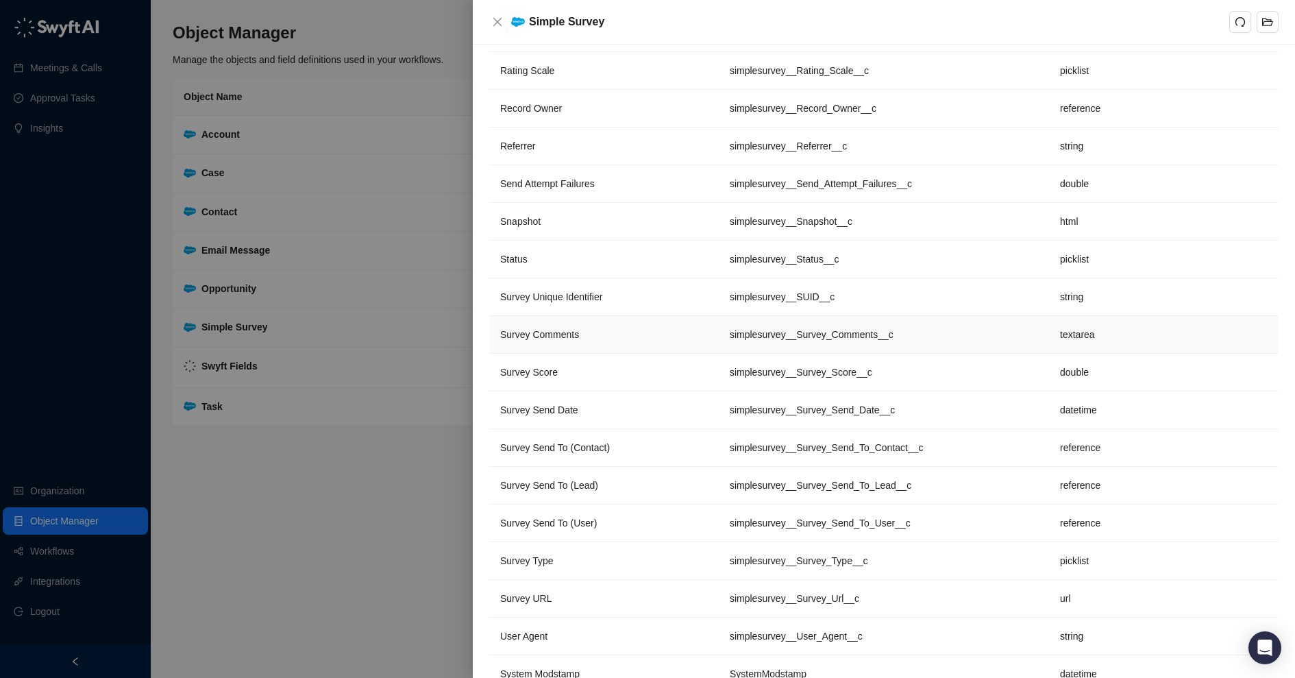
scroll to position [1458, 0]
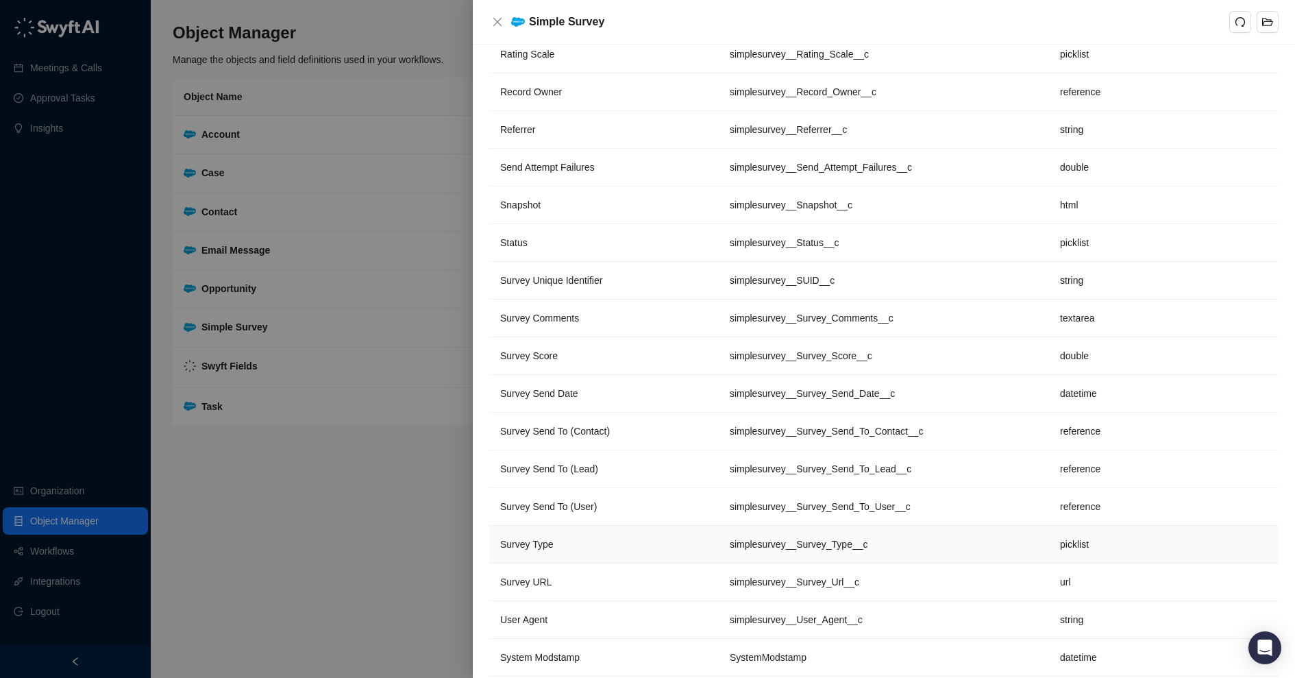
click at [619, 530] on td "Survey Type" at bounding box center [604, 545] width 230 height 38
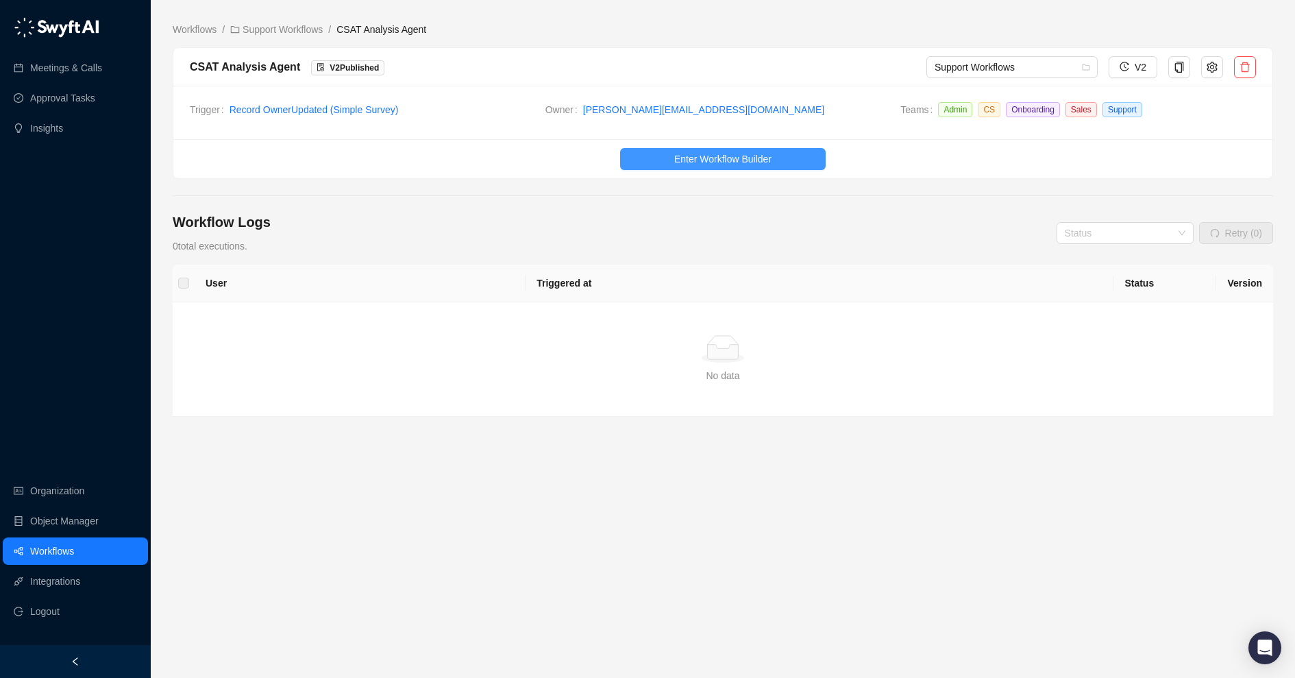
click at [768, 153] on span "Enter Workflow Builder" at bounding box center [722, 158] width 97 height 15
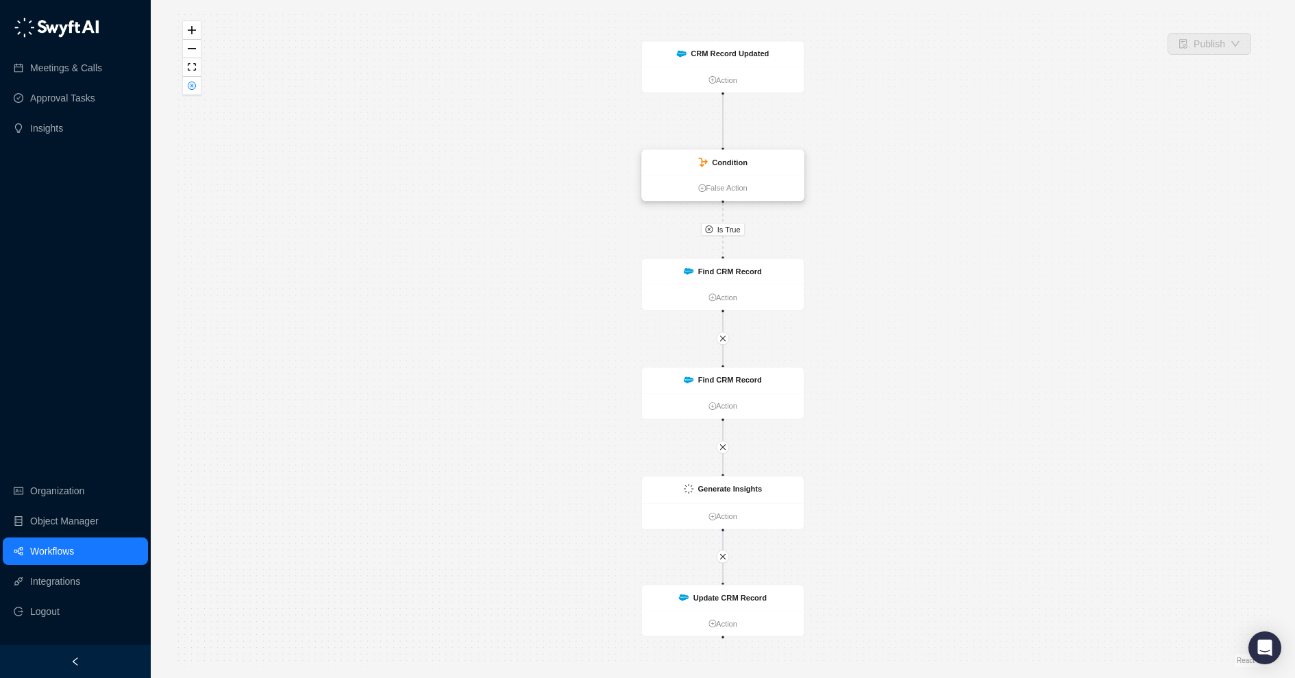
click at [759, 167] on div "Condition" at bounding box center [723, 162] width 162 height 25
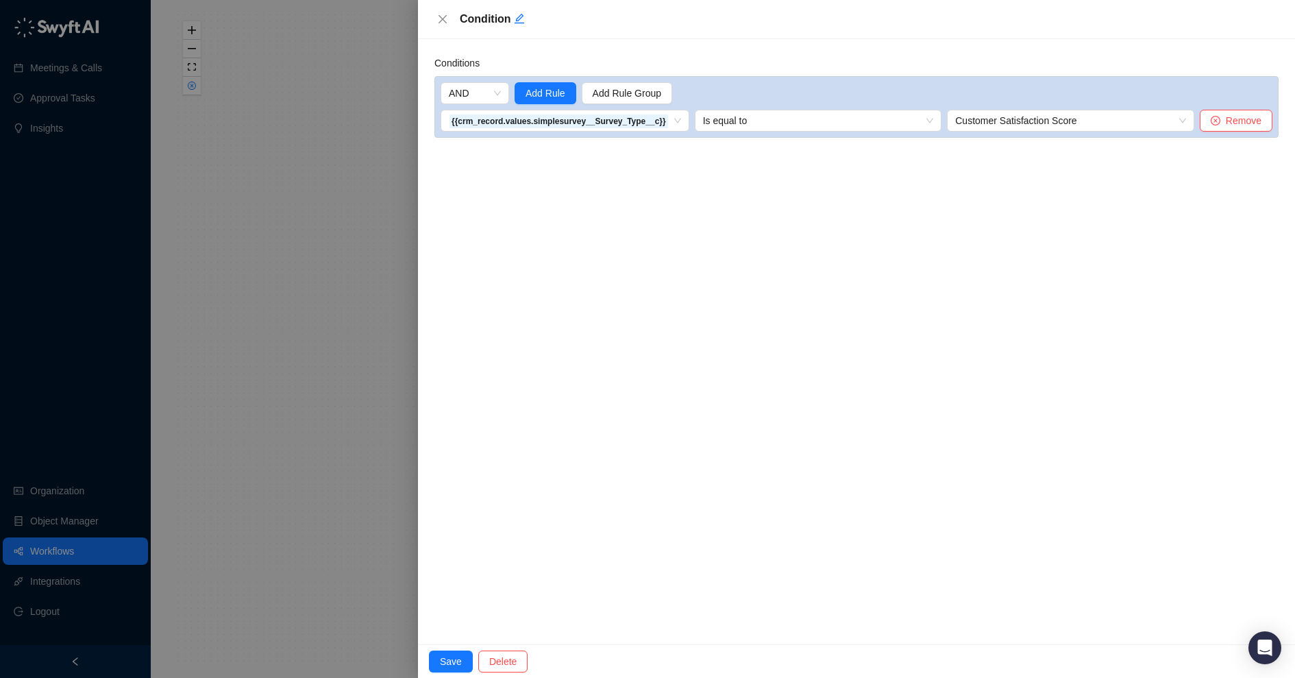
click at [380, 222] on div at bounding box center [647, 339] width 1295 height 678
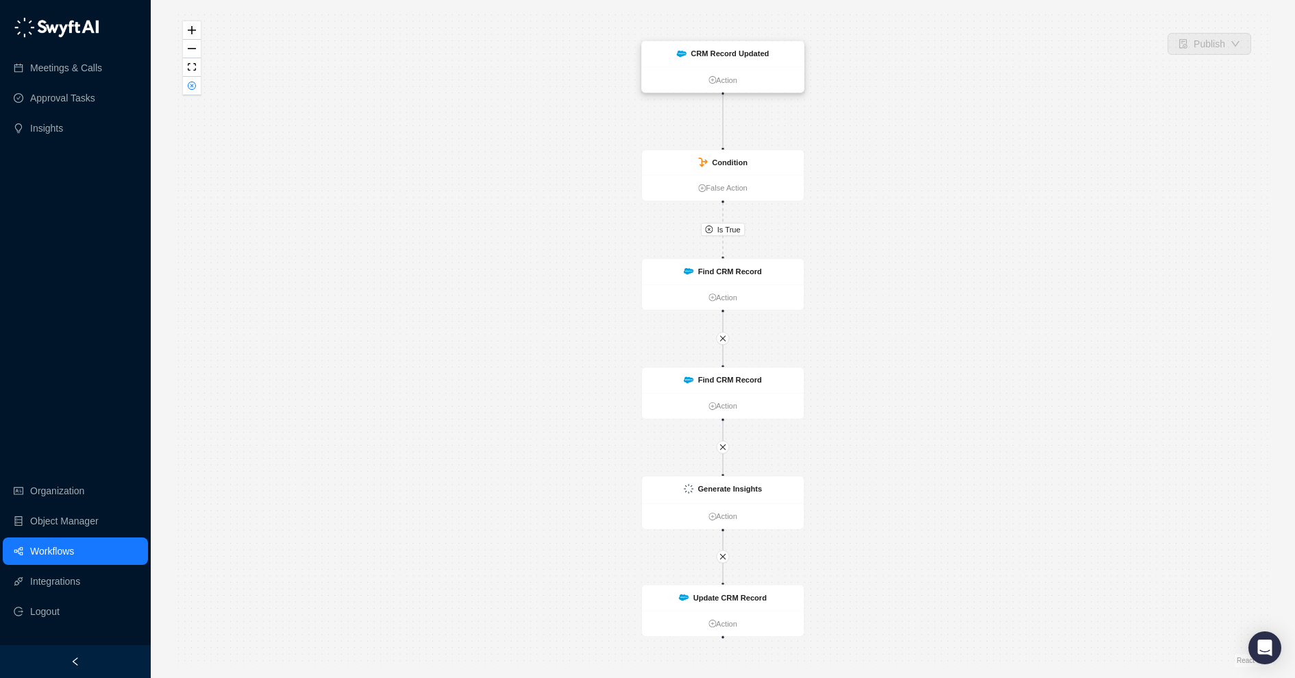
click at [716, 50] on strong "CRM Record Updated" at bounding box center [730, 53] width 78 height 9
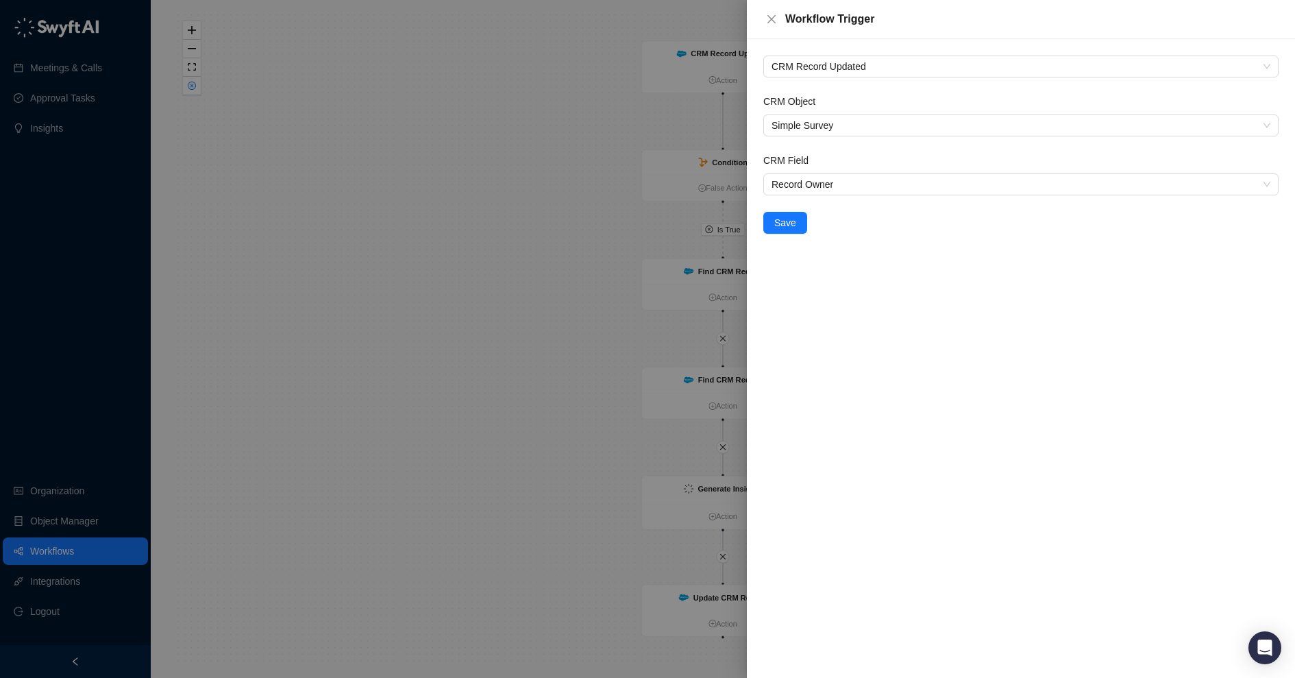
click at [600, 216] on div at bounding box center [647, 339] width 1295 height 678
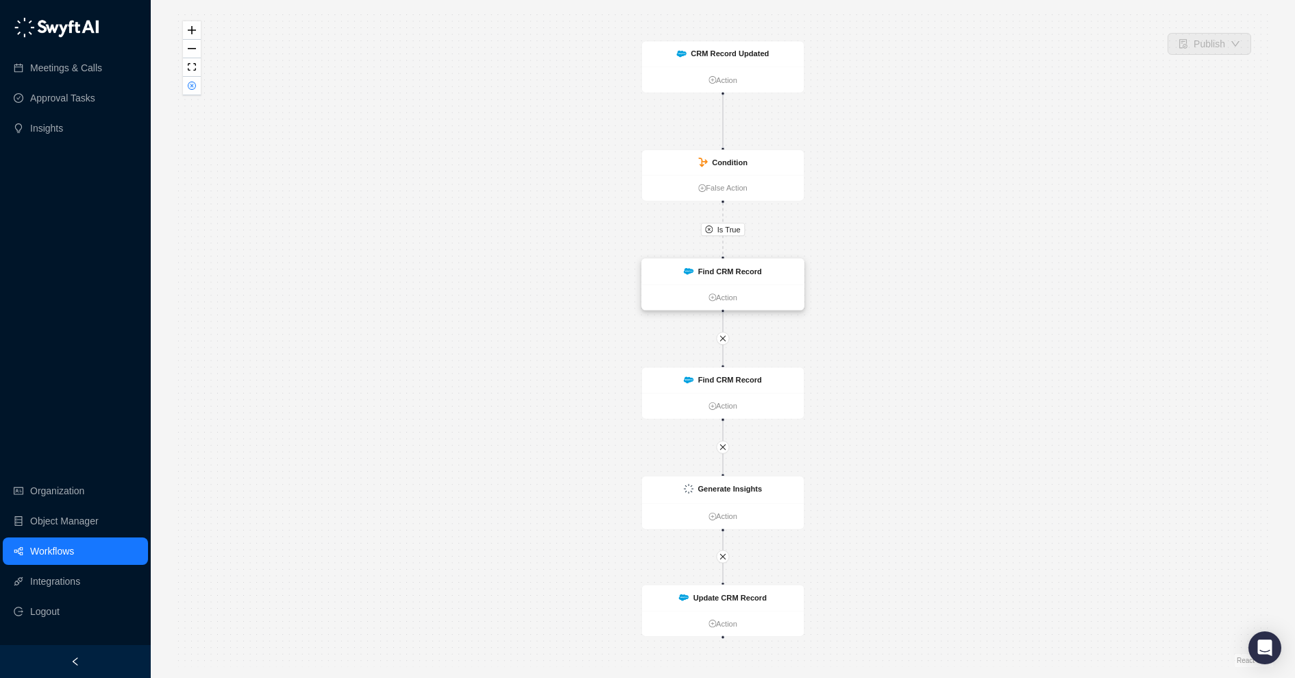
click at [705, 269] on strong "Find CRM Record" at bounding box center [730, 271] width 64 height 9
click at [677, 284] on div "Find CRM Record" at bounding box center [723, 273] width 162 height 26
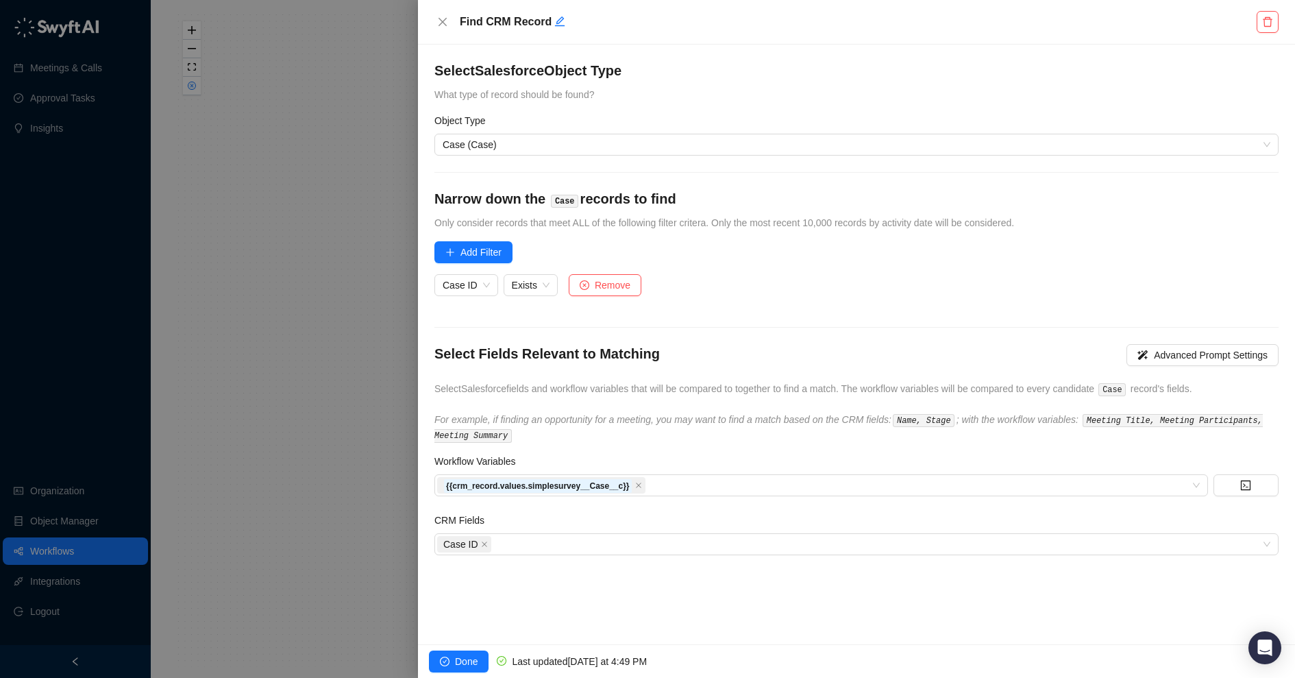
click at [280, 322] on div at bounding box center [647, 339] width 1295 height 678
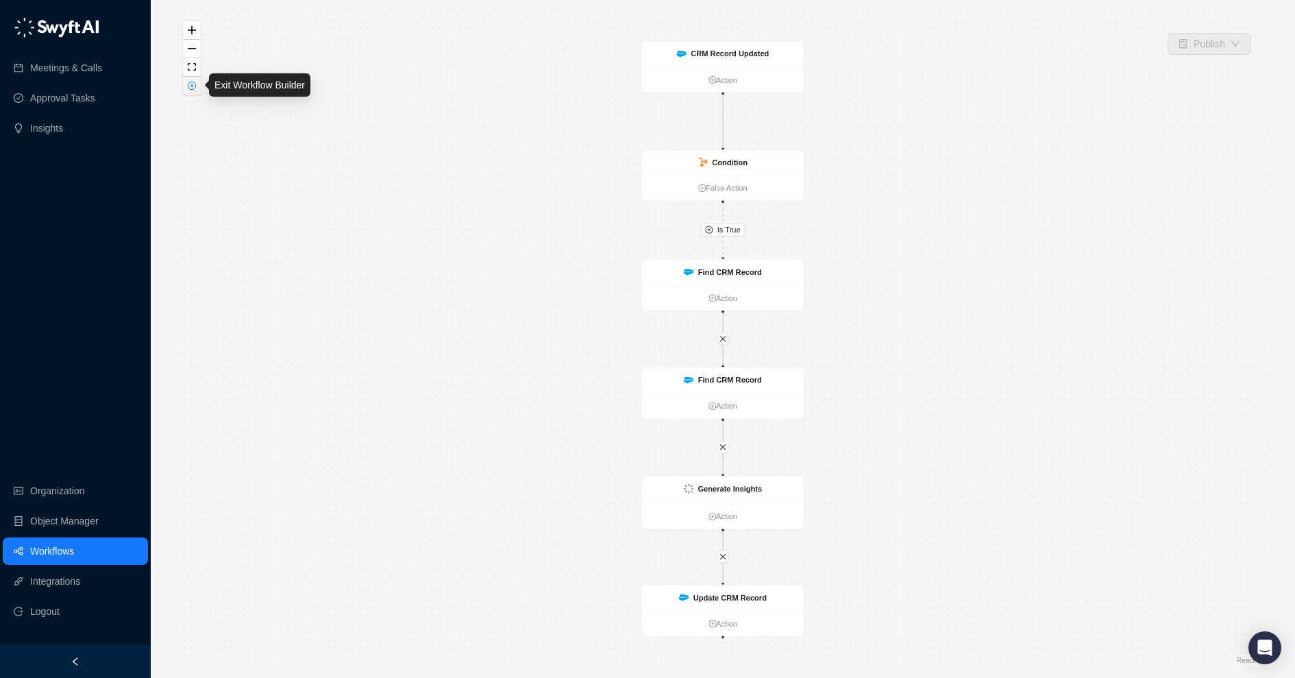
click at [191, 90] on button "button" at bounding box center [192, 86] width 18 height 19
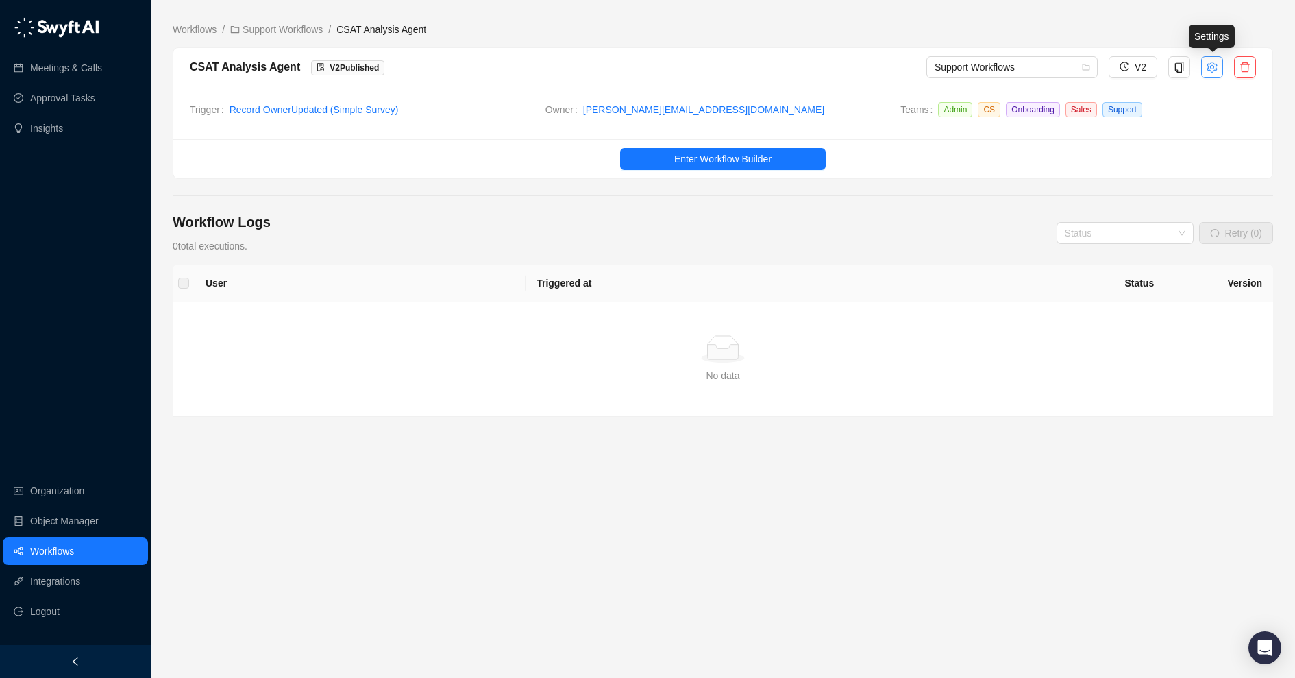
click at [1212, 64] on icon "setting" at bounding box center [1212, 67] width 11 height 11
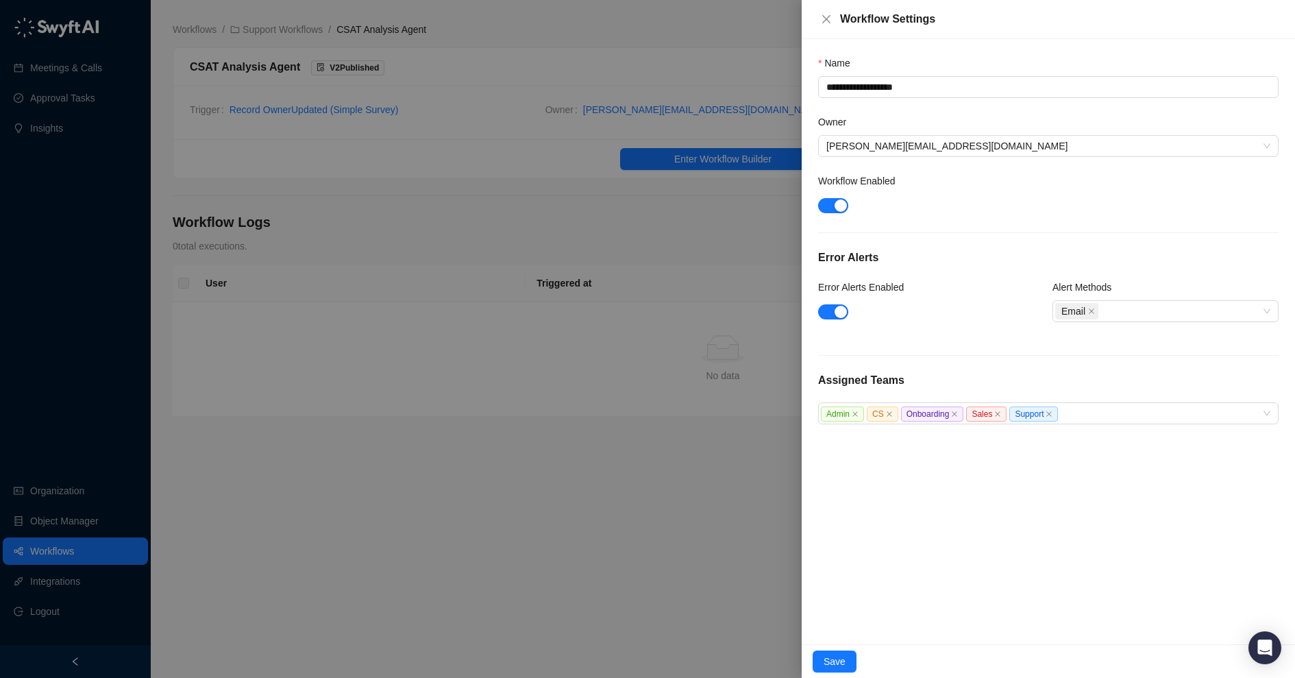
click at [579, 236] on div at bounding box center [647, 339] width 1295 height 678
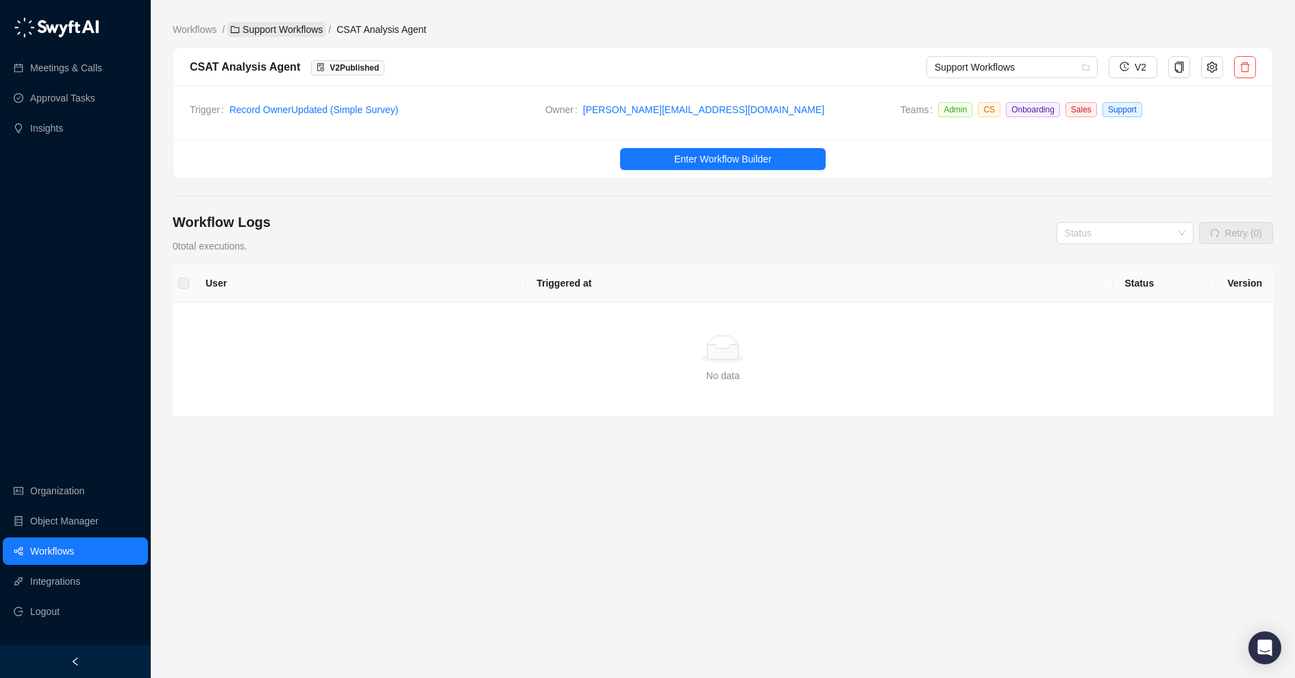
click at [277, 30] on link "Support Workflows" at bounding box center [277, 29] width 98 height 15
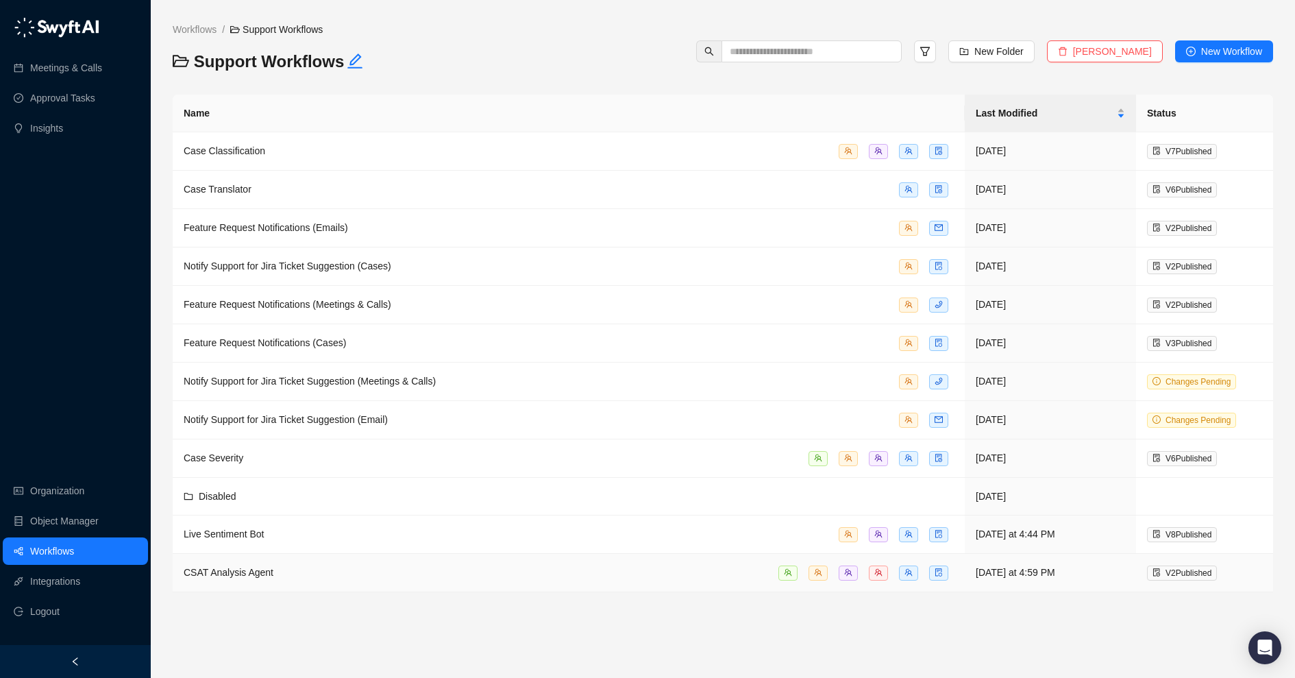
click at [264, 567] on span "CSAT Analysis Agent" at bounding box center [229, 572] width 90 height 11
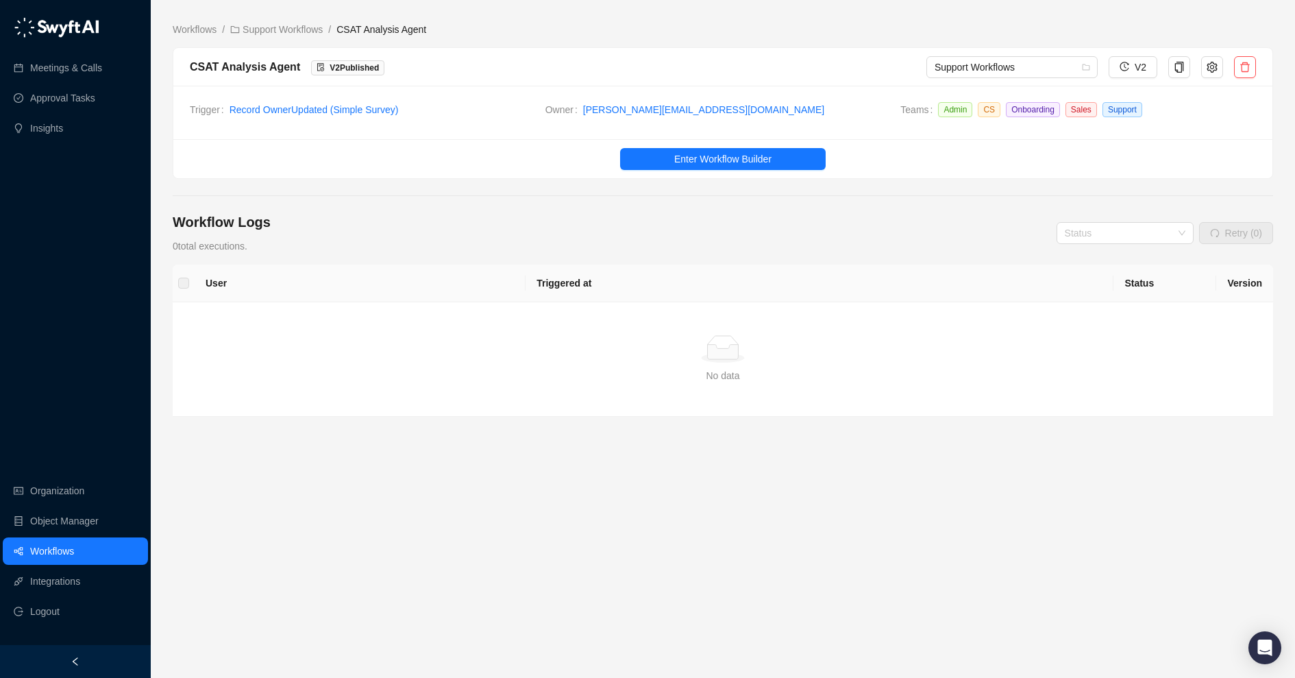
click at [424, 235] on div "Workflow Logs 0 total executions. Status Retry (0)" at bounding box center [723, 232] width 1101 height 41
click at [651, 150] on button "Enter Workflow Builder" at bounding box center [723, 159] width 206 height 22
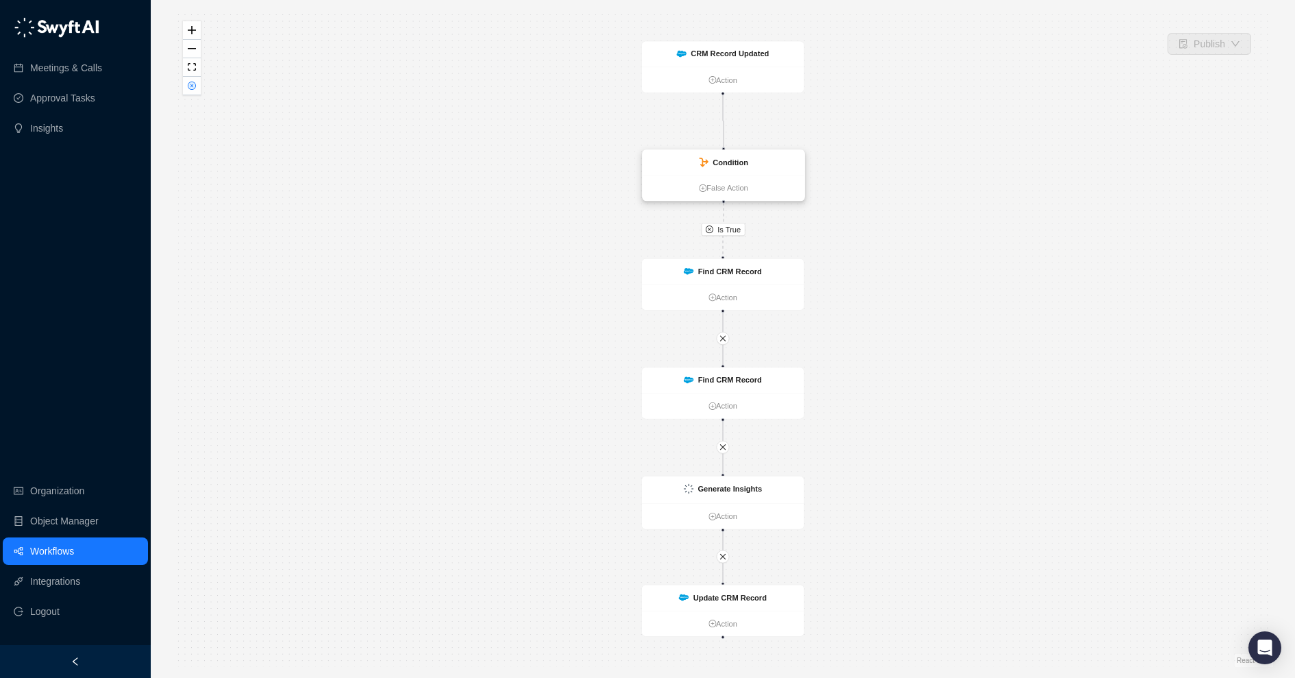
click at [707, 158] on icon at bounding box center [704, 163] width 10 height 10
click at [735, 166] on strong "Condition" at bounding box center [731, 162] width 36 height 9
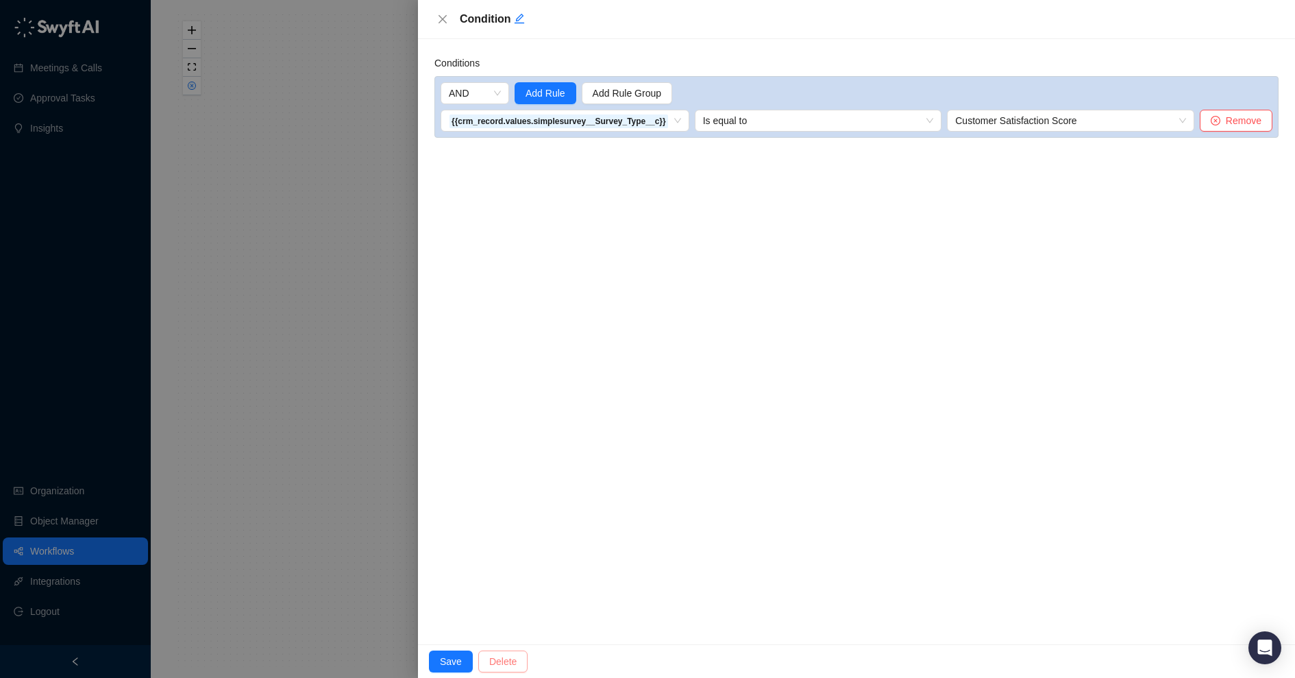
click at [507, 654] on span "Delete" at bounding box center [502, 661] width 27 height 15
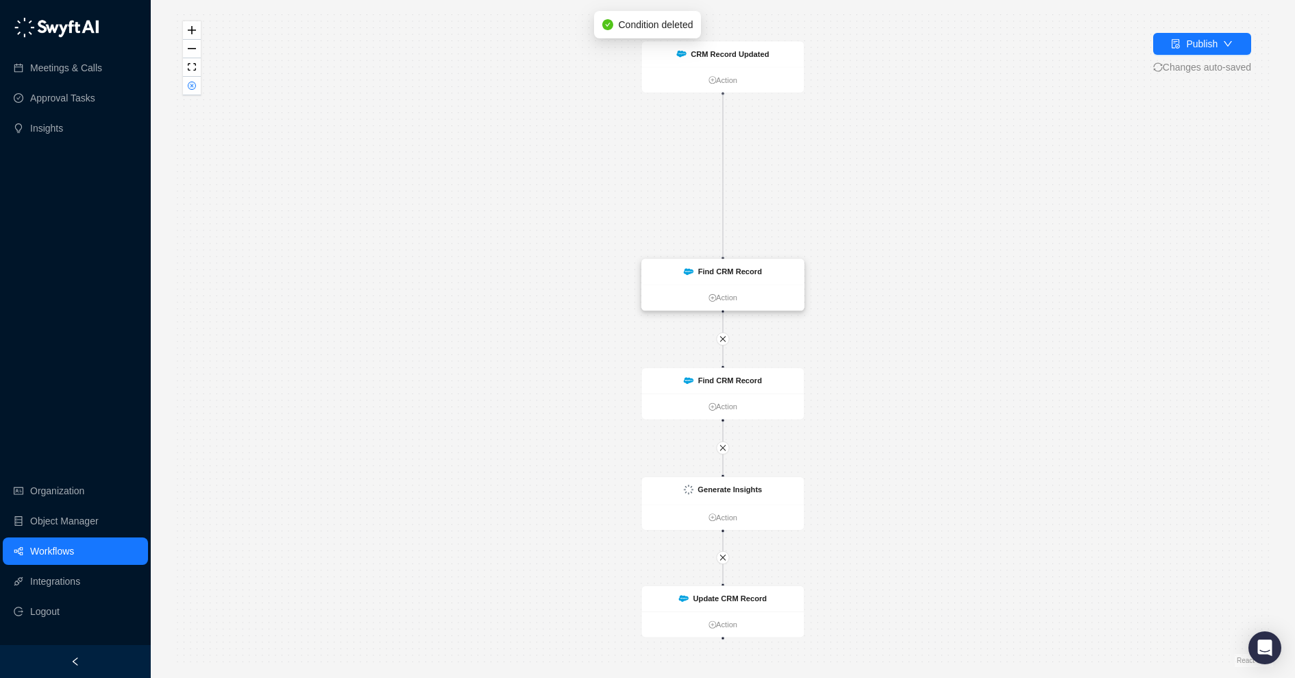
drag, startPoint x: 723, startPoint y: 94, endPoint x: 729, endPoint y: 261, distance: 167.3
click at [729, 262] on div "CRM Record Updated Action Find CRM Record Action Find CRM Record Action Generat…" at bounding box center [1079, 301] width 875 height 521
click at [1167, 45] on button "Publish" at bounding box center [1203, 44] width 98 height 22
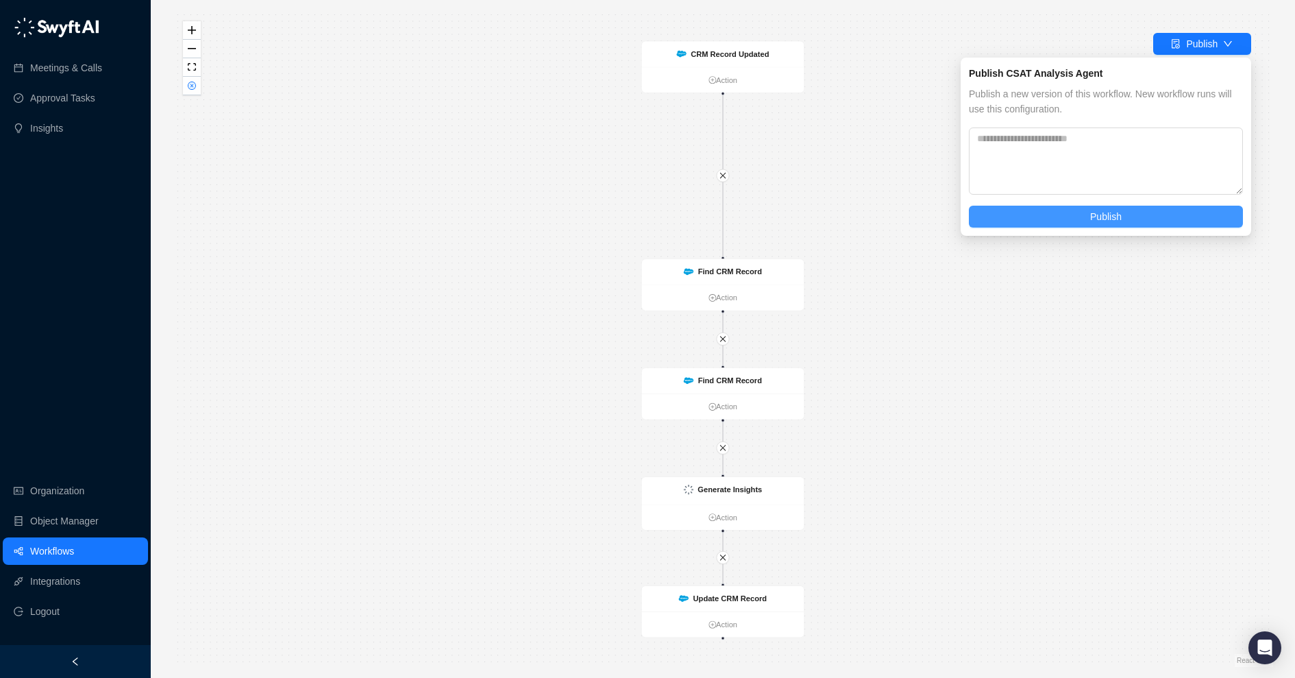
click at [1093, 219] on span "Publish" at bounding box center [1106, 216] width 32 height 15
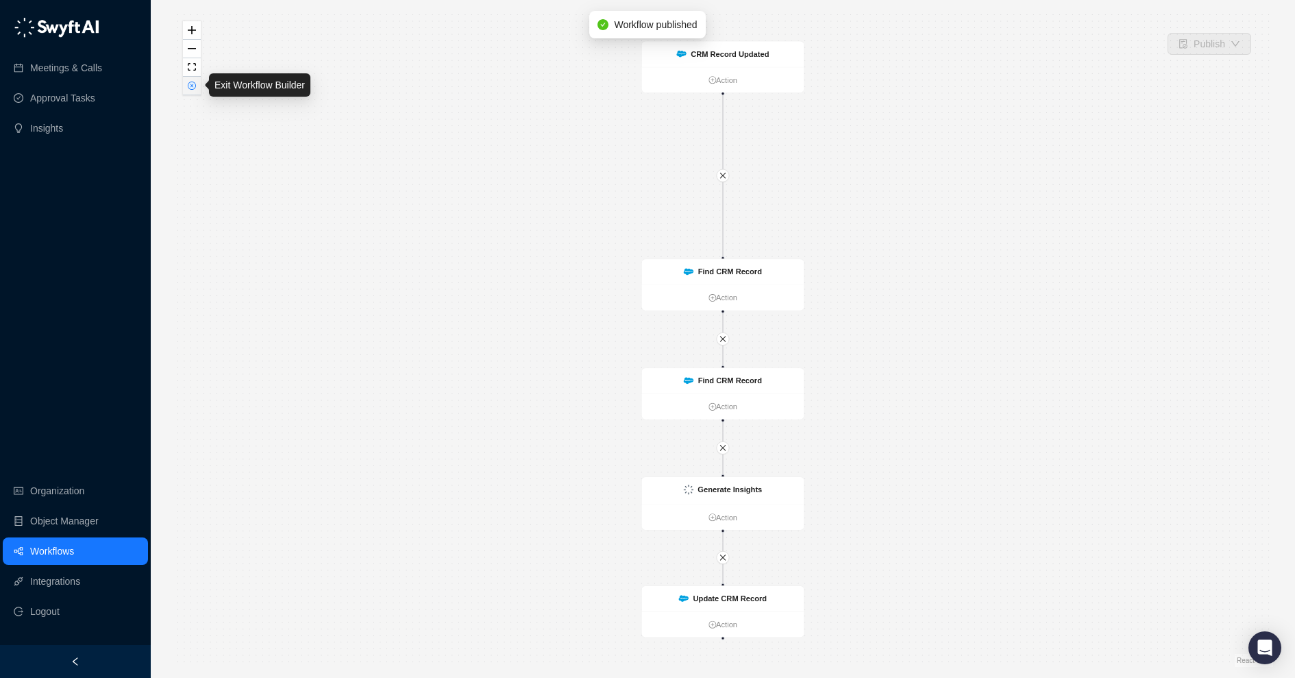
click at [191, 88] on icon "close-circle" at bounding box center [191, 85] width 7 height 7
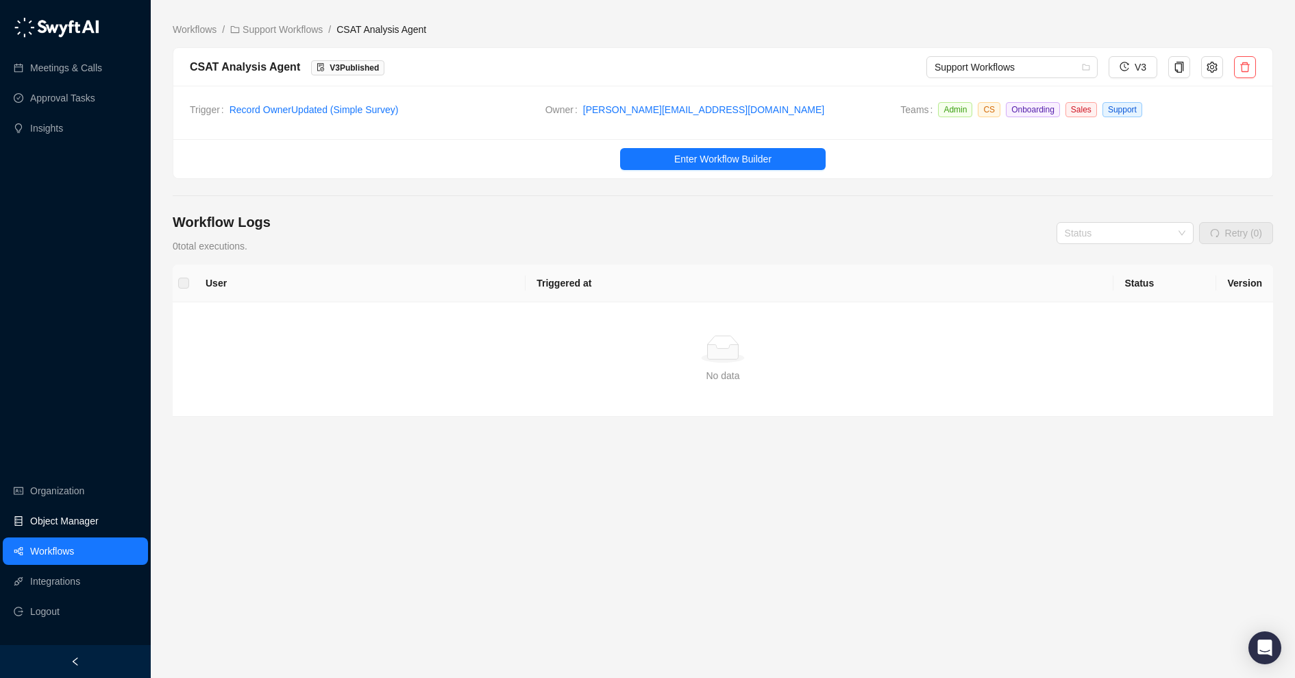
click at [90, 518] on link "Object Manager" at bounding box center [64, 520] width 69 height 27
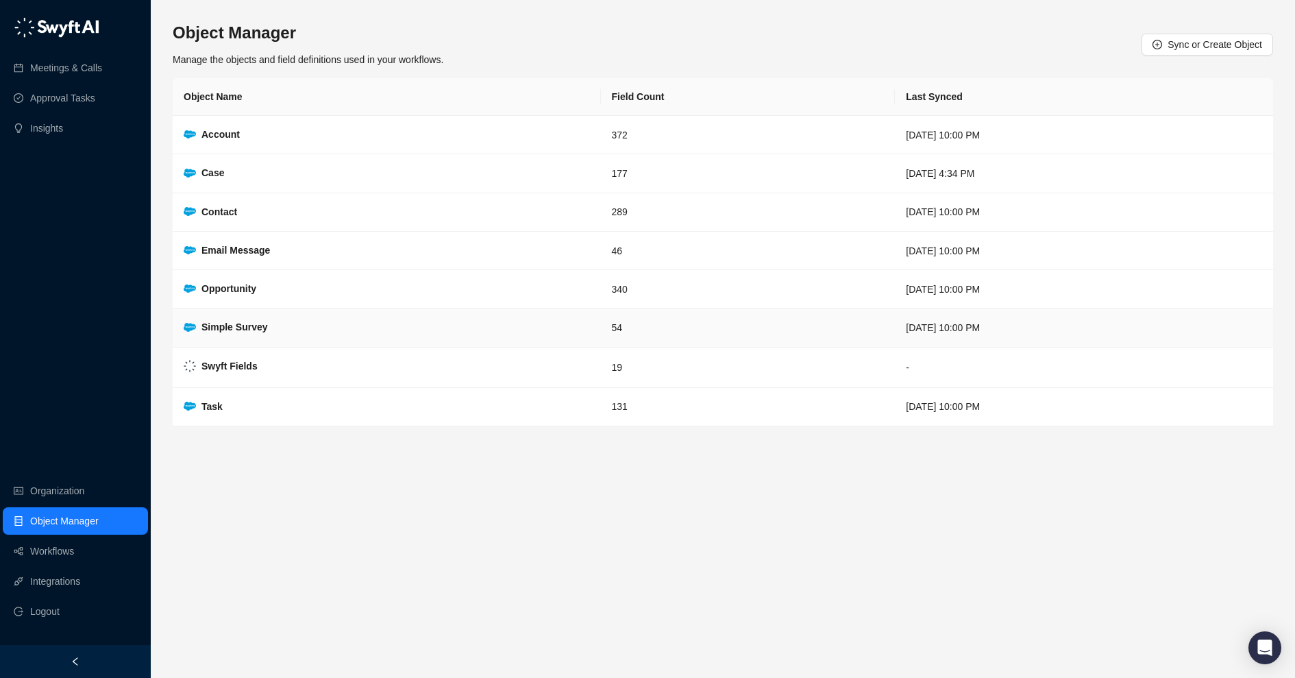
click at [895, 326] on td "[DATE] 10:00 PM" at bounding box center [1084, 327] width 378 height 38
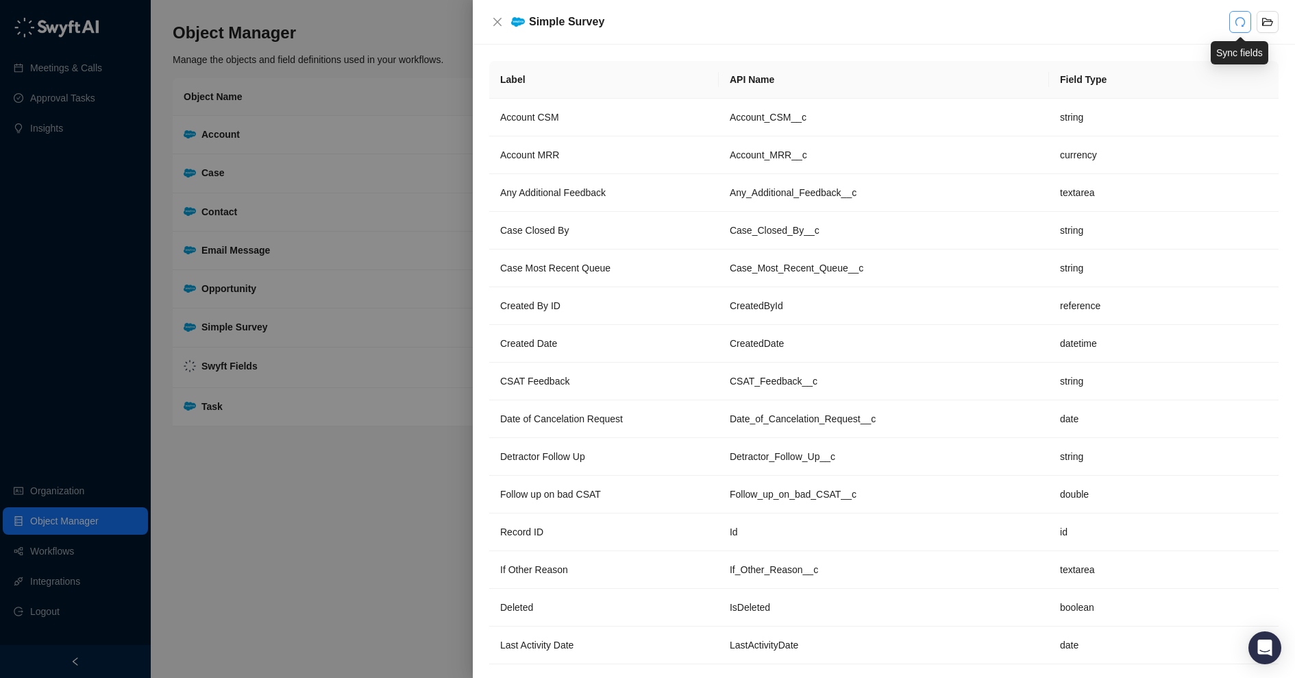
click at [1237, 18] on icon "redo" at bounding box center [1240, 21] width 11 height 11
click at [493, 20] on icon "close" at bounding box center [497, 21] width 11 height 11
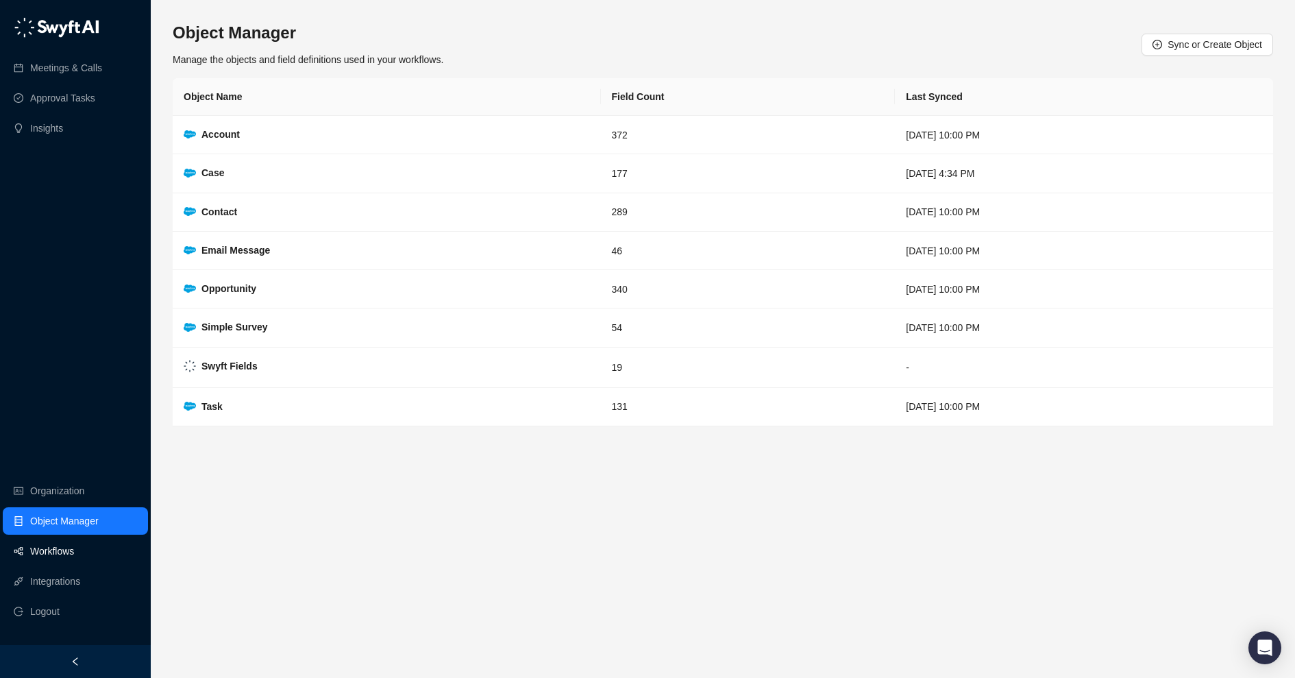
click at [49, 552] on link "Workflows" at bounding box center [52, 550] width 44 height 27
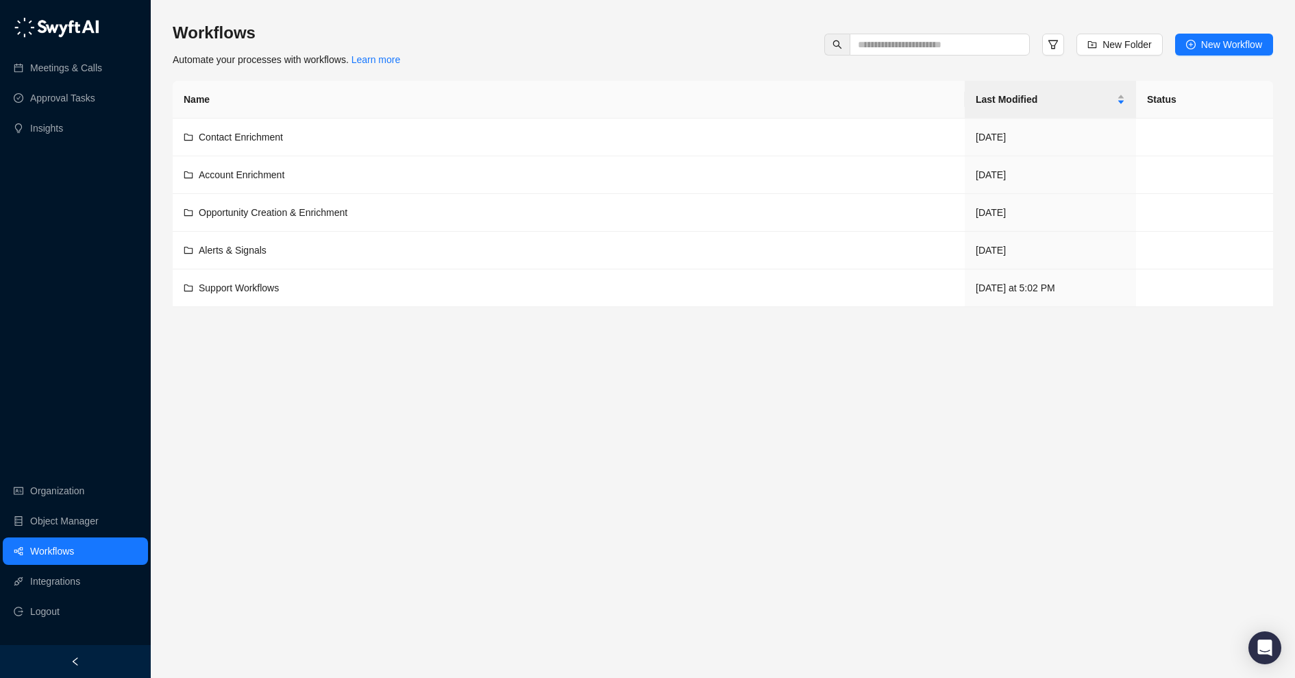
click at [350, 311] on main "Workflows Automate your processes with workflows. Learn more New Folder New Wor…" at bounding box center [723, 344] width 1101 height 645
click at [345, 287] on div "Support Workflows" at bounding box center [569, 287] width 770 height 15
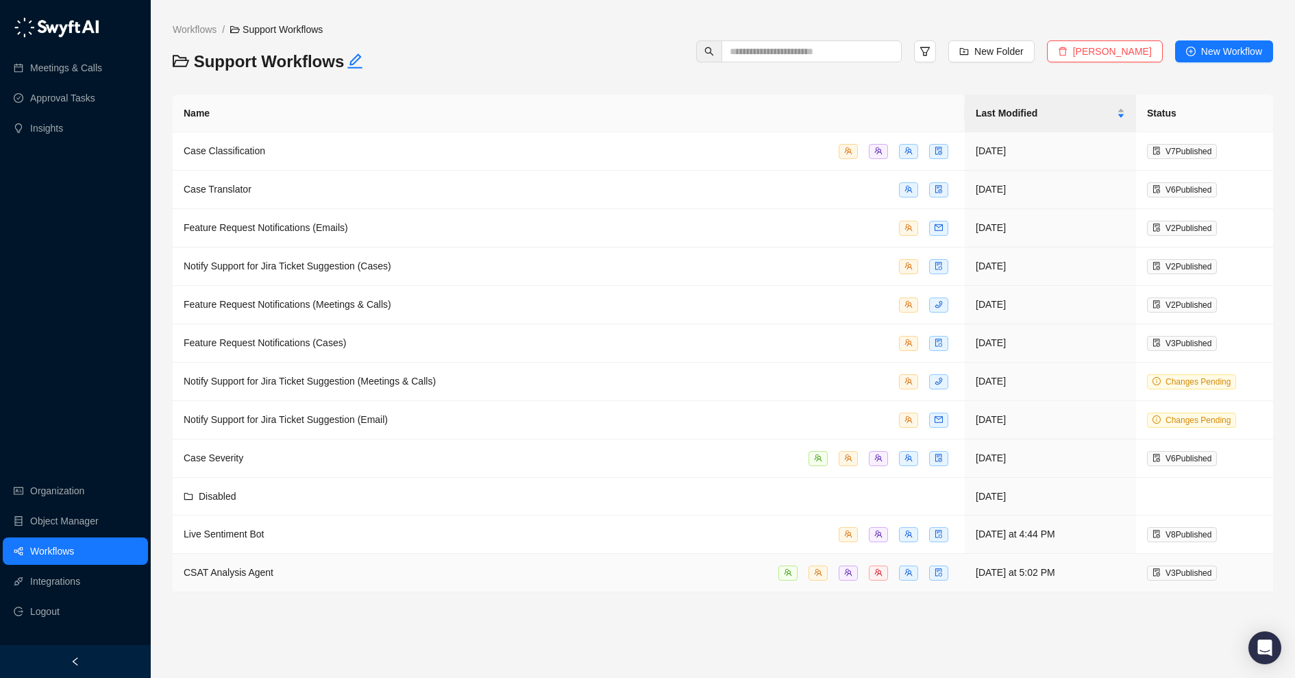
click at [385, 570] on div "CSAT Analysis Agent" at bounding box center [569, 573] width 770 height 16
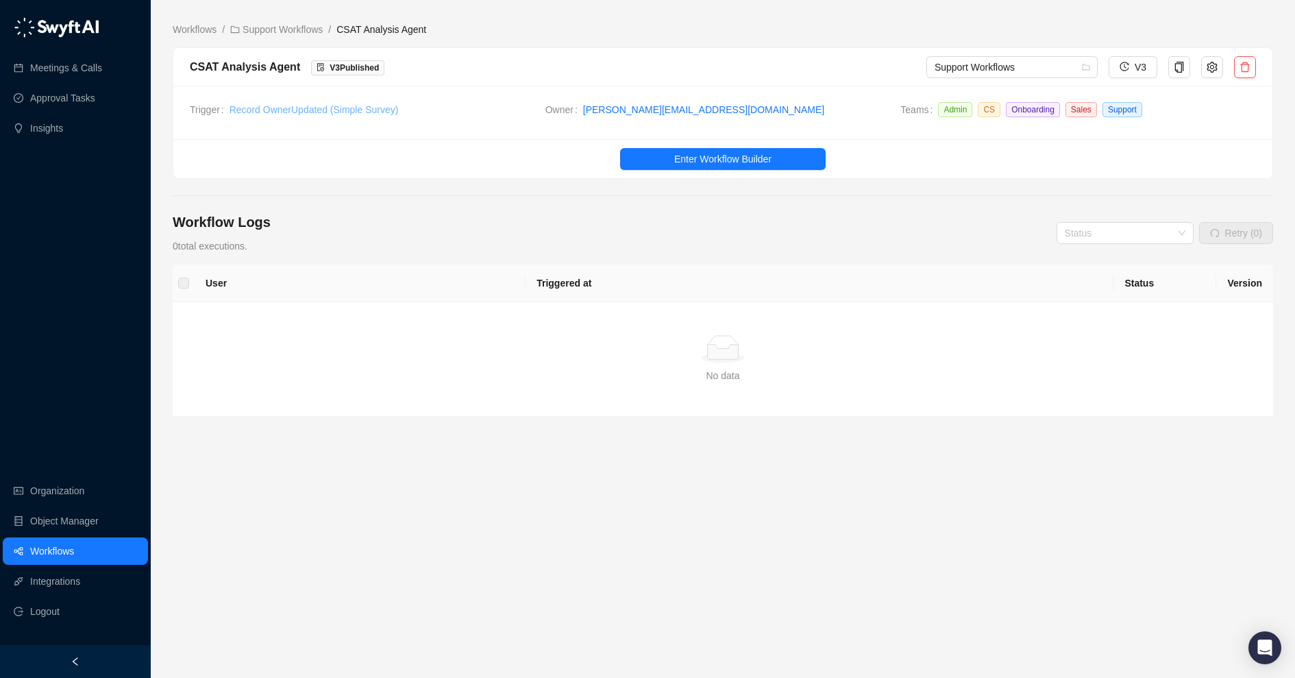
click at [271, 111] on link "Record Owner Updated ( Simple Survey )" at bounding box center [314, 109] width 169 height 11
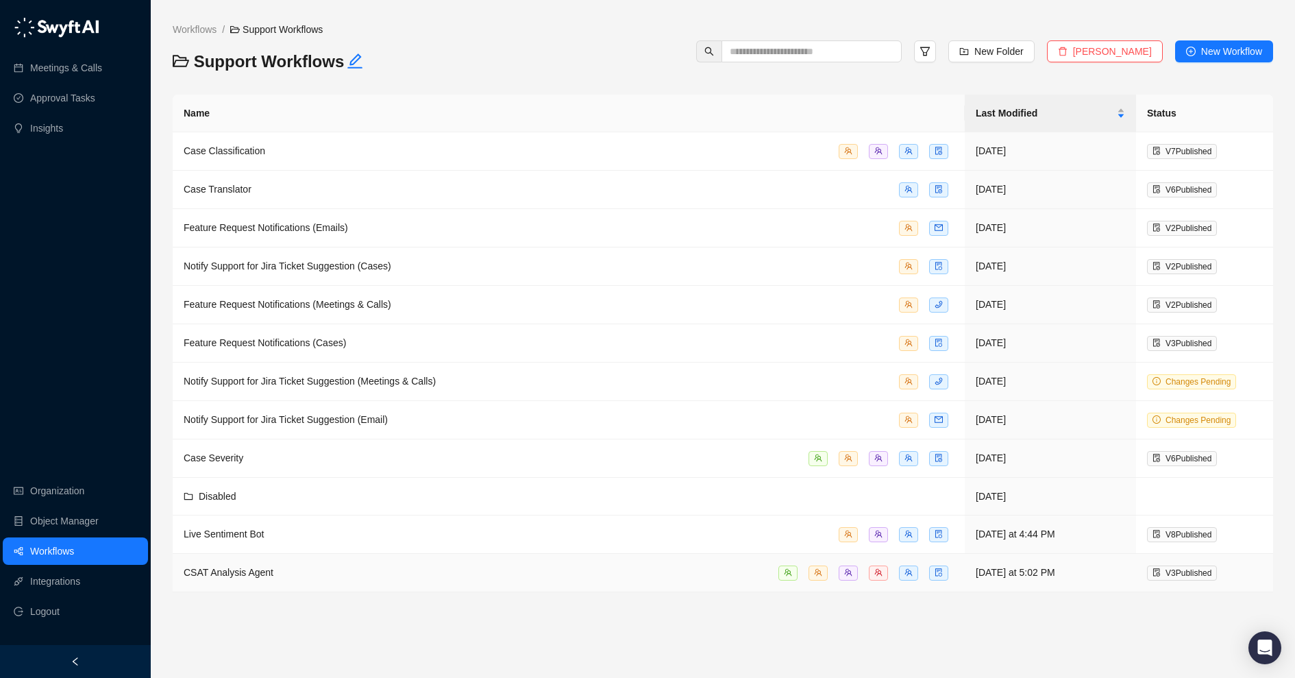
click at [251, 570] on span "CSAT Analysis Agent" at bounding box center [229, 572] width 90 height 11
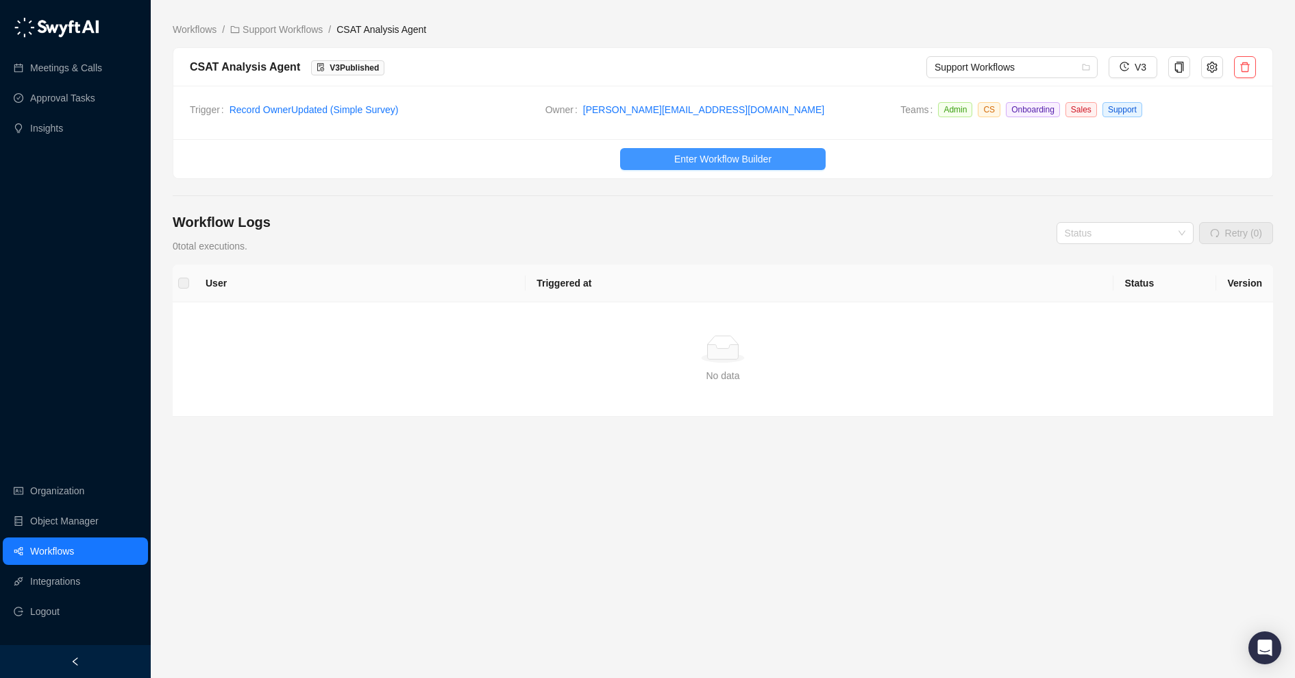
click at [757, 151] on span "Enter Workflow Builder" at bounding box center [722, 158] width 97 height 15
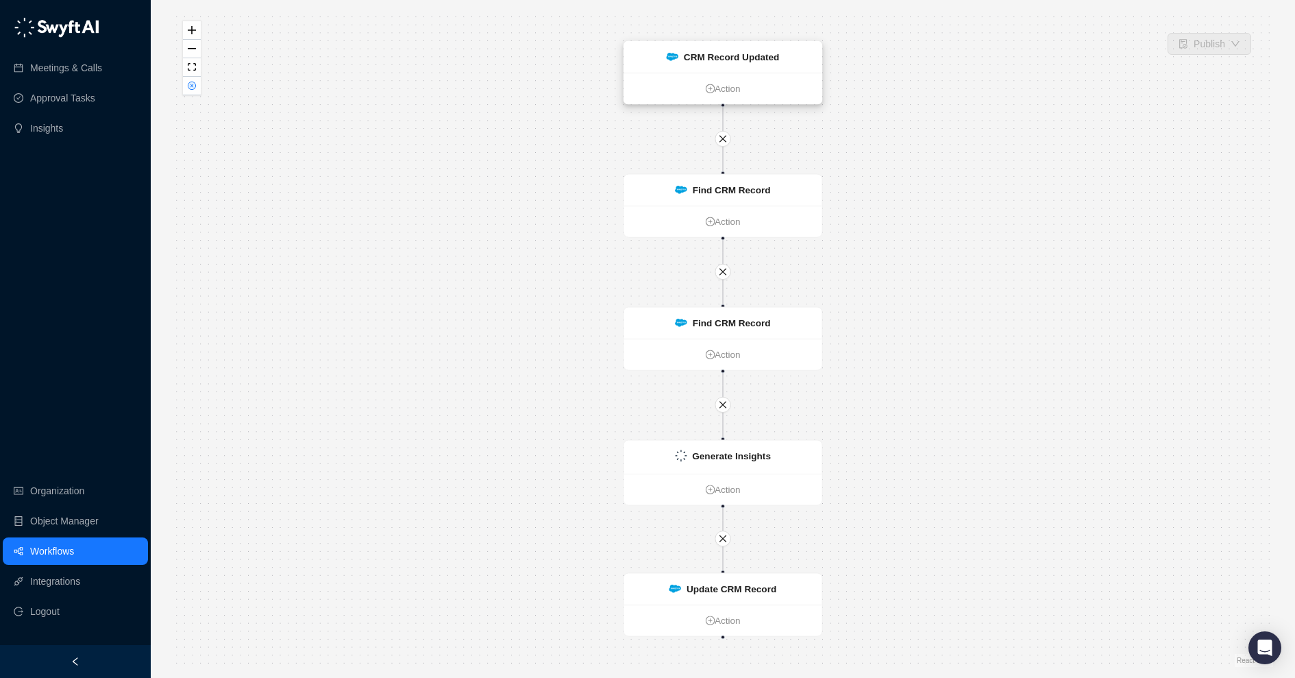
click at [762, 55] on strong "CRM Record Updated" at bounding box center [732, 56] width 96 height 11
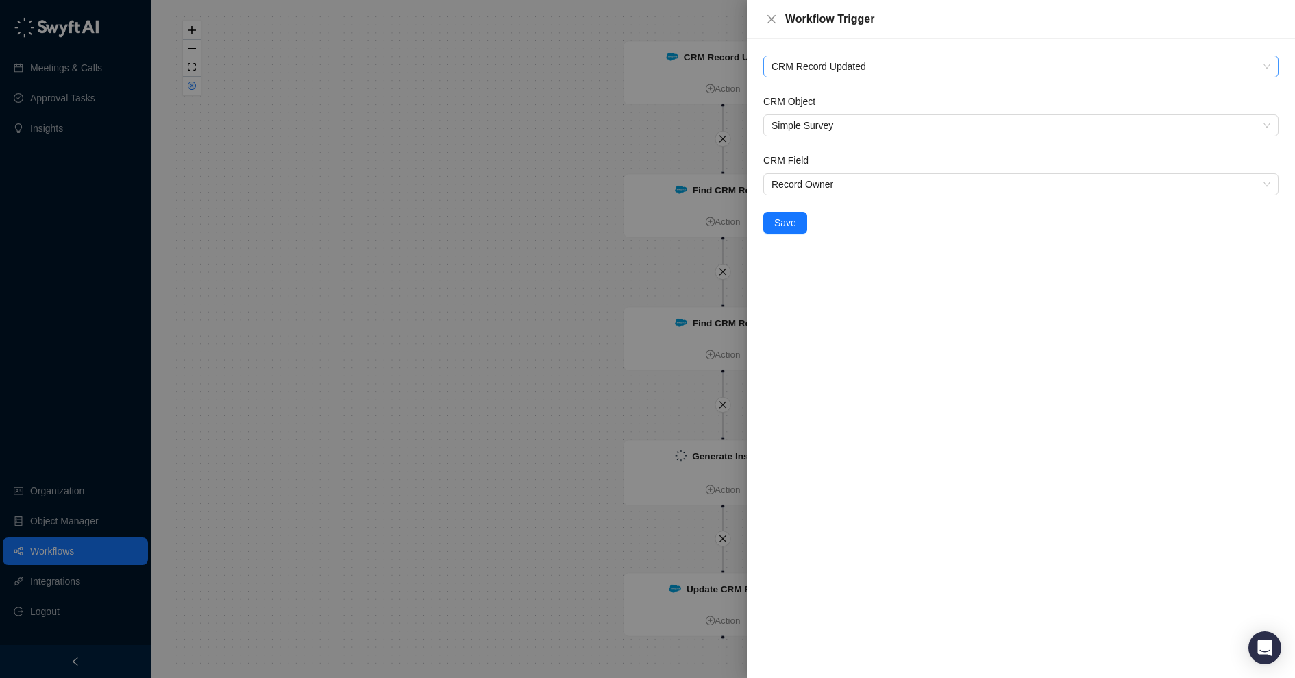
click at [938, 60] on span "CRM Record Updated" at bounding box center [1021, 66] width 499 height 21
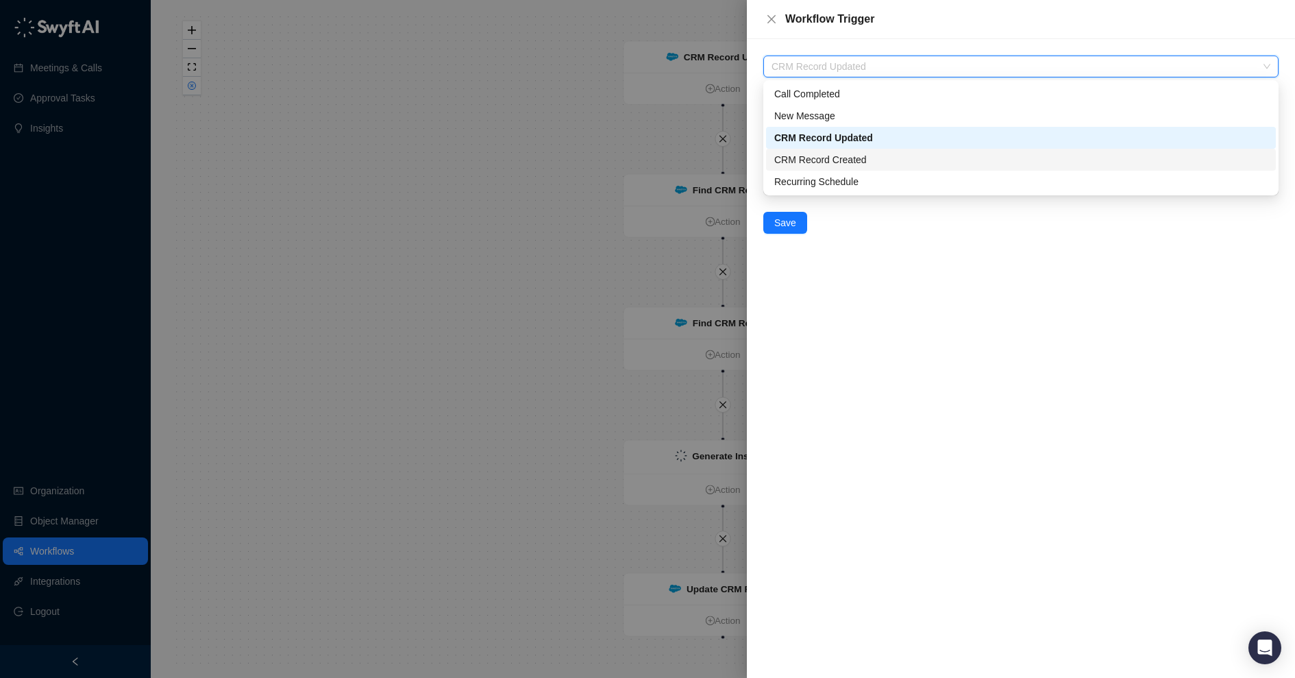
click at [887, 158] on div "CRM Record Created" at bounding box center [1020, 159] width 493 height 15
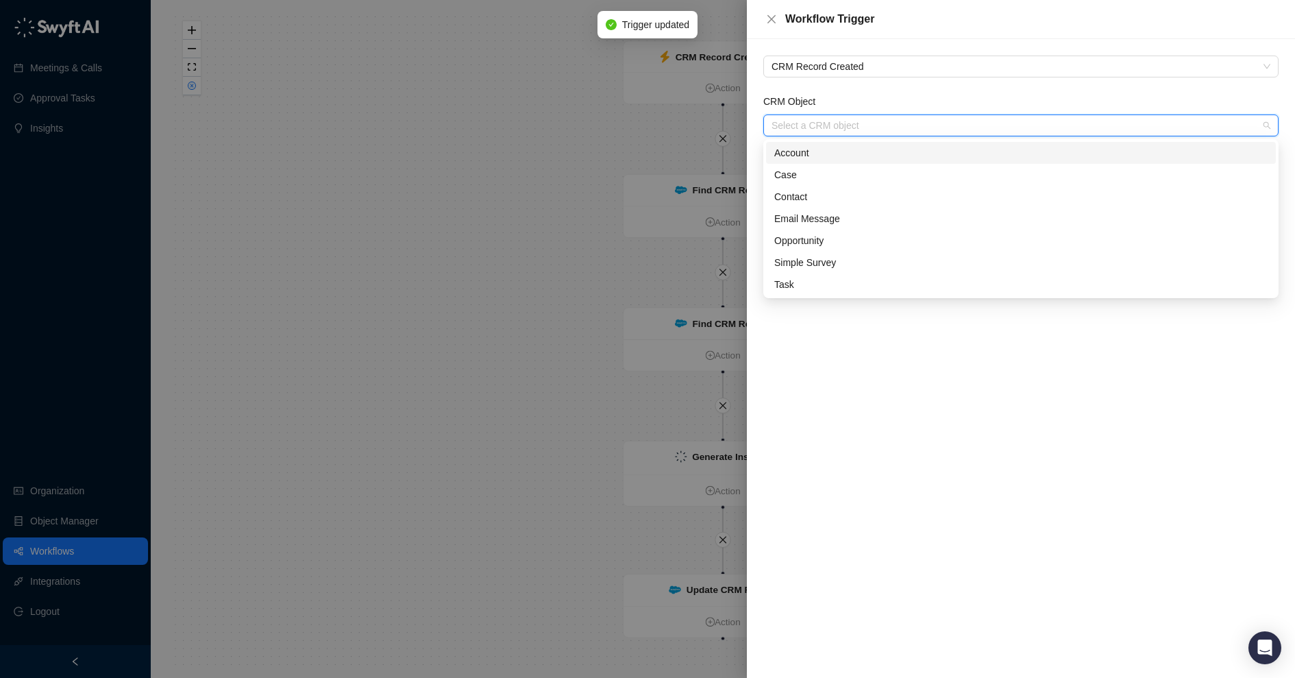
click at [866, 123] on input "CRM Object" at bounding box center [1017, 125] width 491 height 21
click at [827, 265] on div "Simple Survey" at bounding box center [1020, 262] width 493 height 15
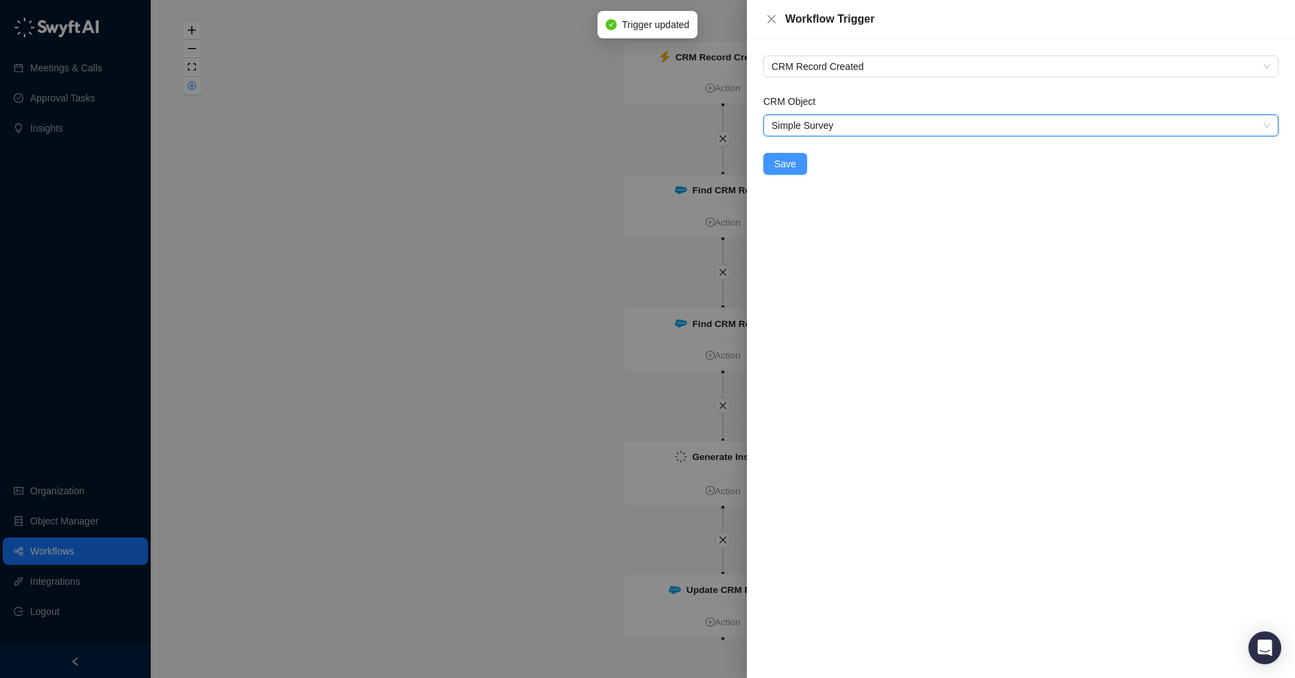
click at [796, 160] on button "Save" at bounding box center [786, 164] width 44 height 22
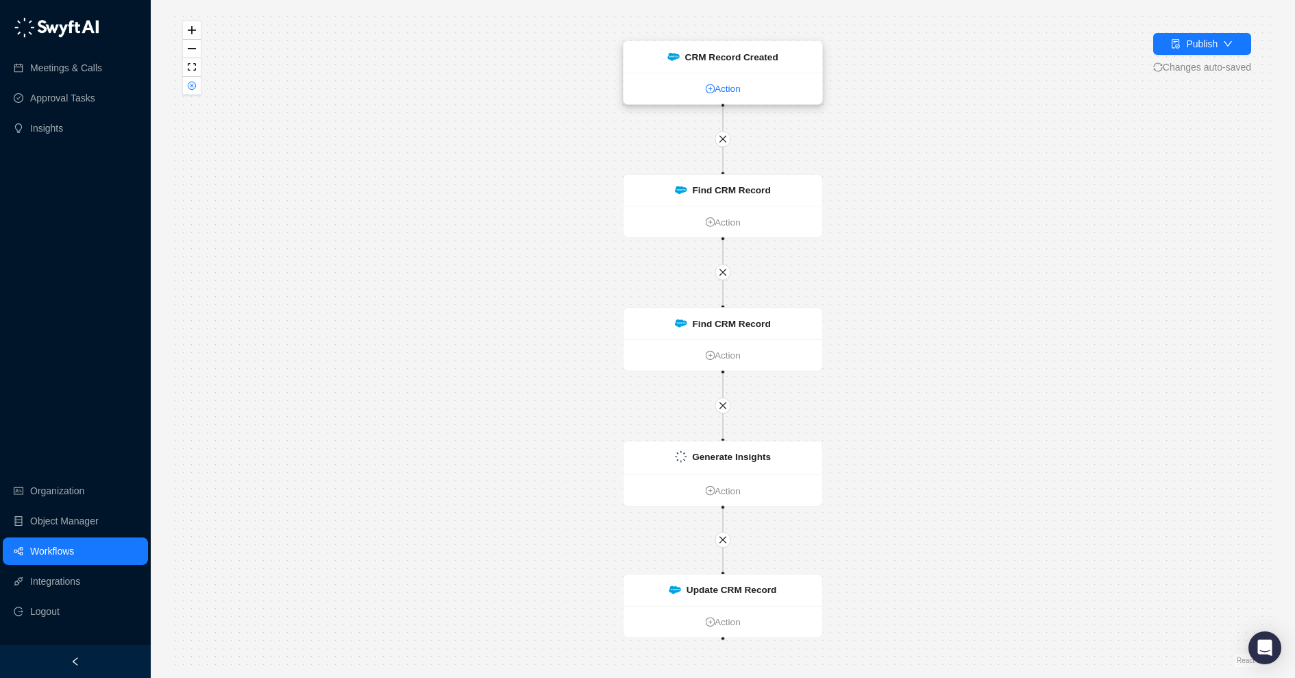
click at [720, 95] on link "Action" at bounding box center [723, 89] width 199 height 14
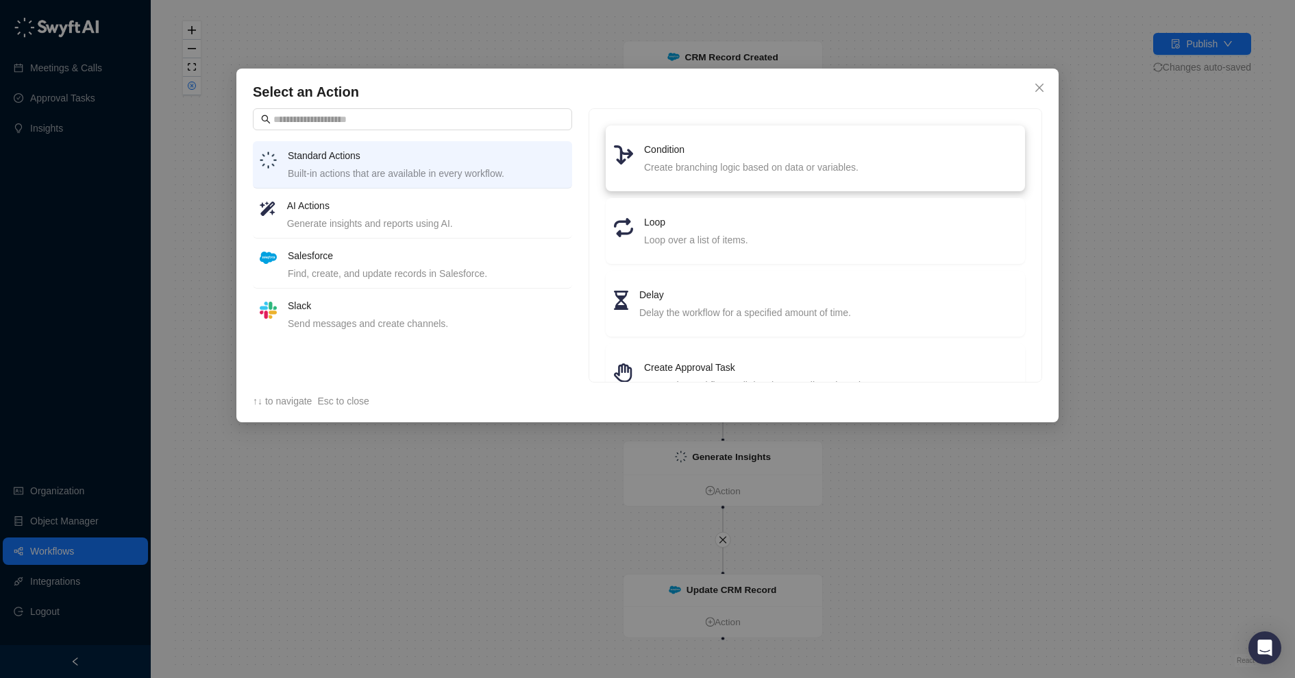
click at [672, 163] on div "Create branching logic based on data or variables." at bounding box center [830, 167] width 373 height 15
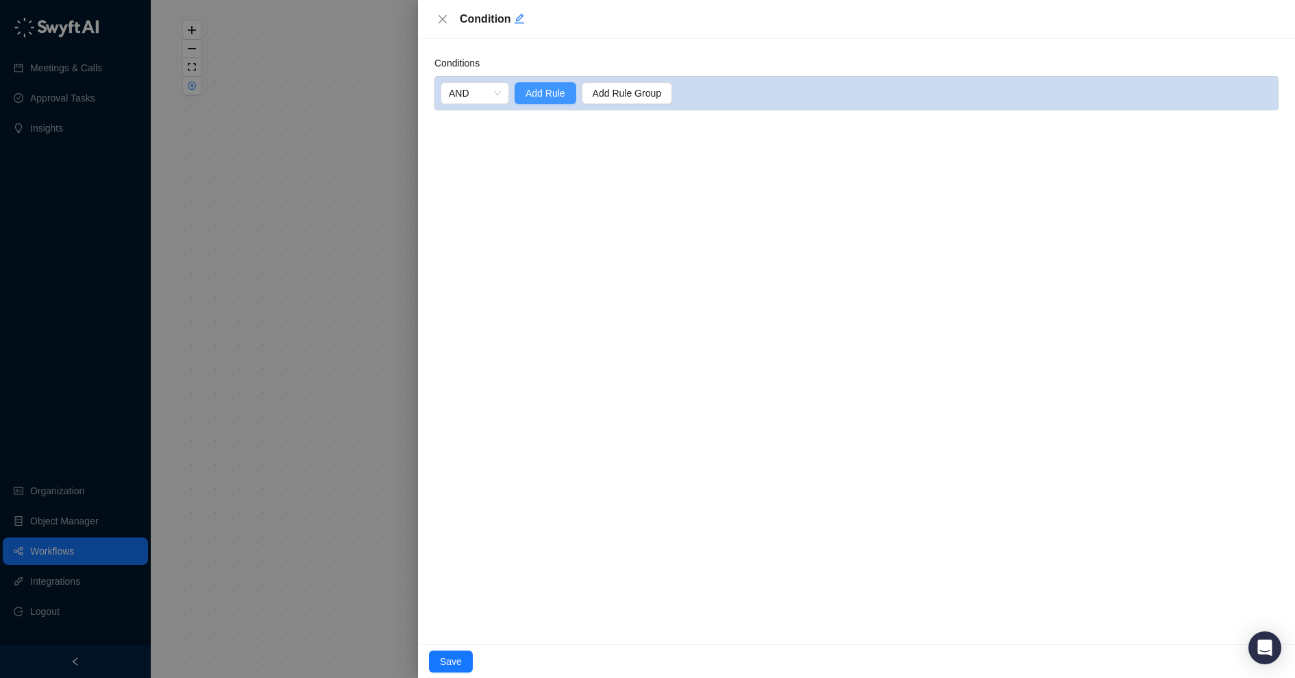
click at [549, 92] on span "Add Rule" at bounding box center [546, 93] width 40 height 15
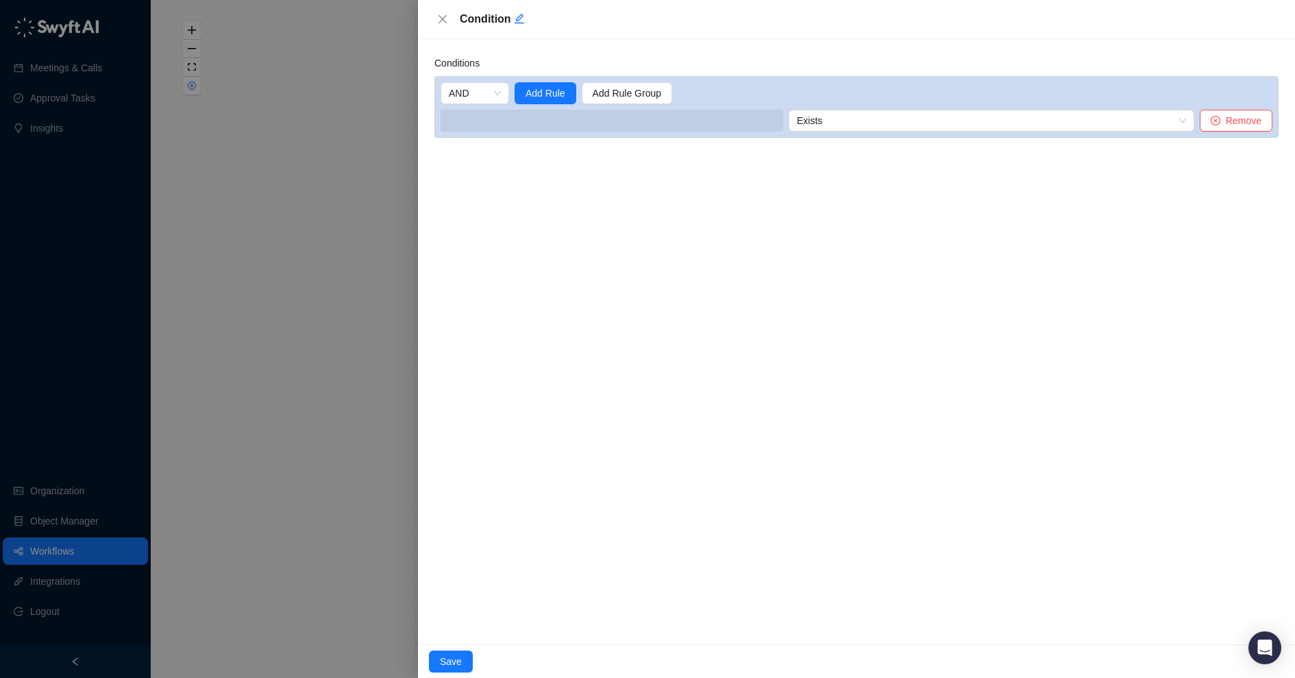
click at [654, 123] on span at bounding box center [612, 121] width 343 height 22
click at [621, 120] on input "search" at bounding box center [624, 120] width 350 height 21
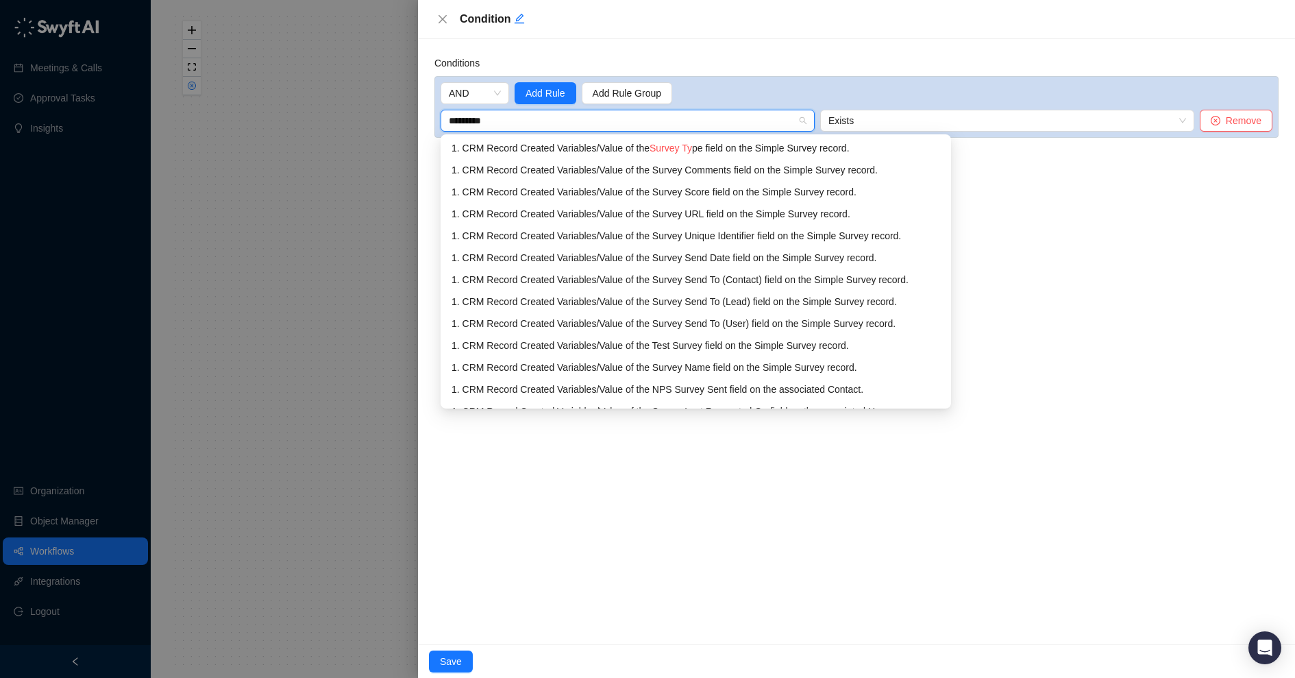
type input "**********"
click at [690, 141] on div "1. CRM Record Created Variables / Value of the Survey Typ e field on the Simple…" at bounding box center [696, 148] width 489 height 15
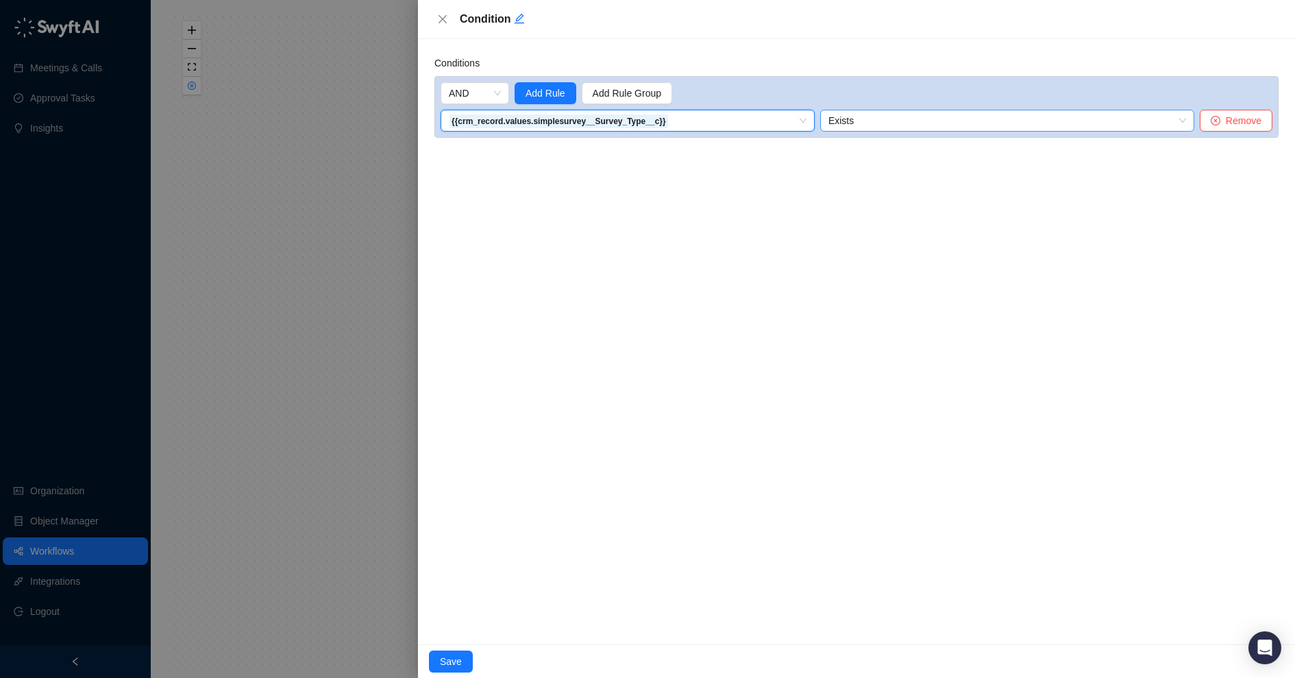
click at [984, 119] on span "Exists" at bounding box center [1008, 120] width 358 height 21
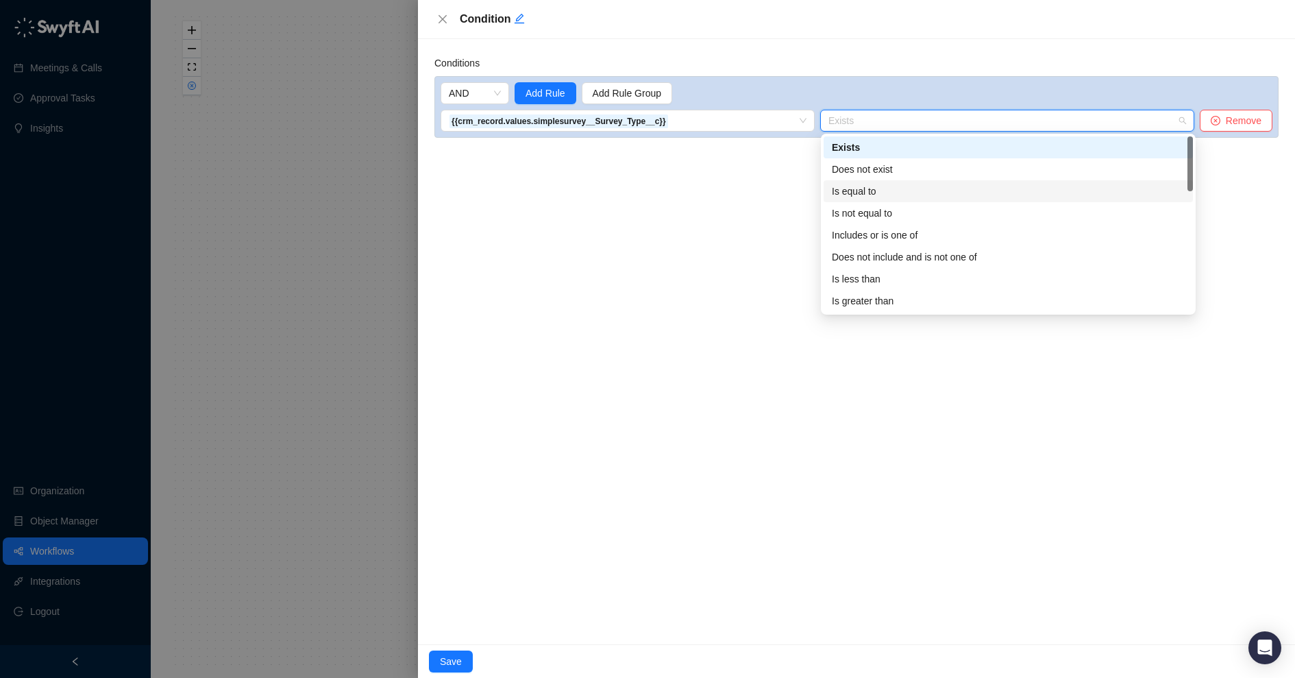
click at [873, 187] on div "Is equal to" at bounding box center [1008, 191] width 353 height 15
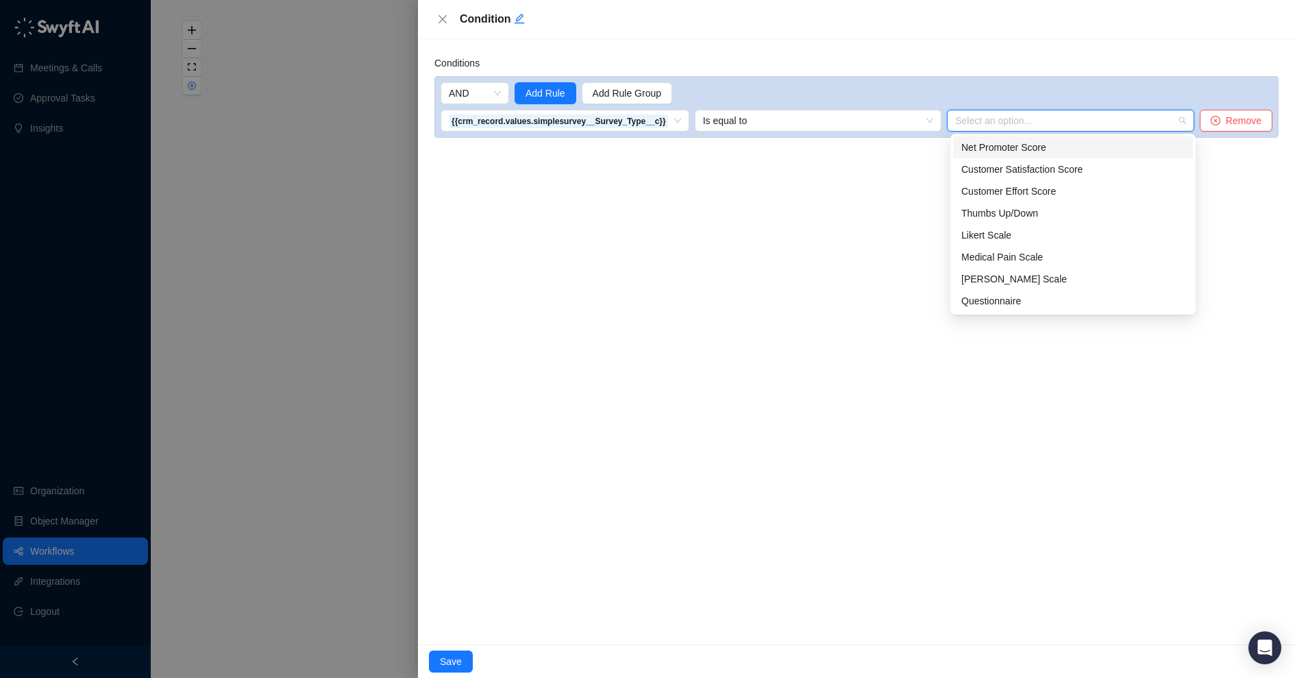
click at [979, 126] on input "search" at bounding box center [1066, 120] width 223 height 21
click at [981, 171] on div "Customer Satisfaction Score" at bounding box center [1073, 169] width 223 height 15
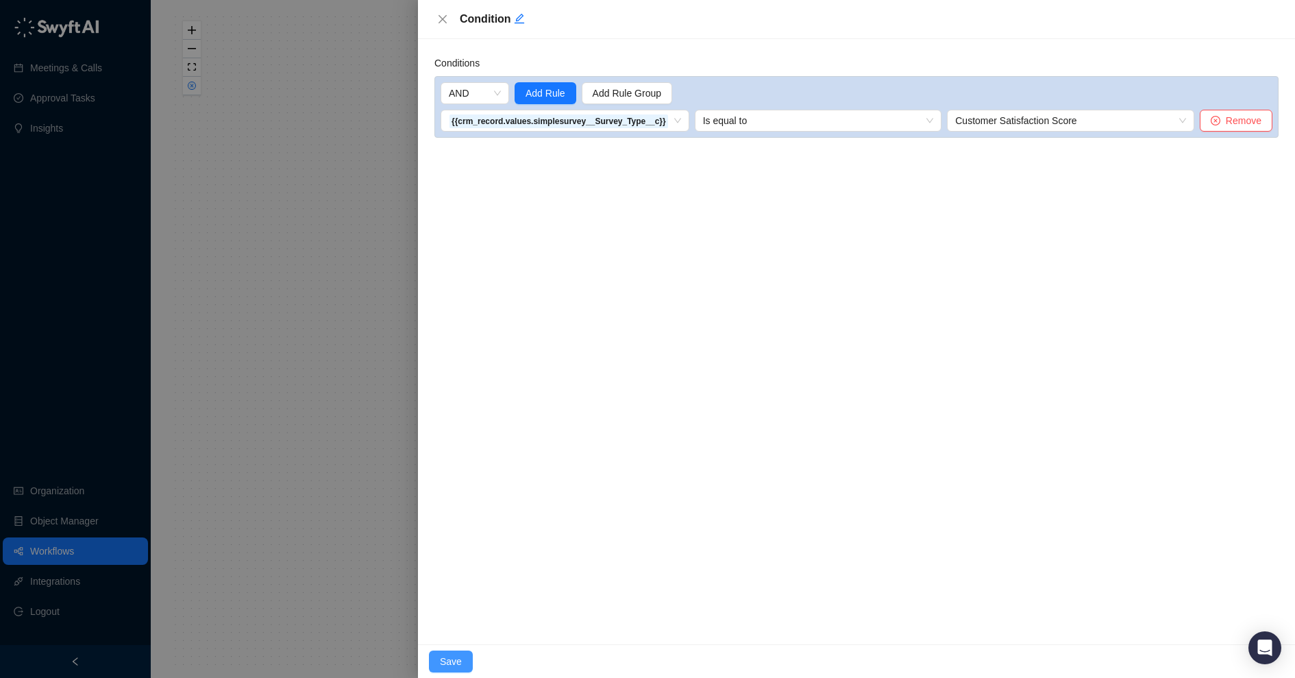
click at [456, 656] on span "Save" at bounding box center [451, 661] width 22 height 15
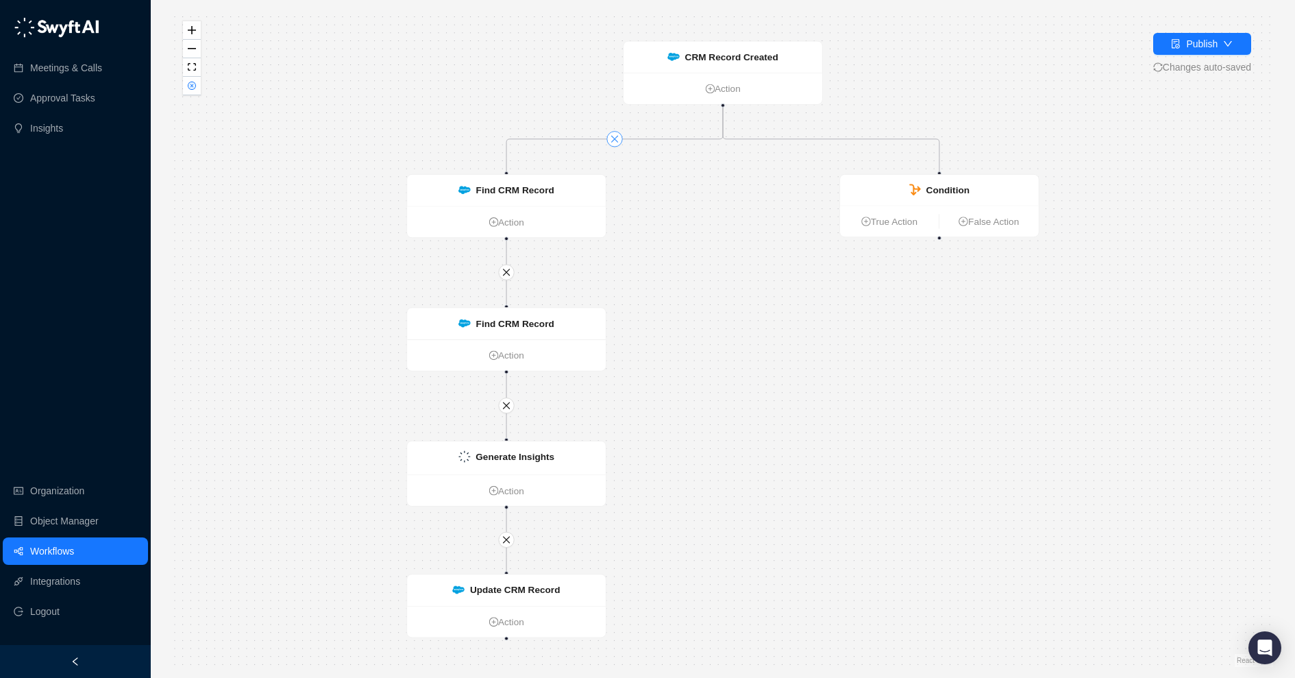
click at [616, 139] on icon "close" at bounding box center [615, 139] width 10 height 10
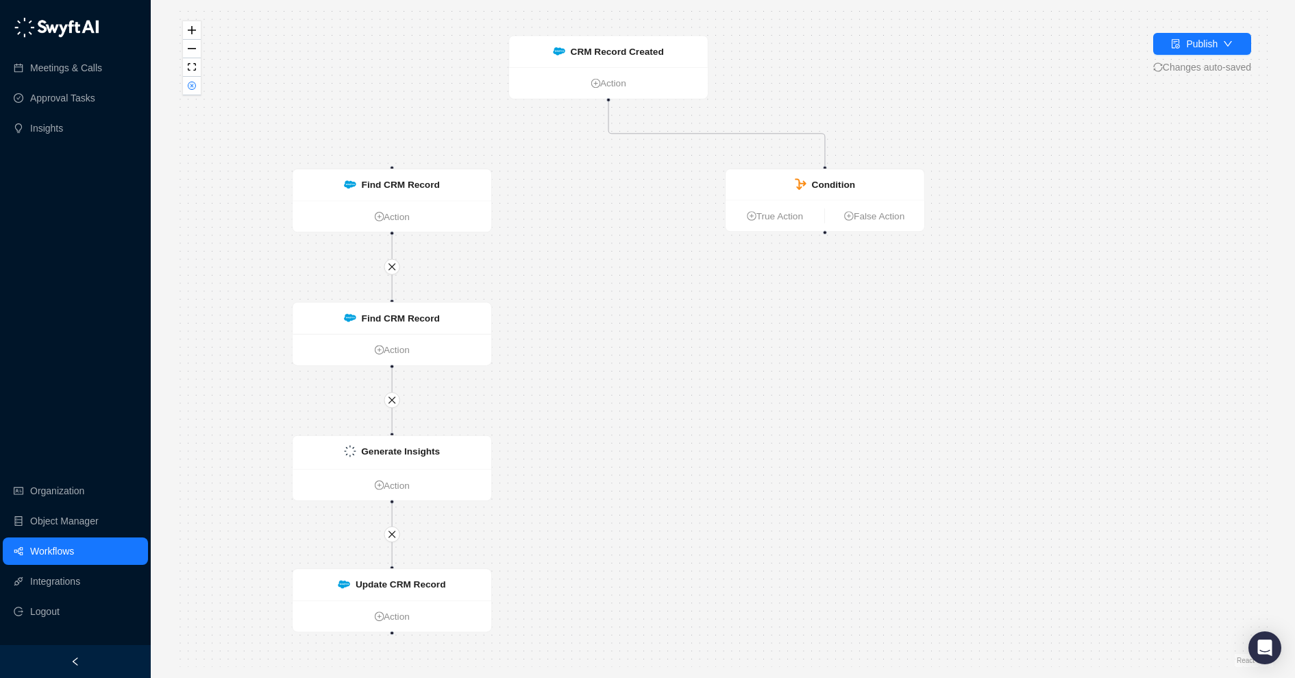
drag, startPoint x: 940, startPoint y: 239, endPoint x: 831, endPoint y: 231, distance: 109.3
click at [831, 231] on div "CRM Record Created Action Condition True Action False Action Find CRM Record Ac…" at bounding box center [723, 339] width 1101 height 656
drag, startPoint x: 831, startPoint y: 229, endPoint x: 427, endPoint y: 183, distance: 406.3
click at [427, 183] on div "CRM Record Created Action Condition True Action False Action Find CRM Record Ac…" at bounding box center [832, 351] width 1070 height 637
drag, startPoint x: 829, startPoint y: 230, endPoint x: 399, endPoint y: 162, distance: 435.8
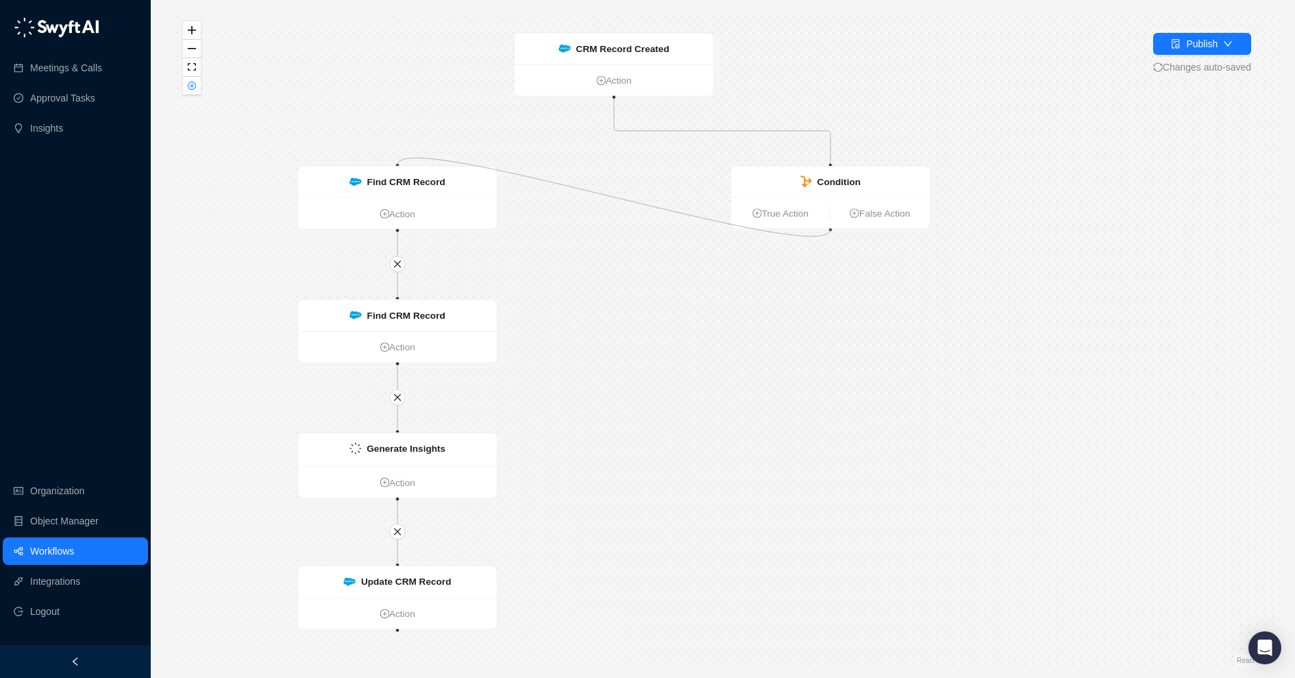
click at [399, 162] on div "CRM Record Created Action Condition True Action False Action Find CRM Record Ac…" at bounding box center [723, 339] width 1101 height 656
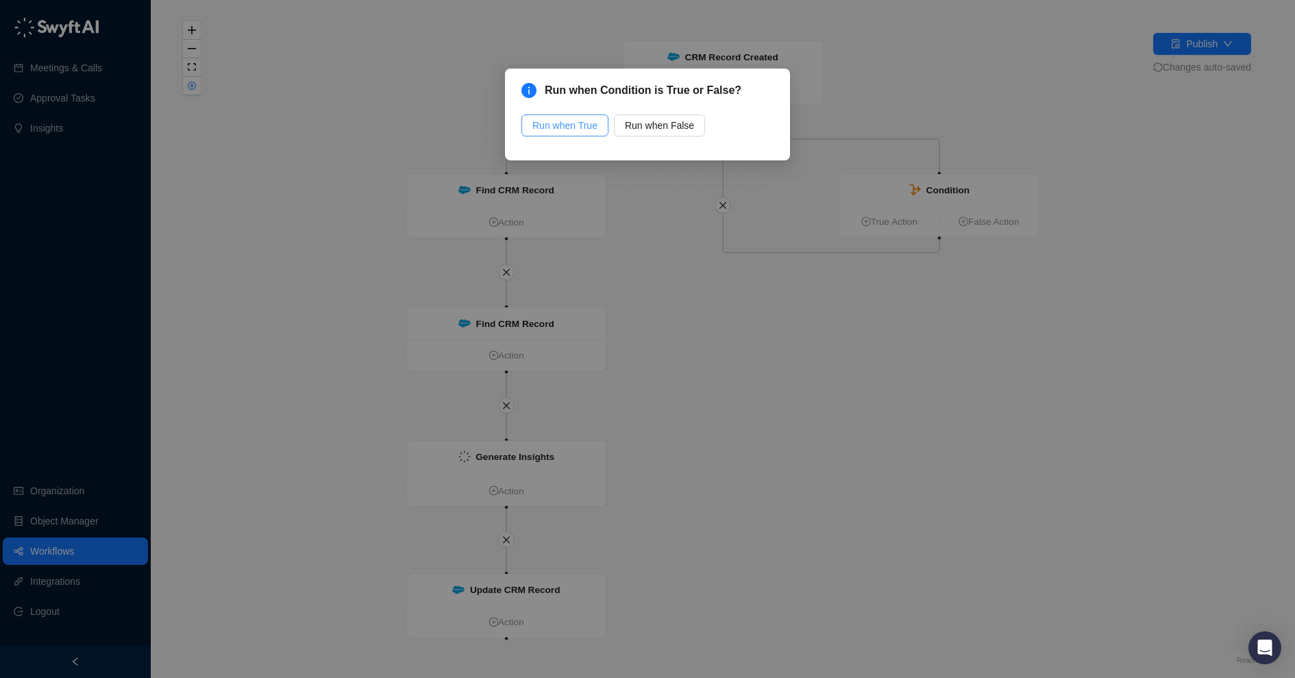
click at [572, 128] on span "Run when True" at bounding box center [565, 125] width 65 height 15
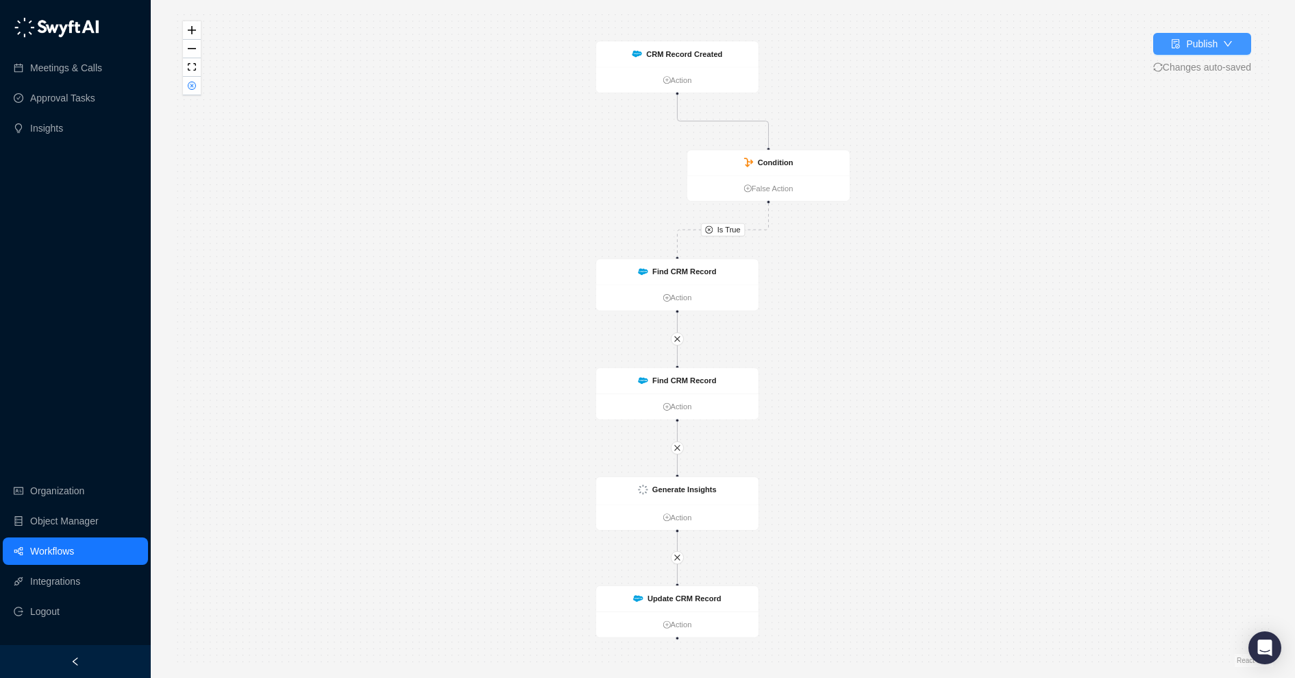
click at [1200, 41] on div "Publish" at bounding box center [1202, 43] width 32 height 15
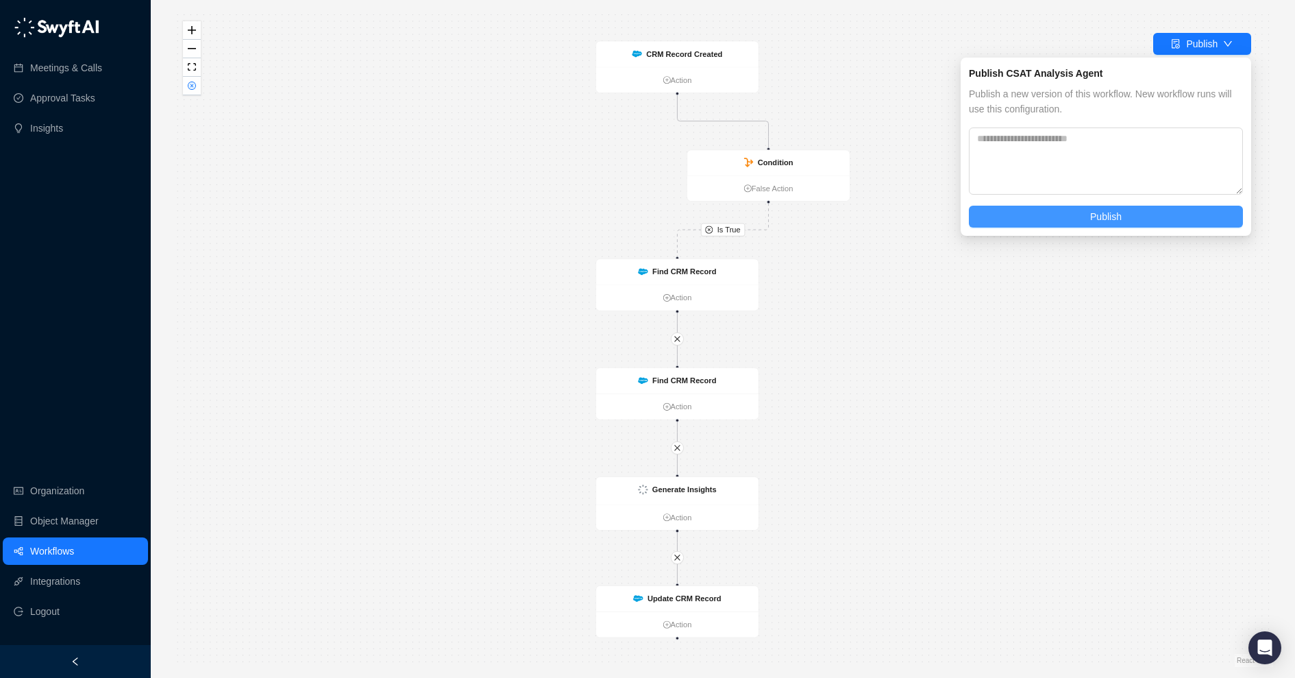
click at [1064, 219] on button "Publish" at bounding box center [1106, 217] width 274 height 22
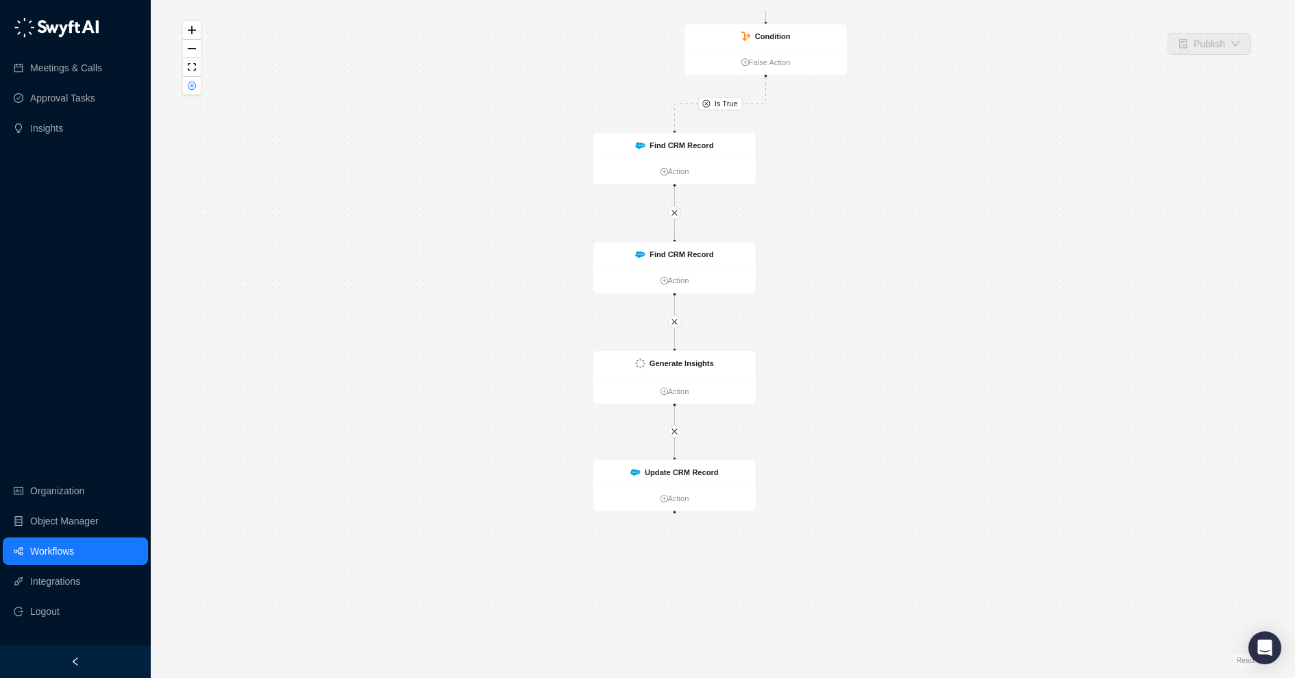
drag, startPoint x: 939, startPoint y: 439, endPoint x: 934, endPoint y: 217, distance: 221.4
click at [934, 217] on div "Is True CRM Record Created Action Condition False Action Find CRM Record Action…" at bounding box center [723, 339] width 1101 height 656
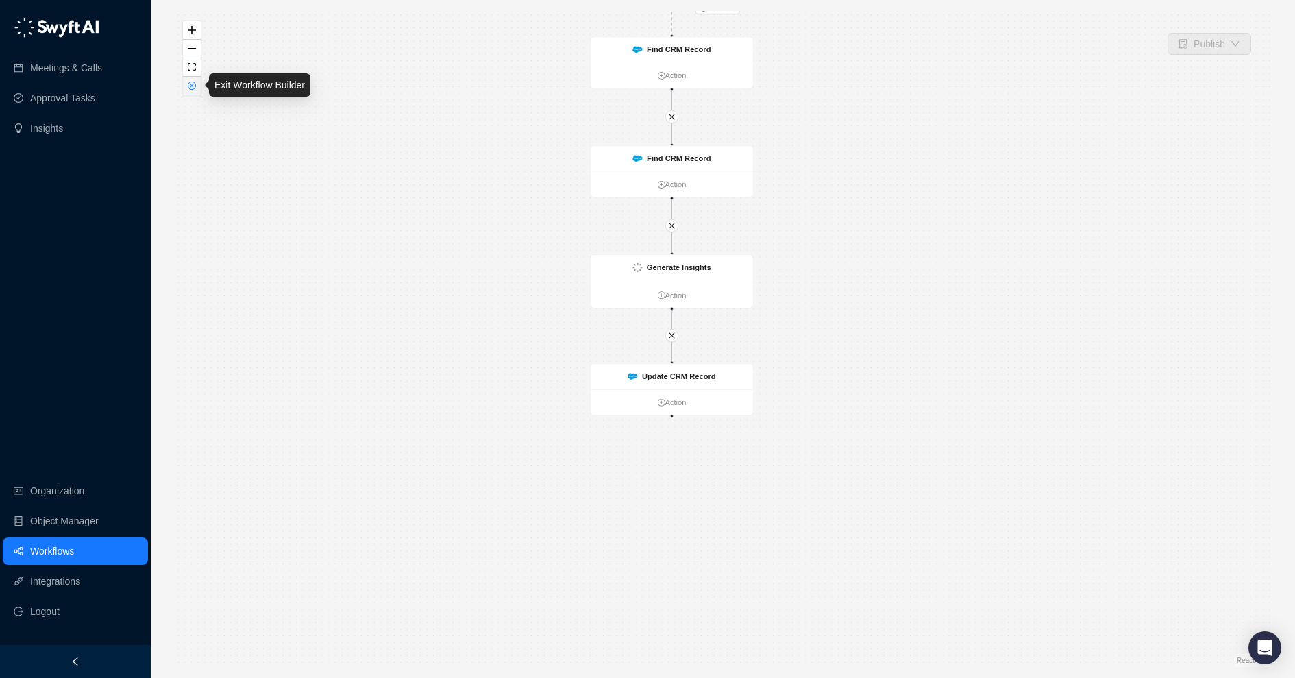
click at [192, 85] on icon "close-circle" at bounding box center [192, 85] width 3 height 3
